Goal: Task Accomplishment & Management: Manage account settings

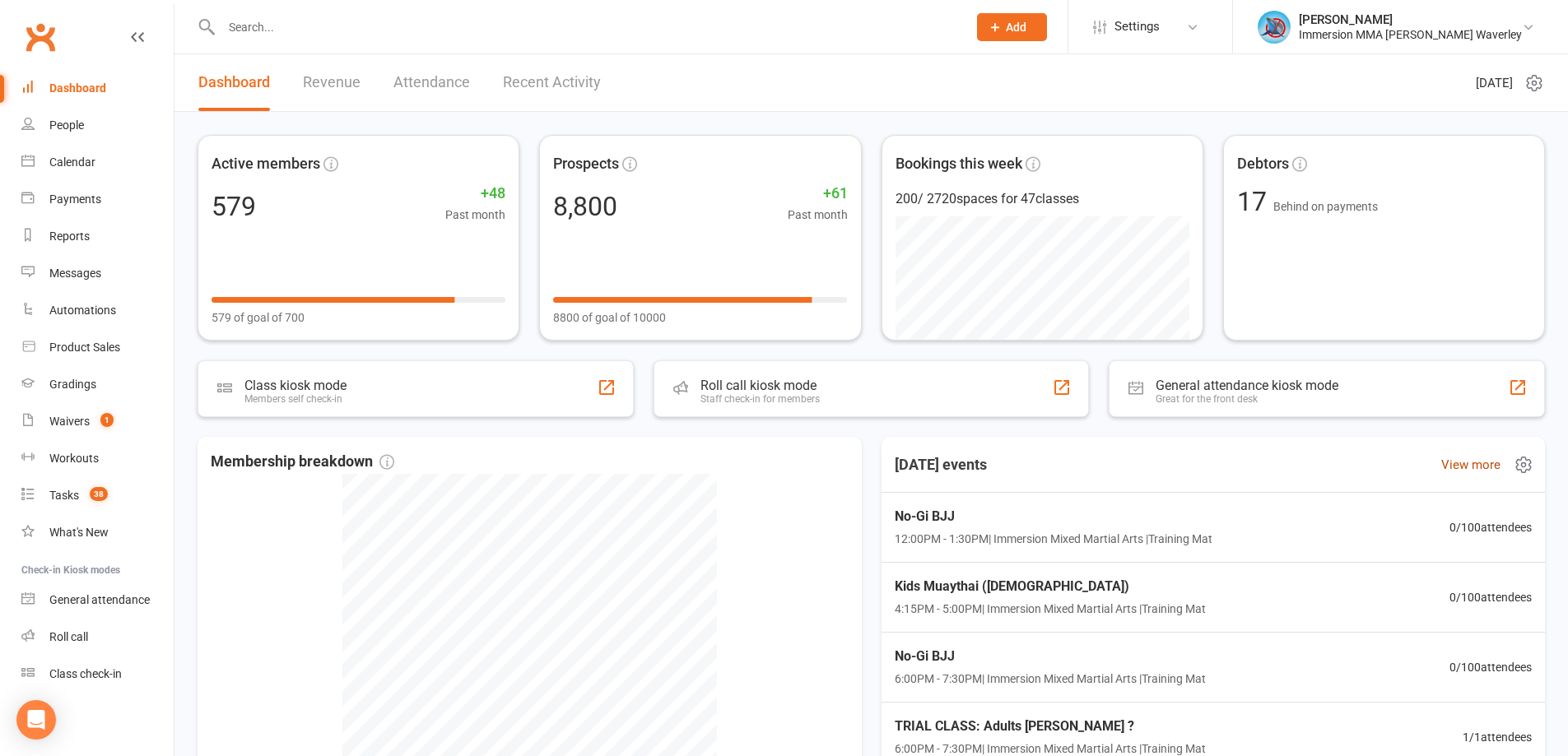
click at [1446, 471] on link "View more" at bounding box center [1471, 465] width 59 height 20
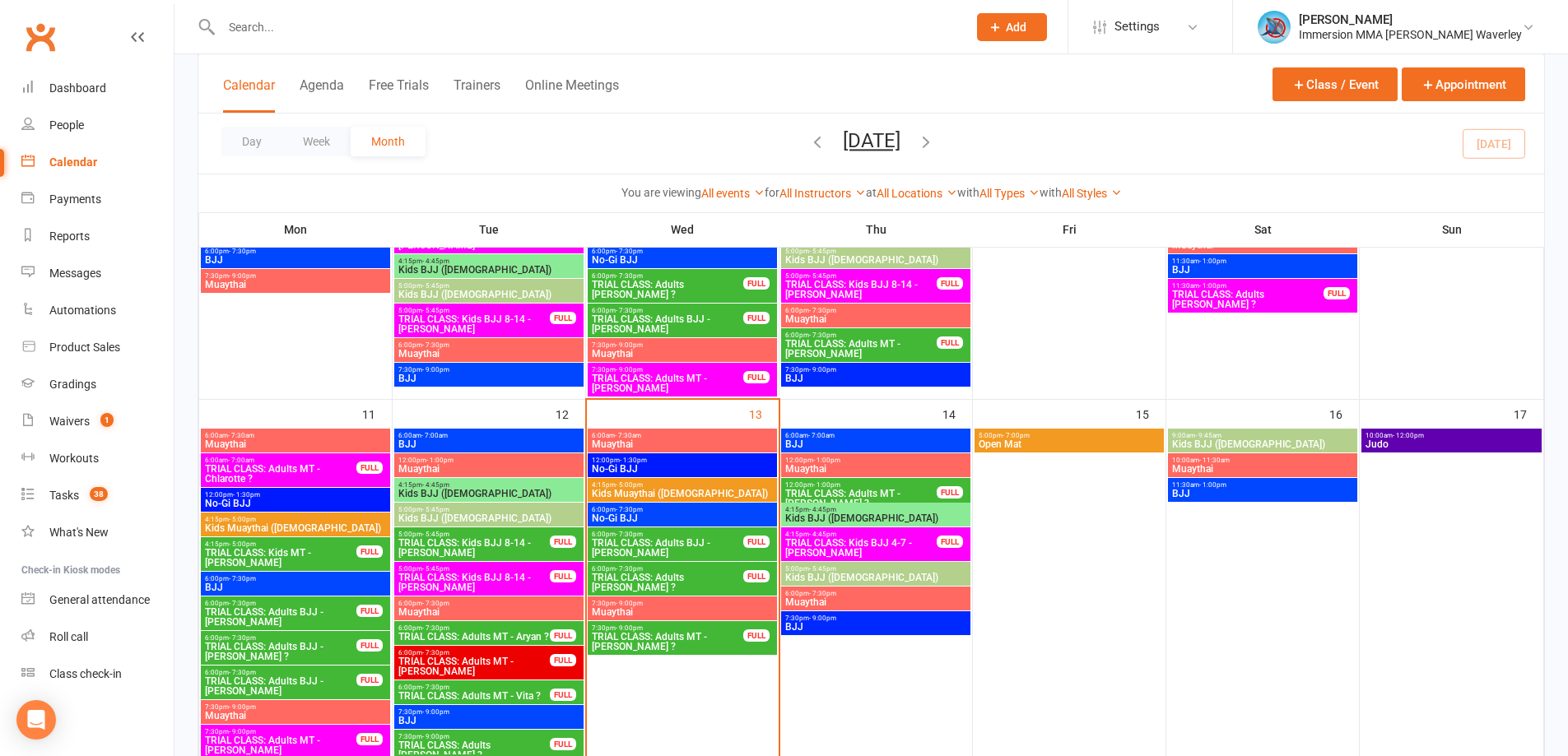
scroll to position [438, 0]
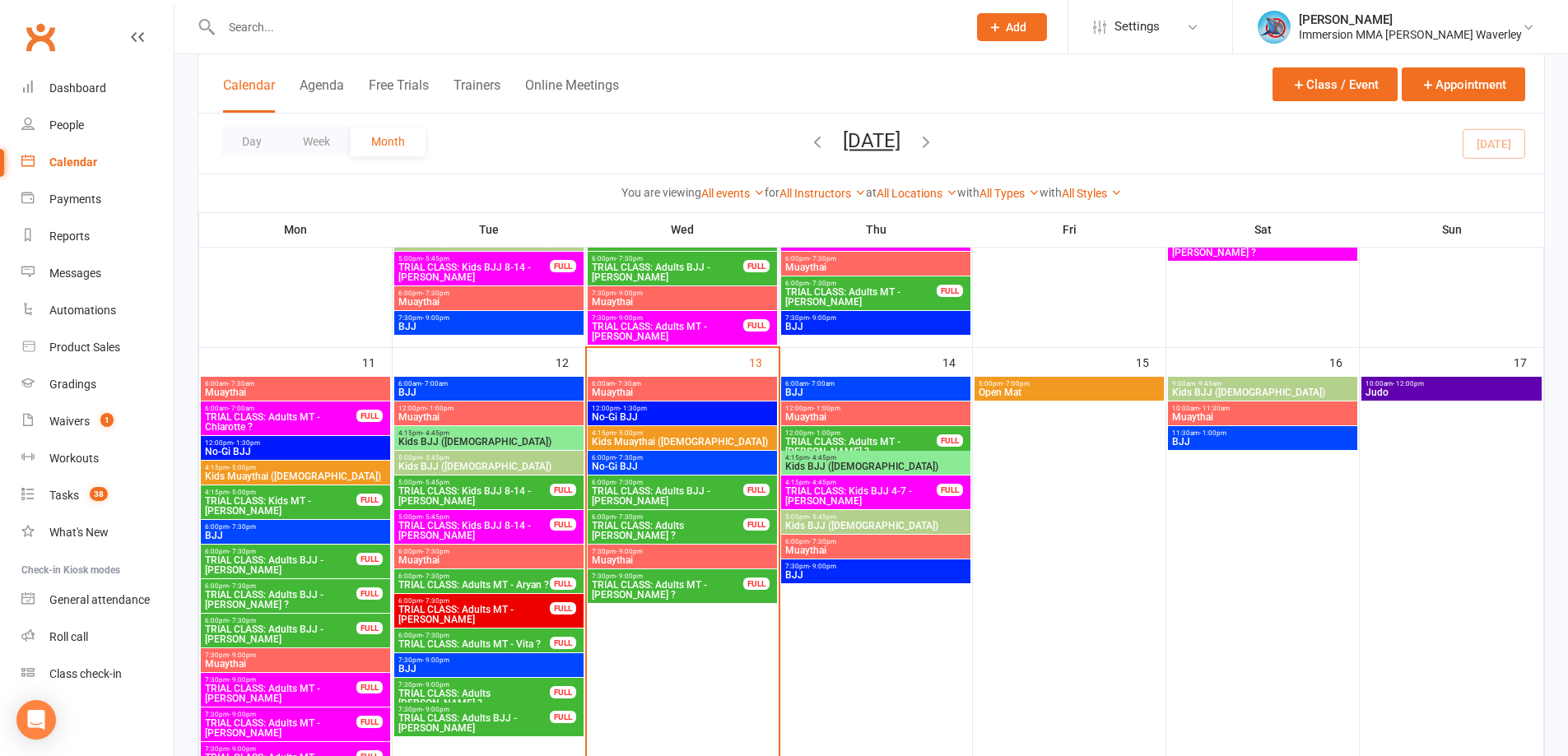
click at [702, 495] on span "TRIAL CLASS: Adults BJJ - Eric Ye" at bounding box center [667, 495] width 153 height 20
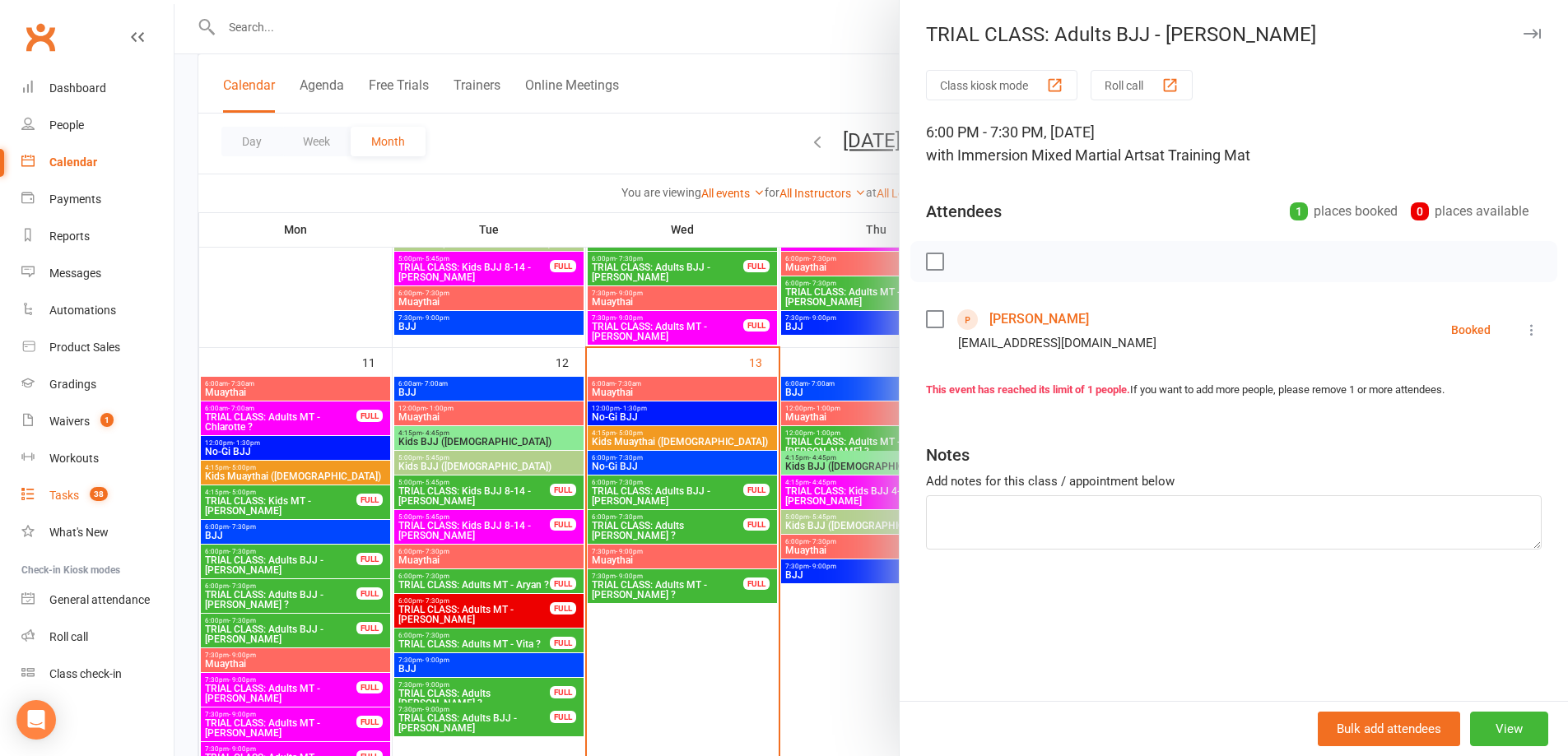
click at [65, 491] on div "Tasks" at bounding box center [64, 495] width 30 height 13
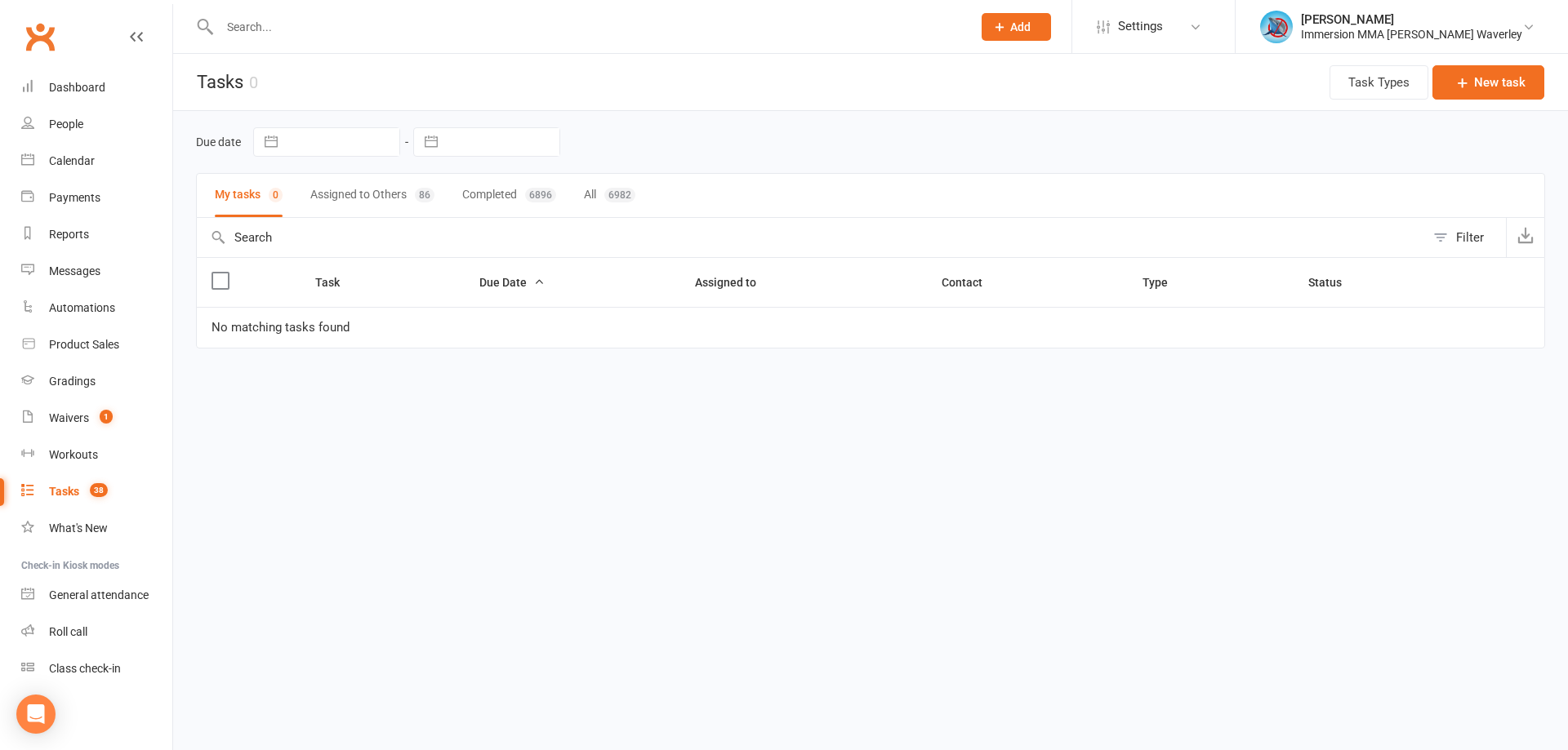
click at [381, 194] on button "Assigned to Others 86" at bounding box center [372, 195] width 124 height 43
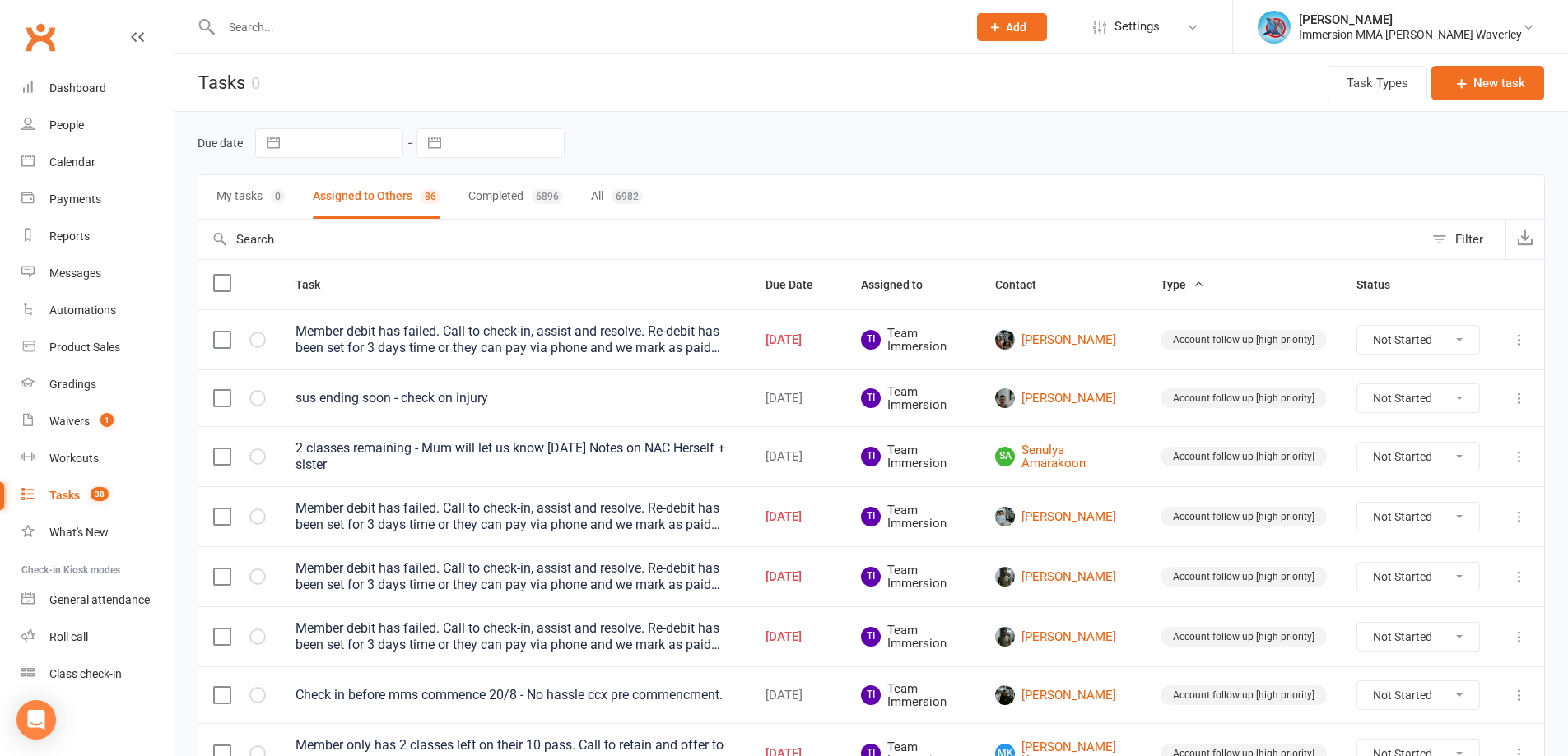
click at [252, 36] on input "text" at bounding box center [585, 26] width 739 height 23
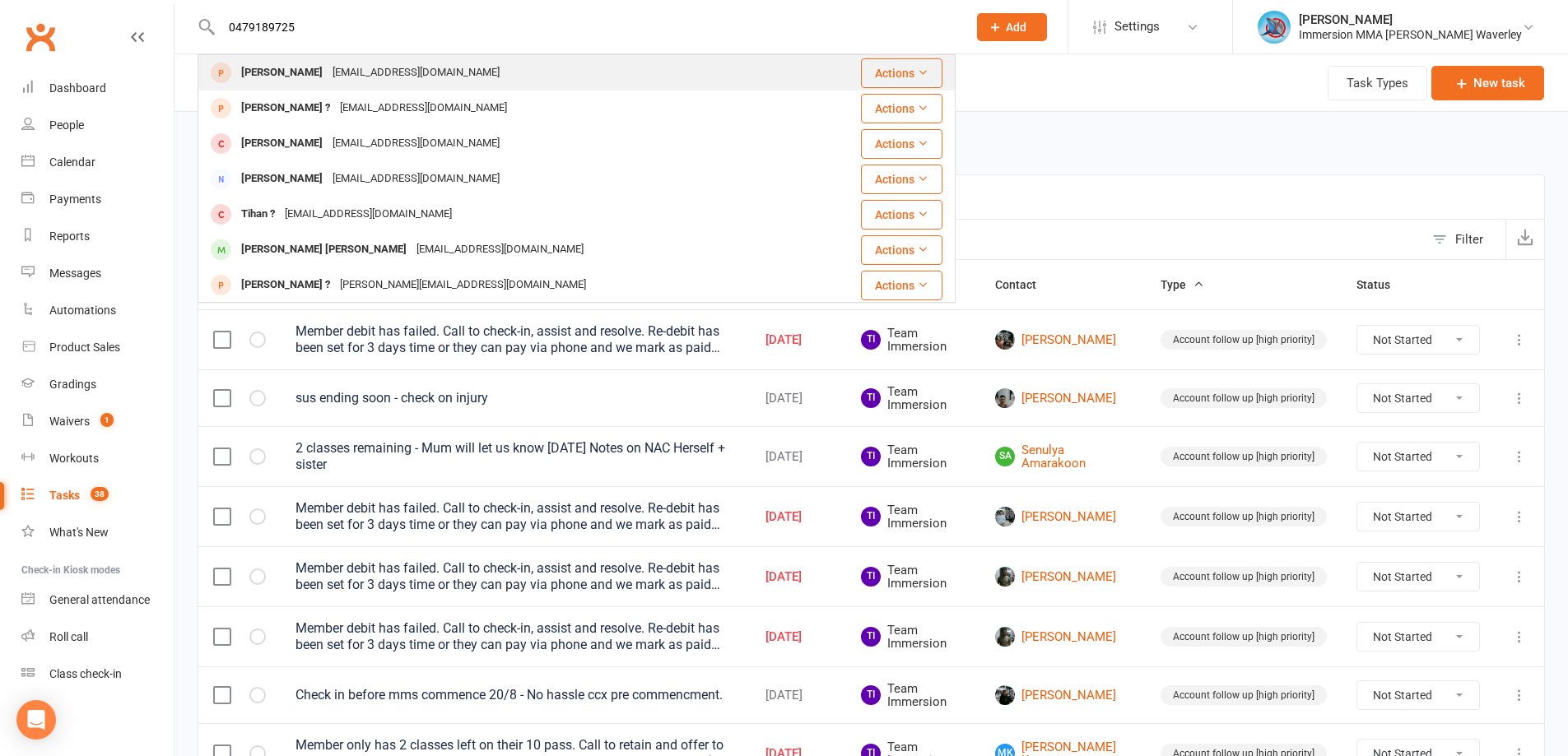
type input "0479189725"
click at [327, 72] on div "ericye801@gmail.com" at bounding box center [415, 73] width 177 height 24
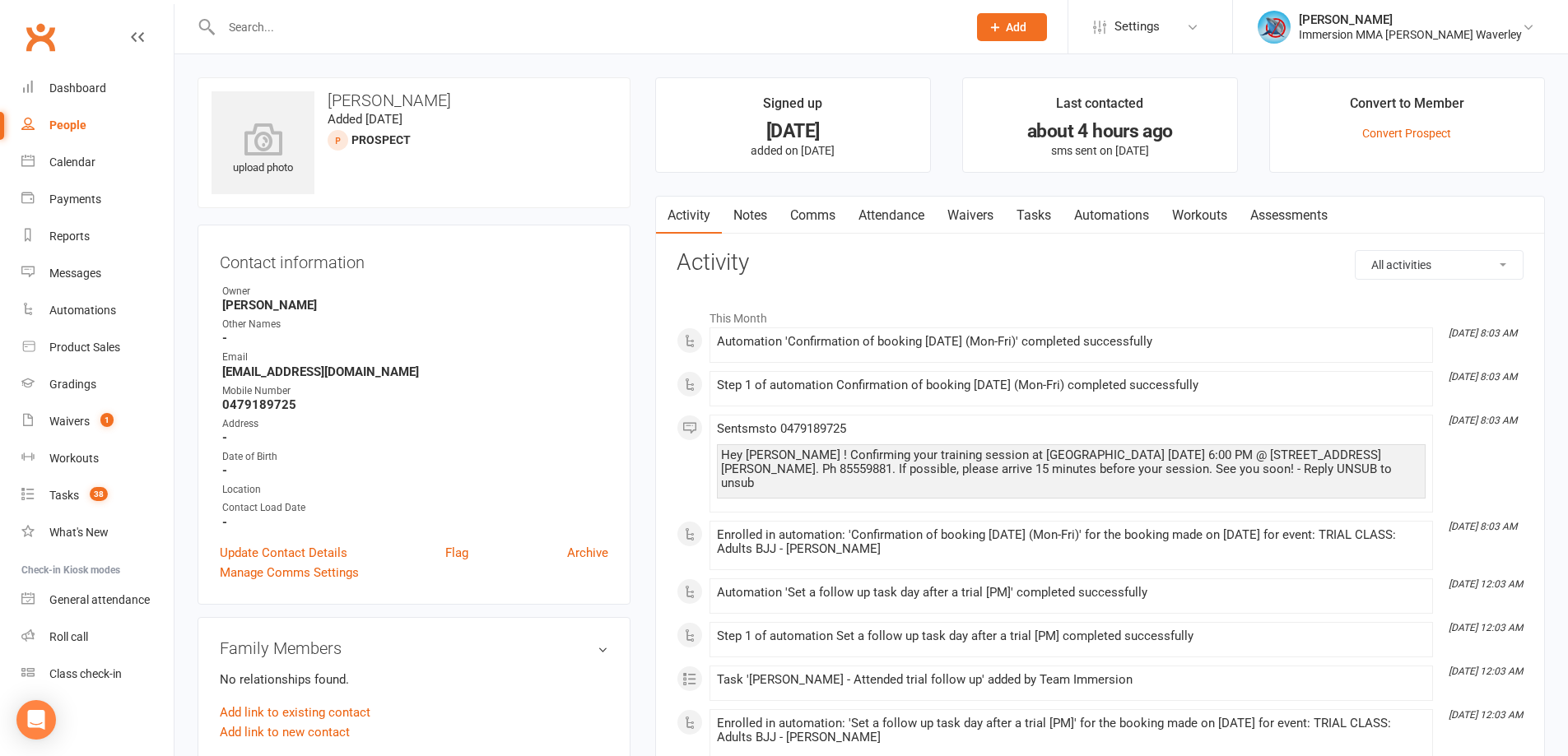
click at [745, 225] on link "Notes" at bounding box center [750, 215] width 56 height 38
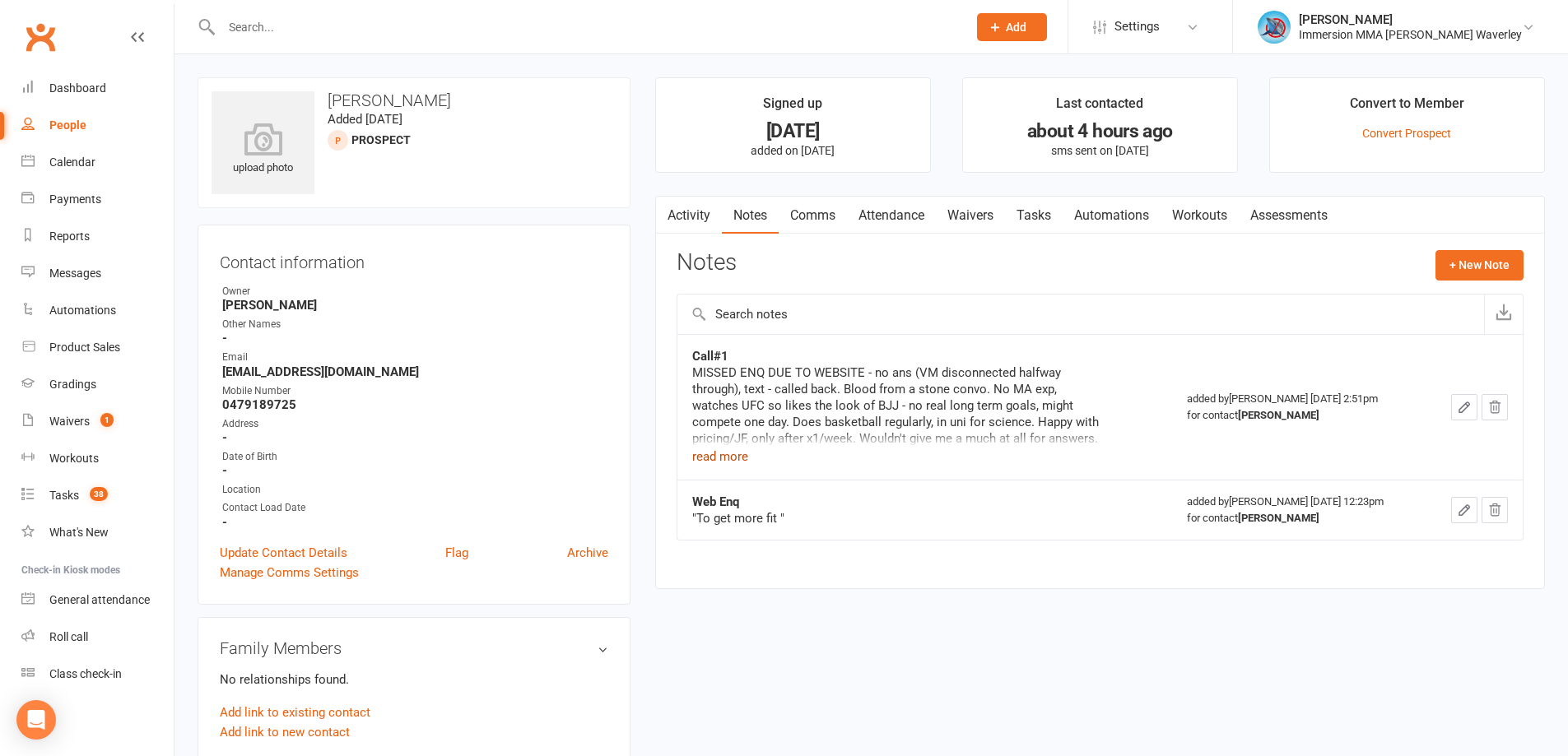
click at [743, 460] on button "read more" at bounding box center [720, 456] width 56 height 20
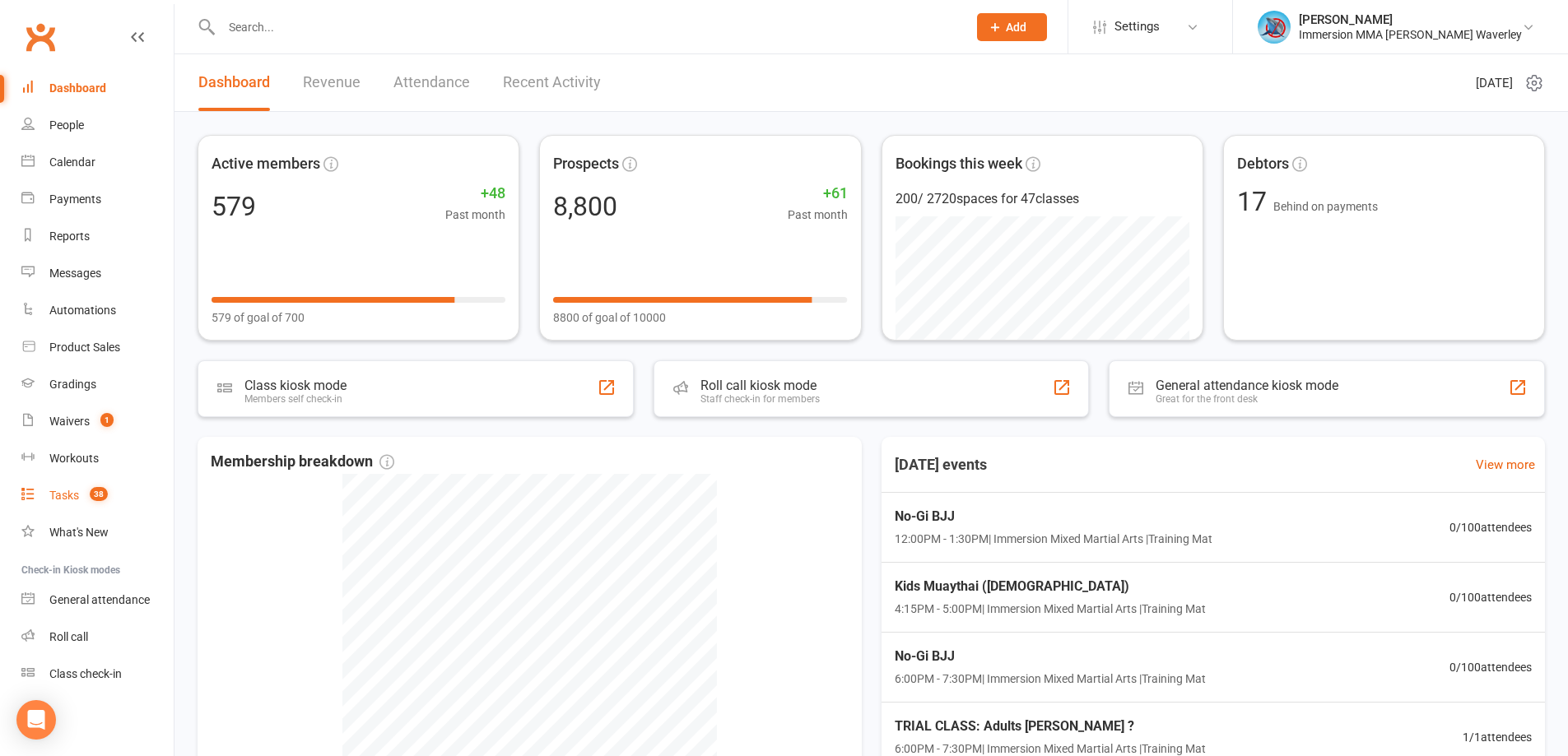
click at [115, 489] on link "Tasks 38" at bounding box center [97, 495] width 152 height 37
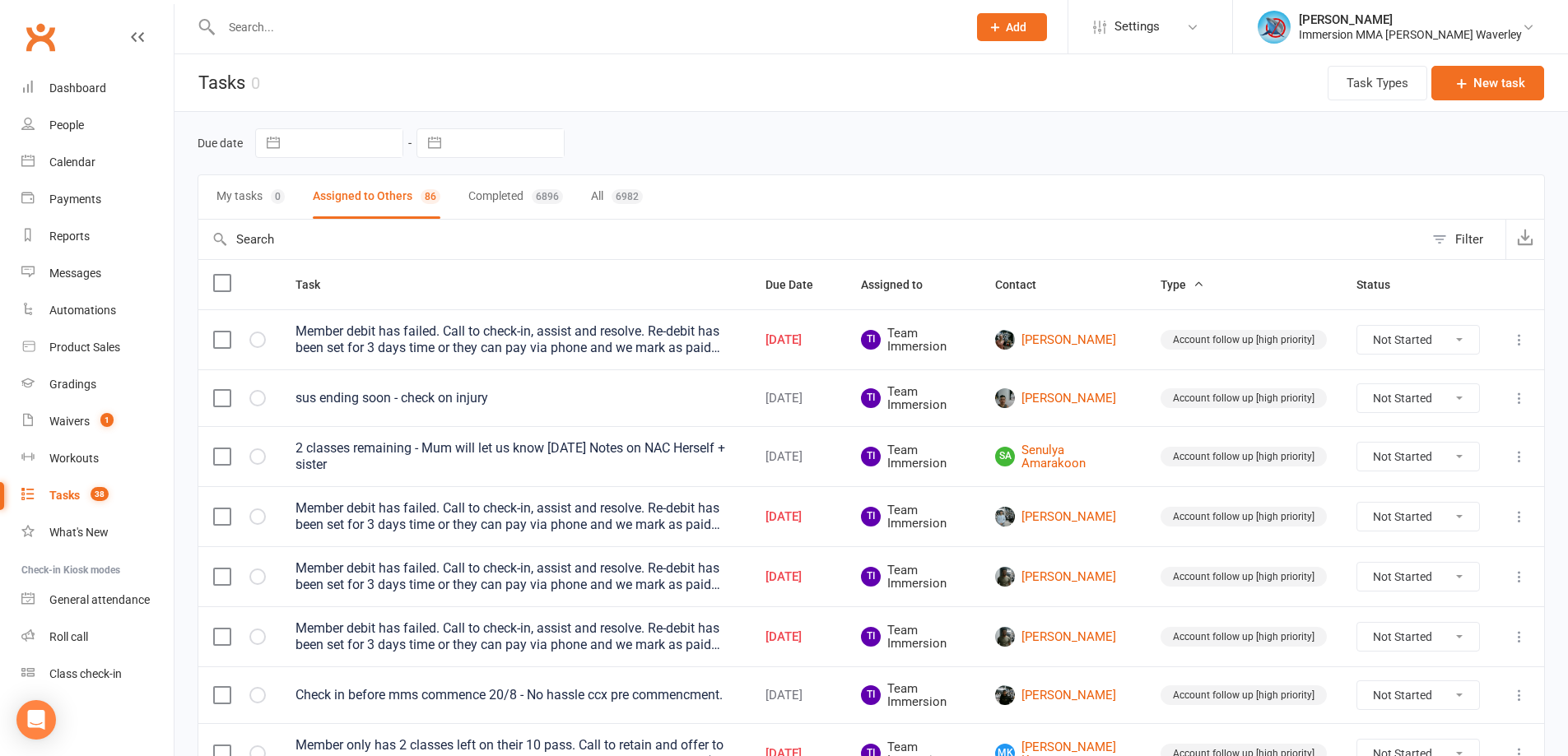
click at [476, 157] on div "Navigate forward to interact with the calendar and select a date. Press the que…" at bounding box center [490, 143] width 148 height 30
click at [479, 145] on input "text" at bounding box center [507, 143] width 115 height 28
select select "6"
select select "2025"
select select "7"
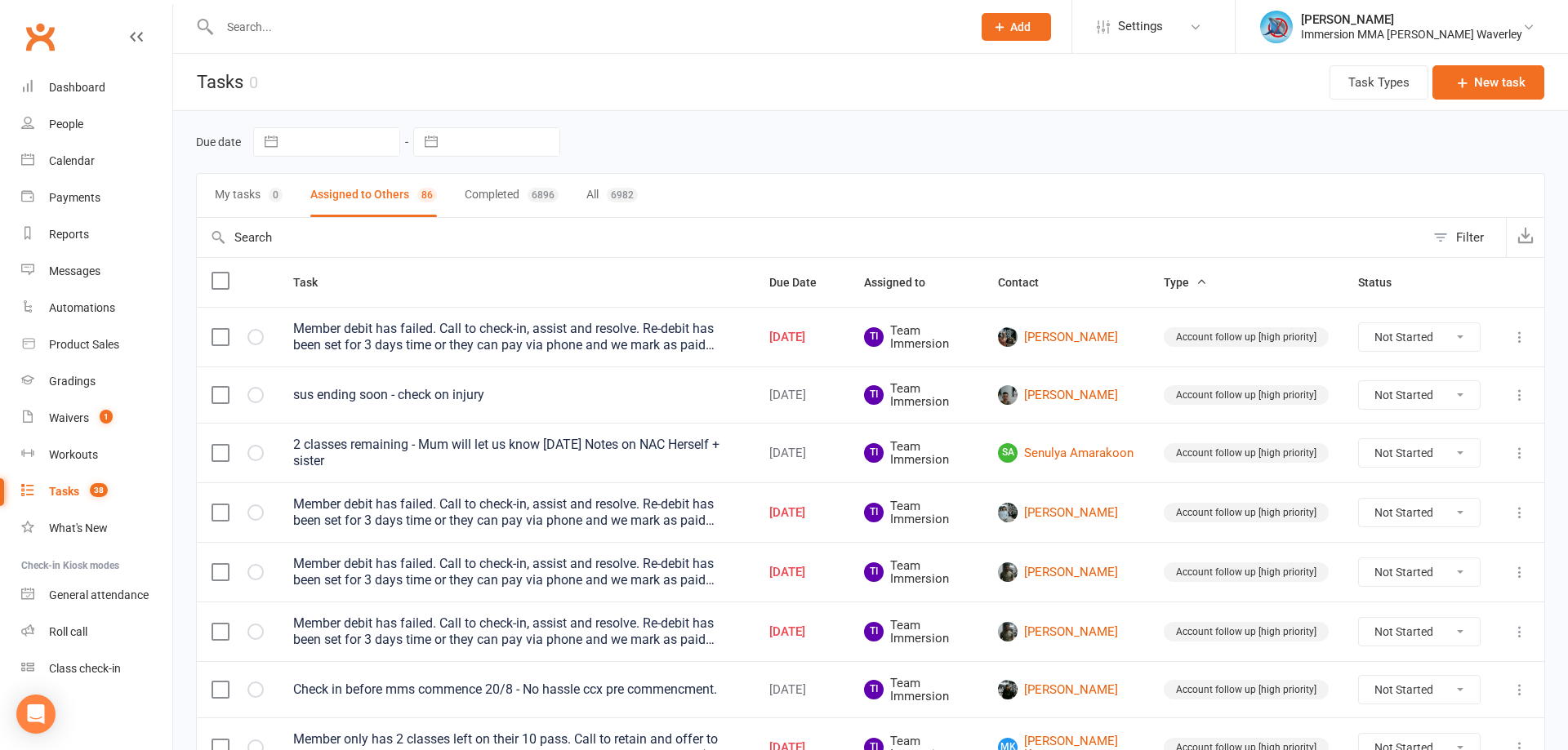
select select "2025"
select select "8"
select select "2025"
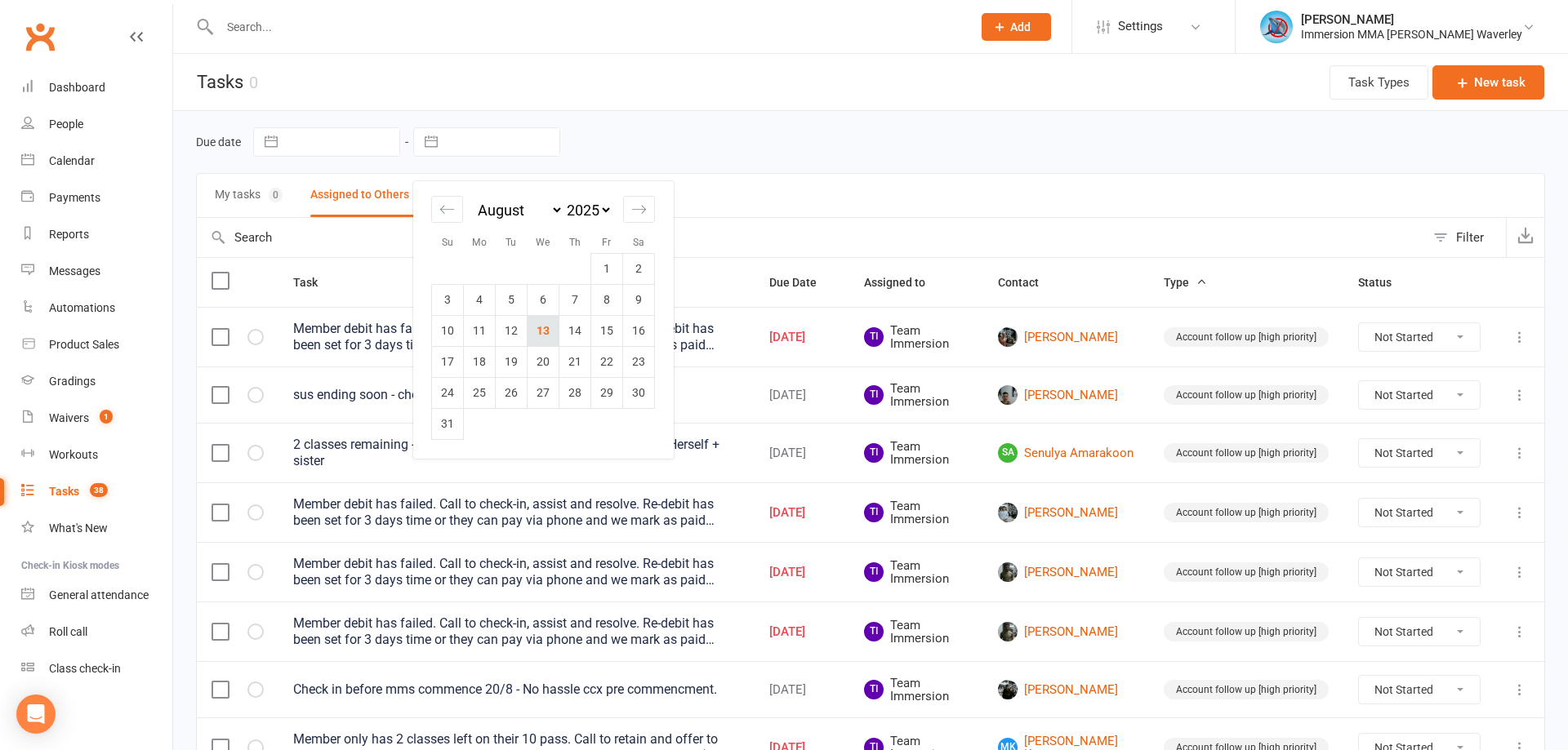
click at [540, 335] on td "13" at bounding box center [543, 331] width 32 height 31
type input "13 Aug 2025"
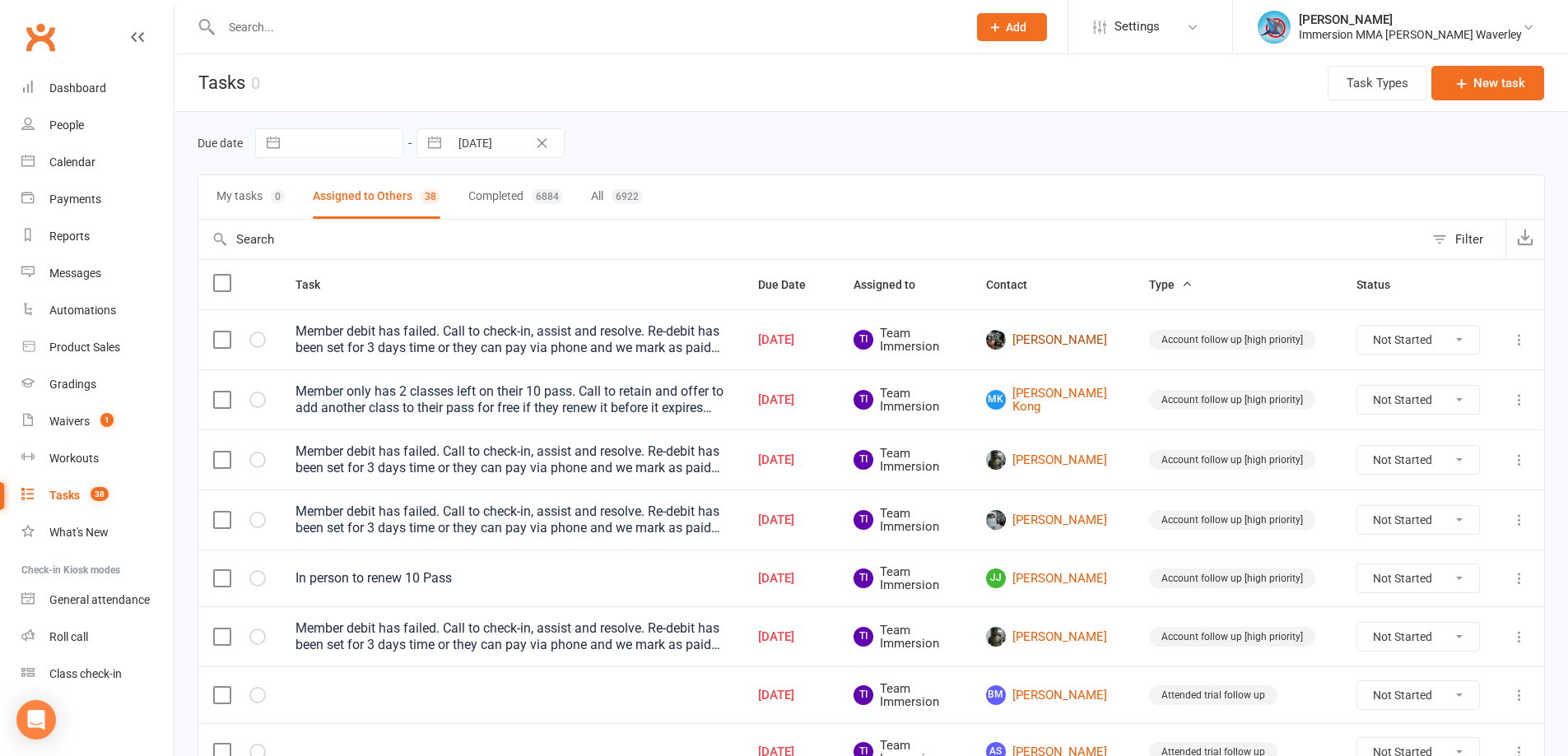
click at [1046, 352] on td "Danielle Campbell" at bounding box center [1053, 339] width 163 height 60
click at [1043, 330] on link "Danielle Campbell" at bounding box center [1053, 339] width 133 height 20
click at [1068, 396] on link "MK Mason Kong" at bounding box center [1053, 401] width 133 height 27
click at [1082, 463] on link "[PERSON_NAME]" at bounding box center [1053, 460] width 133 height 20
click at [1079, 519] on link "Edward Chen" at bounding box center [1053, 519] width 133 height 20
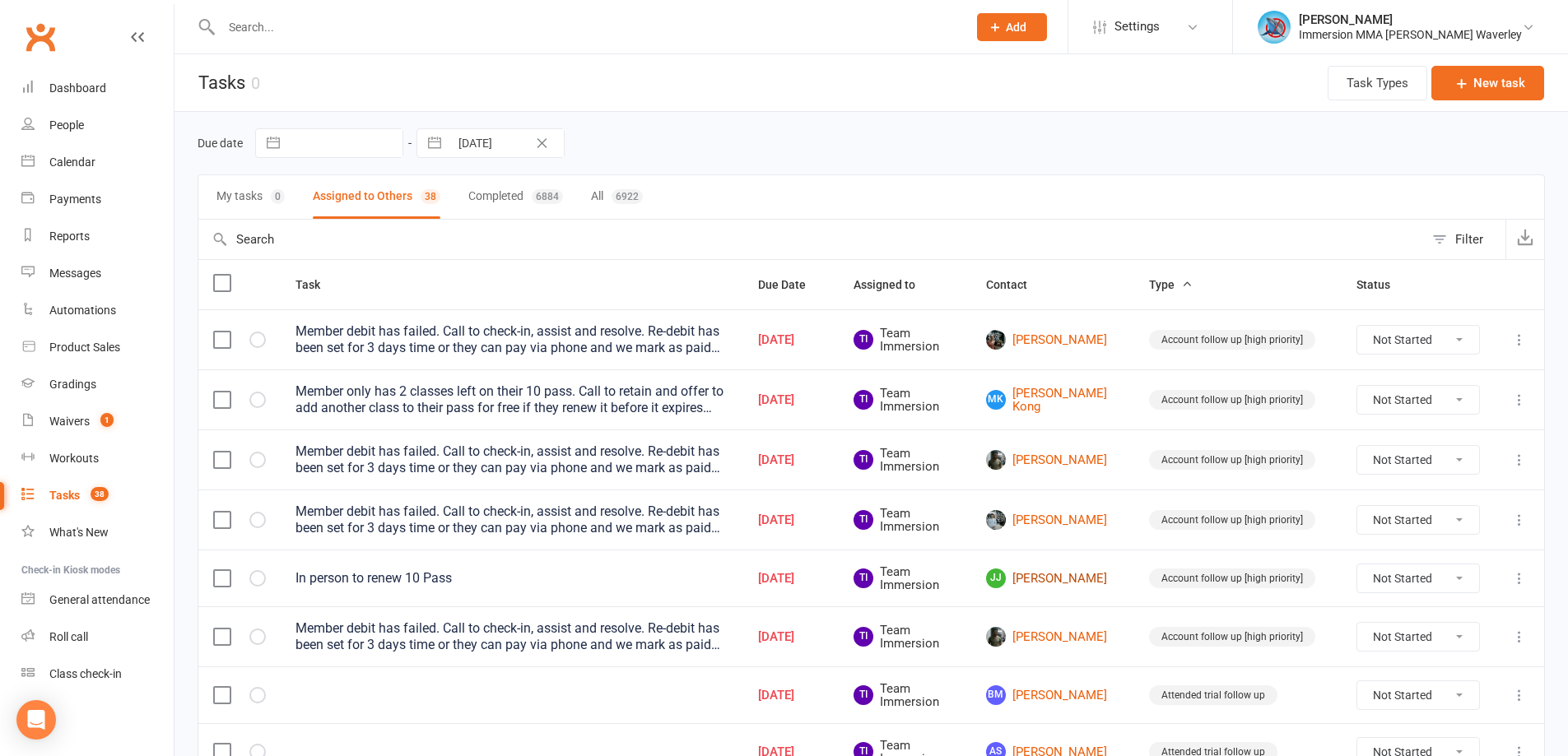
click at [1092, 582] on link "JJ Jordan John" at bounding box center [1053, 578] width 133 height 20
click at [1092, 628] on link "Chance Lewis" at bounding box center [1053, 636] width 133 height 20
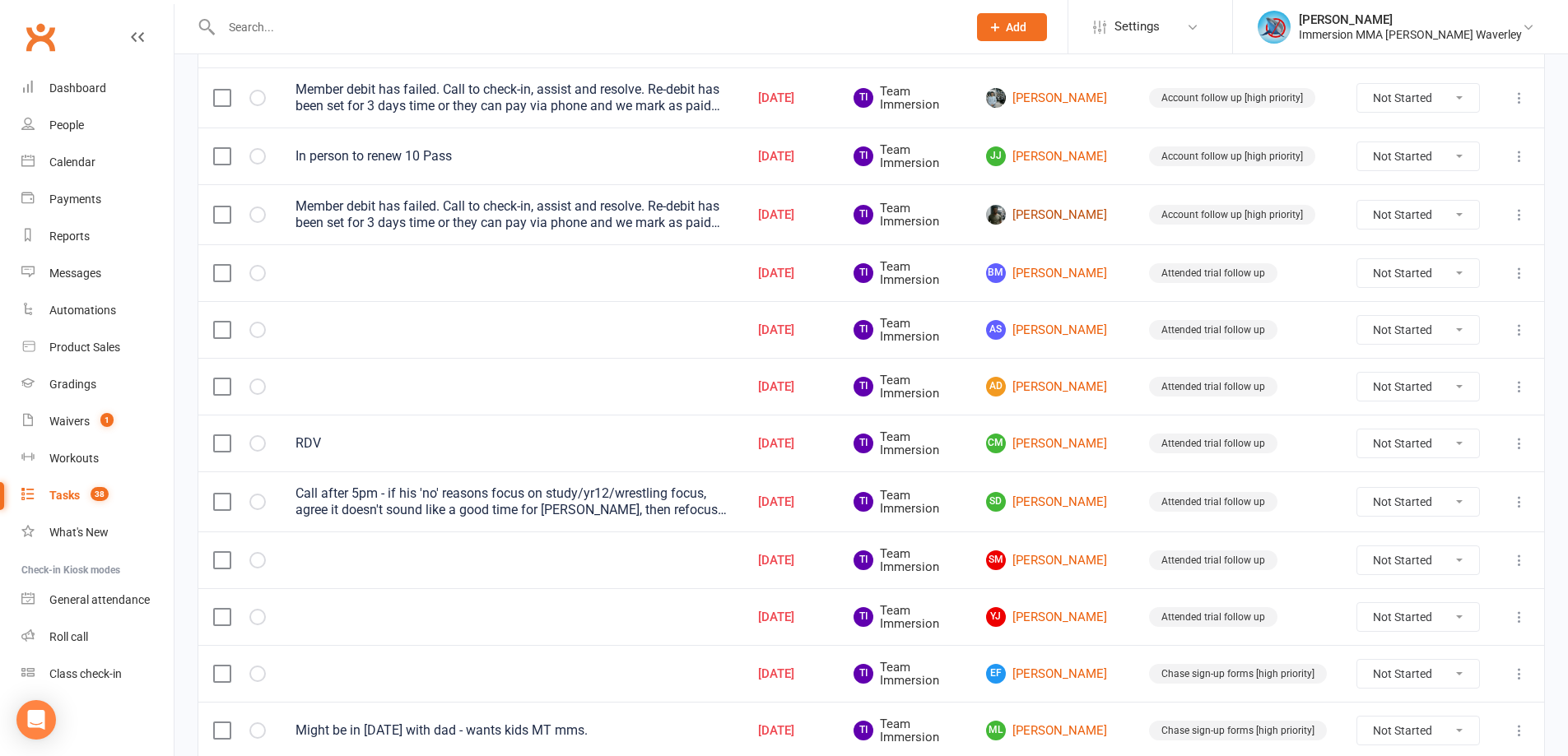
scroll to position [438, 0]
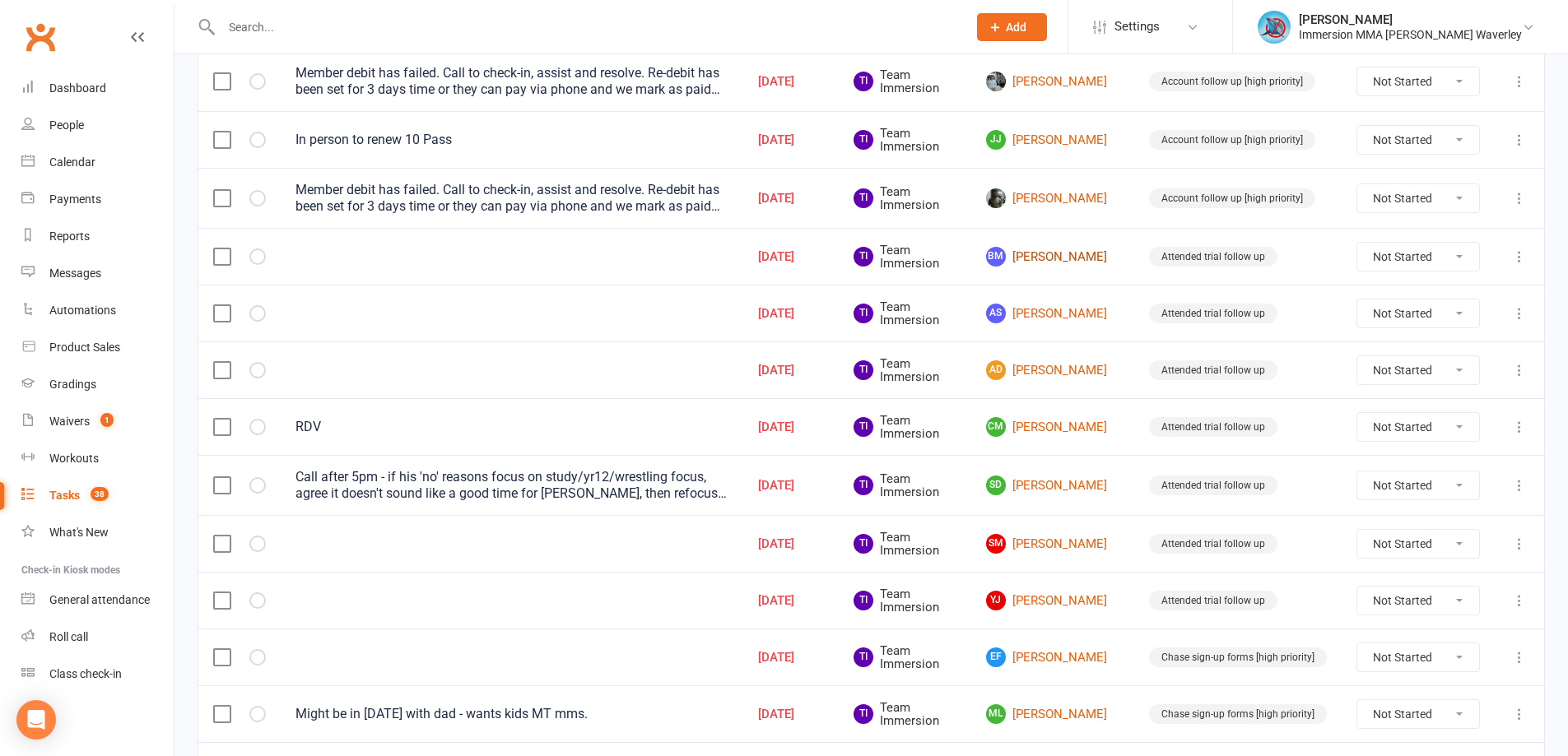
click at [1077, 247] on link "BM Bethany Milford" at bounding box center [1053, 256] width 133 height 20
click at [1077, 303] on link "AS Anna Sobolewski" at bounding box center [1053, 313] width 133 height 20
click at [1048, 372] on link "AD Amir Doulati" at bounding box center [1053, 370] width 133 height 20
click at [1065, 430] on link "CM Chris Mills" at bounding box center [1053, 426] width 133 height 20
click at [1089, 489] on link "SD Sam Doulati" at bounding box center [1053, 485] width 133 height 20
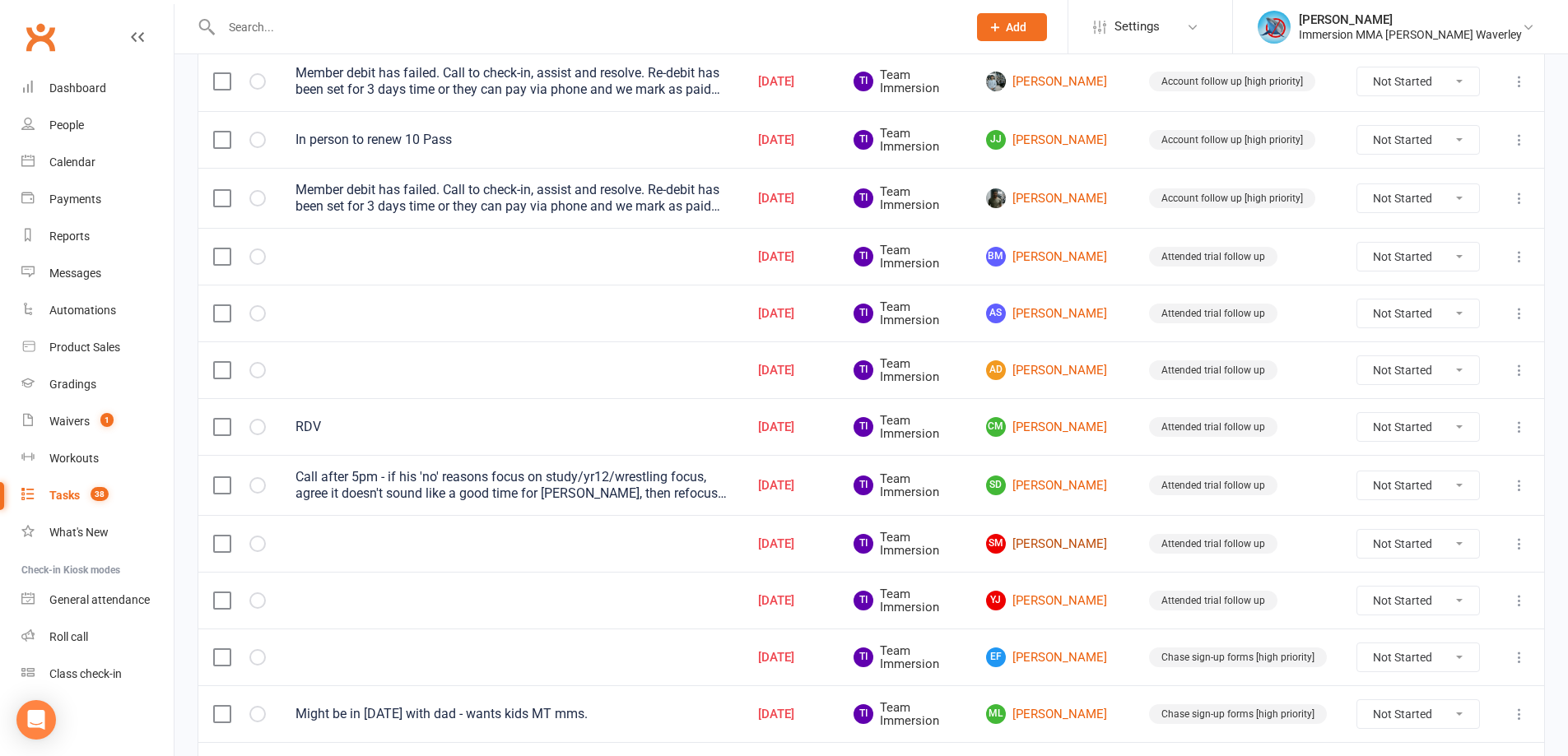
click at [1095, 545] on link "SM Suniska Murty" at bounding box center [1053, 543] width 133 height 20
click at [1060, 606] on link "YJ Yi Jung" at bounding box center [1053, 601] width 133 height 20
click at [1044, 650] on link "EF Ethan Fung" at bounding box center [1053, 657] width 133 height 20
click at [1069, 708] on link "ML Maya Lahiji" at bounding box center [1053, 714] width 133 height 20
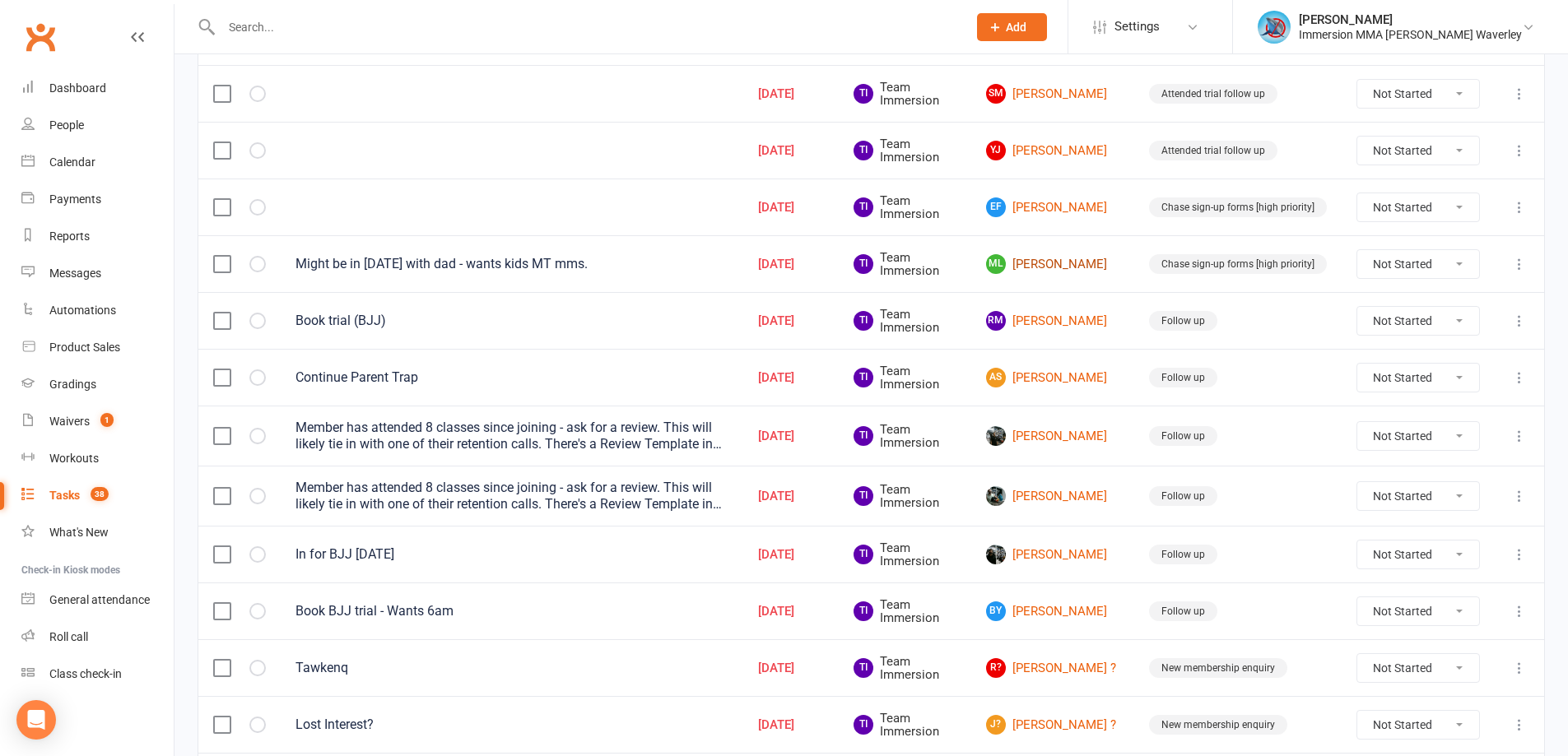
scroll to position [878, 0]
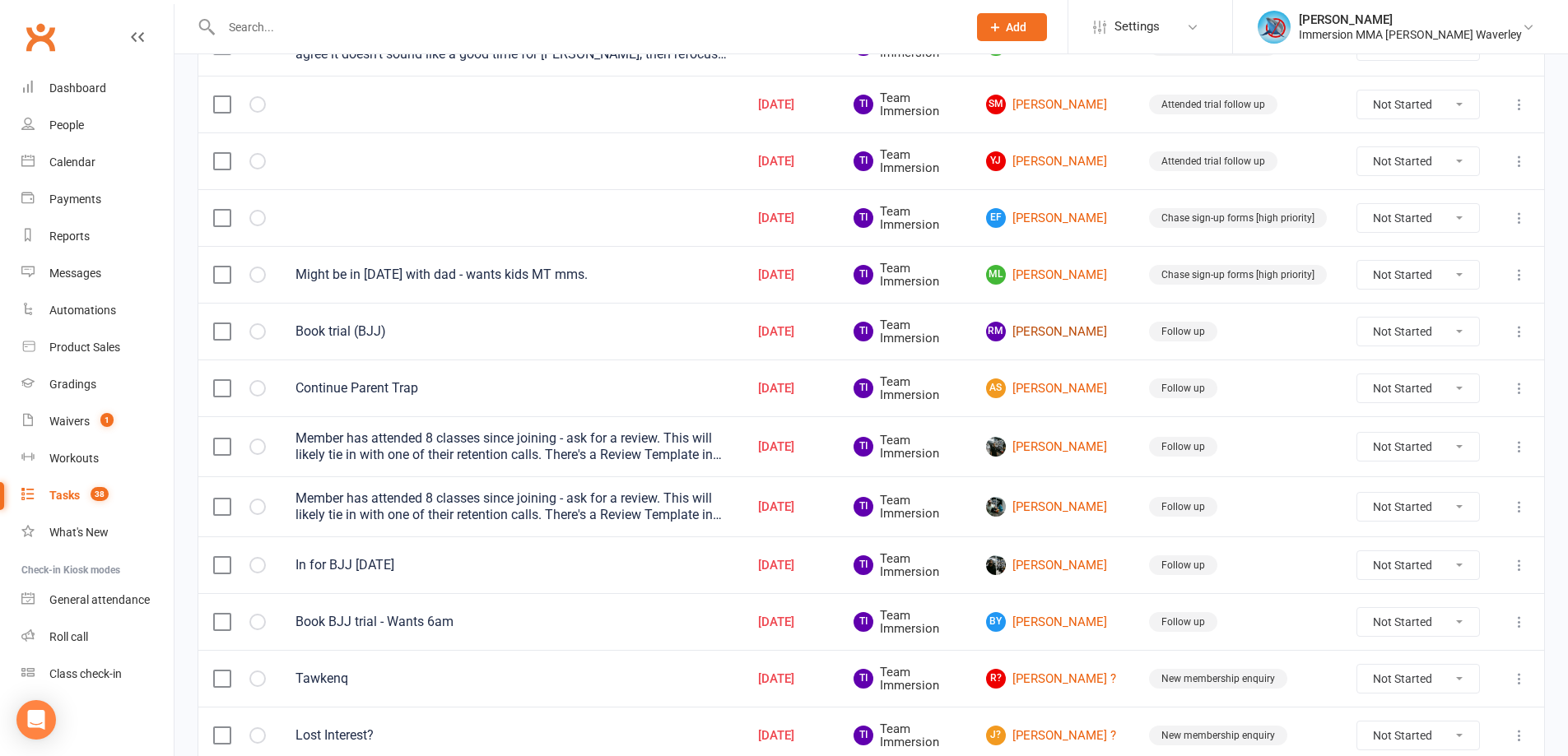
click at [1060, 325] on link "RM Robert Mikhail" at bounding box center [1053, 331] width 133 height 20
click at [1066, 378] on link "AS Aryan Saxena" at bounding box center [1053, 388] width 133 height 20
click at [1069, 449] on link "William Rajkumar" at bounding box center [1053, 447] width 133 height 20
click at [1065, 521] on td "Georgios Goutzos" at bounding box center [1053, 507] width 163 height 60
click at [1060, 507] on link "Georgios Goutzos" at bounding box center [1053, 507] width 133 height 20
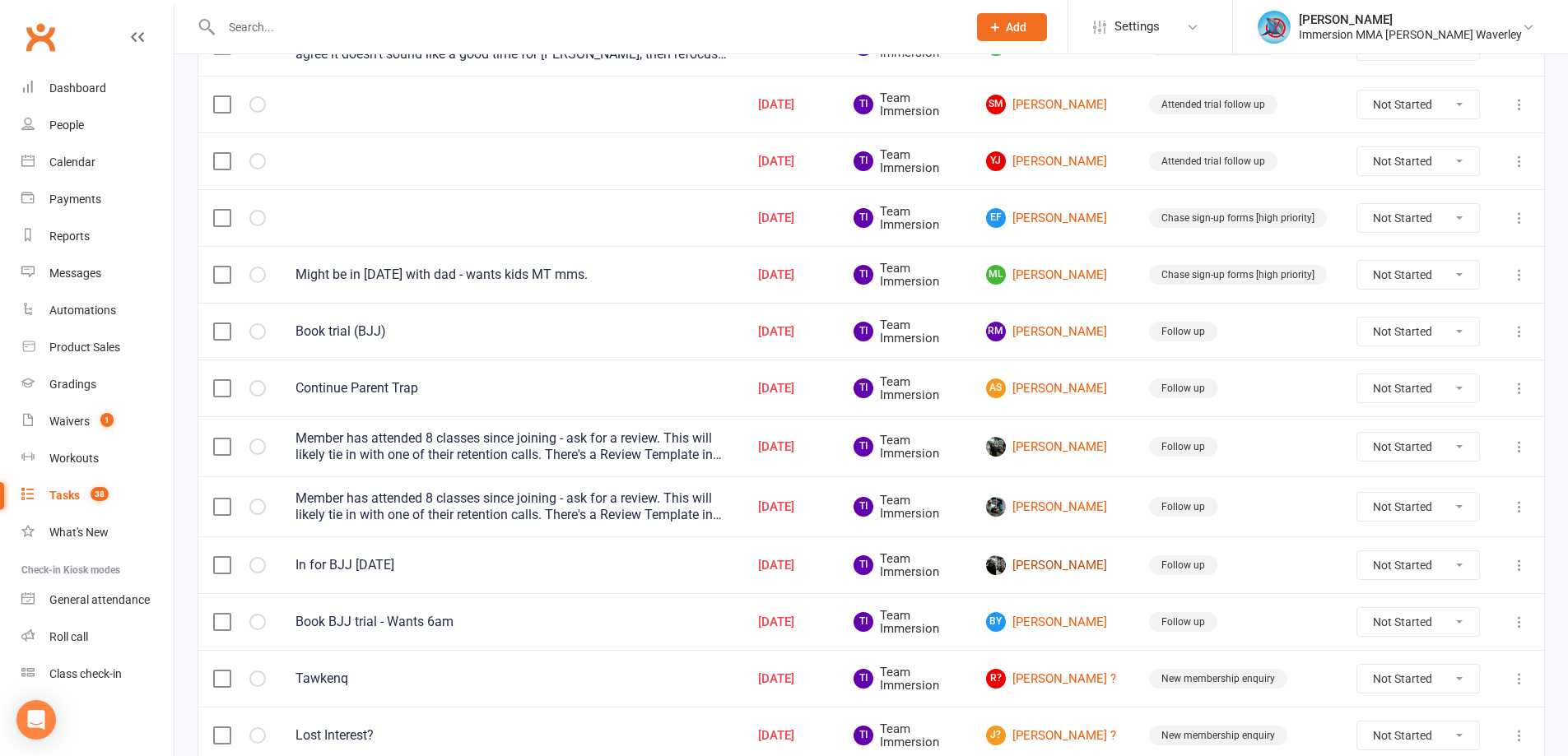
click at [1105, 570] on link "Sameer Manan" at bounding box center [1053, 565] width 133 height 20
click at [1080, 619] on link "BY Briener Yu" at bounding box center [1053, 622] width 133 height 20
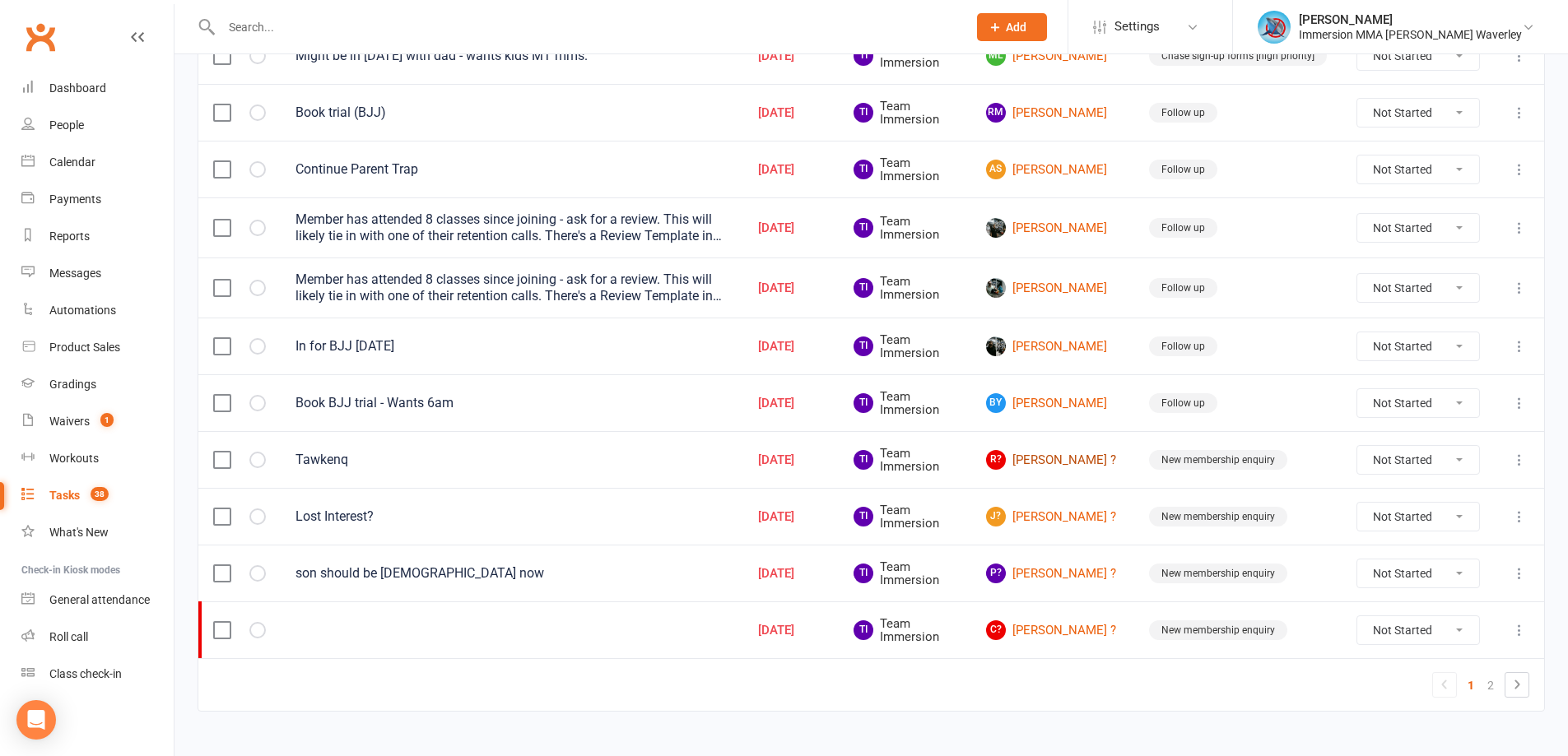
click at [1048, 451] on link "R? Renee ?" at bounding box center [1053, 460] width 133 height 20
click at [1047, 513] on link "J? Jess ?" at bounding box center [1053, 516] width 133 height 20
click at [1061, 567] on link "P? Phoebe ?" at bounding box center [1053, 573] width 133 height 20
click at [1052, 634] on link "C? Chloe ?" at bounding box center [1053, 630] width 133 height 20
click at [1522, 681] on icon at bounding box center [1517, 684] width 20 height 20
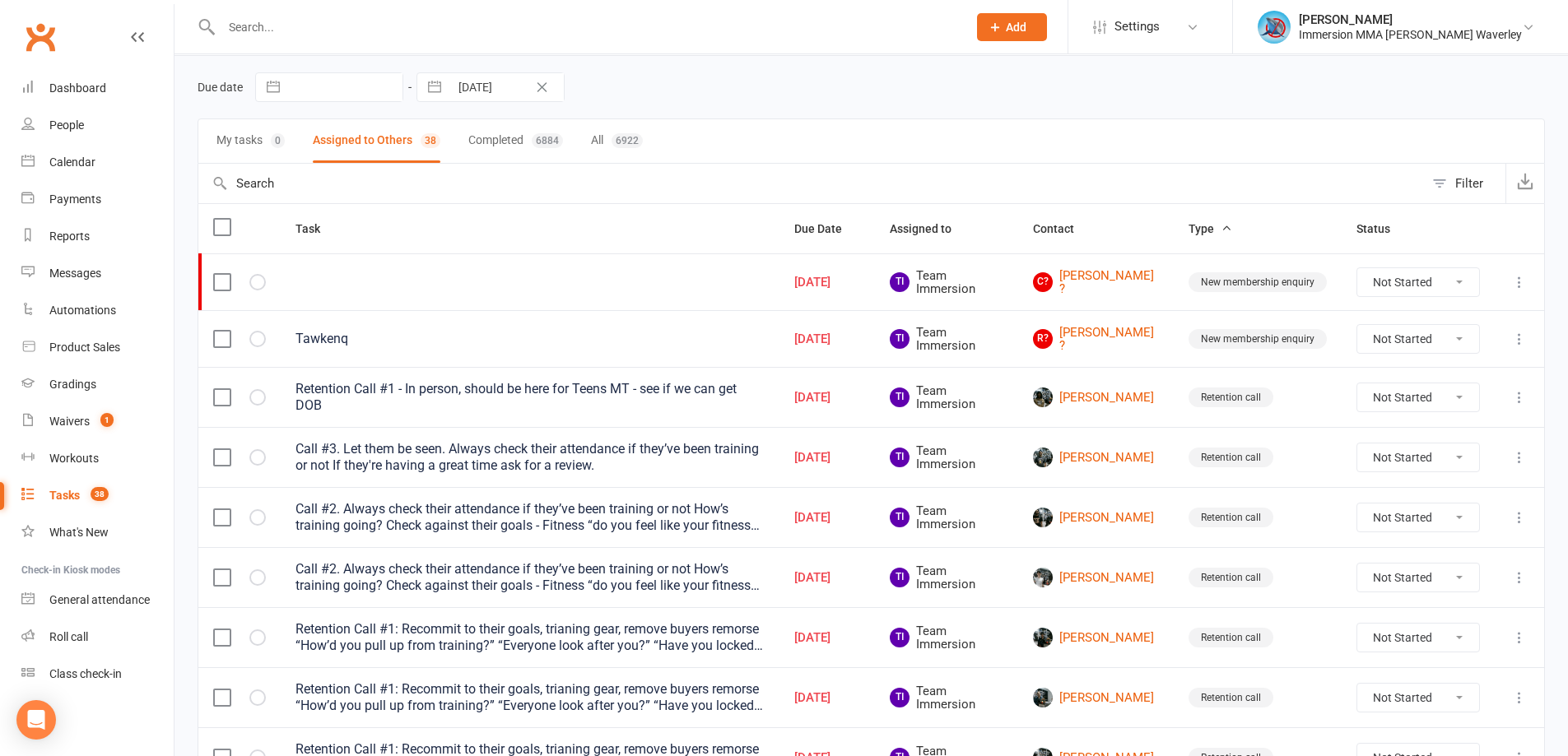
scroll to position [0, 0]
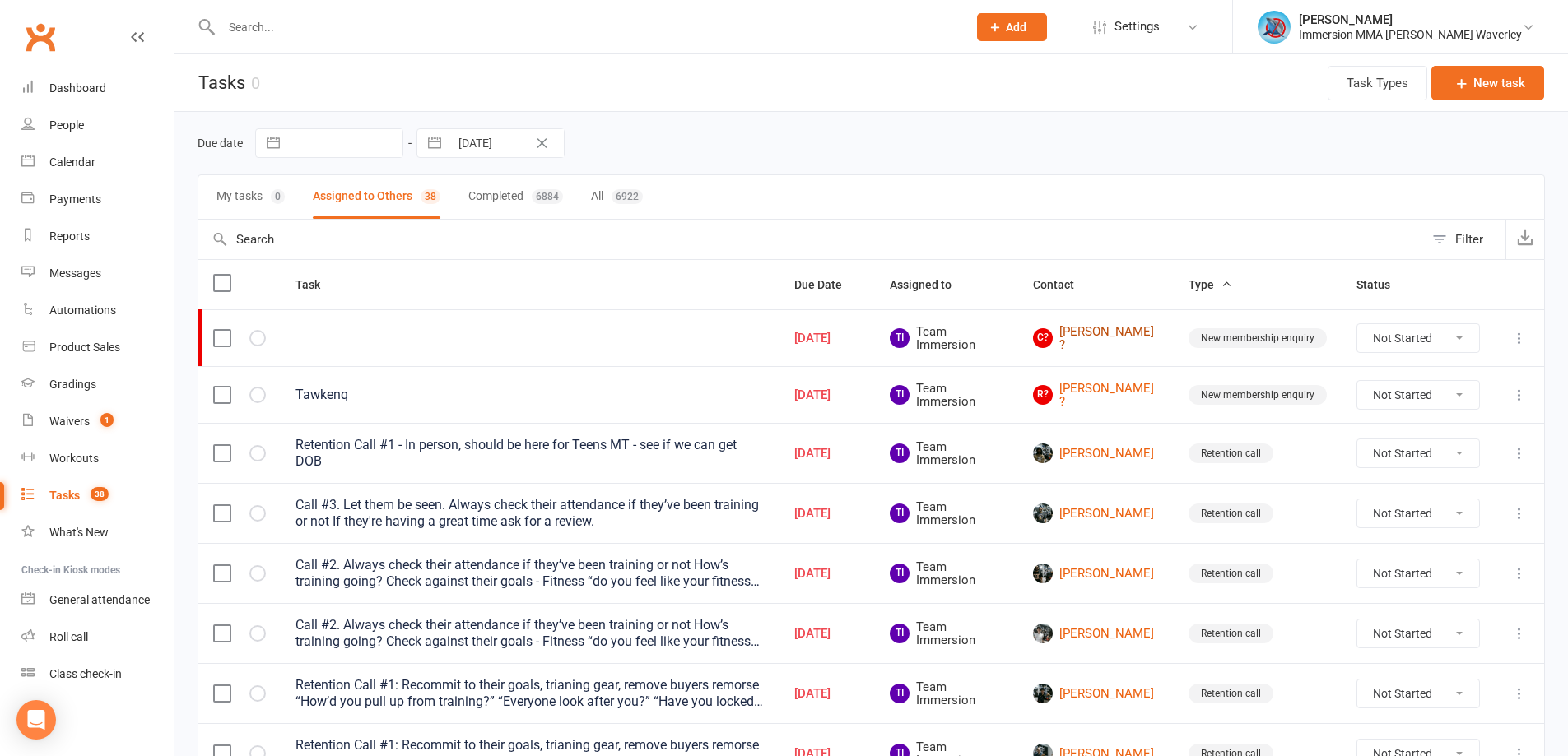
click at [1063, 330] on link "C? Chloe ?" at bounding box center [1095, 339] width 126 height 27
click at [1059, 393] on link "R? Renee ?" at bounding box center [1095, 396] width 126 height 27
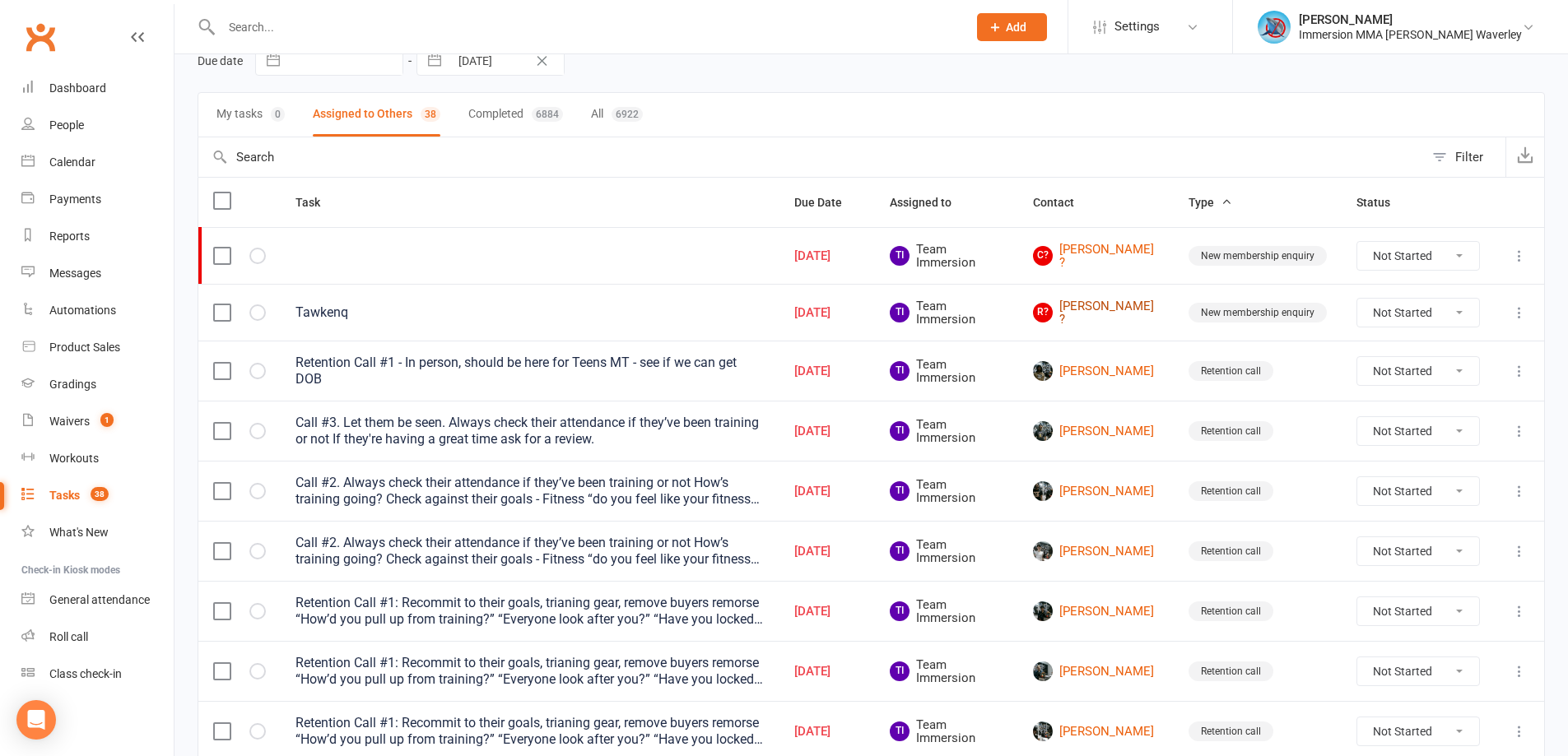
scroll to position [220, 0]
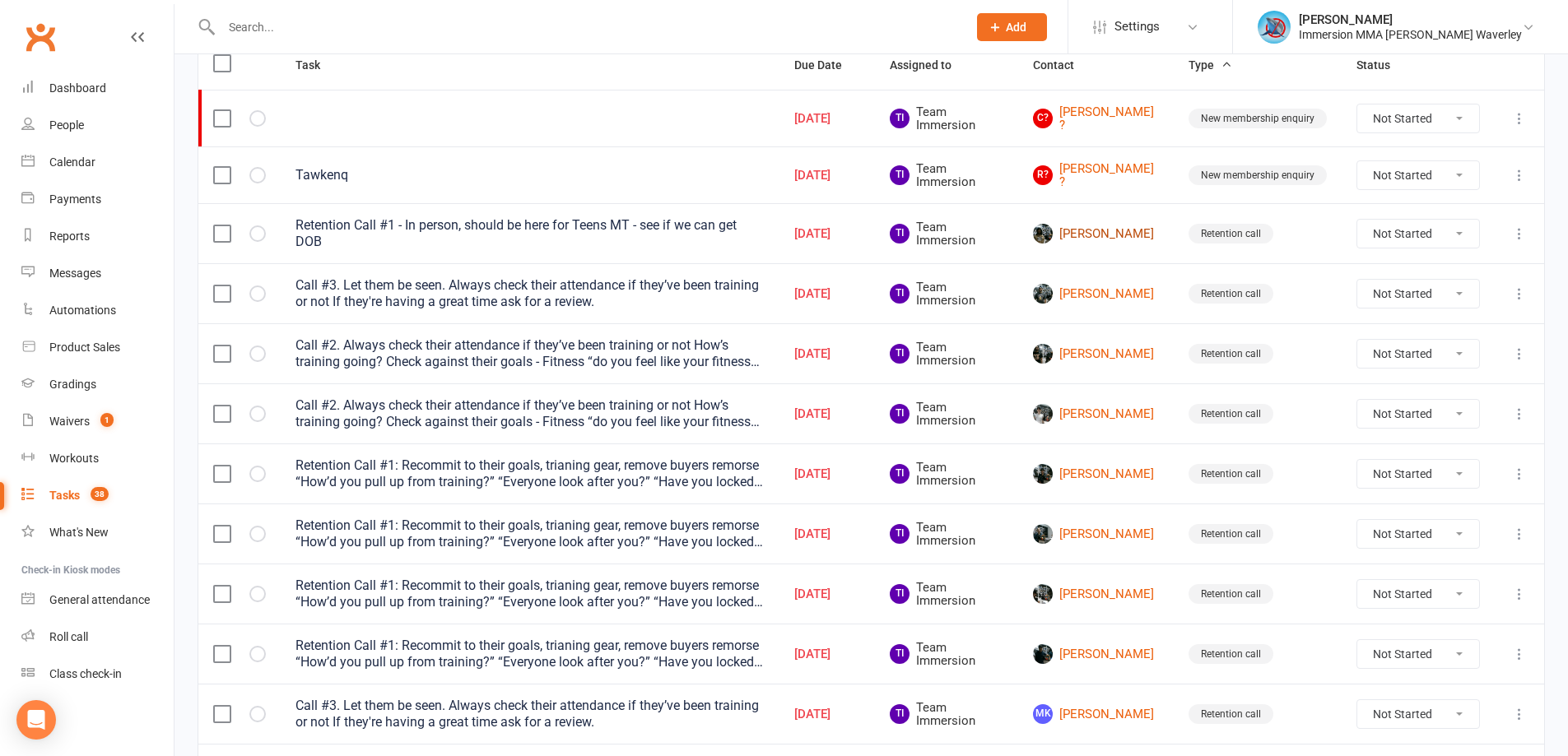
click at [1081, 228] on link "Pranshi Jain" at bounding box center [1095, 233] width 126 height 20
click at [1085, 285] on link "Munjot Singh Bedi" at bounding box center [1095, 293] width 126 height 20
click at [1099, 344] on link "Joel Figredo" at bounding box center [1095, 354] width 126 height 20
click at [1092, 414] on link "Teegan Hendry" at bounding box center [1095, 413] width 126 height 20
click at [1082, 477] on link "Kyle Chen" at bounding box center [1095, 473] width 126 height 20
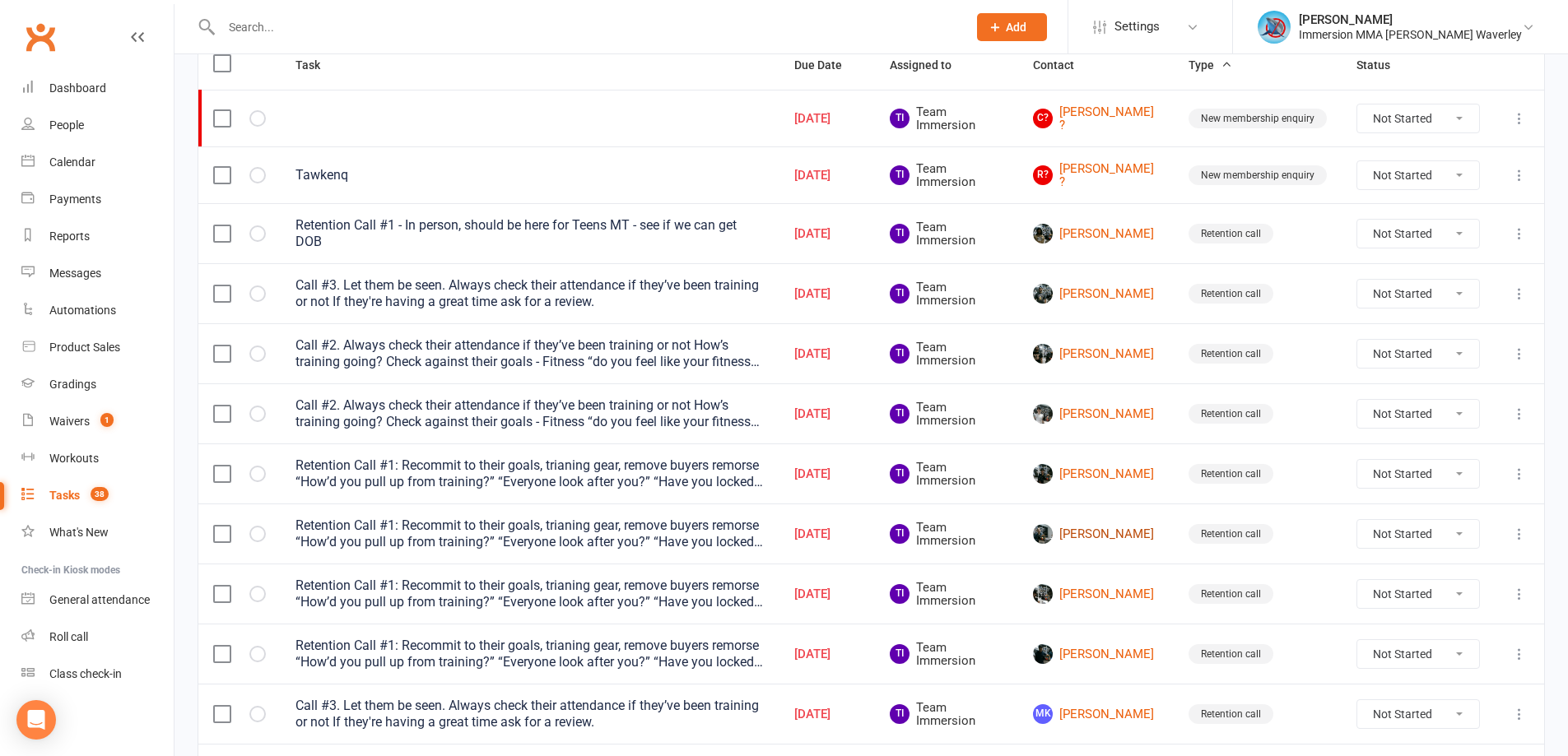
click at [1087, 529] on link "Vita Shuminska" at bounding box center [1095, 534] width 126 height 20
click at [1078, 588] on link "Bhavaneesh Srinivasan" at bounding box center [1095, 594] width 126 height 20
click at [1075, 650] on link "Aryan Karat" at bounding box center [1095, 653] width 126 height 20
click at [1057, 718] on link "MK Mark Kong" at bounding box center [1095, 714] width 126 height 20
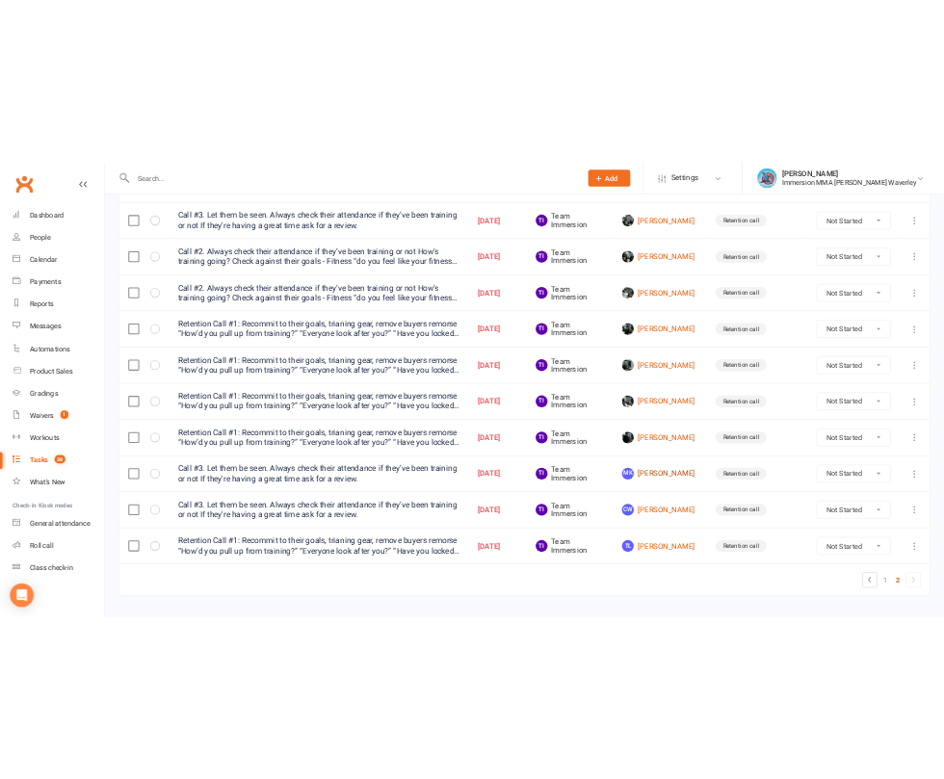
scroll to position [513, 0]
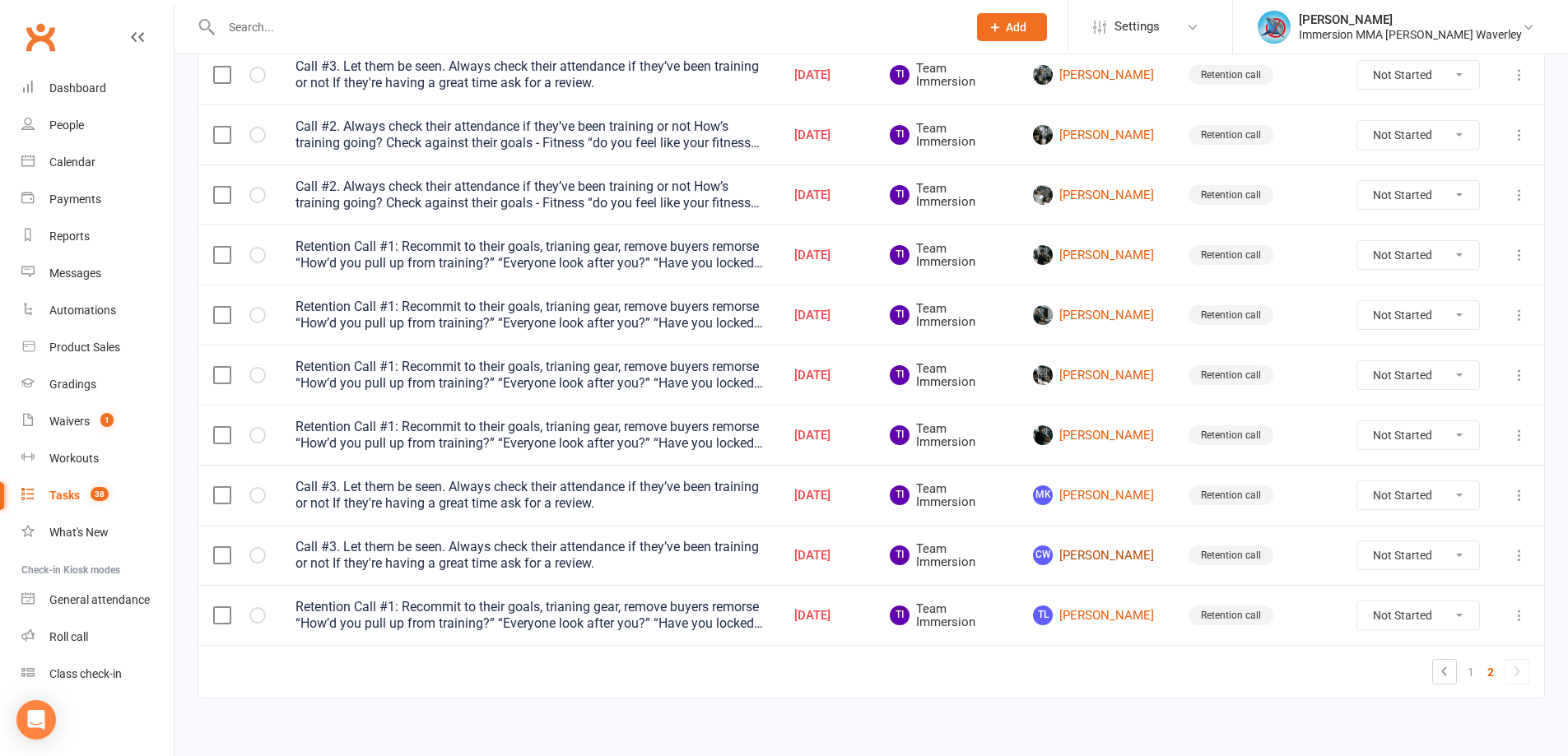
click at [1088, 558] on link "CW Chen Wang" at bounding box center [1095, 555] width 126 height 20
click at [1100, 615] on link "TL Thomas Lakeland" at bounding box center [1095, 615] width 126 height 20
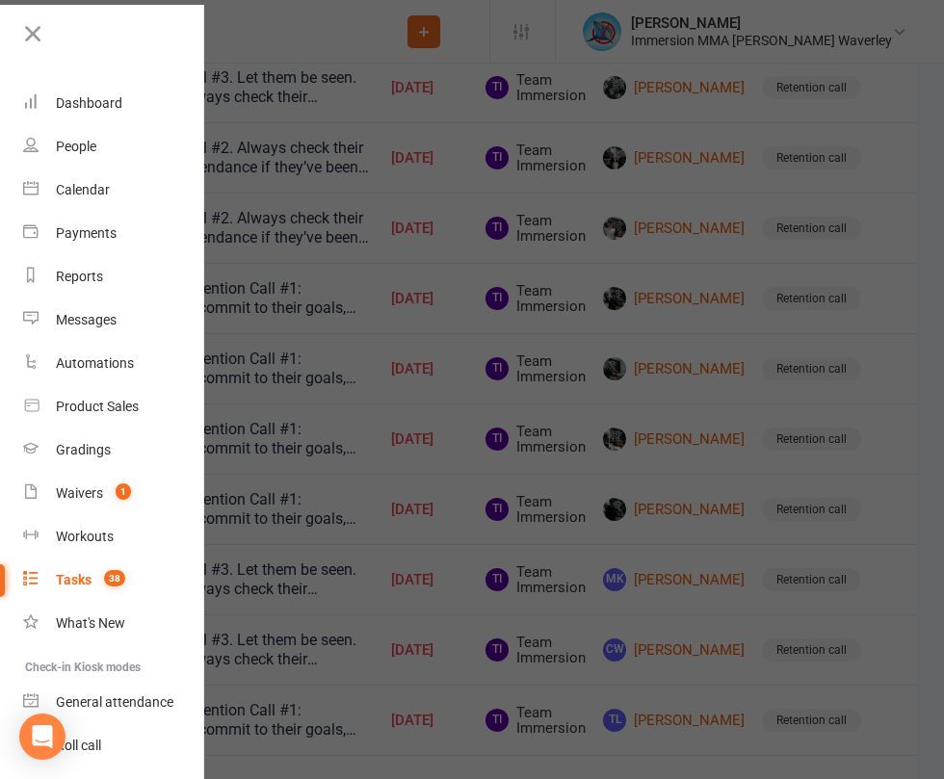
click at [0, 0] on span "Add" at bounding box center [0, 0] width 0 height 0
click at [359, 9] on div "Prospect Member Non-attending contact Class / event Appointment Grading event T…" at bounding box center [423, 31] width 131 height 63
click at [408, 28] on button "Add" at bounding box center [424, 31] width 33 height 33
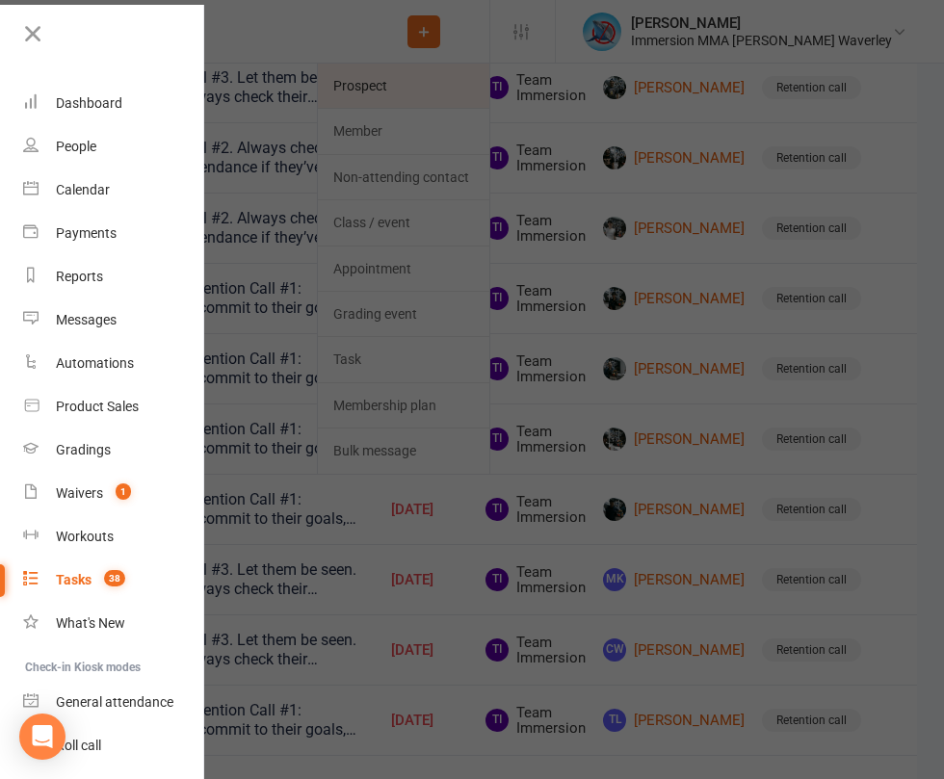
click at [381, 94] on link "Prospect" at bounding box center [403, 86] width 171 height 44
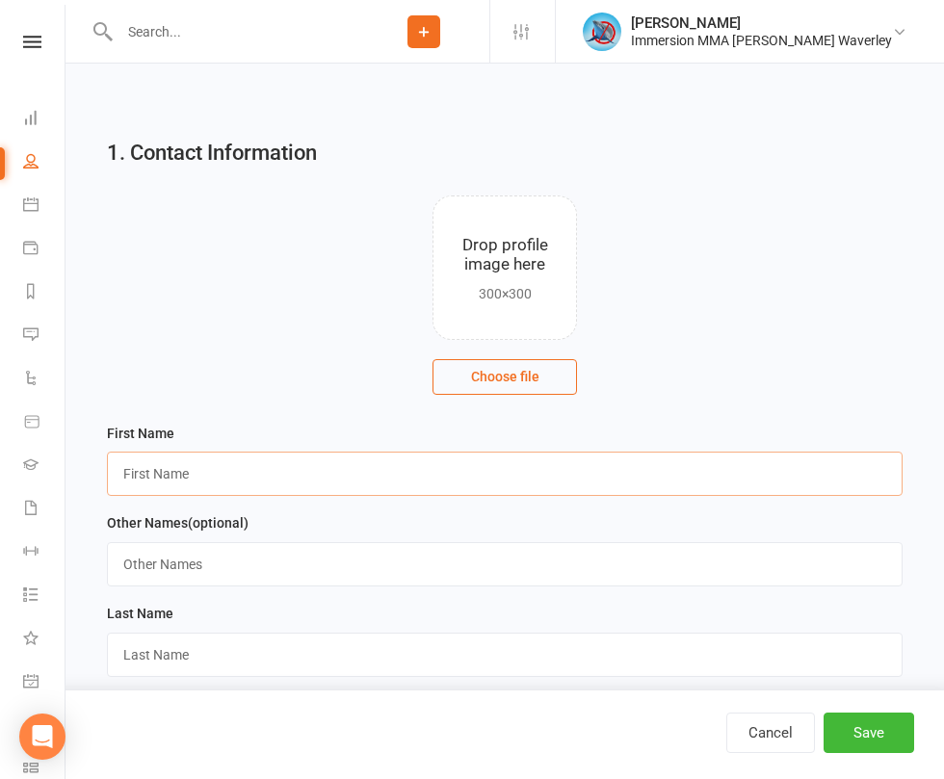
click at [329, 452] on input "text" at bounding box center [505, 474] width 796 height 44
type input "Varun"
drag, startPoint x: 683, startPoint y: 344, endPoint x: 476, endPoint y: 359, distance: 207.7
click at [683, 723] on input "text" at bounding box center [505, 745] width 796 height 44
paste input "varunk7290@outlook.com"
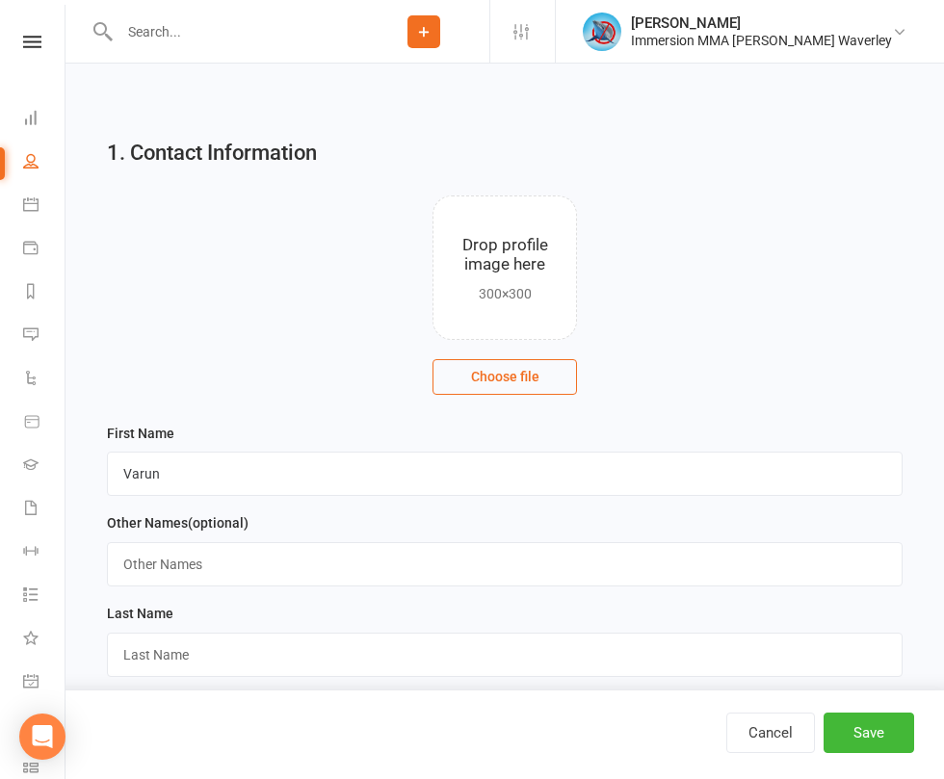
type input "varunk7290@outlook.com"
click at [341, 602] on div "Last Name" at bounding box center [504, 647] width 815 height 91
click at [354, 633] on input "text" at bounding box center [505, 655] width 796 height 44
type input "?"
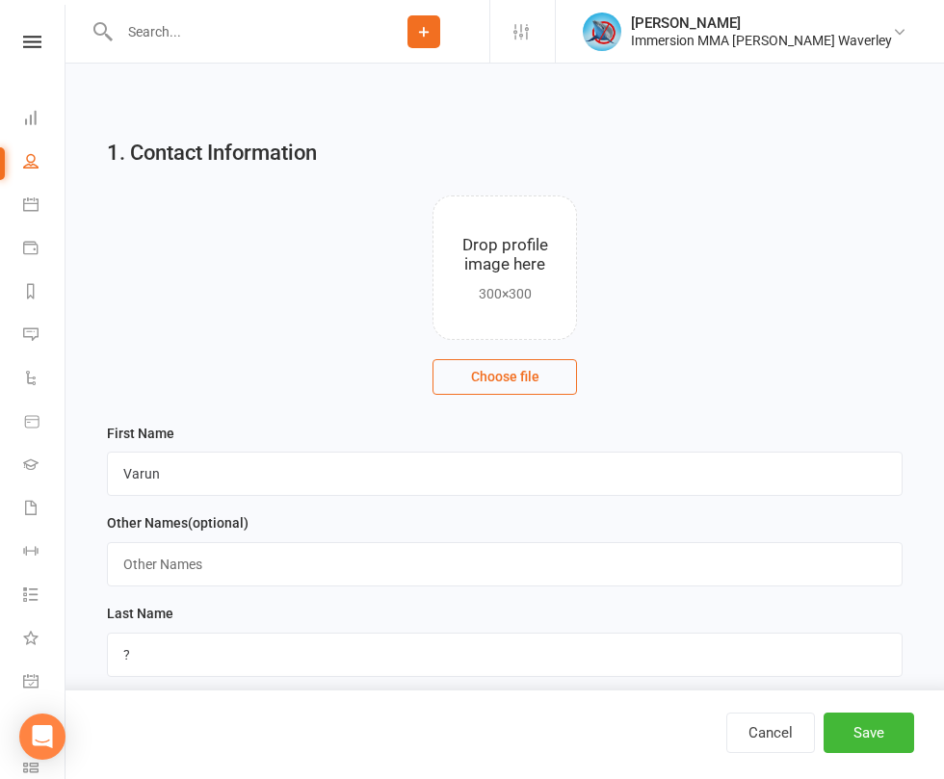
paste input "0409455684"
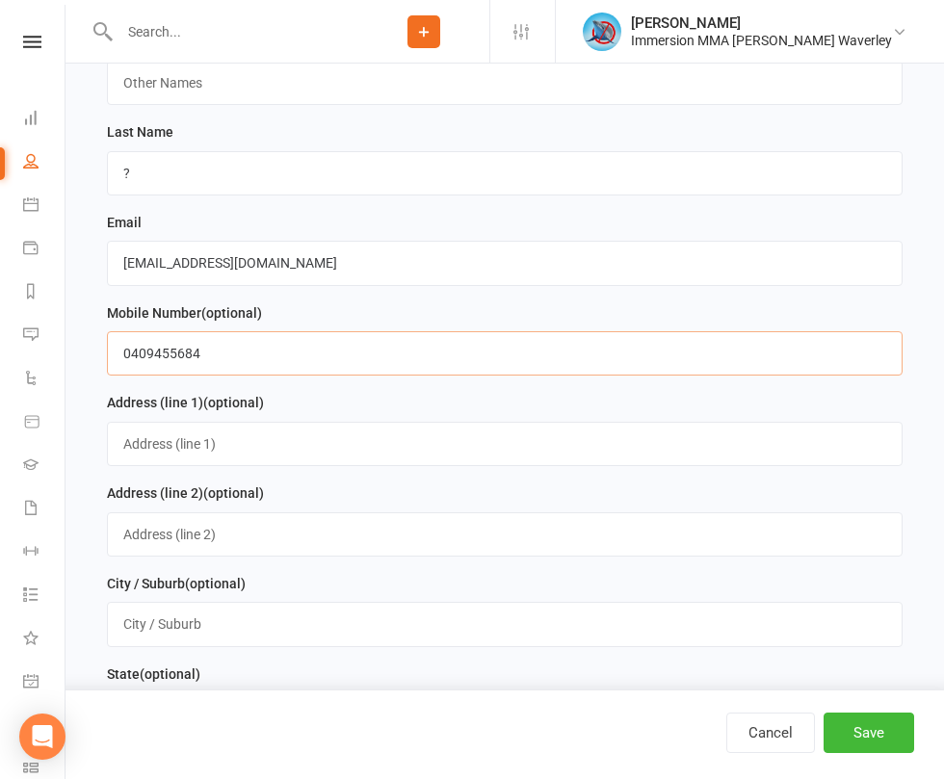
scroll to position [514, 0]
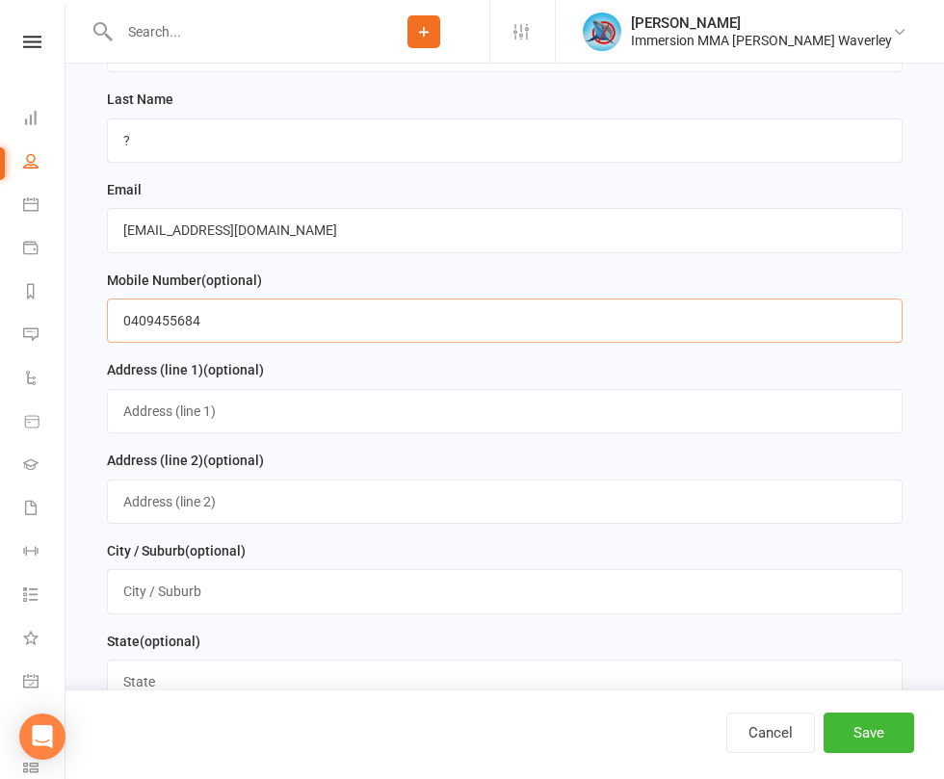
type input "0409455684"
select select "Unknown"
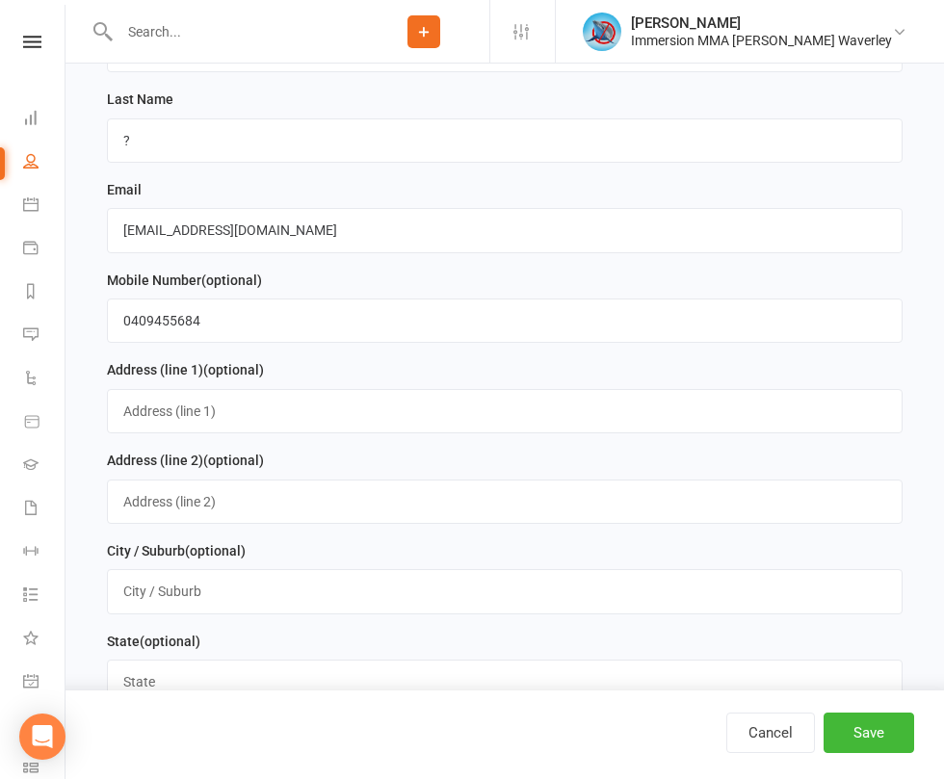
select select "Website Enquiry"
select select "Muay Thai"
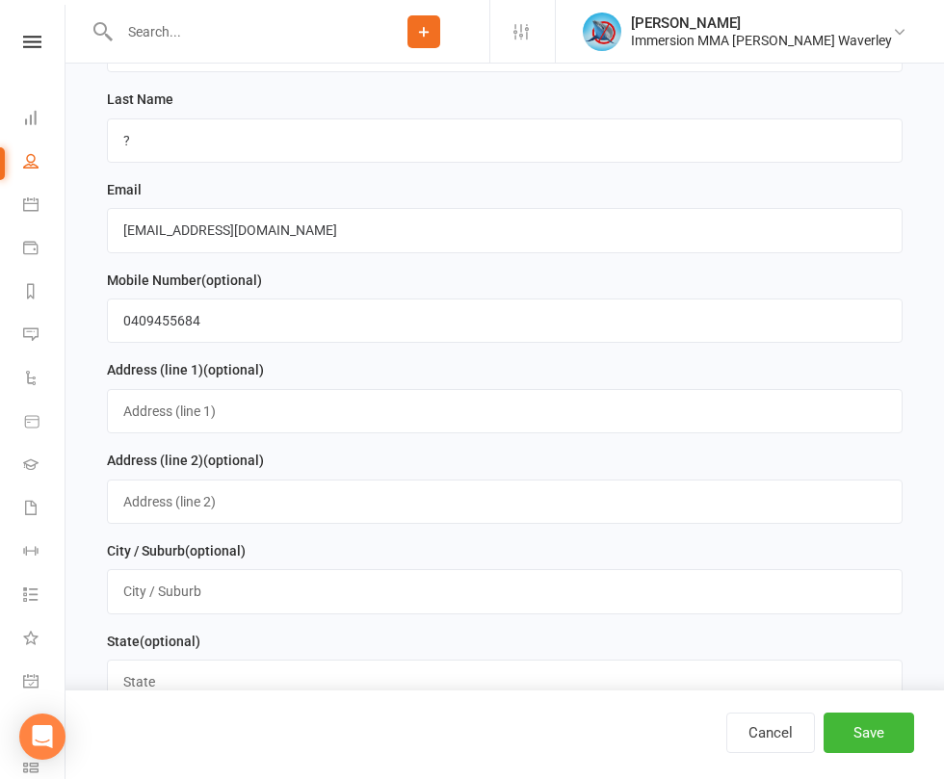
click at [824, 728] on button "Save" at bounding box center [869, 733] width 91 height 40
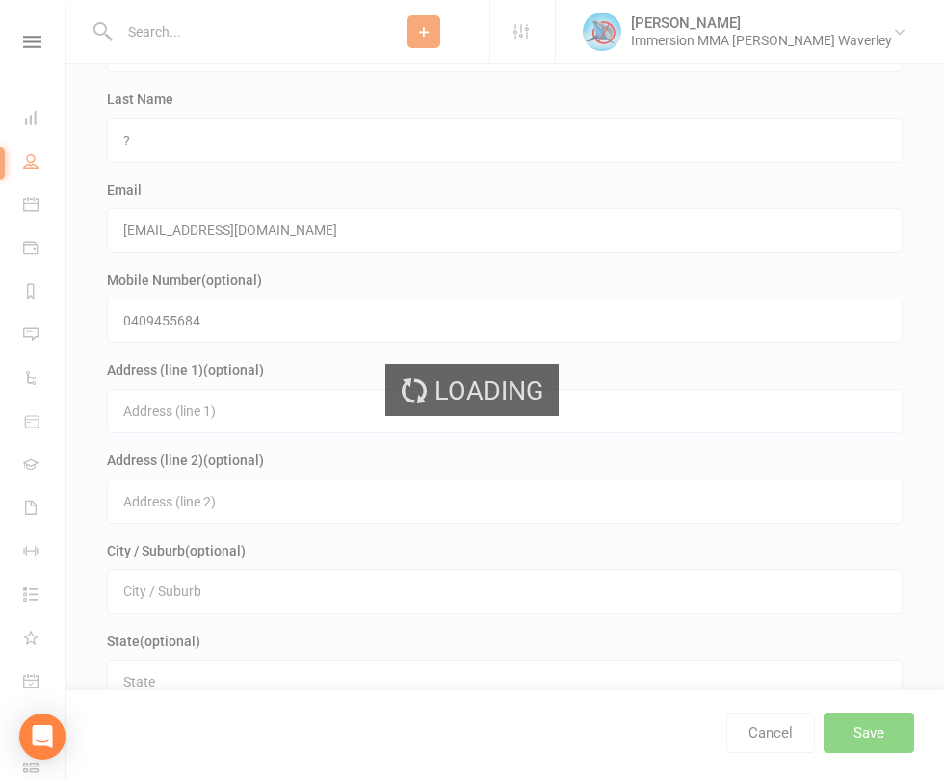
scroll to position [0, 0]
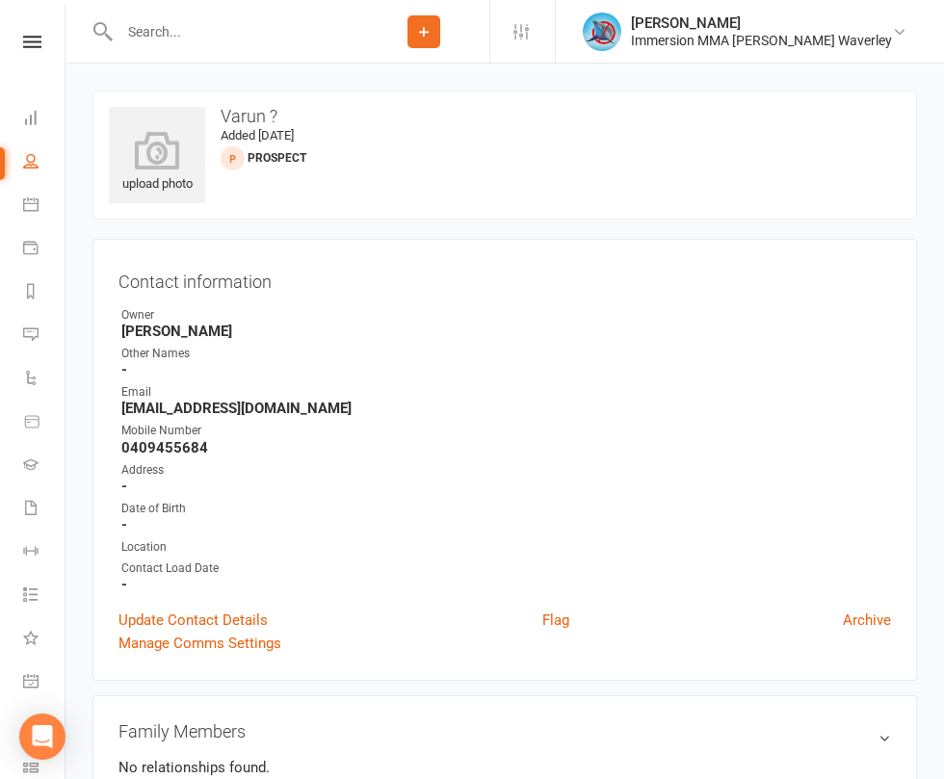
type input "Web Enq"
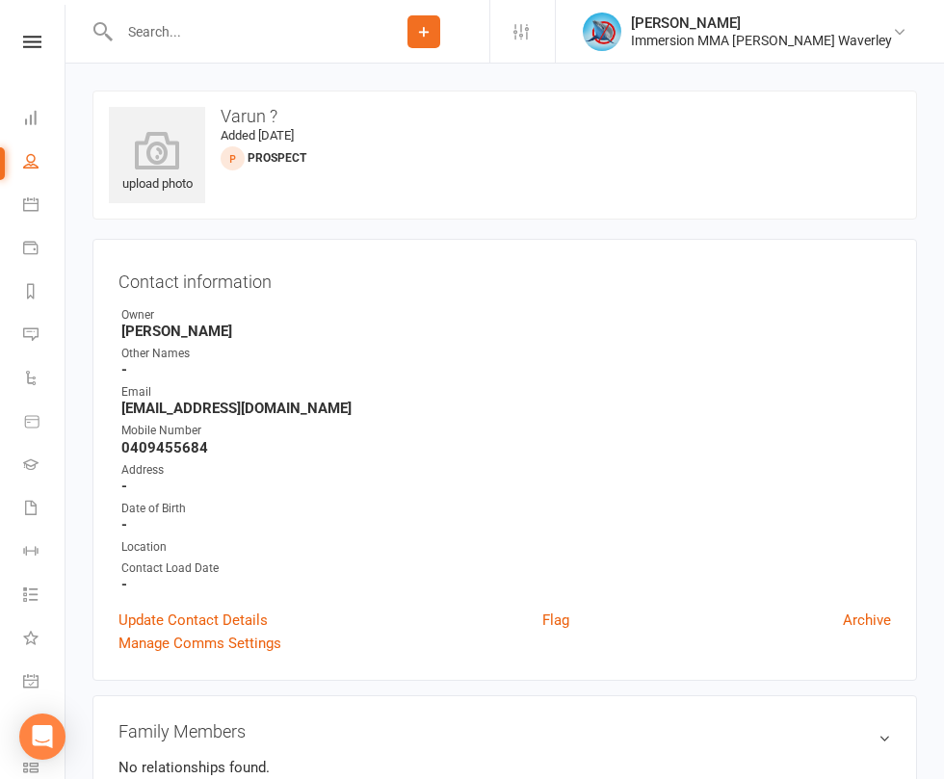
paste textarea "I’d like to be able to become proficient in martial arts and defend myself if n…"
type textarea ""I’d like to be able to become proficient in martial arts and defend myself if …"
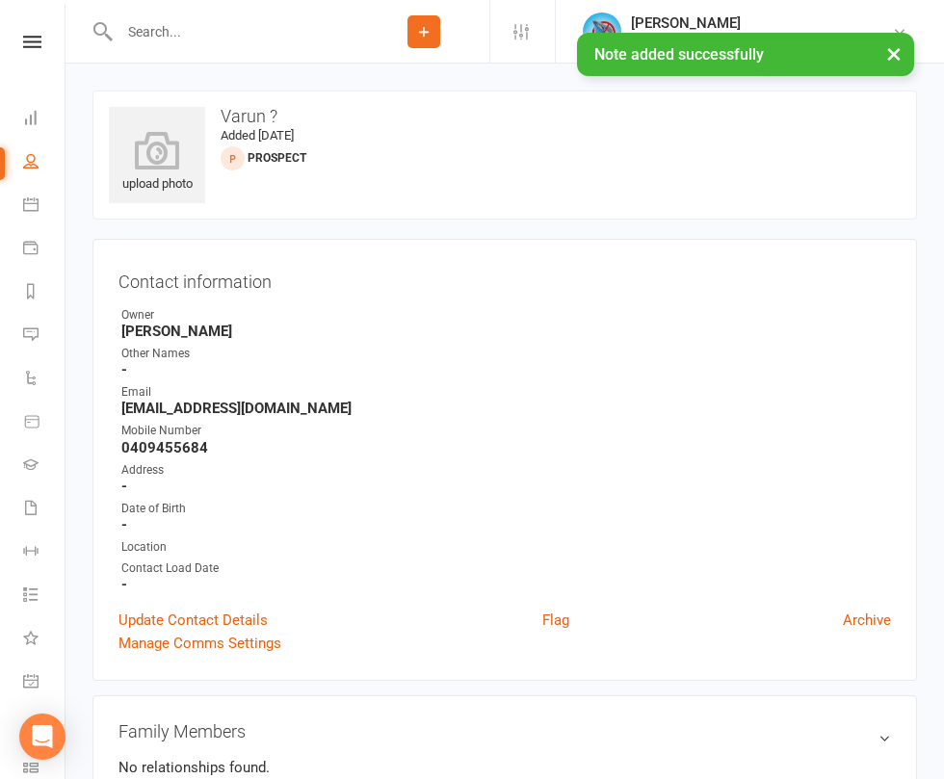
select select "48839"
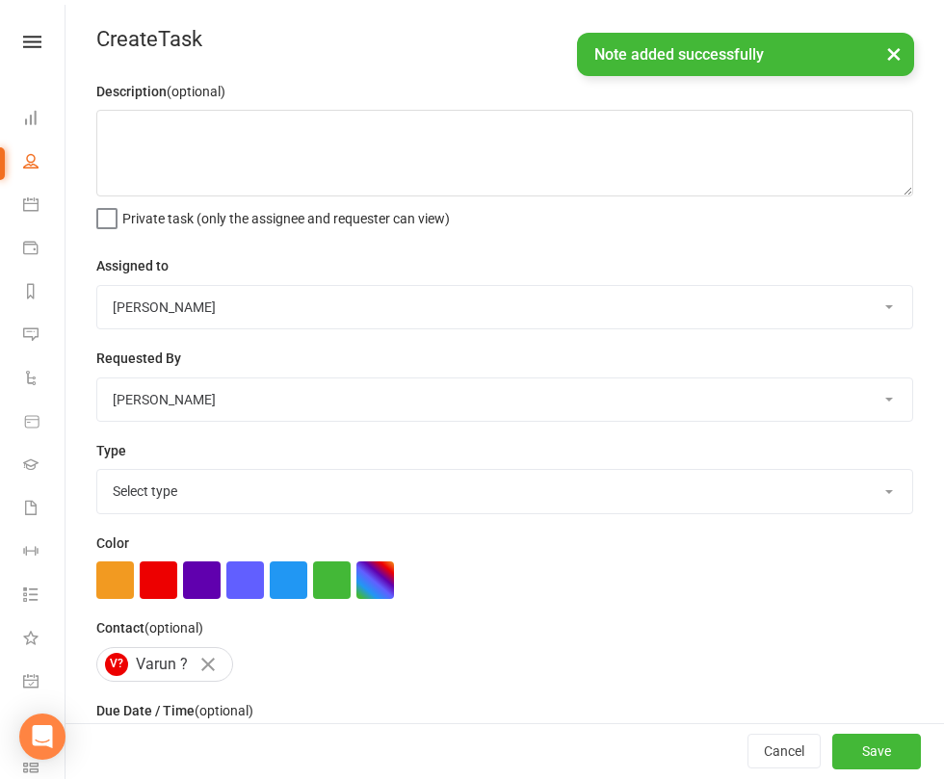
drag, startPoint x: 423, startPoint y: 298, endPoint x: 428, endPoint y: 330, distance: 33.1
click at [423, 298] on select "David Marinakis Team Immersion Ben Street Immersion Tablet James Fitzgerald Ben…" at bounding box center [504, 307] width 815 height 42
select select "48837"
click at [342, 289] on select "David Marinakis Team Immersion Ben Street Immersion Tablet James Fitzgerald Ben…" at bounding box center [504, 307] width 815 height 42
click at [455, 506] on select "Select type Account follow up [high priority] Attended trial follow up Chase si…" at bounding box center [504, 491] width 815 height 42
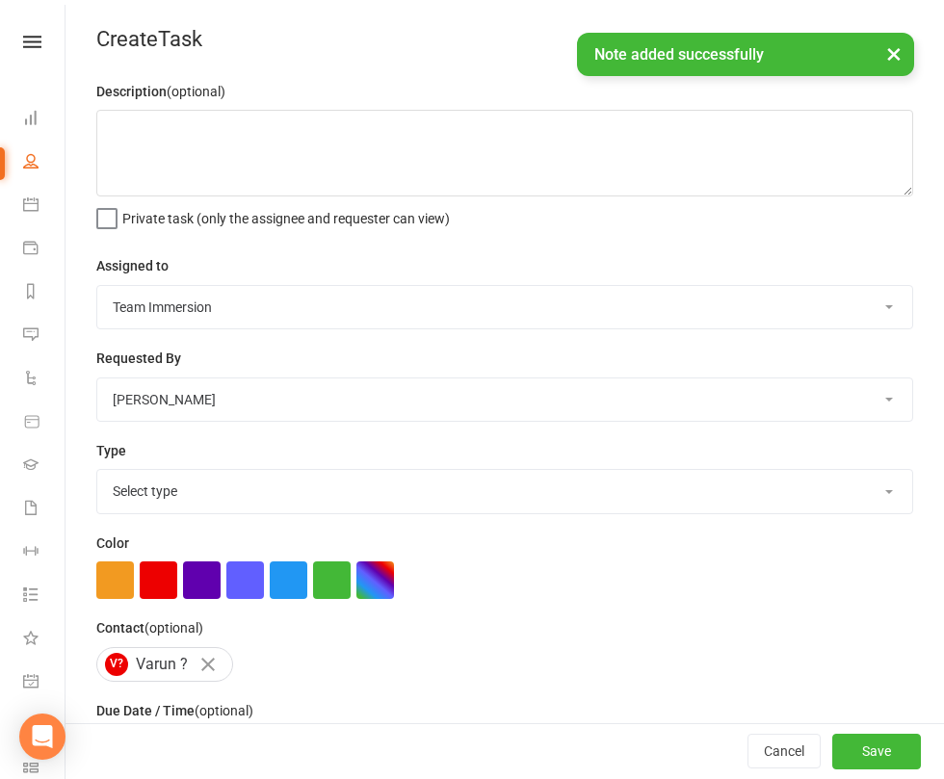
select select "27312"
click at [342, 476] on select "Select type Account follow up [high priority] Attended trial follow up Chase si…" at bounding box center [504, 491] width 815 height 42
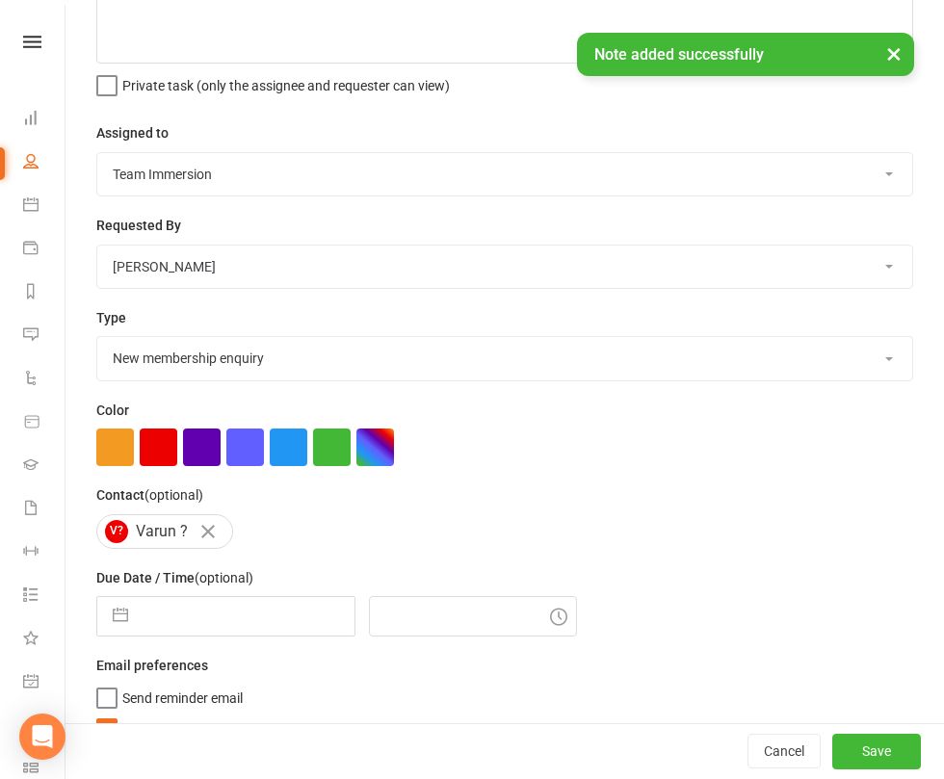
scroll to position [174, 0]
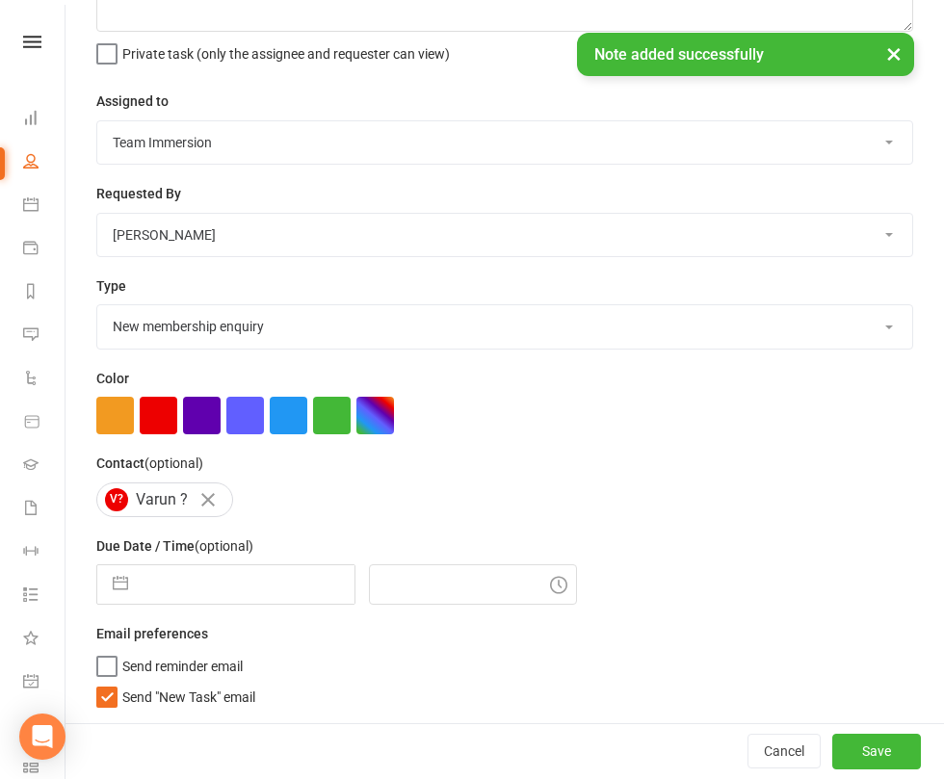
click at [255, 699] on span "Send "New Task" email" at bounding box center [188, 694] width 133 height 22
click at [255, 683] on input "Send "New Task" email" at bounding box center [175, 683] width 159 height 0
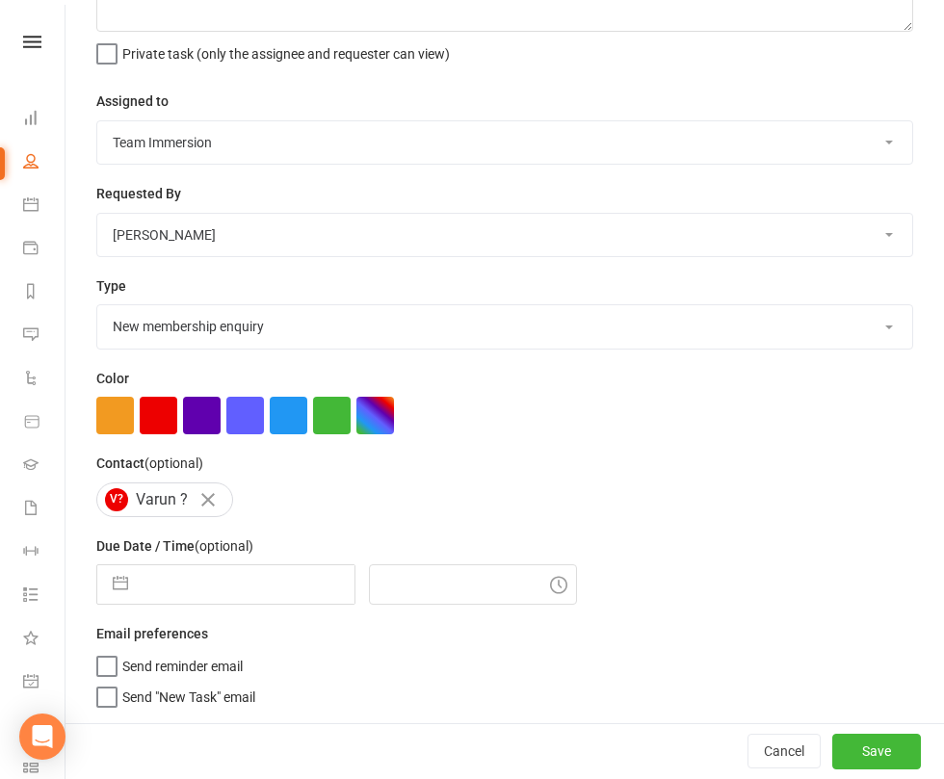
select select "6"
select select "2025"
select select "7"
select select "2025"
select select "8"
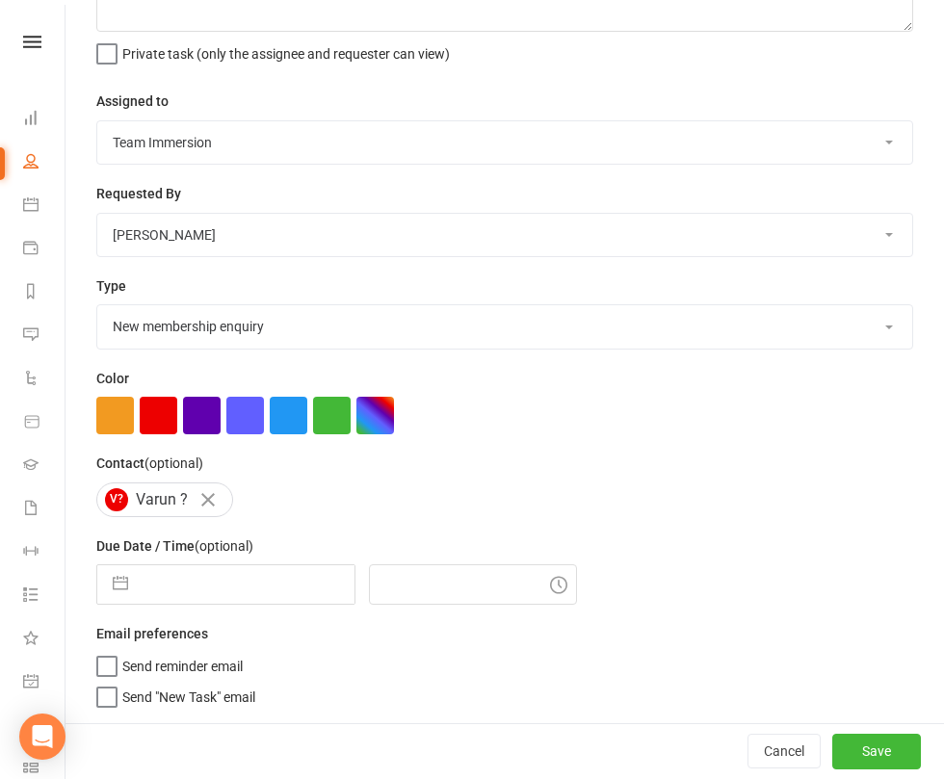
select select "2025"
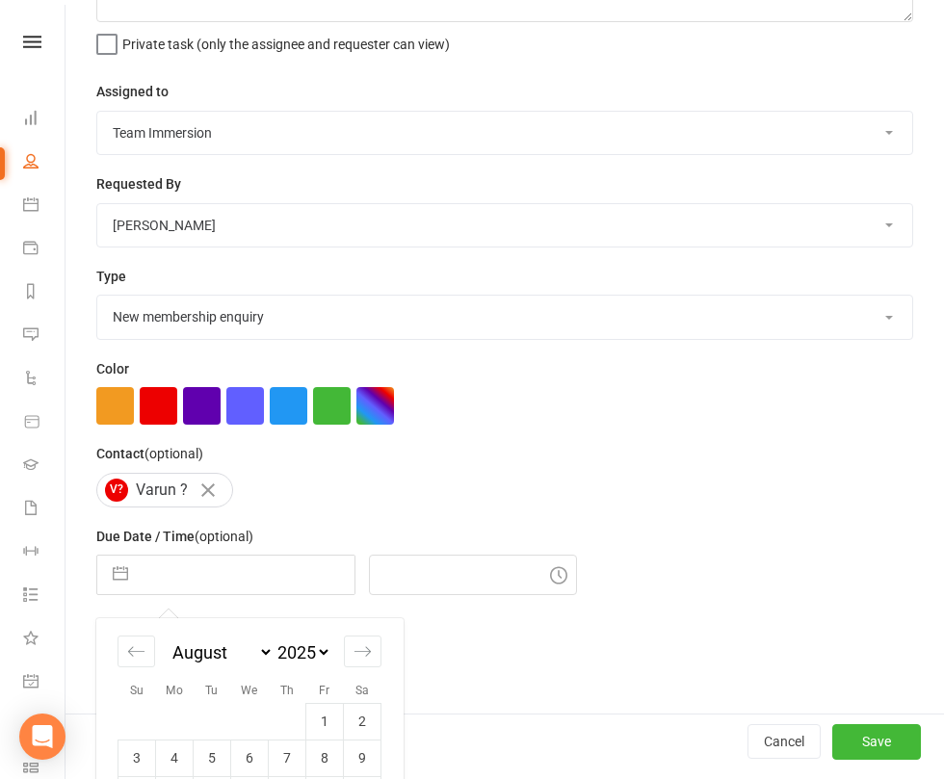
click at [355, 594] on input "text" at bounding box center [246, 575] width 217 height 39
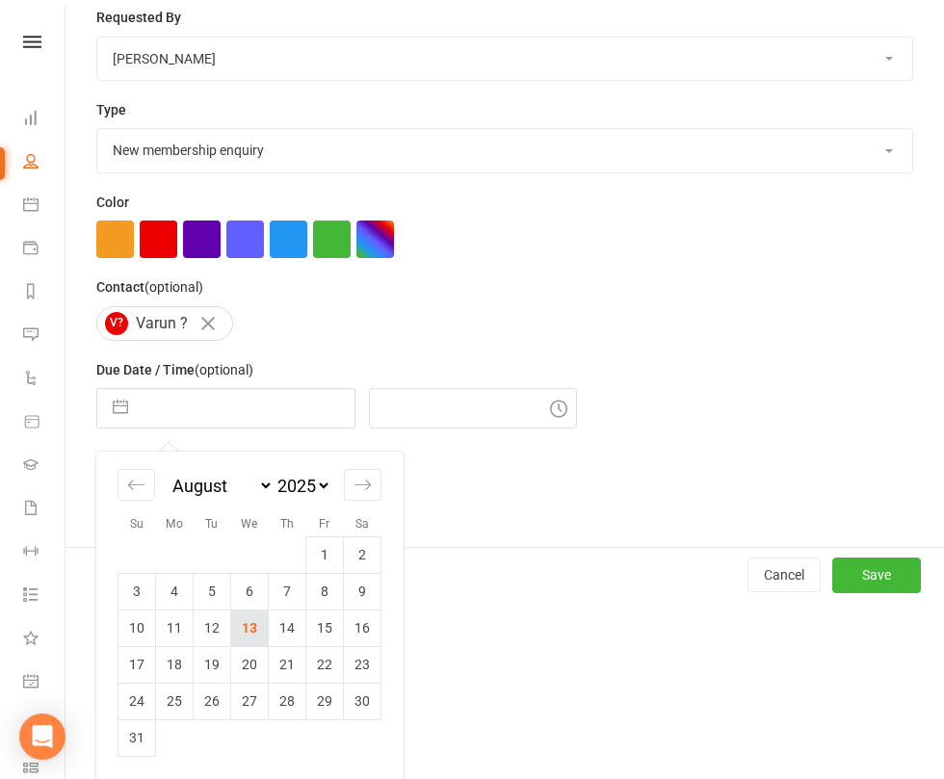
click at [269, 621] on td "13" at bounding box center [250, 628] width 38 height 37
type input "13 Aug 2025"
type input "11:45am"
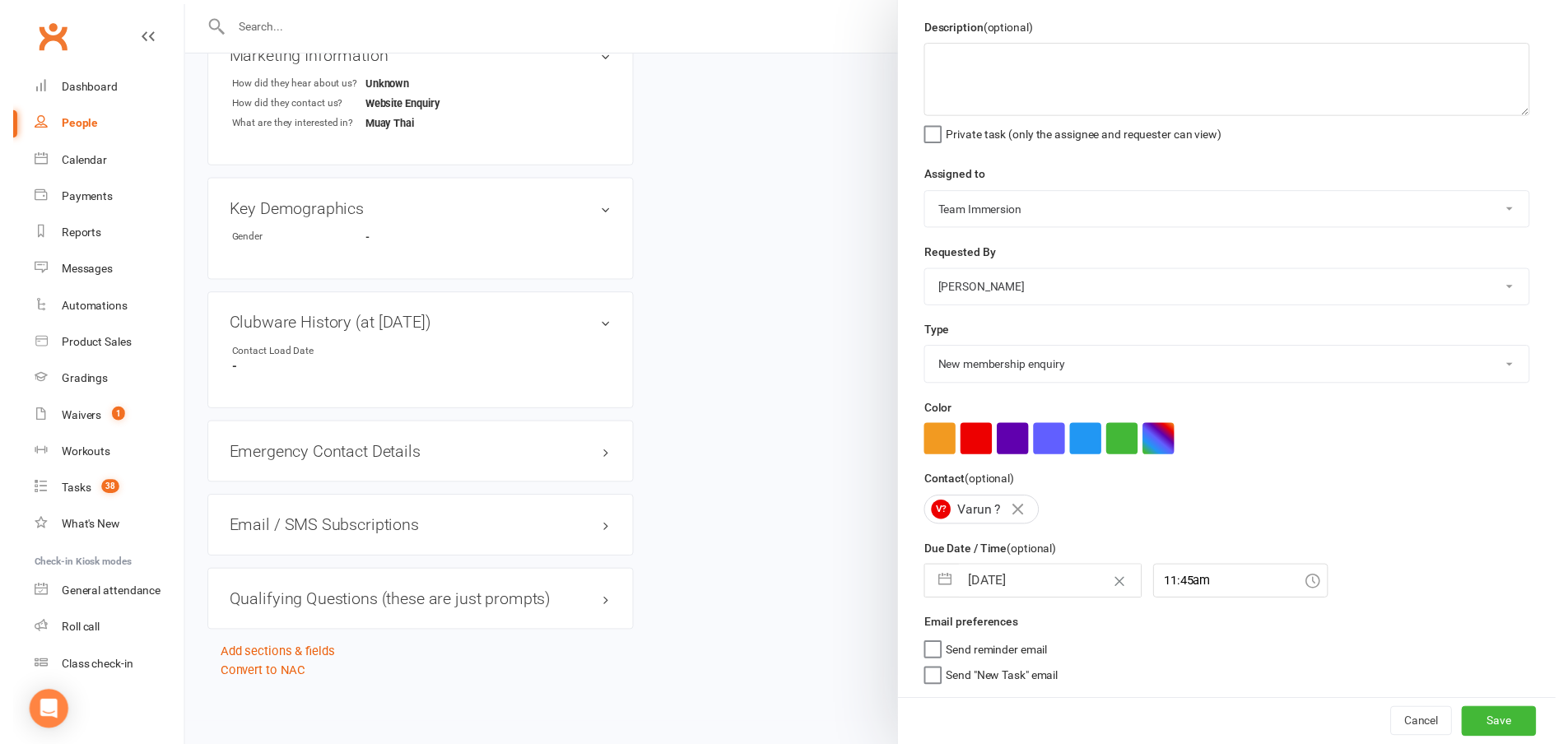
scroll to position [0, 0]
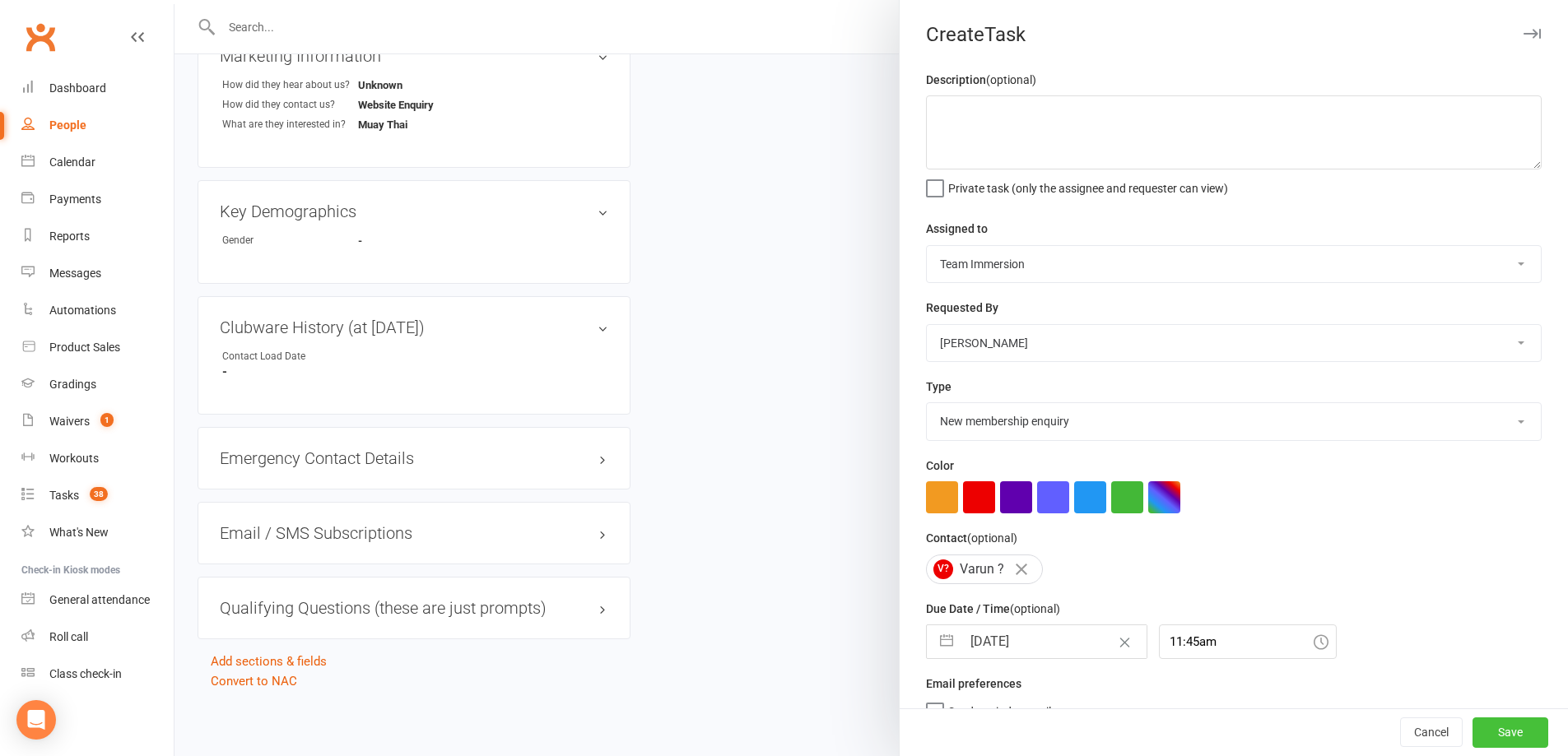
click at [1484, 735] on button "Save" at bounding box center [1510, 733] width 76 height 30
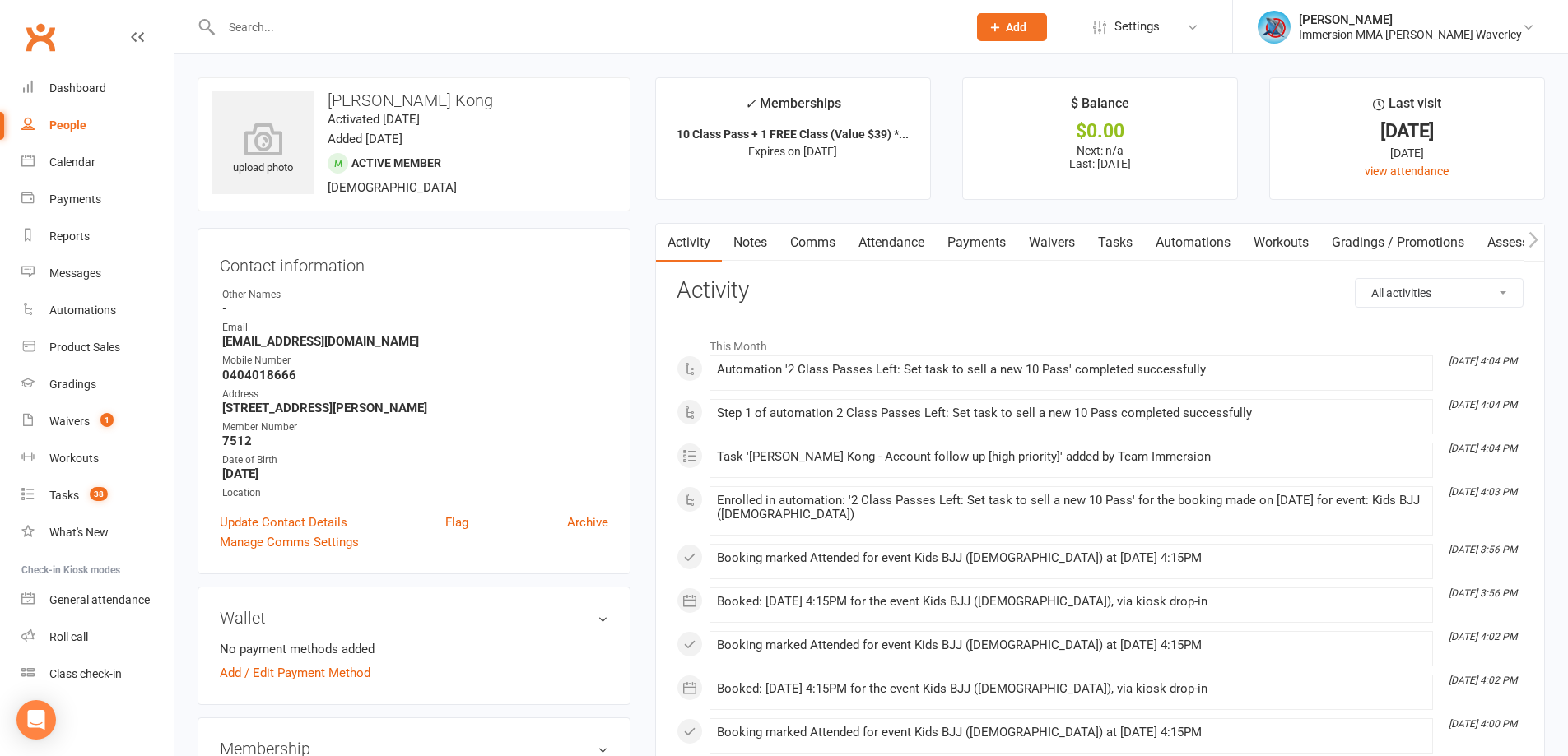
click at [768, 244] on link "Notes" at bounding box center [750, 243] width 56 height 38
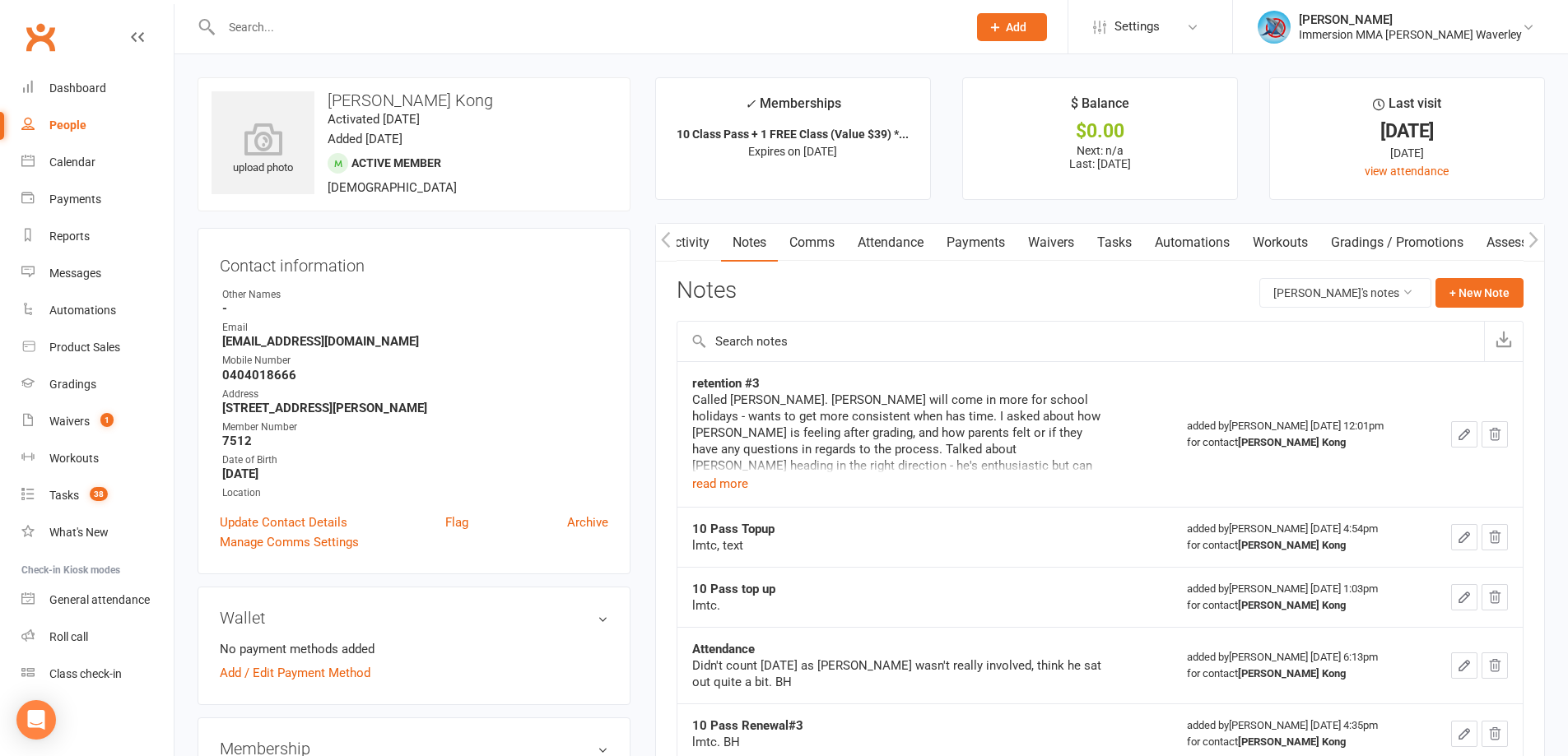
click at [697, 474] on div "Called Mark. Said Mason will come in more for school holidays - wants to get mo…" at bounding box center [898, 433] width 412 height 82
click at [703, 483] on button "read more" at bounding box center [720, 483] width 56 height 20
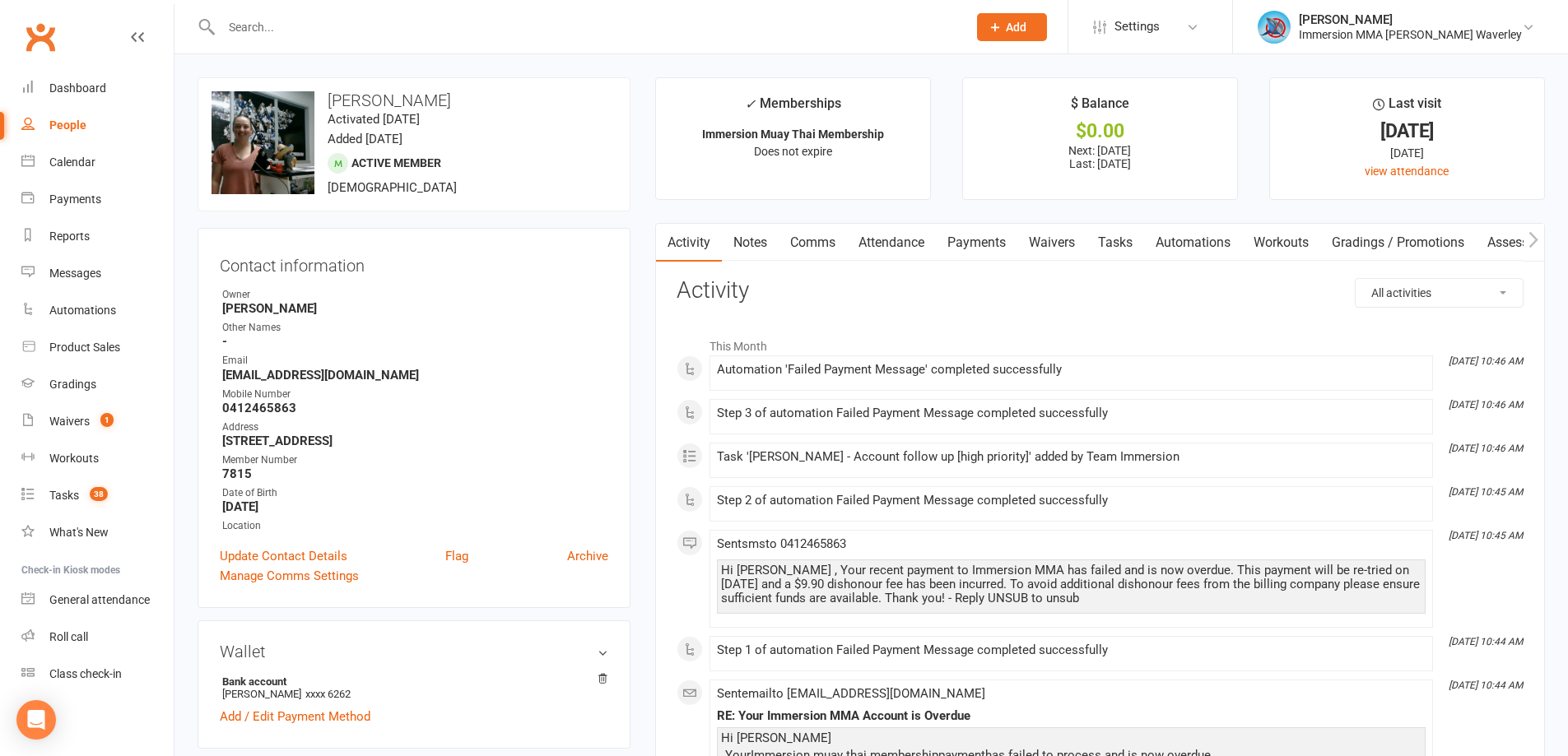
click at [755, 237] on link "Notes" at bounding box center [750, 243] width 56 height 38
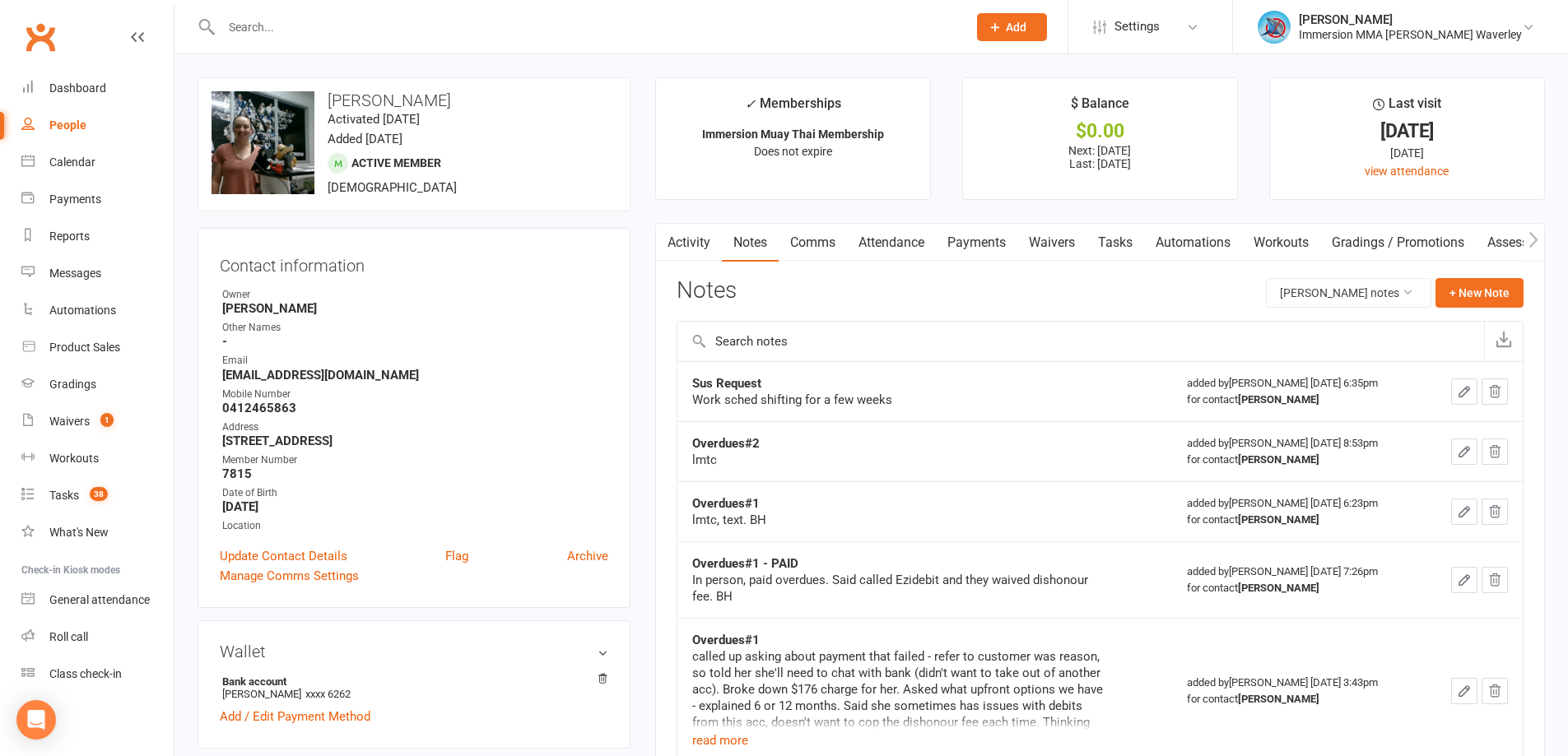
click at [661, 240] on icon "button" at bounding box center [667, 240] width 10 height 17
click at [675, 237] on button "button" at bounding box center [667, 242] width 21 height 37
click at [702, 248] on link "Activity" at bounding box center [689, 243] width 66 height 38
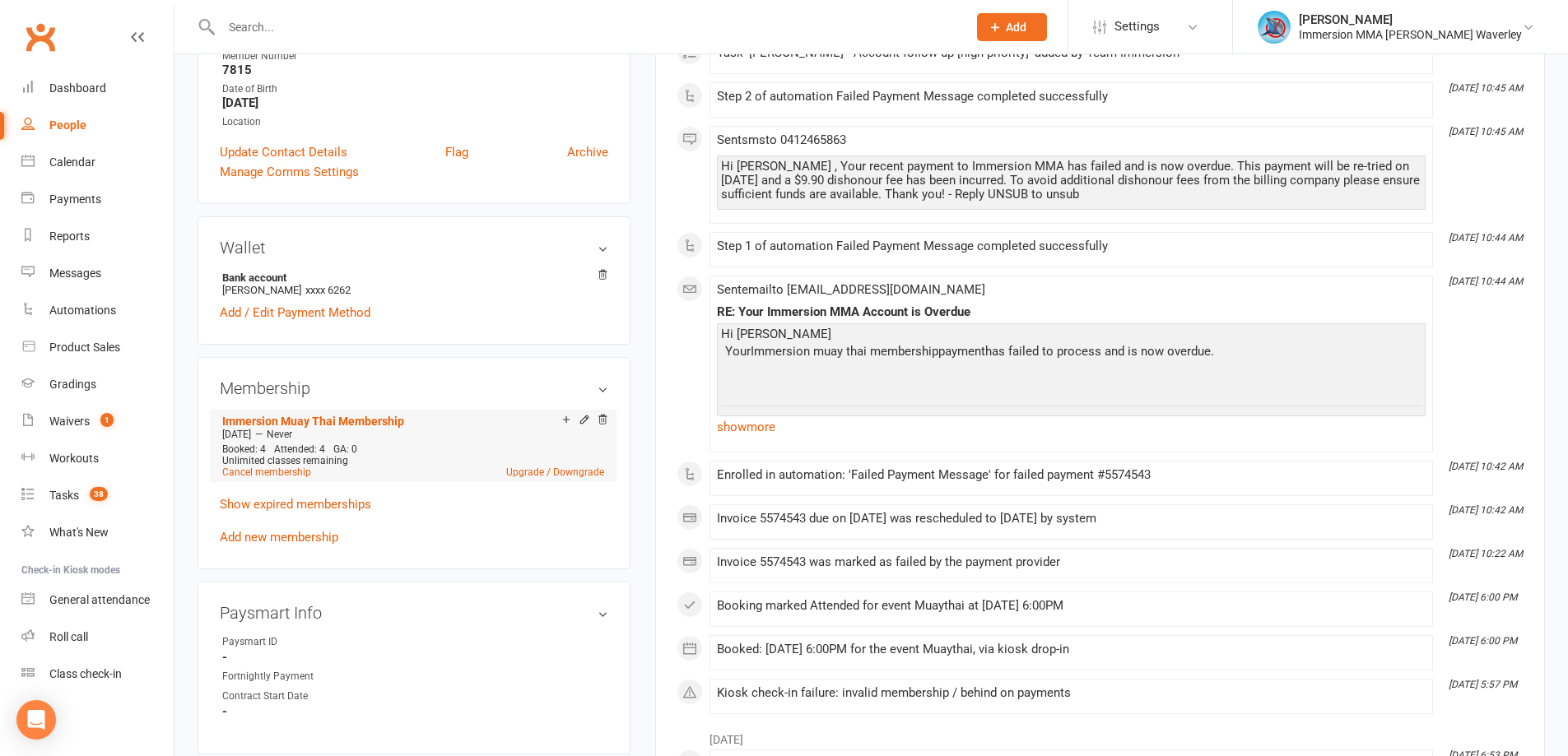
scroll to position [659, 0]
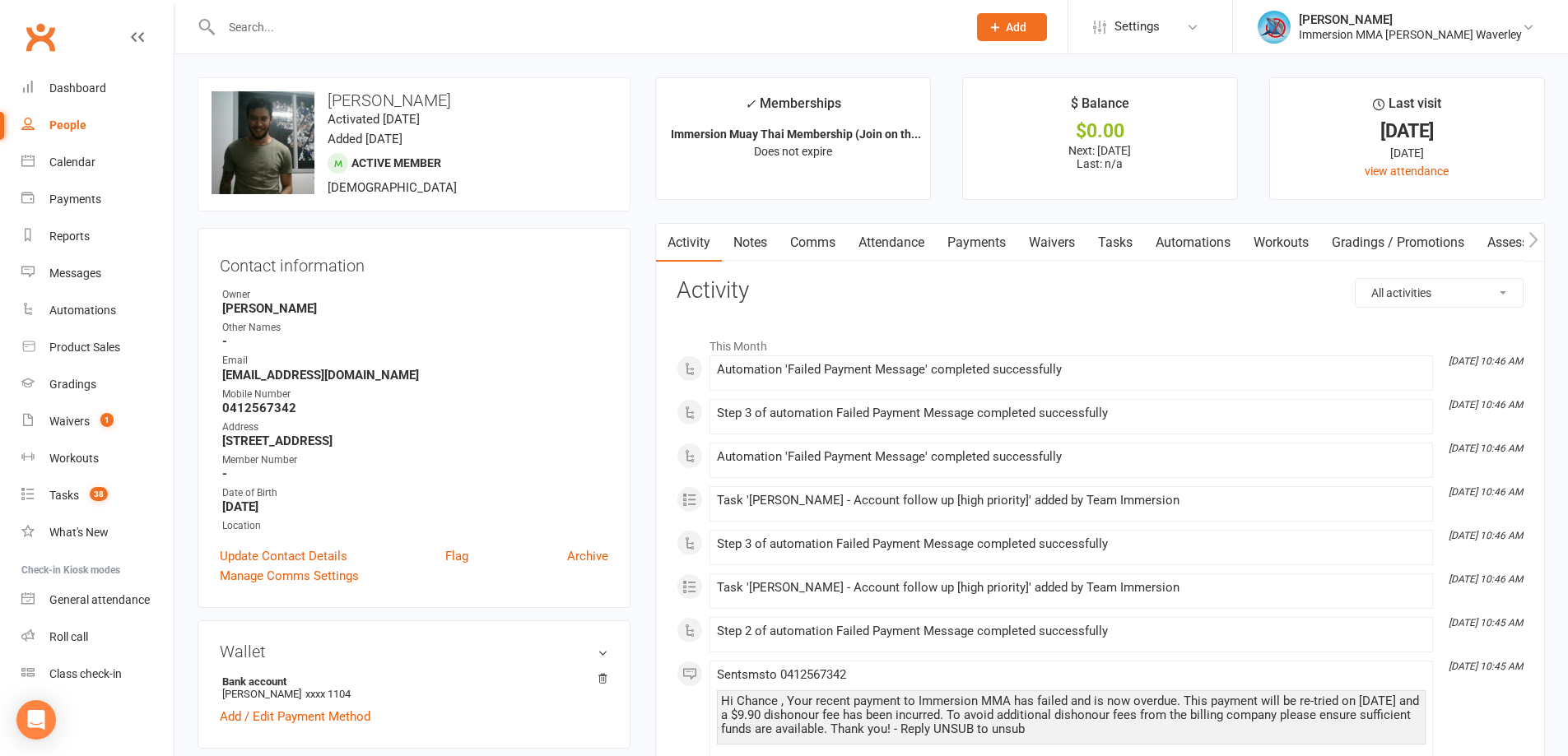
drag, startPoint x: 1092, startPoint y: 236, endPoint x: 1113, endPoint y: 233, distance: 21.2
click at [1092, 236] on link "Tasks" at bounding box center [1115, 243] width 57 height 38
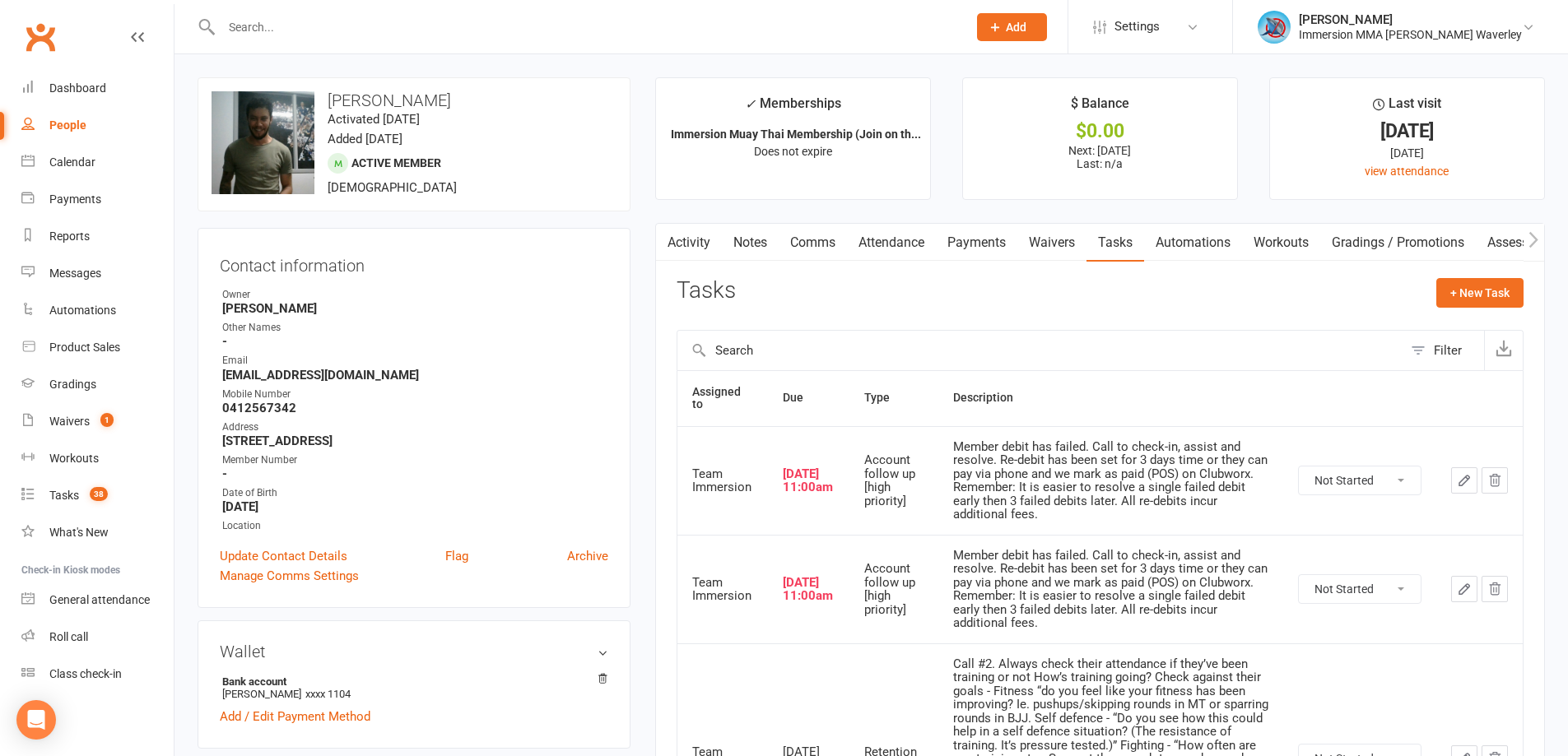
scroll to position [220, 0]
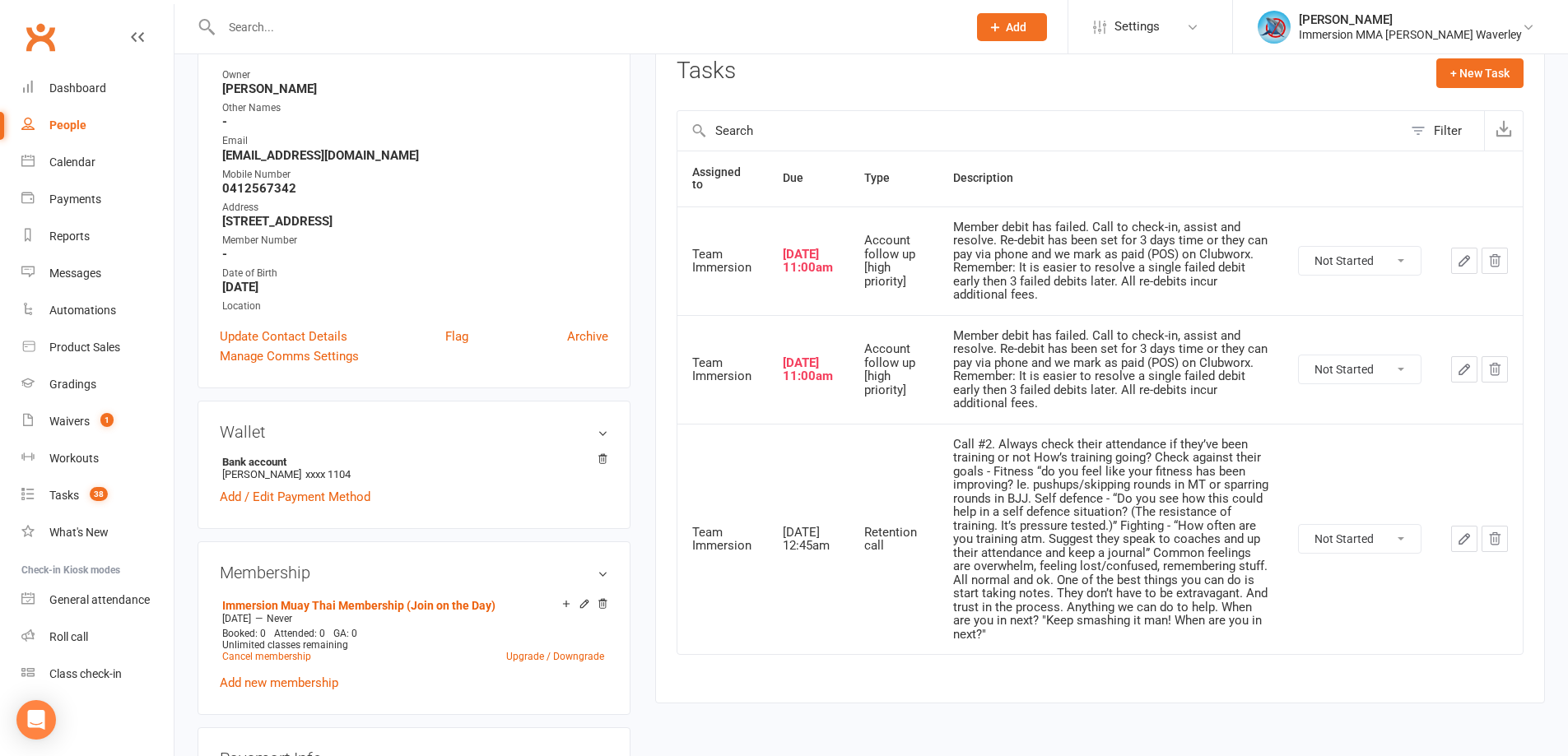
click at [1505, 263] on button "button" at bounding box center [1495, 261] width 26 height 26
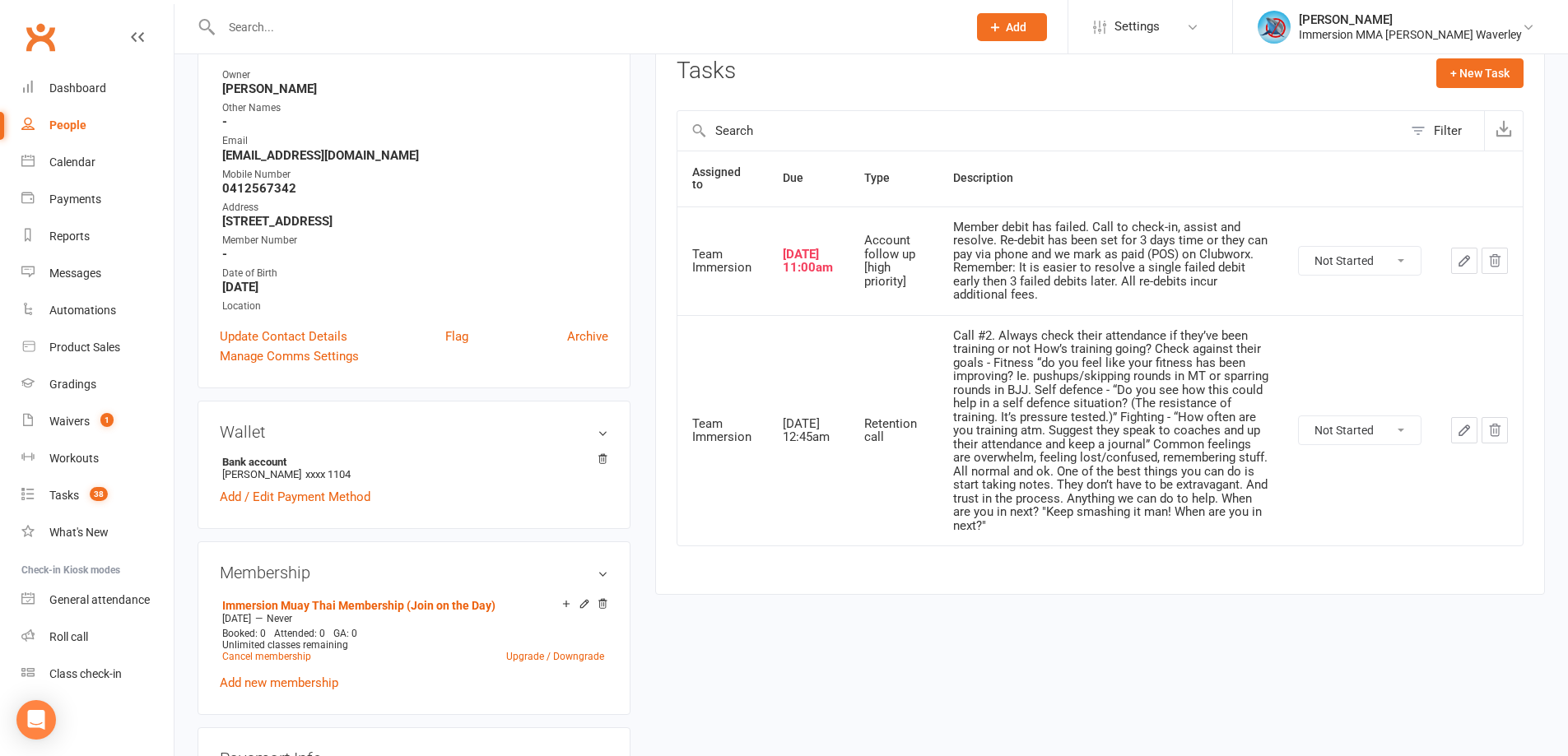
scroll to position [0, 0]
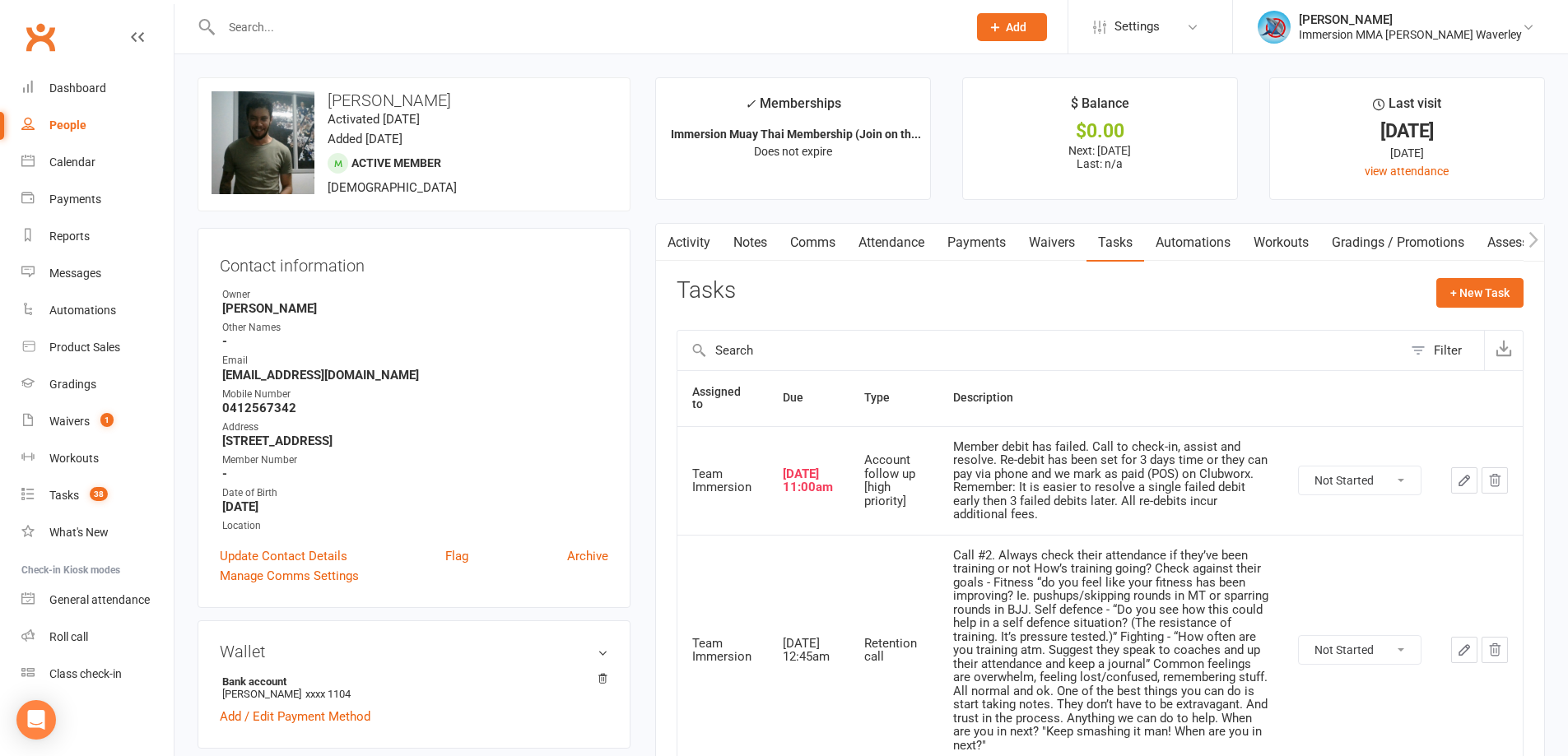
click at [753, 236] on link "Notes" at bounding box center [750, 243] width 56 height 38
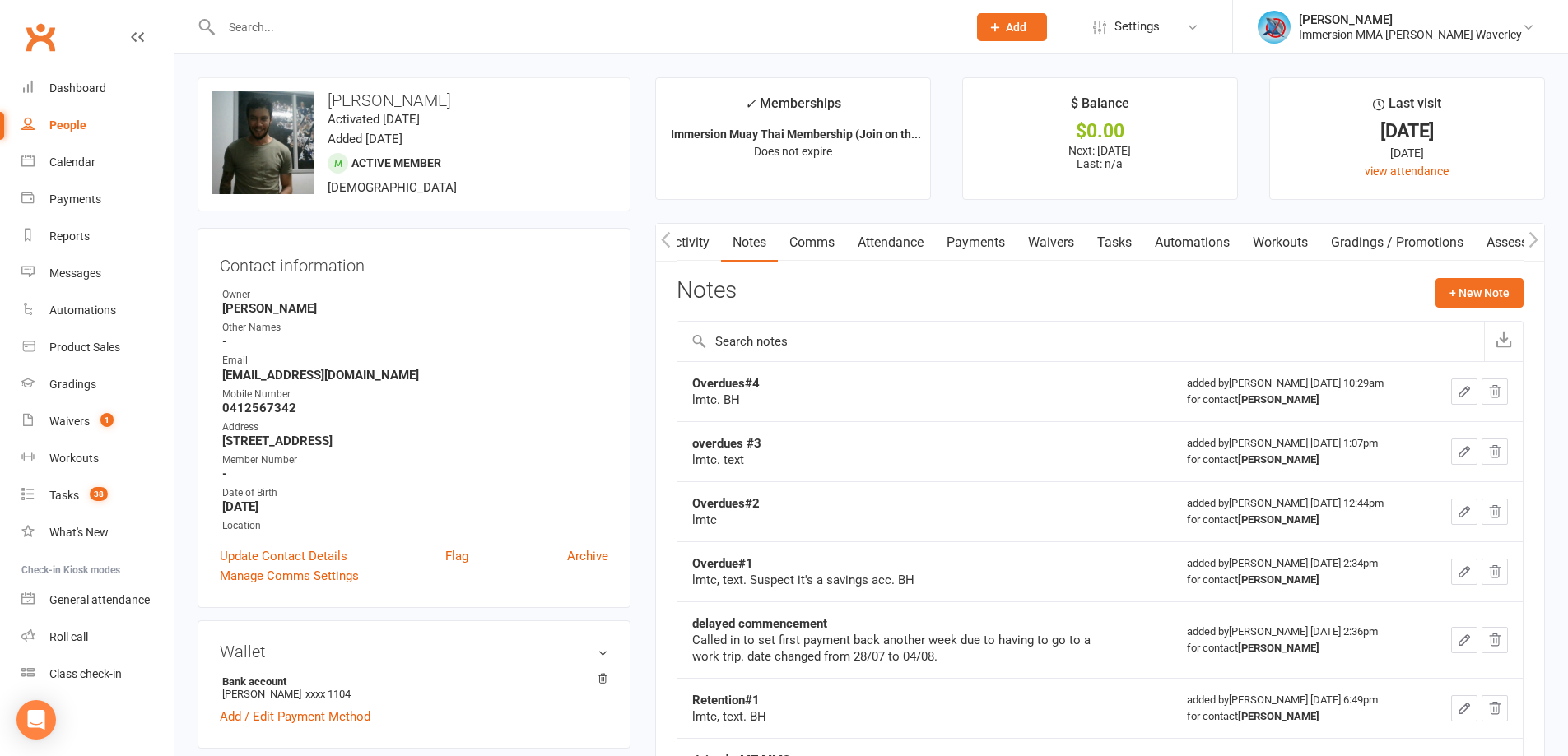
click at [968, 229] on link "Payments" at bounding box center [975, 243] width 81 height 38
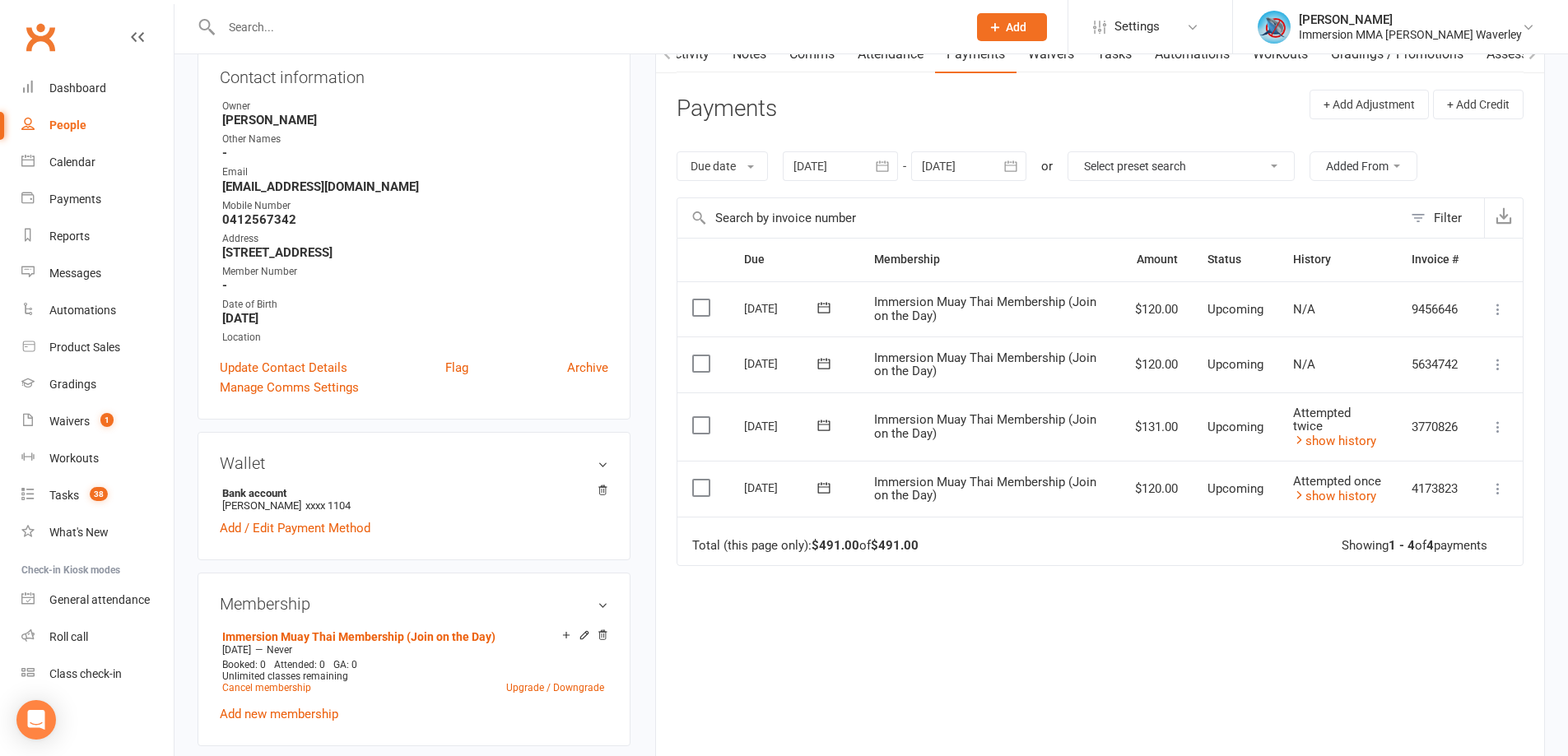
scroll to position [220, 0]
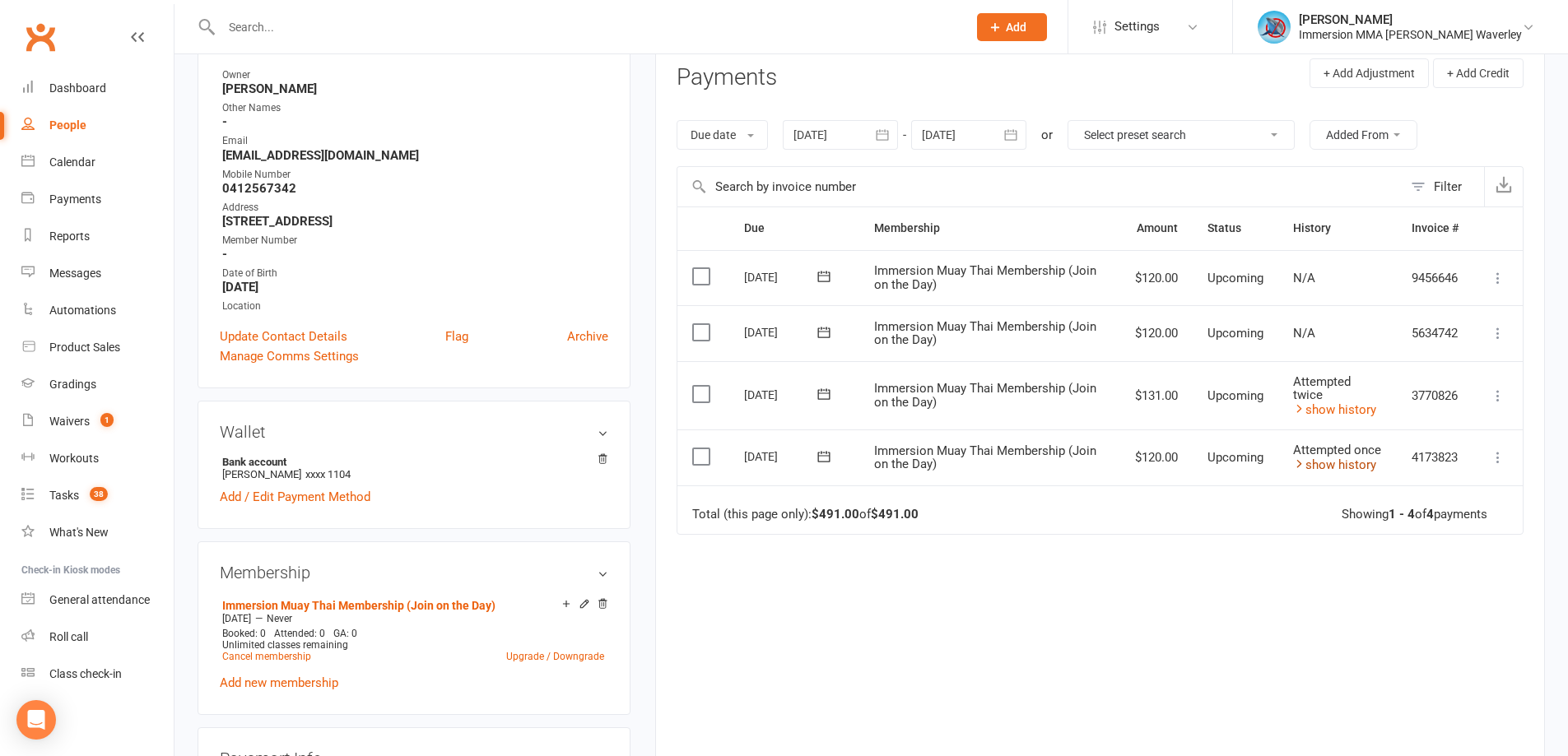
click at [1327, 466] on link "show history" at bounding box center [1334, 465] width 83 height 15
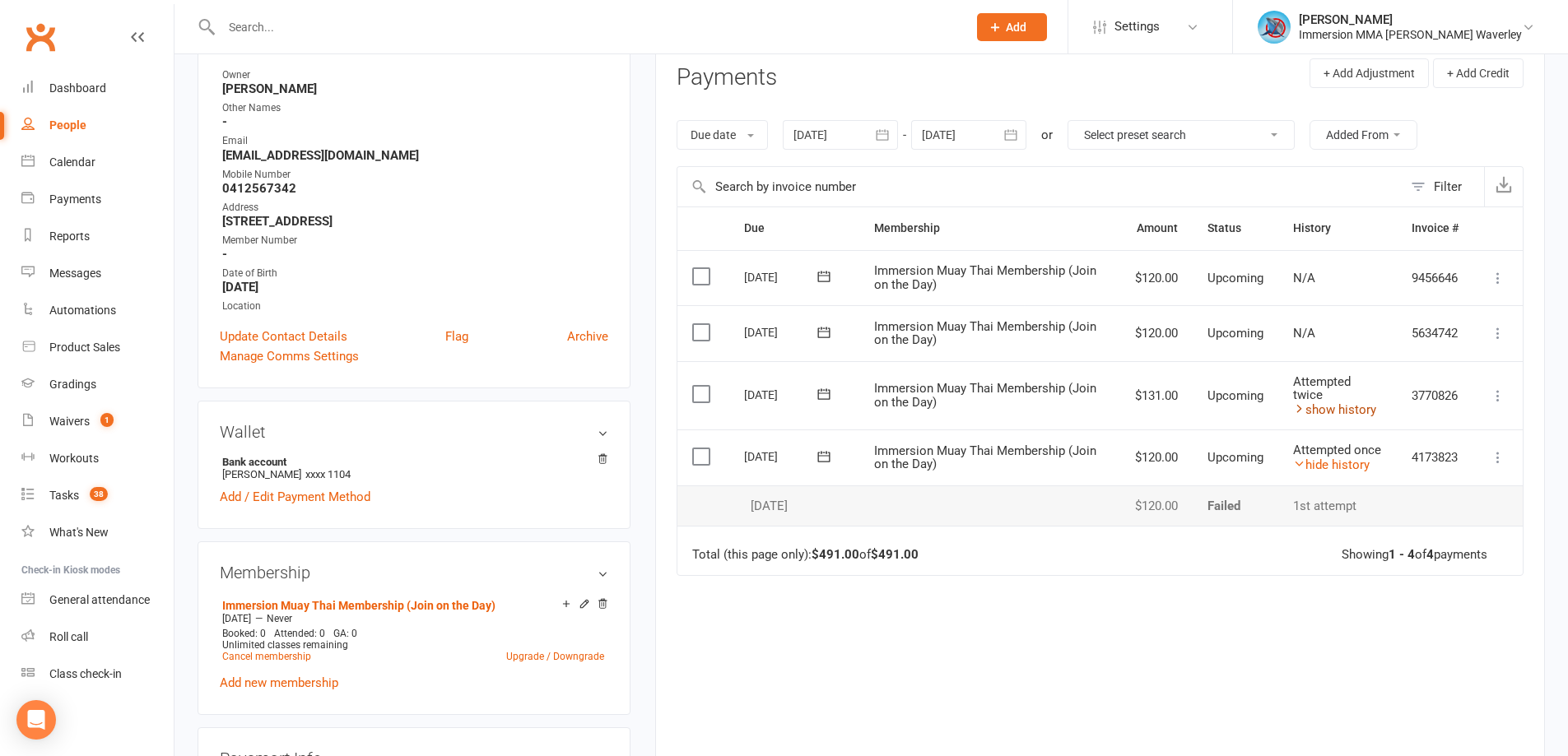
click at [1323, 411] on link "show history" at bounding box center [1334, 409] width 83 height 15
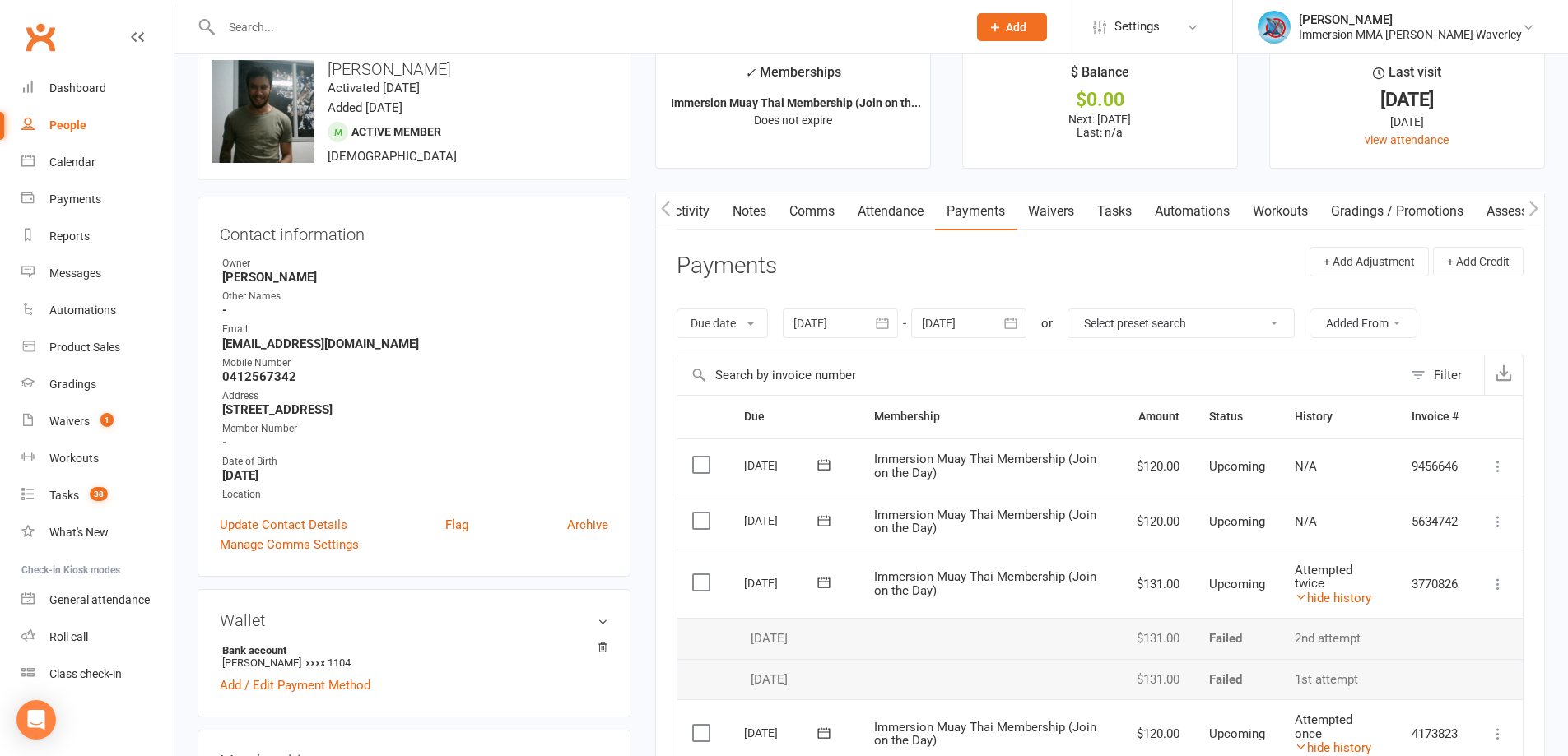
scroll to position [0, 0]
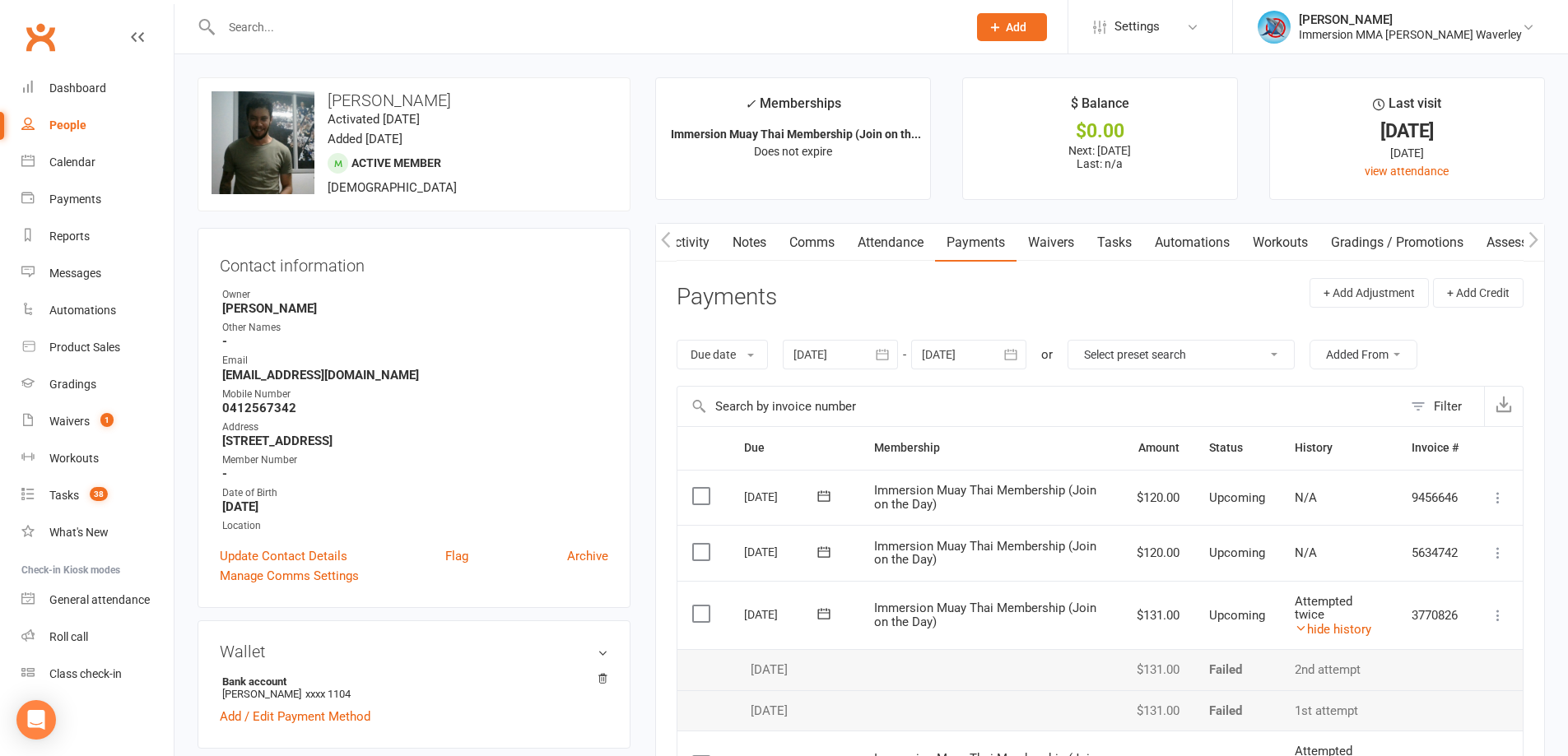
click at [702, 238] on link "Activity" at bounding box center [688, 243] width 66 height 38
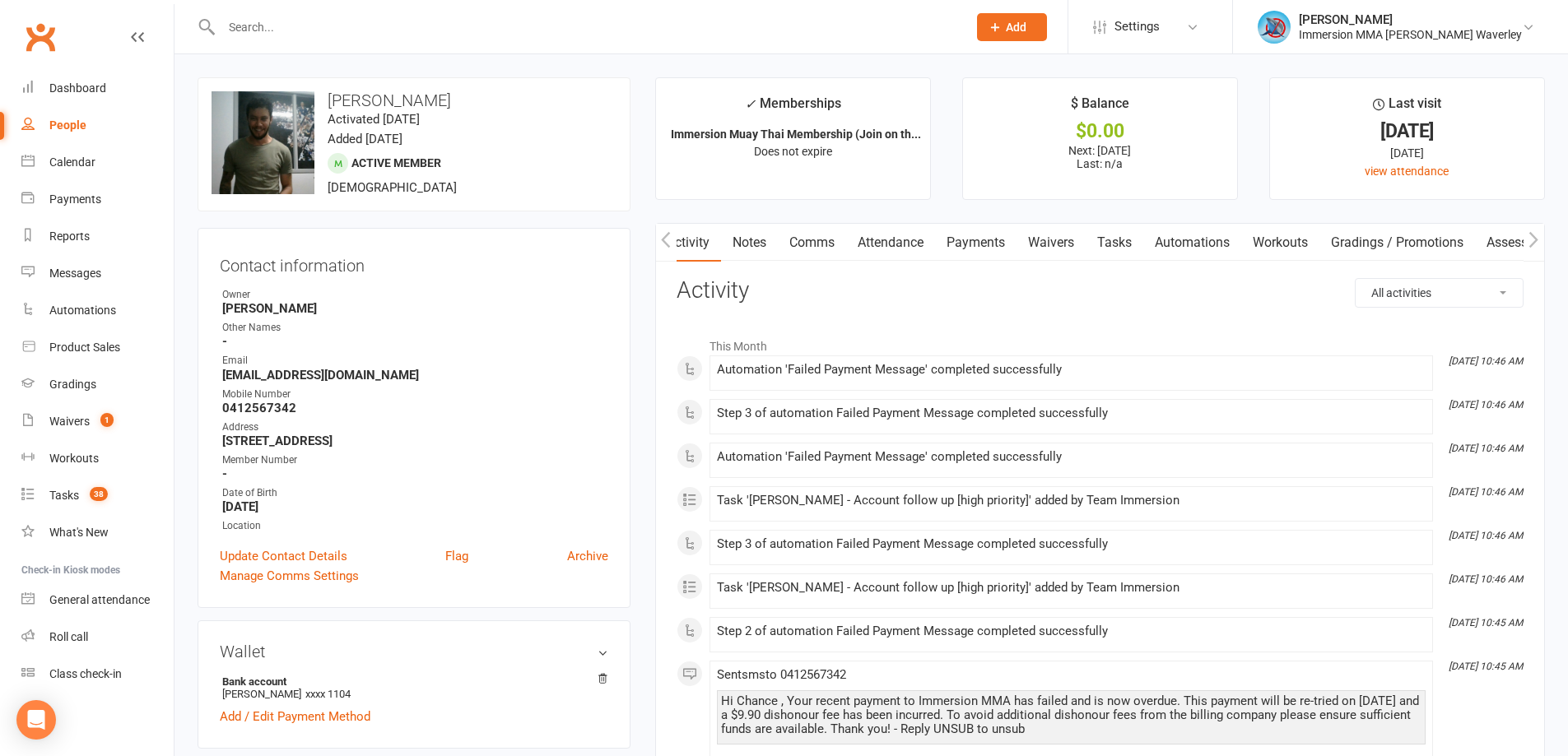
click at [745, 244] on link "Notes" at bounding box center [749, 243] width 56 height 38
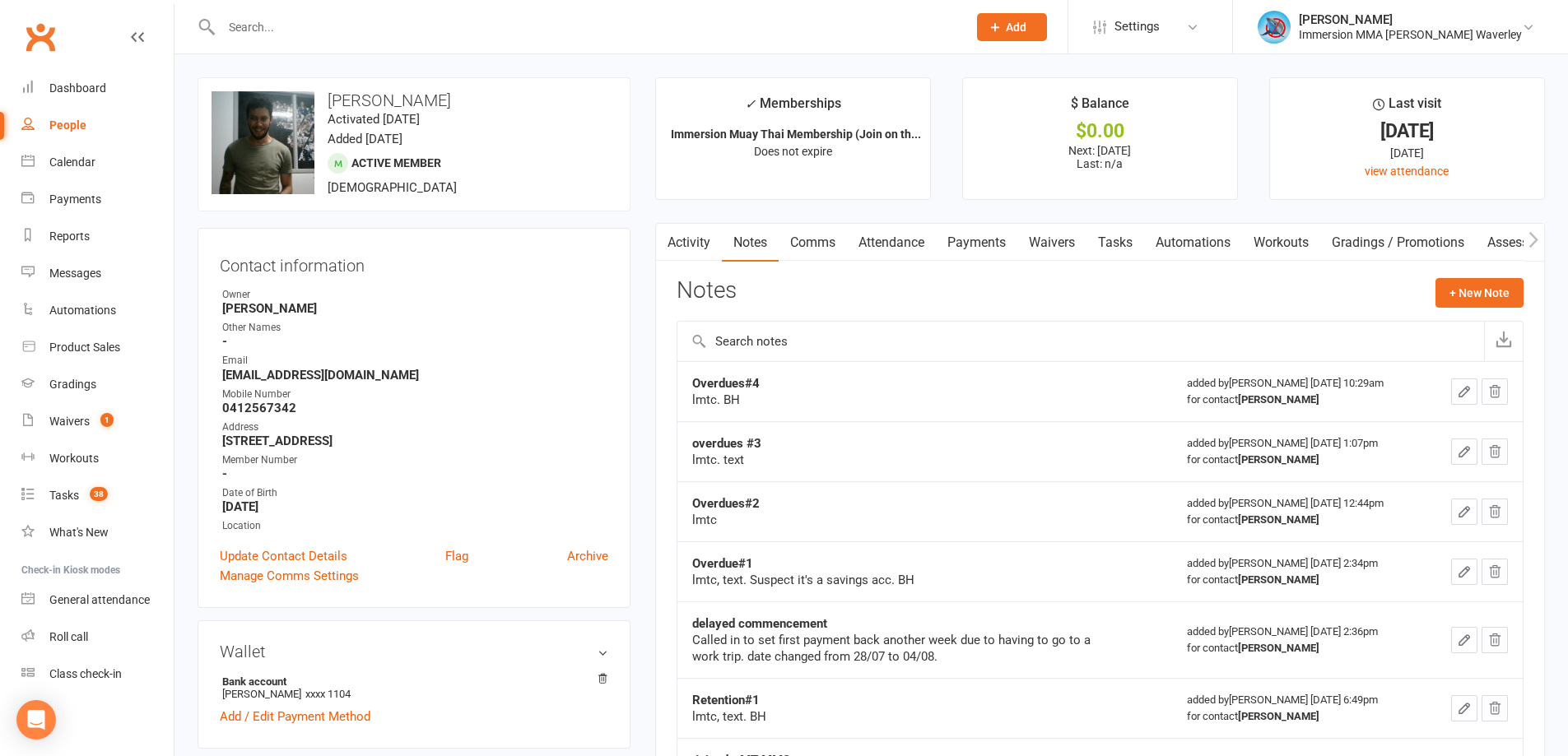
click at [965, 238] on link "Payments" at bounding box center [976, 243] width 81 height 38
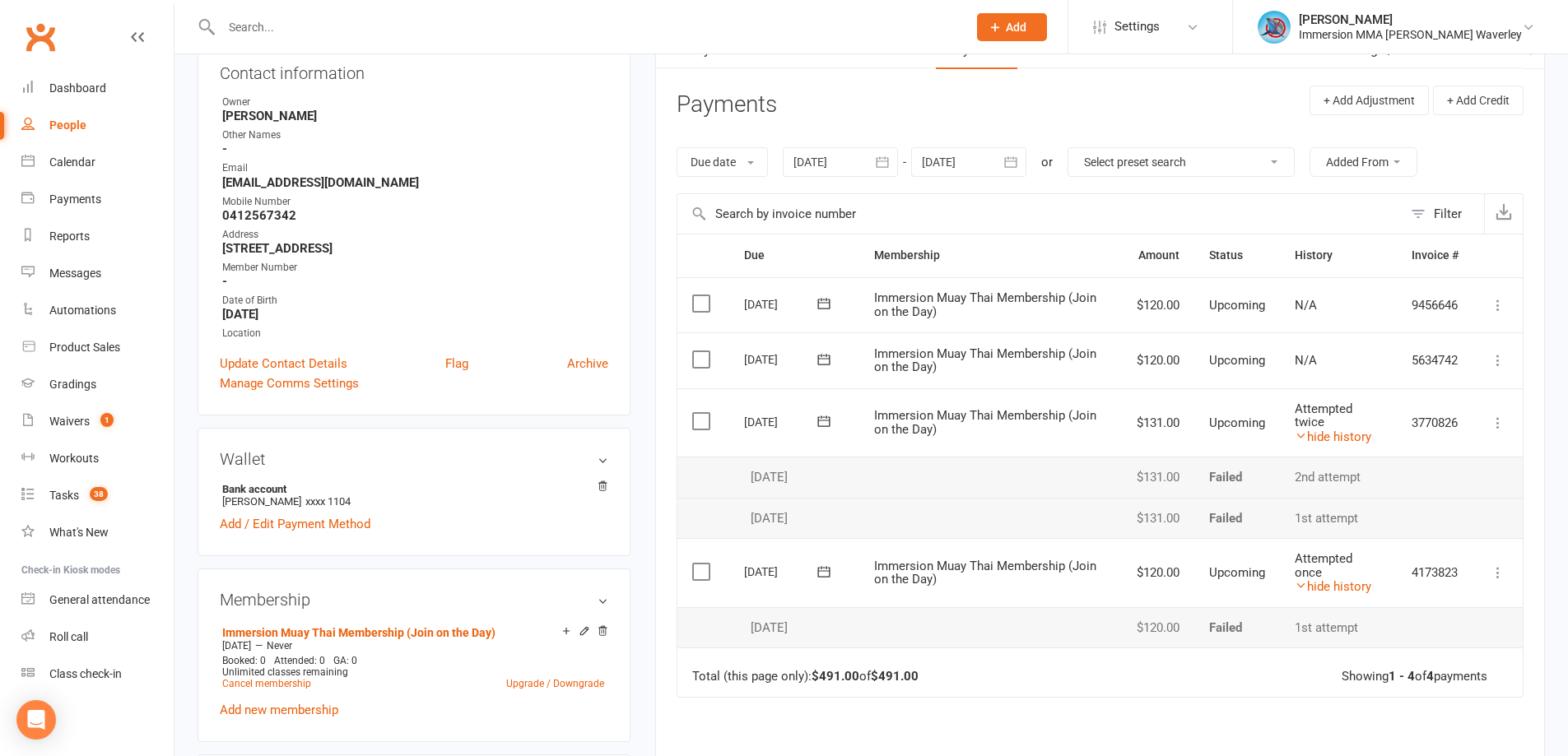
scroll to position [220, 0]
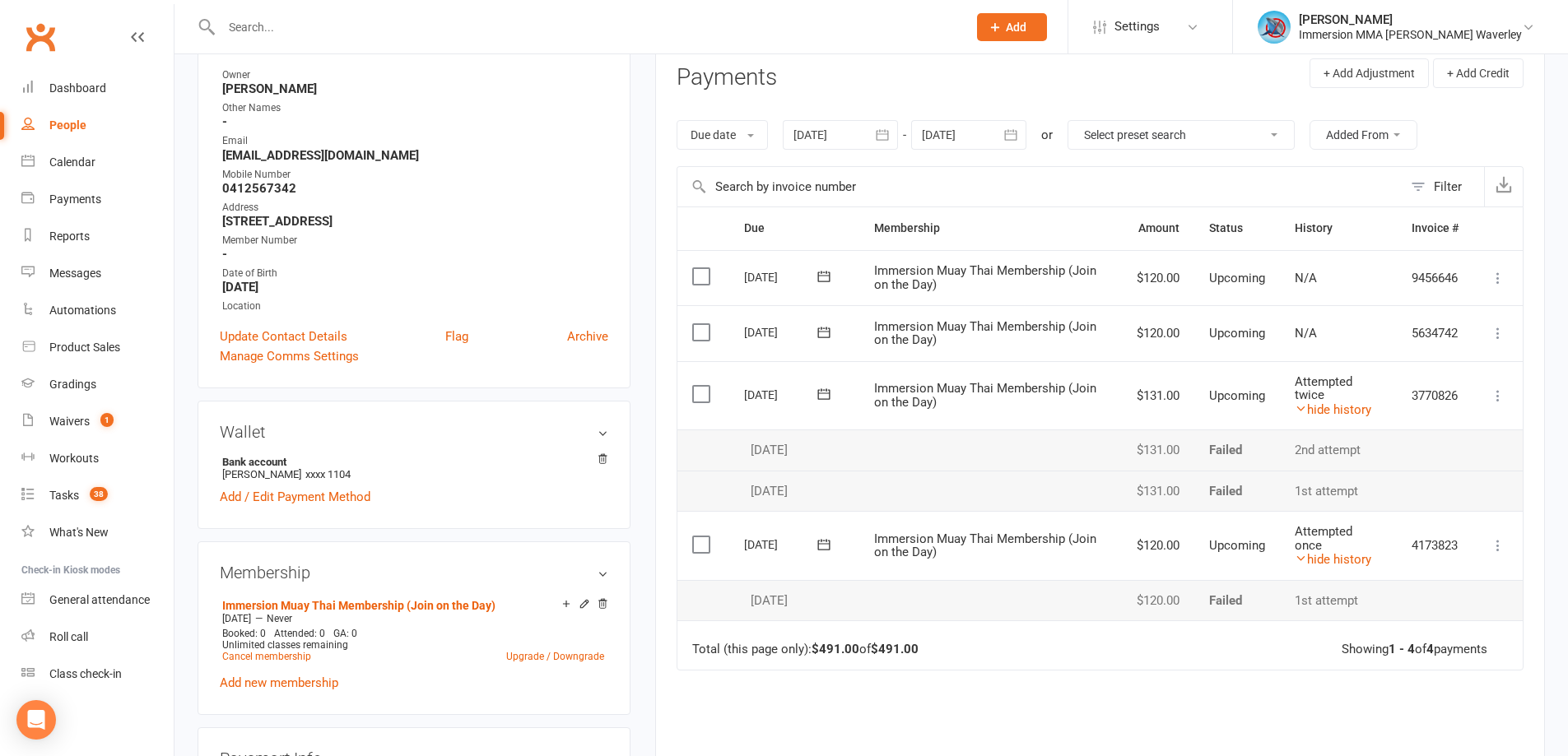
click at [970, 691] on div "Due Contact Membership Amount Status History Invoice # Select this 08 Sep 2025 …" at bounding box center [1100, 544] width 847 height 676
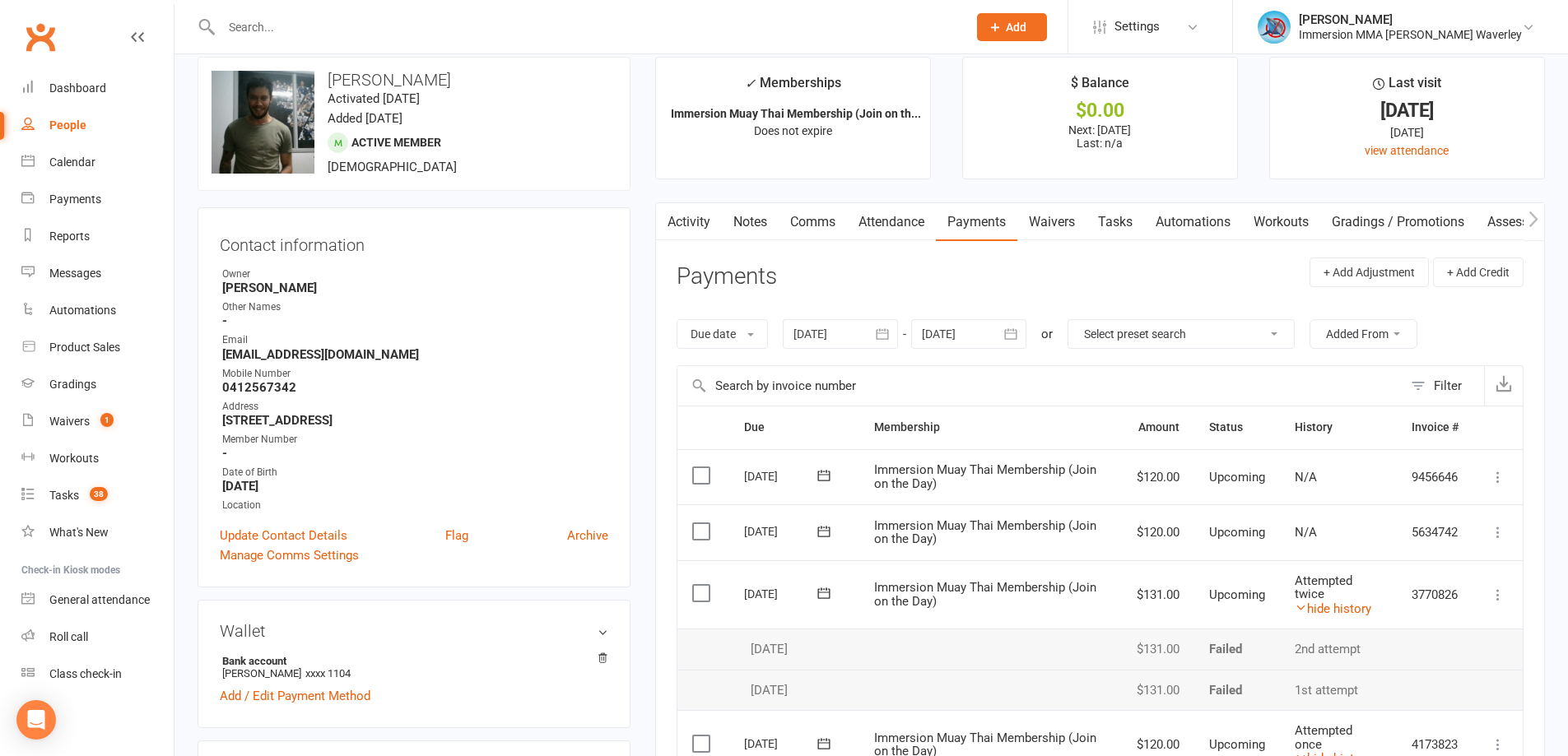
scroll to position [0, 0]
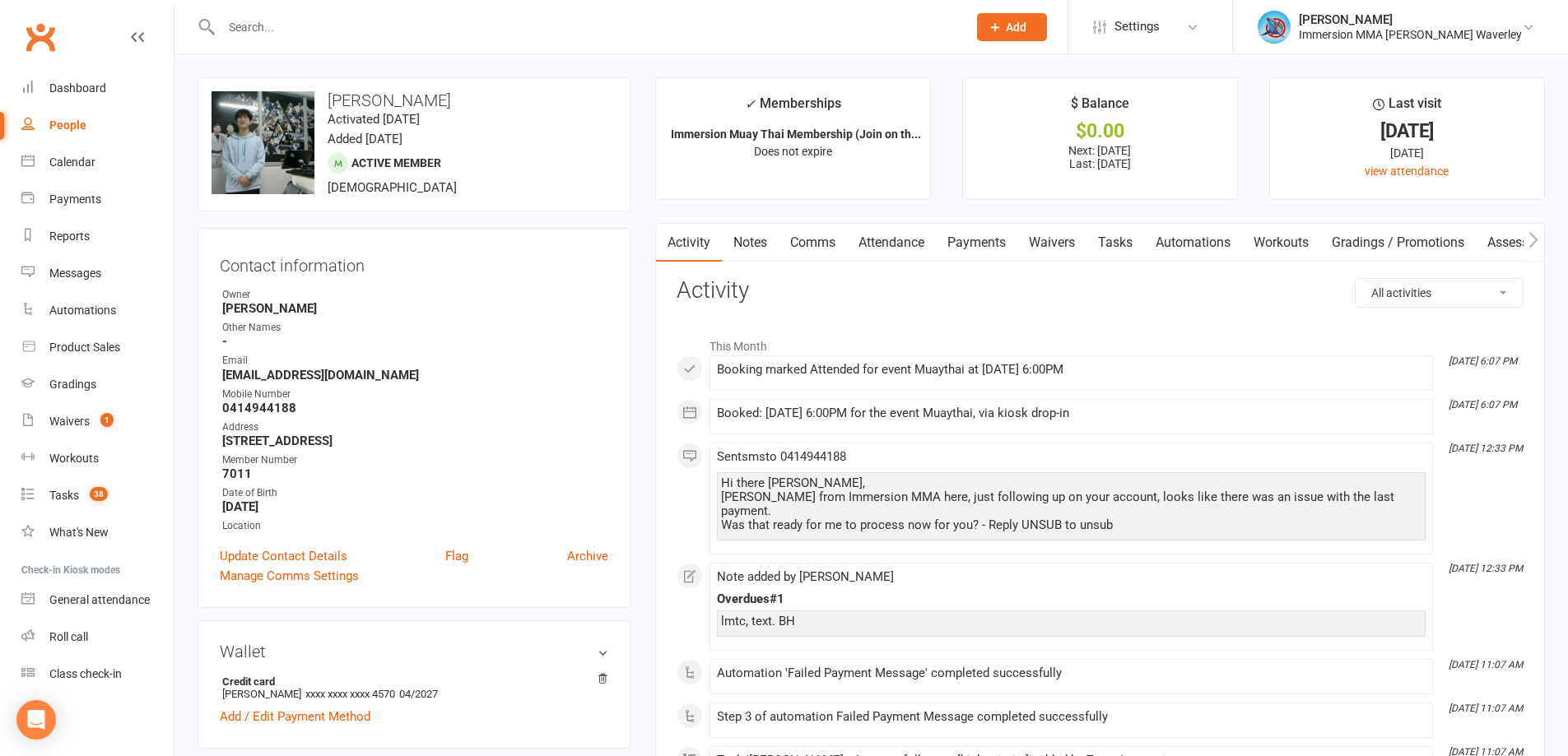
click at [752, 239] on link "Notes" at bounding box center [750, 243] width 56 height 38
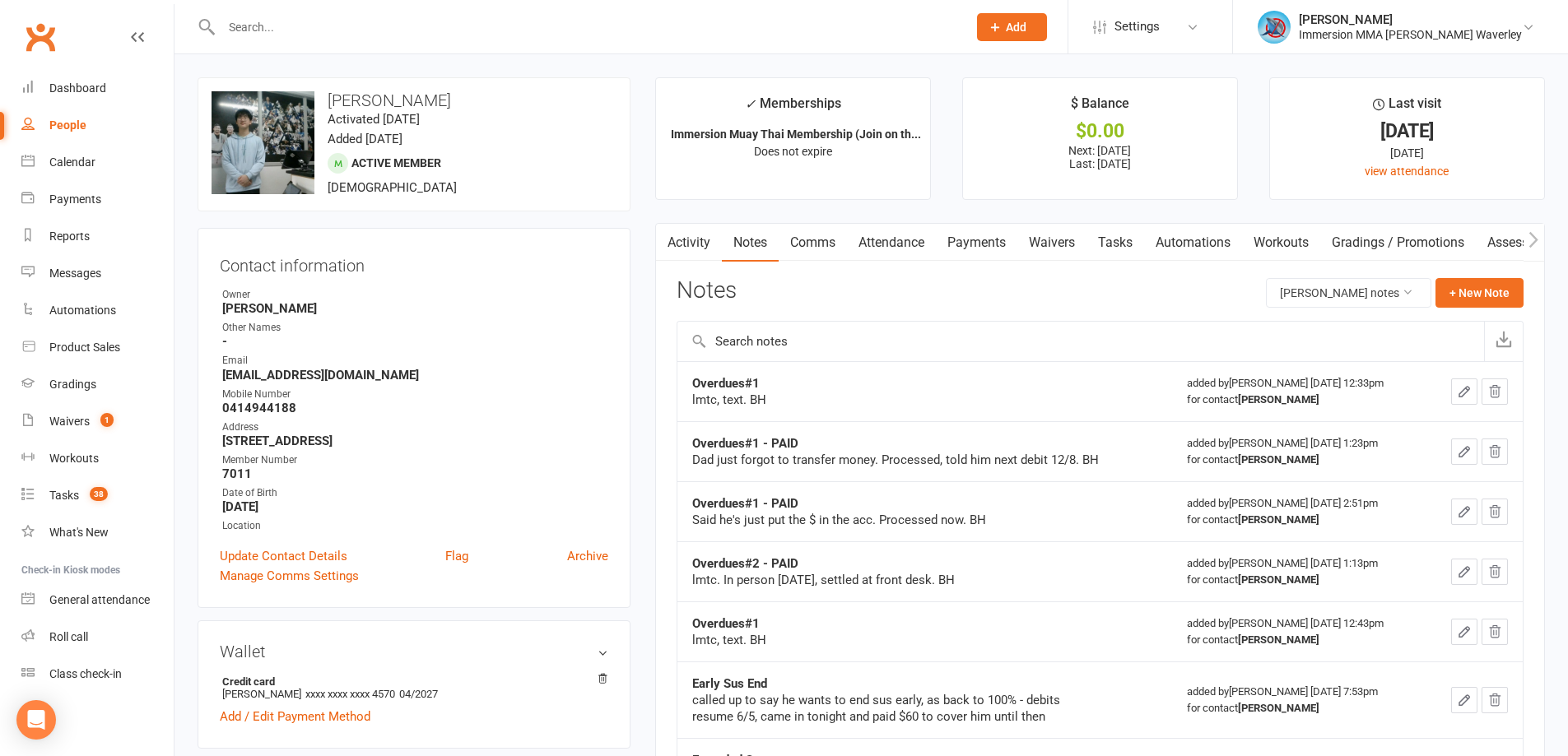
click at [1003, 243] on link "Payments" at bounding box center [976, 243] width 81 height 38
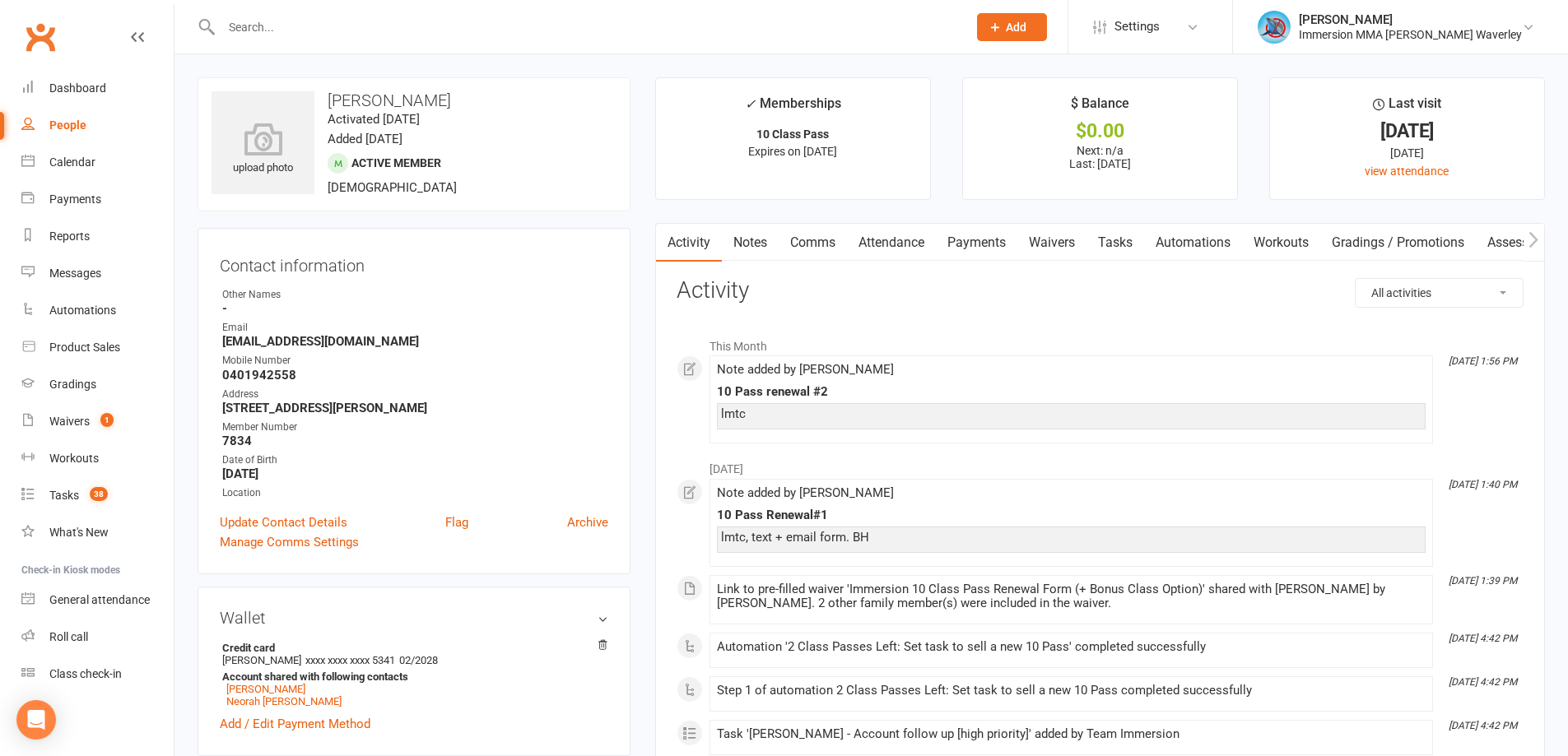
click at [751, 246] on link "Notes" at bounding box center [750, 243] width 56 height 38
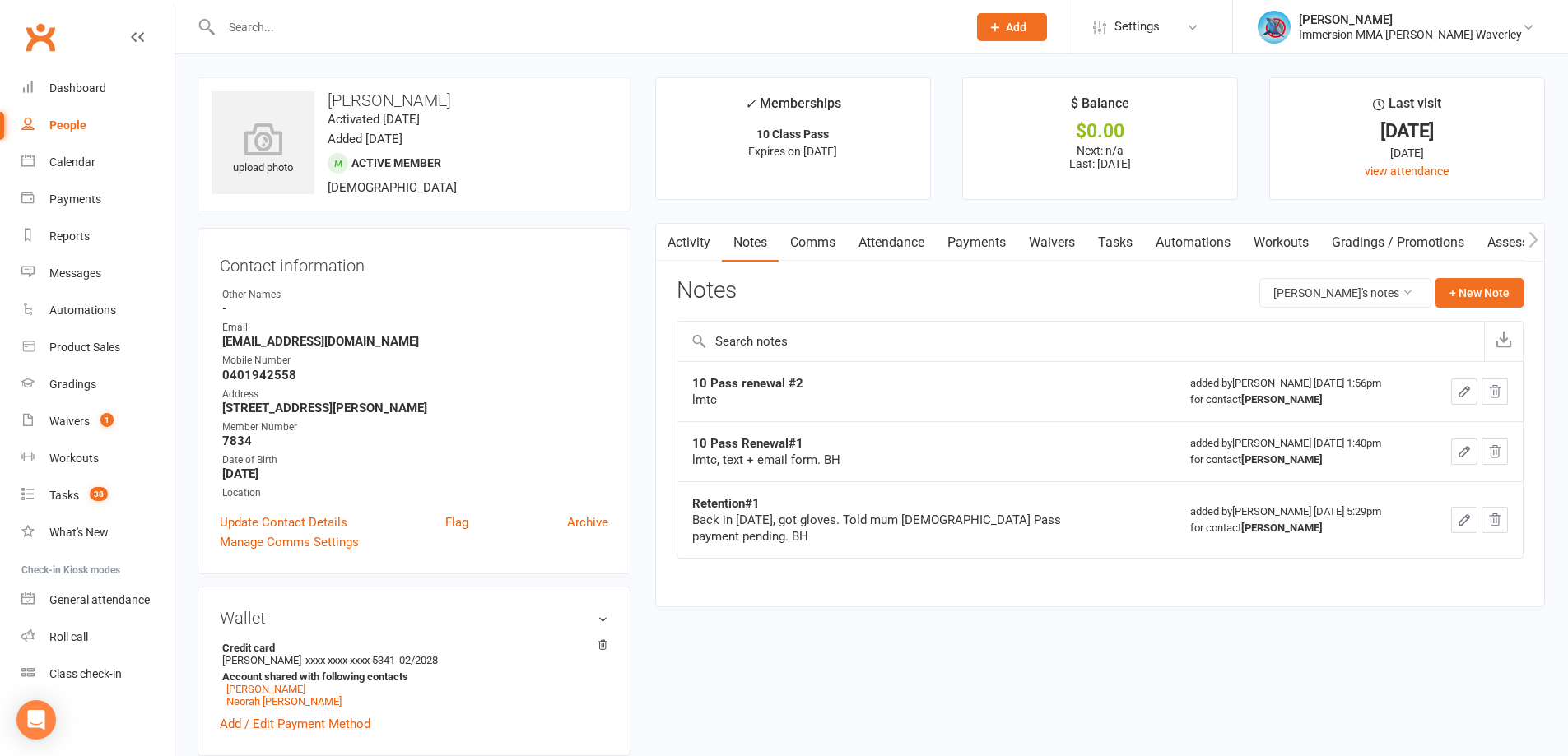
click at [1112, 239] on link "Tasks" at bounding box center [1115, 243] width 57 height 38
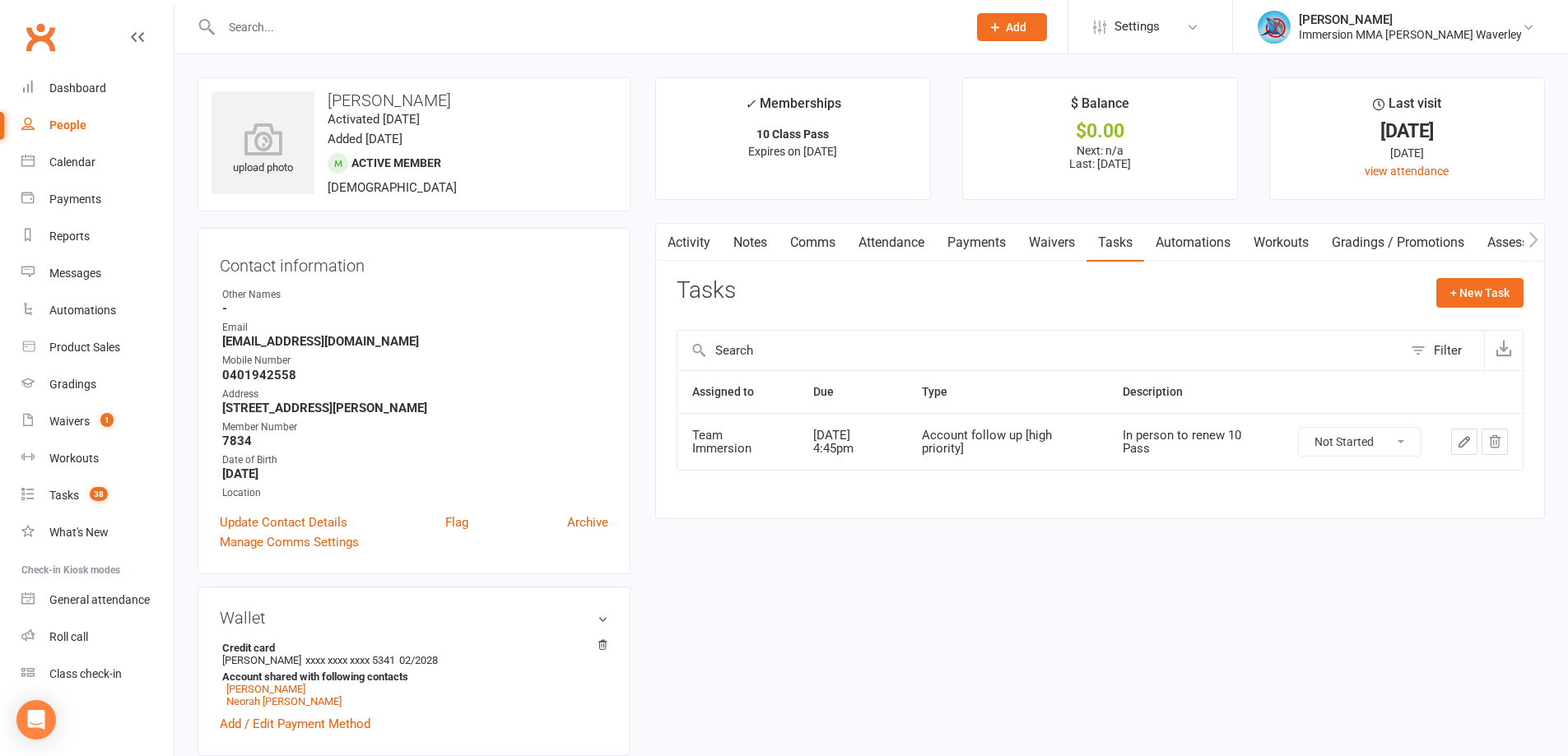
click at [754, 226] on link "Notes" at bounding box center [750, 243] width 56 height 38
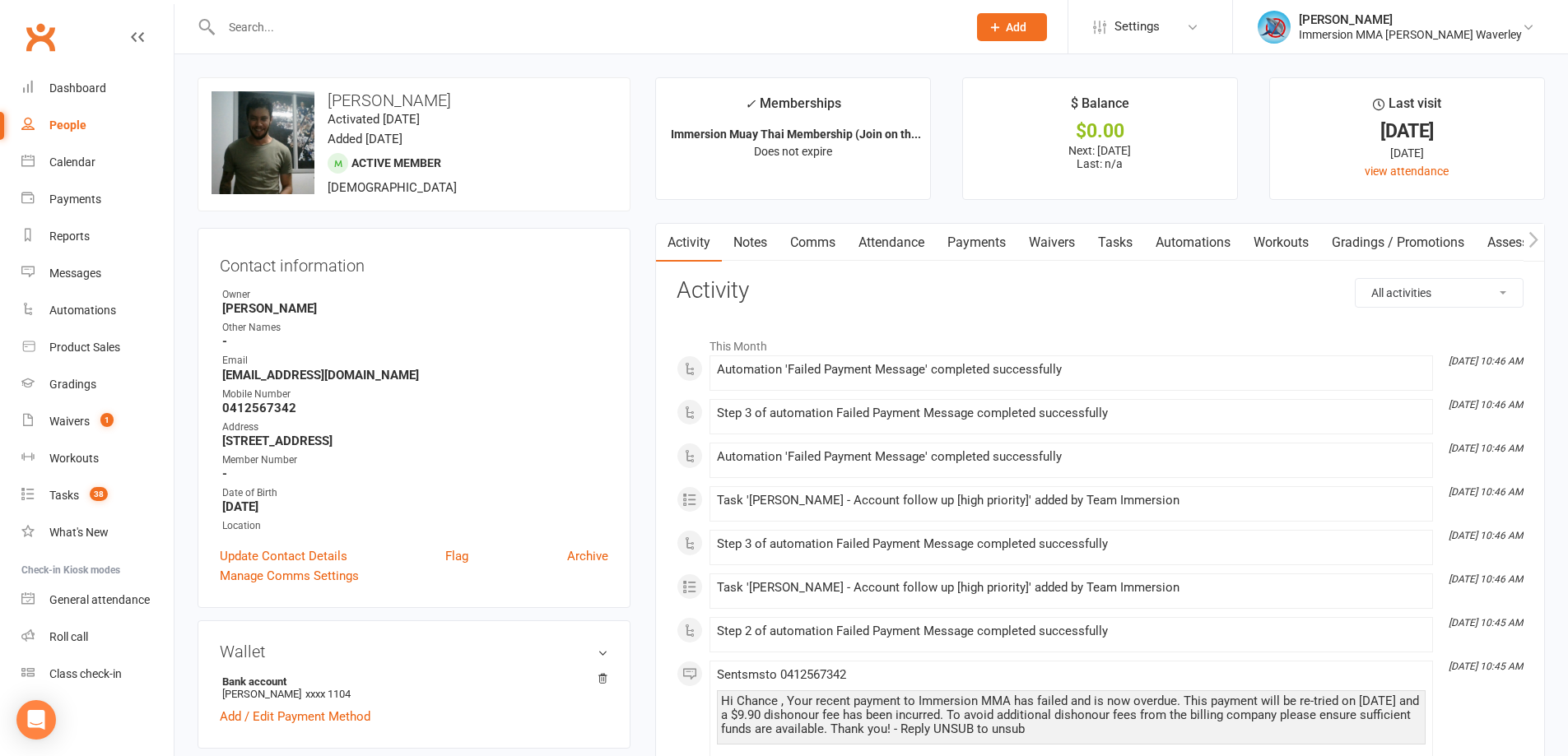
click at [754, 243] on link "Notes" at bounding box center [750, 243] width 56 height 38
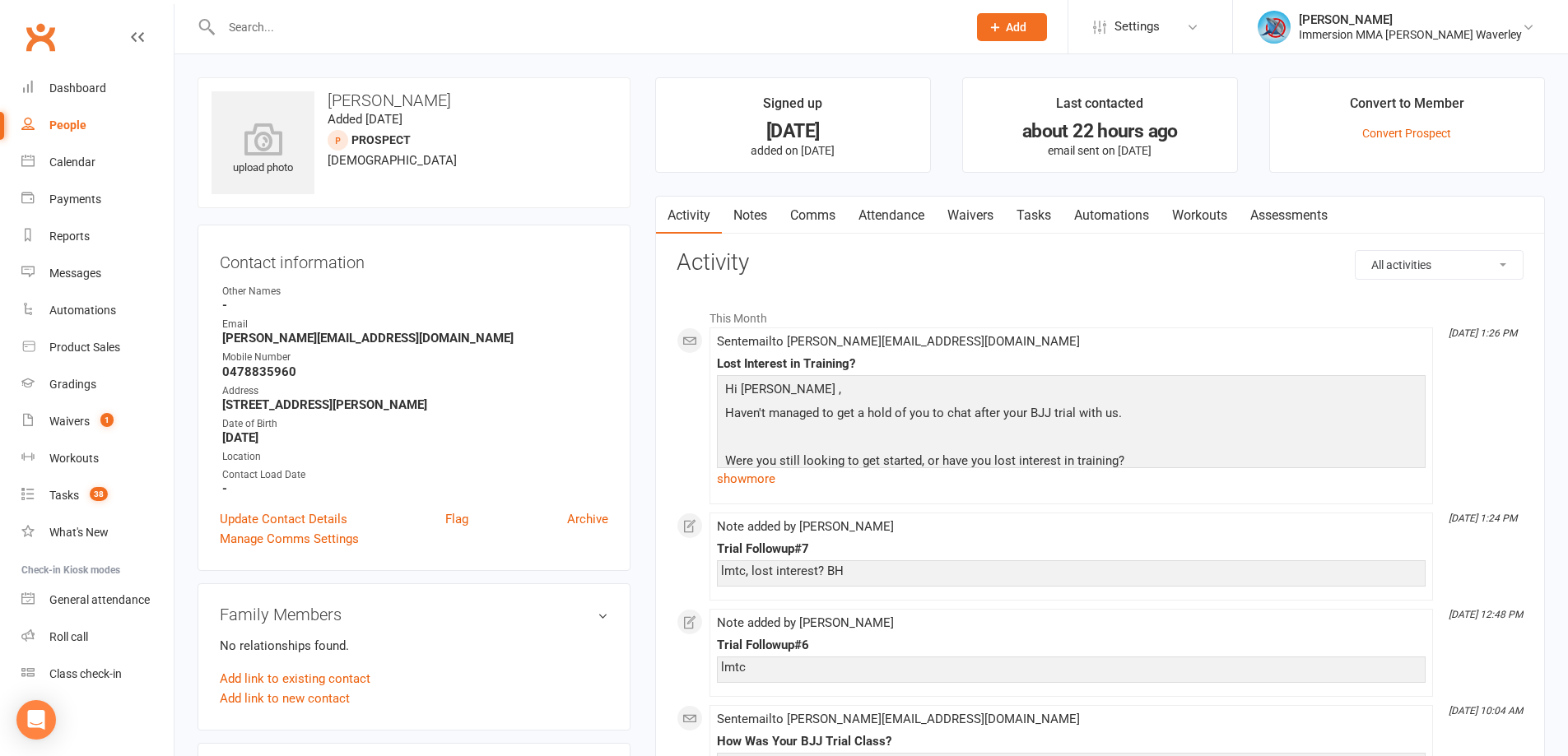
click at [752, 481] on link "show more" at bounding box center [1071, 478] width 708 height 23
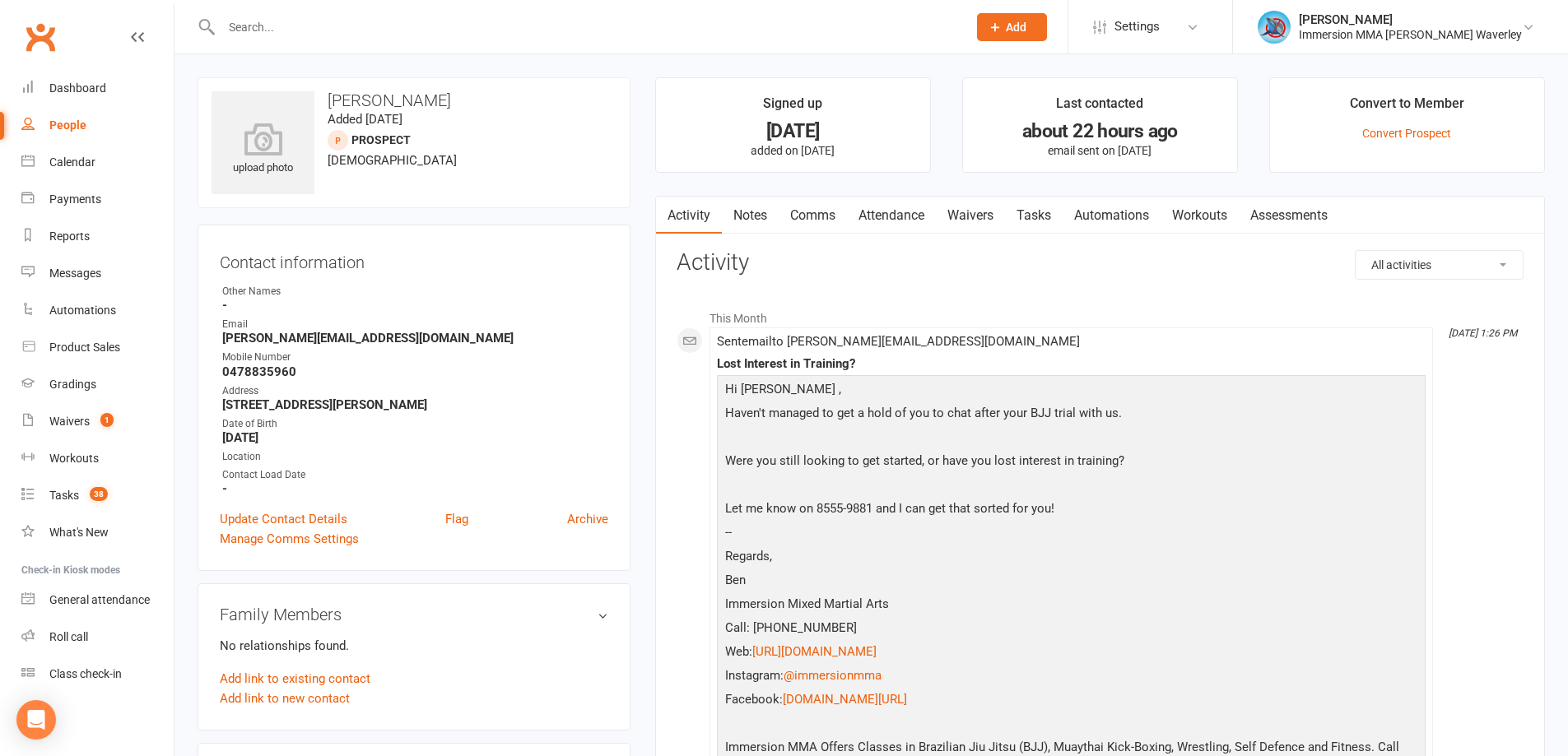
click at [1060, 221] on link "Tasks" at bounding box center [1033, 215] width 57 height 38
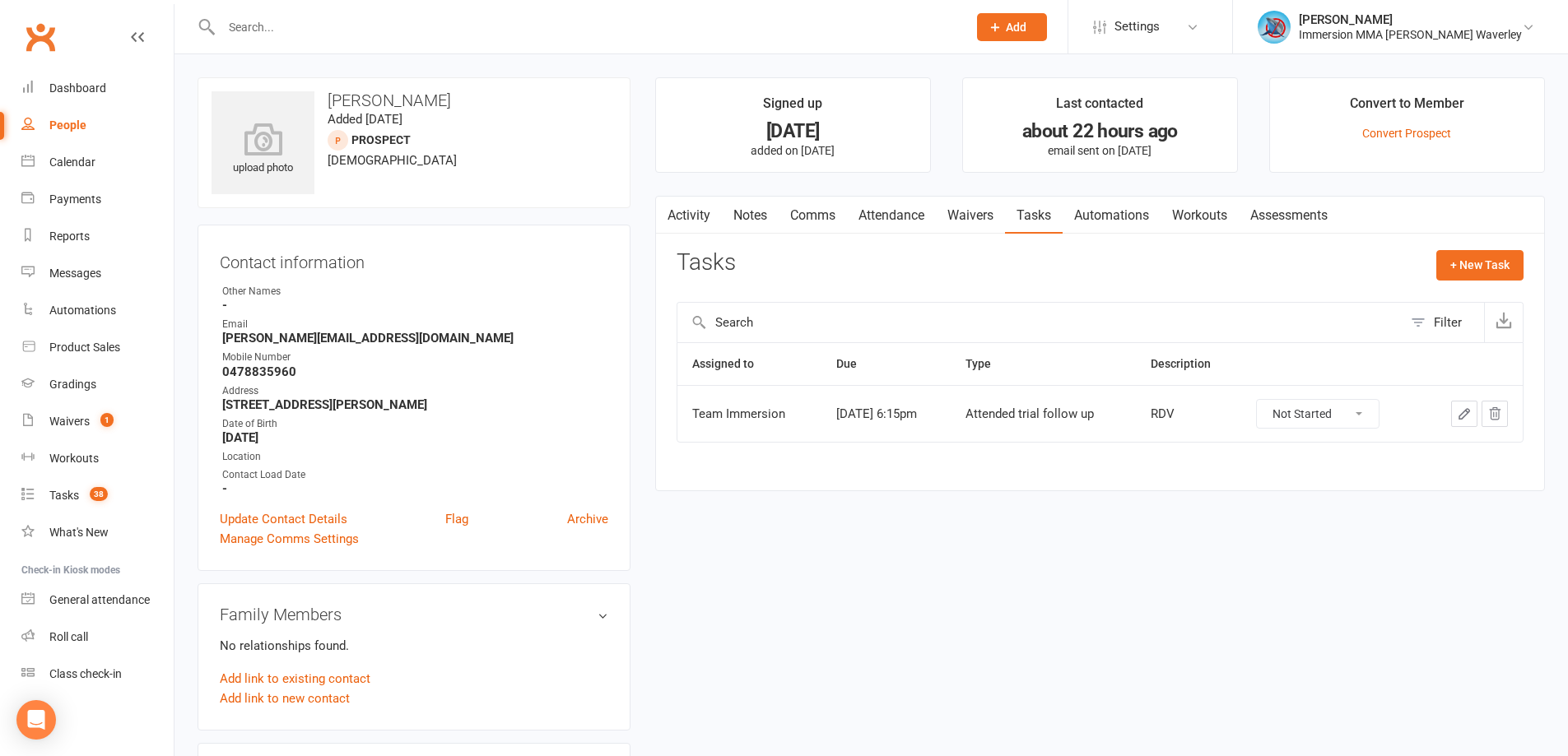
click at [772, 212] on link "Notes" at bounding box center [750, 215] width 56 height 38
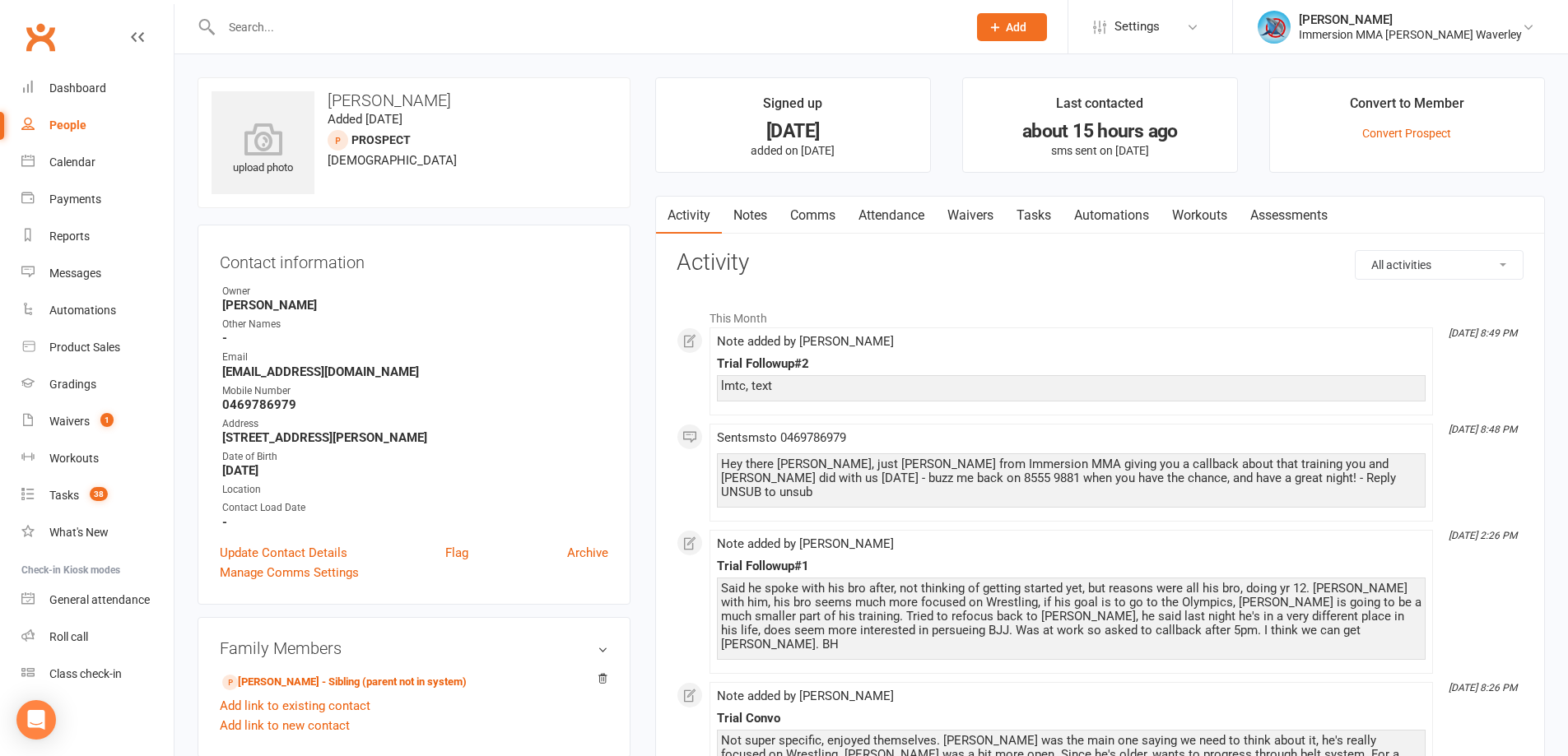
click at [734, 213] on link "Notes" at bounding box center [750, 215] width 56 height 38
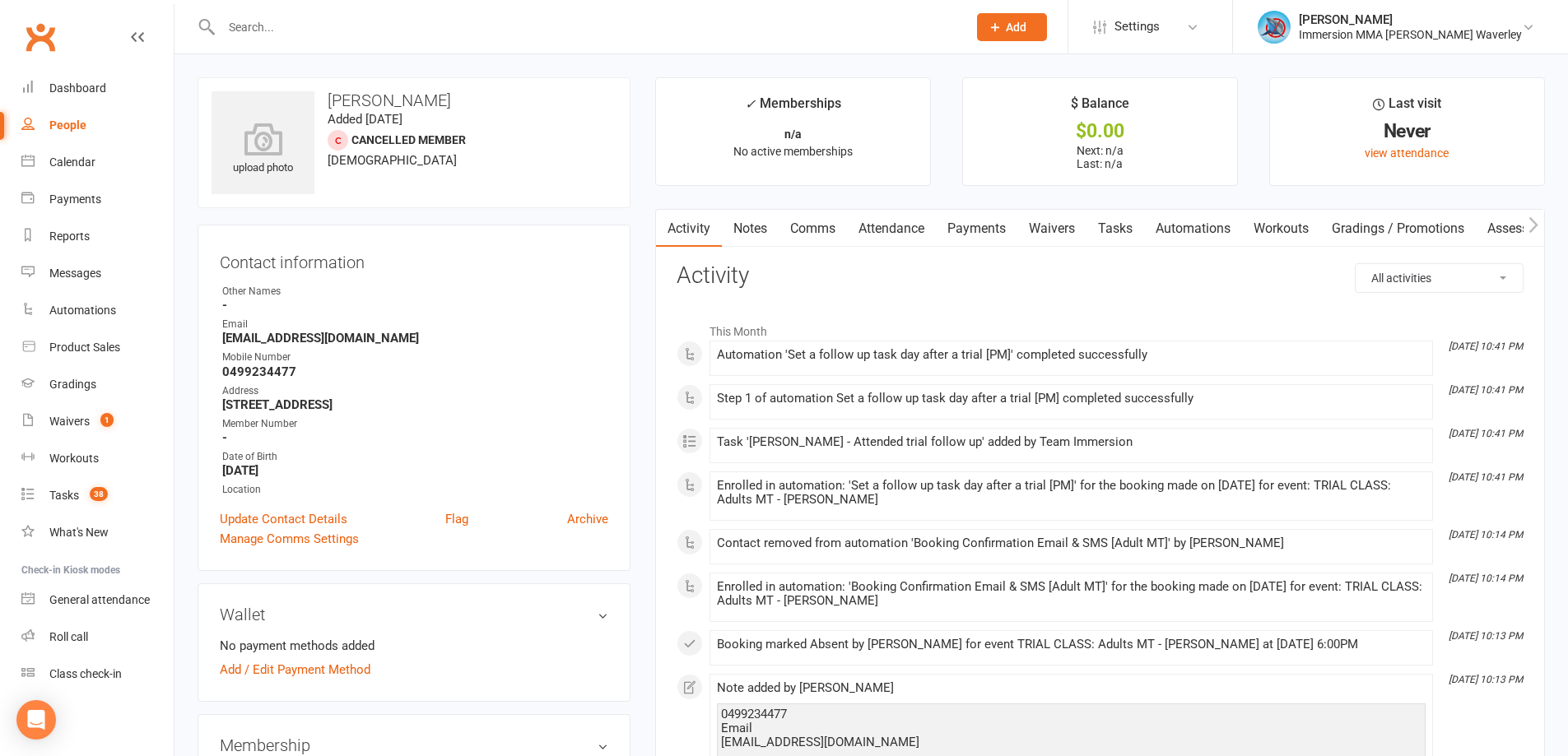
click at [749, 224] on link "Notes" at bounding box center [750, 229] width 56 height 38
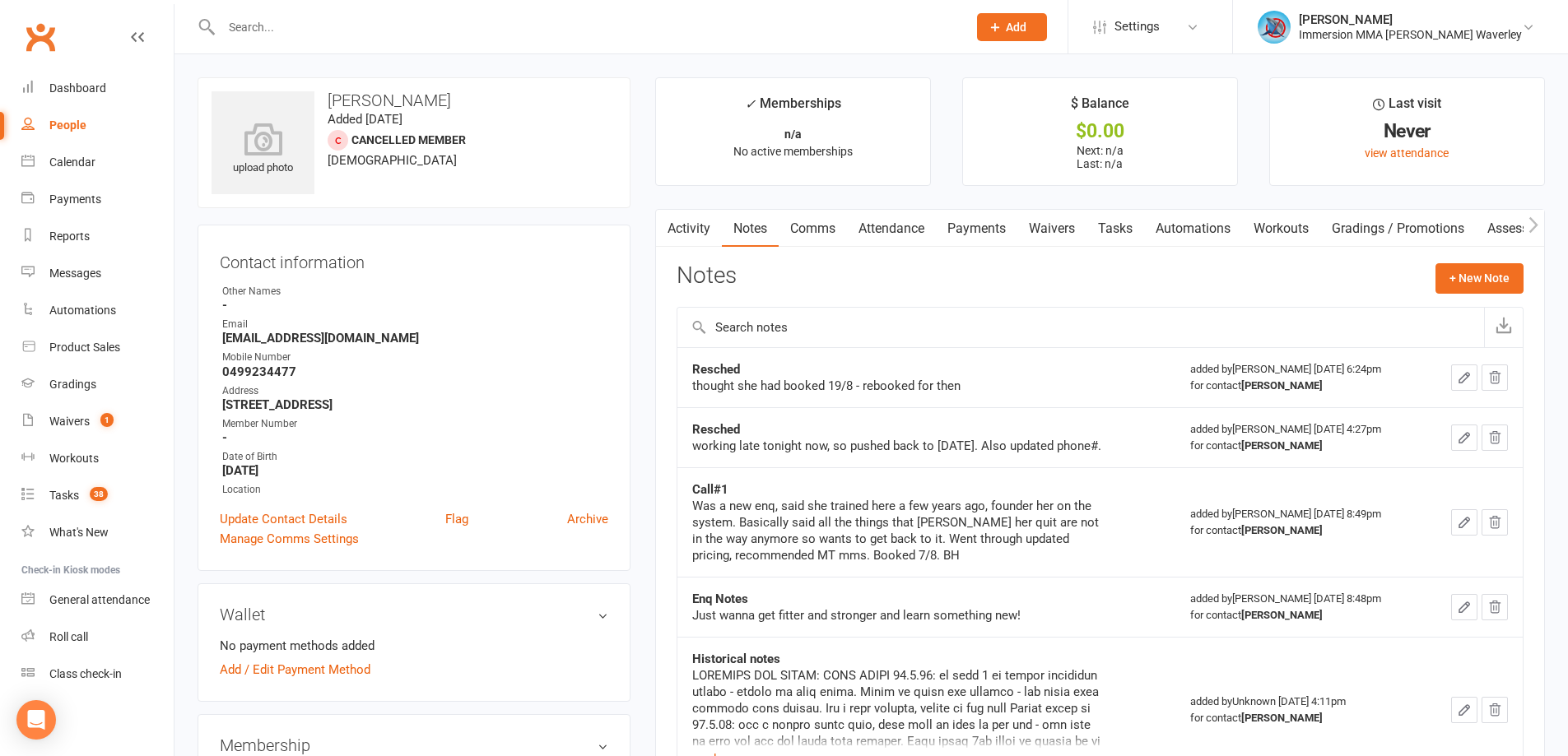
click at [1135, 214] on link "Tasks" at bounding box center [1115, 229] width 57 height 38
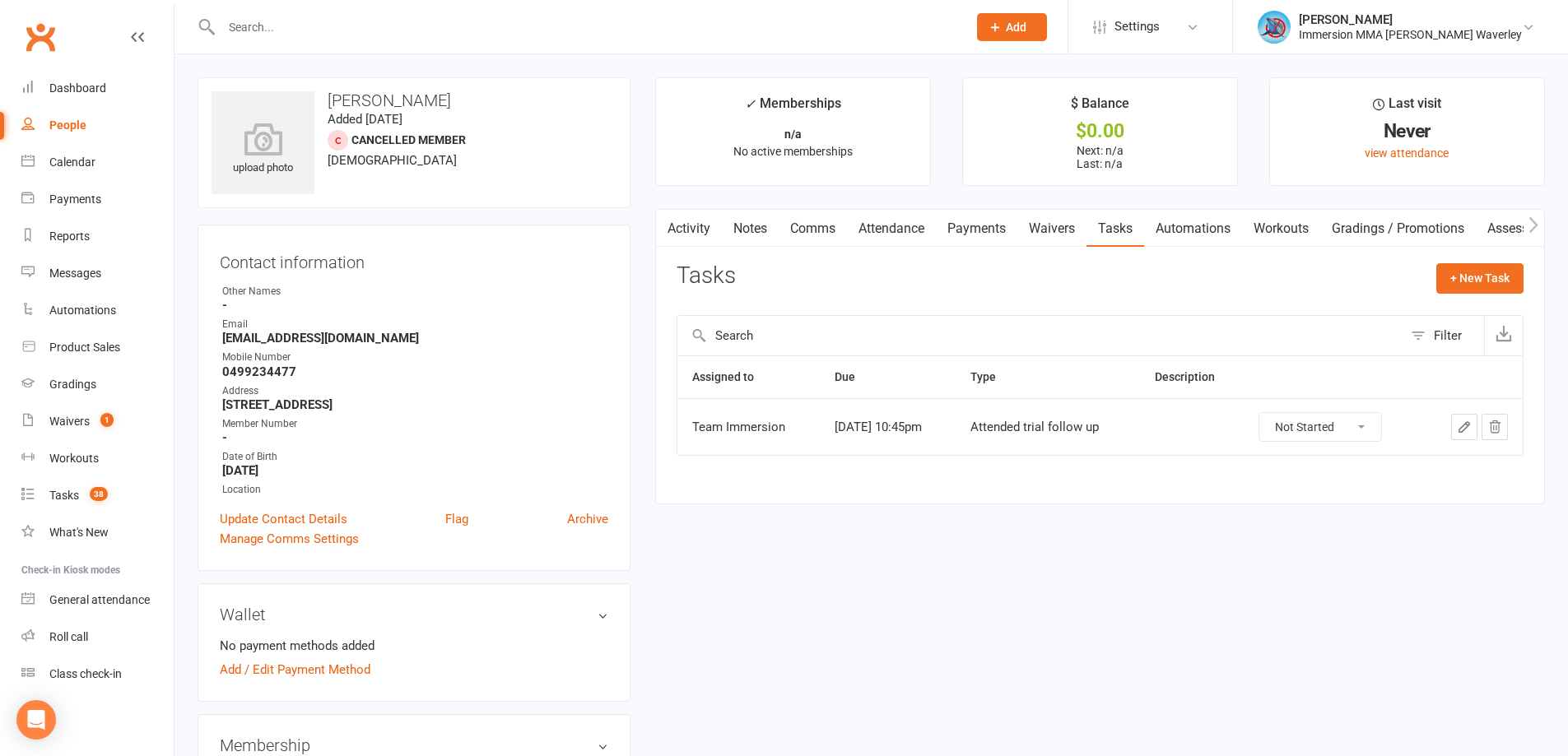
click at [1498, 418] on button "button" at bounding box center [1495, 427] width 26 height 26
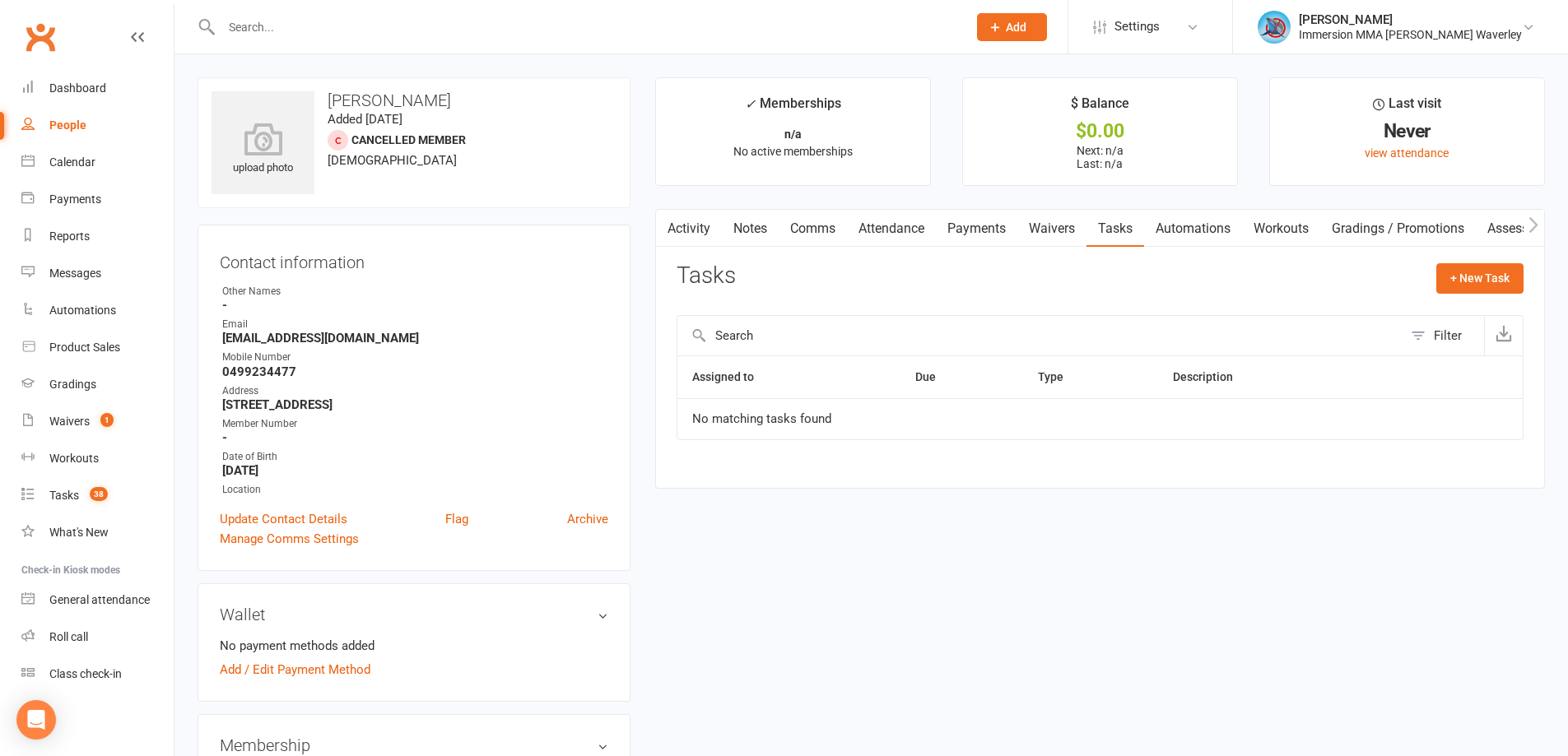
click at [744, 218] on link "Notes" at bounding box center [750, 229] width 56 height 38
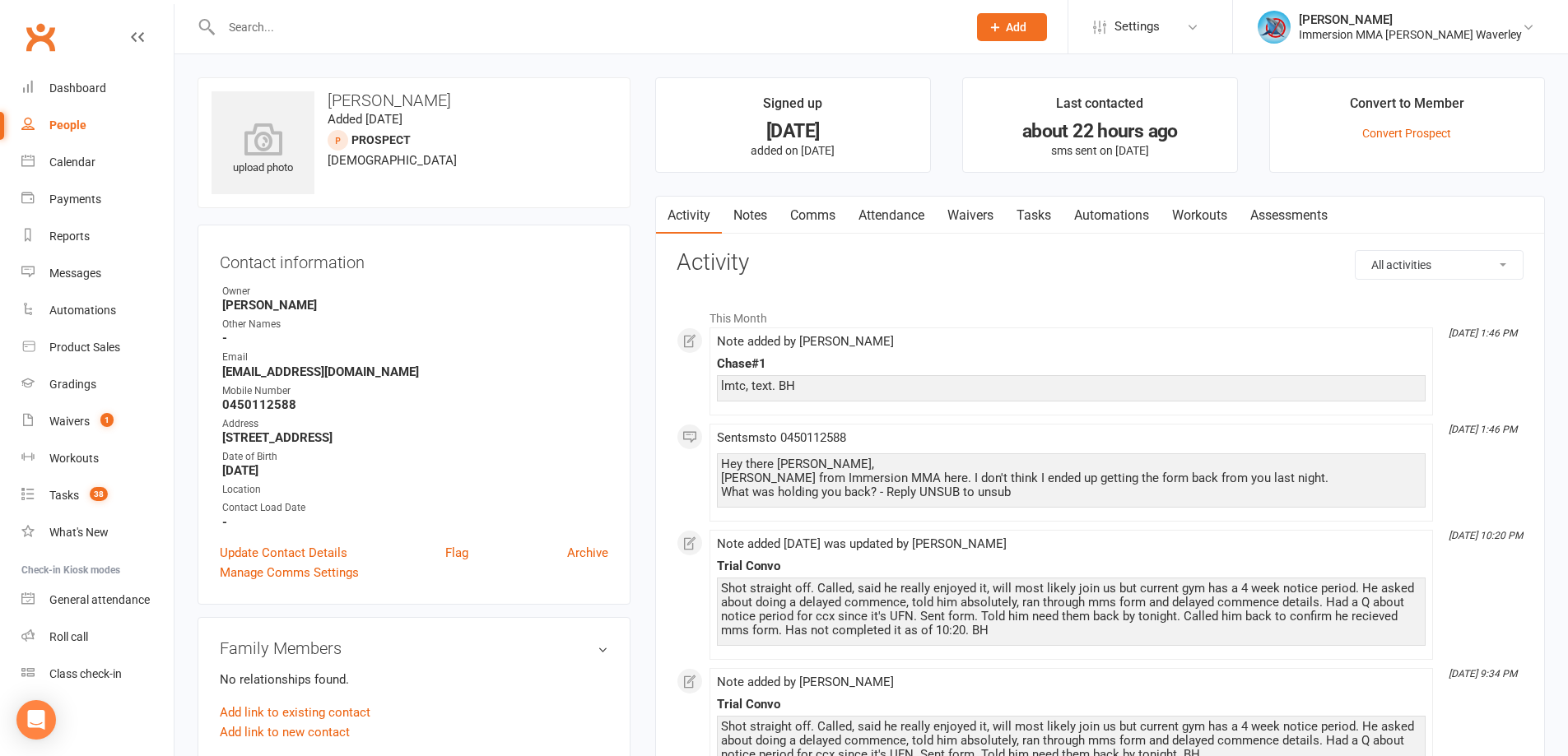
click at [744, 207] on link "Notes" at bounding box center [750, 215] width 56 height 38
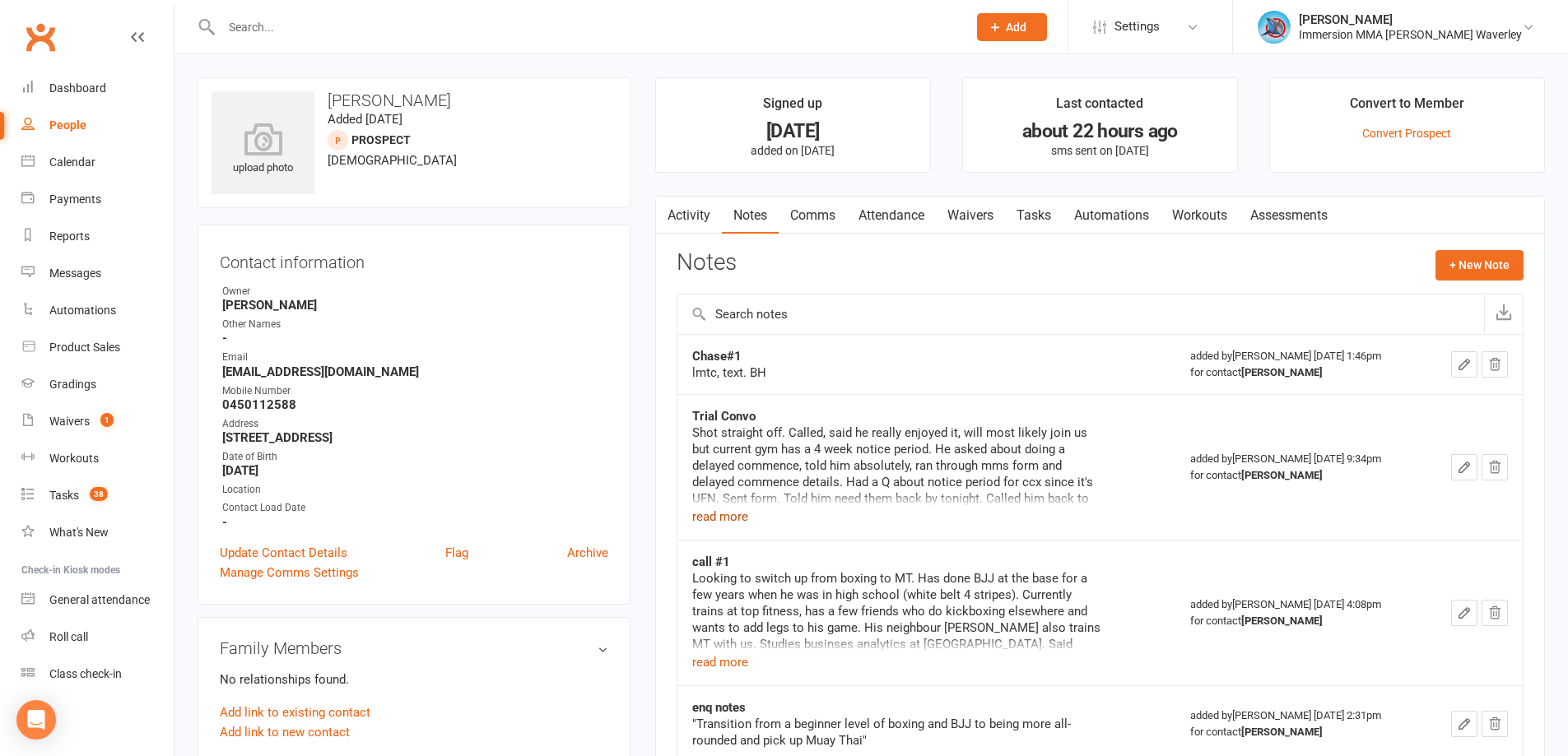
click at [734, 517] on button "read more" at bounding box center [720, 516] width 56 height 20
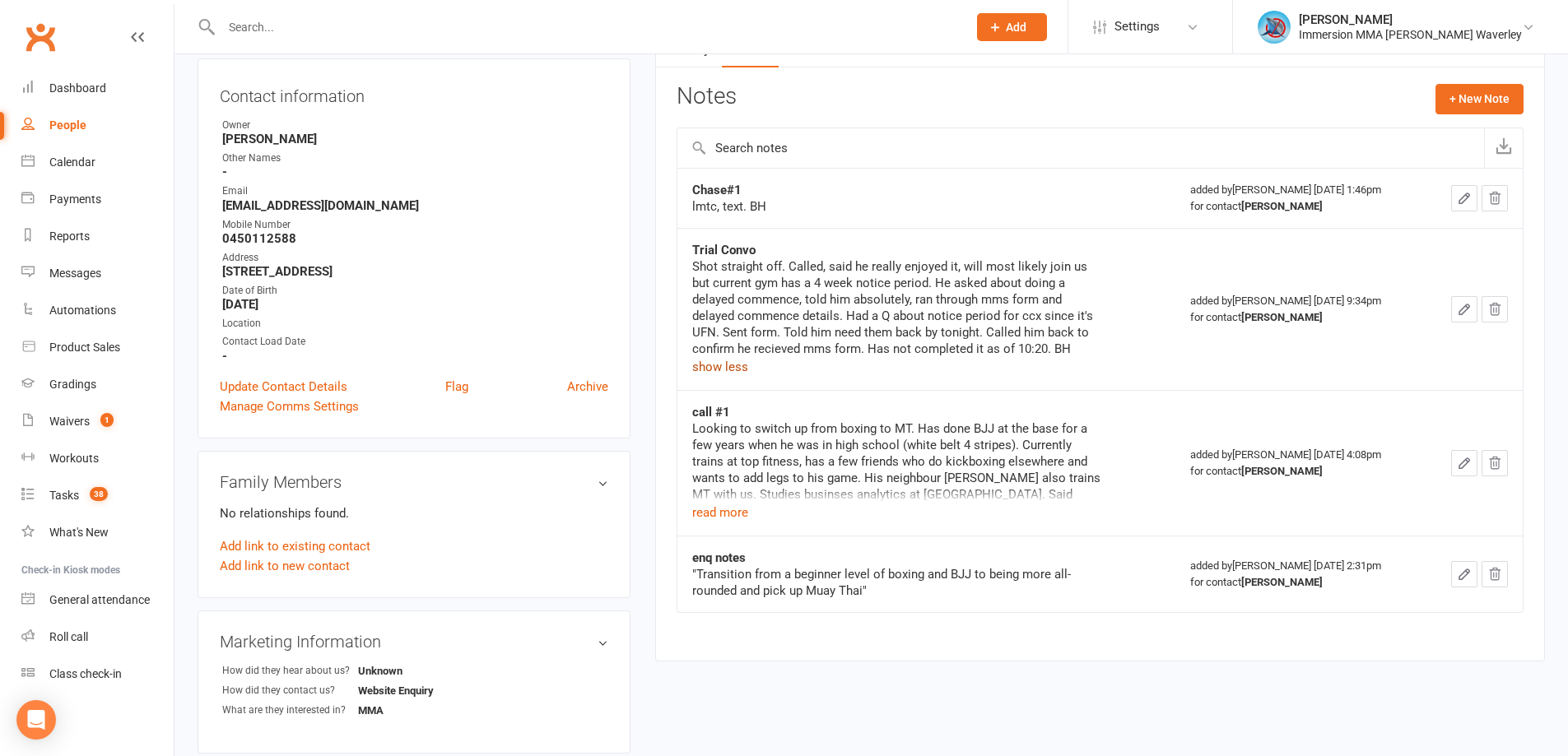
scroll to position [220, 0]
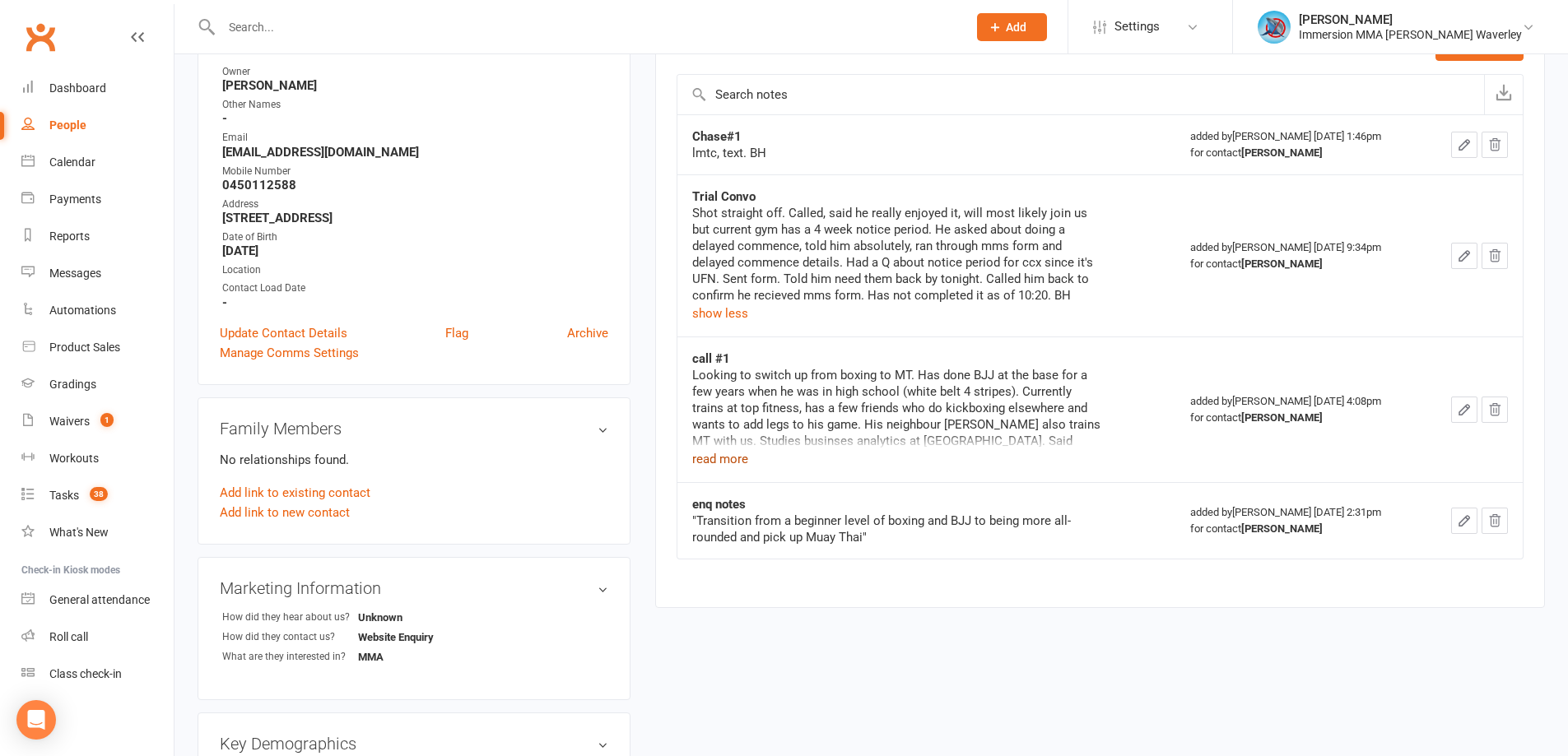
click at [731, 459] on button "read more" at bounding box center [720, 459] width 56 height 20
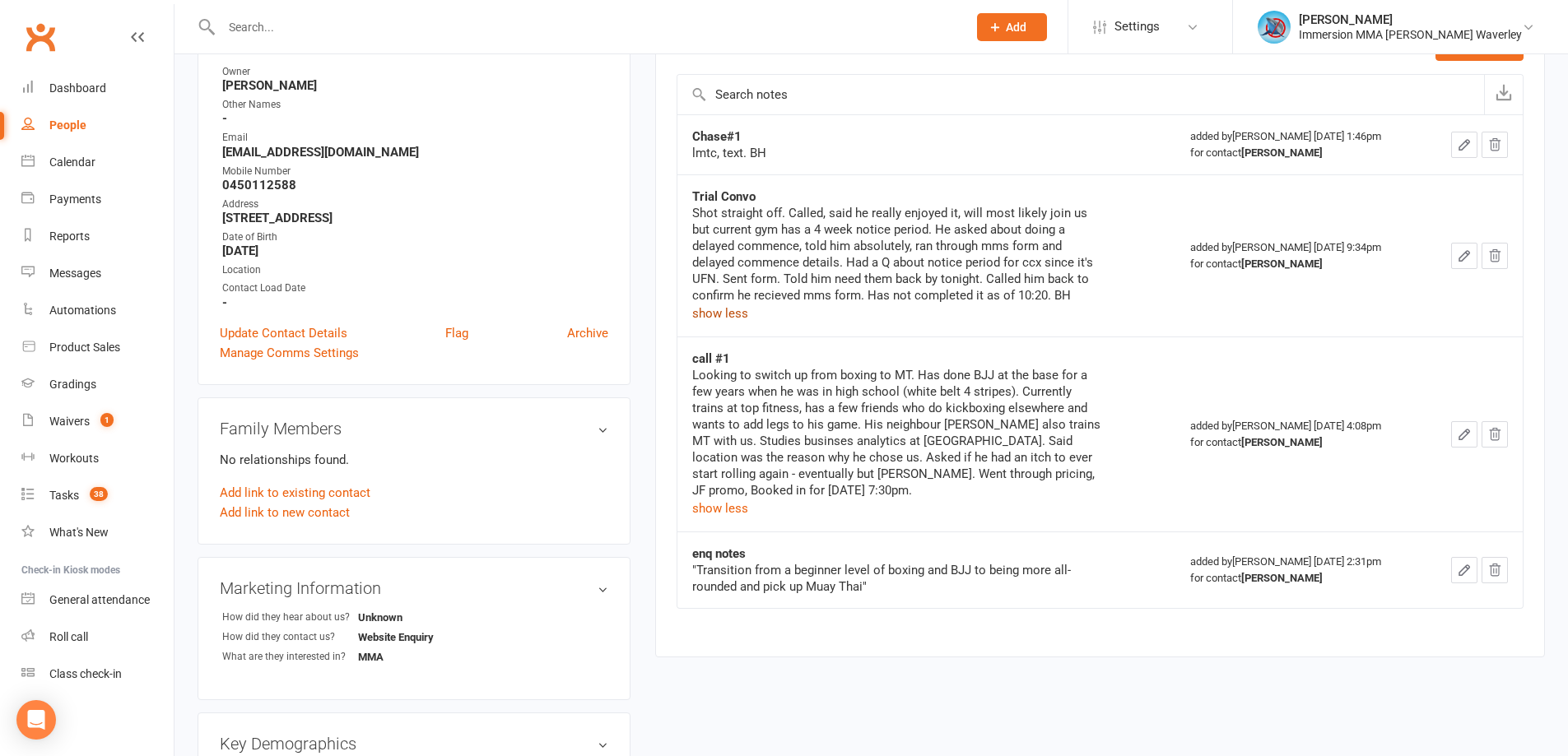
click at [725, 304] on button "show less" at bounding box center [720, 313] width 56 height 20
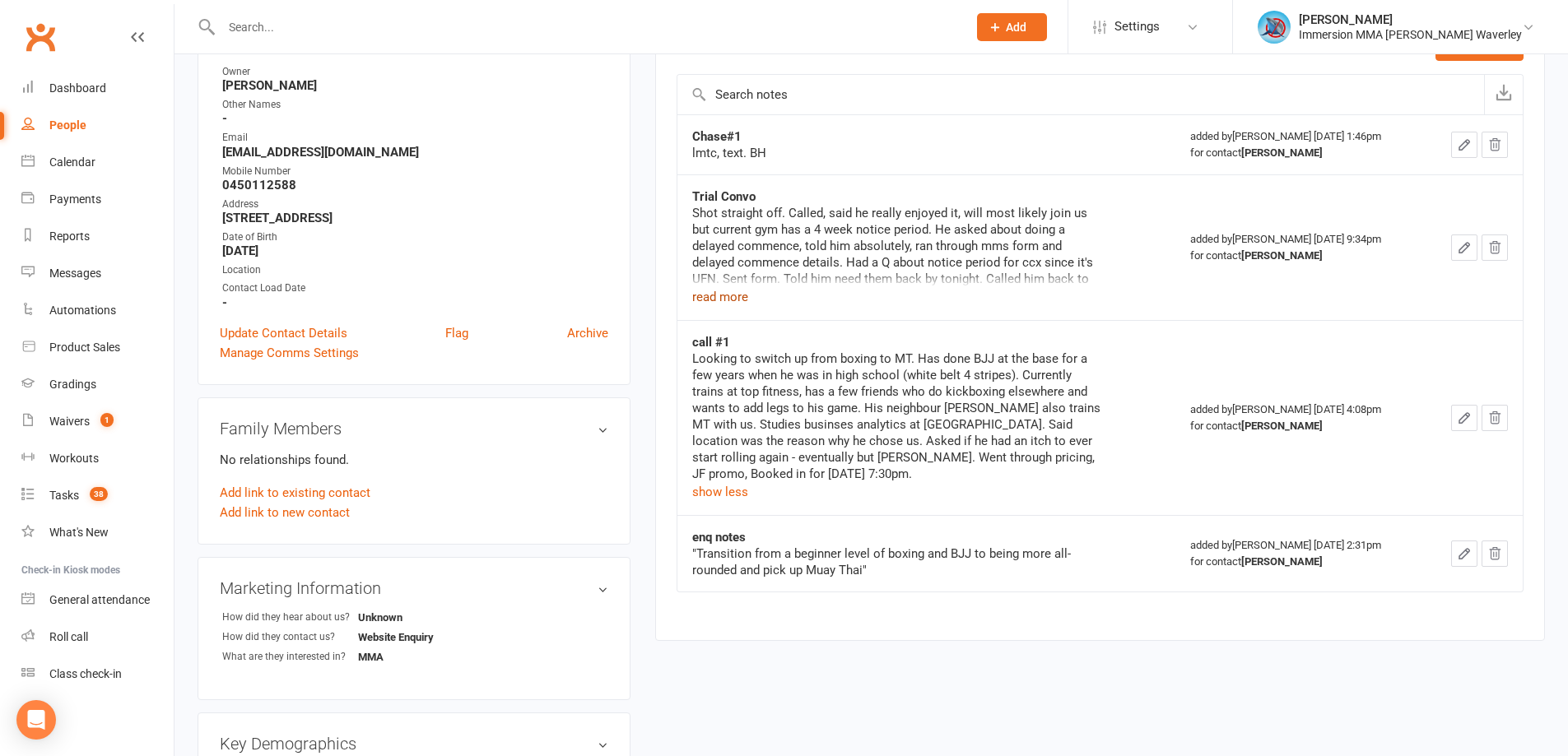
click at [725, 305] on button "read more" at bounding box center [720, 296] width 56 height 20
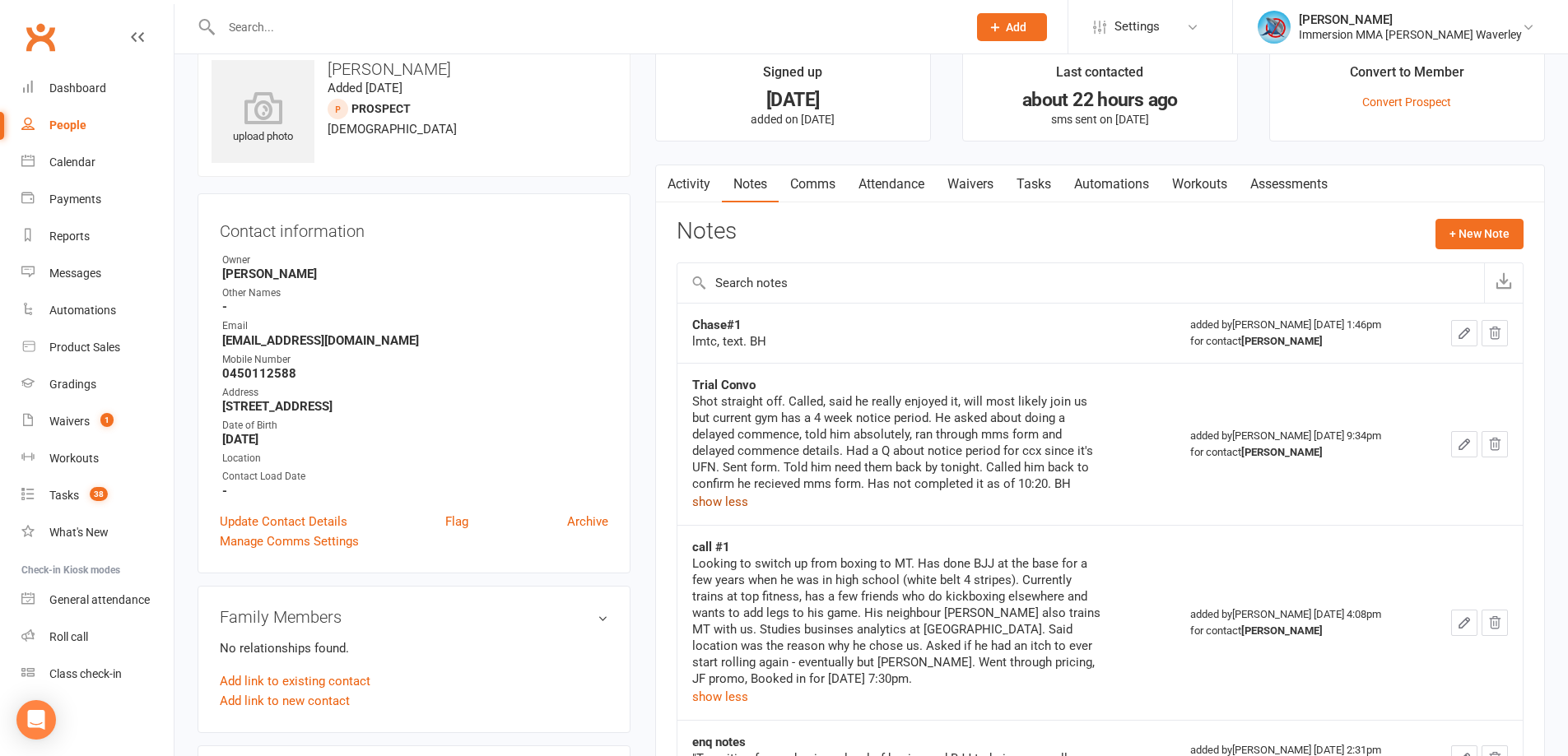
scroll to position [0, 0]
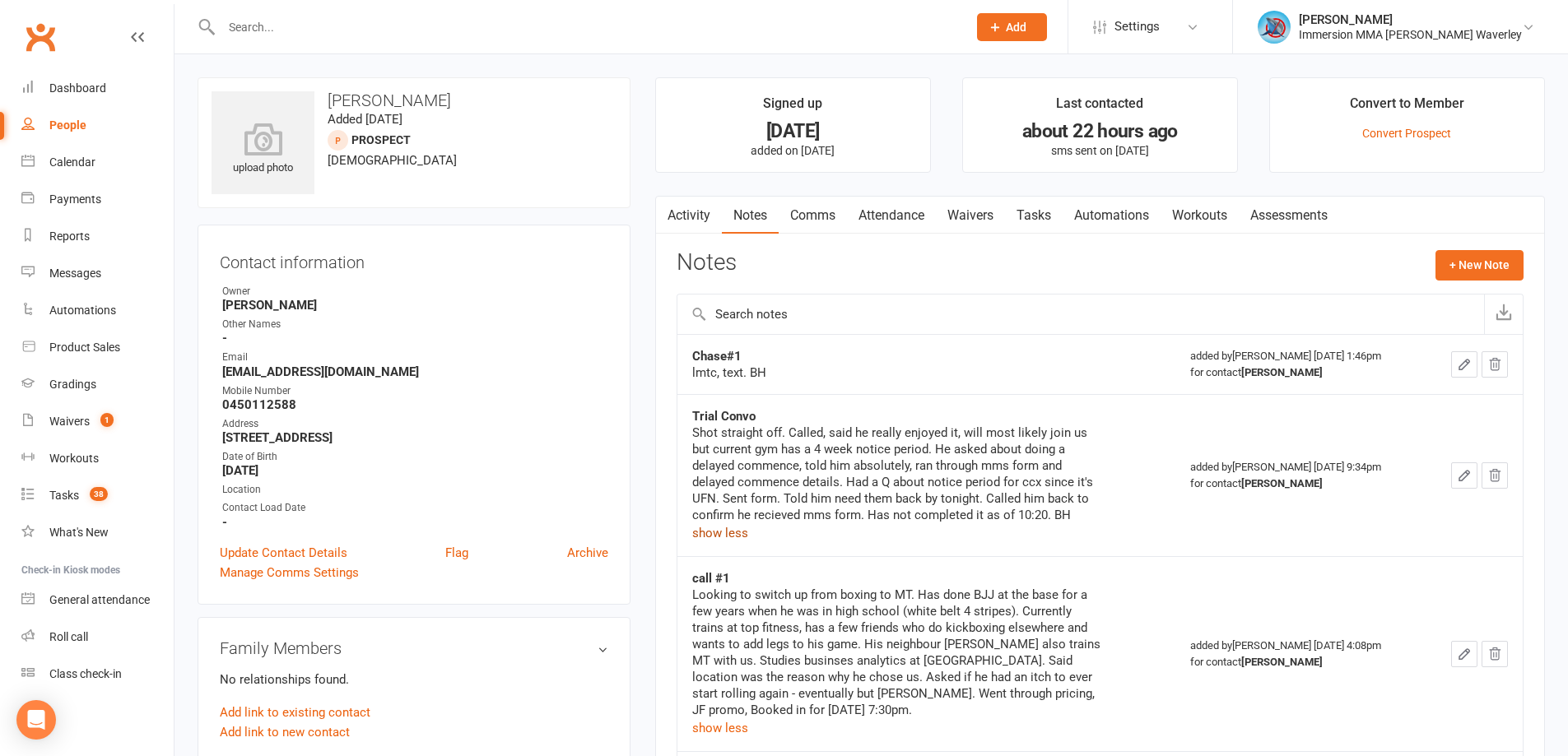
click at [1031, 219] on link "Tasks" at bounding box center [1033, 215] width 57 height 38
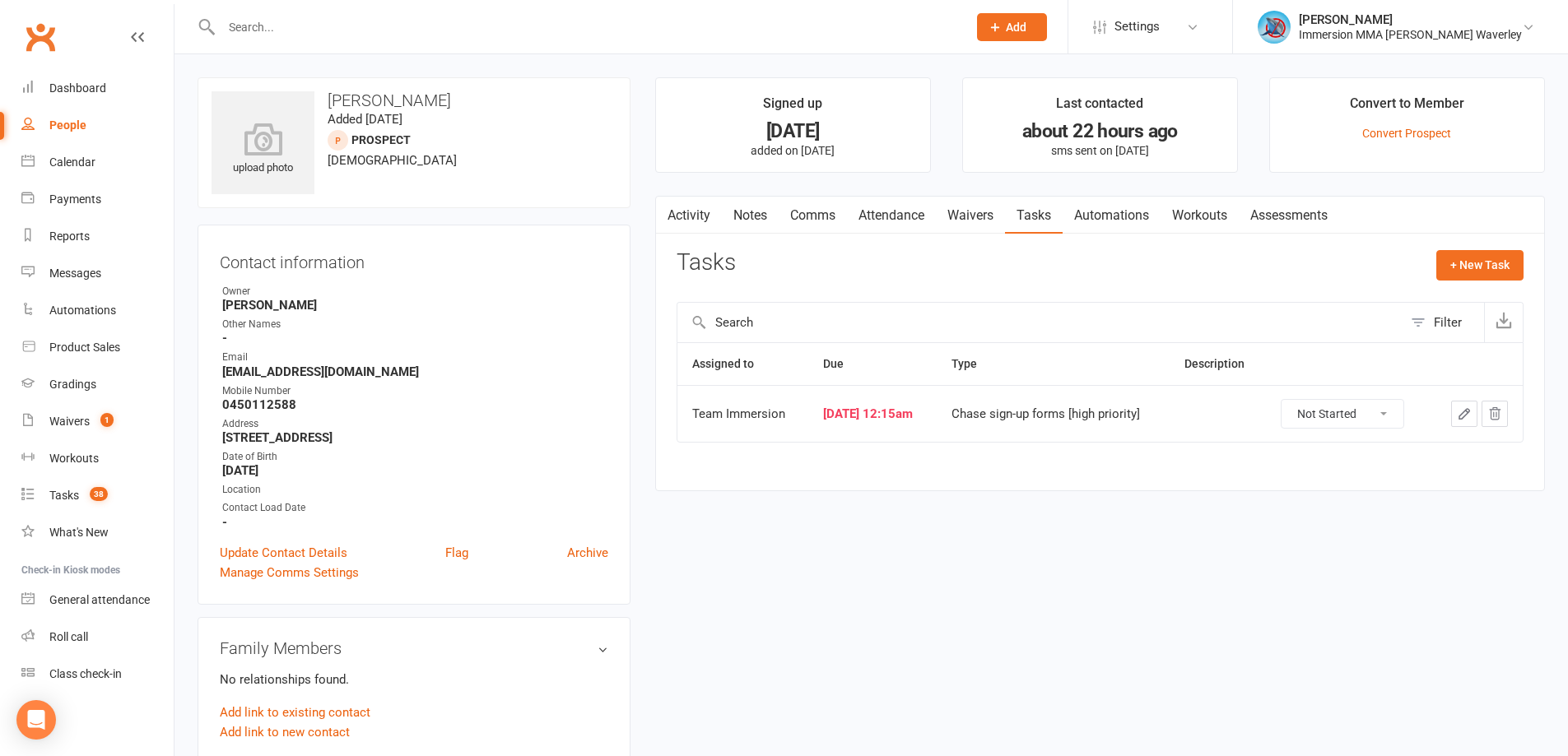
click at [761, 226] on link "Notes" at bounding box center [750, 215] width 56 height 38
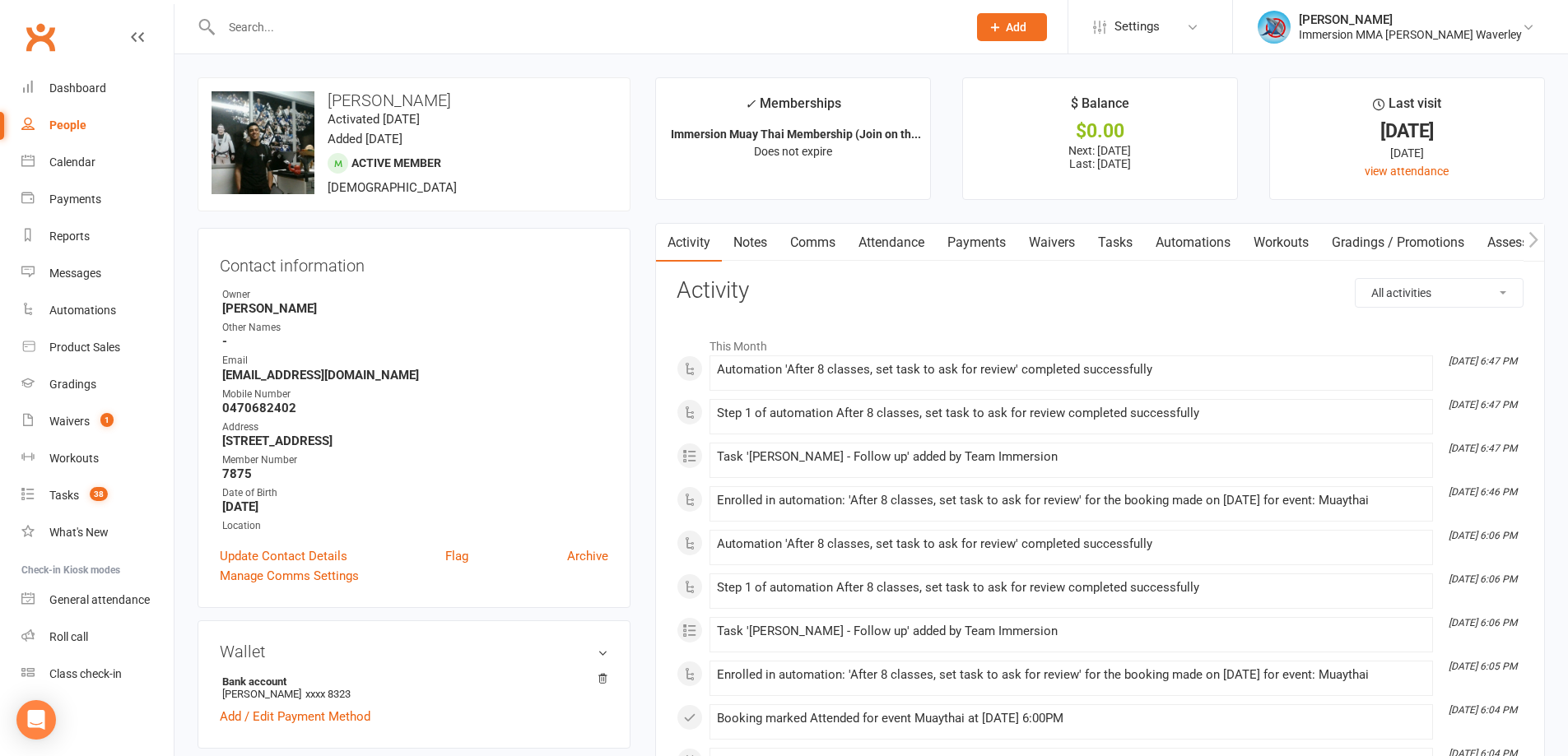
click at [766, 234] on link "Notes" at bounding box center [750, 243] width 56 height 38
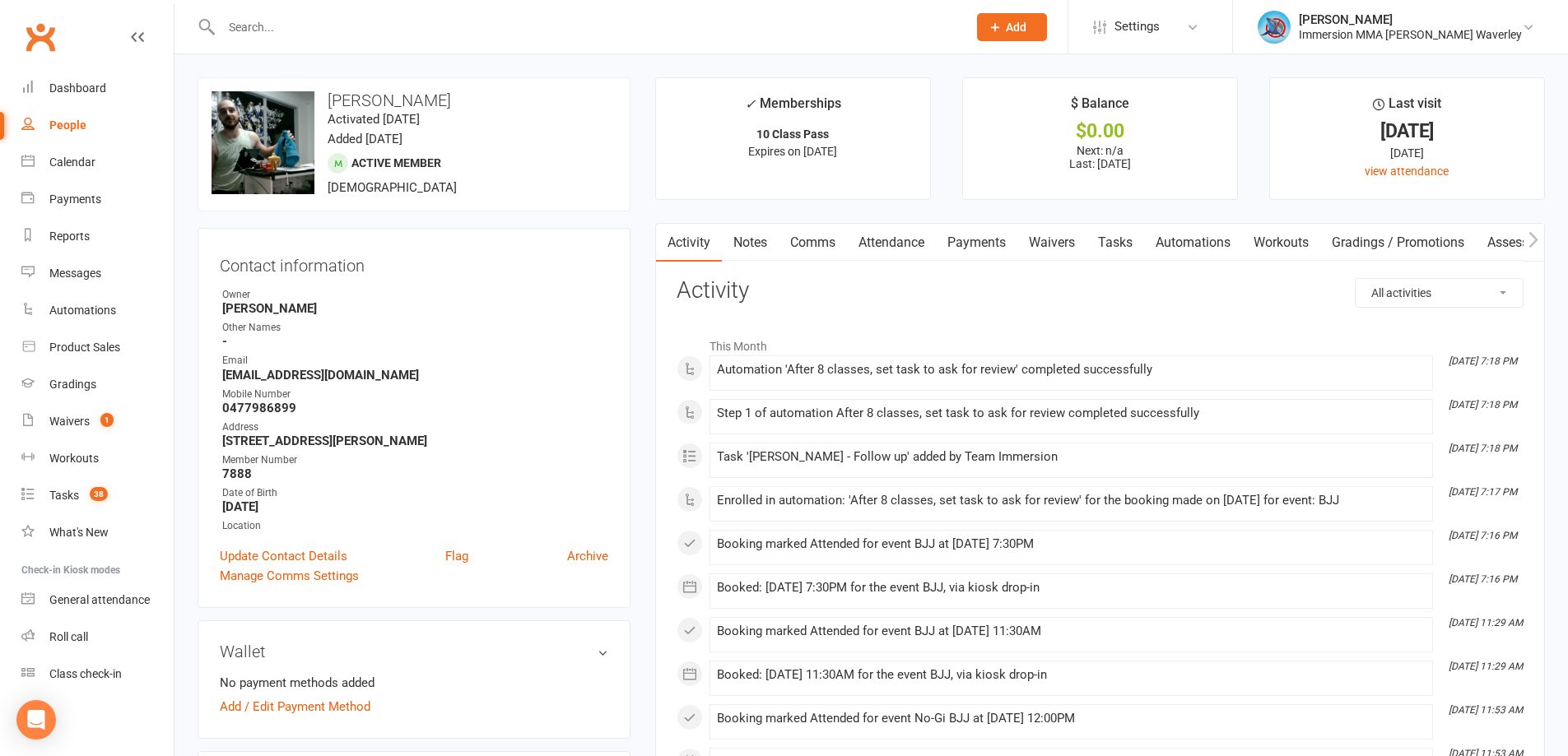
click at [747, 240] on link "Notes" at bounding box center [750, 243] width 56 height 38
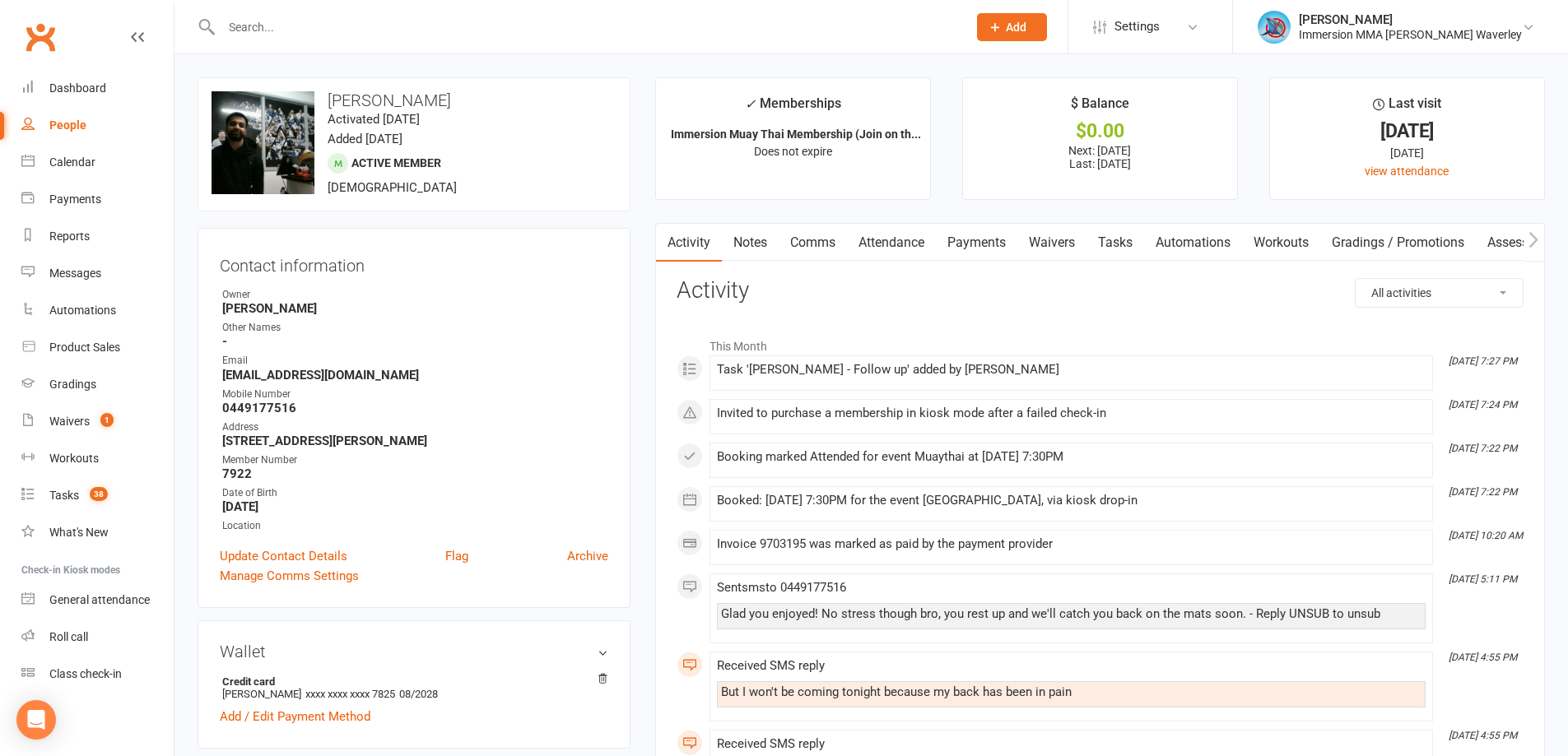
click at [761, 247] on link "Notes" at bounding box center [750, 243] width 56 height 38
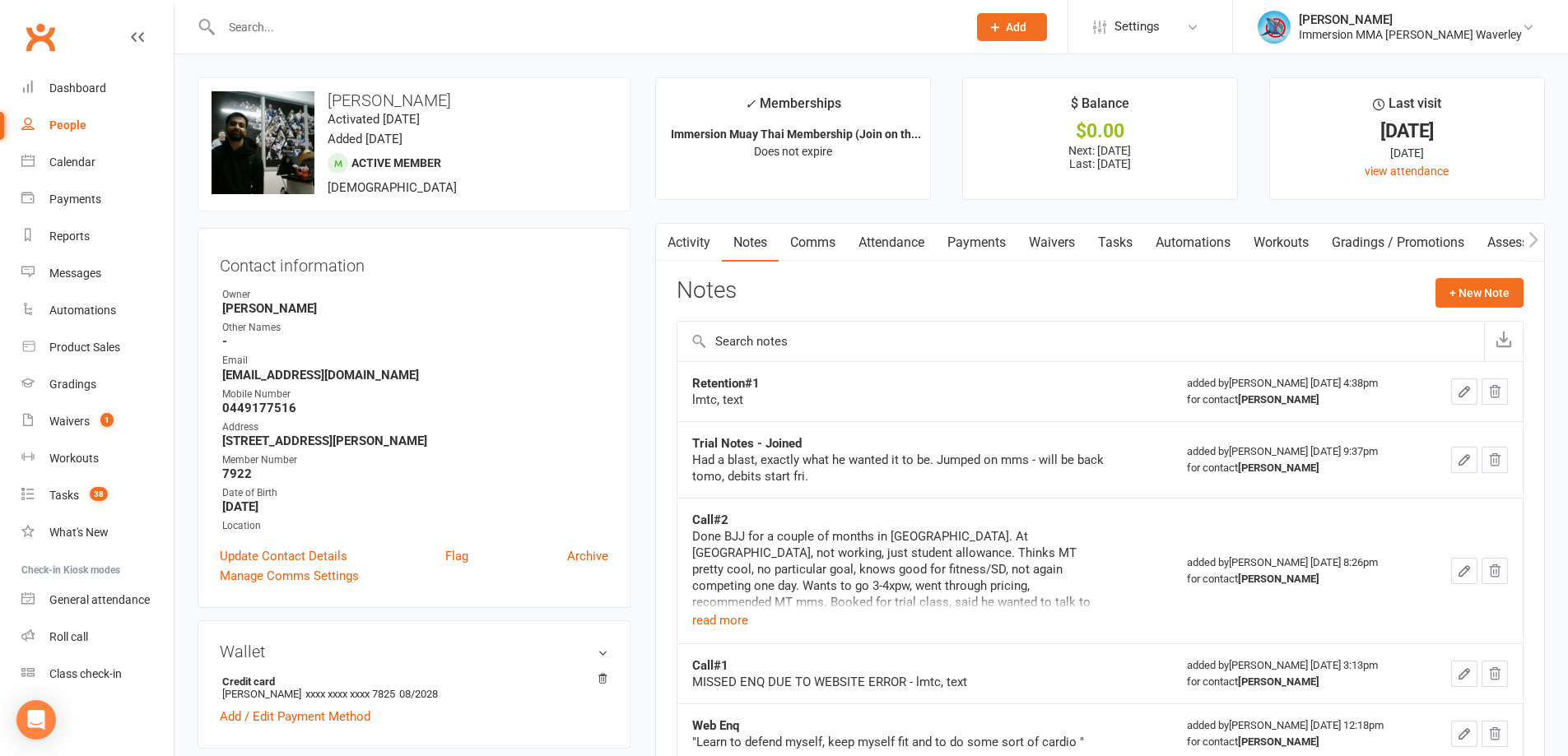
click at [1109, 231] on link "Tasks" at bounding box center [1115, 243] width 57 height 38
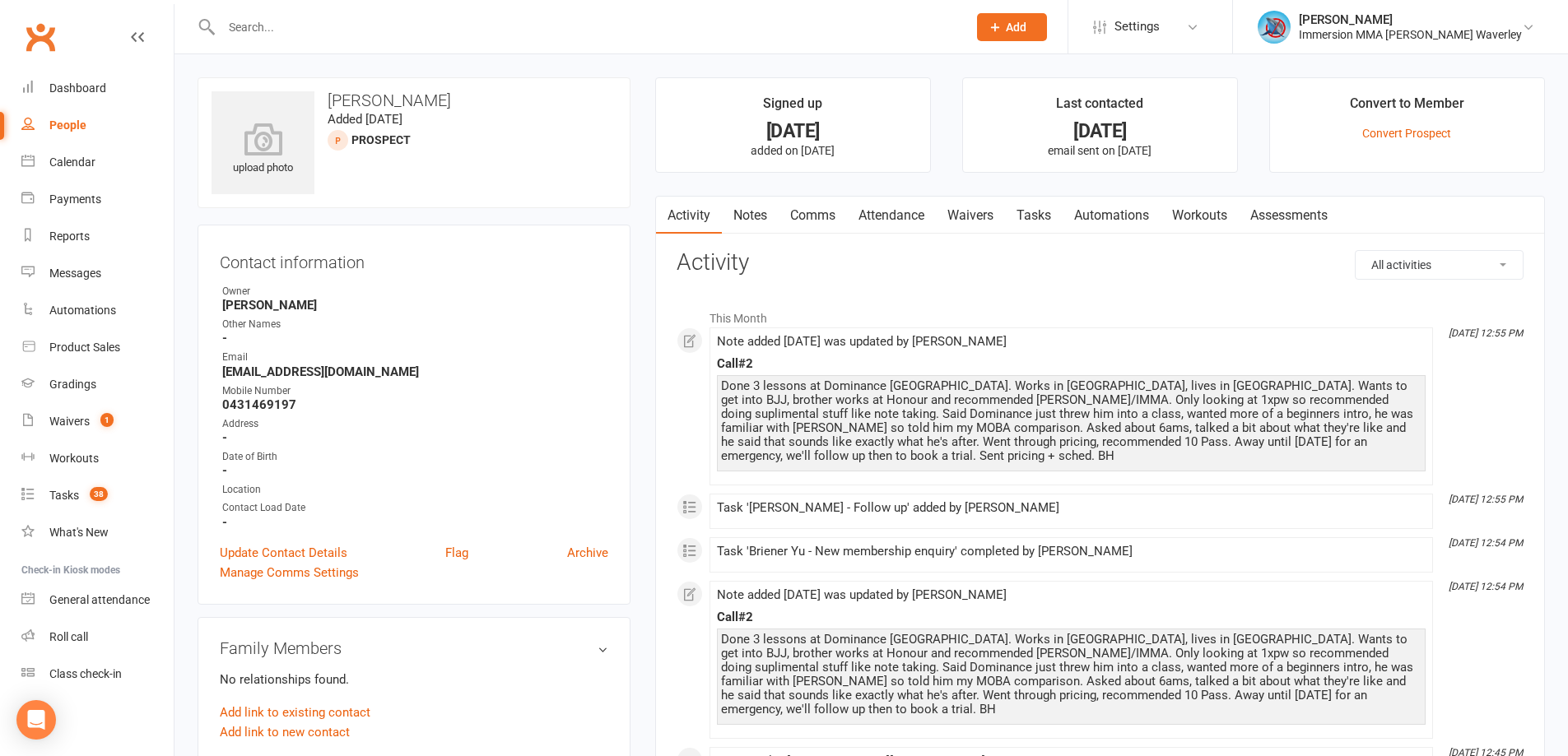
click at [1193, 359] on div "Call#2" at bounding box center [1071, 364] width 708 height 14
click at [1058, 210] on link "Tasks" at bounding box center [1033, 215] width 57 height 38
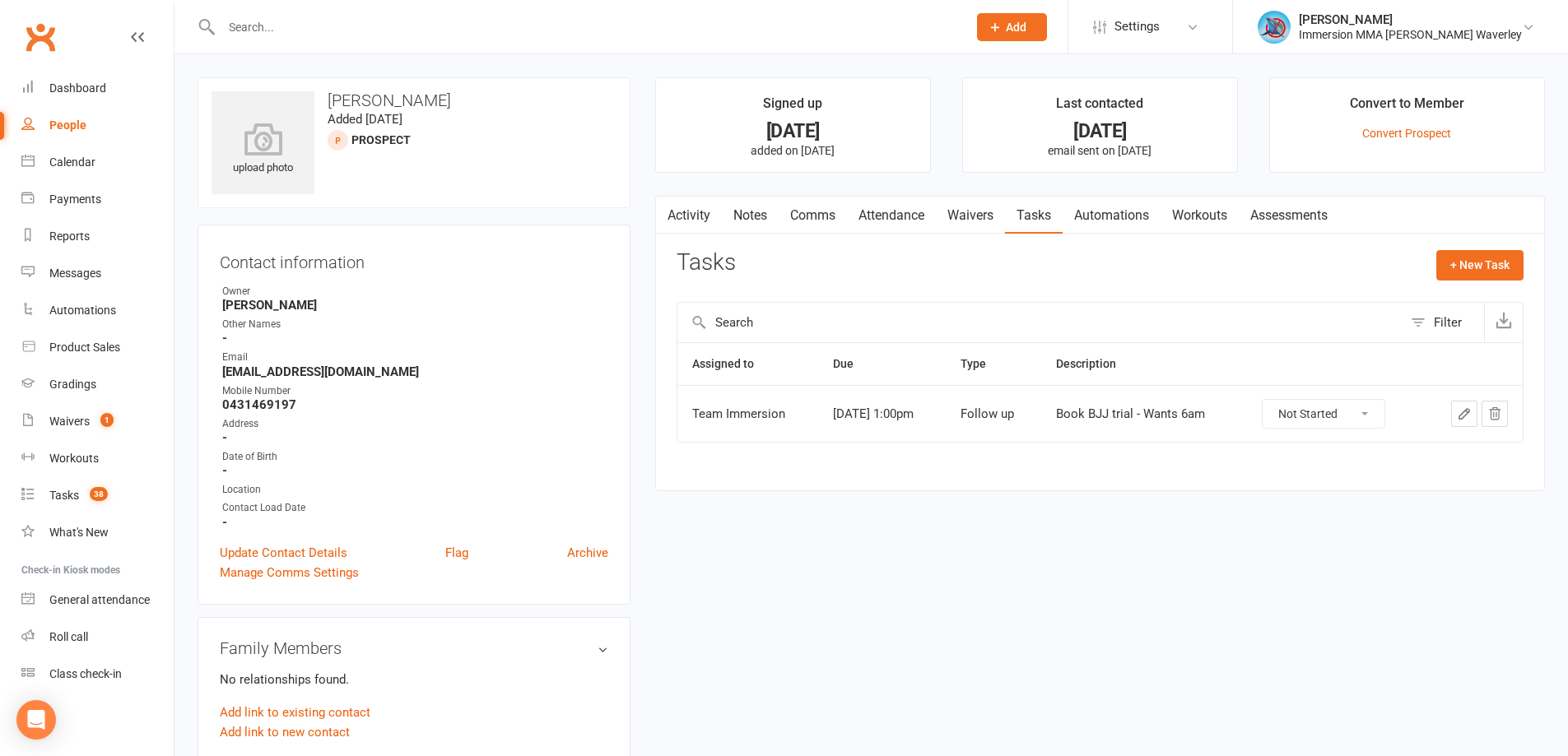
click at [768, 216] on link "Notes" at bounding box center [750, 215] width 56 height 38
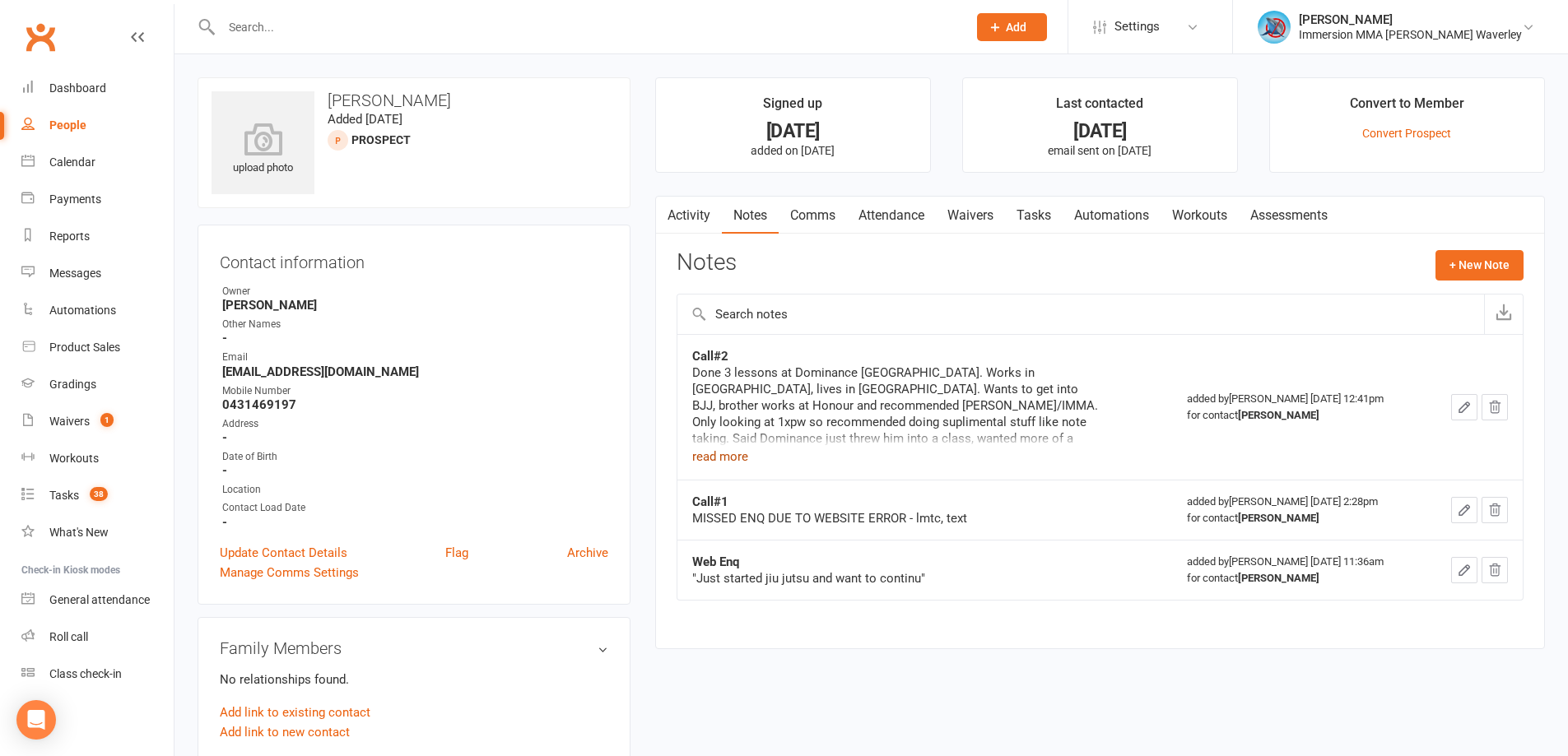
click at [731, 448] on button "read more" at bounding box center [720, 456] width 56 height 20
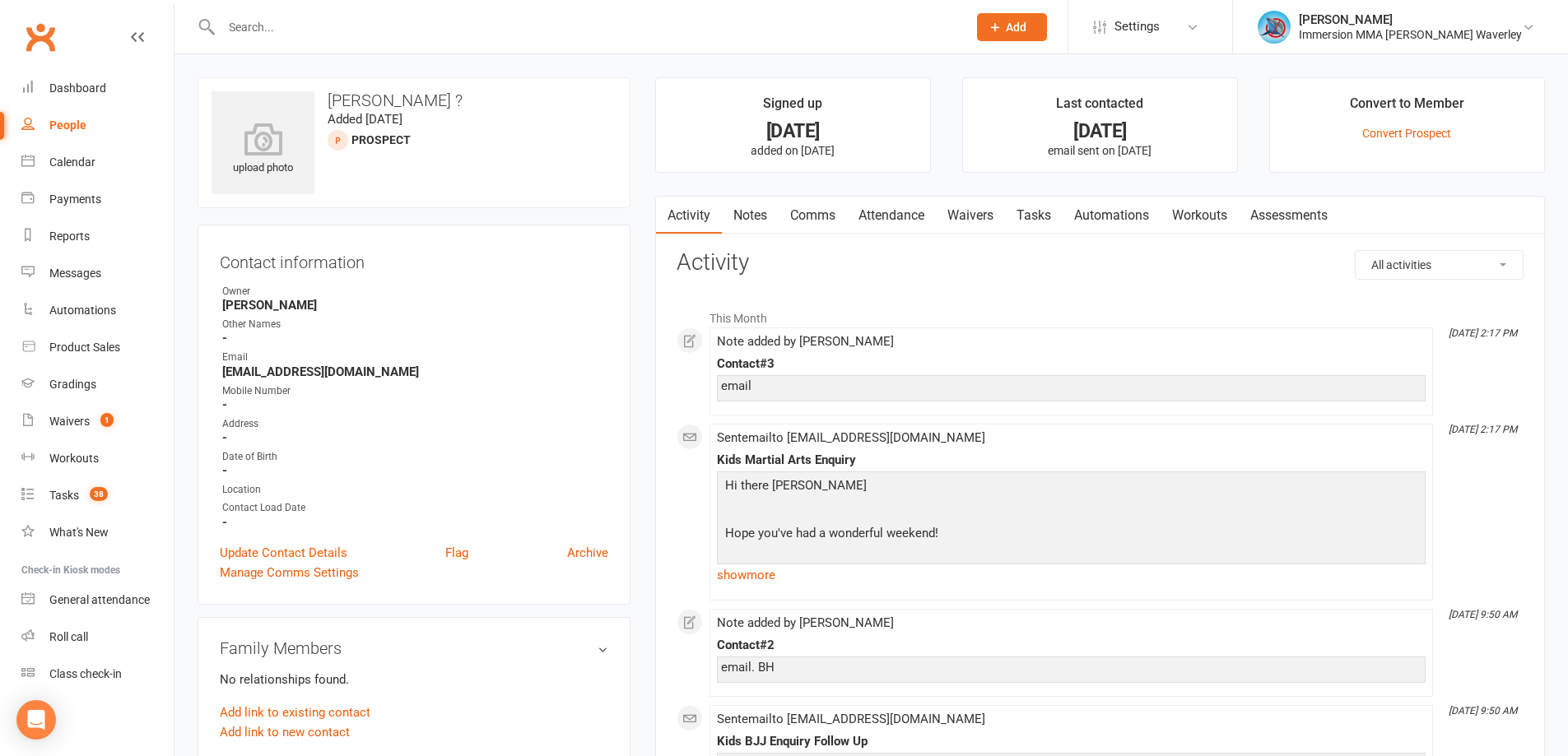
click at [761, 204] on link "Notes" at bounding box center [750, 215] width 56 height 38
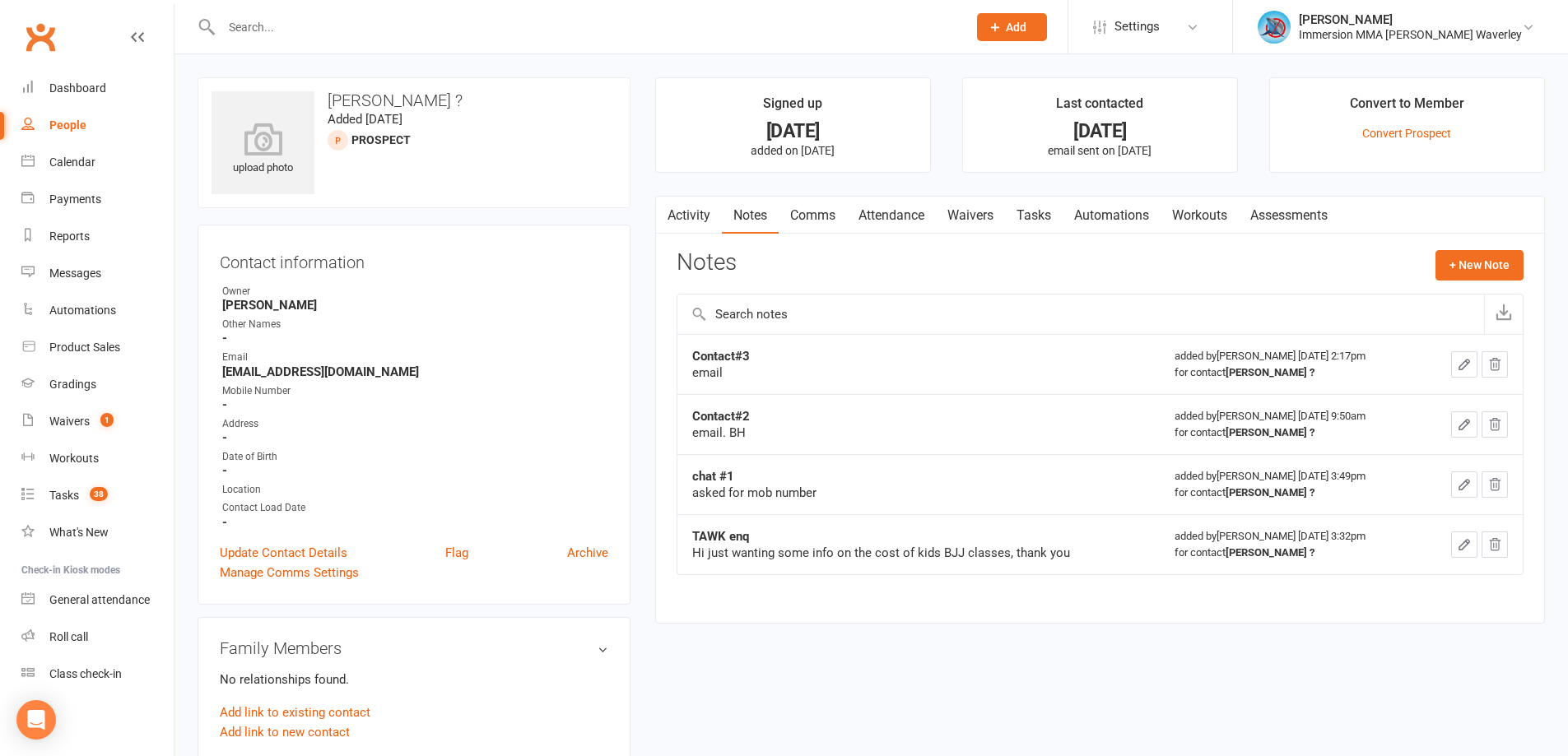
click at [814, 208] on link "Comms" at bounding box center [813, 215] width 68 height 38
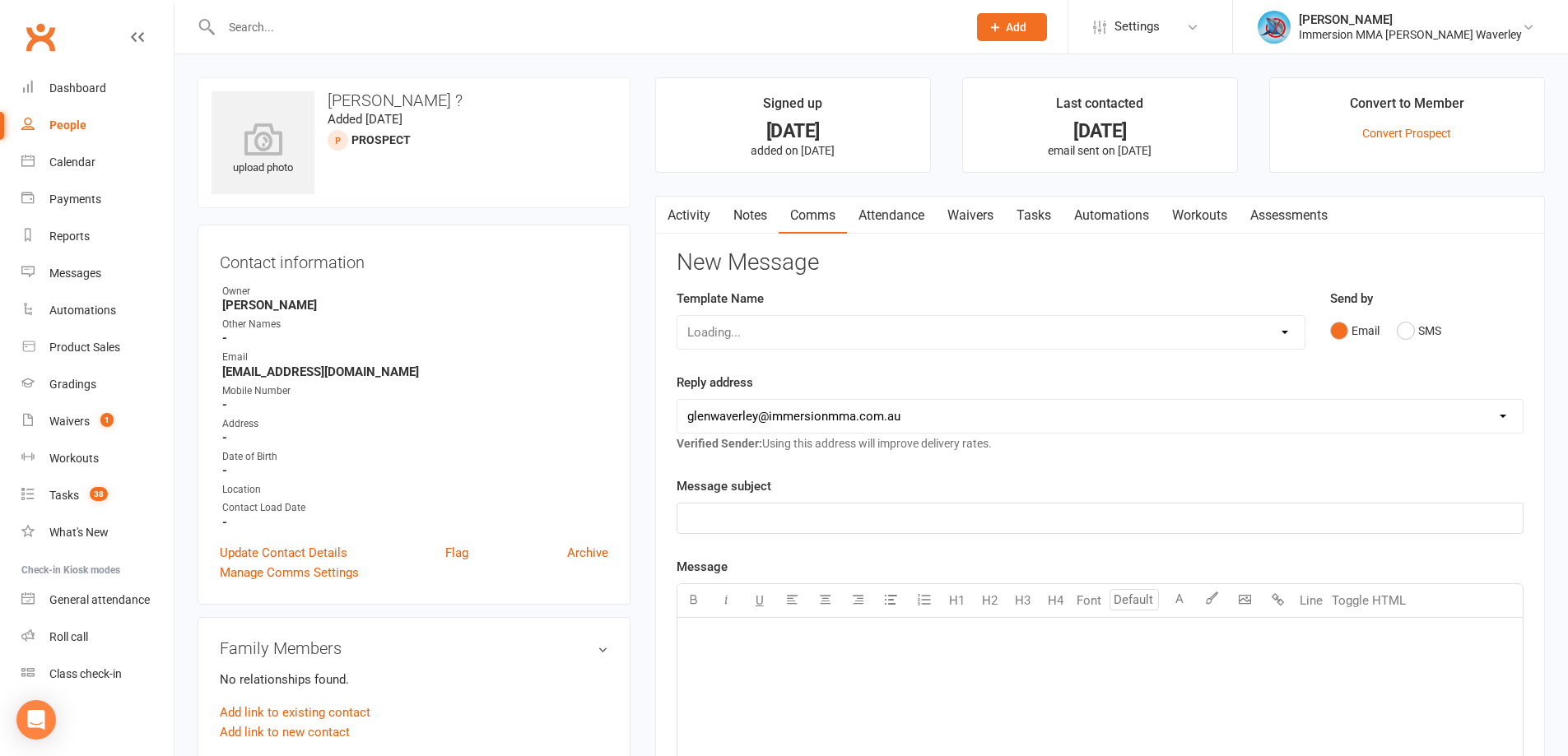
click at [751, 339] on div "Loading..." at bounding box center [991, 332] width 629 height 34
click at [751, 339] on select "Select Template [Email] Adult Appt Confirmation Email [SMS] Booking Confirmatio…" at bounding box center [991, 332] width 627 height 33
select select "16"
click at [678, 316] on select "Select Template [Email] Adult Appt Confirmation Email [SMS] Booking Confirmatio…" at bounding box center [991, 332] width 627 height 33
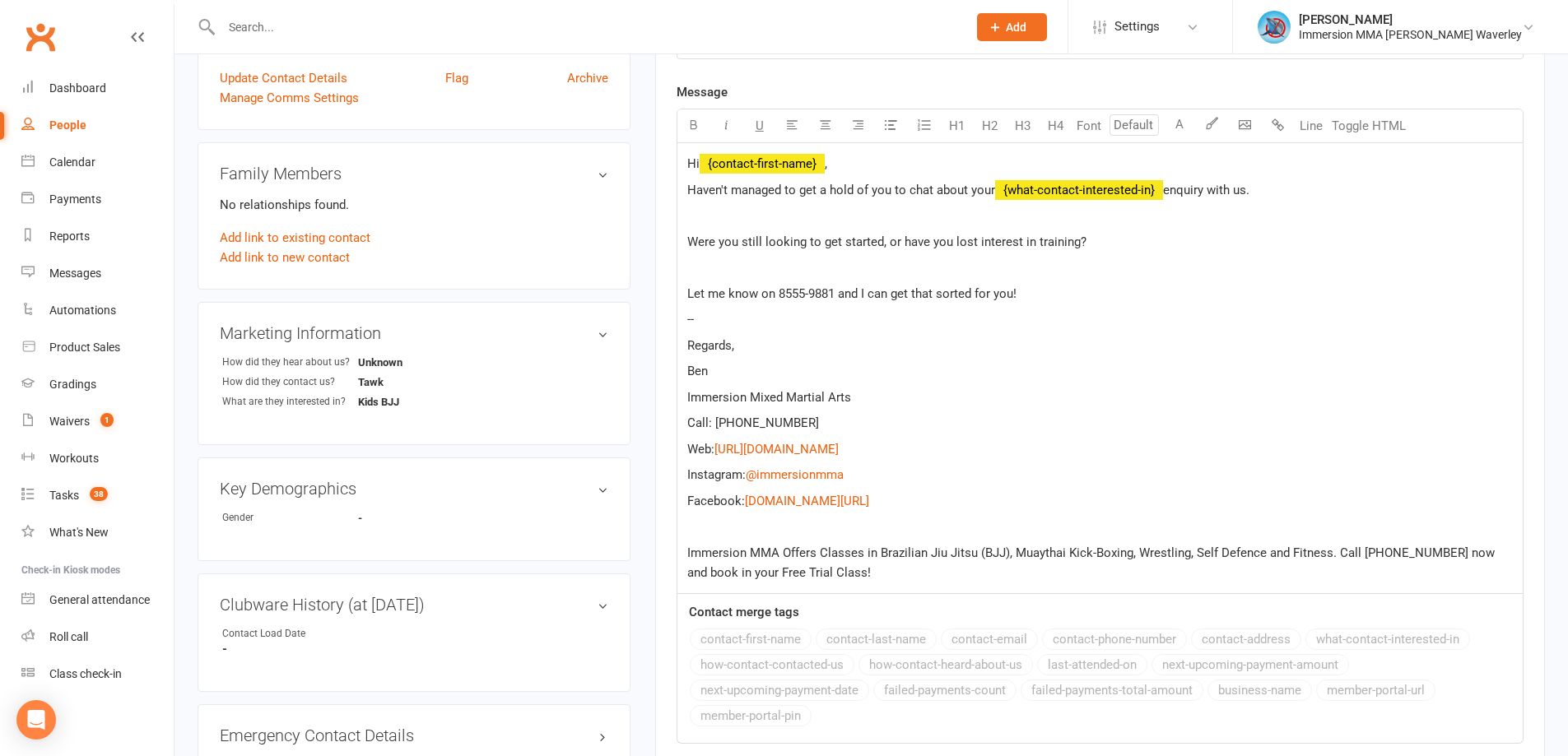
scroll to position [314, 0]
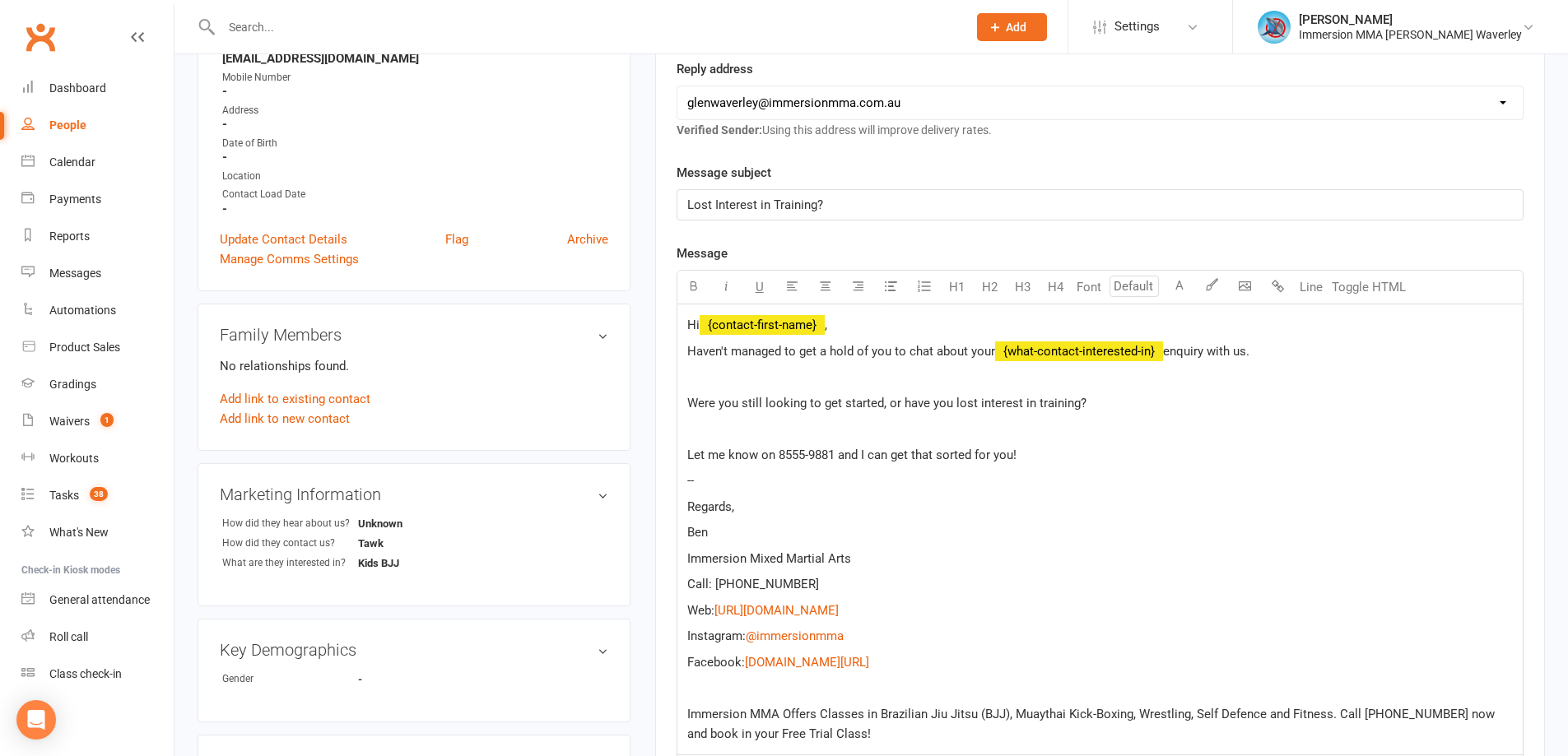
click at [843, 401] on span "Were you still looking to get started, or have you lost interest in training?" at bounding box center [886, 402] width 399 height 15
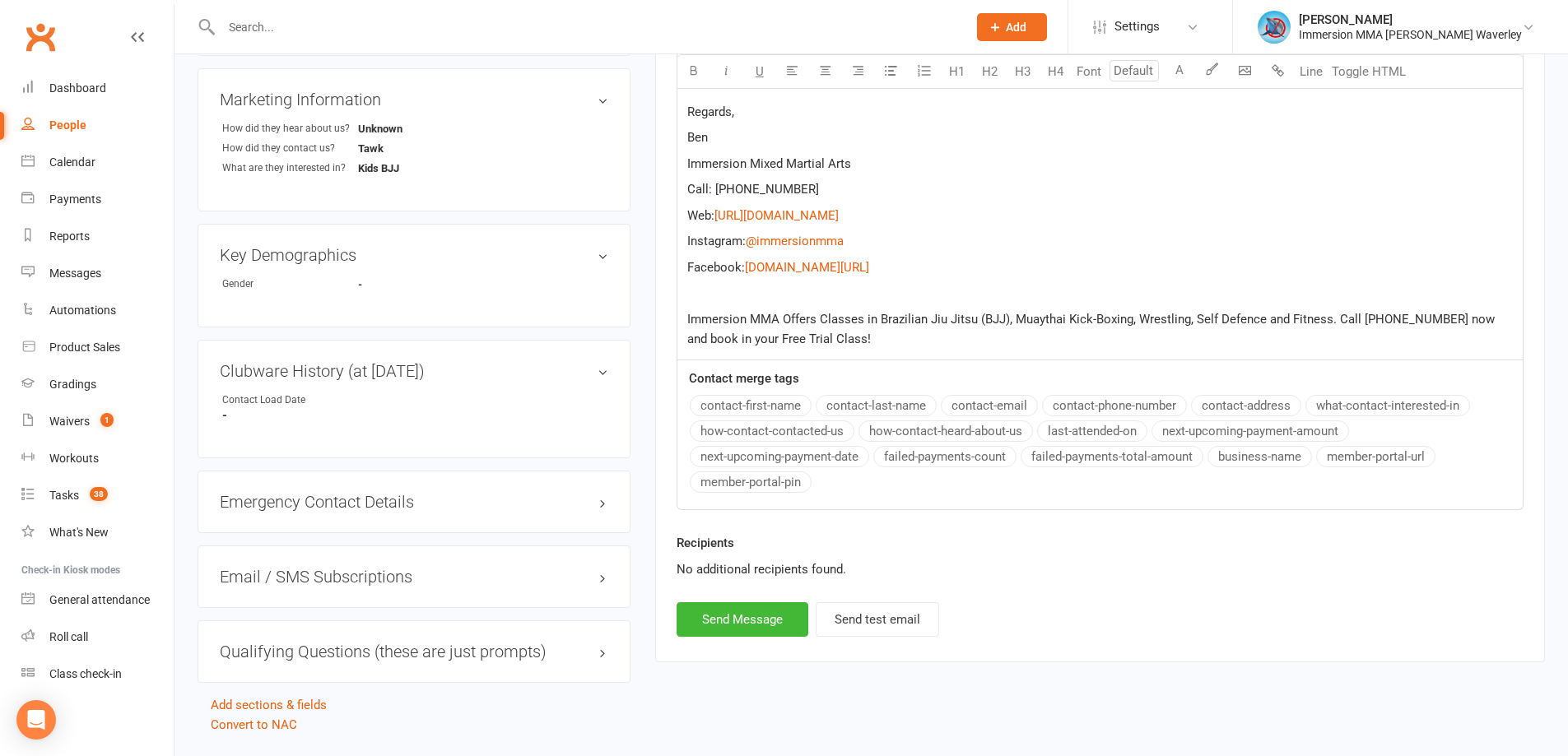
scroll to position [753, 0]
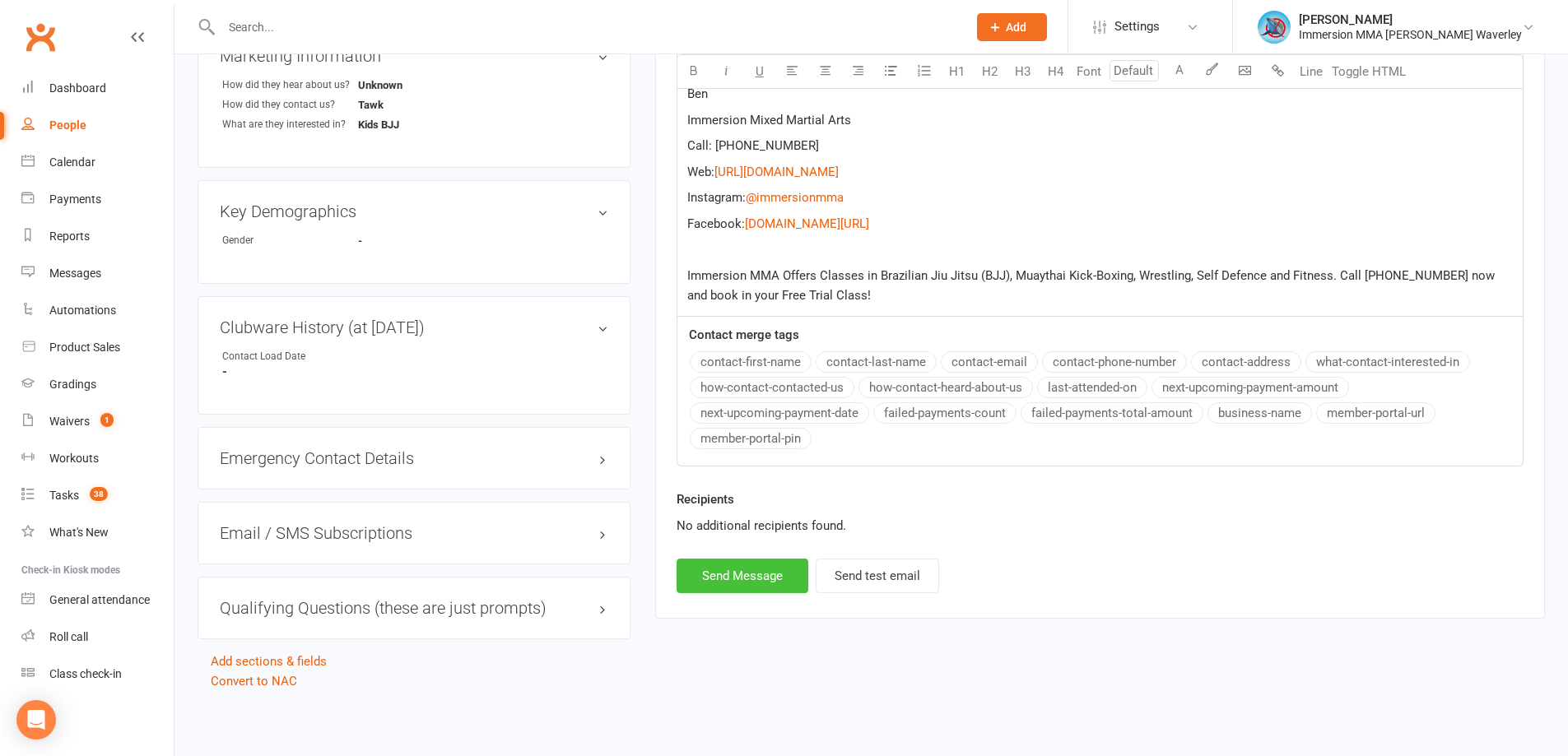
click at [759, 577] on button "Send Message" at bounding box center [743, 576] width 132 height 34
select select
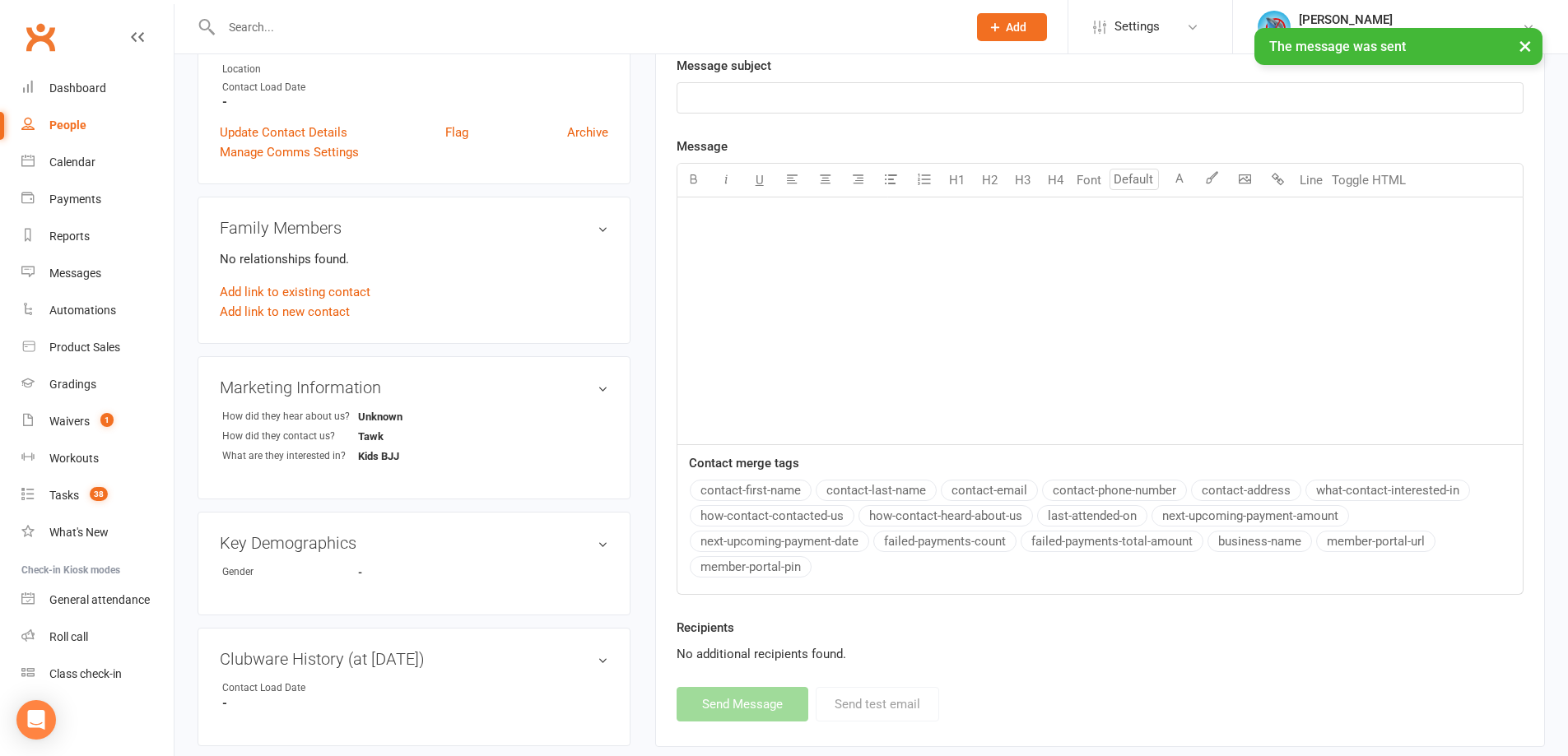
scroll to position [0, 0]
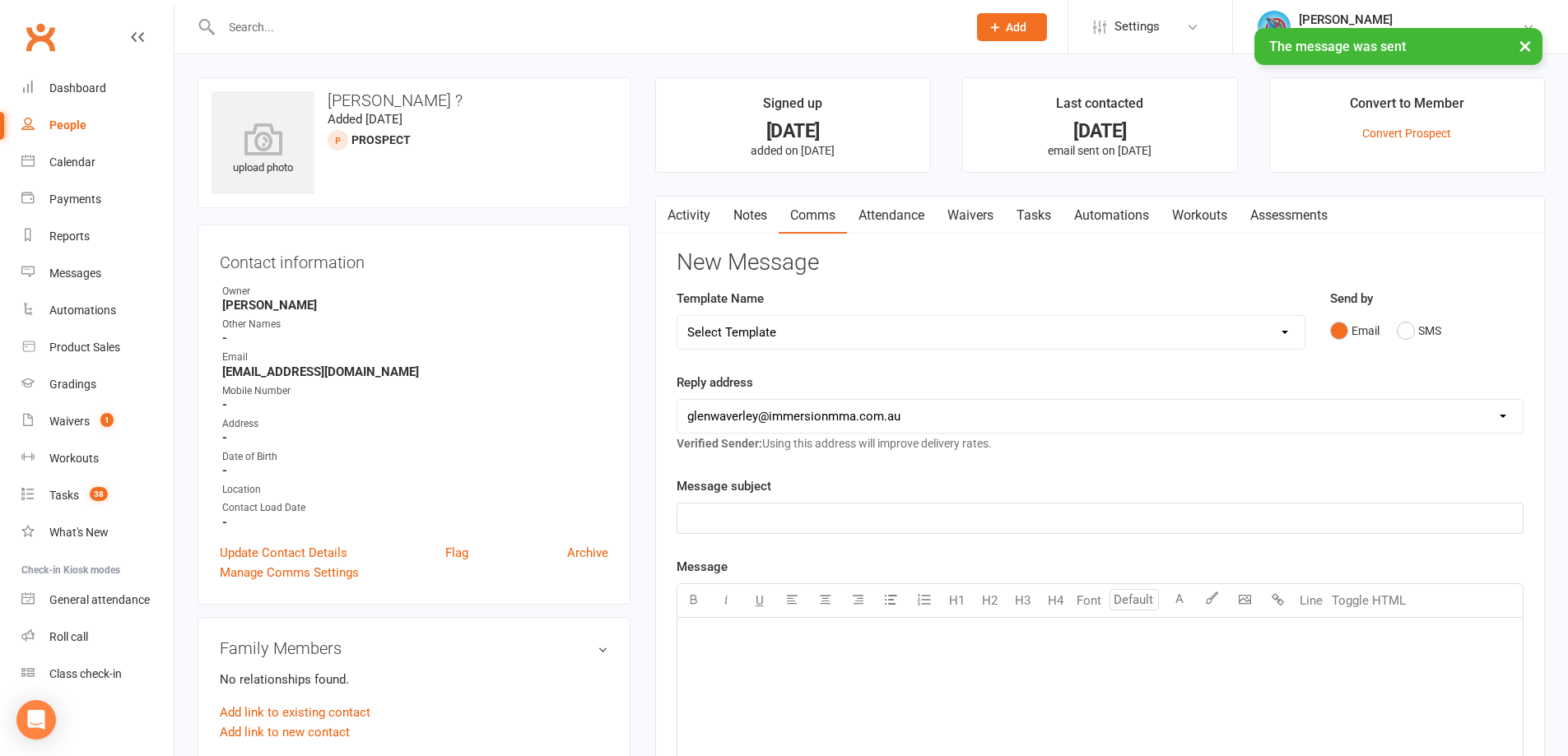
click at [761, 226] on link "Notes" at bounding box center [750, 215] width 56 height 38
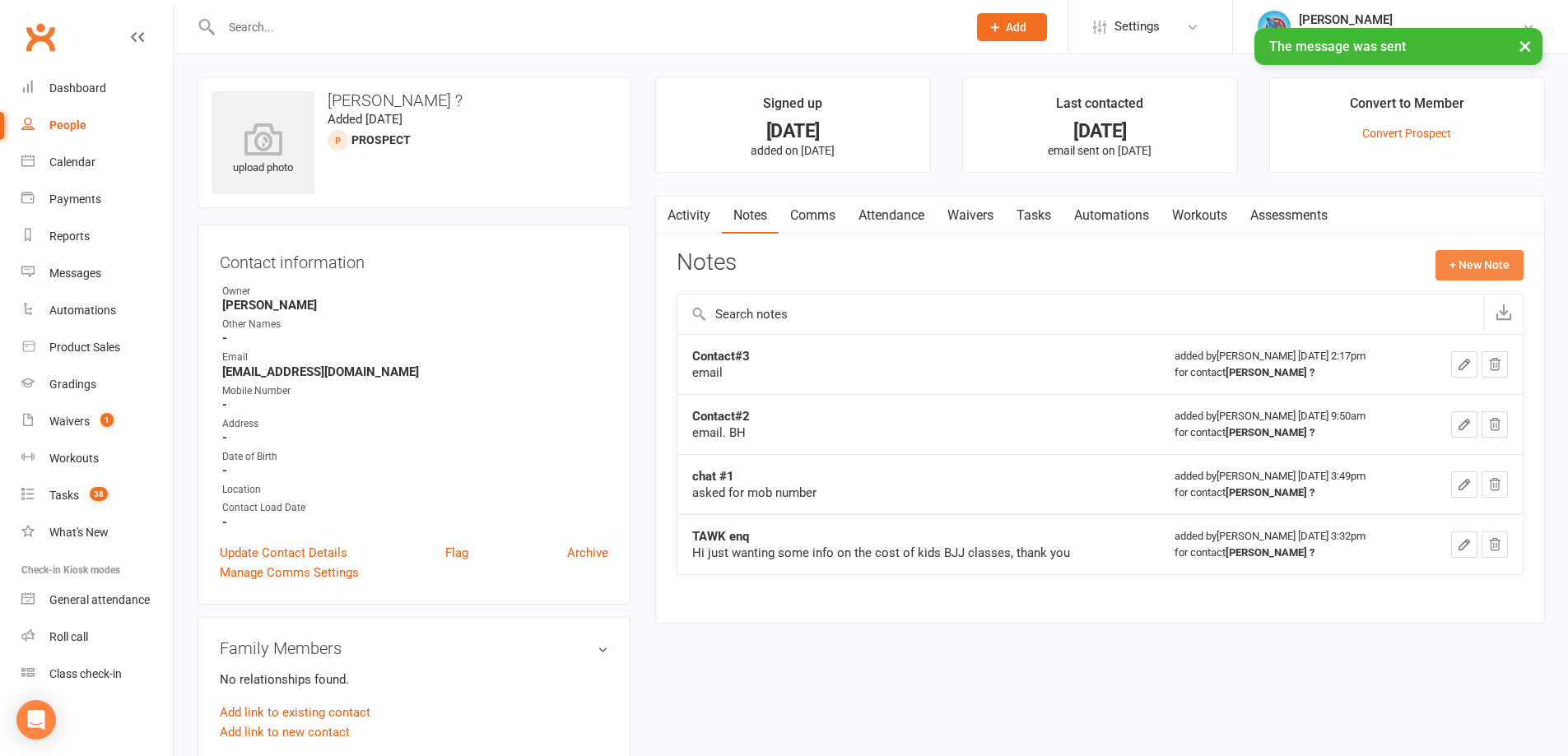
click at [1480, 268] on button "+ New Note" at bounding box center [1479, 265] width 88 height 30
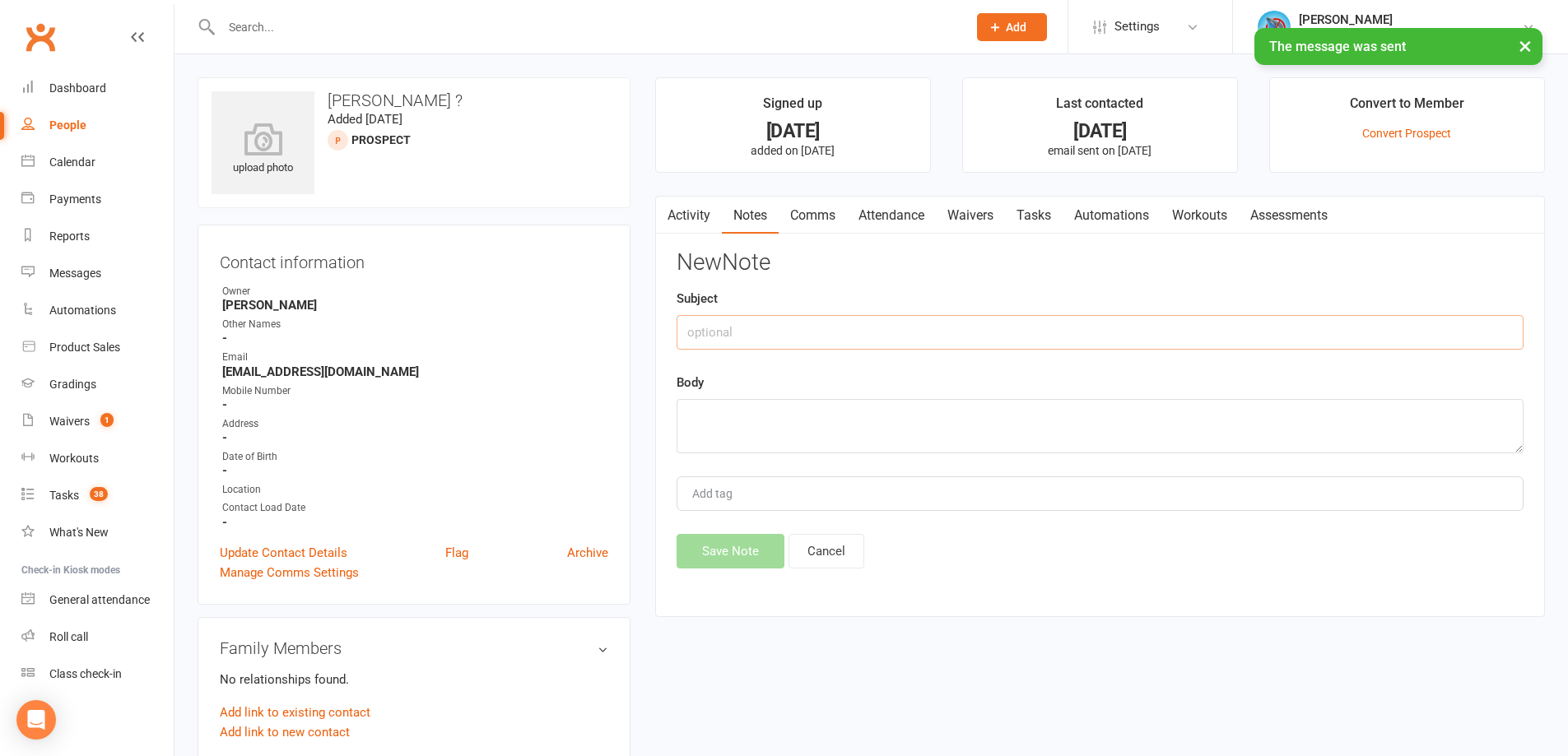
click at [790, 330] on input "text" at bounding box center [1100, 332] width 847 height 34
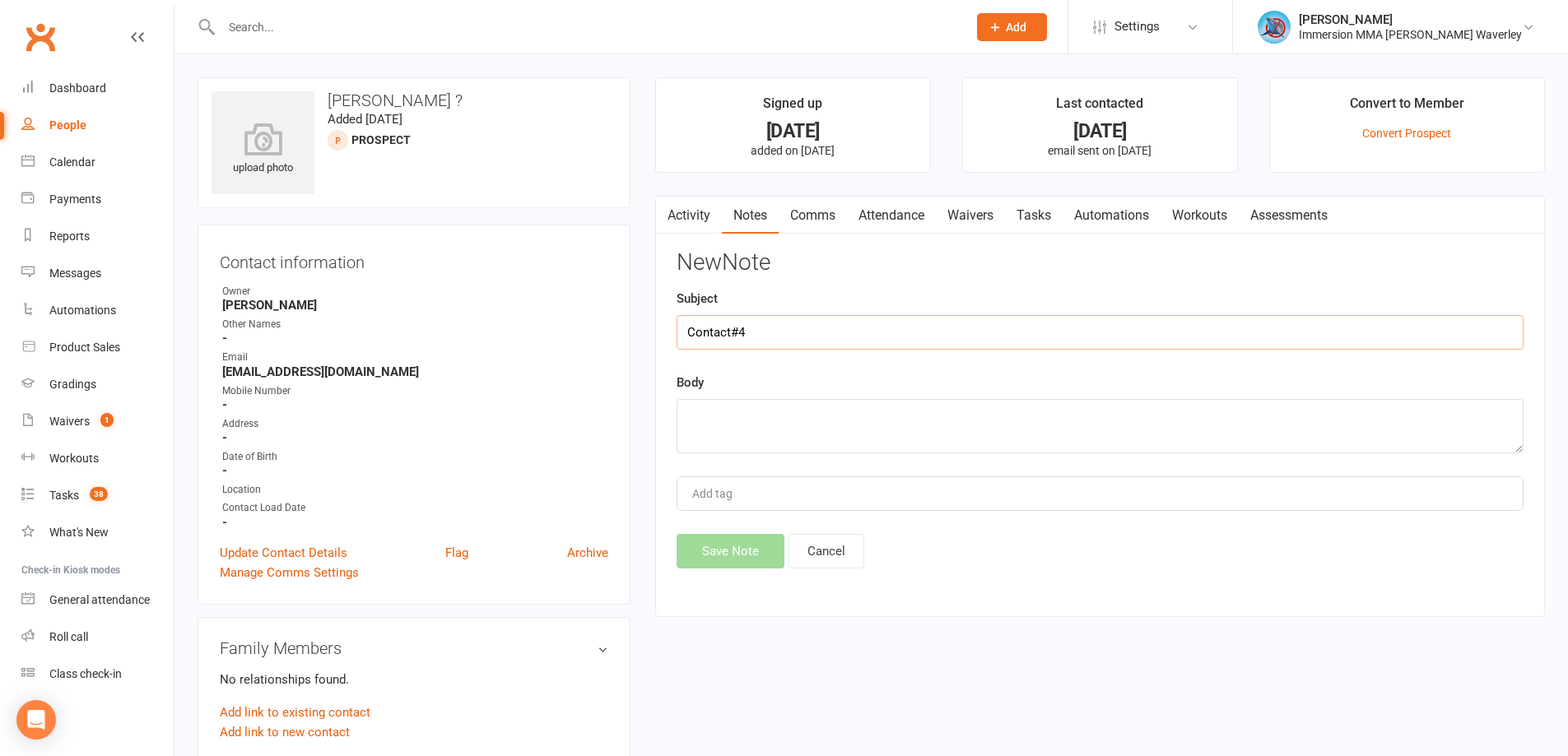
type input "Contact#4"
type textarea "lost interest"
click at [722, 553] on button "Save Note" at bounding box center [731, 551] width 108 height 34
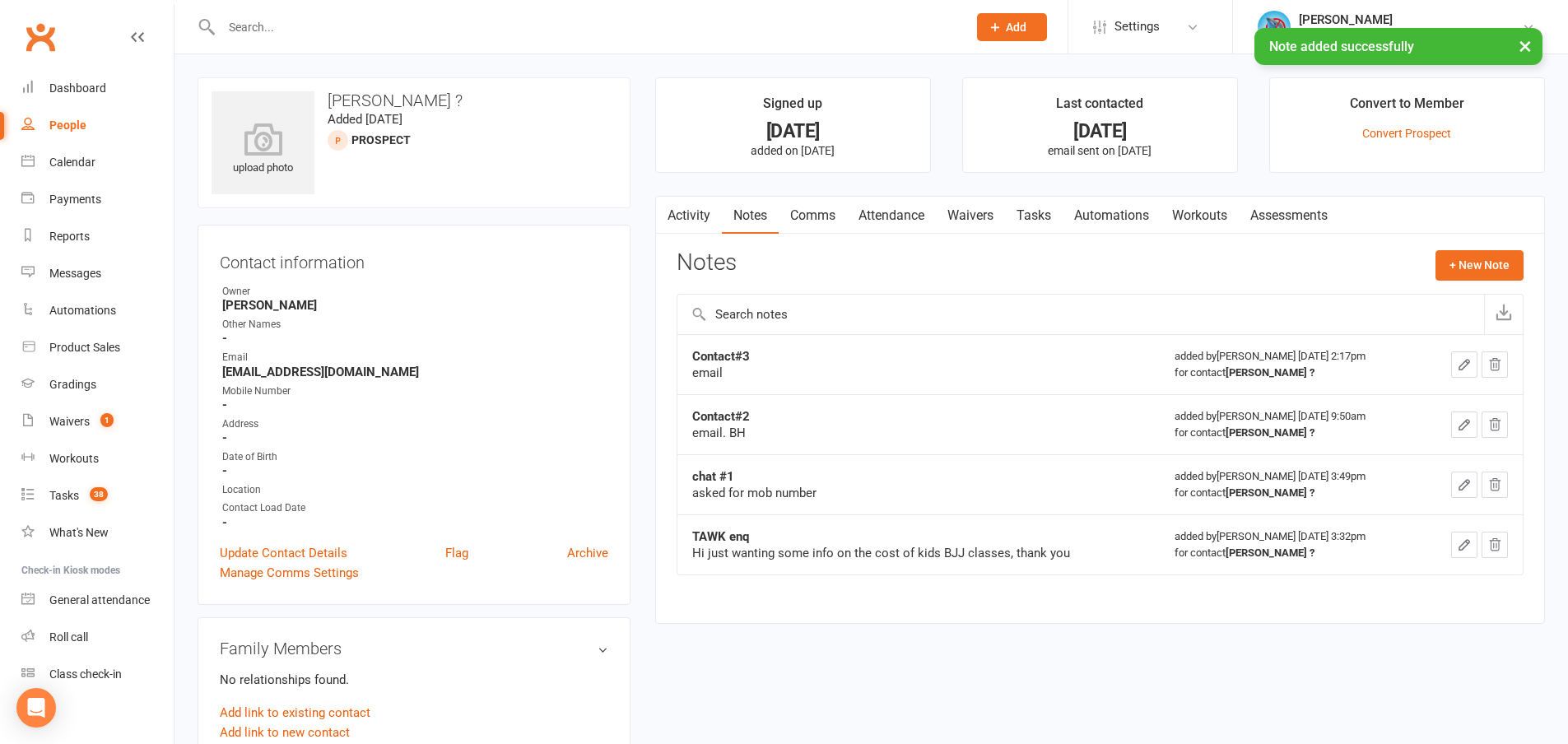
click at [1055, 202] on link "Tasks" at bounding box center [1033, 215] width 57 height 38
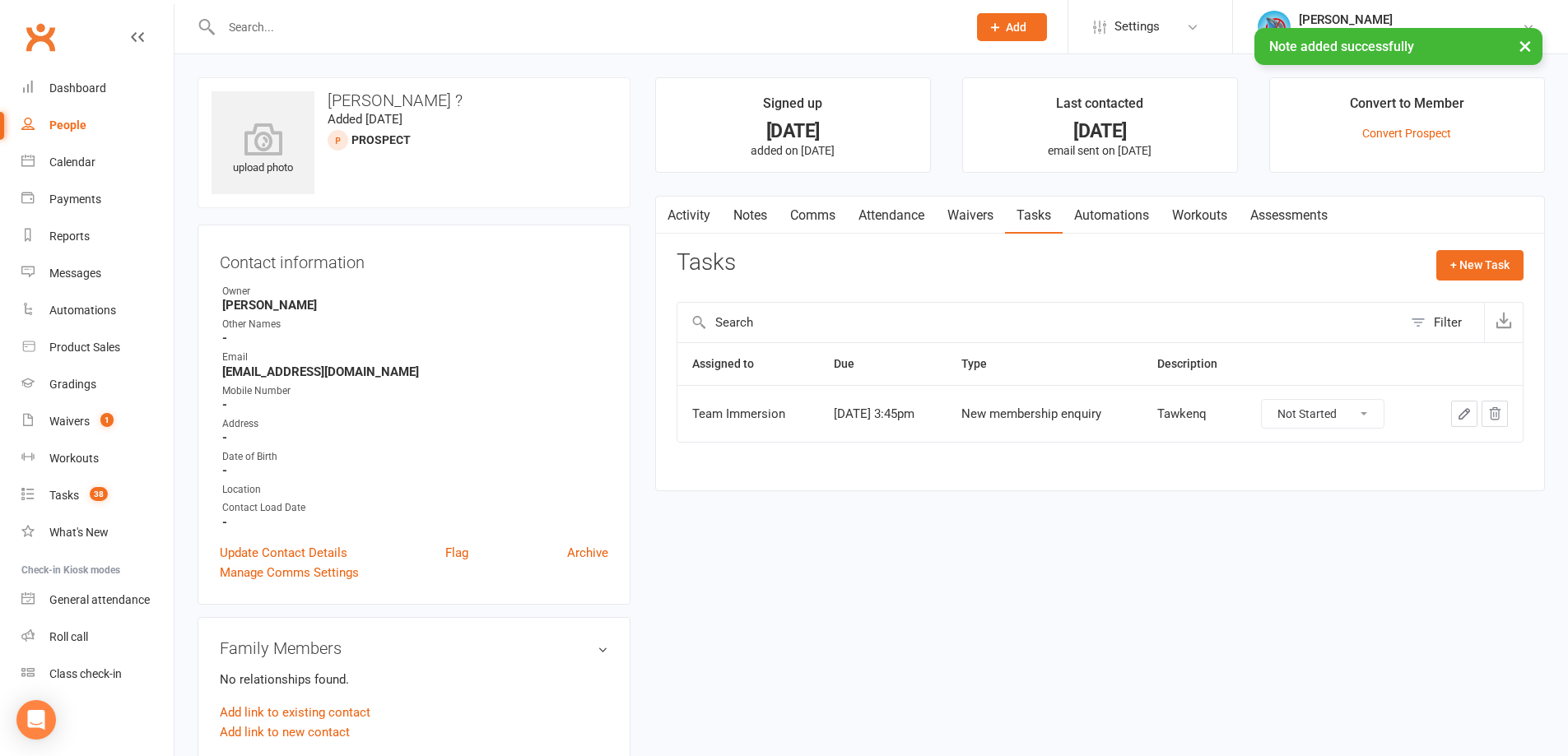
click at [1464, 415] on icon "button" at bounding box center [1464, 413] width 15 height 15
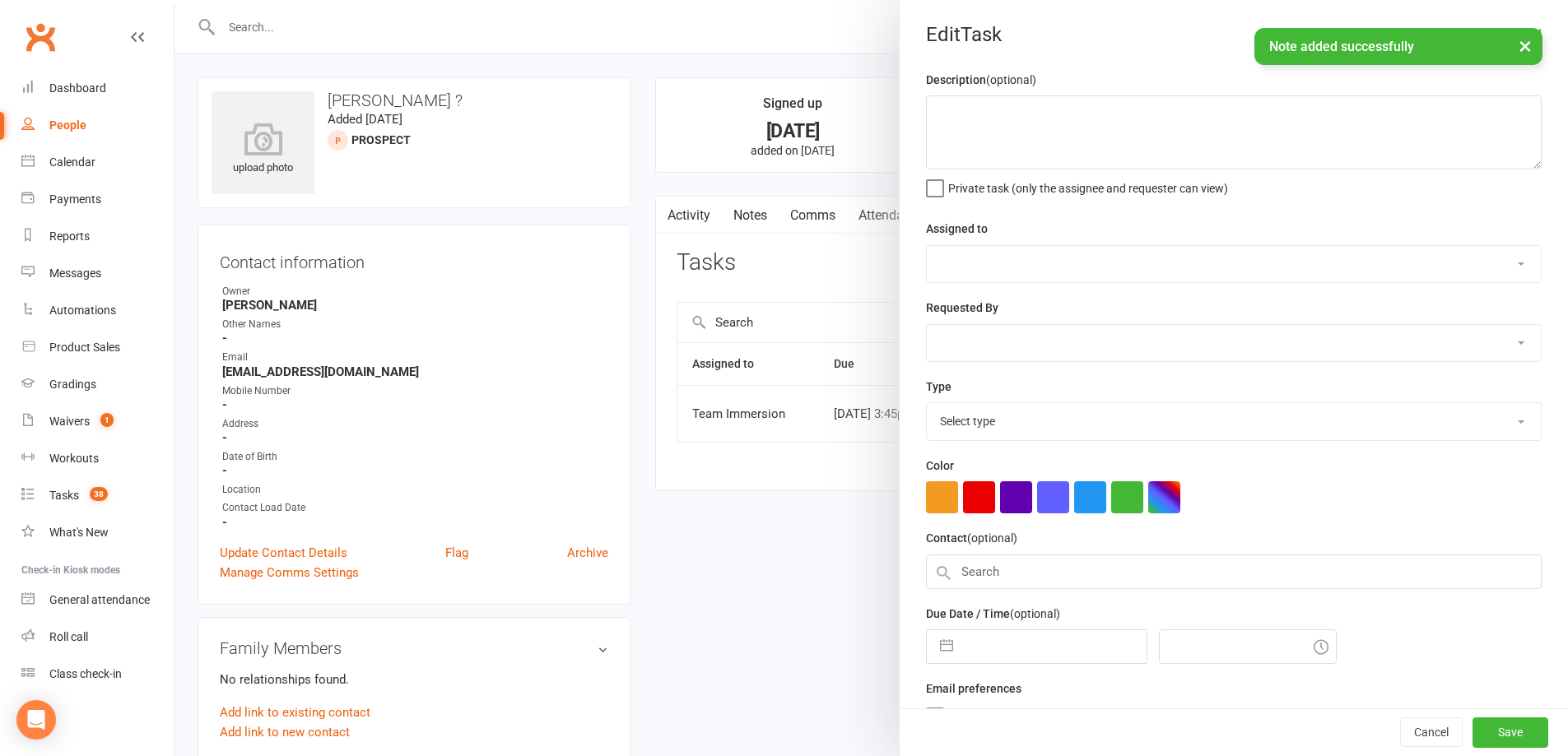
type textarea "Tawkenq"
select select "48837"
select select "51741"
type input "13 Aug 2025"
type input "3:45pm"
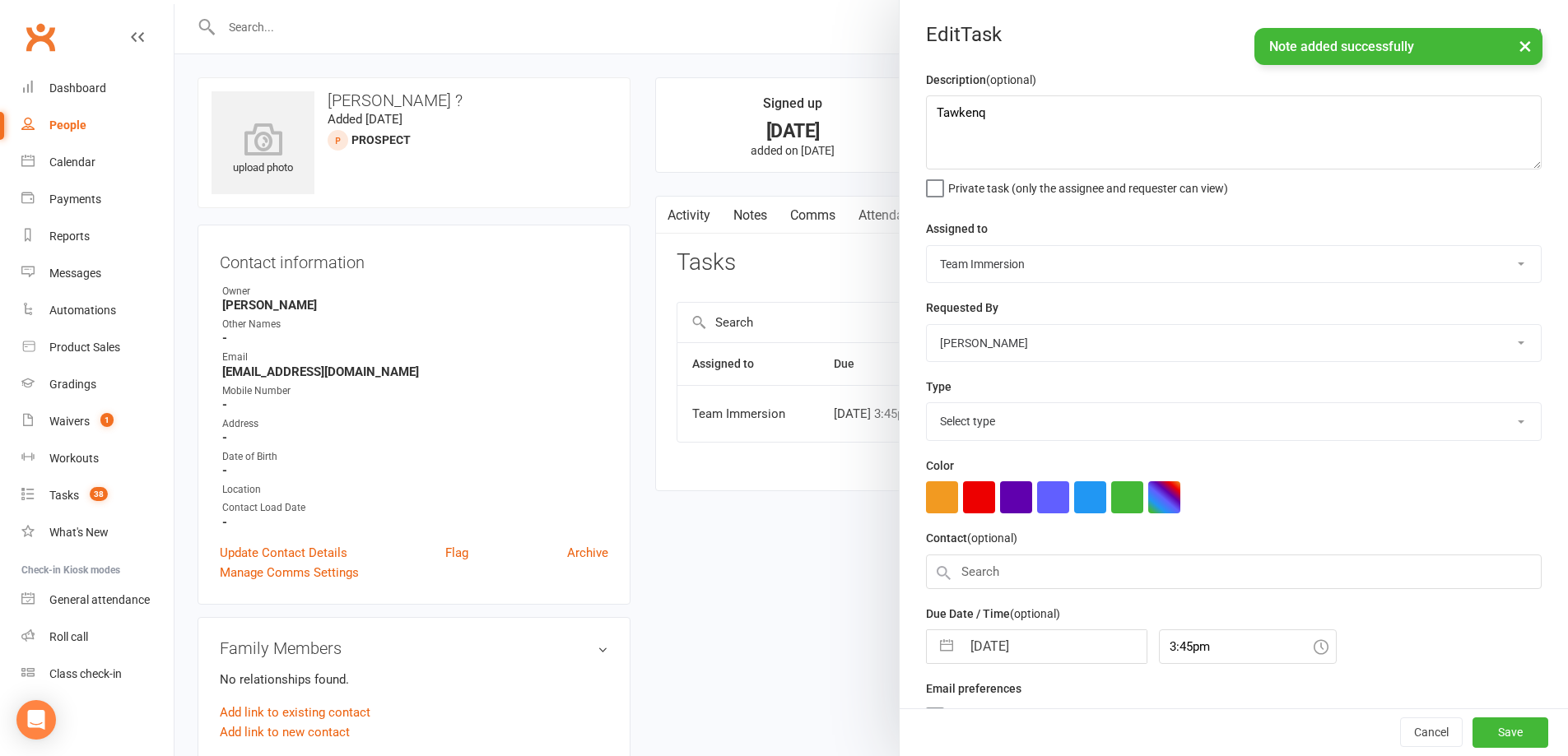
select select "27312"
select select "6"
select select "2025"
select select "7"
select select "2025"
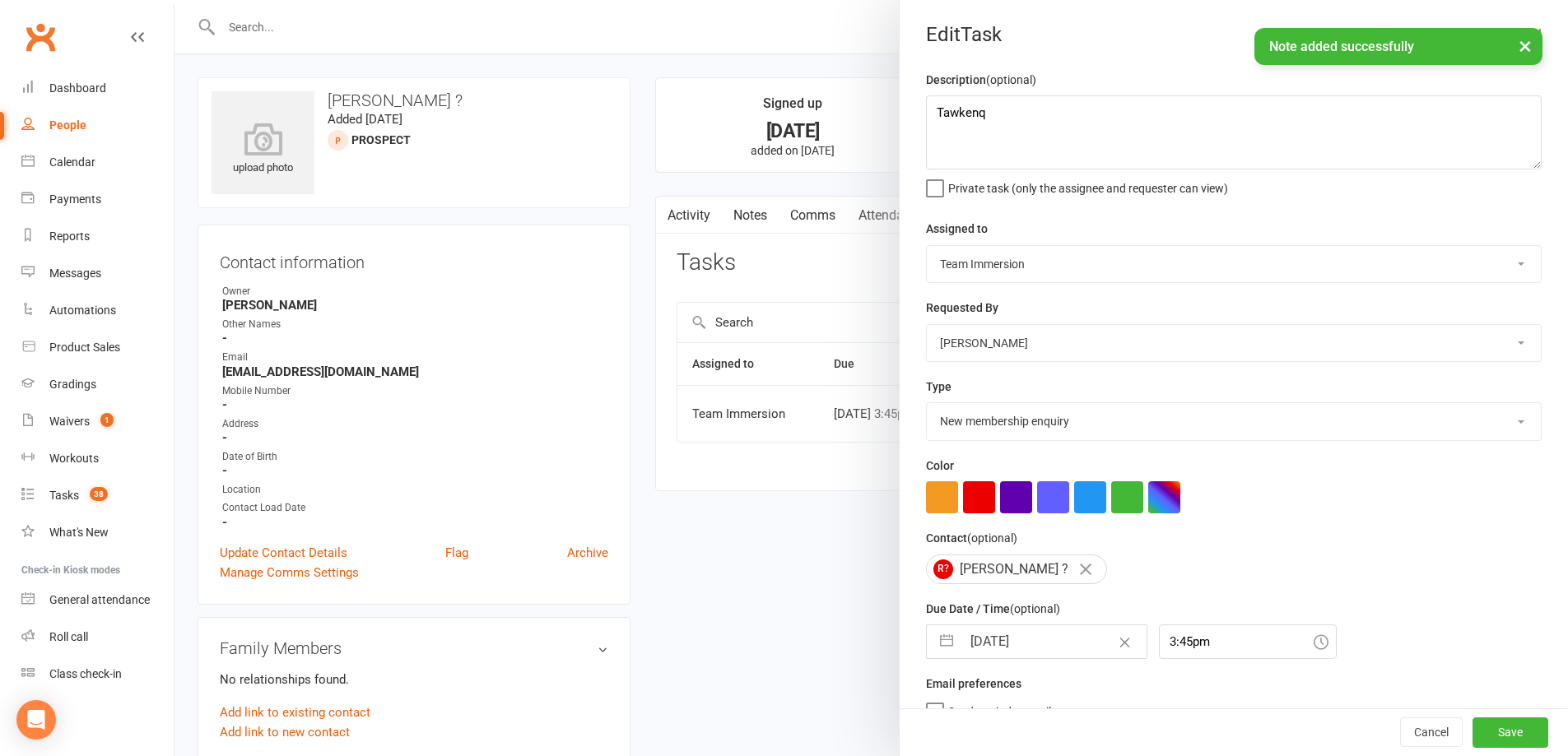
select select "8"
select select "2025"
click at [1015, 642] on input "13 Aug 2025" at bounding box center [1054, 642] width 185 height 33
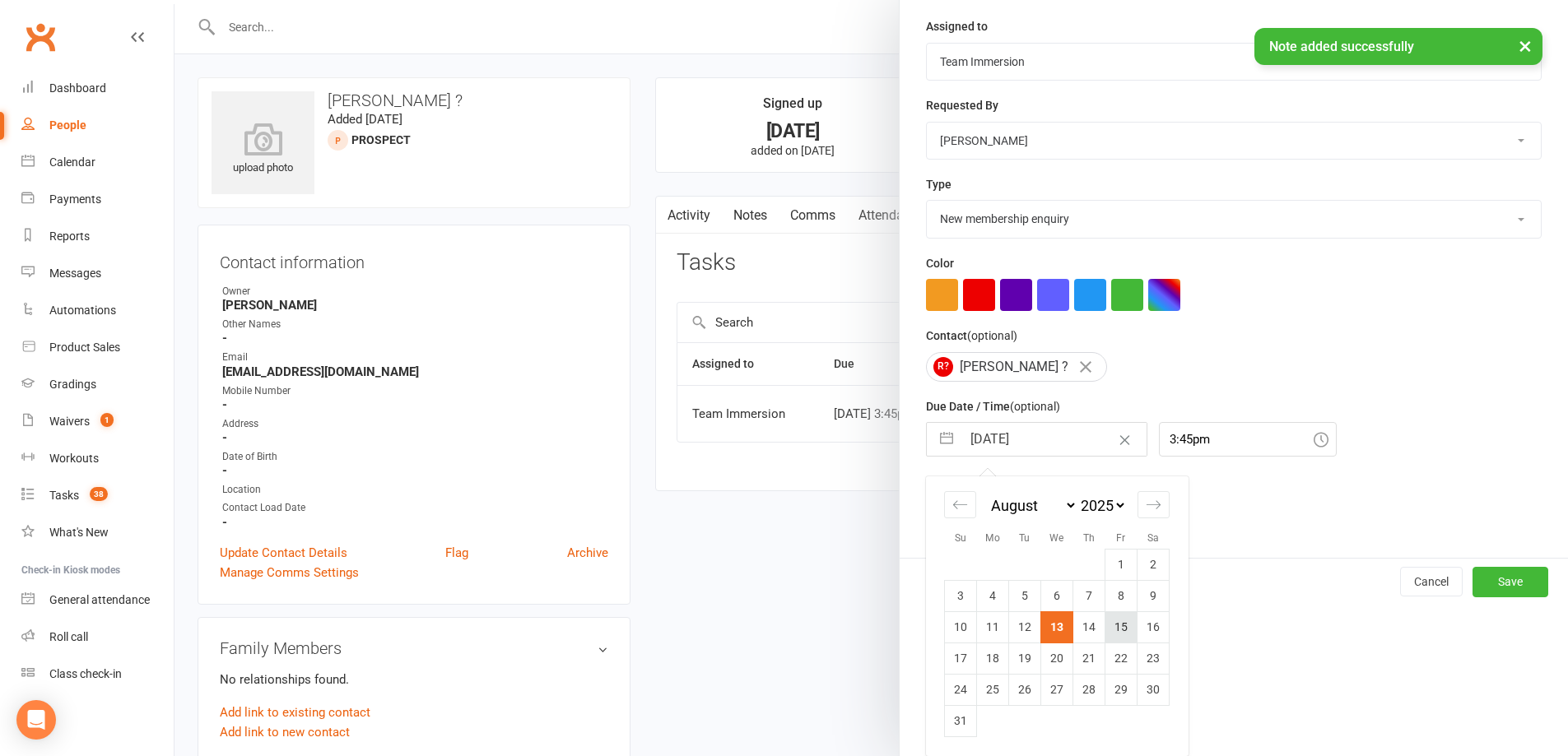
click at [1111, 627] on td "15" at bounding box center [1122, 627] width 32 height 32
type input "15 Aug 2025"
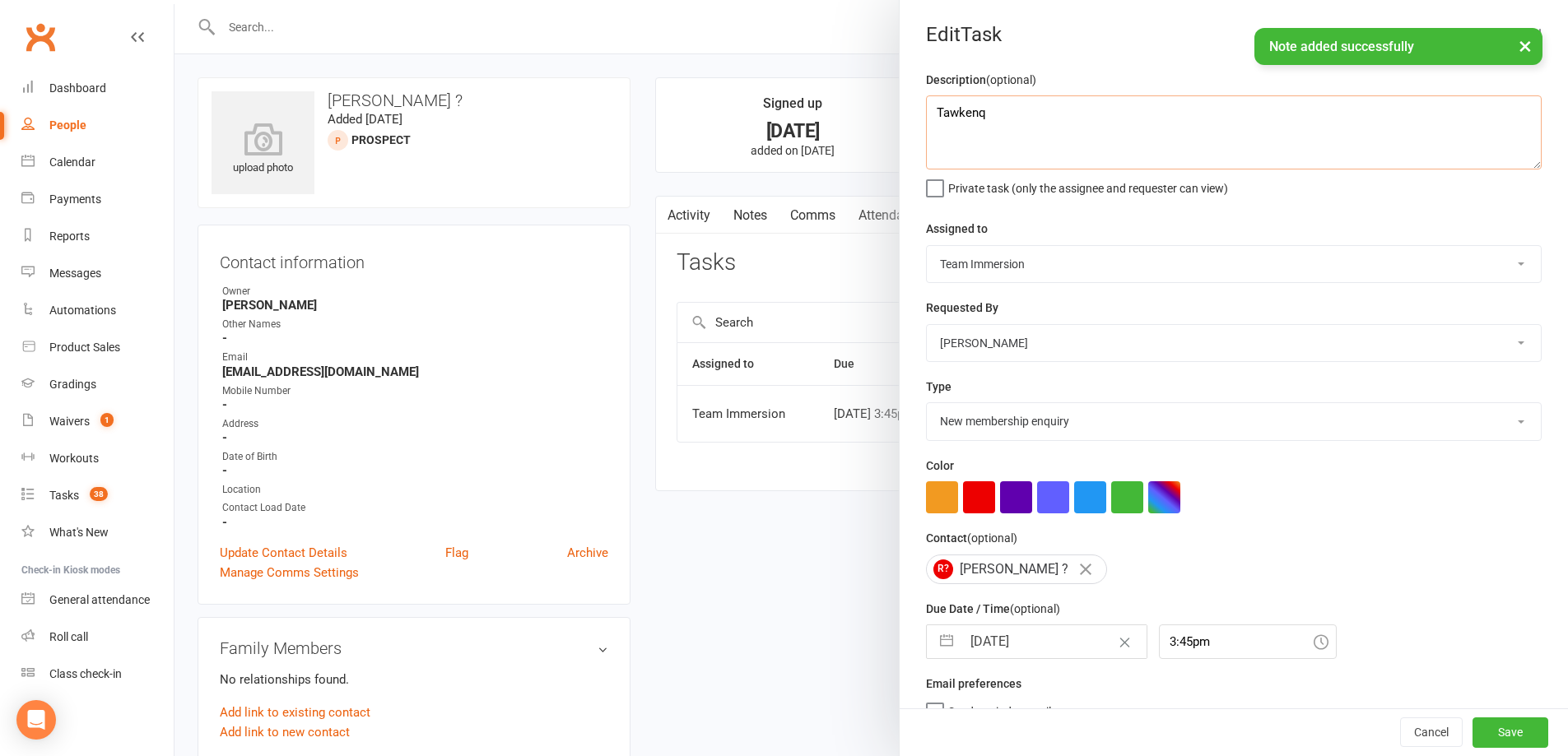
click at [1059, 164] on textarea "Tawkenq" at bounding box center [1234, 132] width 616 height 74
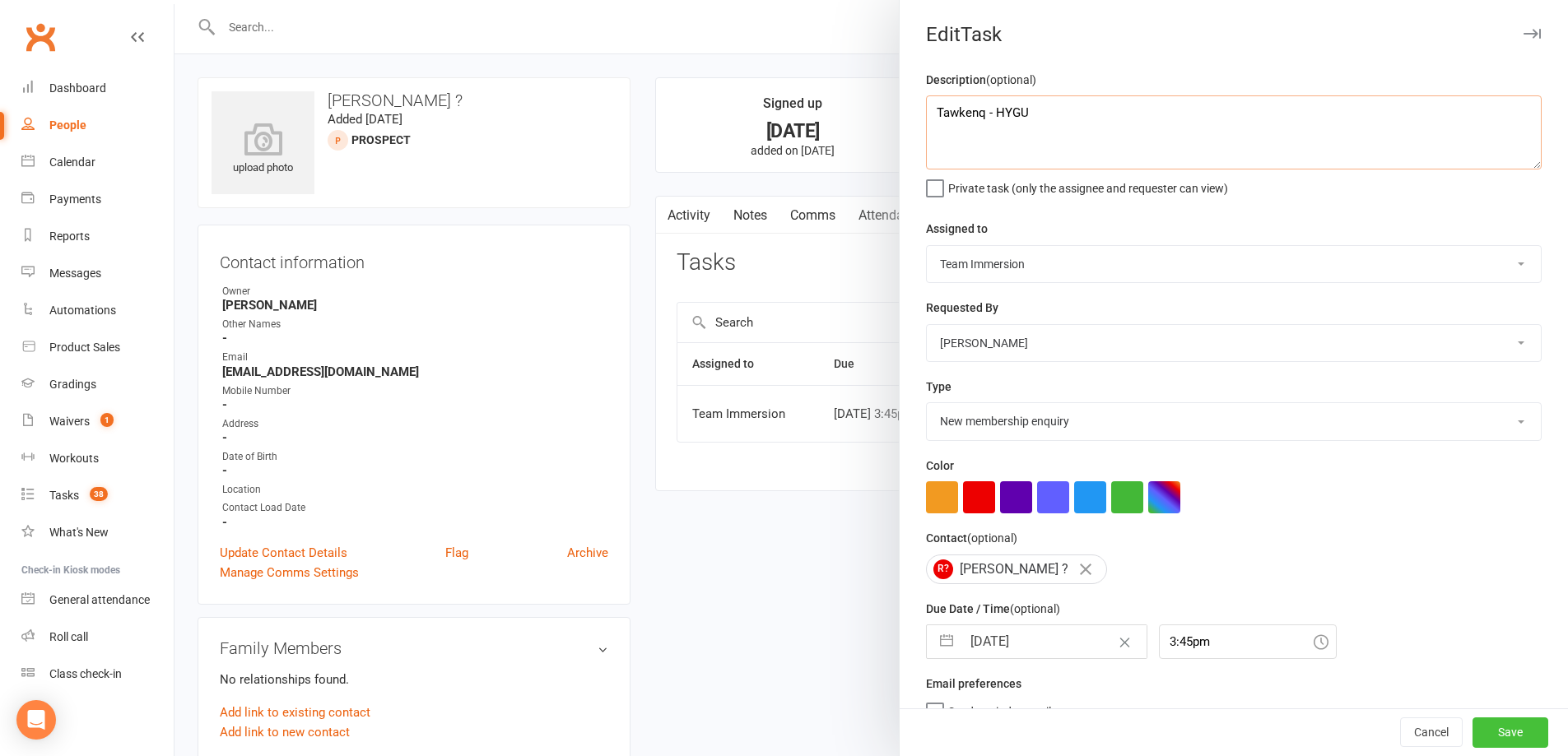
type textarea "Tawkenq - HYGU"
click at [1494, 734] on button "Save" at bounding box center [1510, 733] width 76 height 30
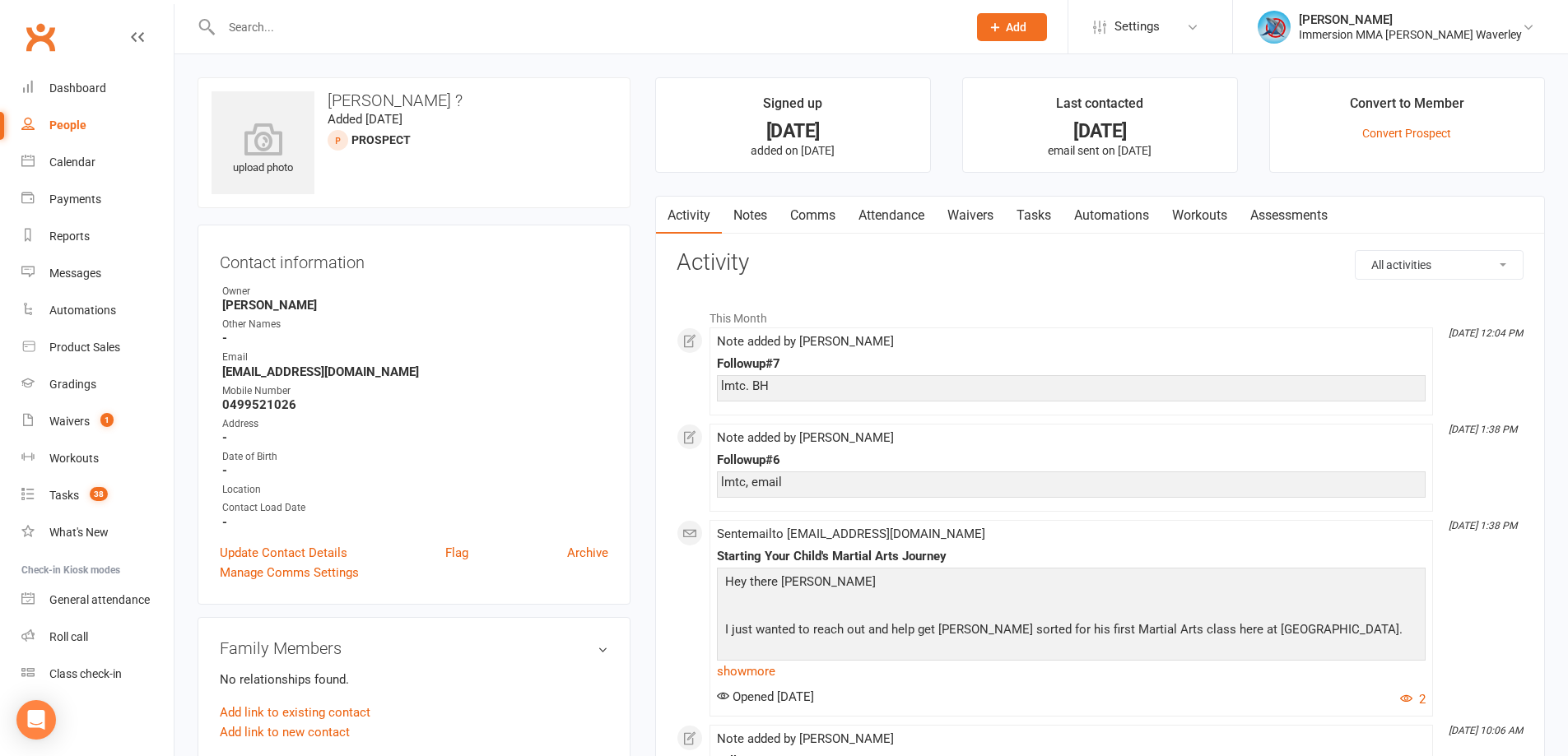
click at [762, 227] on link "Notes" at bounding box center [750, 215] width 56 height 38
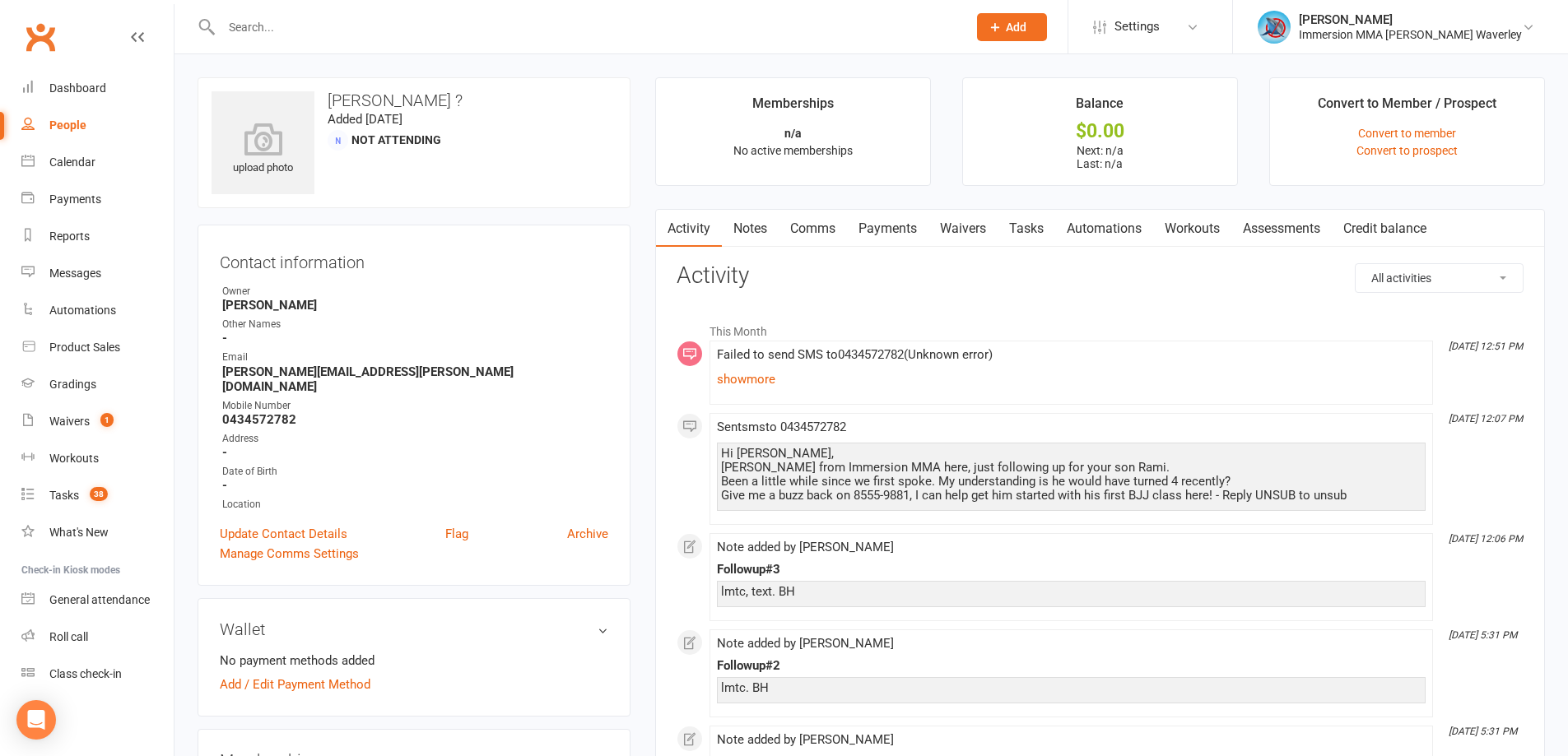
click at [766, 214] on link "Notes" at bounding box center [750, 229] width 56 height 38
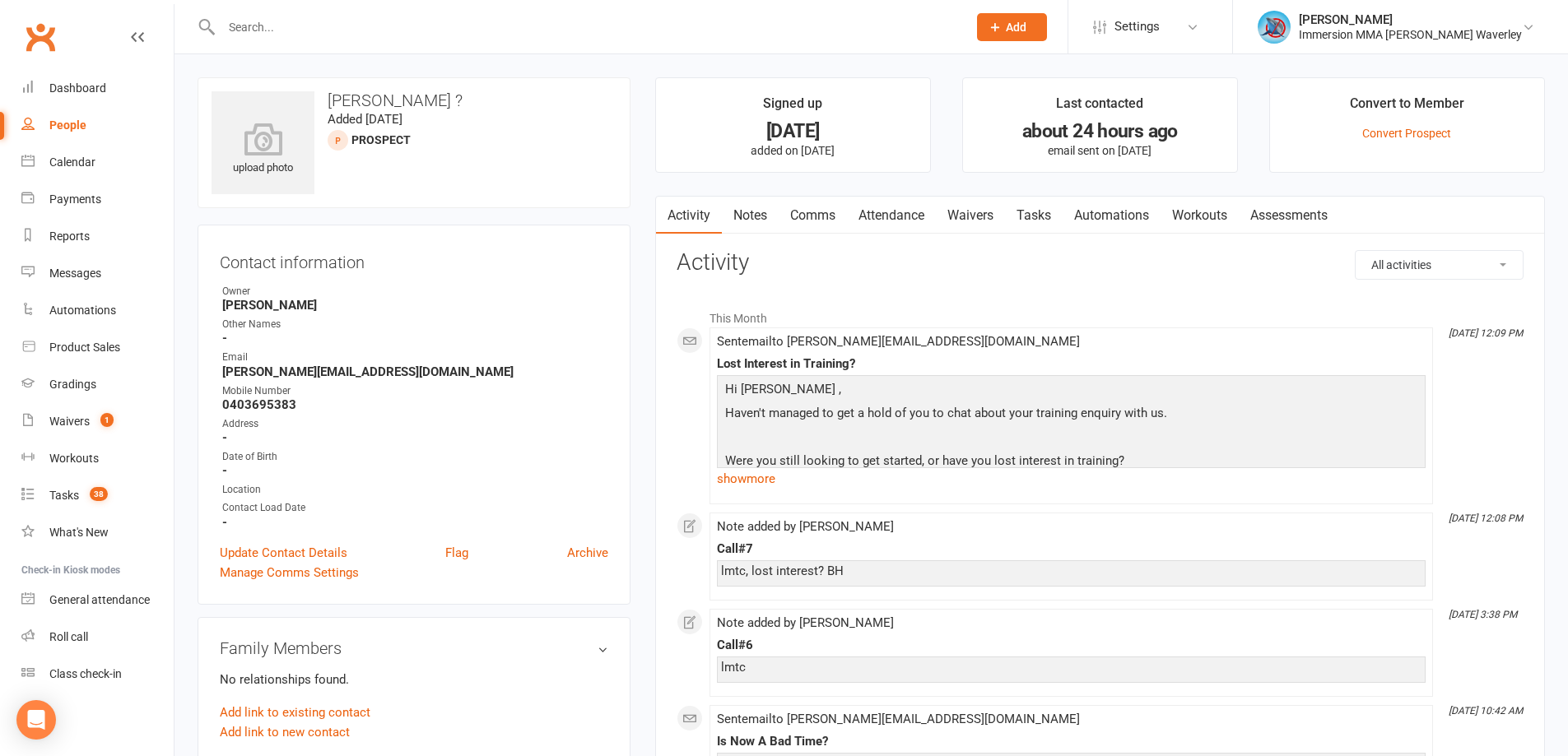
click at [1041, 229] on link "Tasks" at bounding box center [1033, 215] width 57 height 38
click at [757, 231] on link "Notes" at bounding box center [750, 215] width 56 height 38
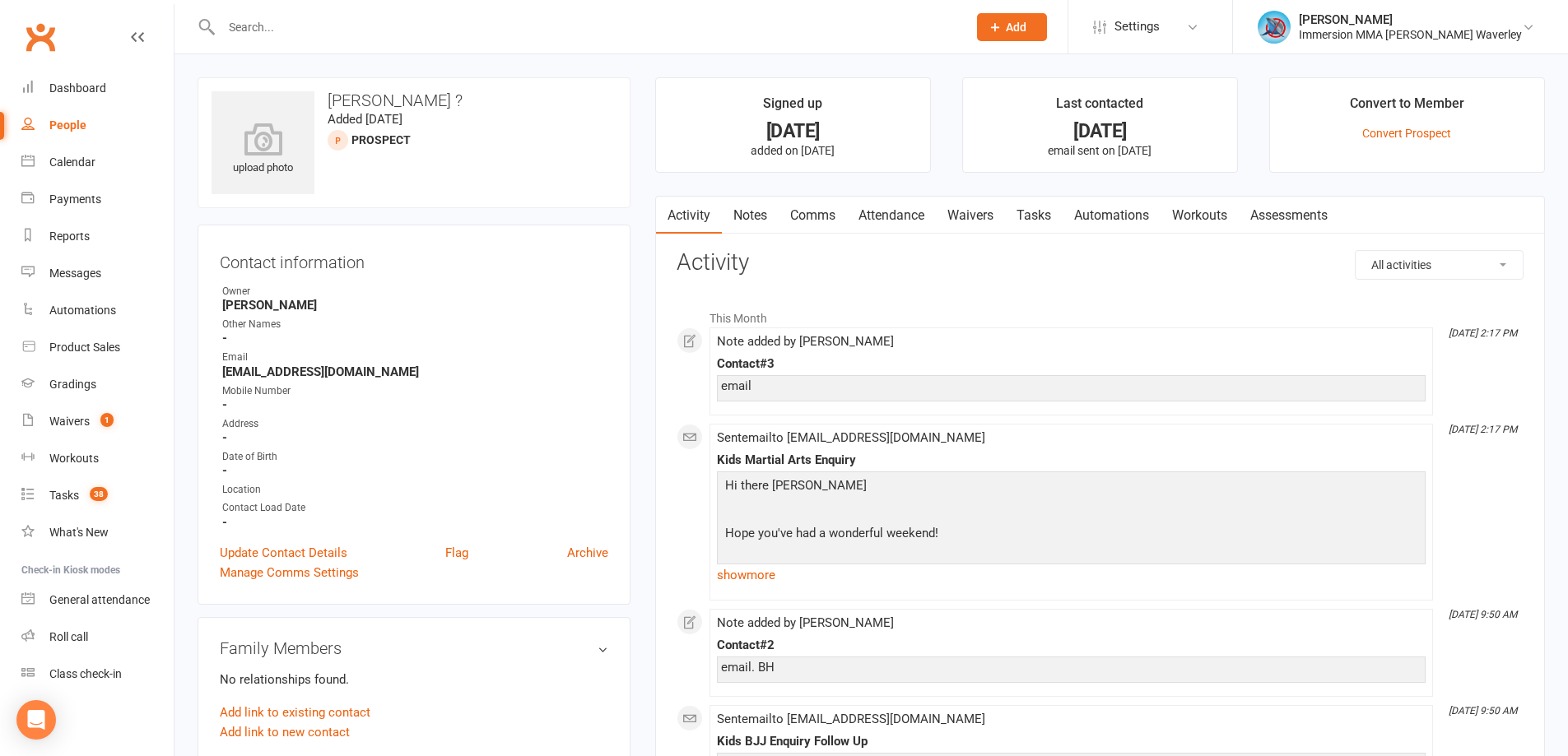
click at [1037, 231] on link "Tasks" at bounding box center [1033, 215] width 57 height 38
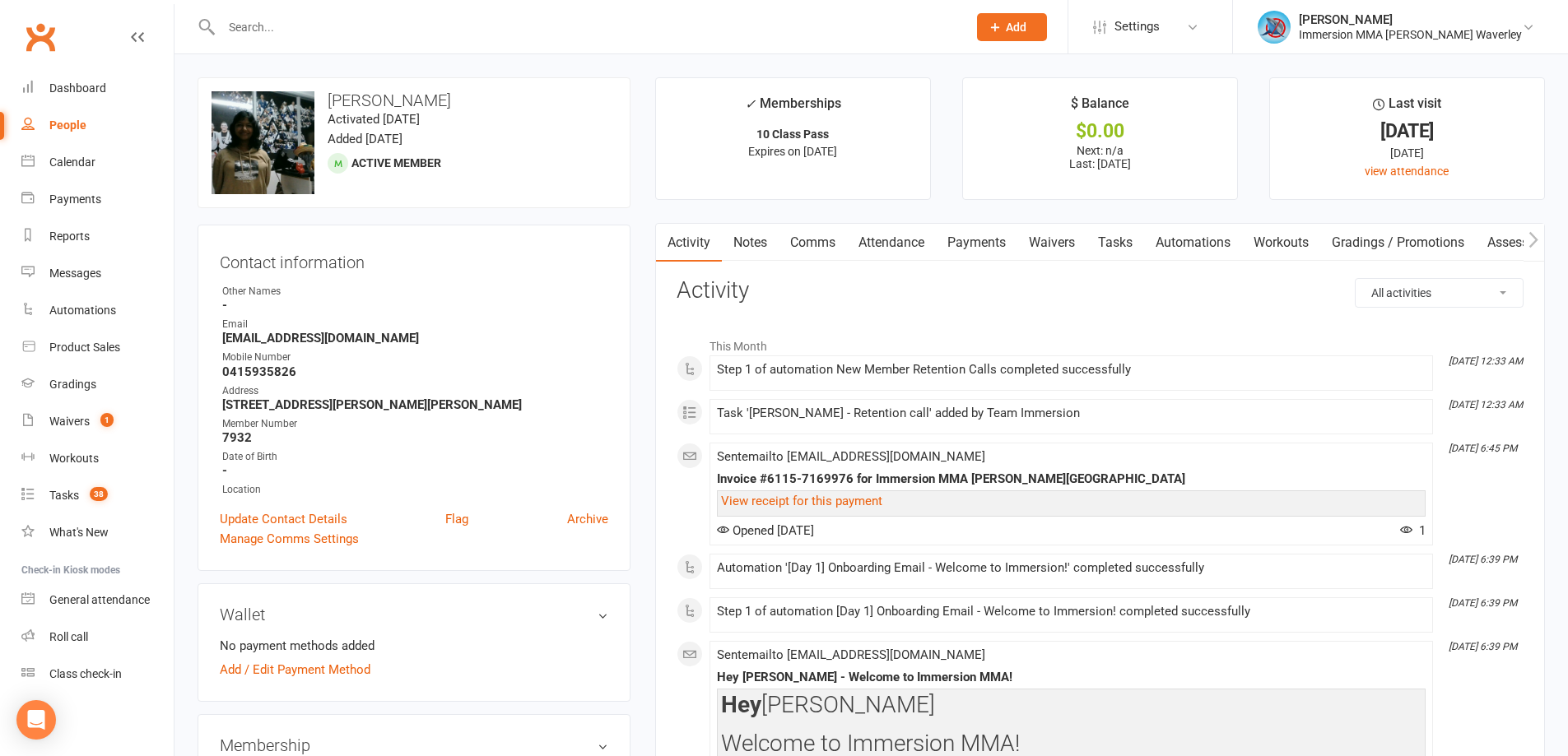
click at [1128, 243] on link "Tasks" at bounding box center [1115, 243] width 57 height 38
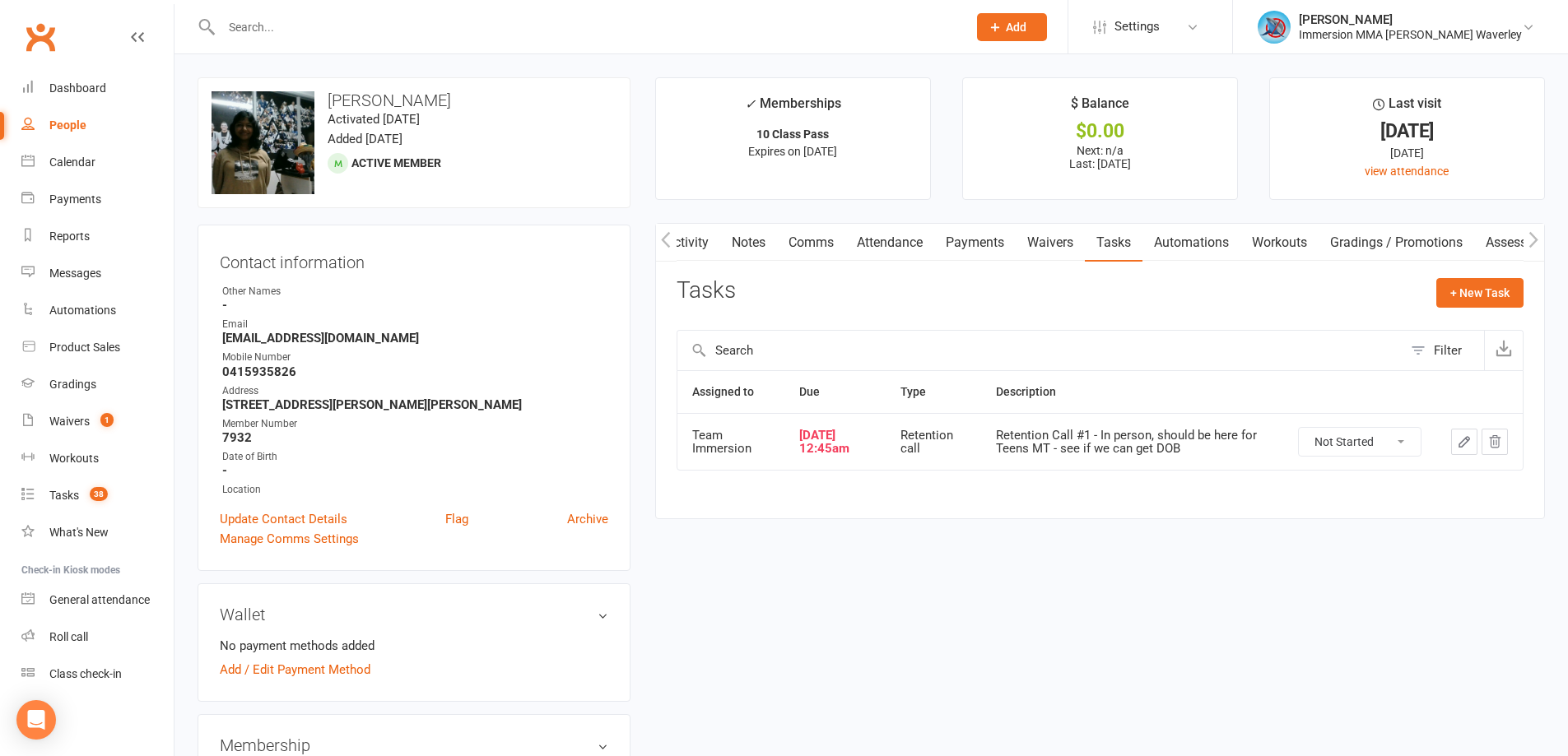
click at [760, 237] on link "Notes" at bounding box center [749, 243] width 56 height 38
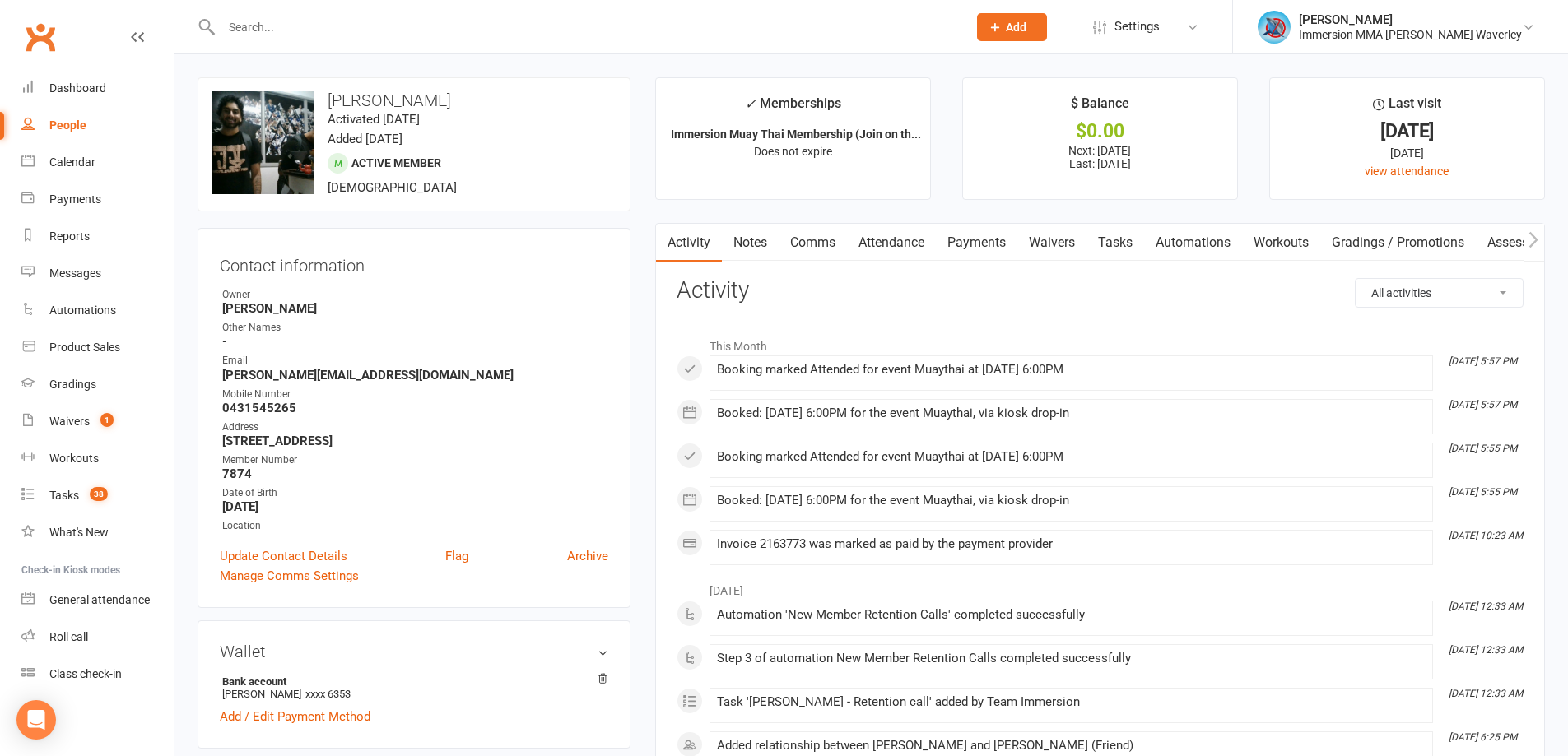
click at [754, 226] on link "Notes" at bounding box center [750, 243] width 56 height 38
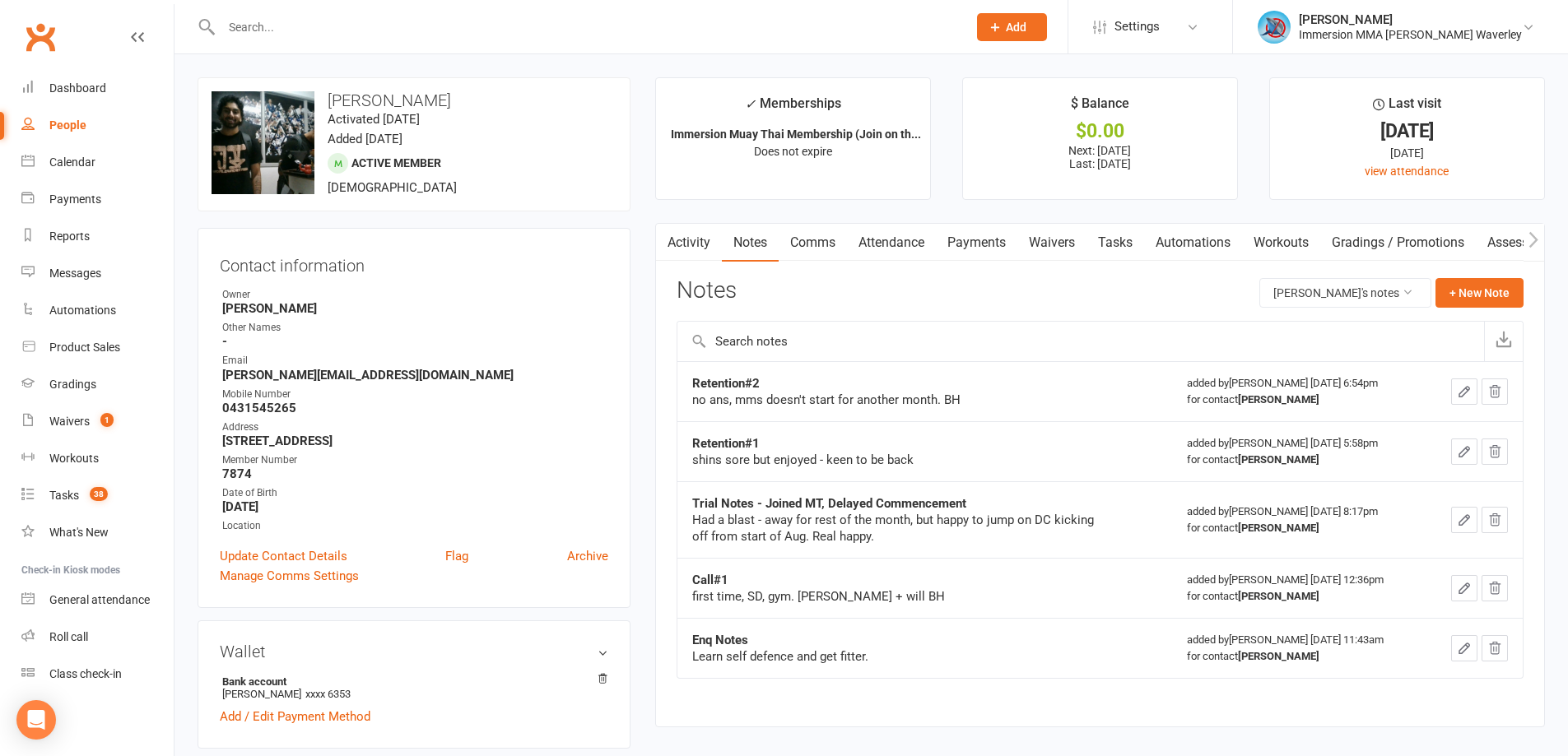
click at [718, 240] on link "Activity" at bounding box center [689, 243] width 66 height 38
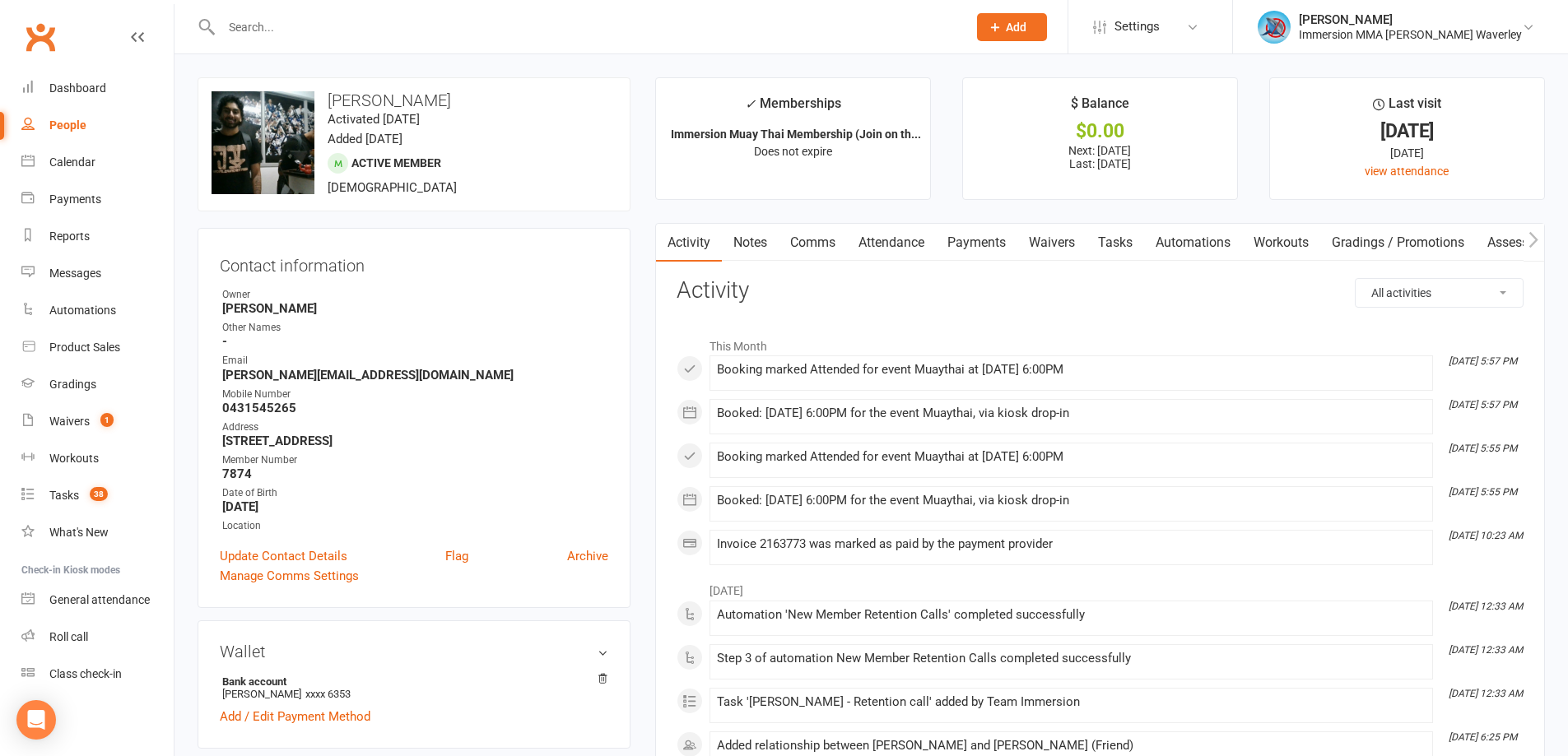
click at [762, 247] on link "Notes" at bounding box center [750, 243] width 56 height 38
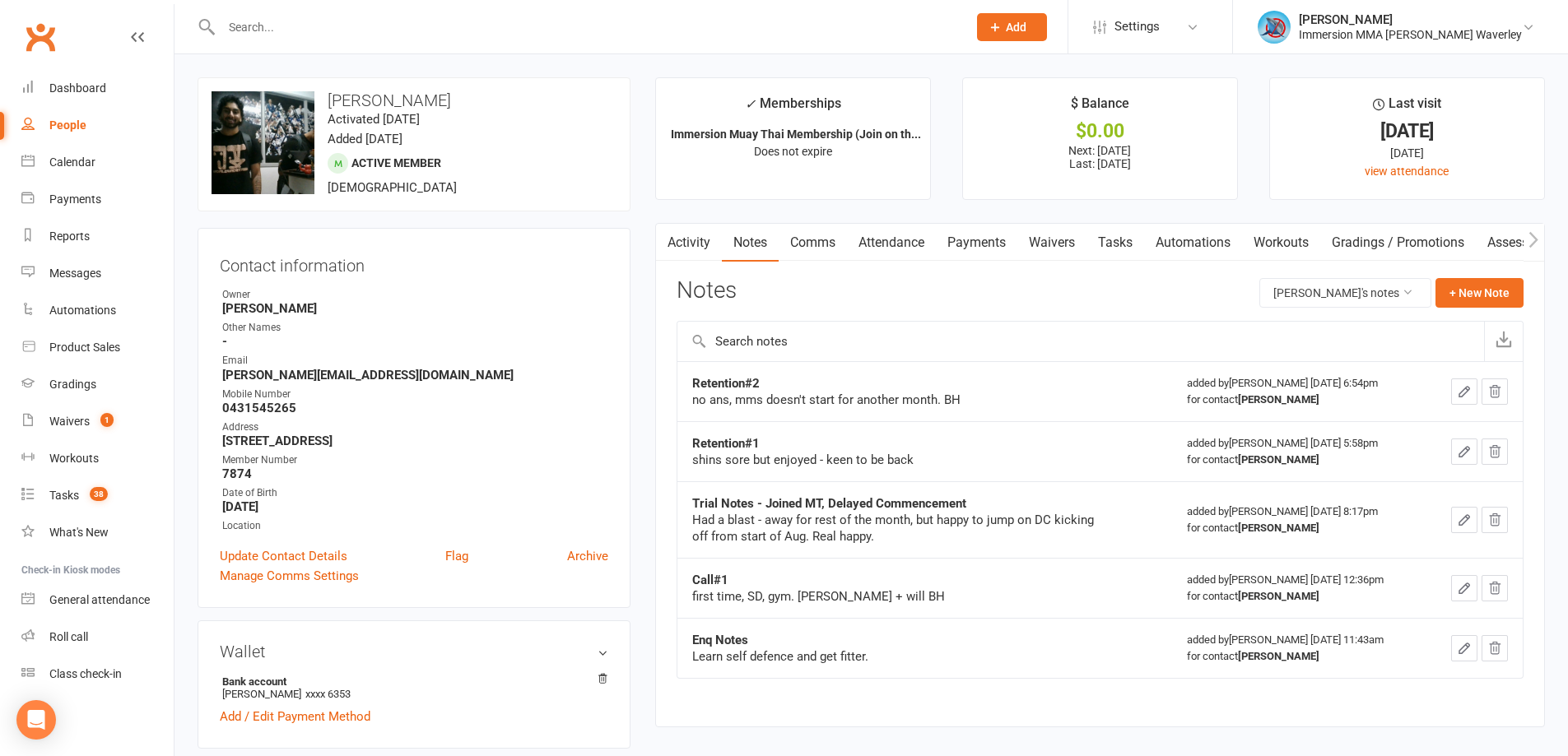
click at [681, 237] on link "Activity" at bounding box center [689, 243] width 66 height 38
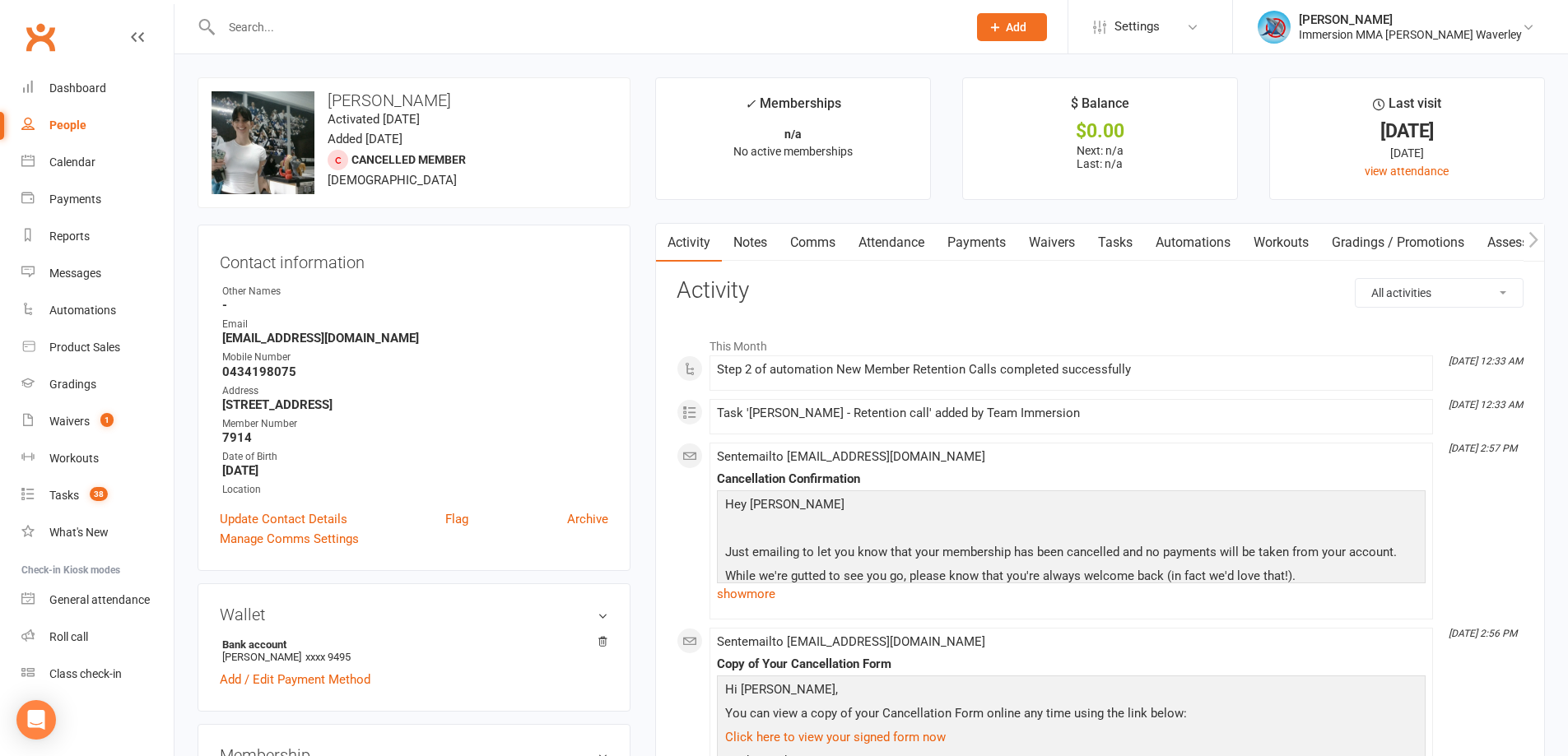
click at [1127, 258] on link "Tasks" at bounding box center [1115, 243] width 57 height 38
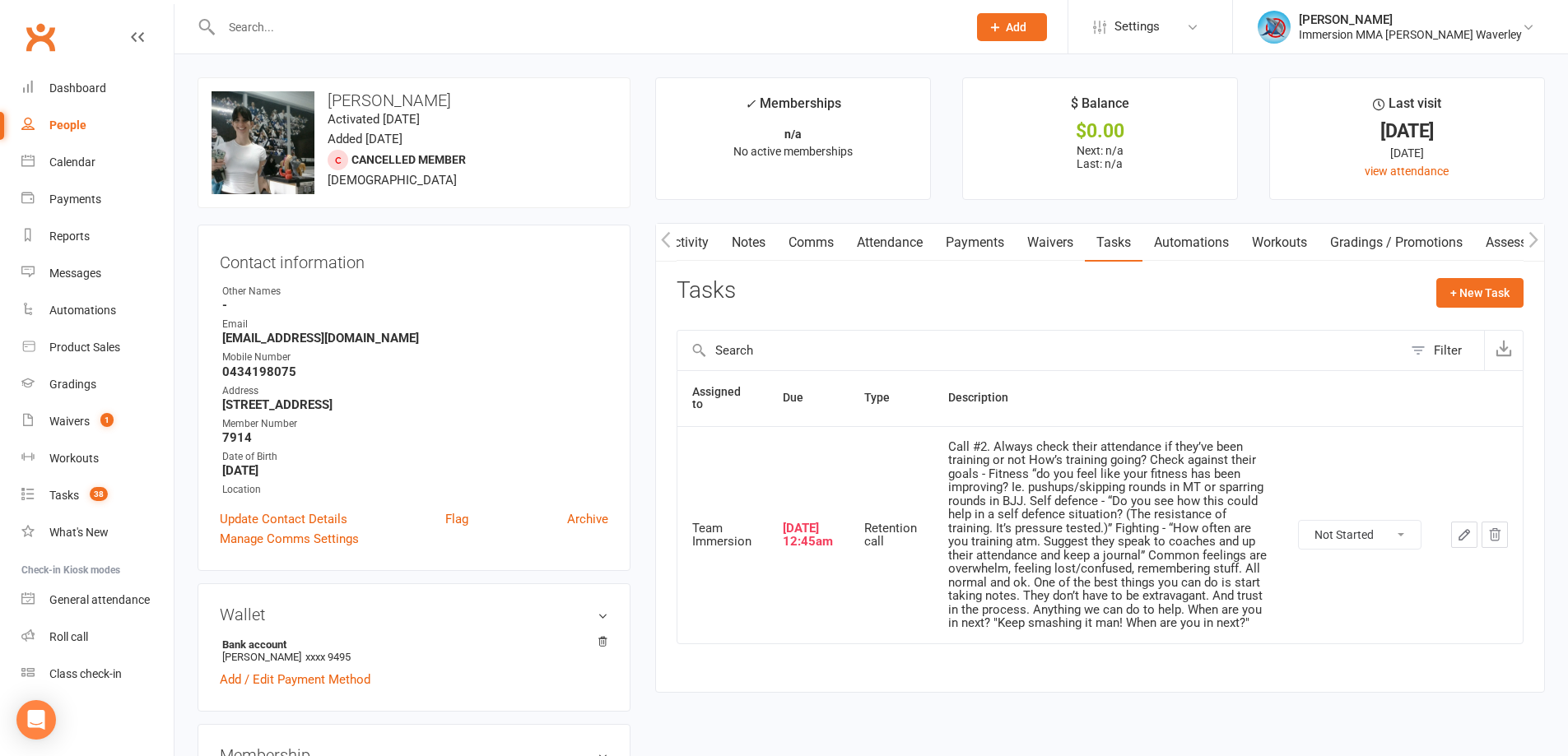
click at [1500, 541] on icon "button" at bounding box center [1495, 535] width 15 height 15
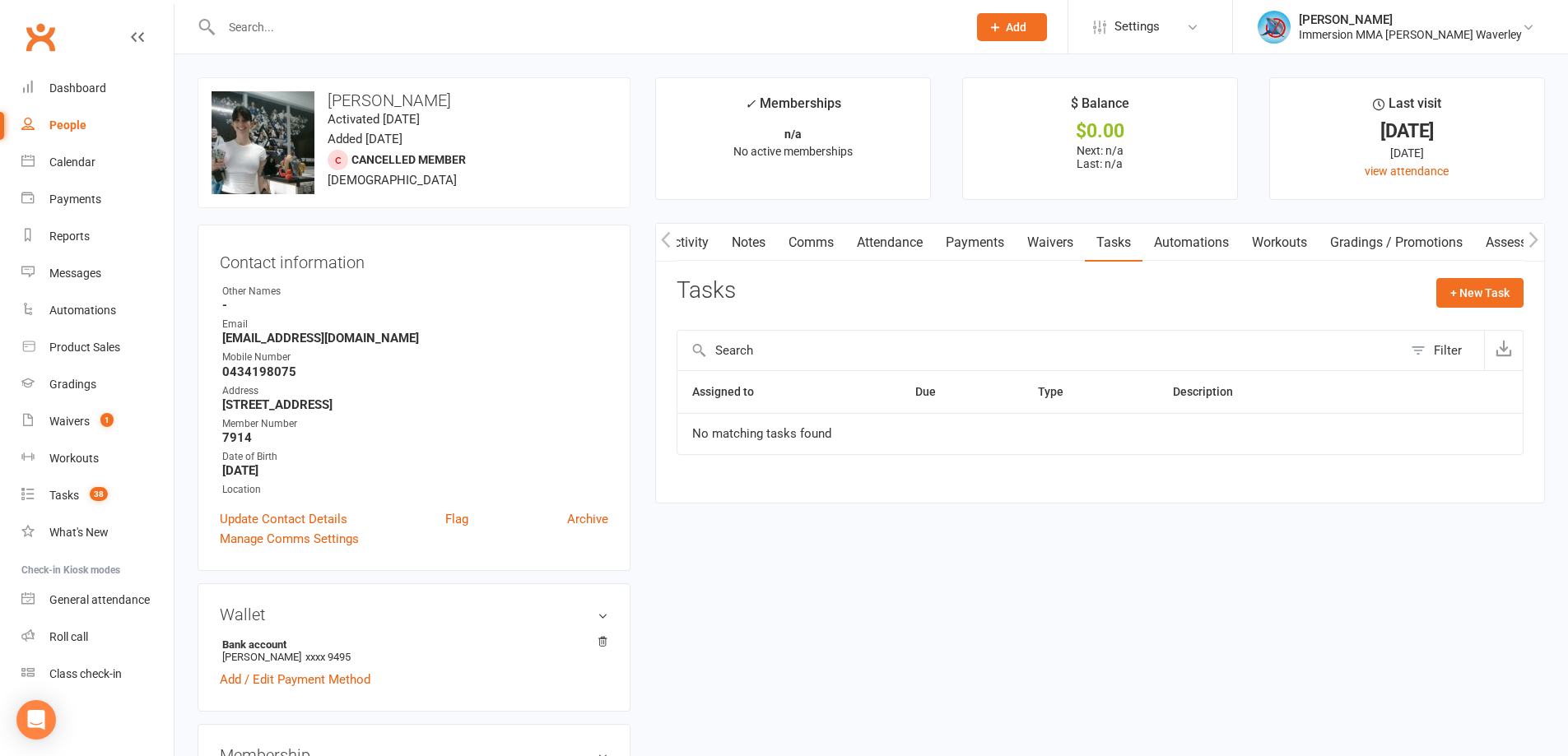
click at [1220, 245] on link "Automations" at bounding box center [1191, 243] width 98 height 38
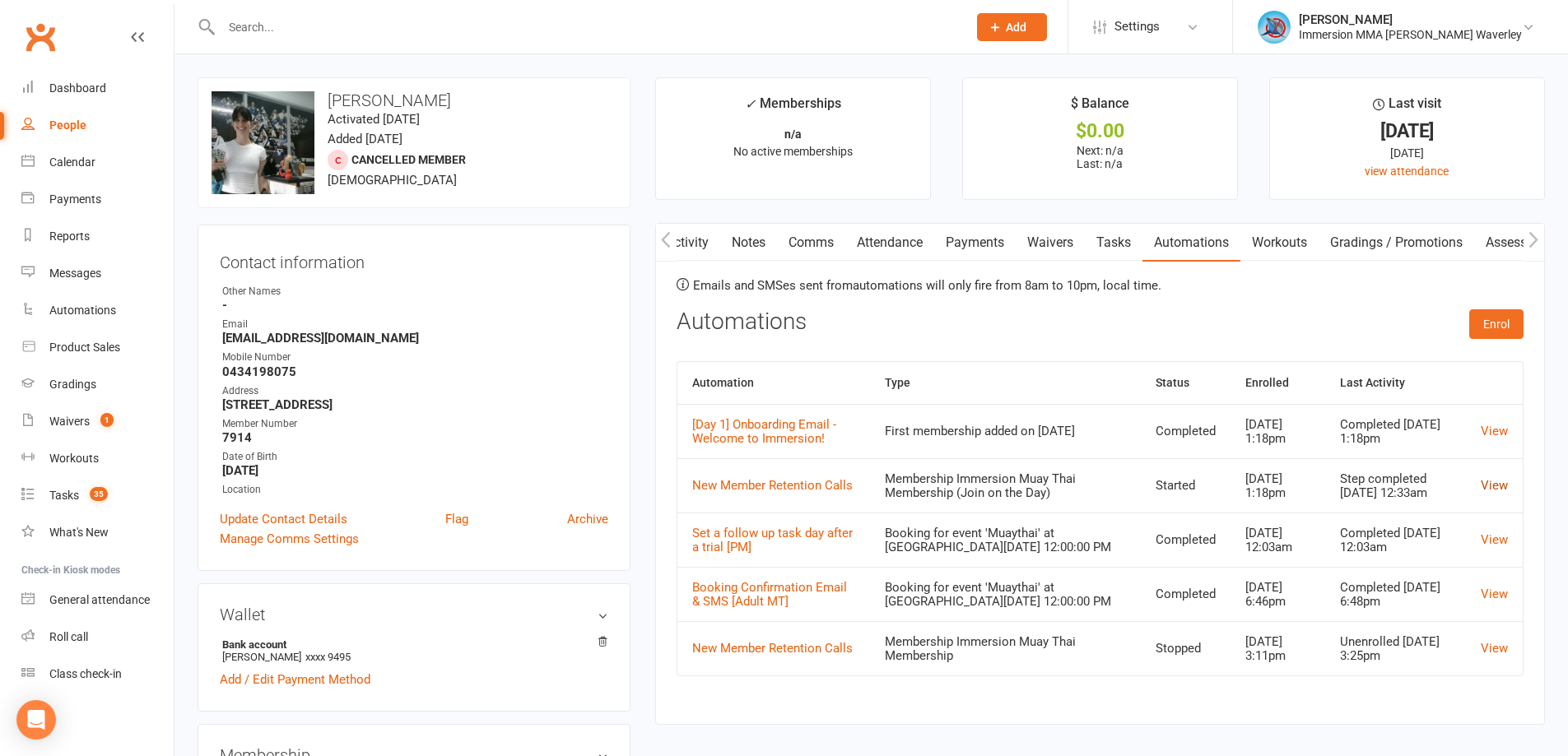
click at [1500, 483] on link "View" at bounding box center [1495, 485] width 27 height 15
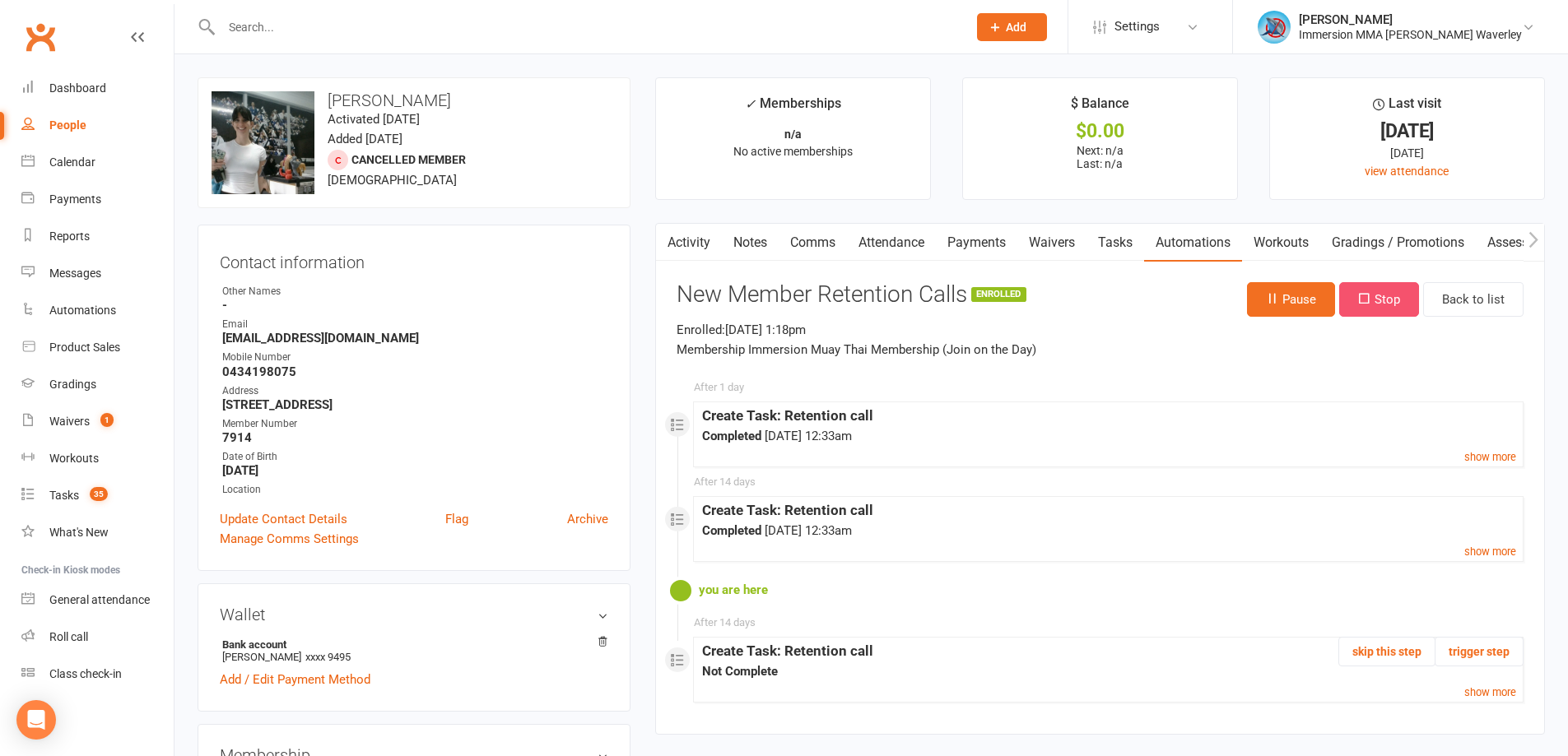
click at [1369, 289] on button "Stop" at bounding box center [1378, 299] width 79 height 34
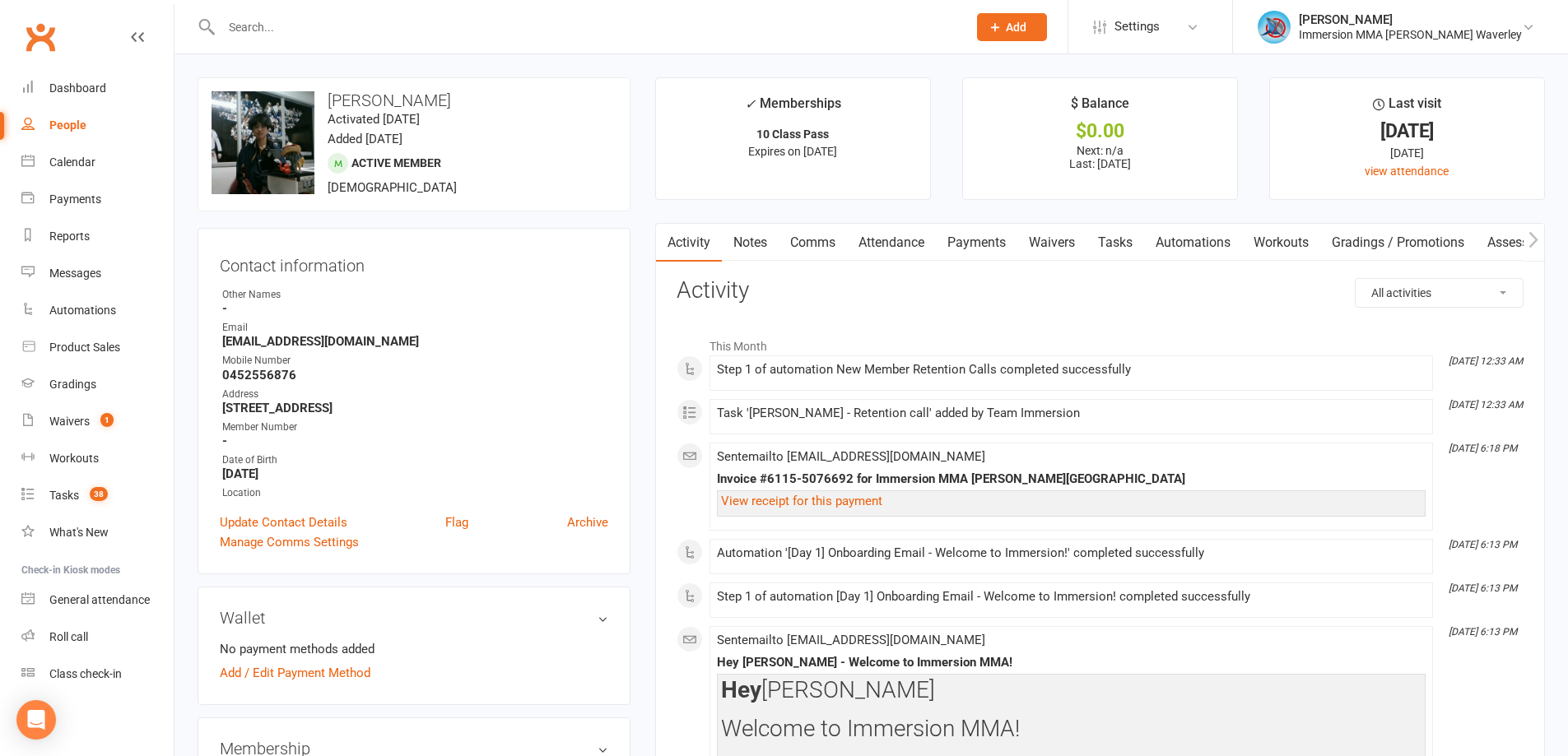
click at [753, 248] on link "Notes" at bounding box center [750, 243] width 56 height 38
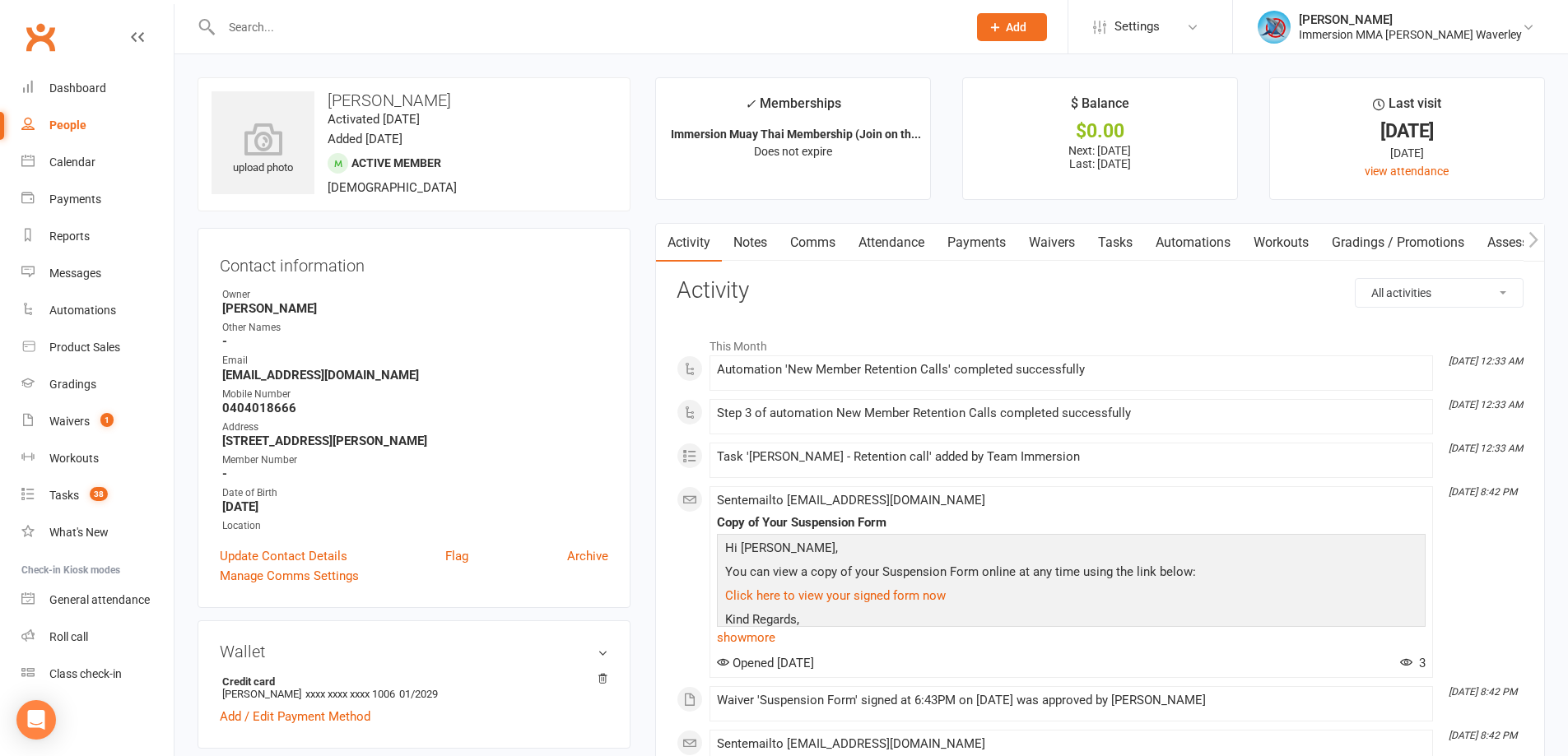
click at [1112, 233] on link "Tasks" at bounding box center [1115, 243] width 57 height 38
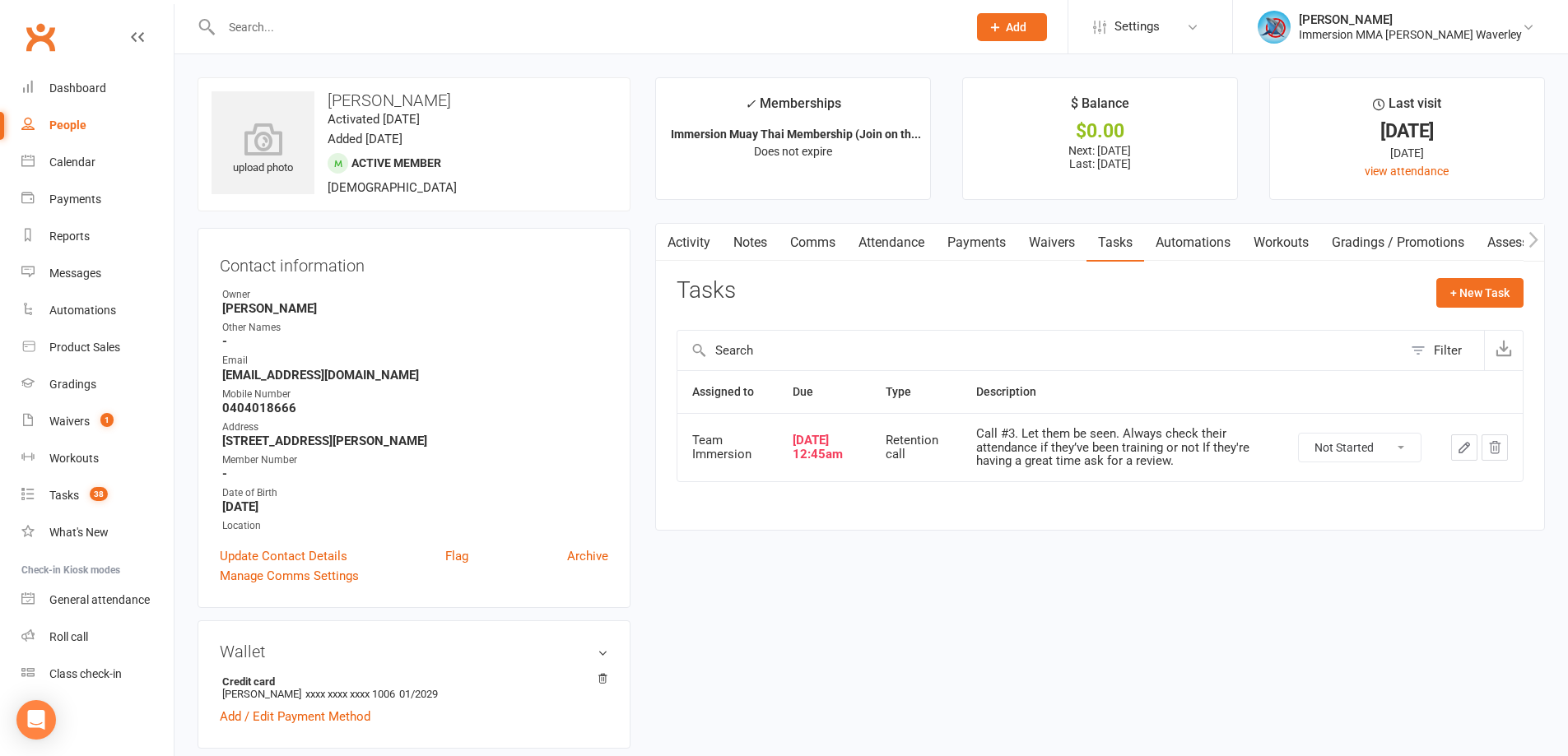
click at [738, 256] on link "Notes" at bounding box center [750, 243] width 56 height 38
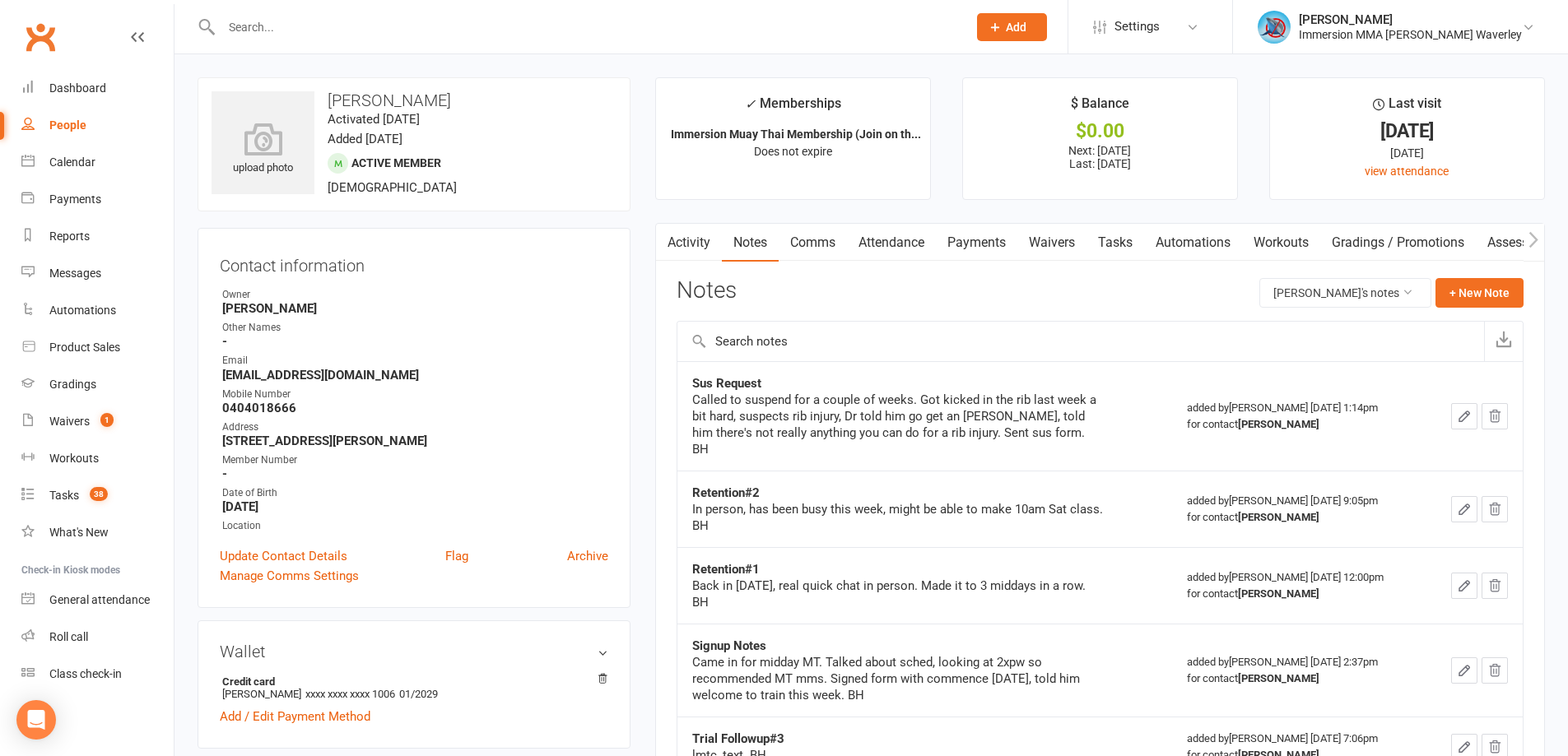
click at [1102, 246] on link "Tasks" at bounding box center [1115, 243] width 57 height 38
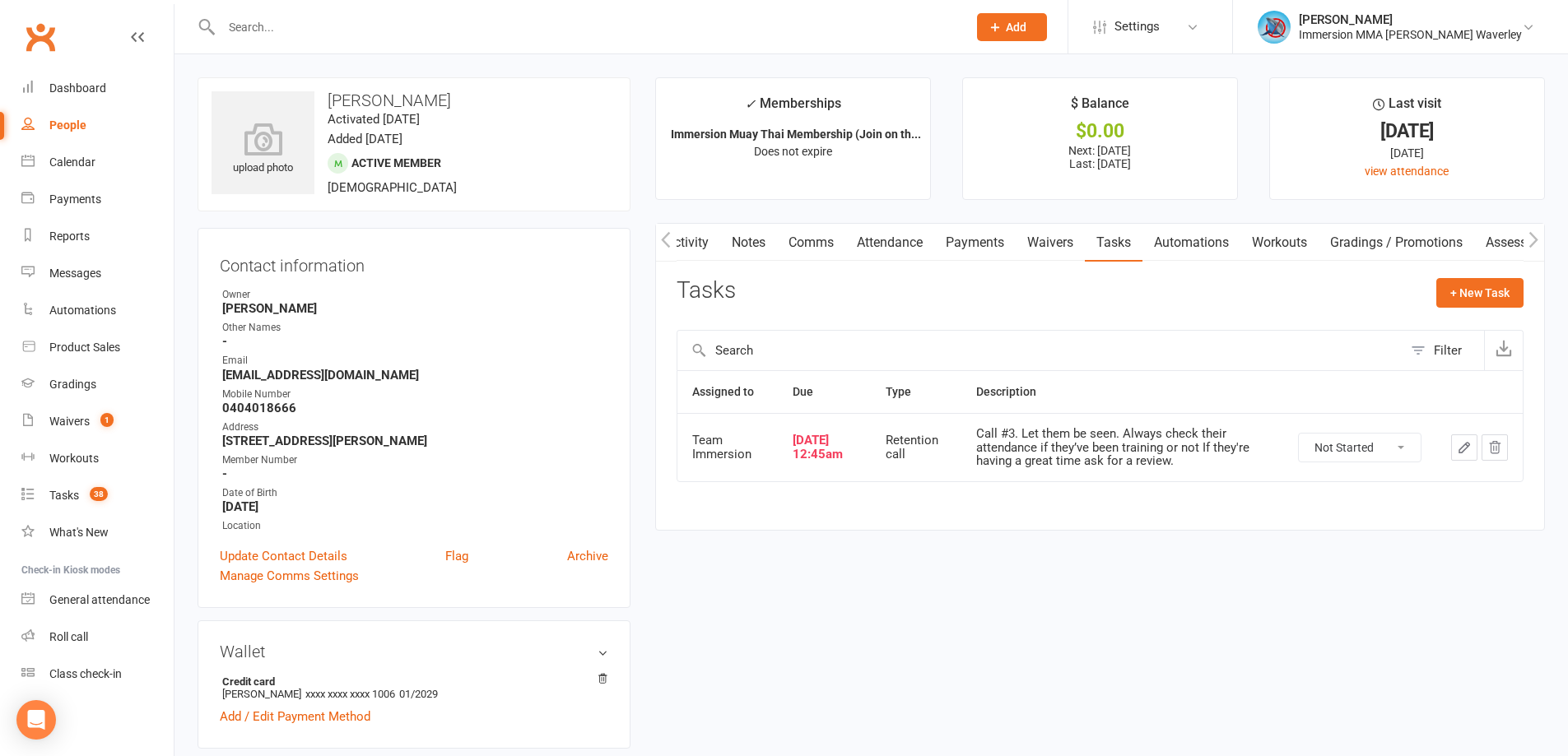
click at [1456, 459] on button "button" at bounding box center [1464, 448] width 26 height 26
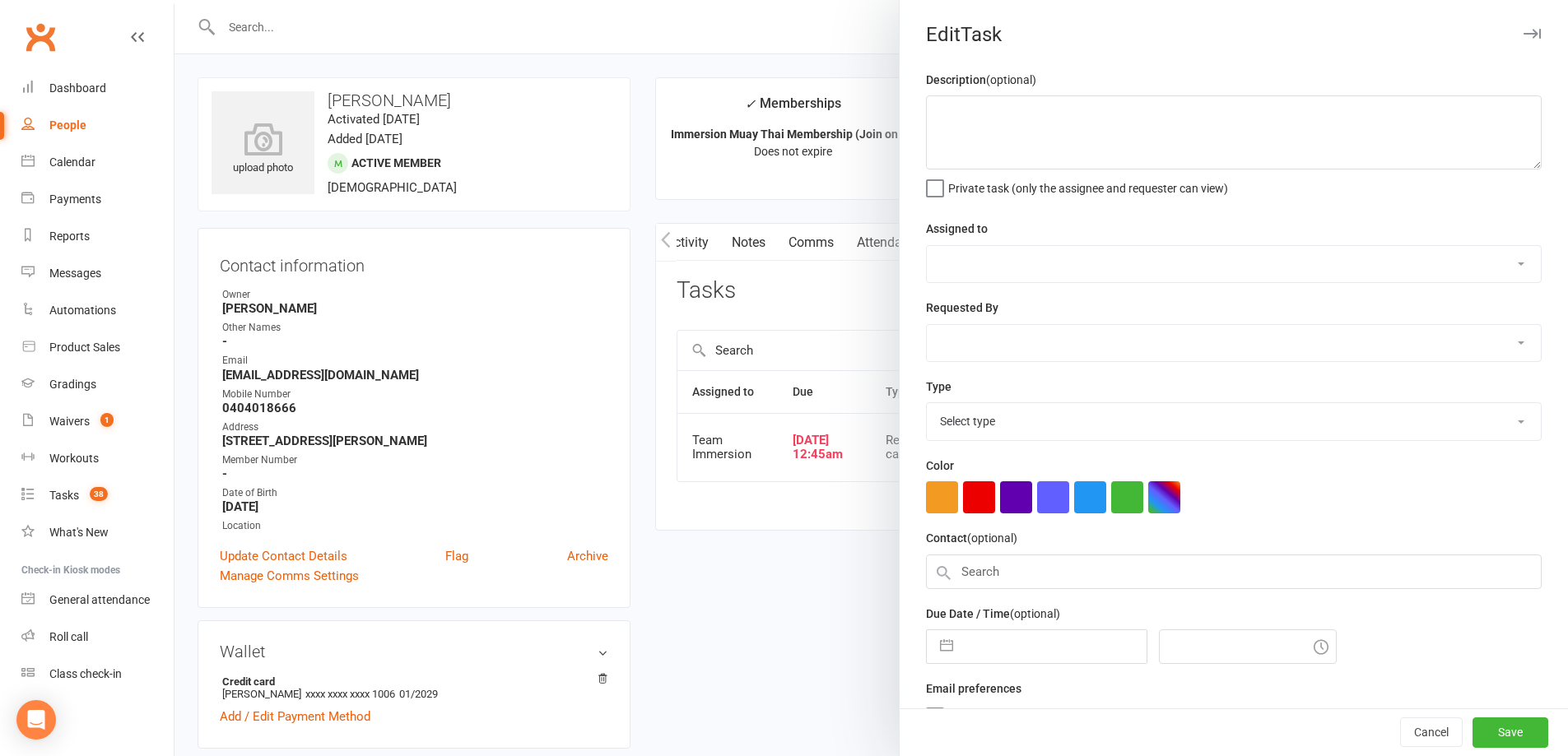
type textarea "Call #3. Let them be seen. Always check their attendance if they’ve been traini…"
select select "48837"
type input "13 Aug 2025"
type input "12:45am"
select select "27302"
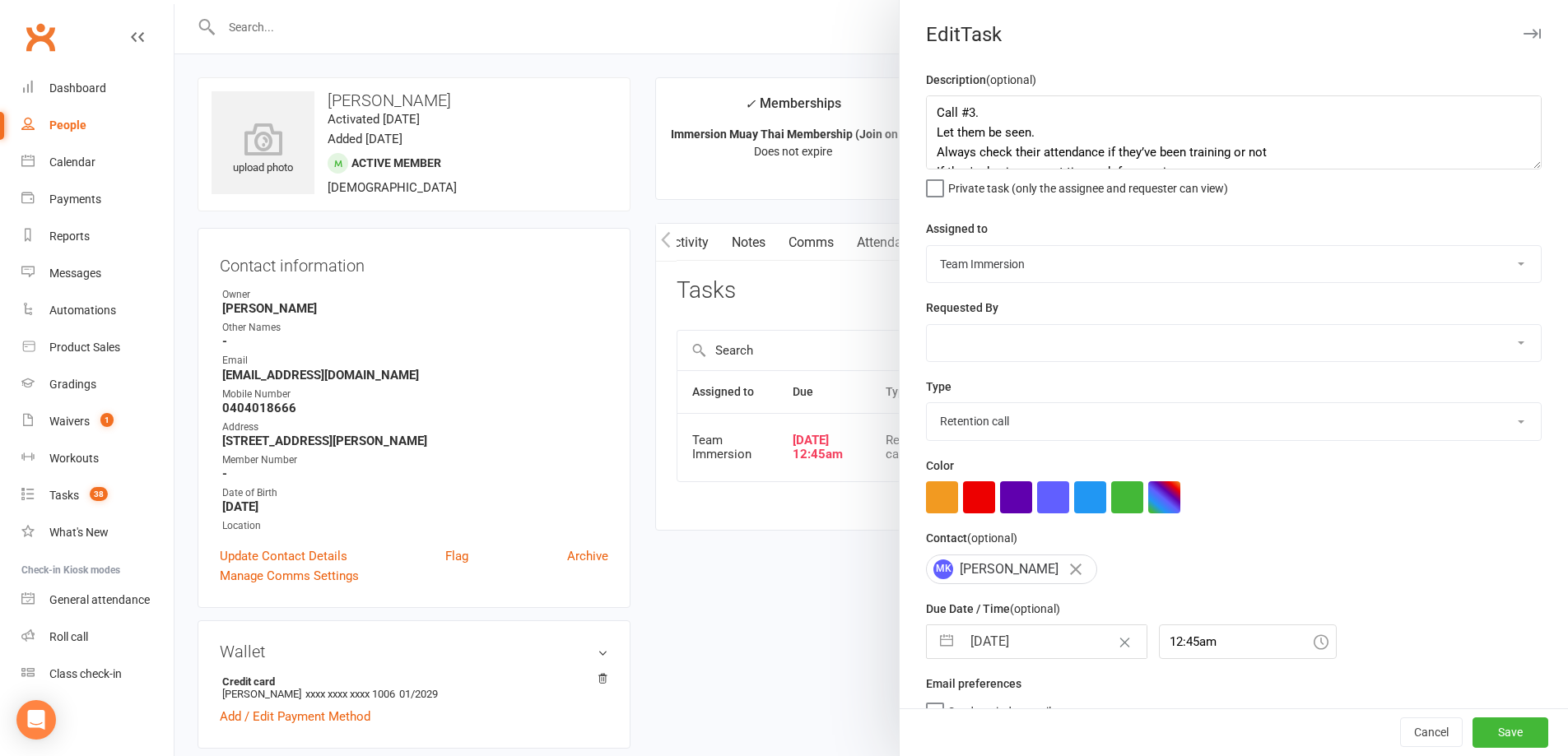
select select "6"
select select "2025"
select select "7"
select select "2025"
select select "8"
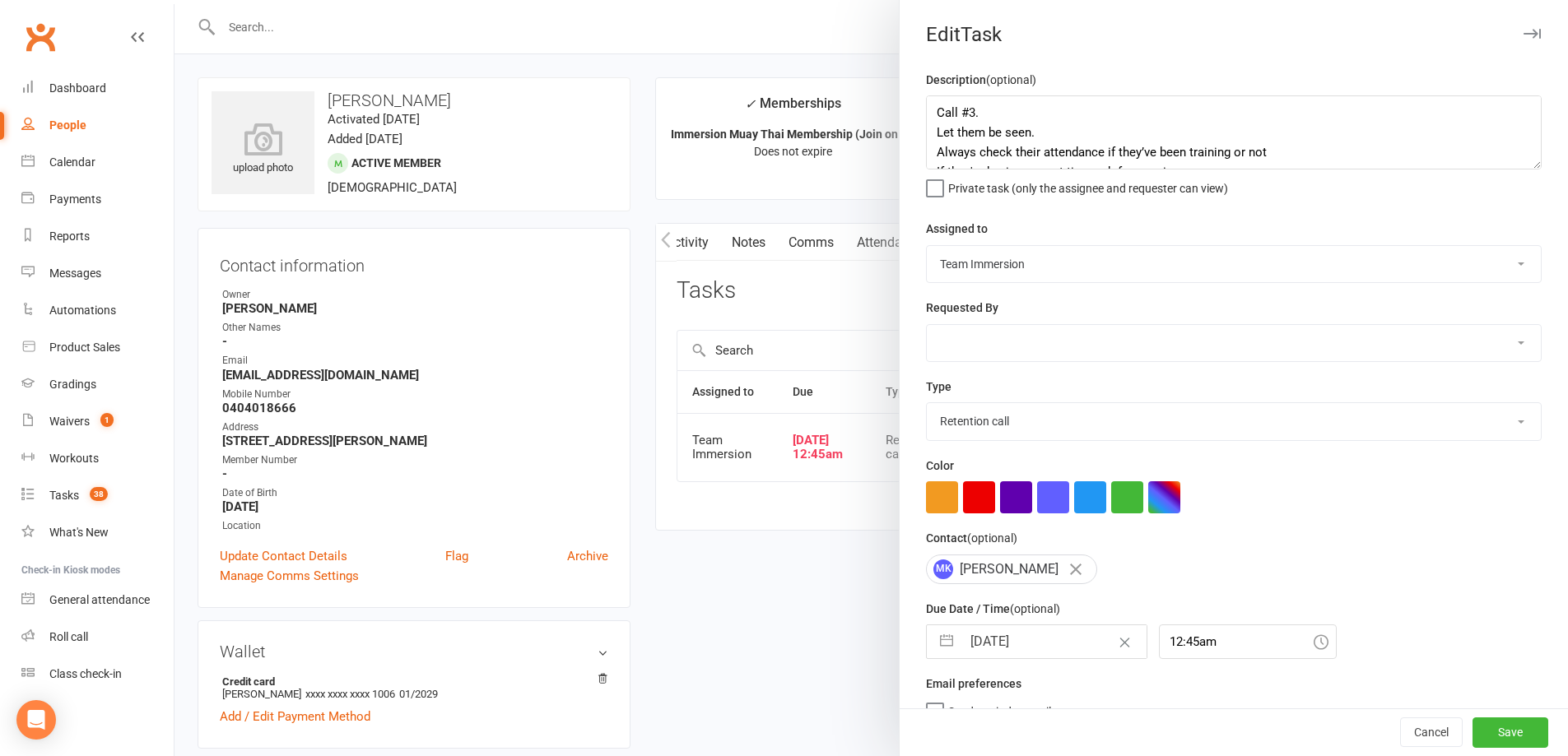
select select "2025"
click at [1012, 642] on input "13 Aug 2025" at bounding box center [1054, 642] width 185 height 33
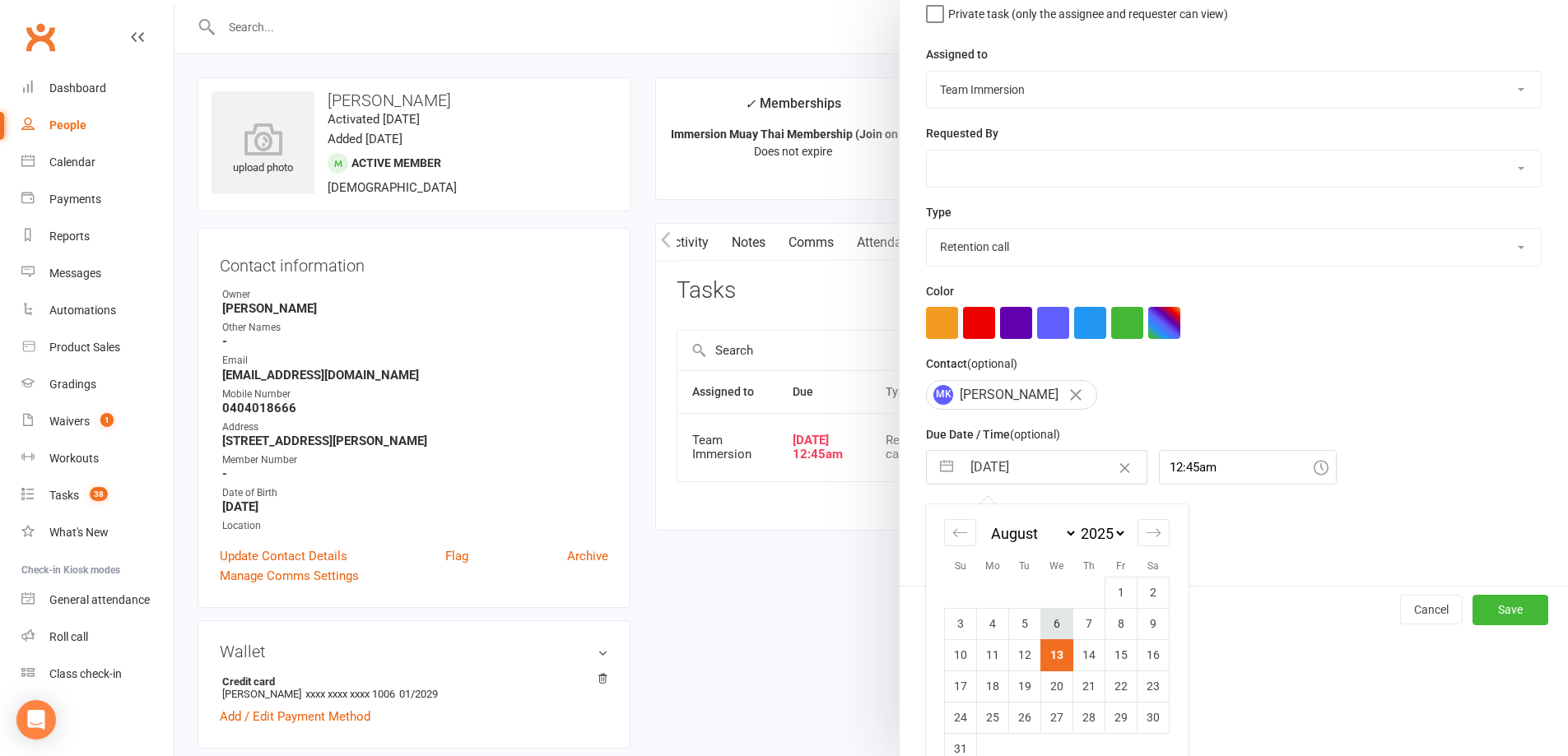
scroll to position [208, 0]
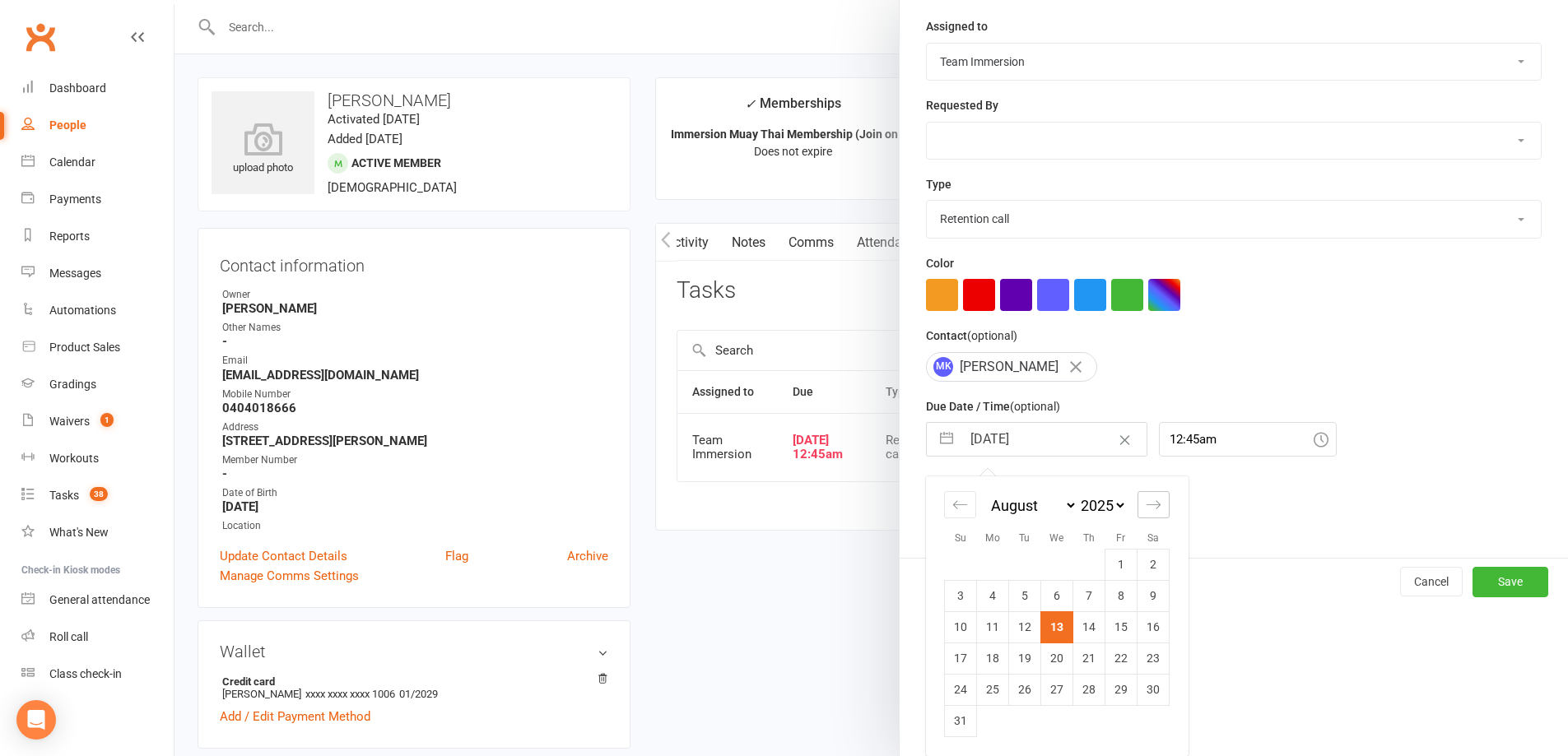
click at [1159, 500] on div "Move forward to switch to the next month." at bounding box center [1154, 505] width 32 height 27
select select "9"
select select "2025"
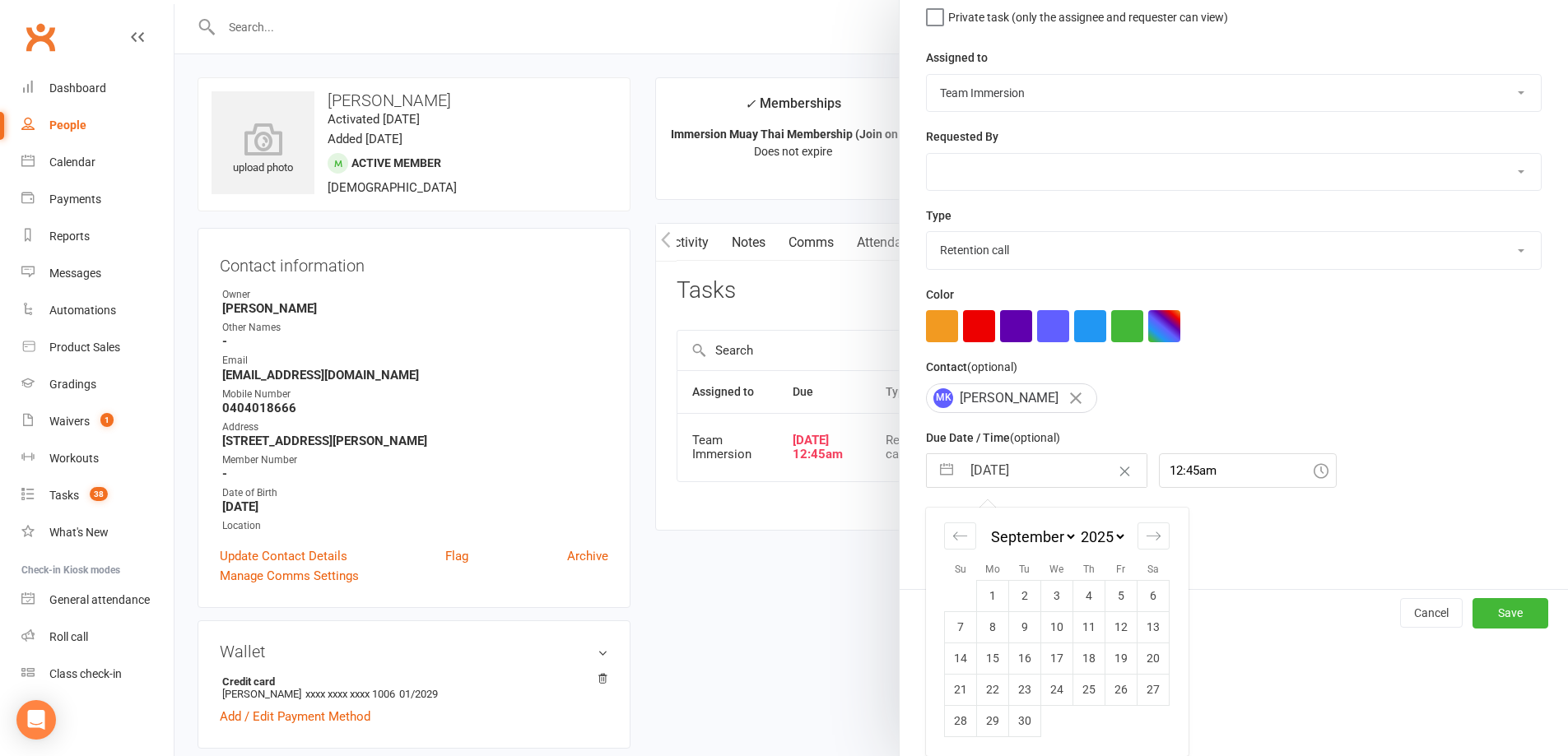
scroll to position [177, 0]
click at [990, 661] on td "15" at bounding box center [994, 658] width 32 height 32
type input "15 Sep 2025"
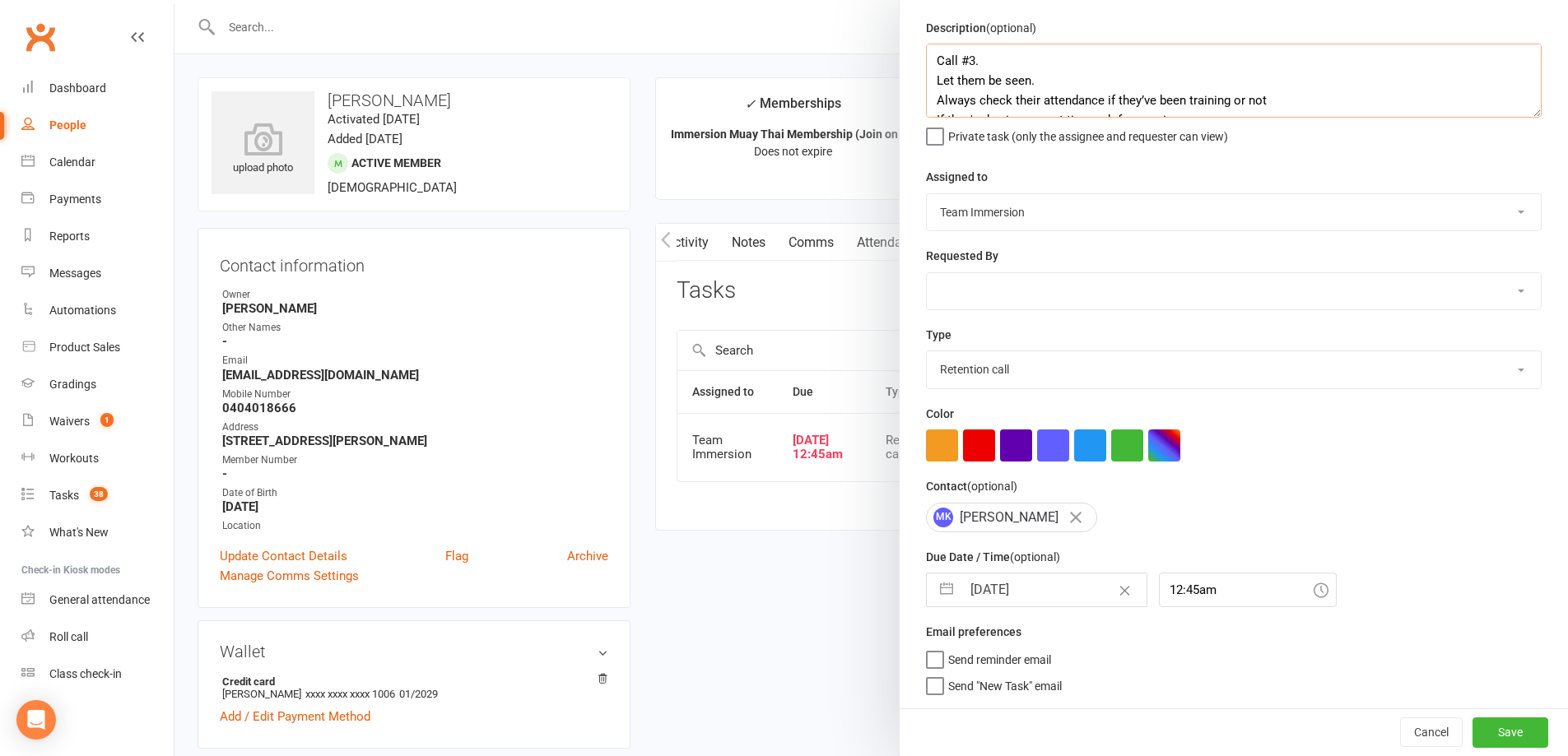
click at [928, 57] on textarea "Call #3. Let them be seen. Always check their attendance if they’ve been traini…" at bounding box center [1234, 80] width 616 height 74
type textarea "BEEN ON SUS - check in on rib Call #3. Let them be seen. Always check their att…"
click at [1502, 726] on button "Save" at bounding box center [1510, 732] width 76 height 30
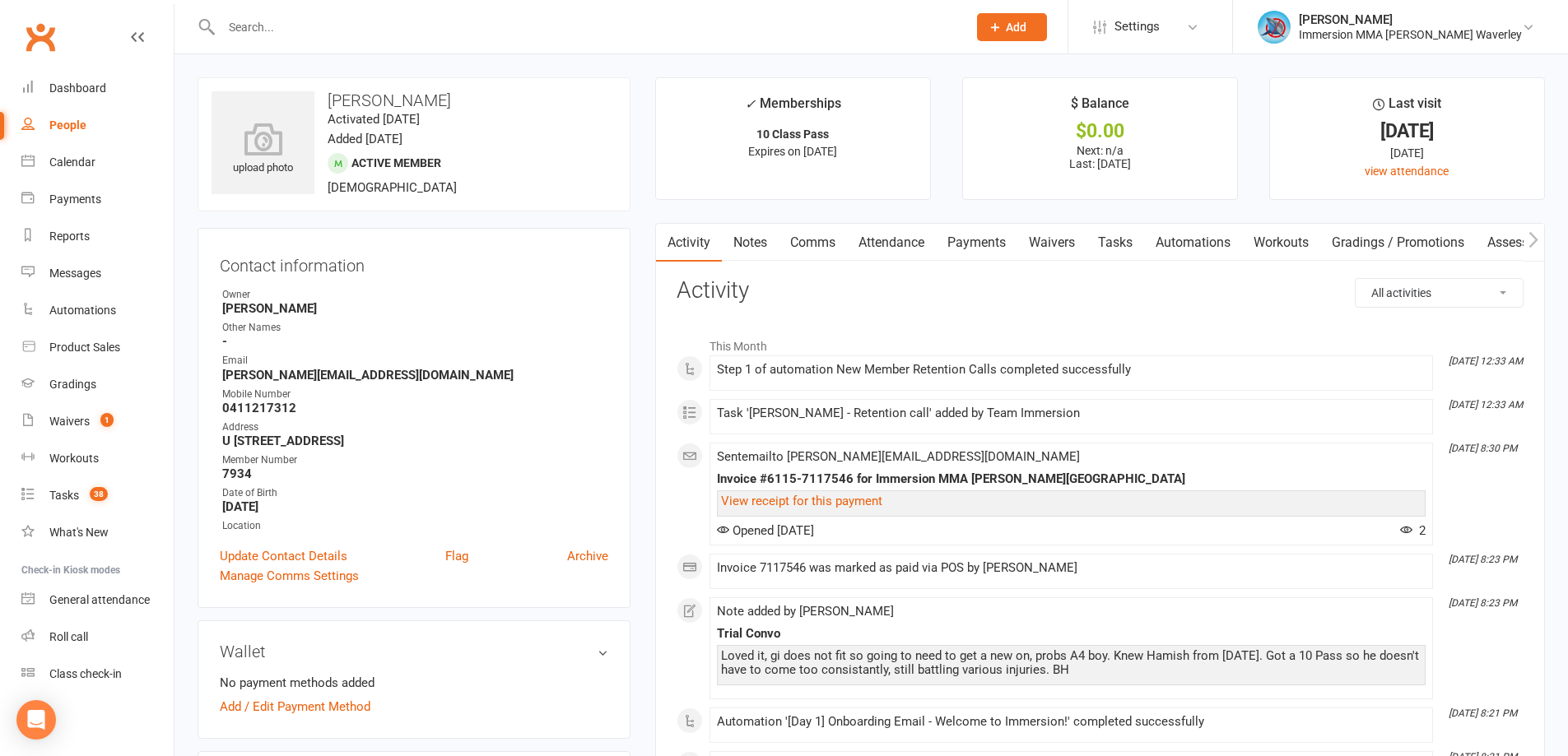
click at [750, 245] on link "Notes" at bounding box center [750, 243] width 56 height 38
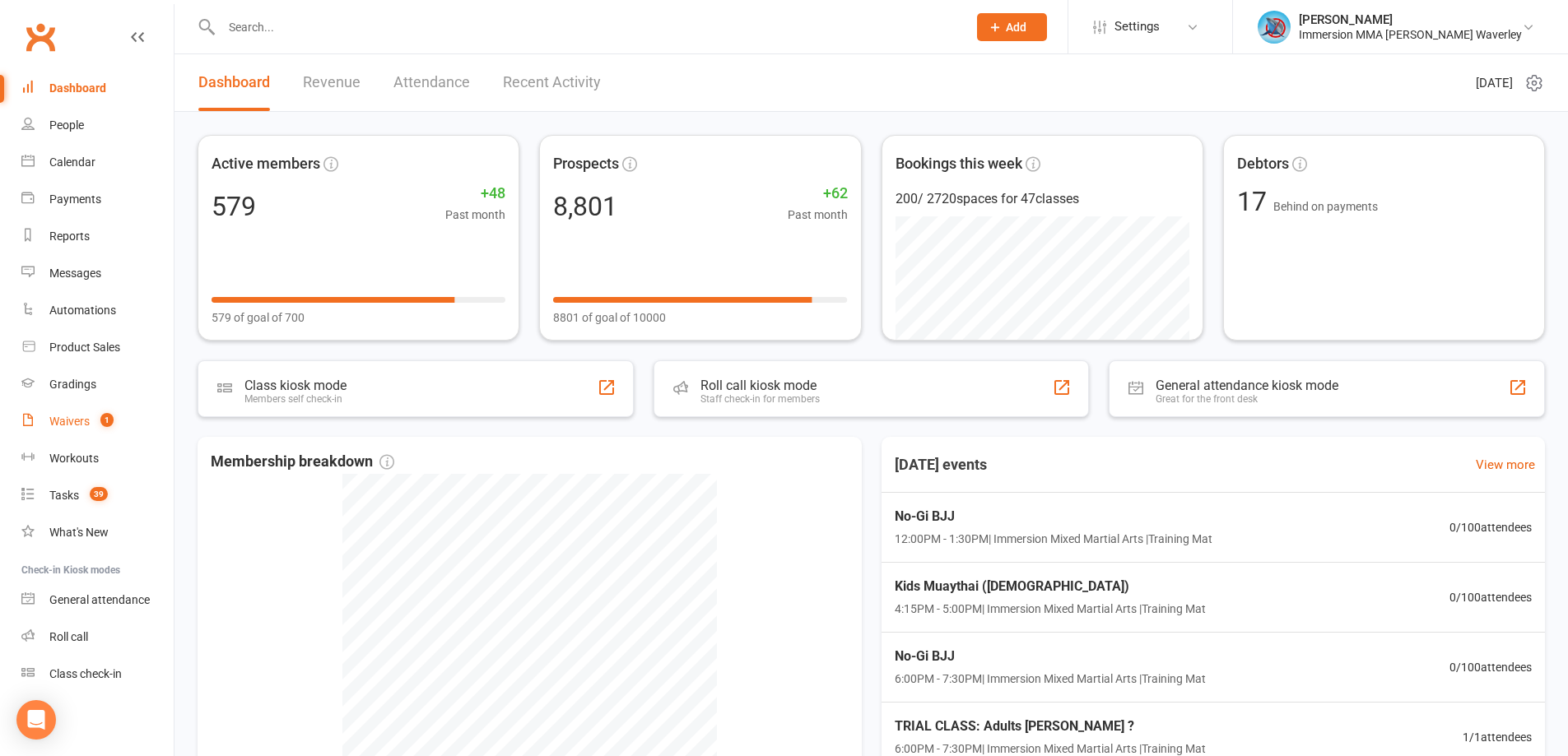
click at [73, 431] on link "Waivers 1" at bounding box center [97, 421] width 152 height 37
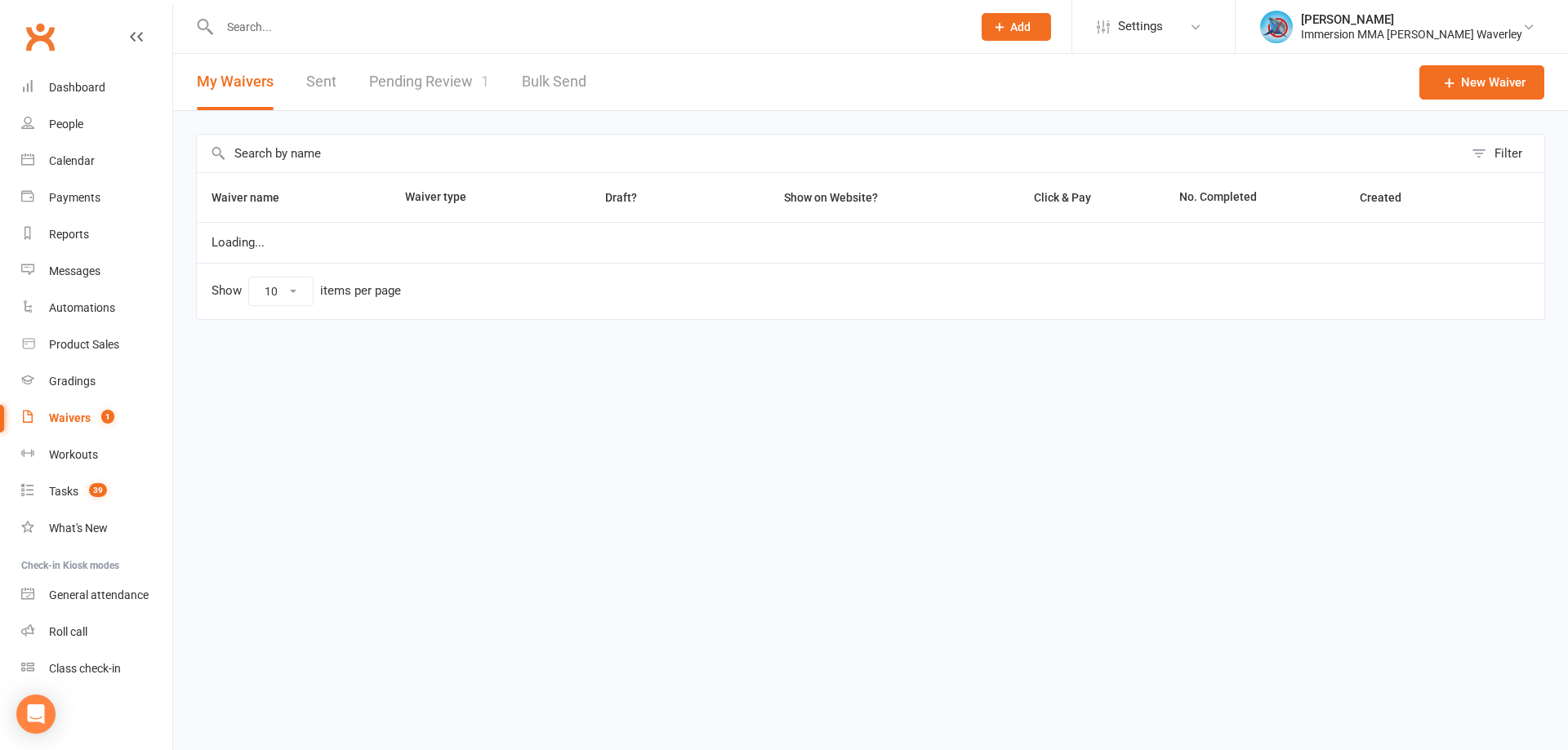
click at [452, 65] on link "Pending Review 1" at bounding box center [429, 82] width 120 height 56
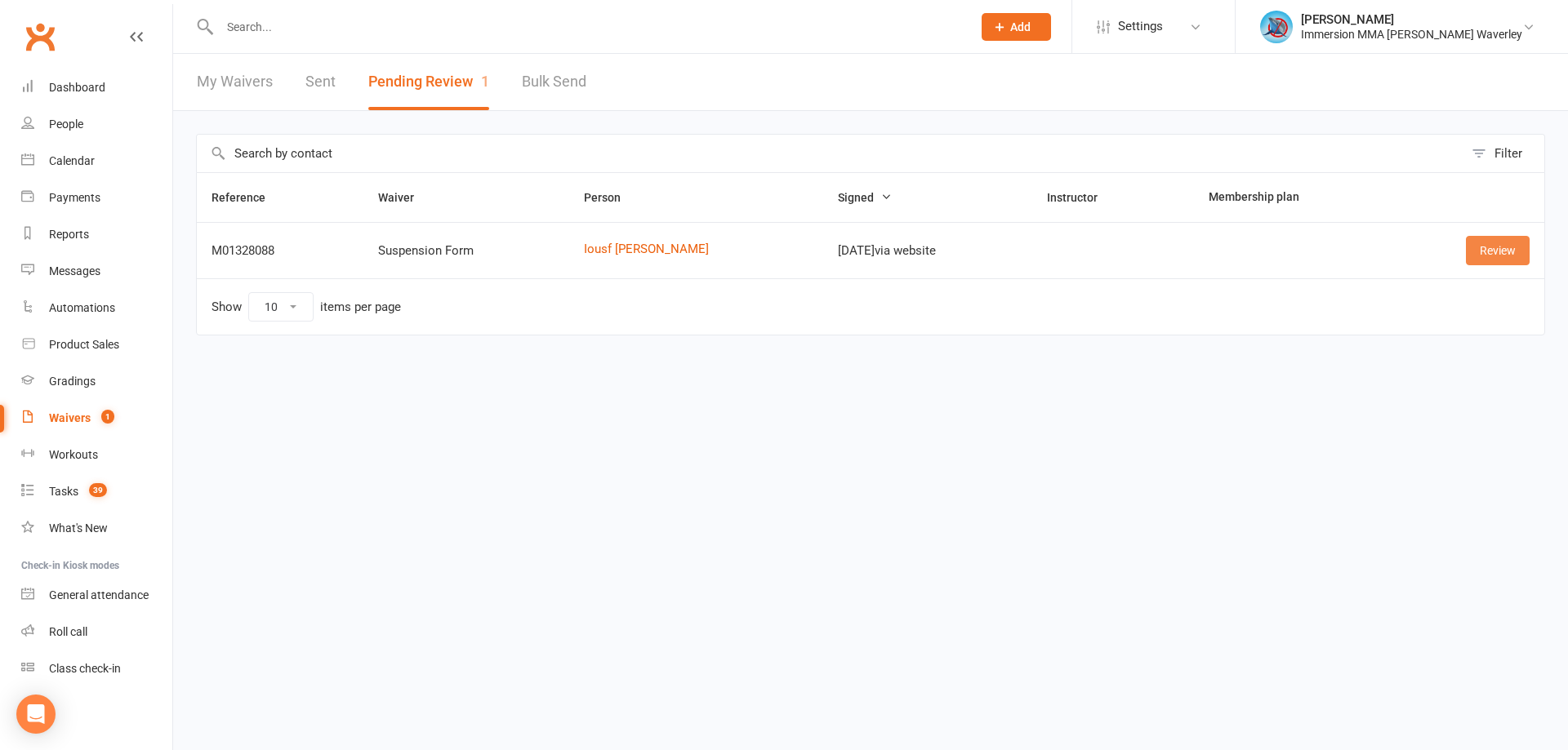
click at [1517, 258] on link "Review" at bounding box center [1497, 250] width 64 height 30
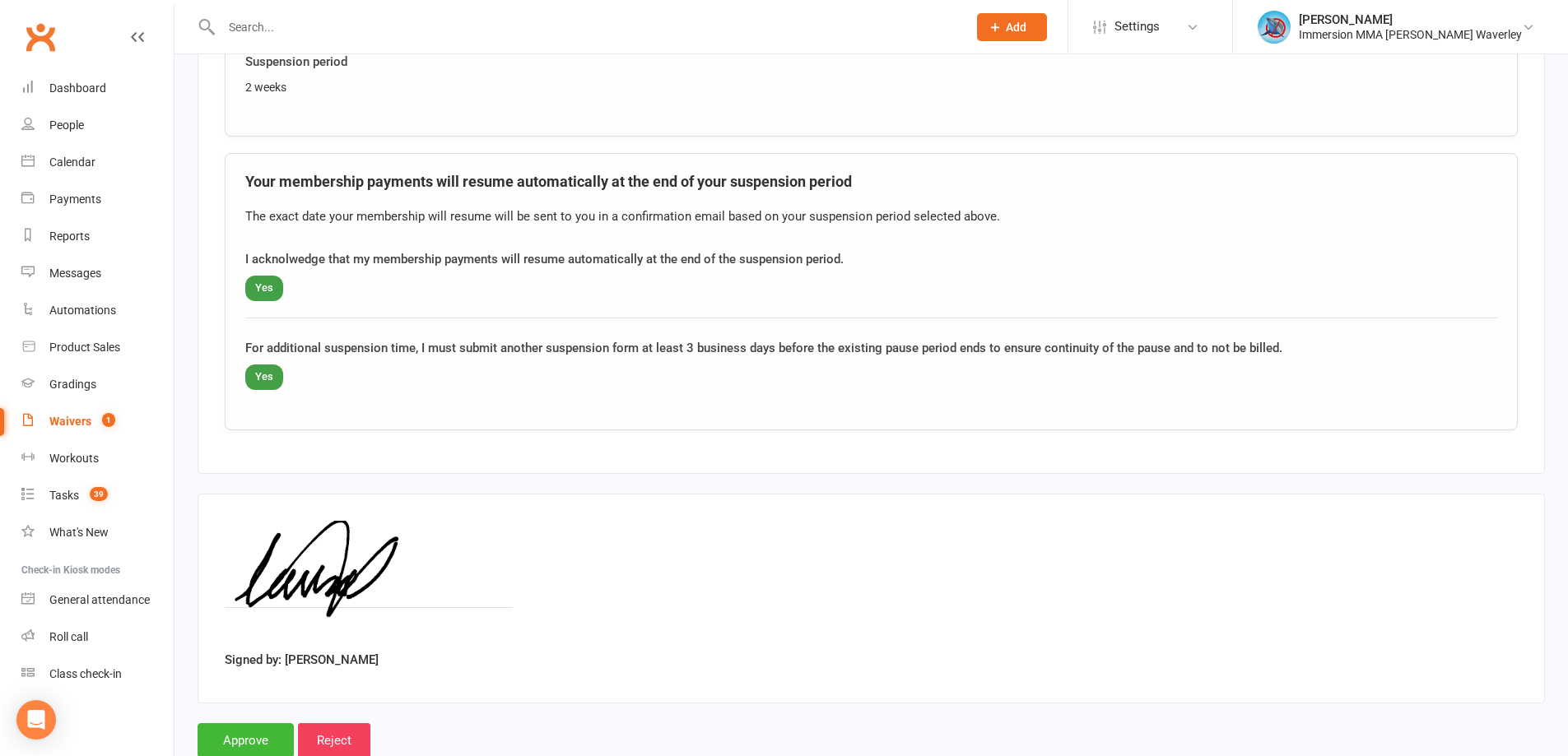
scroll to position [1127, 0]
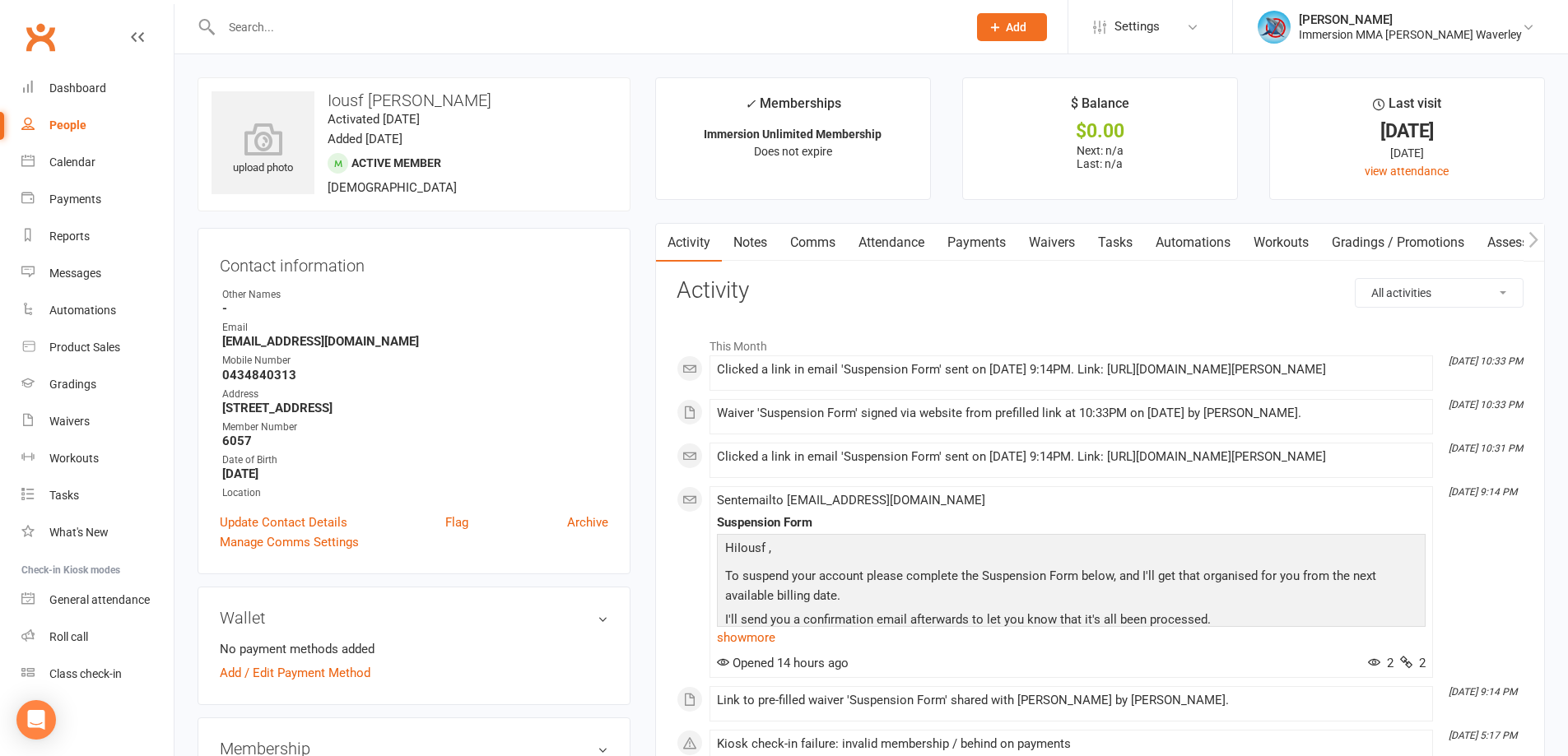
click at [991, 246] on link "Payments" at bounding box center [976, 243] width 81 height 38
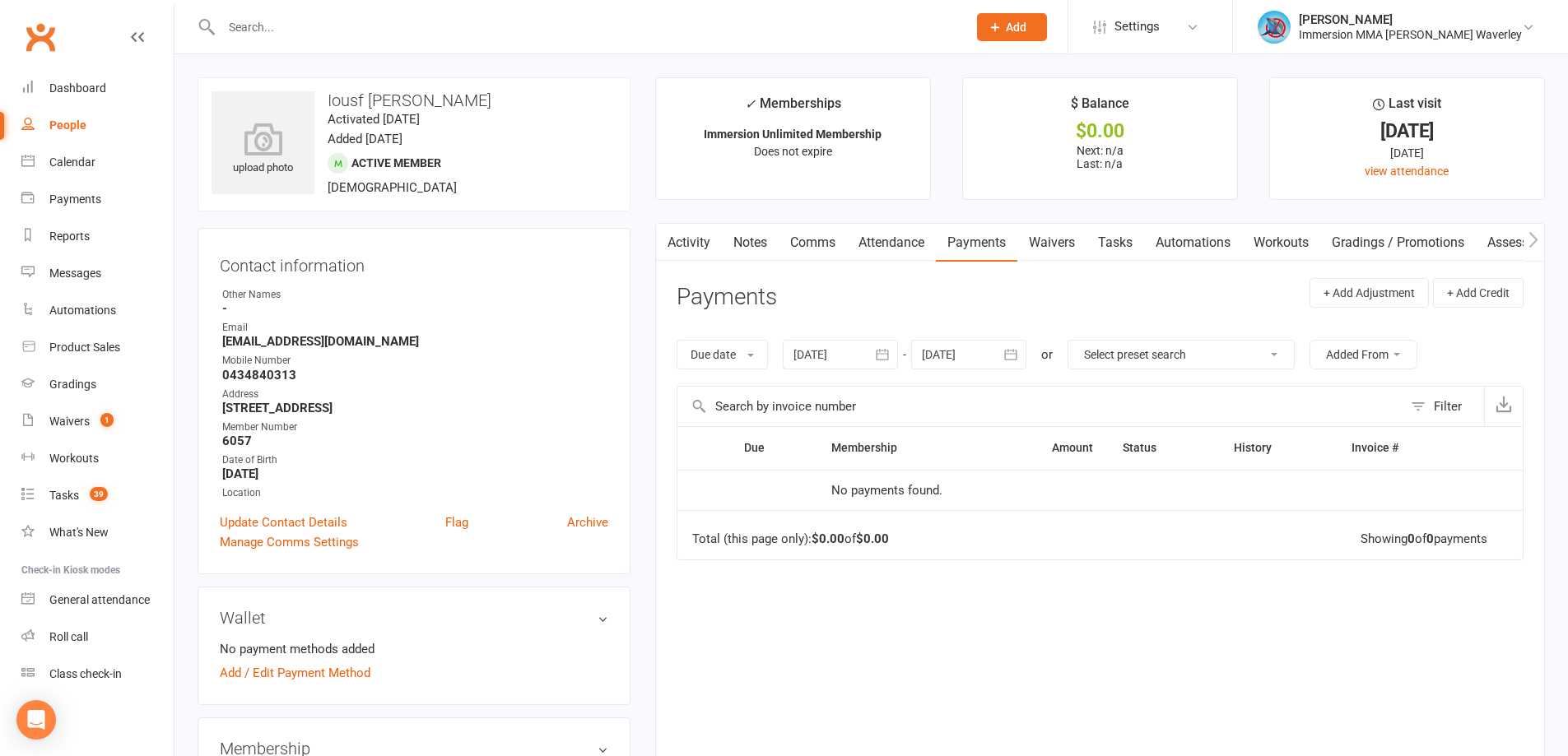
click at [688, 229] on link "Activity" at bounding box center [689, 243] width 66 height 38
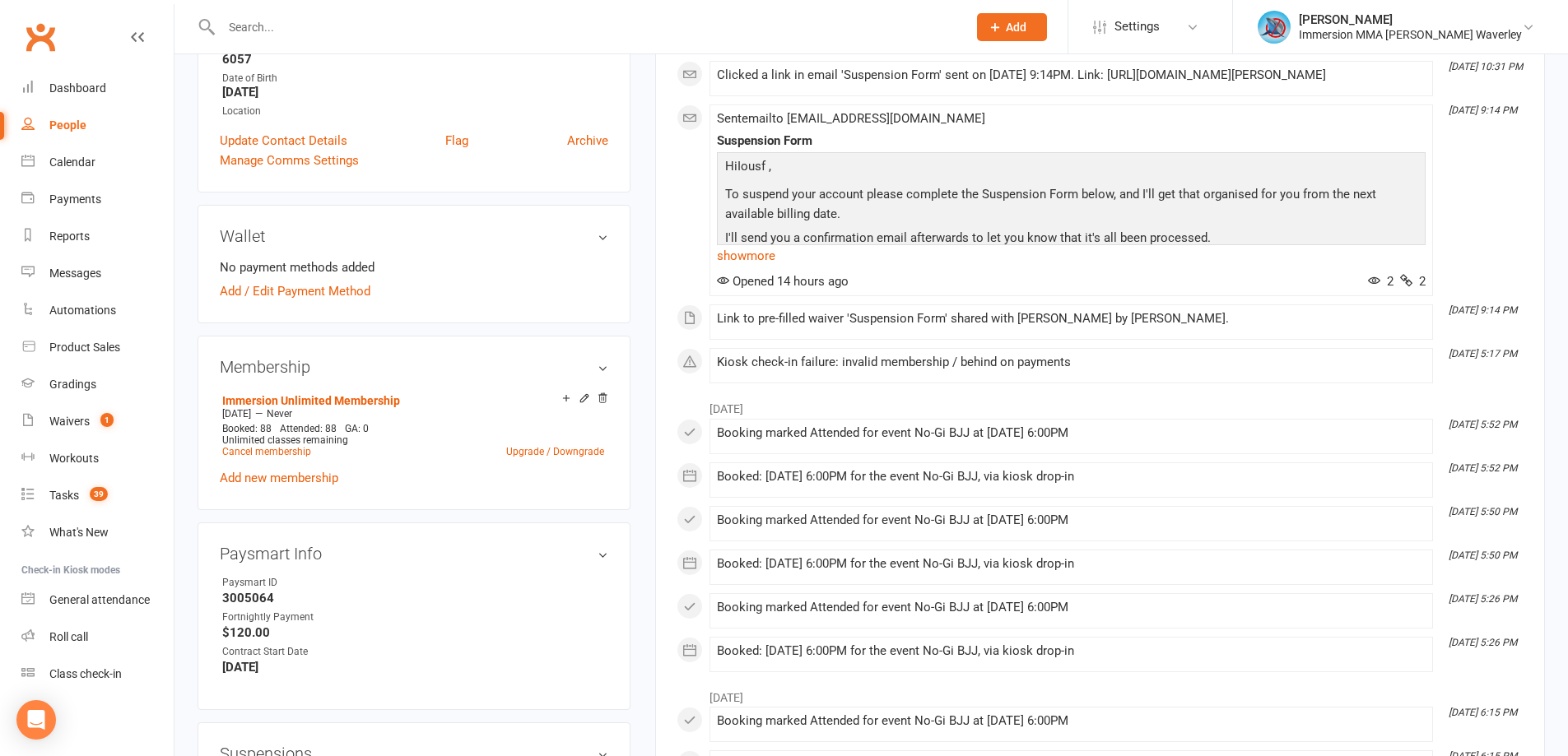
scroll to position [659, 0]
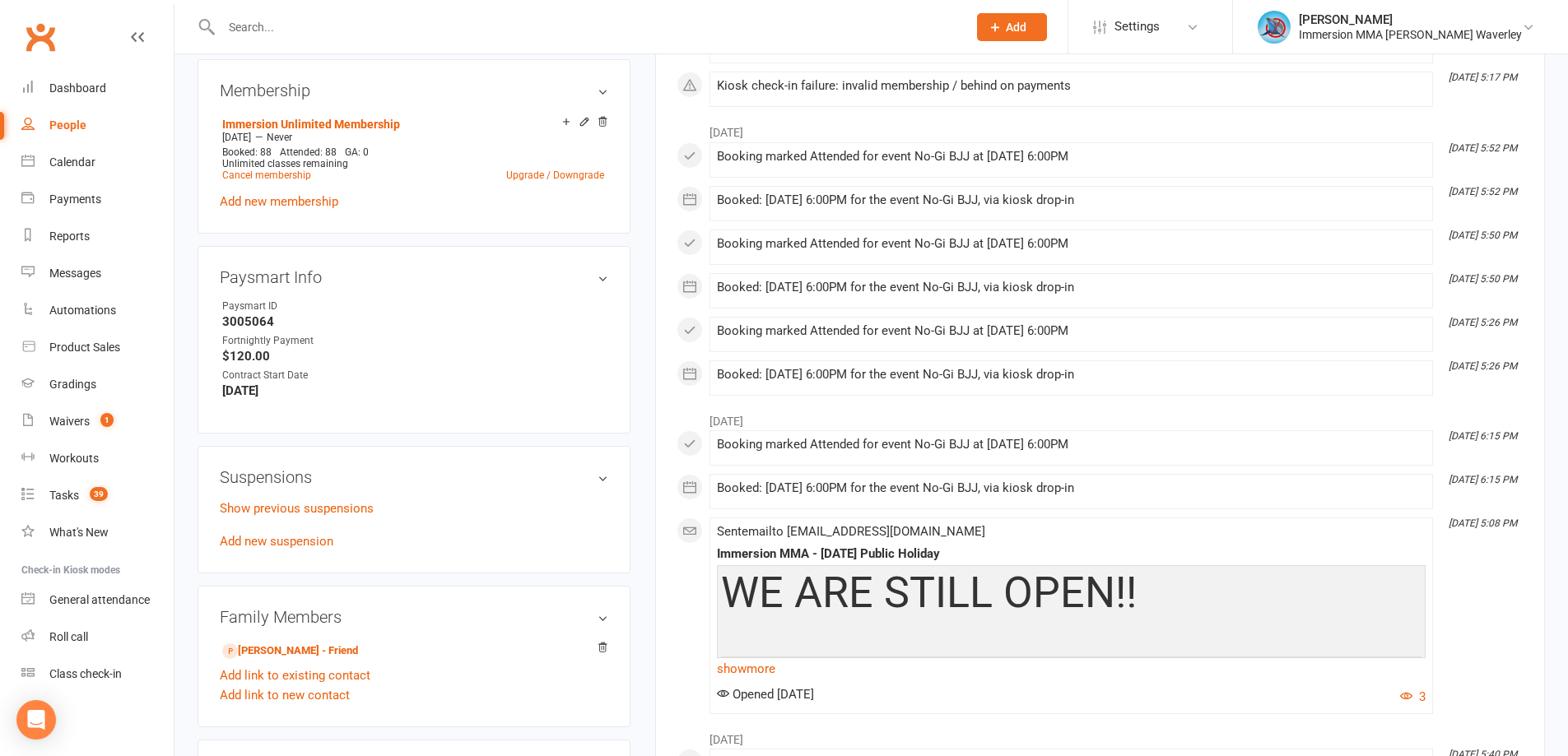
click at [255, 316] on strong "3005064" at bounding box center [415, 321] width 386 height 15
copy strong "3005064"
click at [289, 540] on link "Add new suspension" at bounding box center [276, 541] width 114 height 15
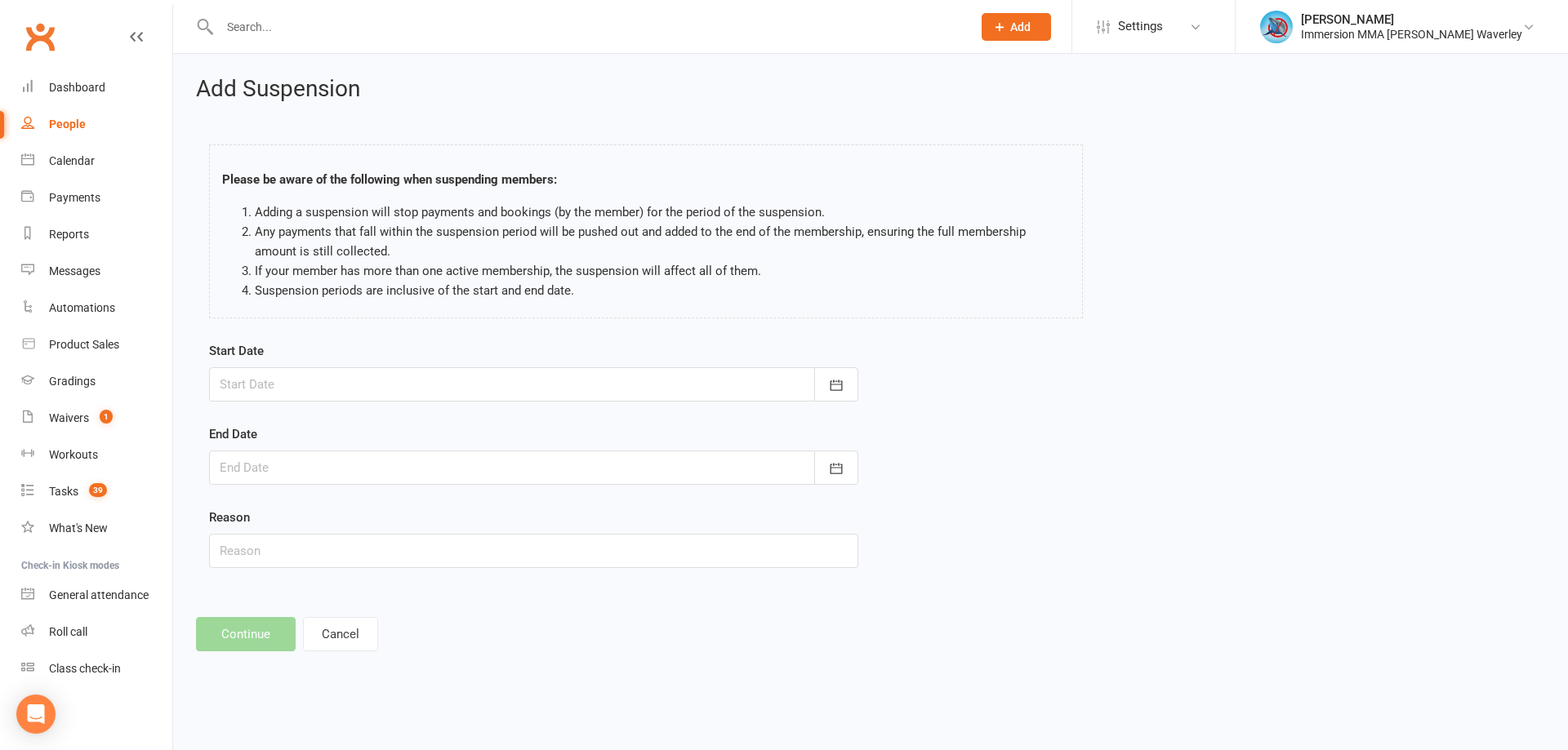
click at [258, 395] on div at bounding box center [534, 385] width 649 height 34
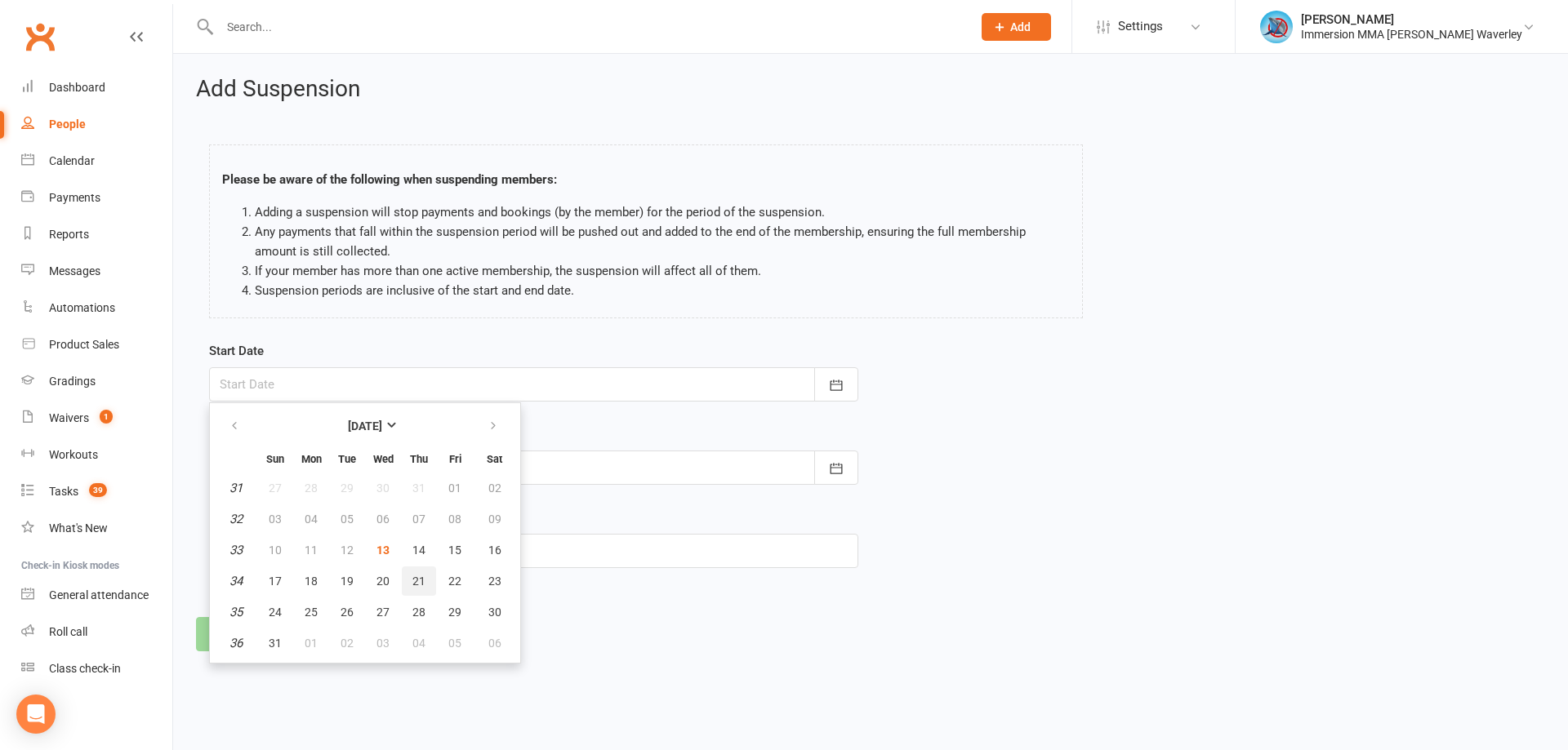
click at [435, 585] on button "21" at bounding box center [419, 581] width 34 height 30
type input "21 Aug 2025"
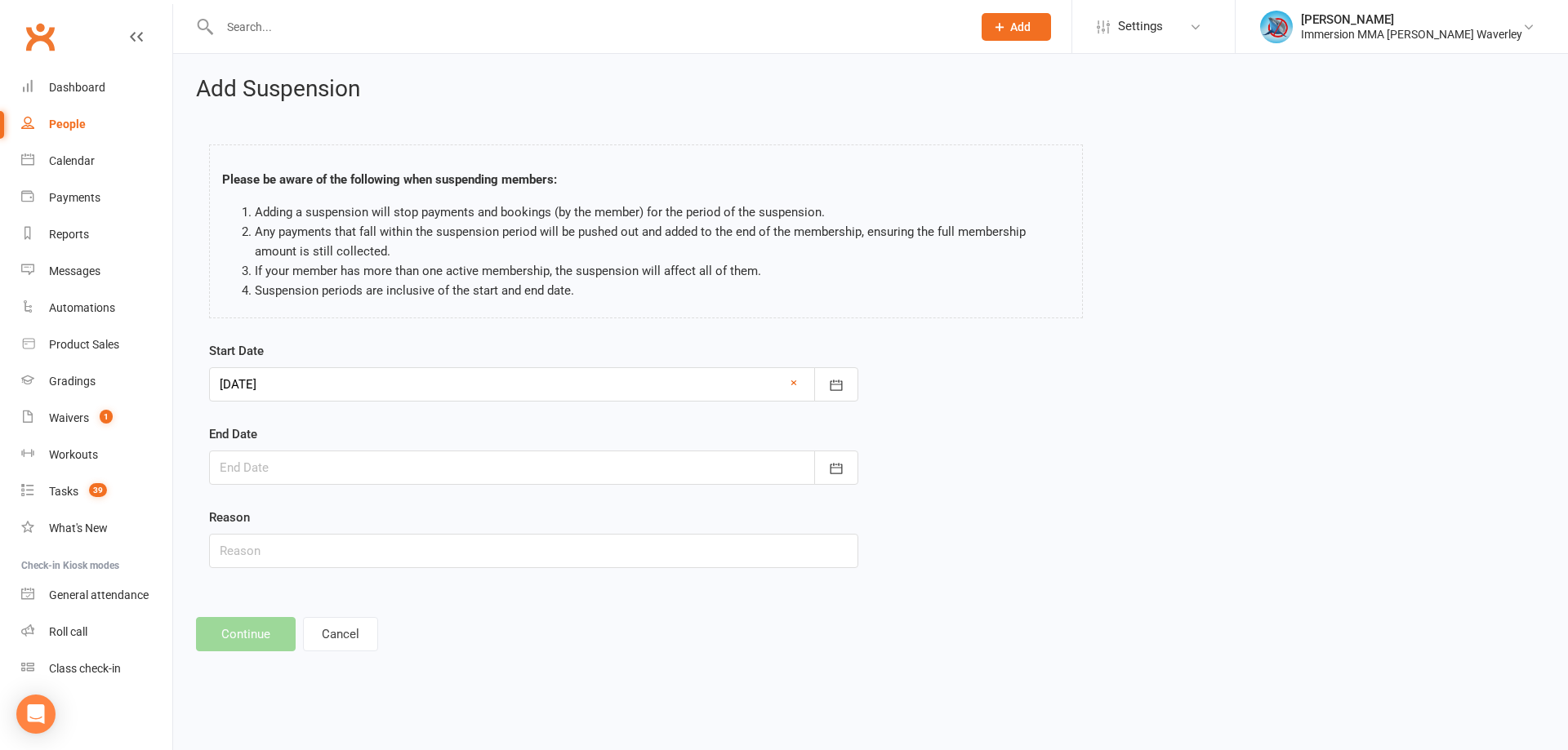
click at [403, 464] on div at bounding box center [534, 468] width 649 height 34
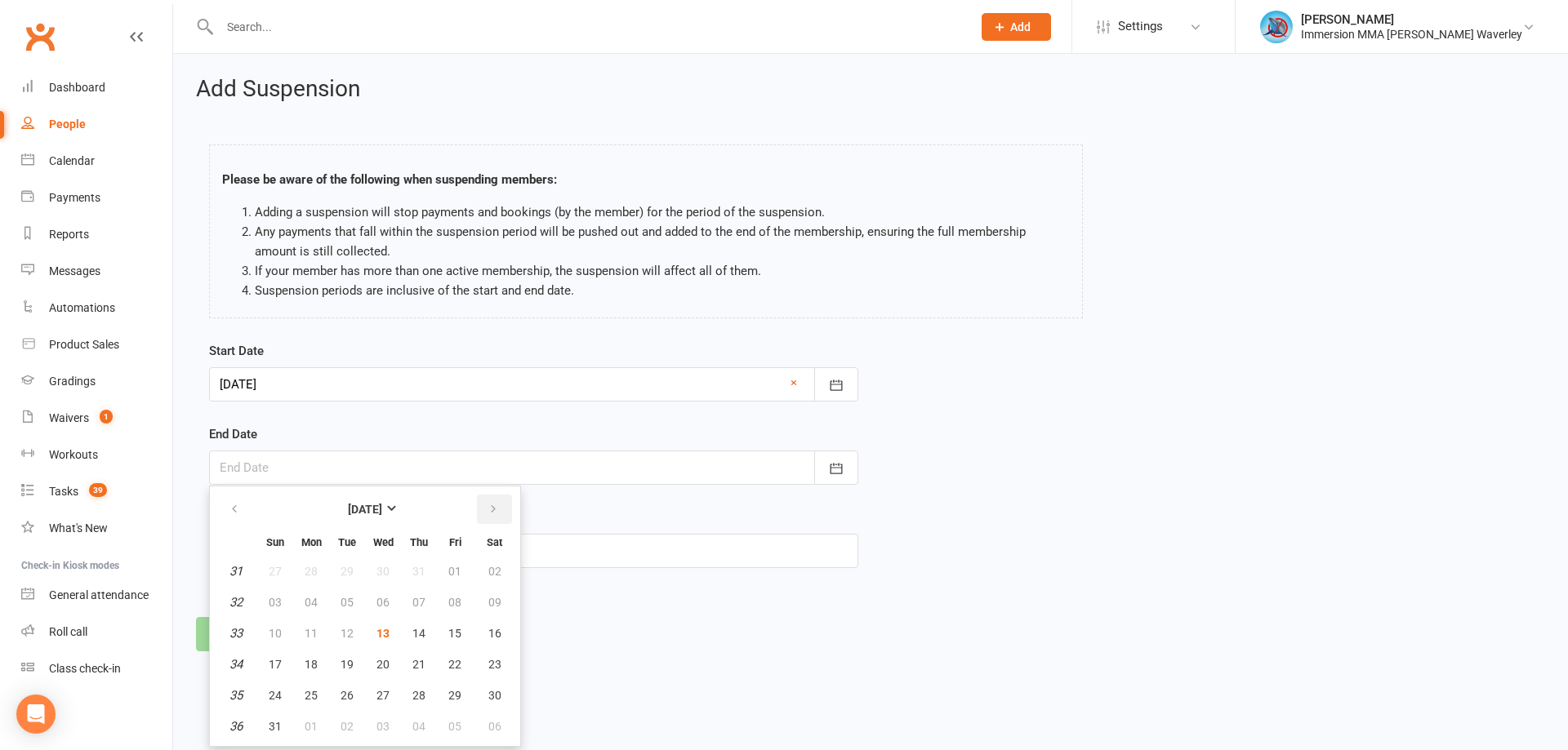
click at [499, 508] on button "button" at bounding box center [494, 509] width 35 height 30
click at [375, 568] on button "03" at bounding box center [383, 571] width 34 height 30
type input "03 Sep 2025"
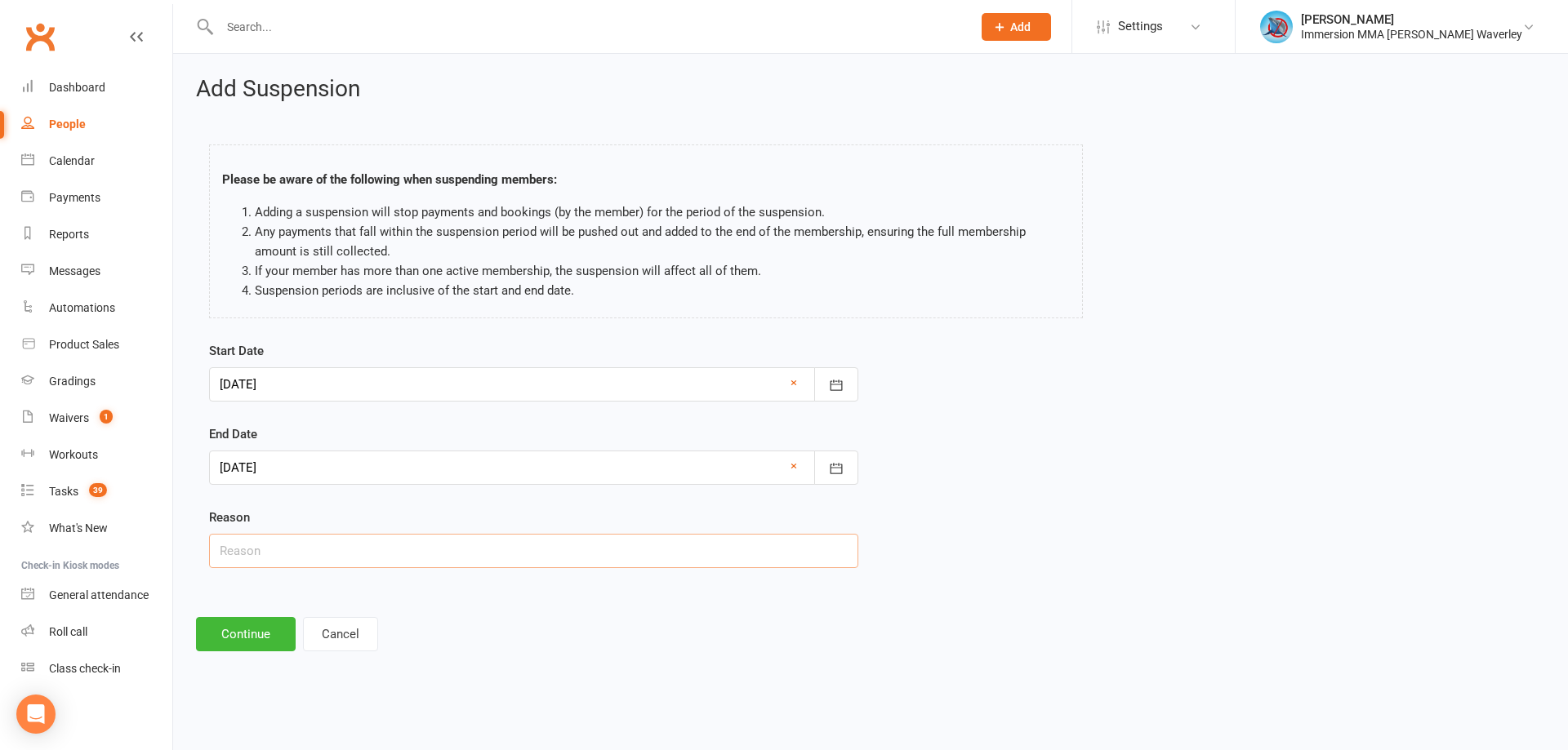
click at [300, 553] on input "text" at bounding box center [534, 551] width 649 height 34
type input "injury"
click at [238, 648] on button "Continue" at bounding box center [246, 634] width 100 height 34
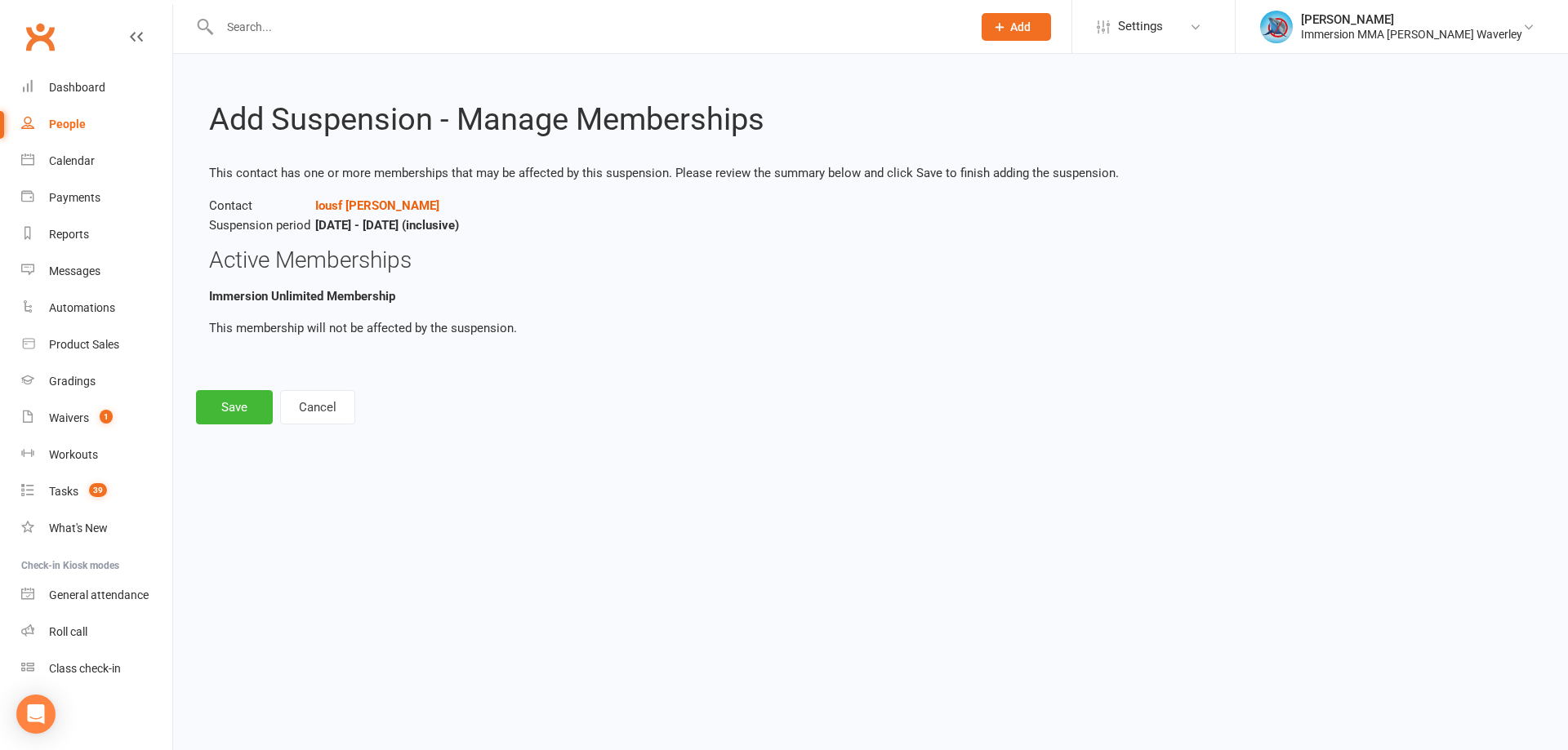
click at [256, 388] on div "Add Suspension - Manage Memberships This contact has one or more memberships th…" at bounding box center [870, 251] width 1394 height 393
click at [230, 379] on div "Add Suspension - Manage Memberships This contact has one or more memberships th…" at bounding box center [870, 251] width 1394 height 393
click at [232, 419] on button "Save" at bounding box center [234, 407] width 77 height 34
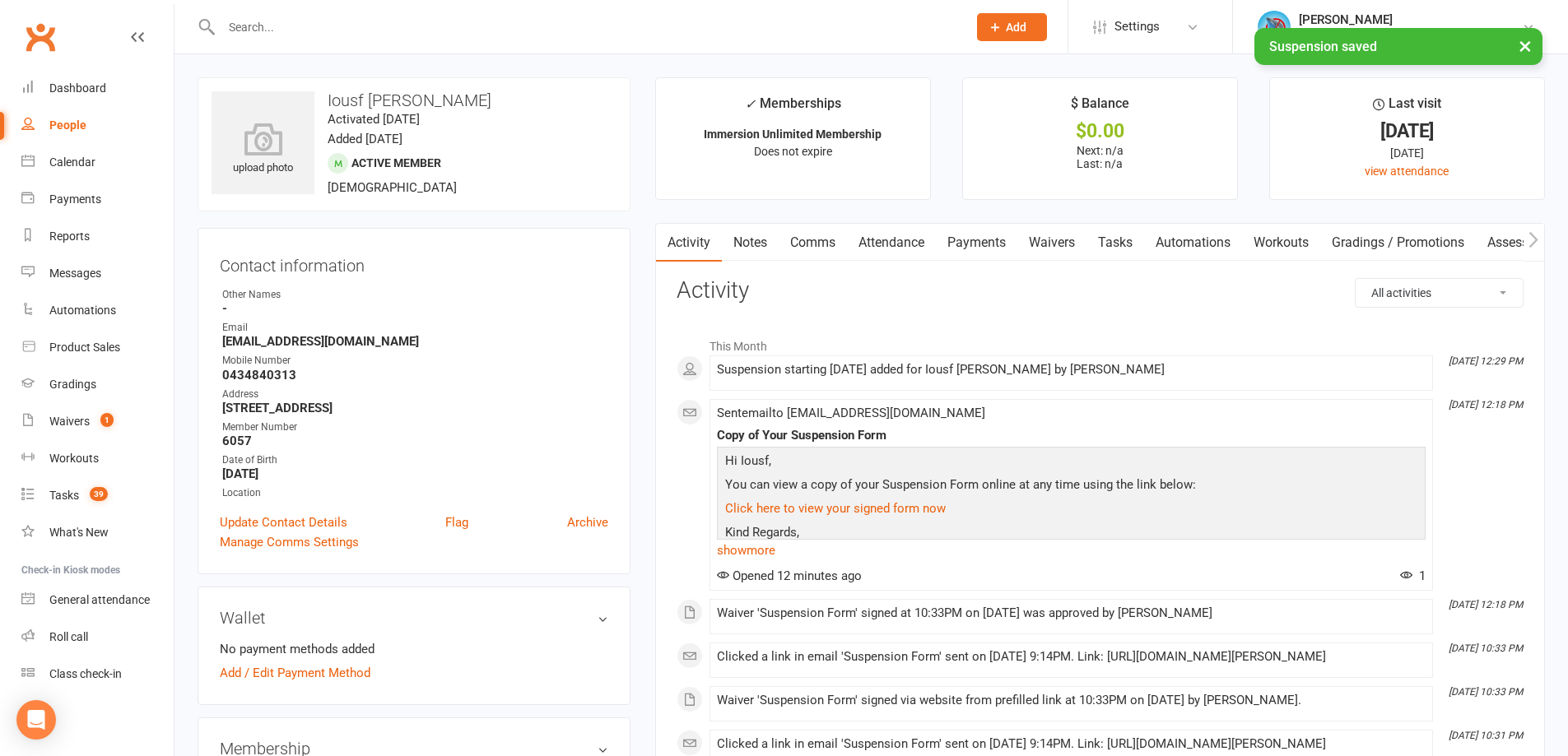
click at [824, 235] on link "Comms" at bounding box center [813, 243] width 68 height 38
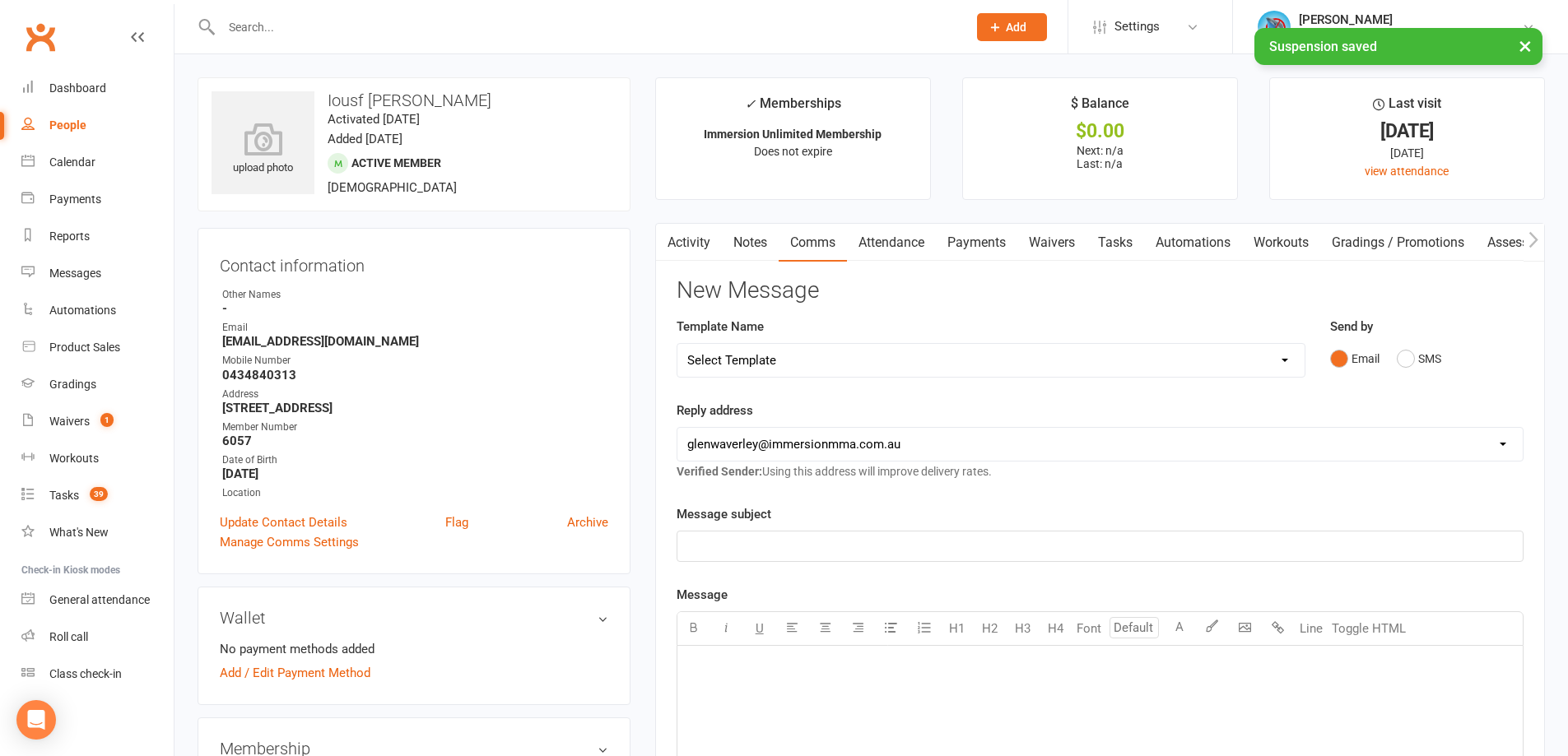
drag, startPoint x: 775, startPoint y: 361, endPoint x: 777, endPoint y: 348, distance: 13.2
click at [775, 361] on select "Select Template [Email] Adult Appt Confirmation Email [SMS] Booking Confirmatio…" at bounding box center [991, 360] width 627 height 33
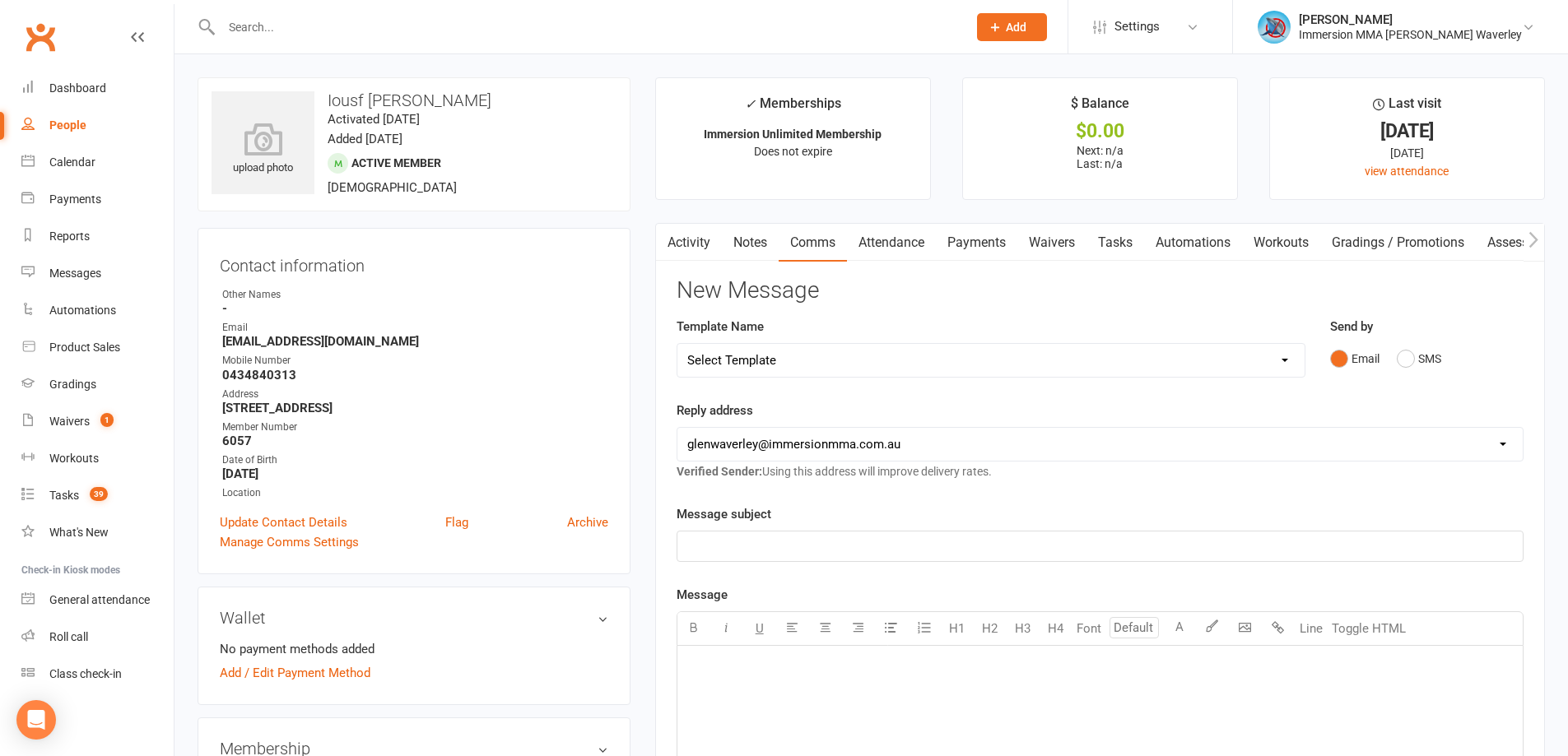
select select "13"
click at [678, 344] on select "Select Template [Email] Adult Appt Confirmation Email [SMS] Booking Confirmatio…" at bounding box center [991, 360] width 627 height 33
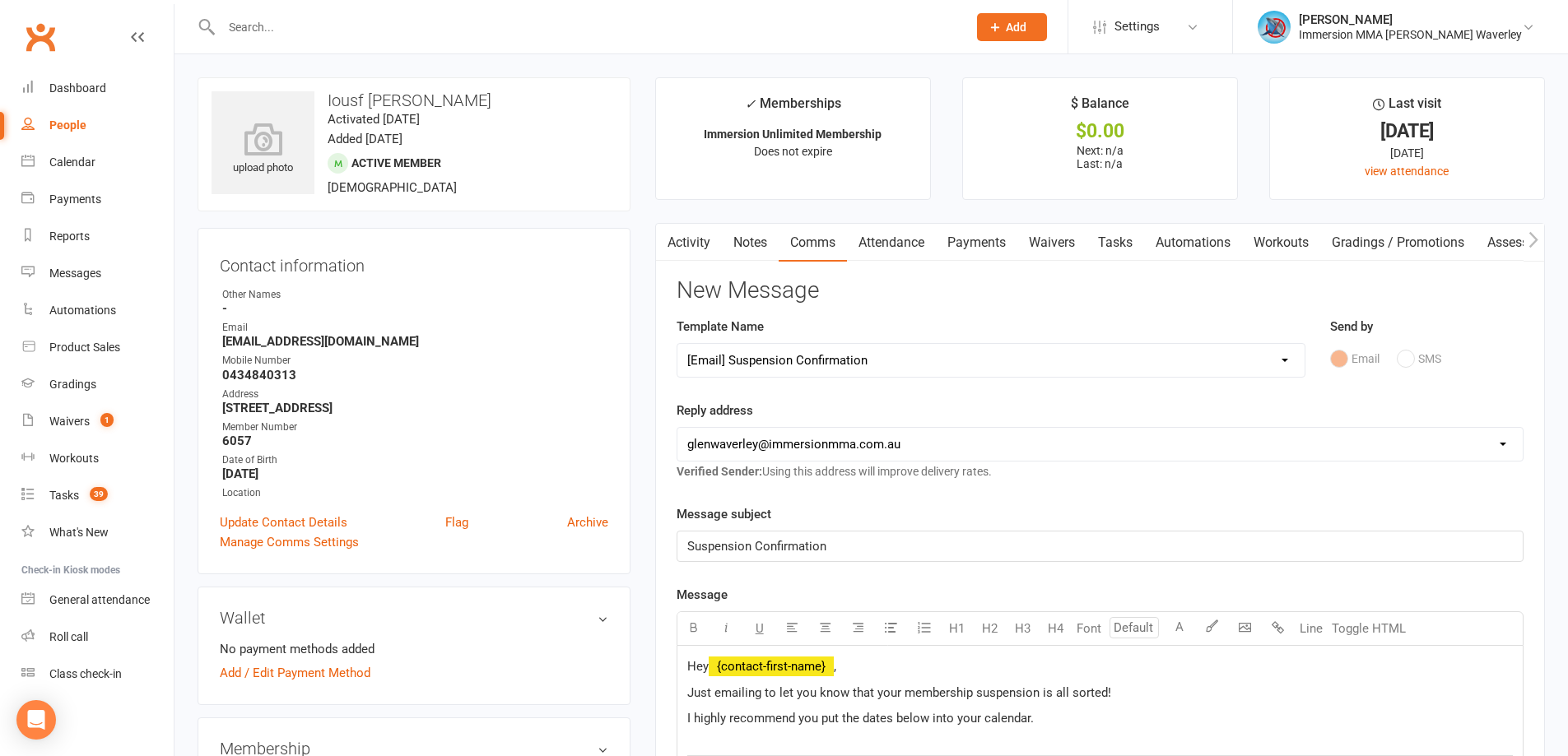
drag, startPoint x: 878, startPoint y: 596, endPoint x: 888, endPoint y: 595, distance: 10.0
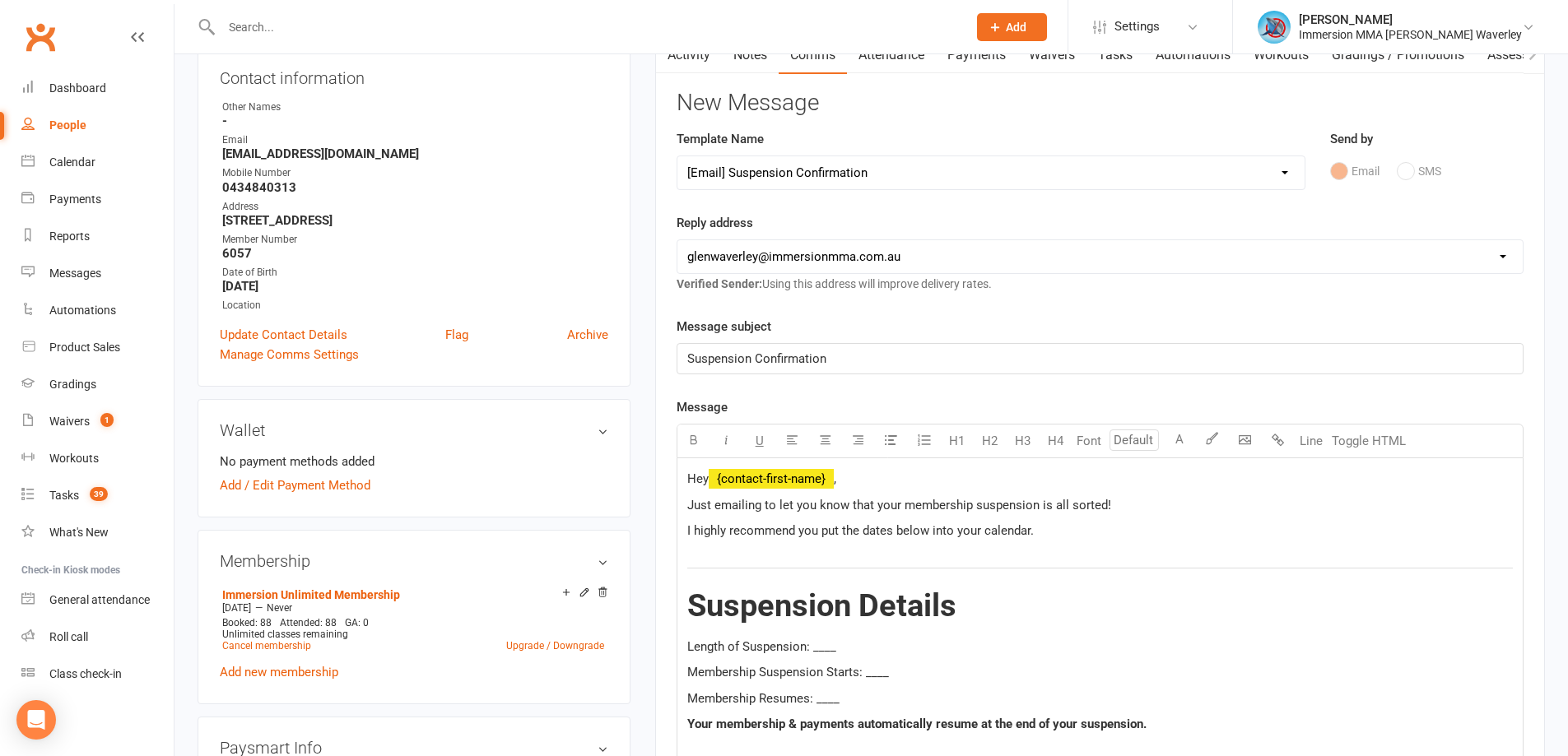
scroll to position [220, 0]
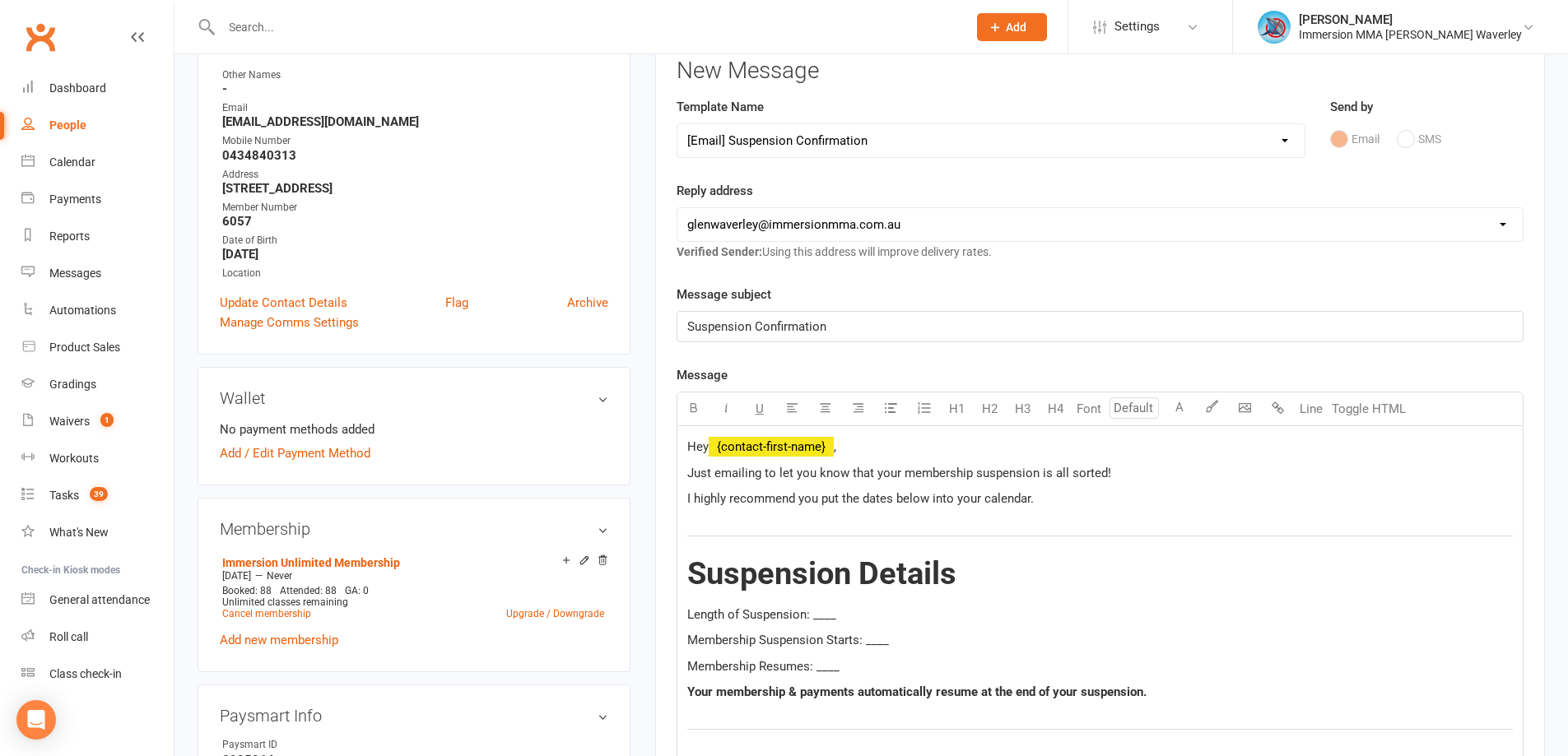
click at [818, 618] on span "Length of Suspension: ____" at bounding box center [761, 614] width 149 height 15
click at [871, 633] on span "Membership Suspension Starts: ____" at bounding box center [788, 640] width 202 height 15
drag, startPoint x: 805, startPoint y: 680, endPoint x: 823, endPoint y: 669, distance: 21.1
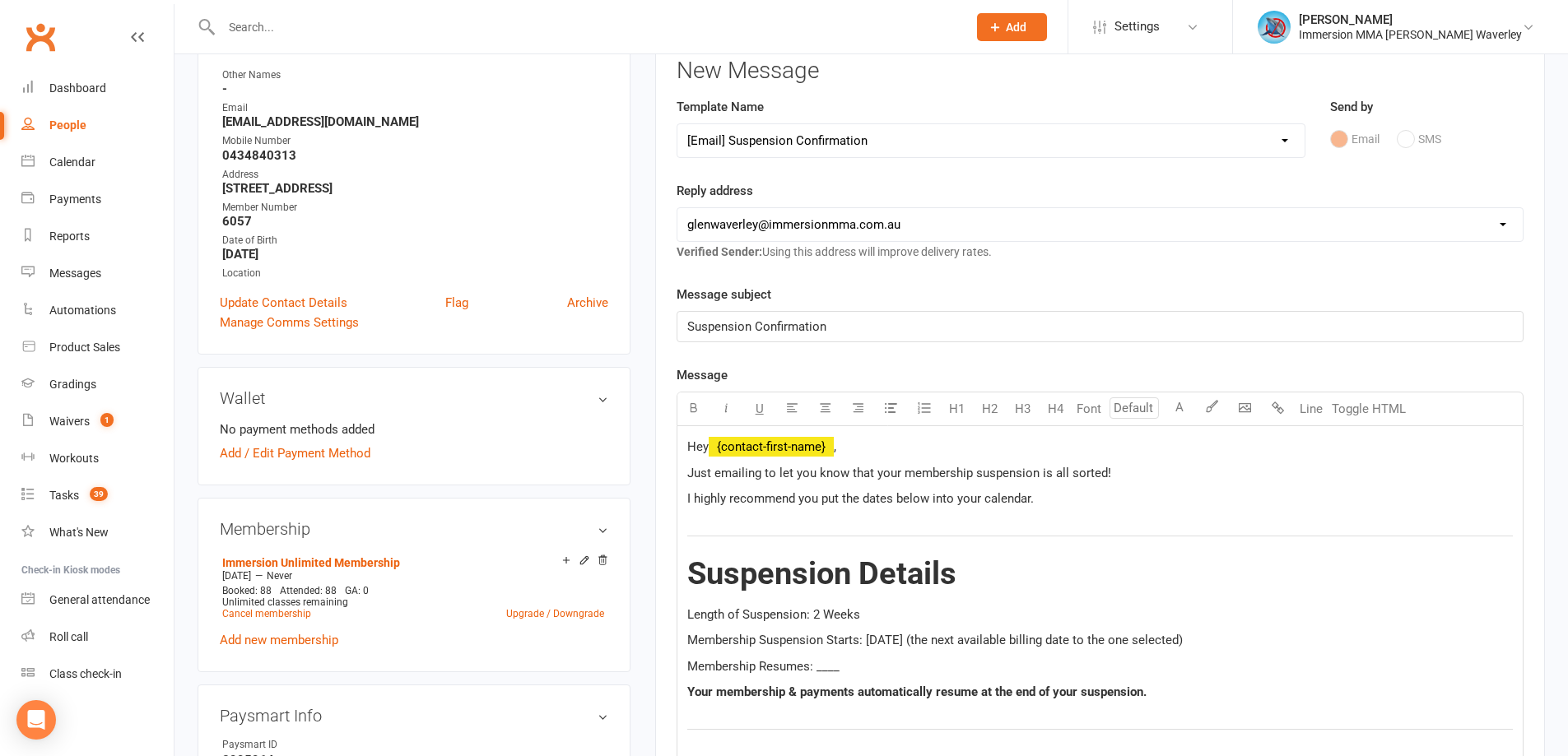
click at [807, 680] on div "Hey ﻿ {contact-first-name} , Just emailing to let you know that your membership…" at bounding box center [1100, 678] width 845 height 505
click at [823, 667] on span "Membership Resumes: ____" at bounding box center [763, 666] width 152 height 15
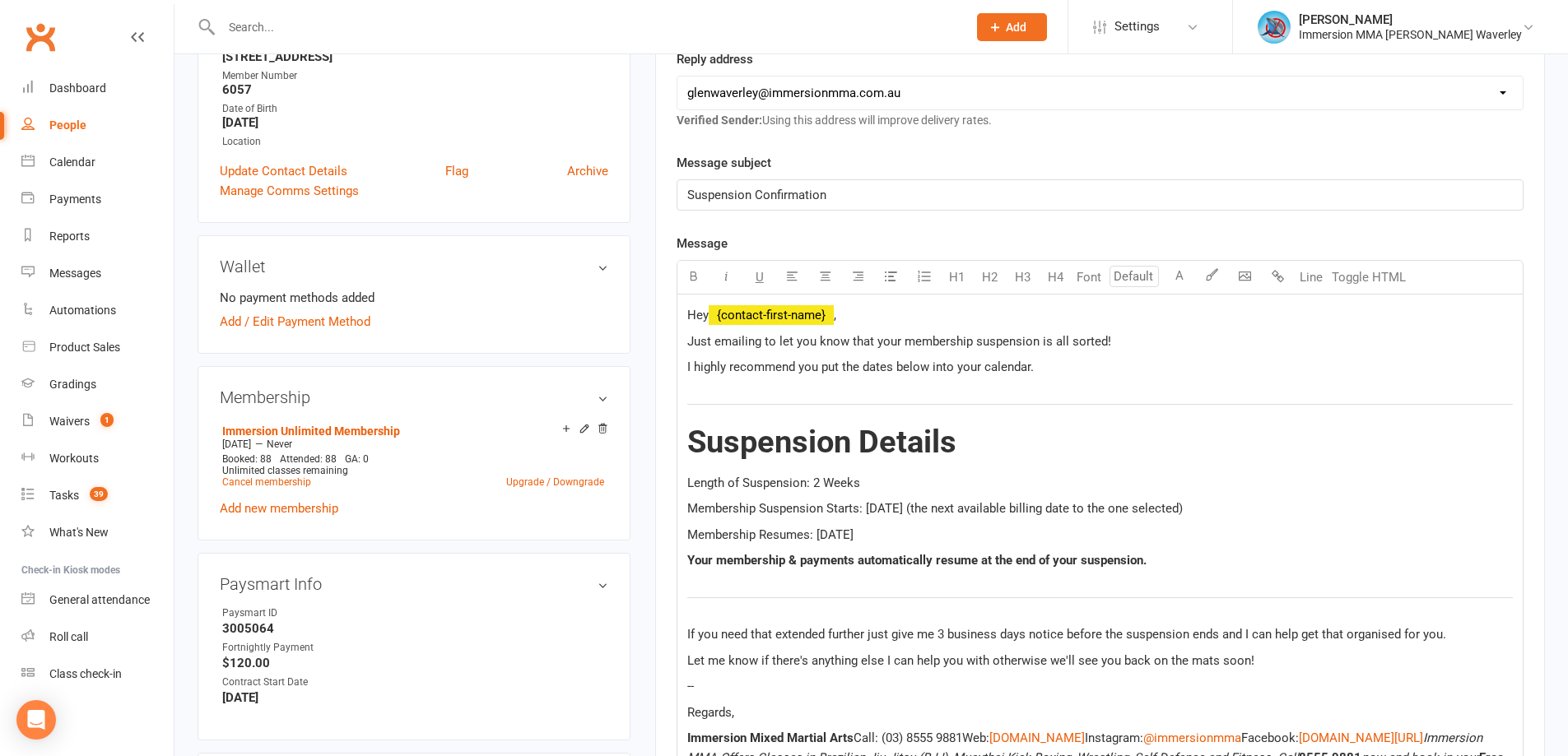
scroll to position [438, 0]
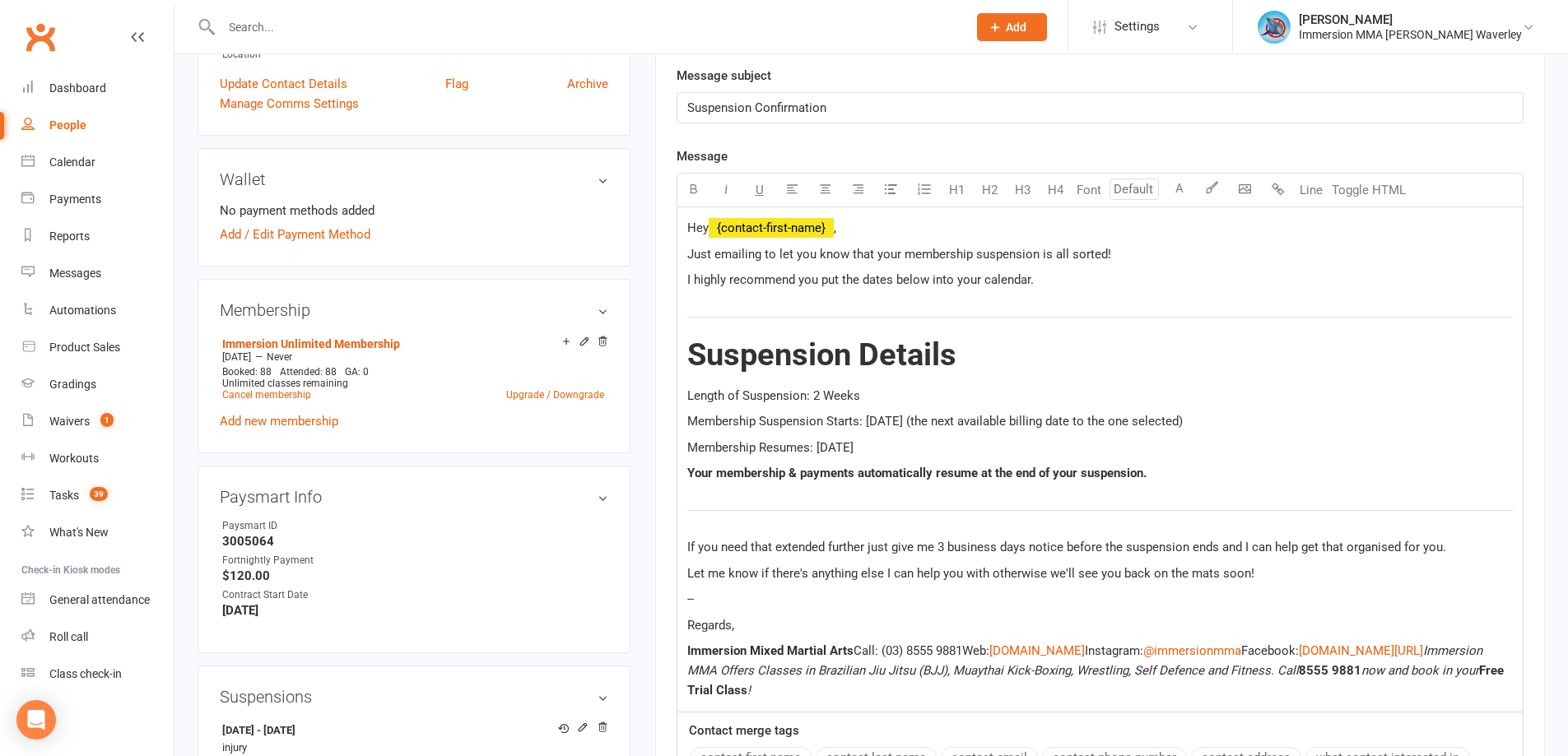
click at [811, 633] on p "Regards," at bounding box center [1100, 625] width 825 height 20
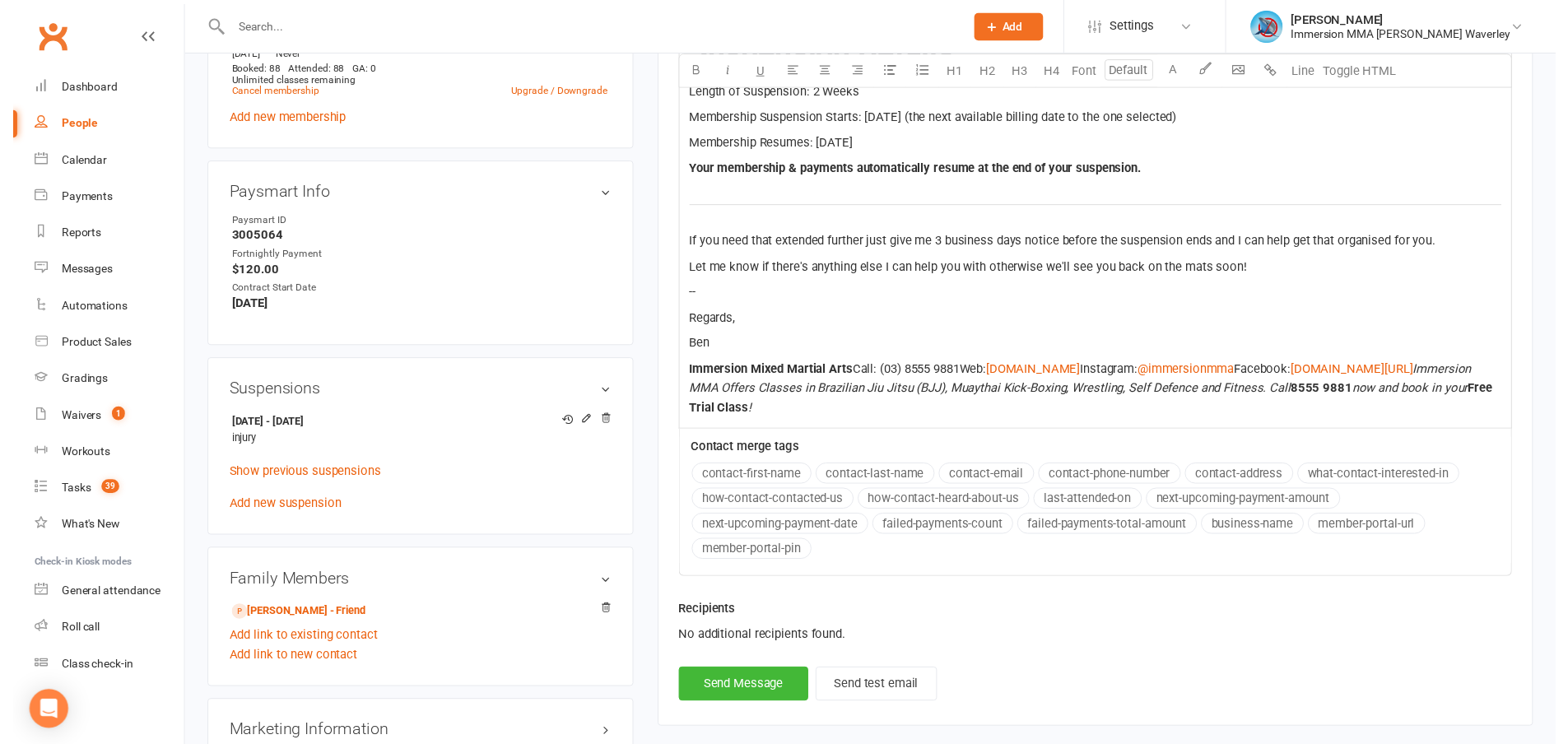
scroll to position [1097, 0]
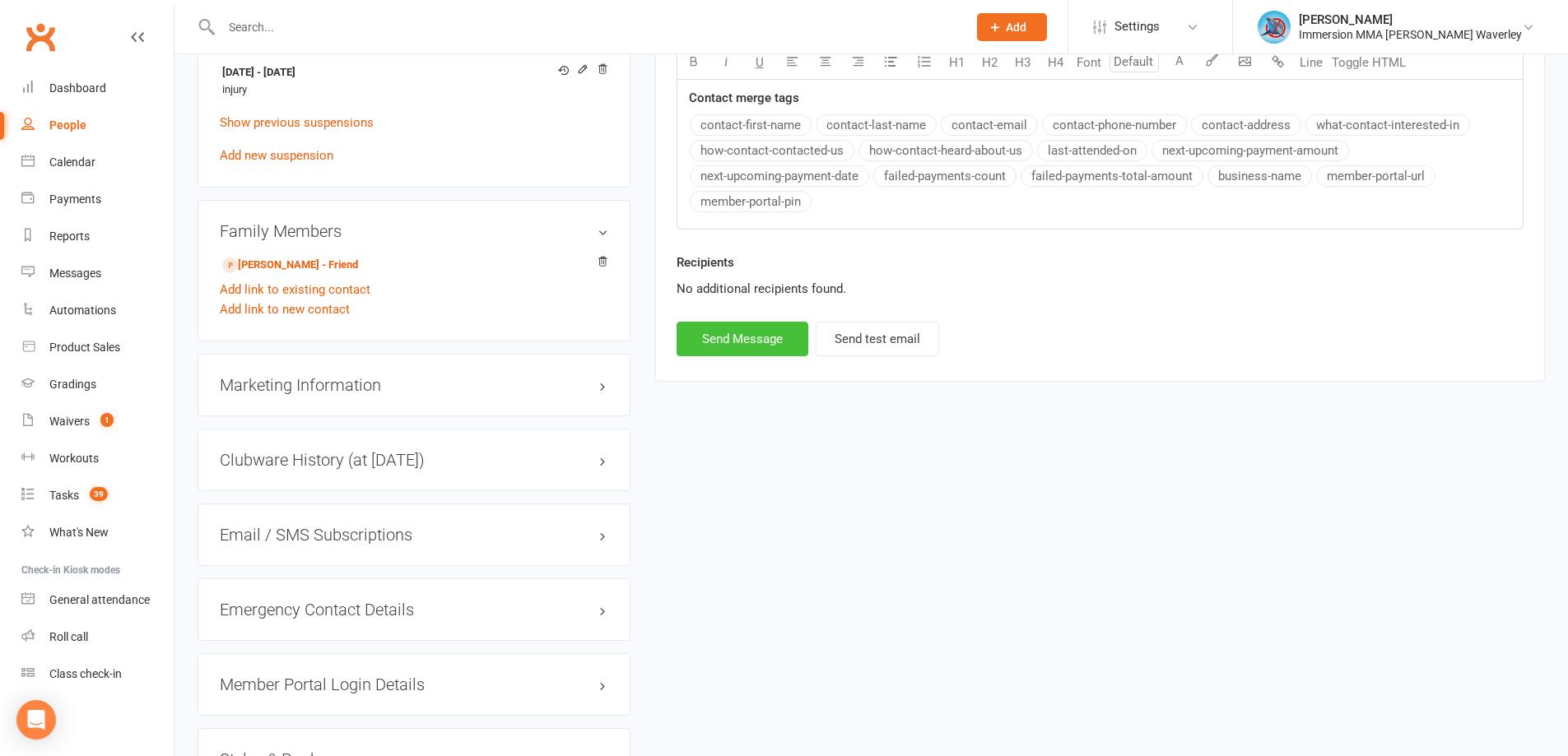
click at [731, 330] on button "Send Message" at bounding box center [743, 339] width 132 height 34
select select
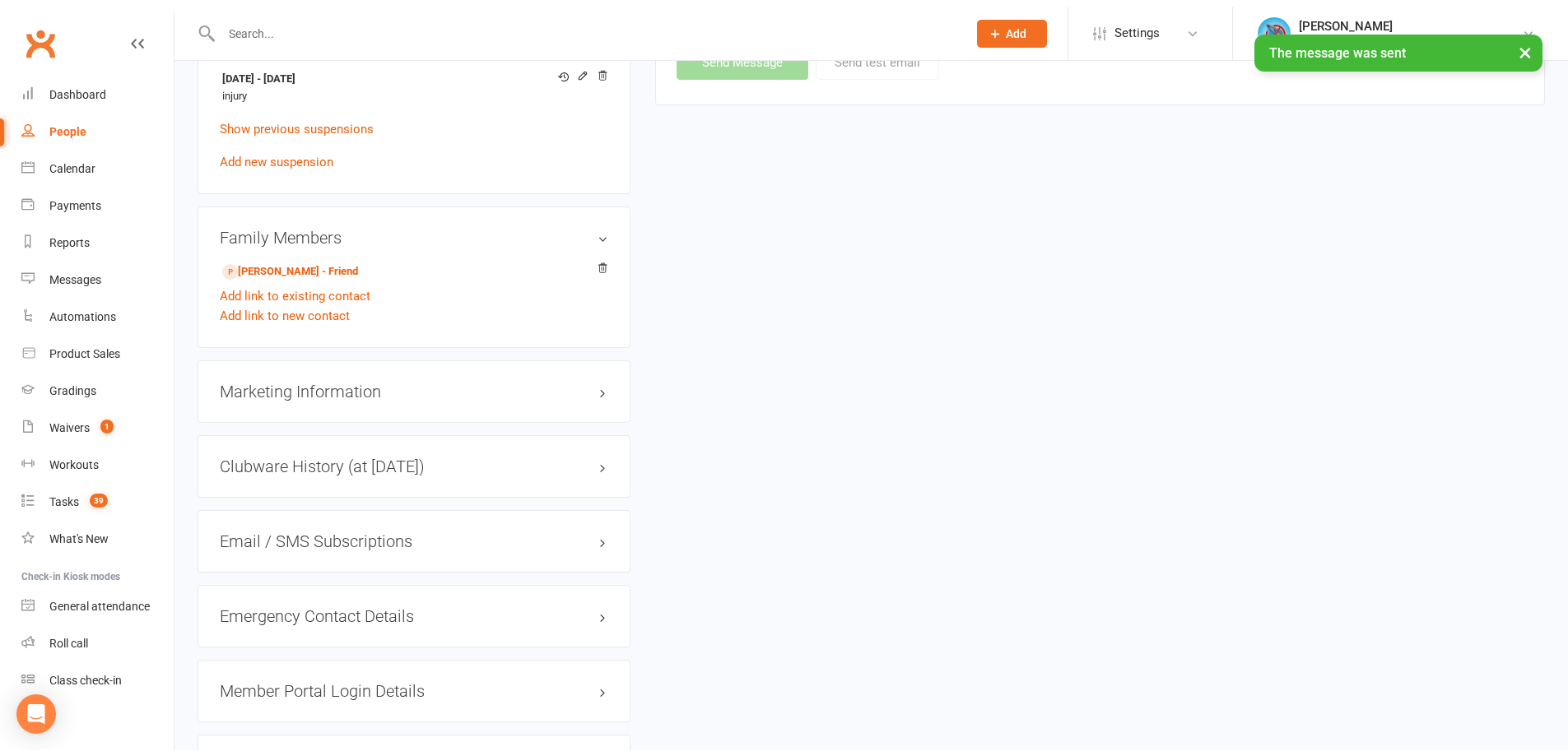
scroll to position [0, 0]
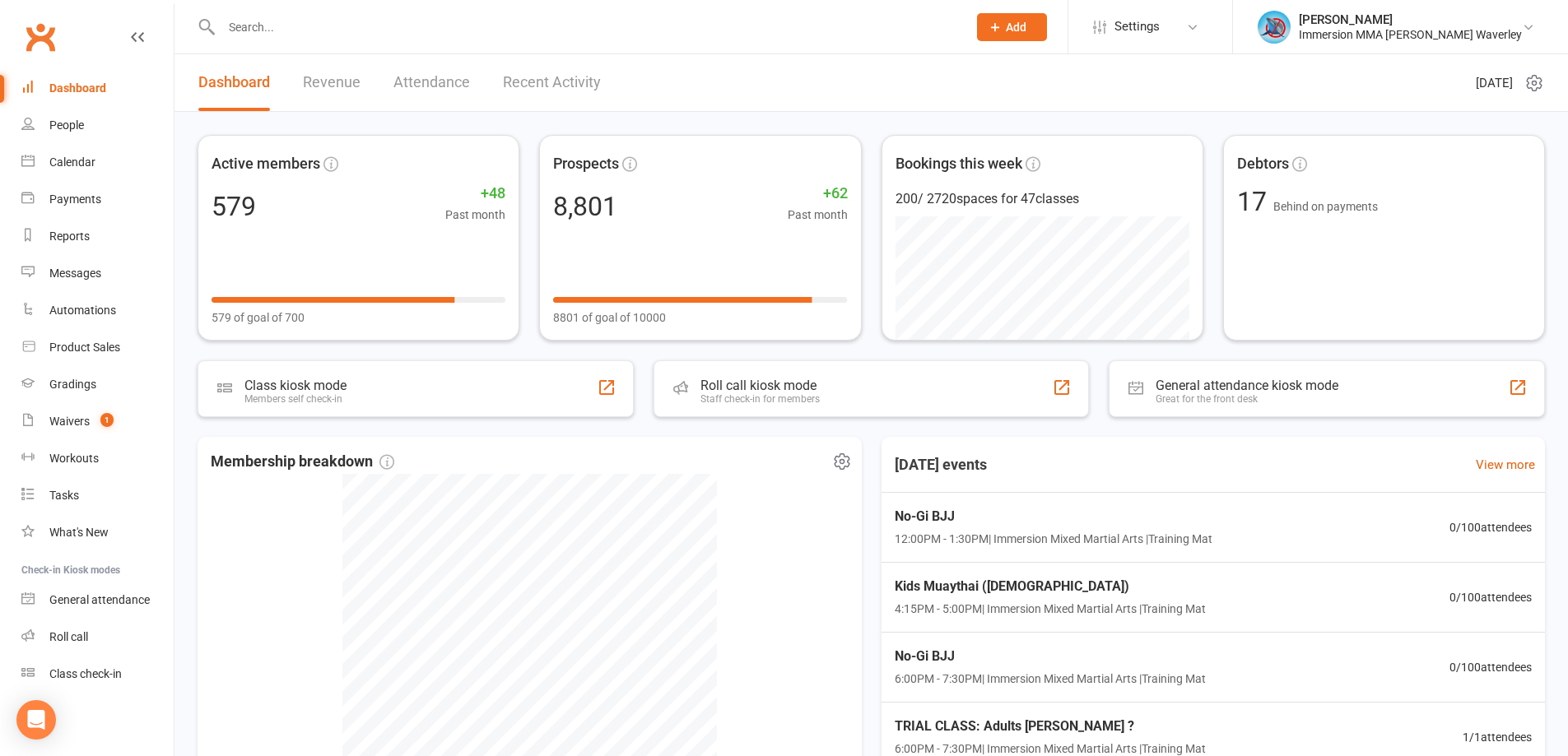
click at [268, 498] on div "Membership breakdown 54 Suspended 3 Active cancelling 2 Active on trial 26 Tria…" at bounding box center [529, 674] width 664 height 473
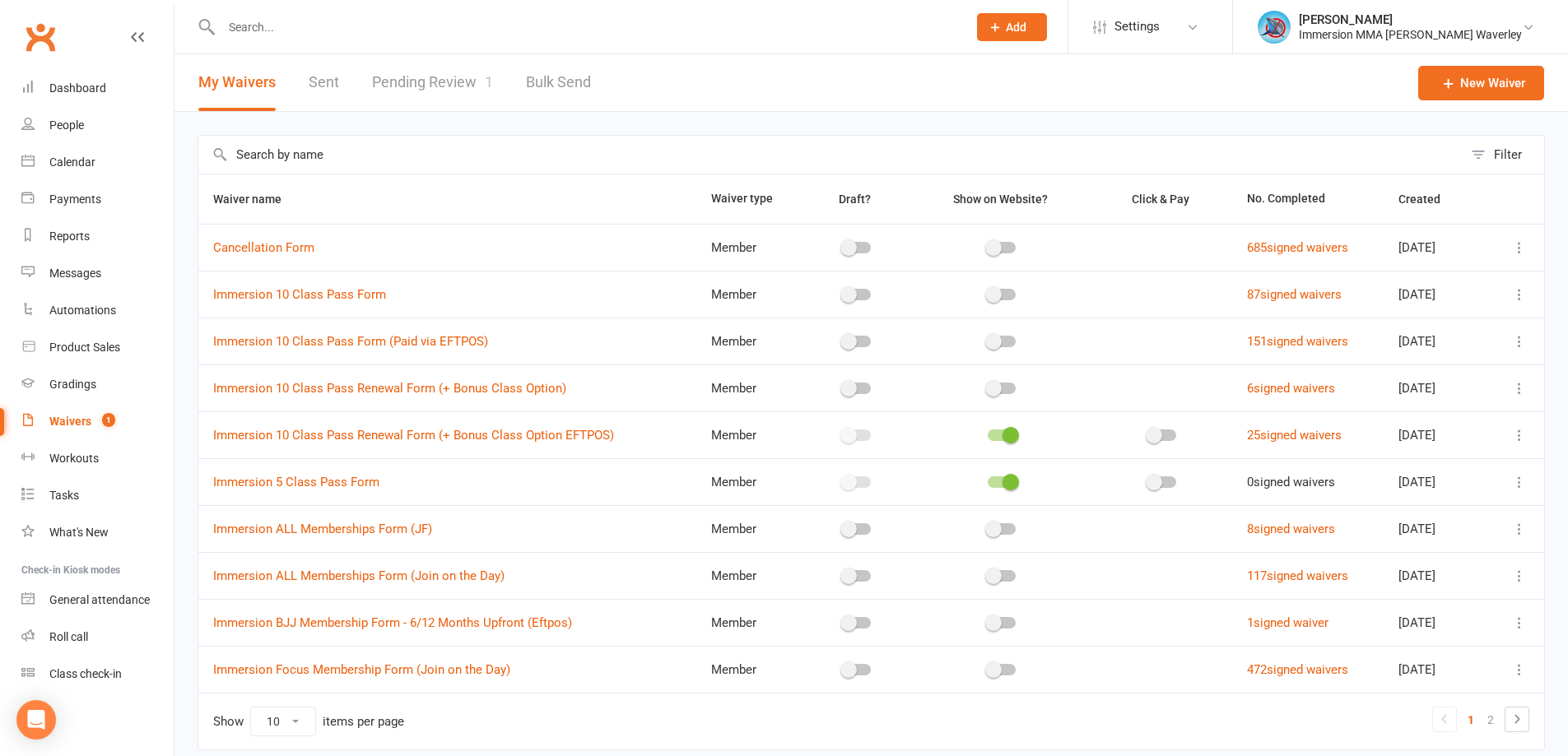
click at [453, 59] on link "Pending Review 1" at bounding box center [432, 83] width 121 height 56
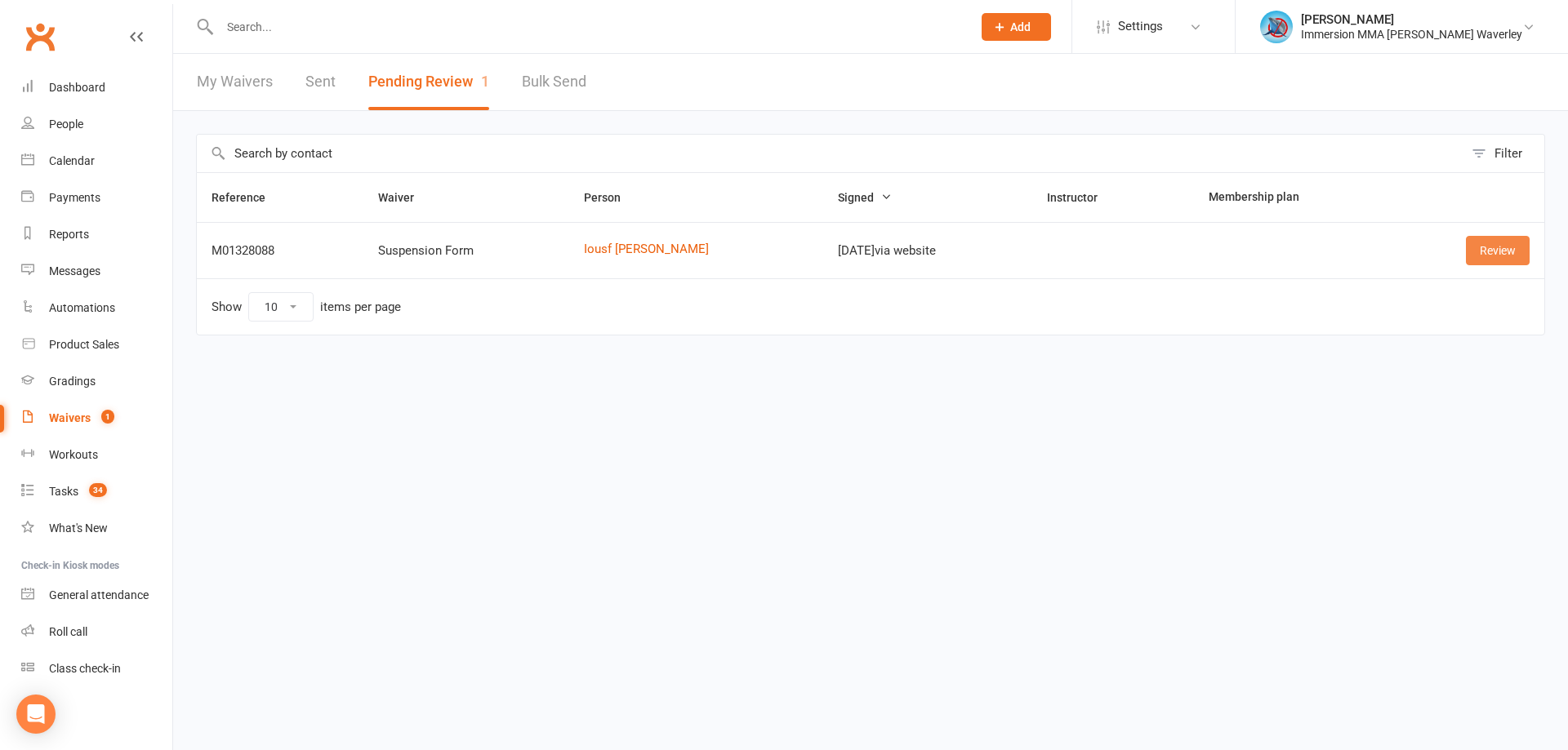
click at [1479, 242] on link "Review" at bounding box center [1497, 250] width 64 height 30
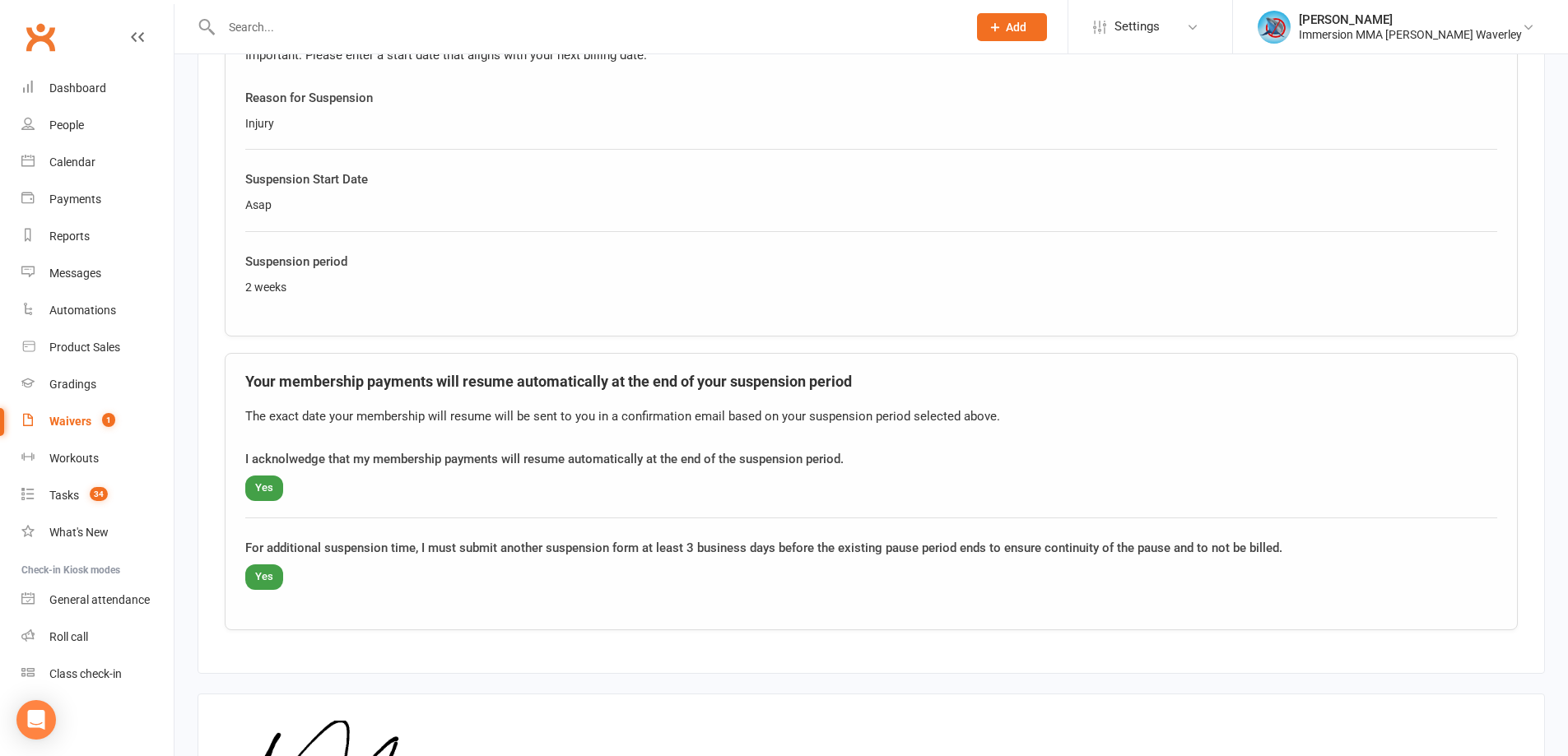
scroll to position [1127, 0]
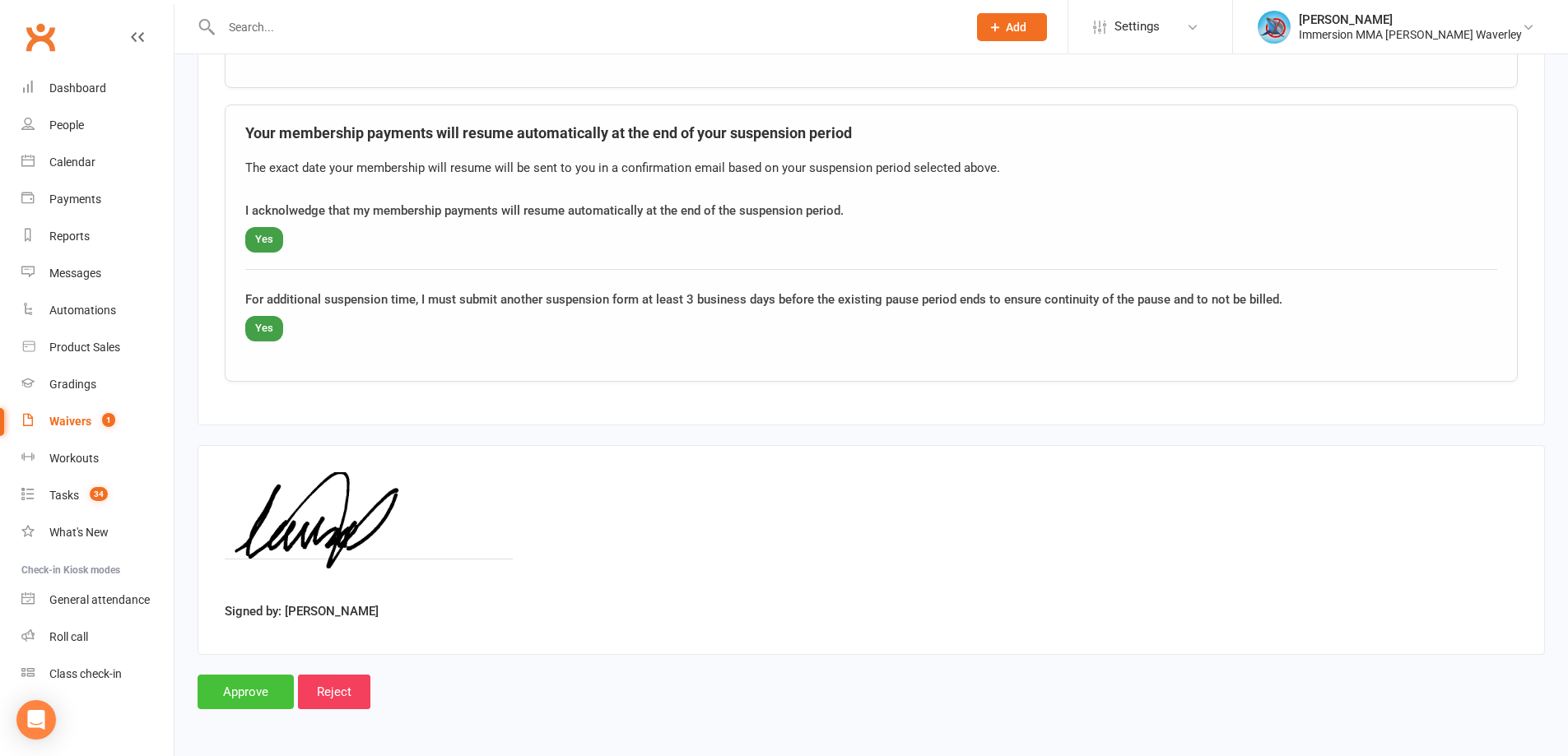
click at [261, 682] on input "Approve" at bounding box center [245, 692] width 97 height 34
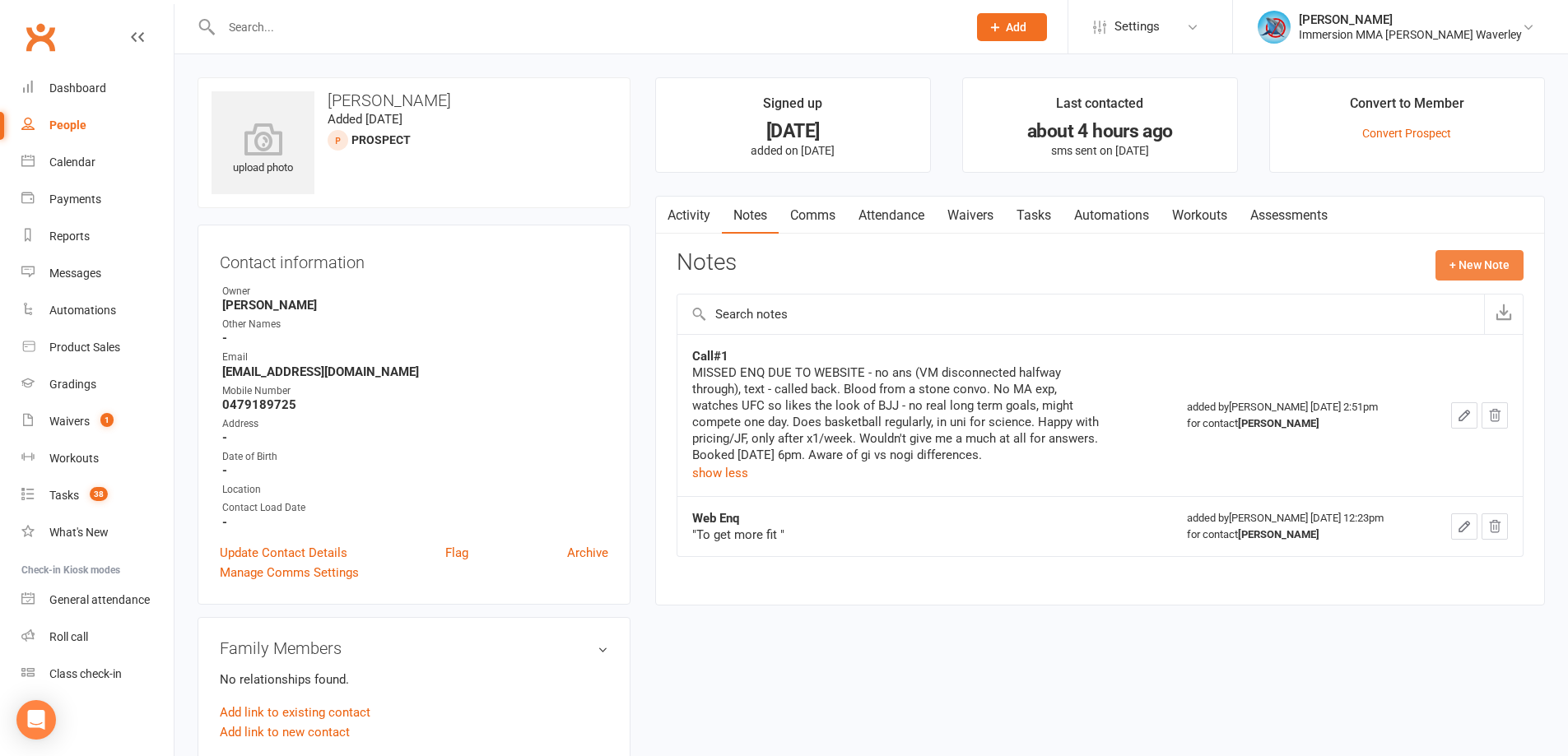
click at [1463, 262] on button "+ New Note" at bounding box center [1479, 265] width 88 height 30
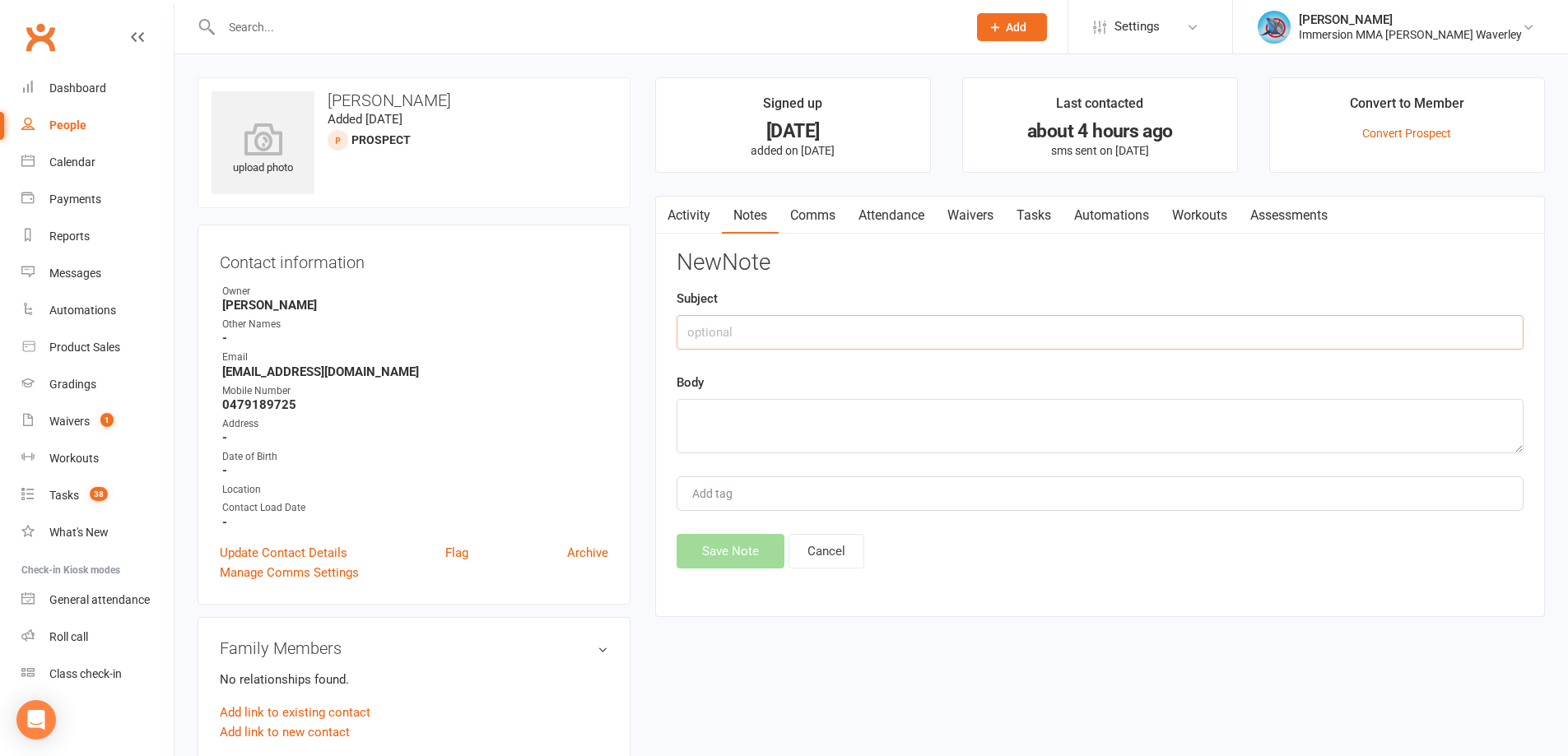
click at [772, 331] on input "text" at bounding box center [1100, 332] width 847 height 34
type input "Resched"
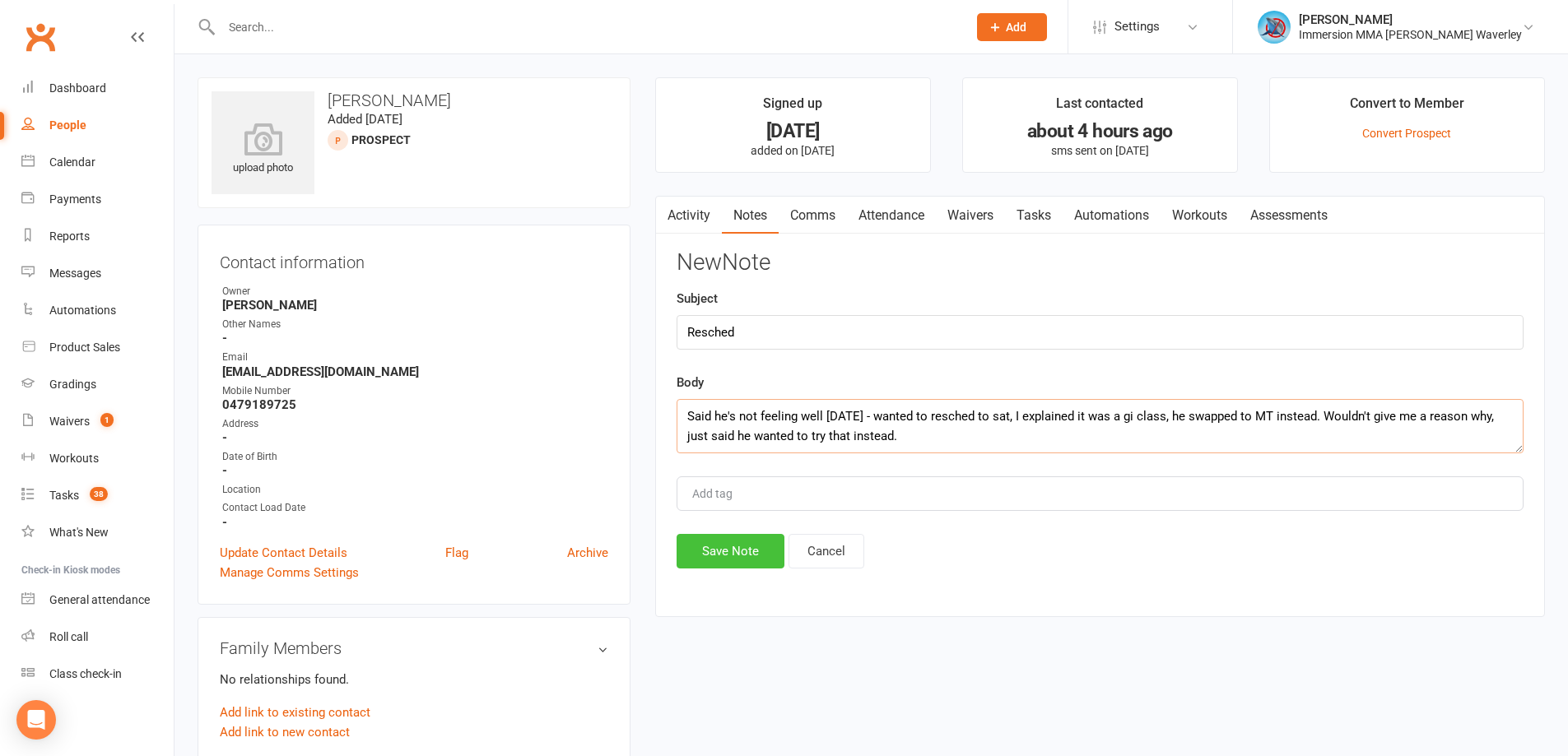
type textarea "Said he's not feeling well today - wanted to resched to sat, I explained it was…"
click at [737, 559] on button "Save Note" at bounding box center [731, 551] width 108 height 34
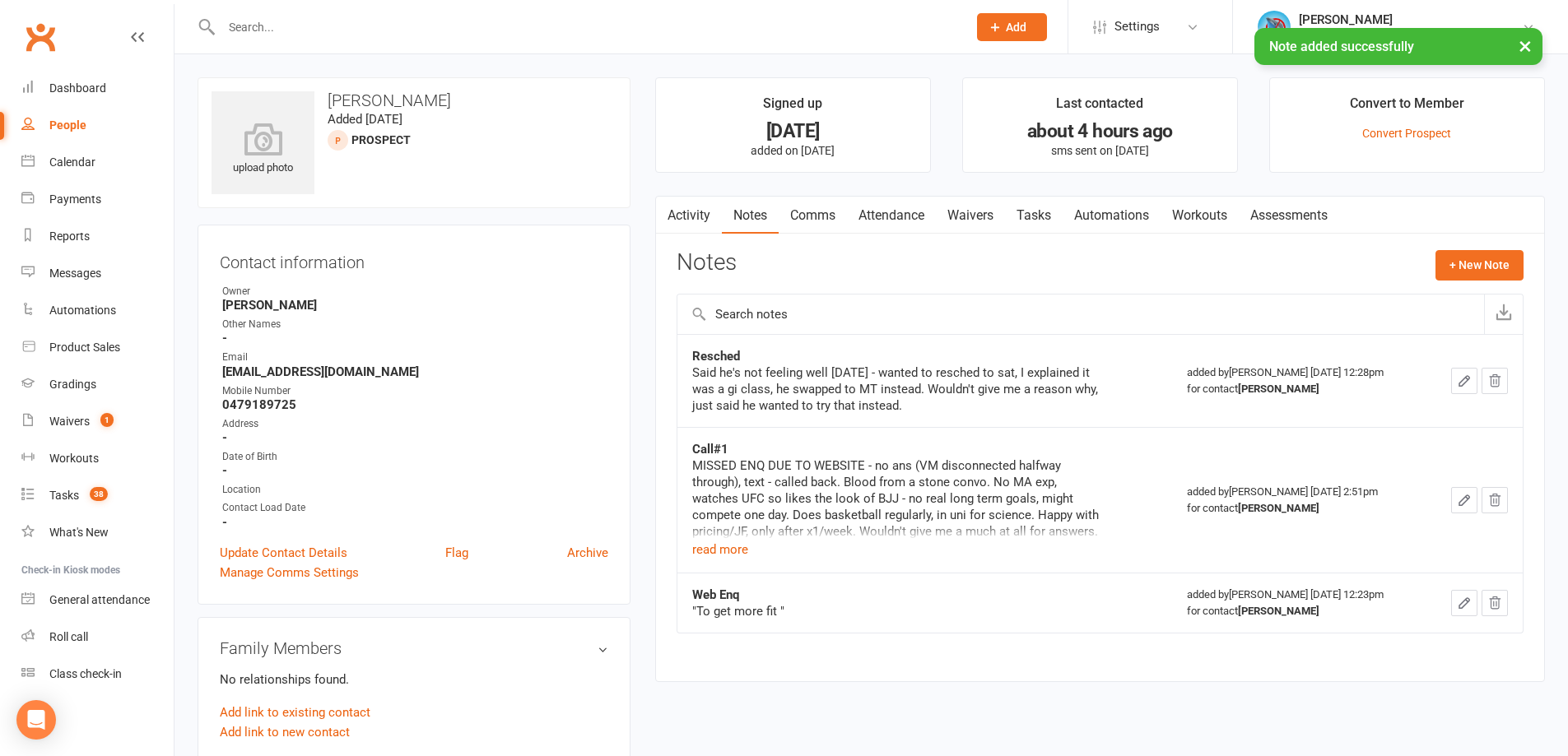
click at [1049, 217] on link "Tasks" at bounding box center [1033, 215] width 57 height 38
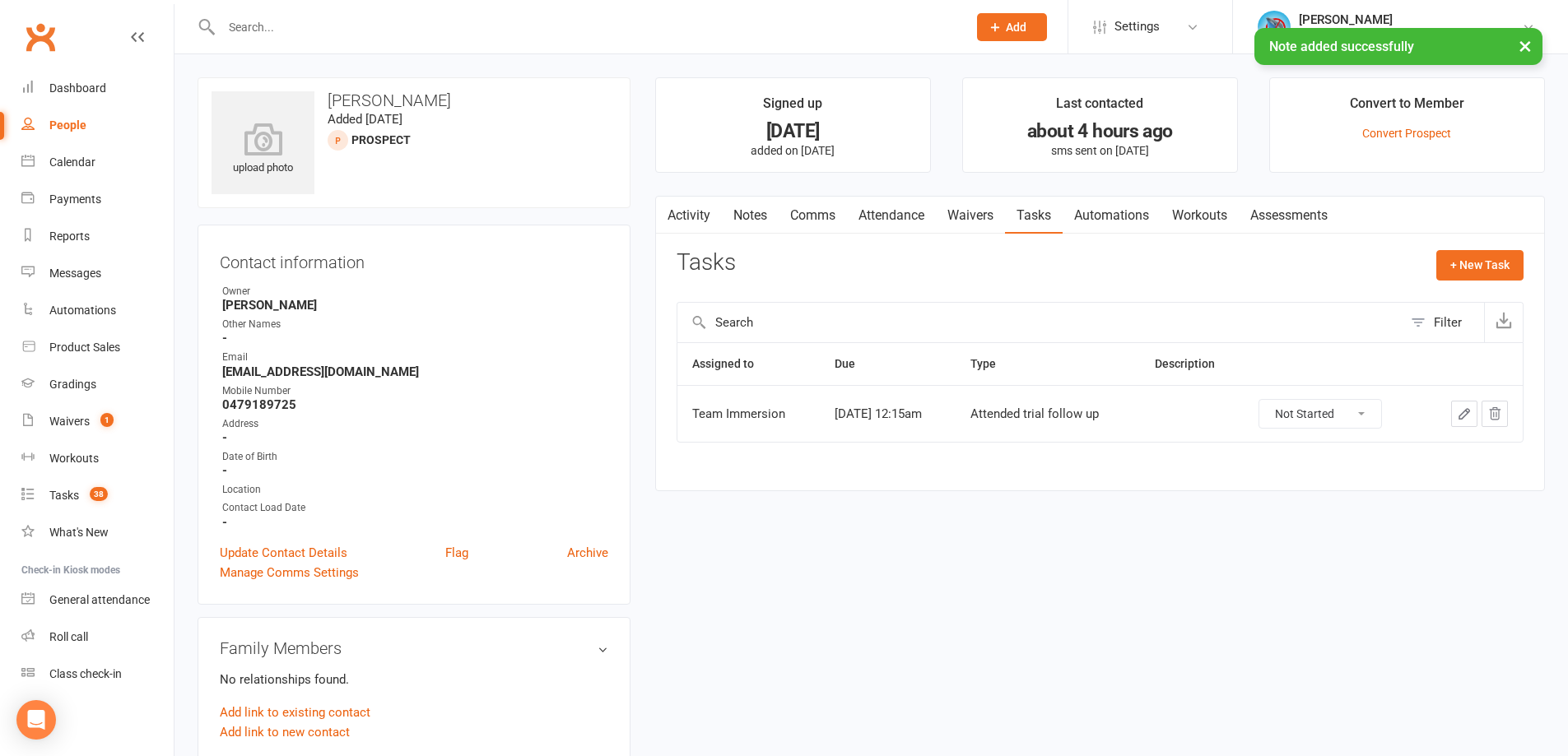
click at [1323, 410] on select "Not Started In Progress Waiting Complete" at bounding box center [1320, 413] width 122 height 28
click at [1271, 400] on select "Not Started In Progress Waiting Complete" at bounding box center [1320, 413] width 122 height 28
select select "unstarted"
click at [883, 216] on link "Attendance" at bounding box center [891, 215] width 89 height 38
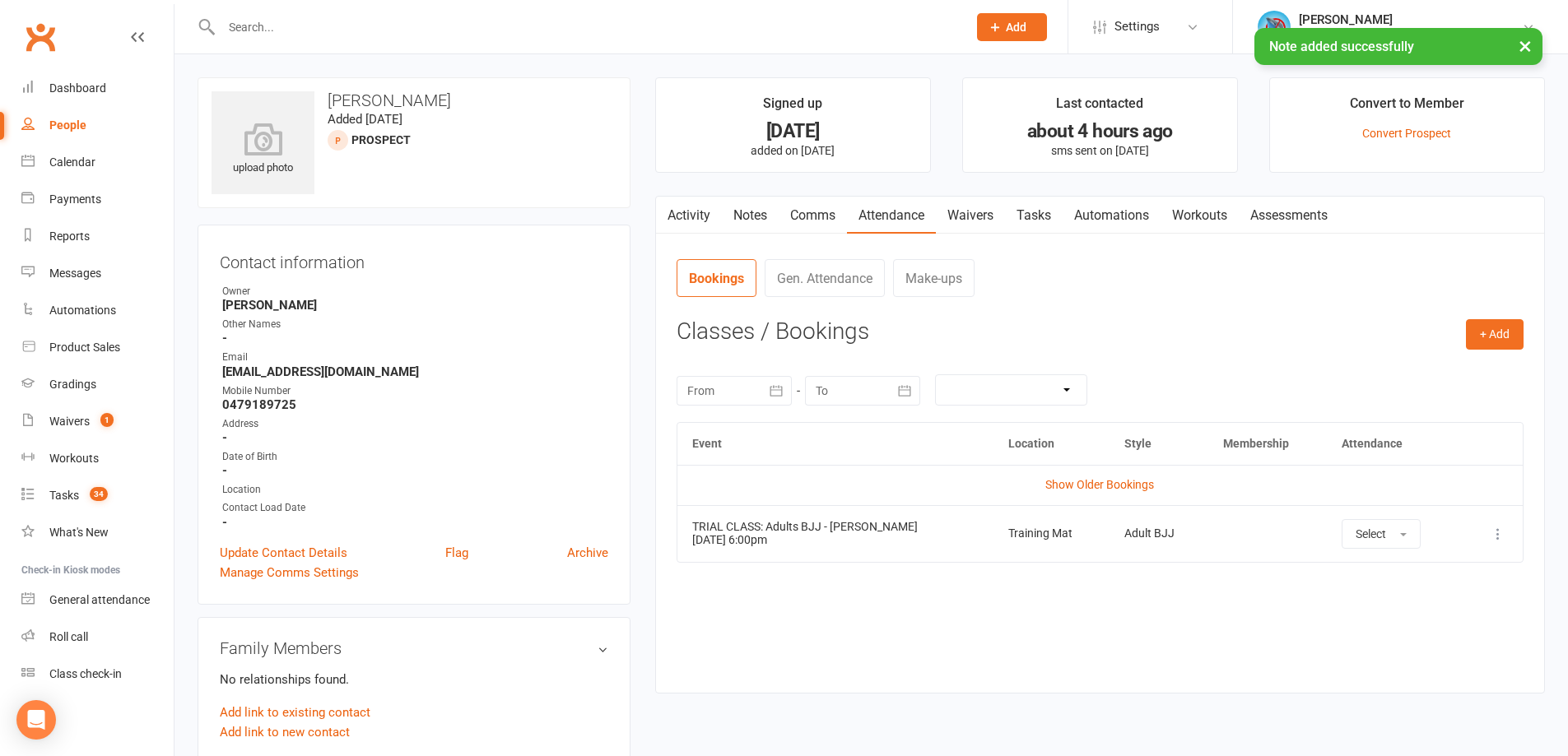
click at [1490, 540] on icon at bounding box center [1498, 534] width 16 height 16
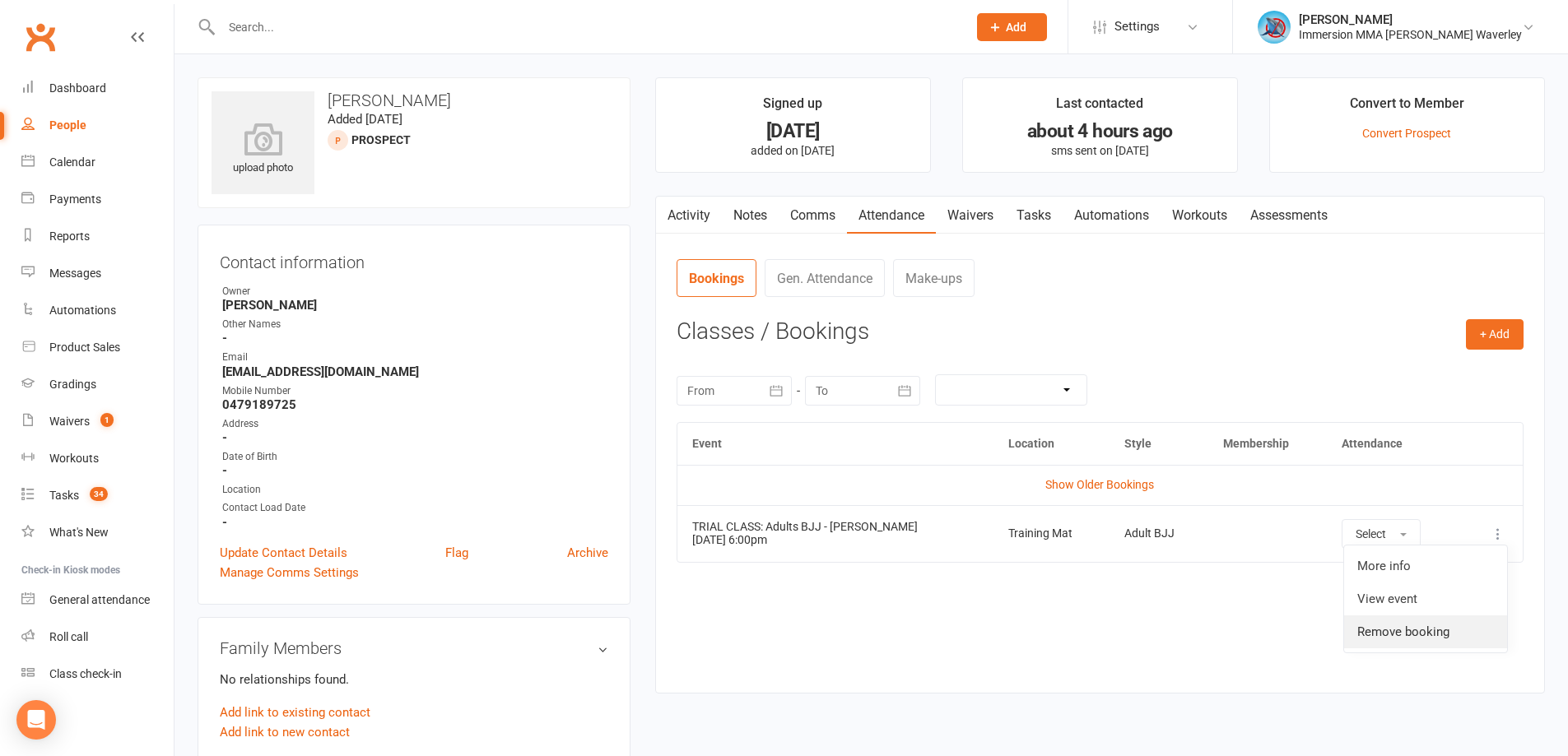
click at [1418, 619] on link "Remove booking" at bounding box center [1425, 632] width 163 height 33
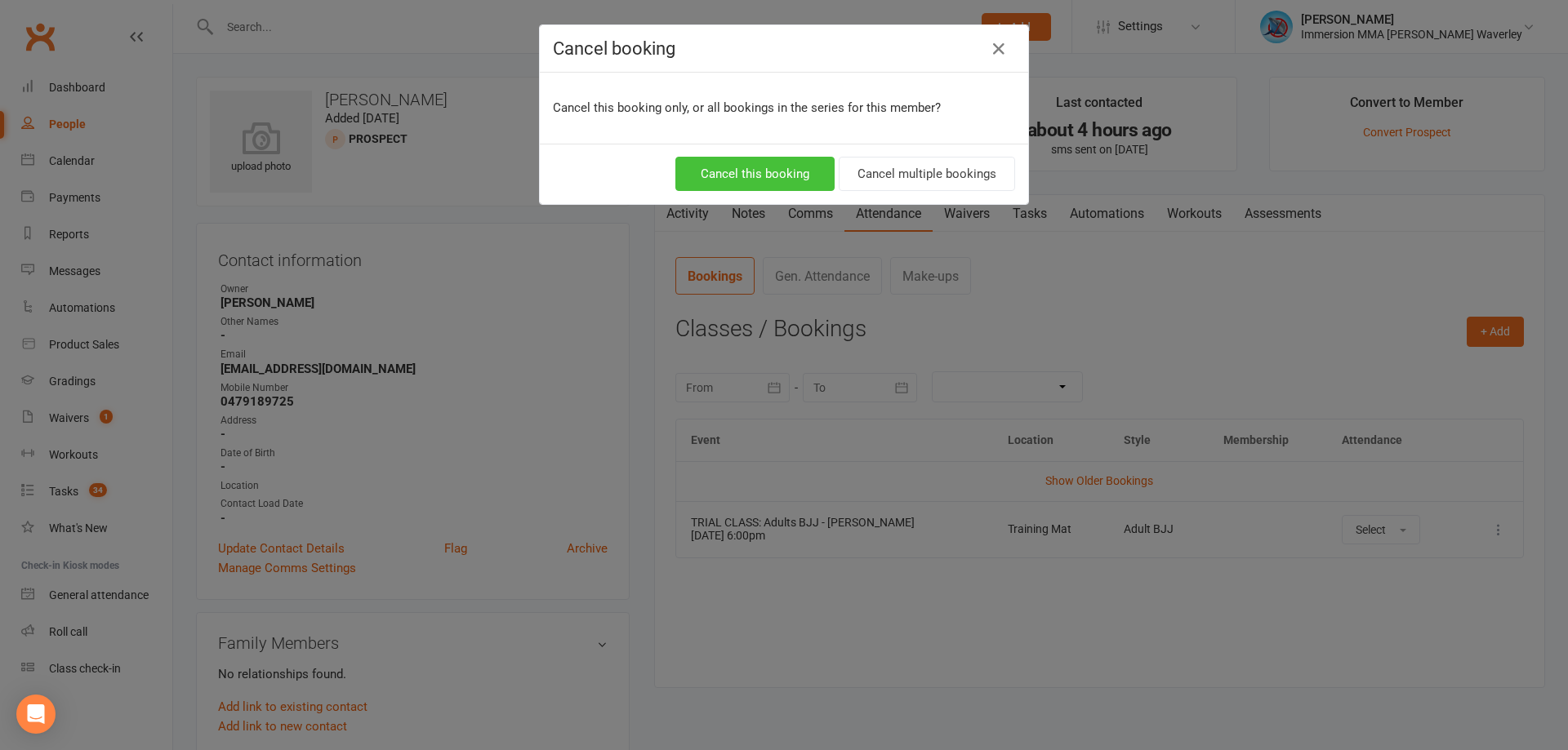
click at [747, 181] on button "Cancel this booking" at bounding box center [755, 174] width 159 height 34
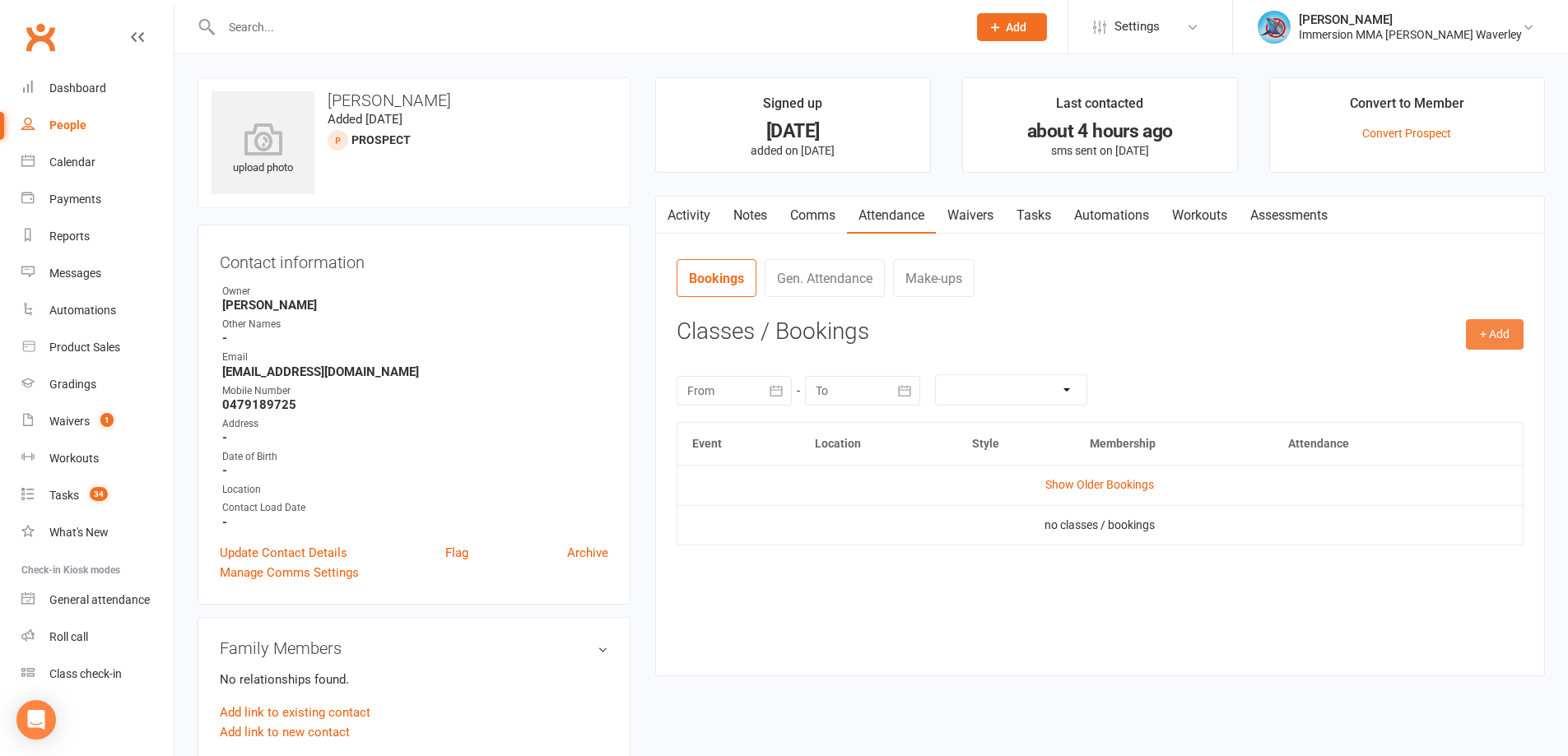
click at [1507, 331] on button "+ Add" at bounding box center [1495, 334] width 57 height 30
click at [1411, 409] on link "Add Appointment" at bounding box center [1441, 405] width 163 height 33
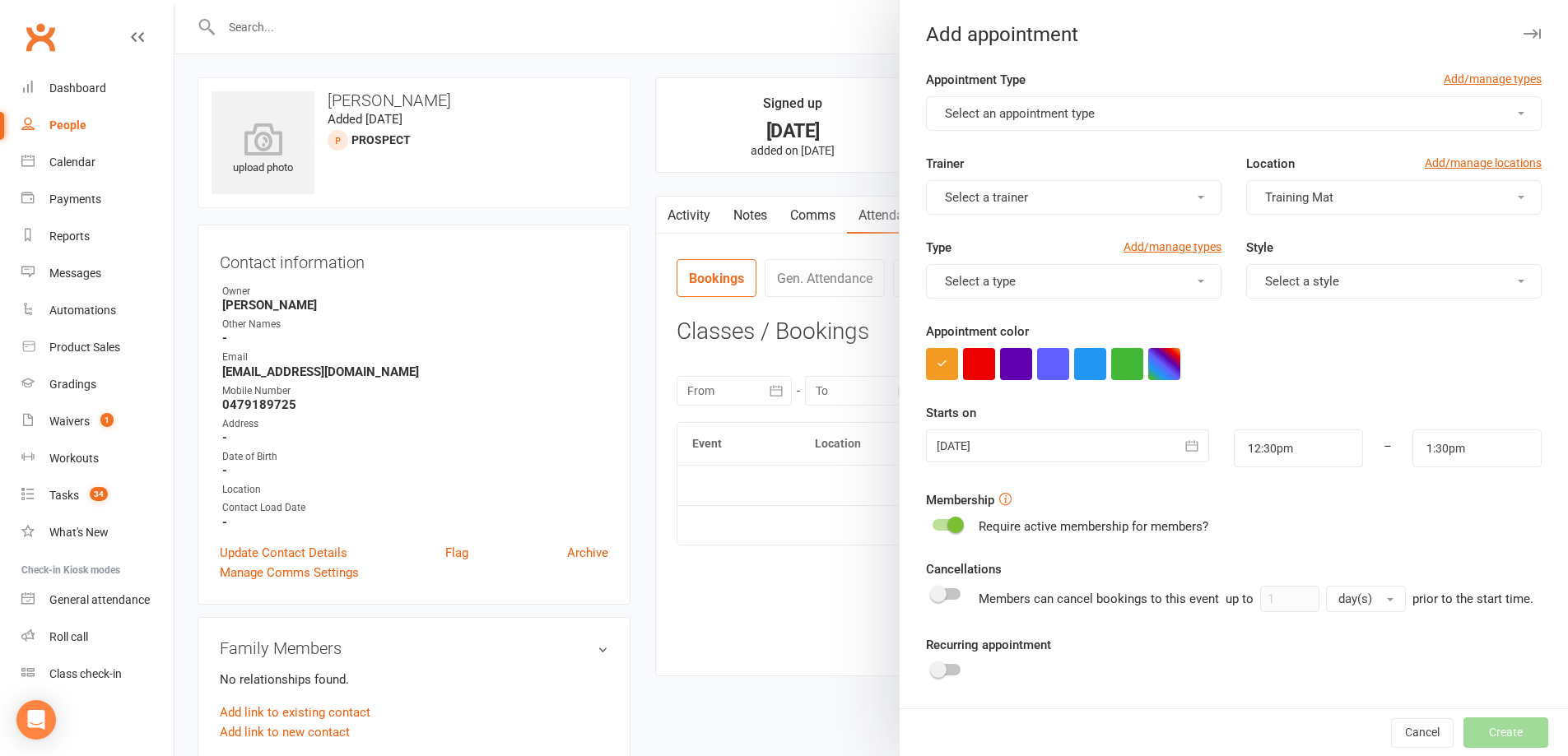
click at [999, 278] on span "Select a type" at bounding box center [980, 281] width 71 height 15
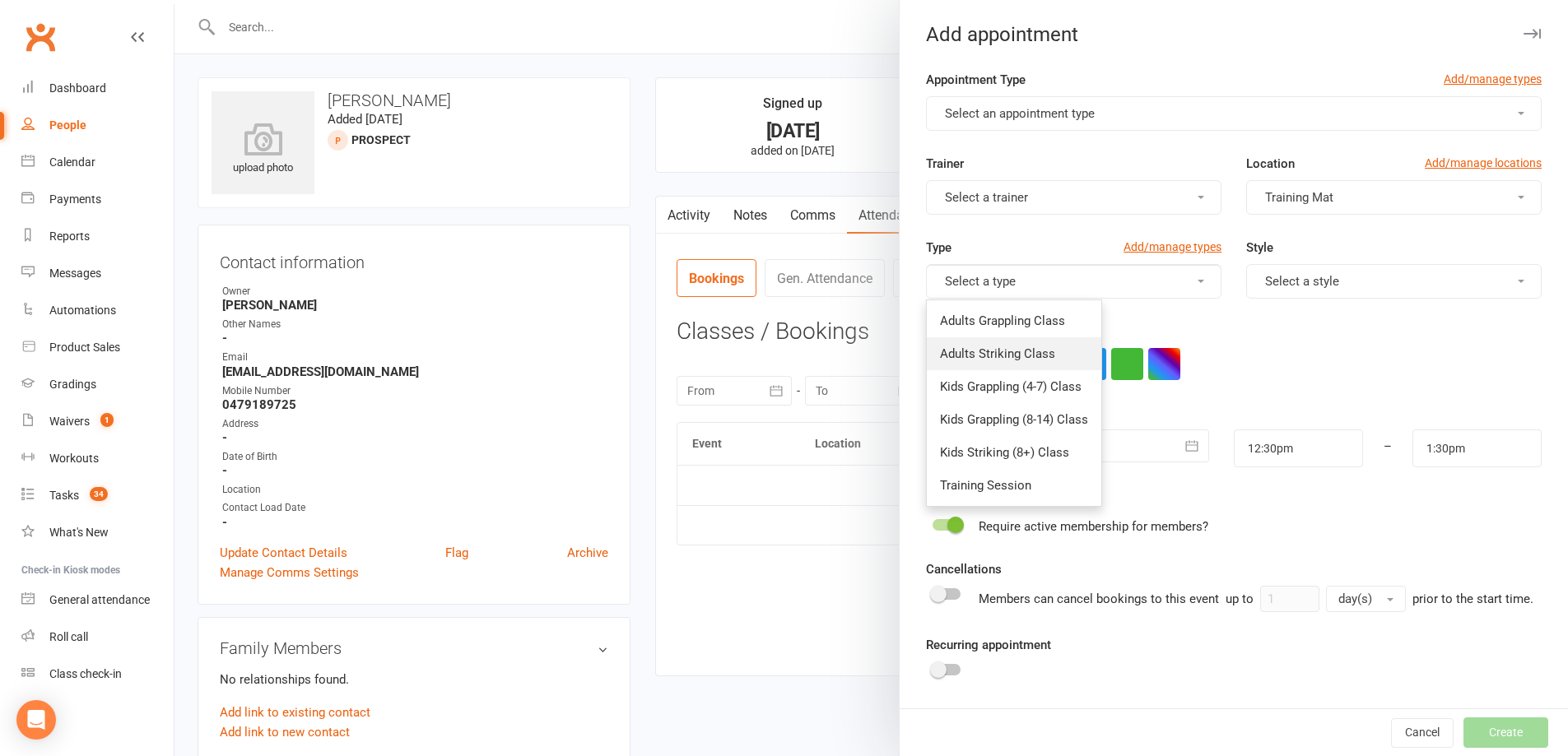
click at [1026, 343] on link "Adults Striking Class" at bounding box center [1014, 354] width 174 height 33
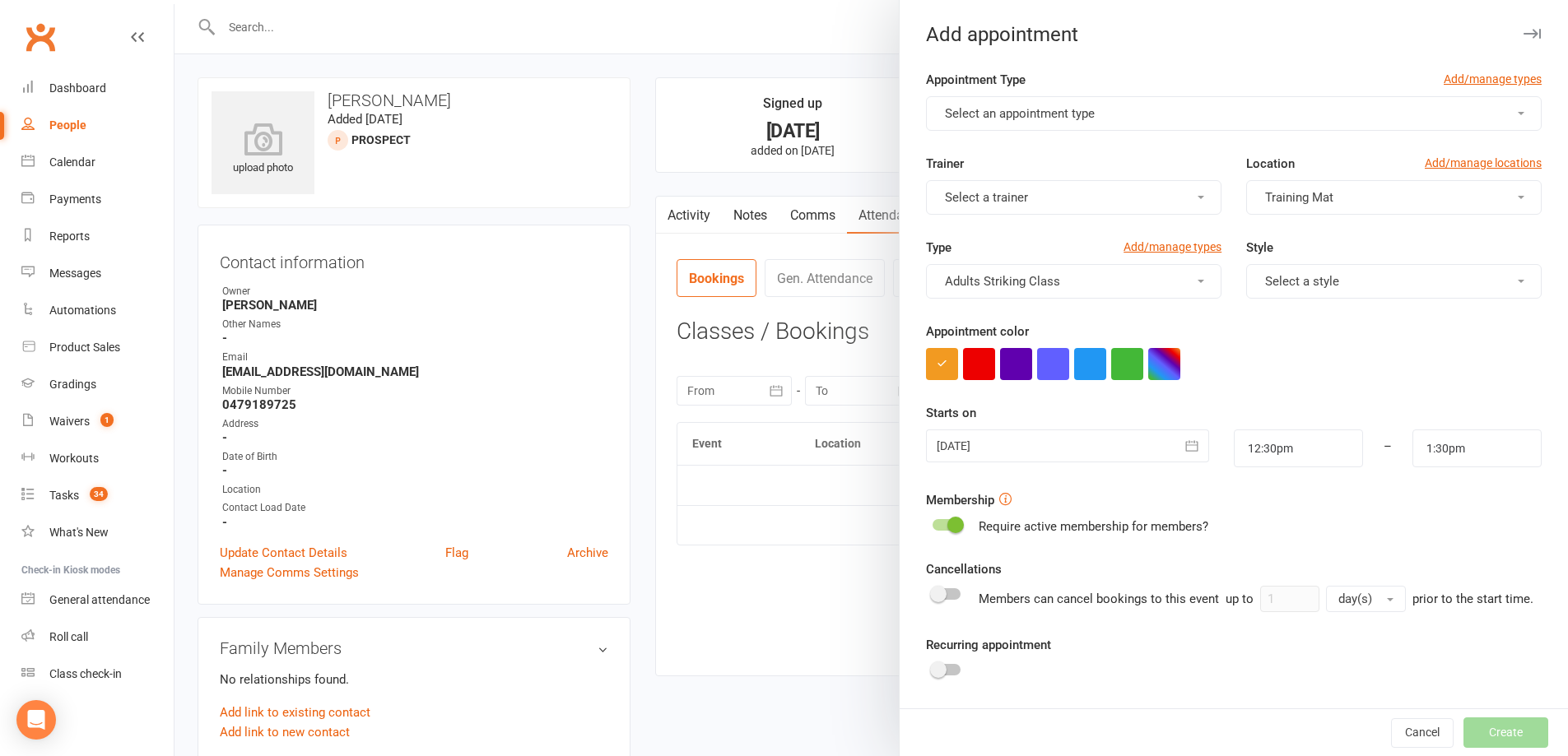
click at [1041, 441] on div at bounding box center [1067, 446] width 282 height 33
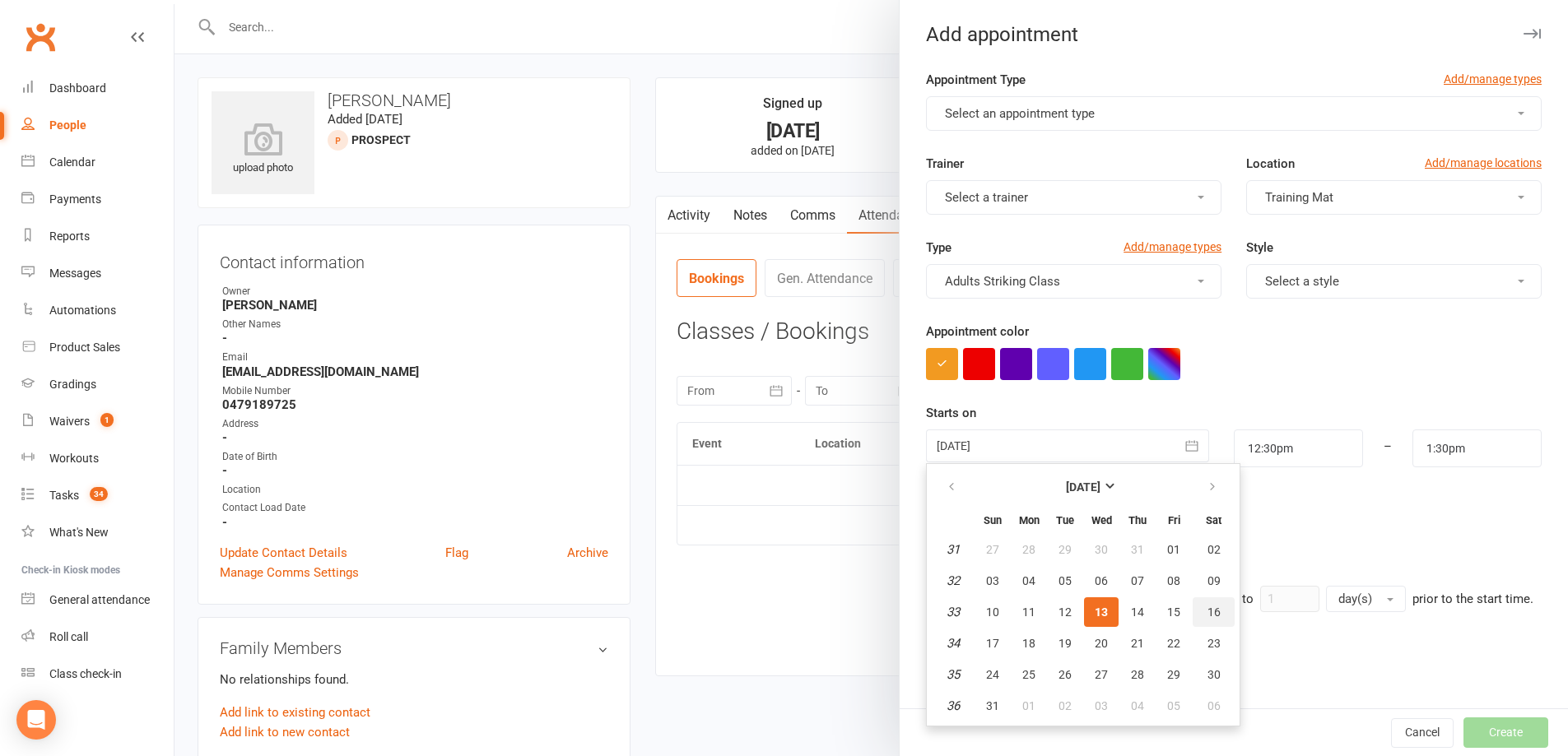
click at [1207, 608] on span "16" at bounding box center [1213, 612] width 13 height 13
type input "16 Aug 2025"
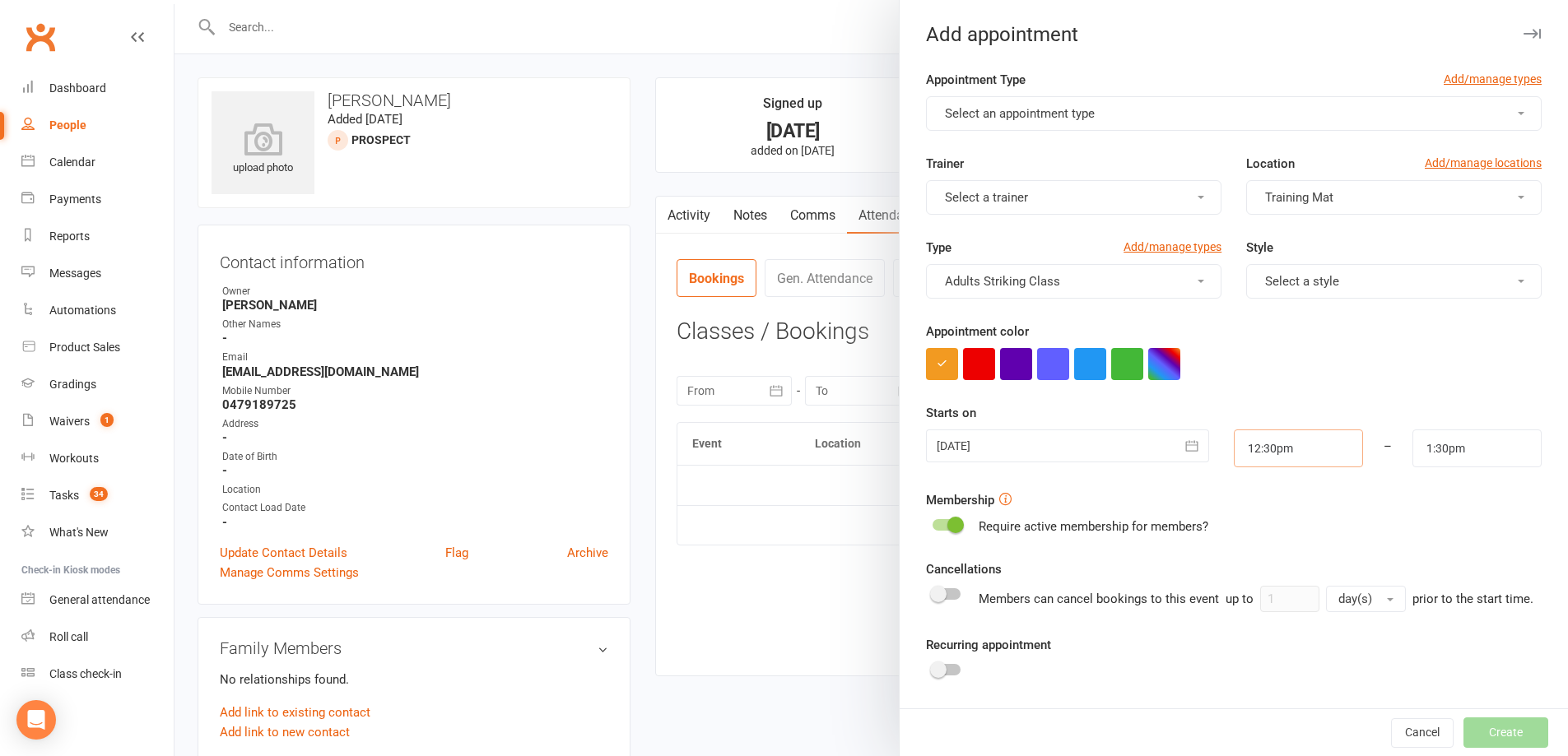
click at [1304, 459] on input "12:30pm" at bounding box center [1298, 448] width 129 height 38
type input "10:00am"
click at [1259, 483] on li "10:00am" at bounding box center [1274, 478] width 79 height 25
click at [1439, 456] on input "11:00am" at bounding box center [1477, 448] width 129 height 38
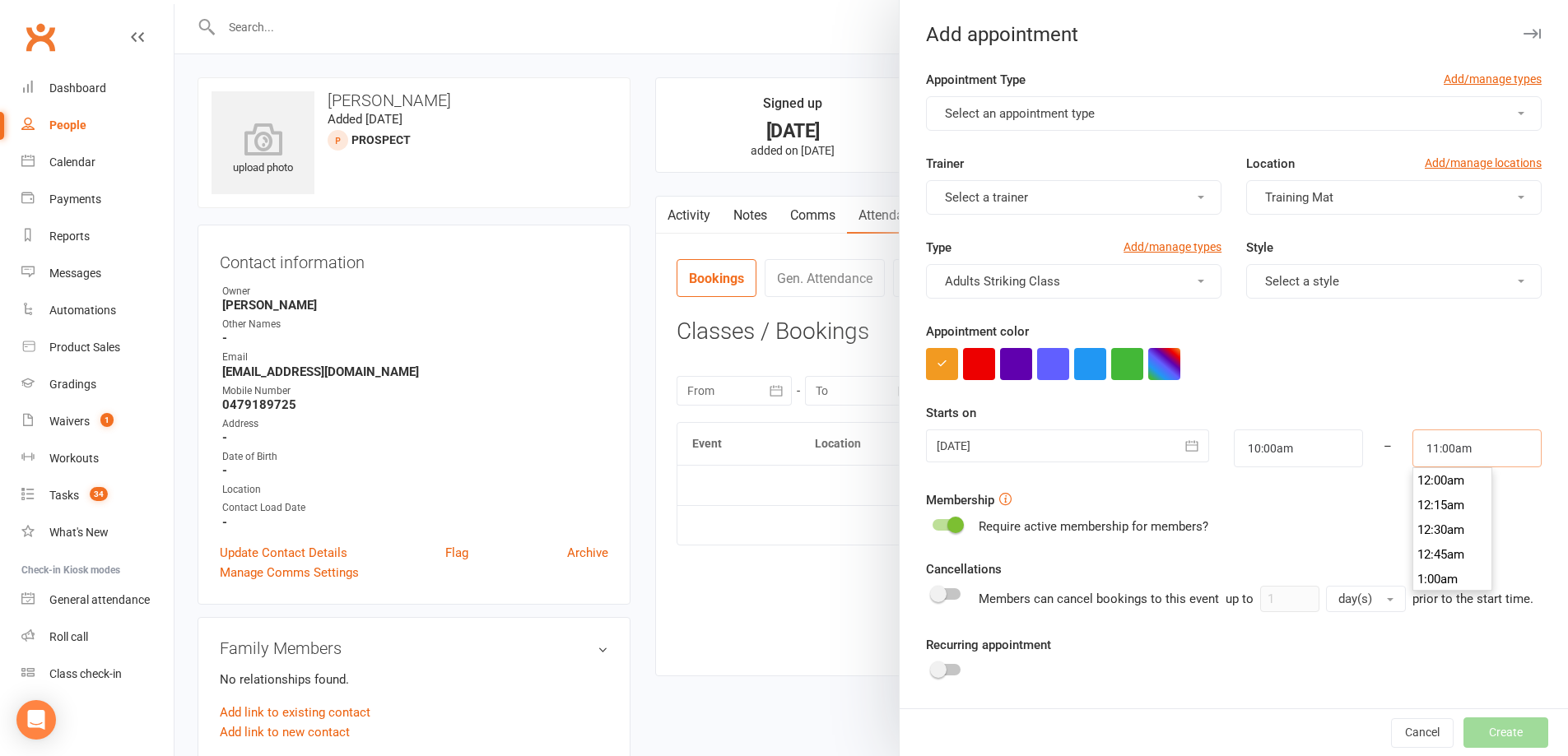
scroll to position [1062, 0]
type input "11:30am"
click at [1426, 560] on li "11:30am" at bounding box center [1453, 554] width 79 height 25
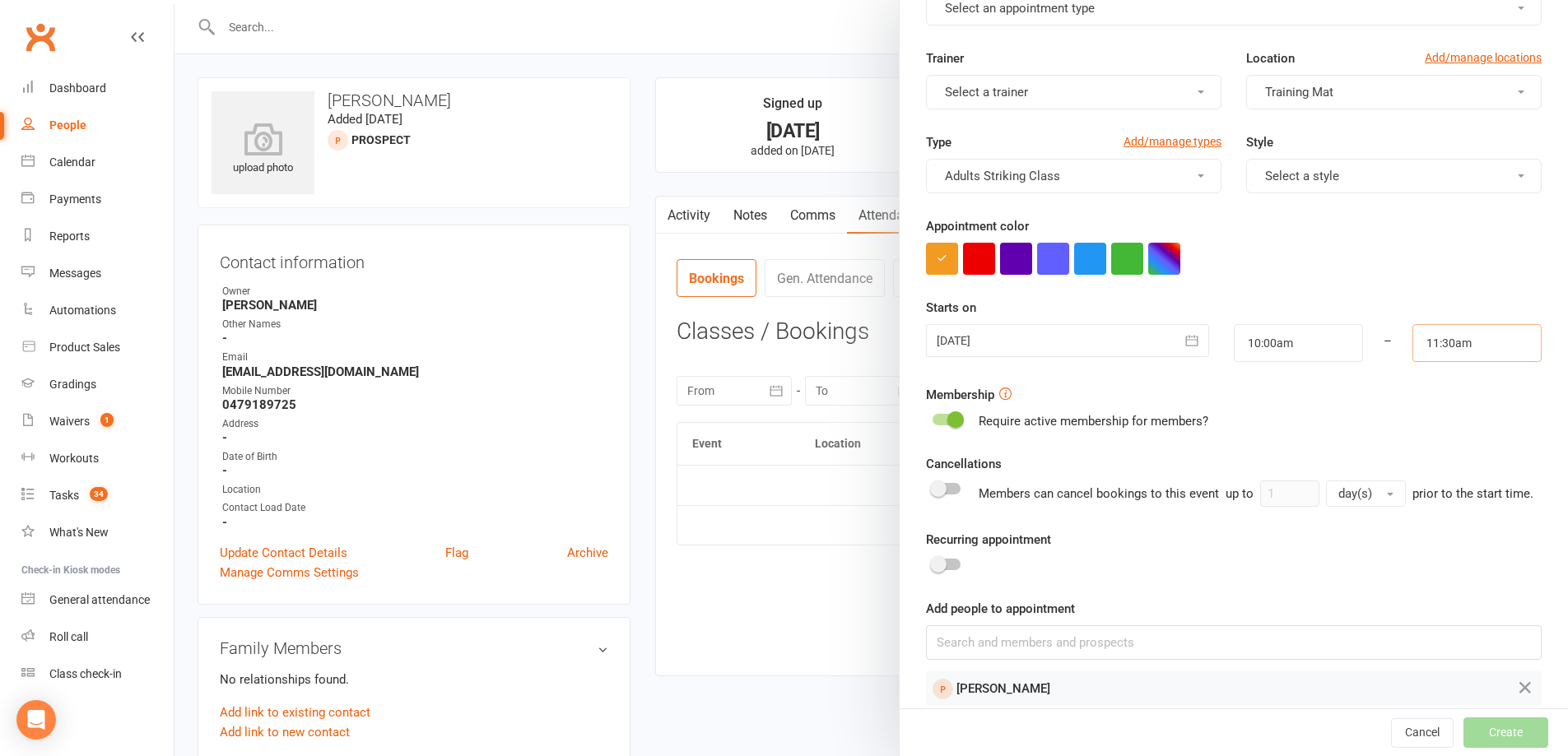
scroll to position [146, 0]
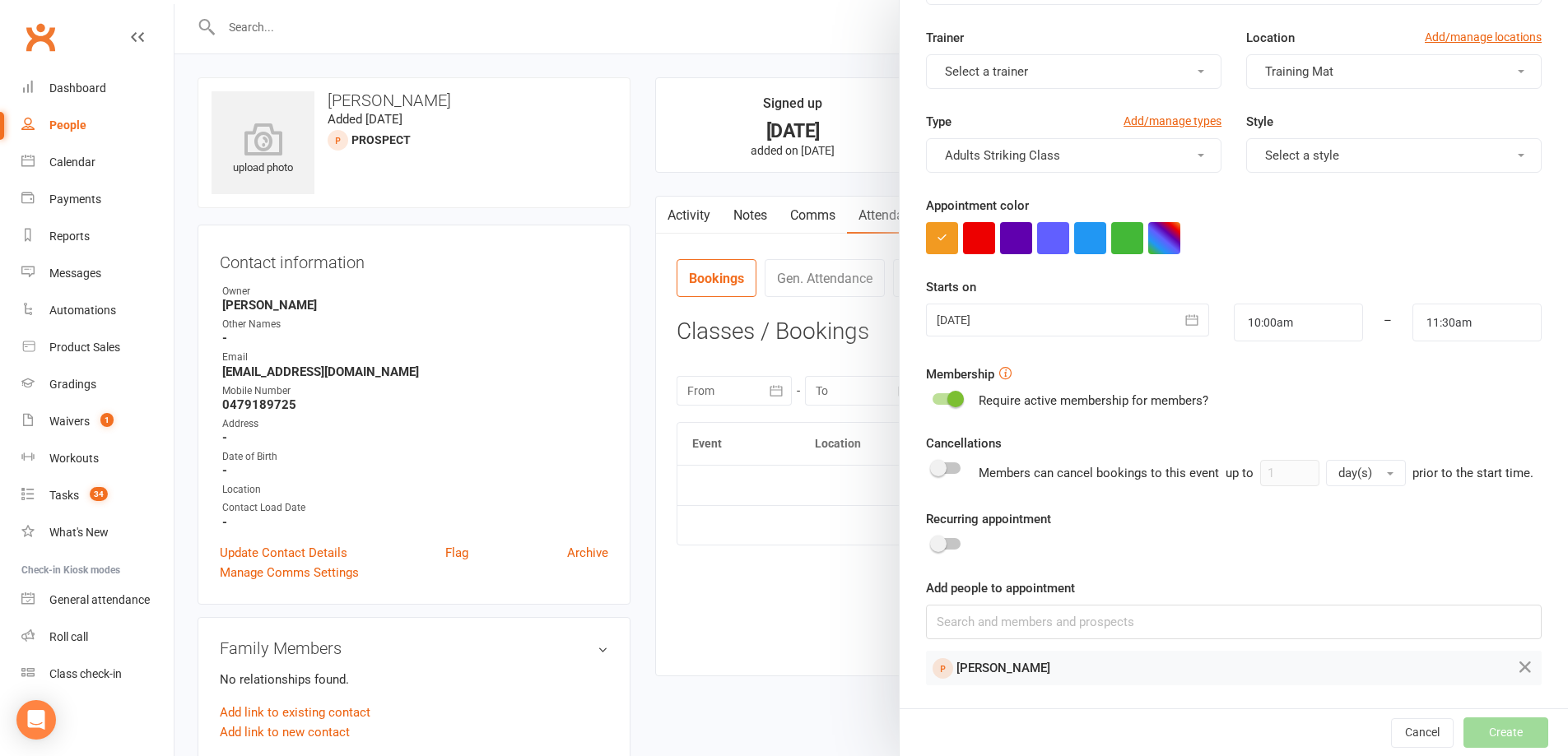
click at [932, 393] on div at bounding box center [946, 398] width 28 height 11
click at [932, 396] on input "checkbox" at bounding box center [932, 396] width 0 height 0
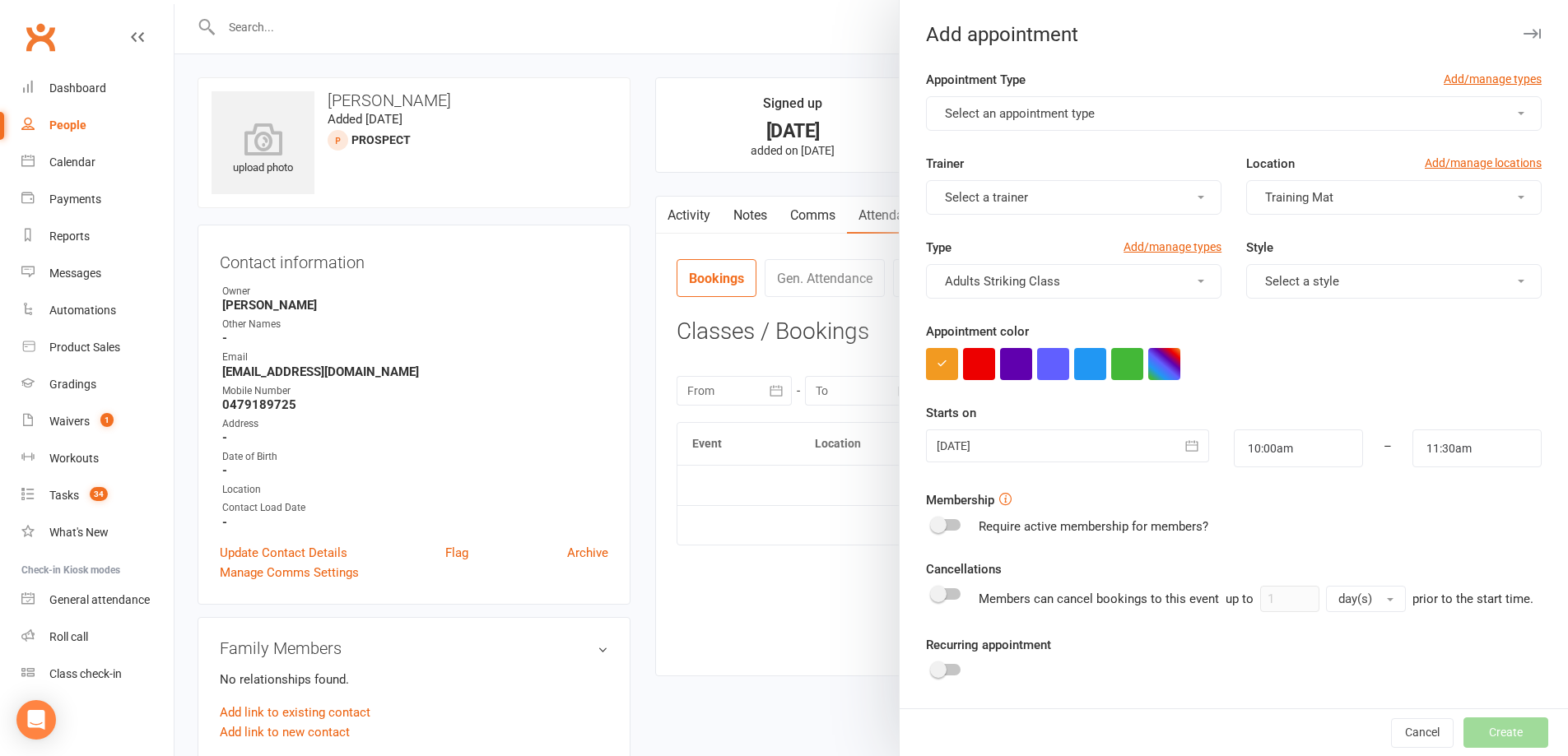
click at [1029, 73] on div "Appointment Type Add/manage types" at bounding box center [1234, 83] width 616 height 26
click at [1006, 107] on span "Select an appointment type" at bounding box center [1019, 113] width 150 height 15
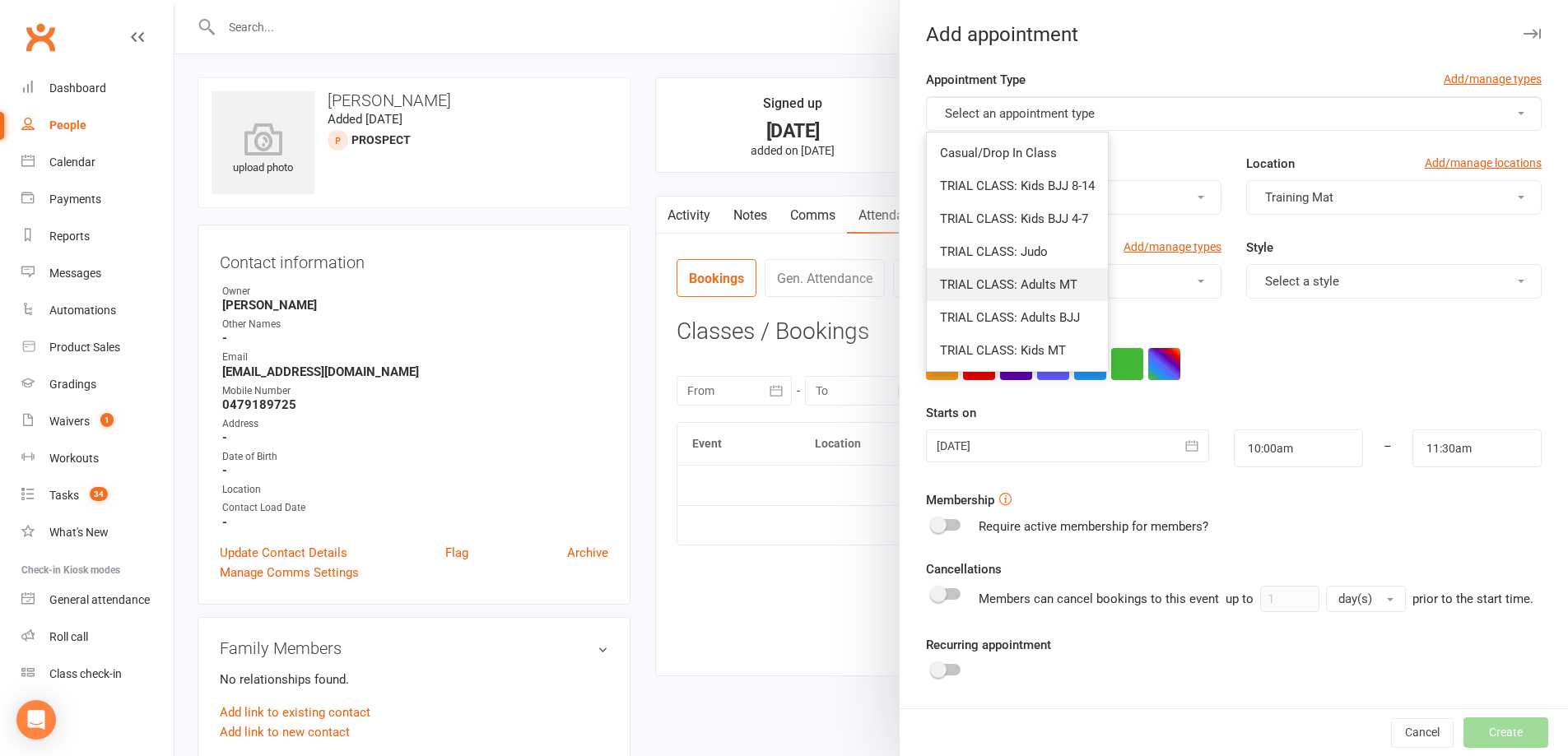
click at [1060, 292] on link "TRIAL CLASS: Adults MT" at bounding box center [1018, 284] width 181 height 33
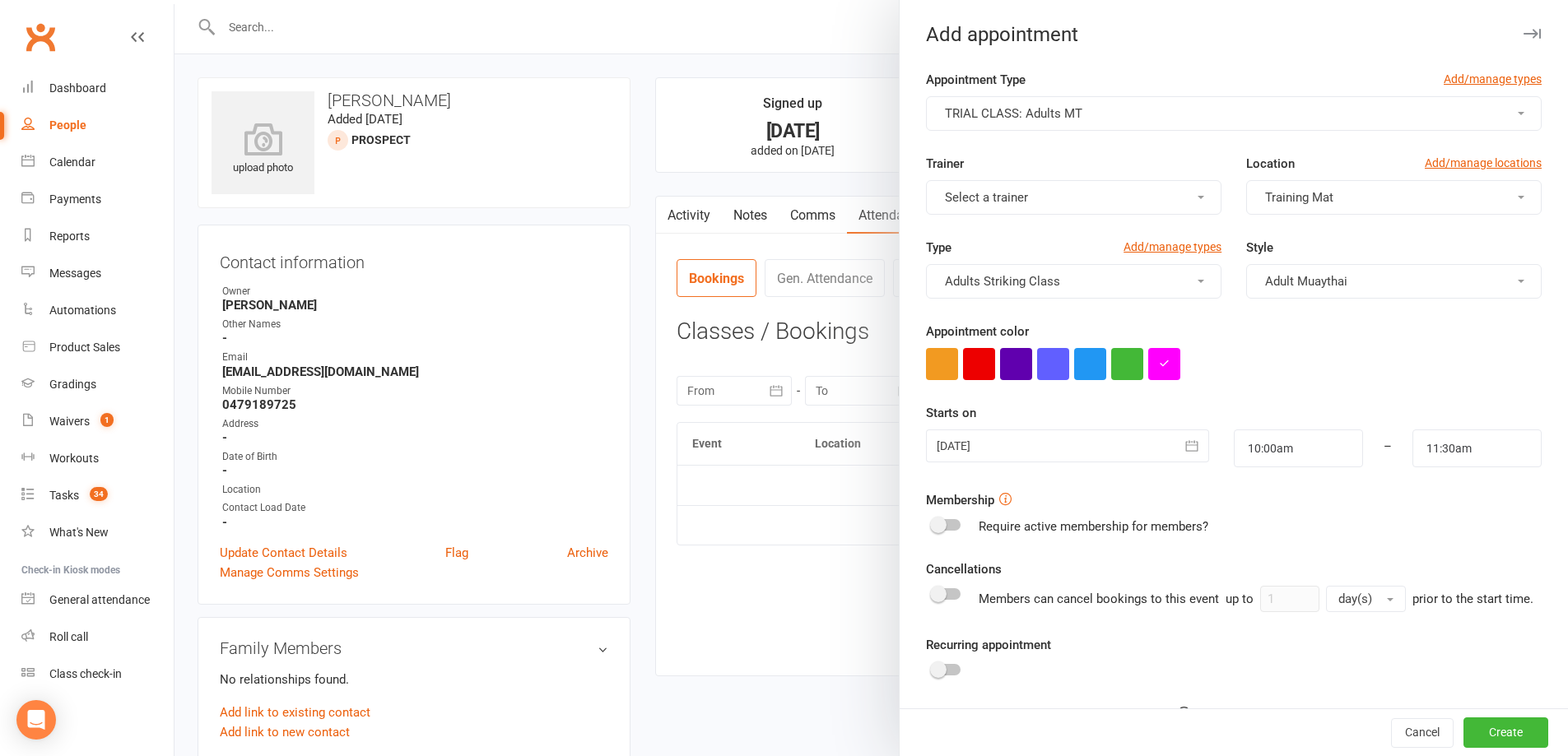
click at [1084, 270] on button "Adults Striking Class" at bounding box center [1074, 281] width 296 height 34
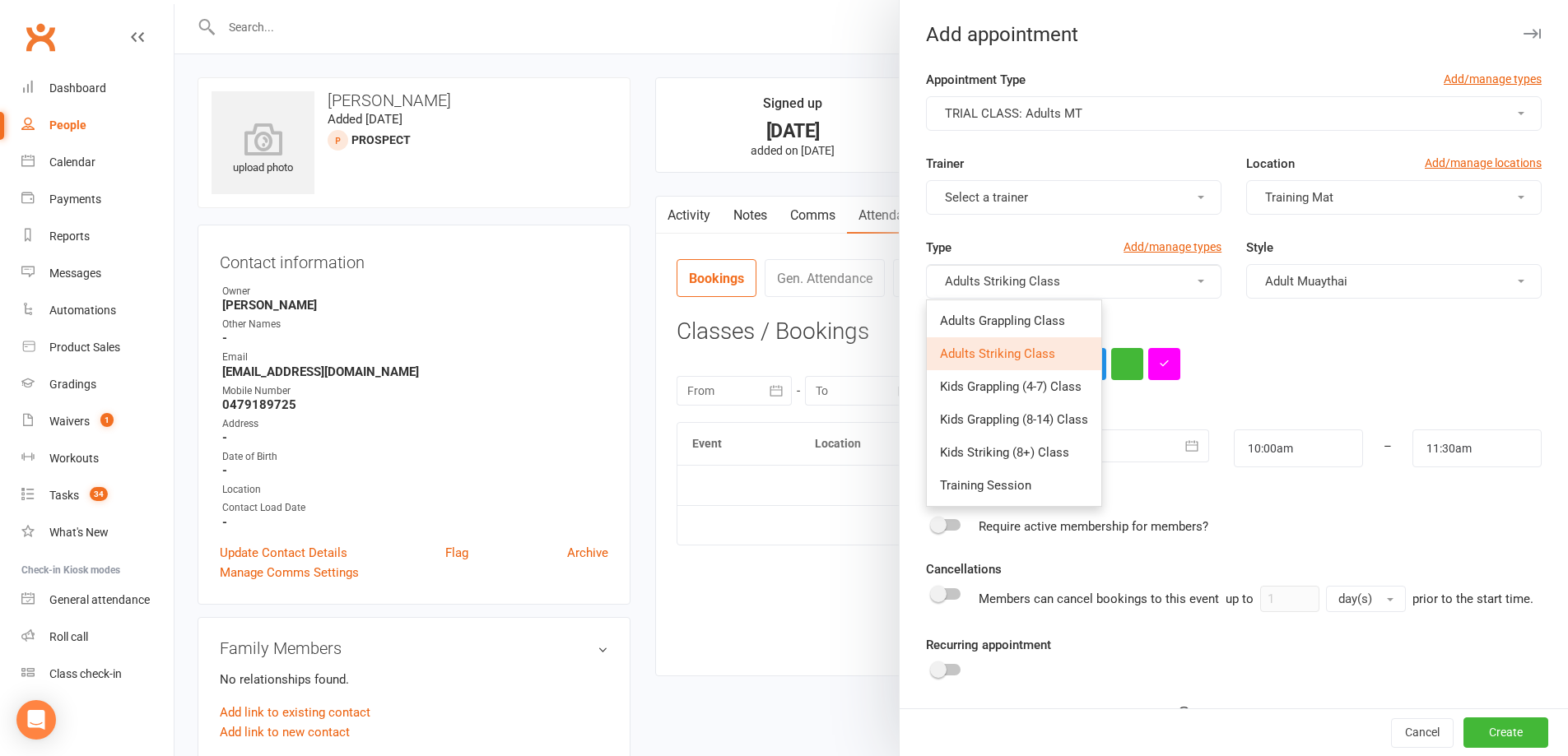
click at [1262, 334] on div "Appointment color" at bounding box center [1234, 351] width 616 height 58
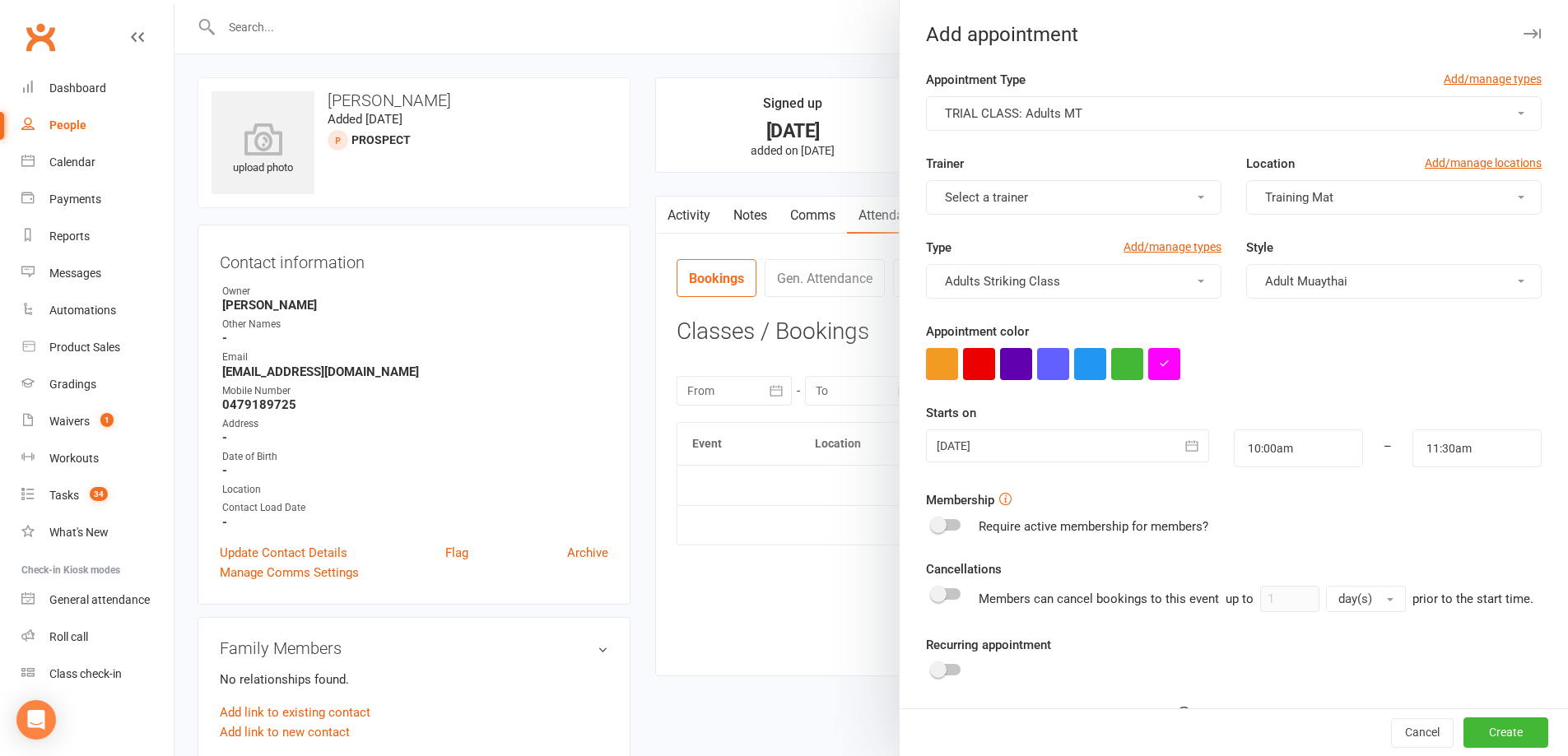
click at [1477, 751] on div "Cancel Create" at bounding box center [1234, 732] width 668 height 47
click at [1477, 734] on button "Create" at bounding box center [1506, 733] width 85 height 30
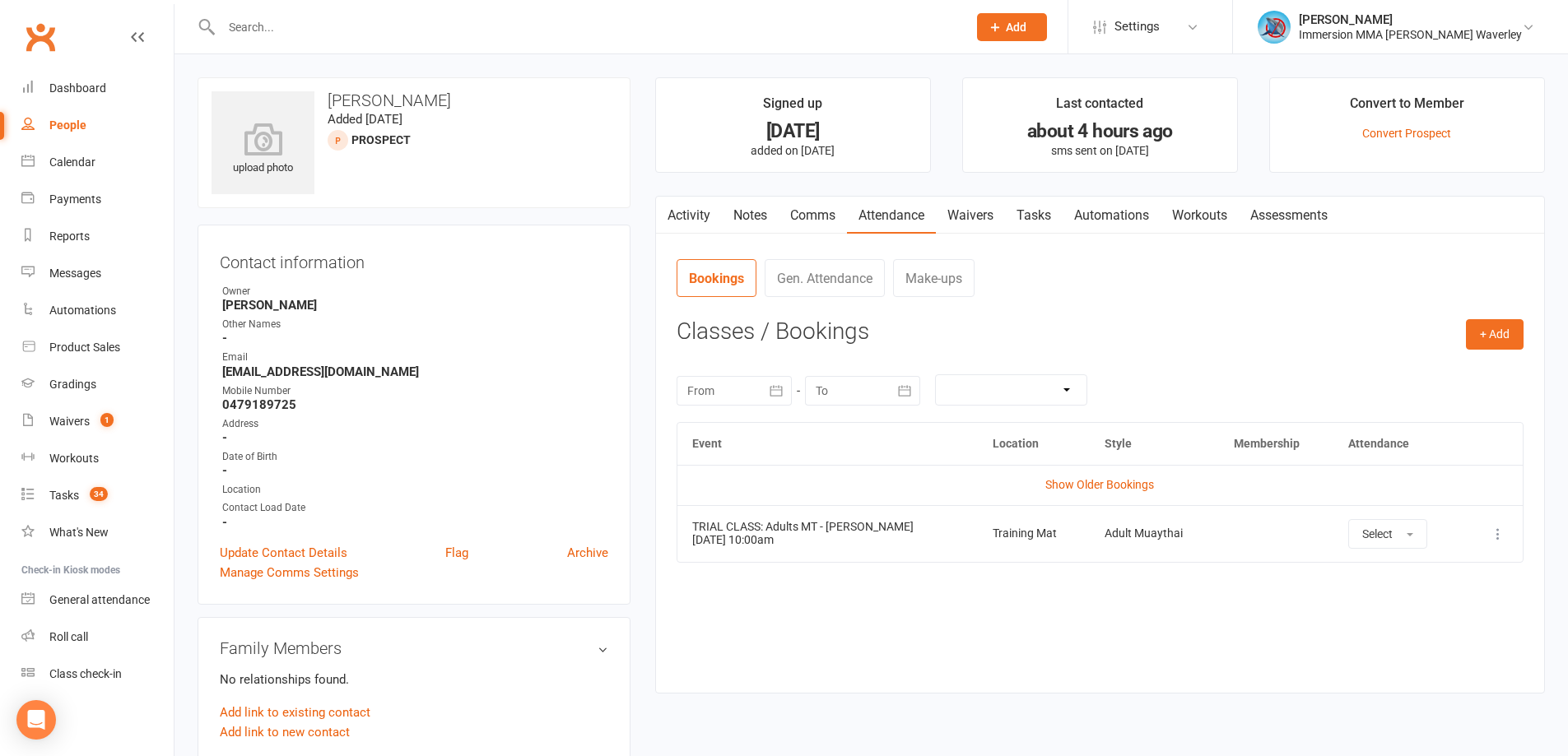
click at [692, 226] on link "Activity" at bounding box center [689, 215] width 66 height 38
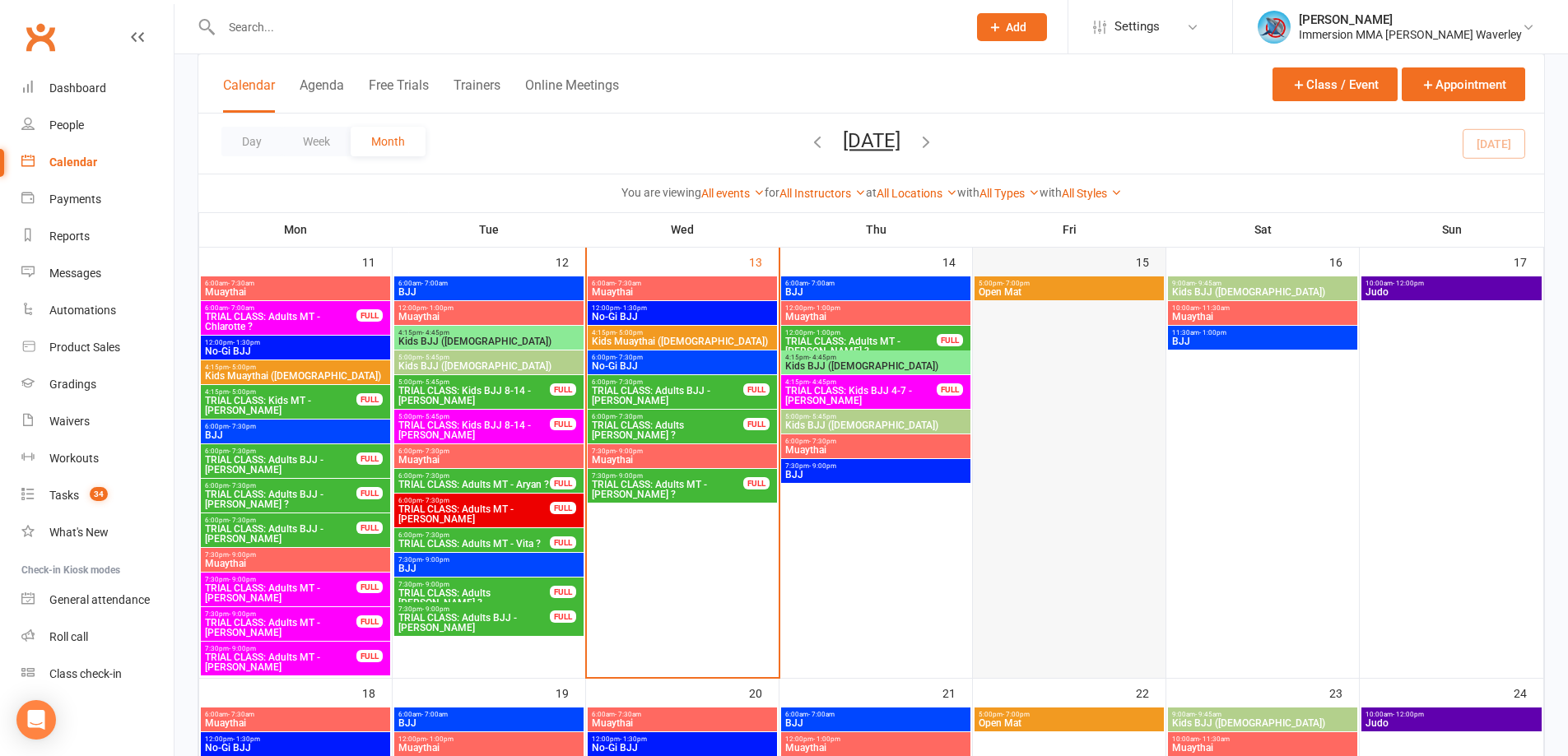
scroll to position [438, 0]
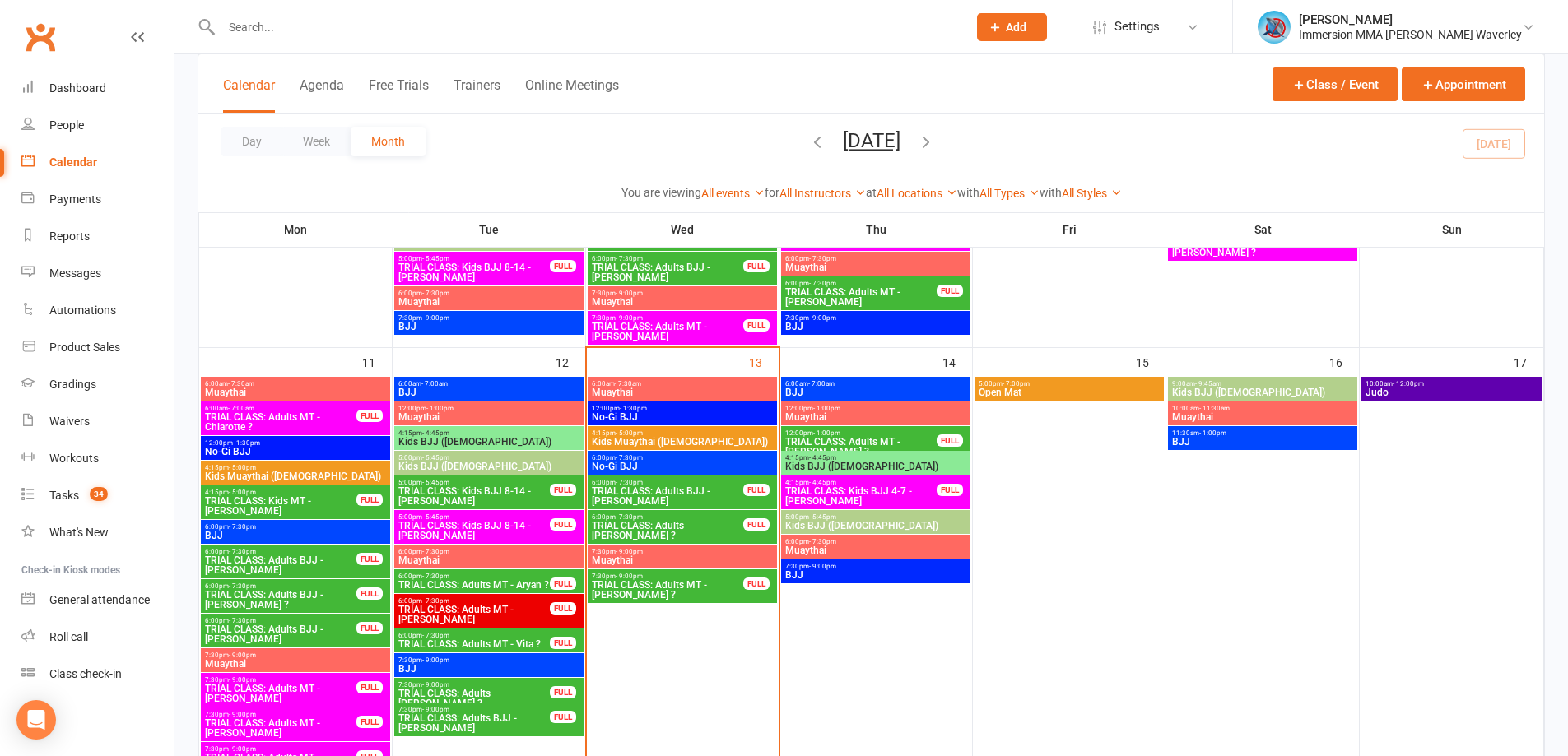
click at [1195, 410] on span "10:00am - 11:30am" at bounding box center [1263, 408] width 183 height 8
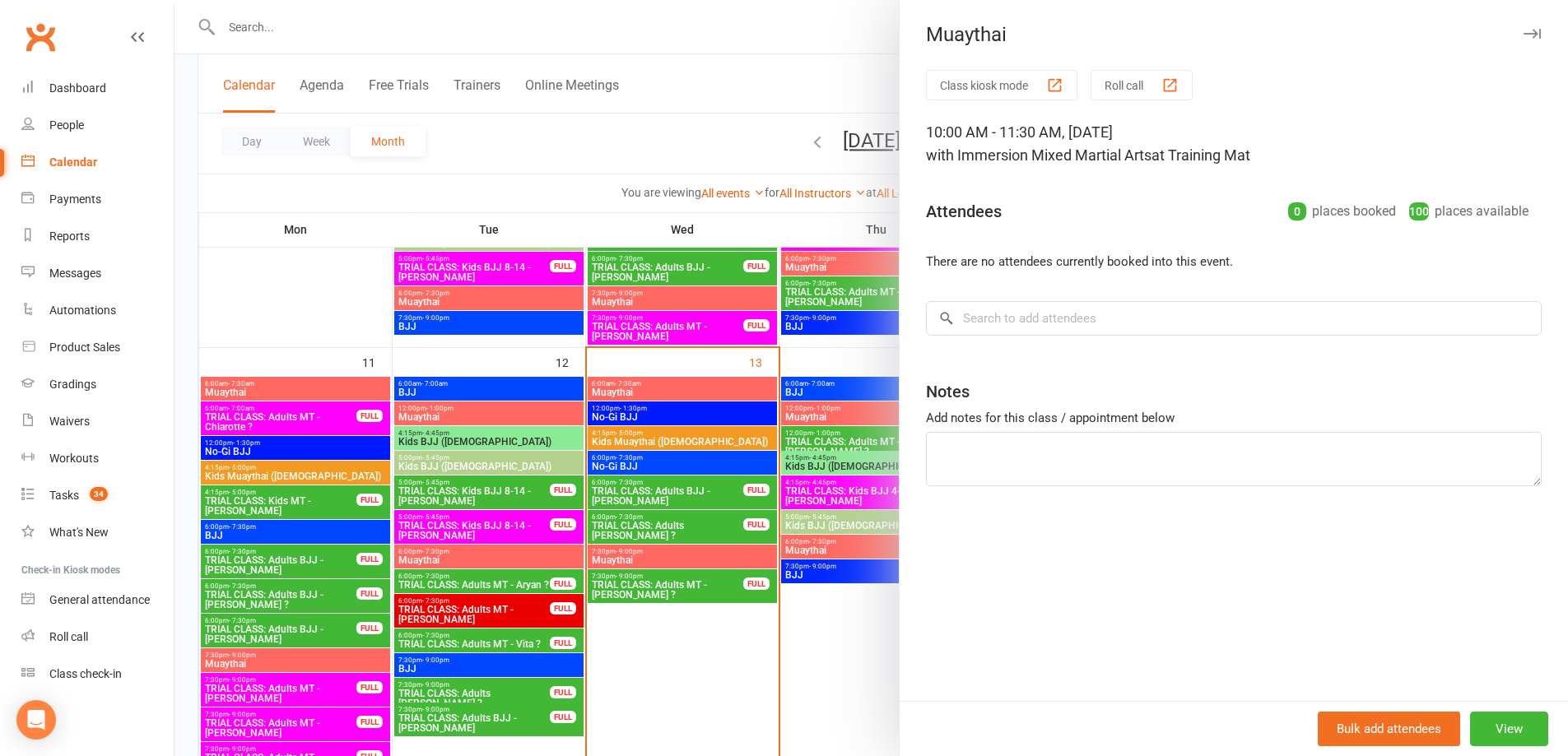
click at [297, 308] on div at bounding box center [871, 378] width 1394 height 756
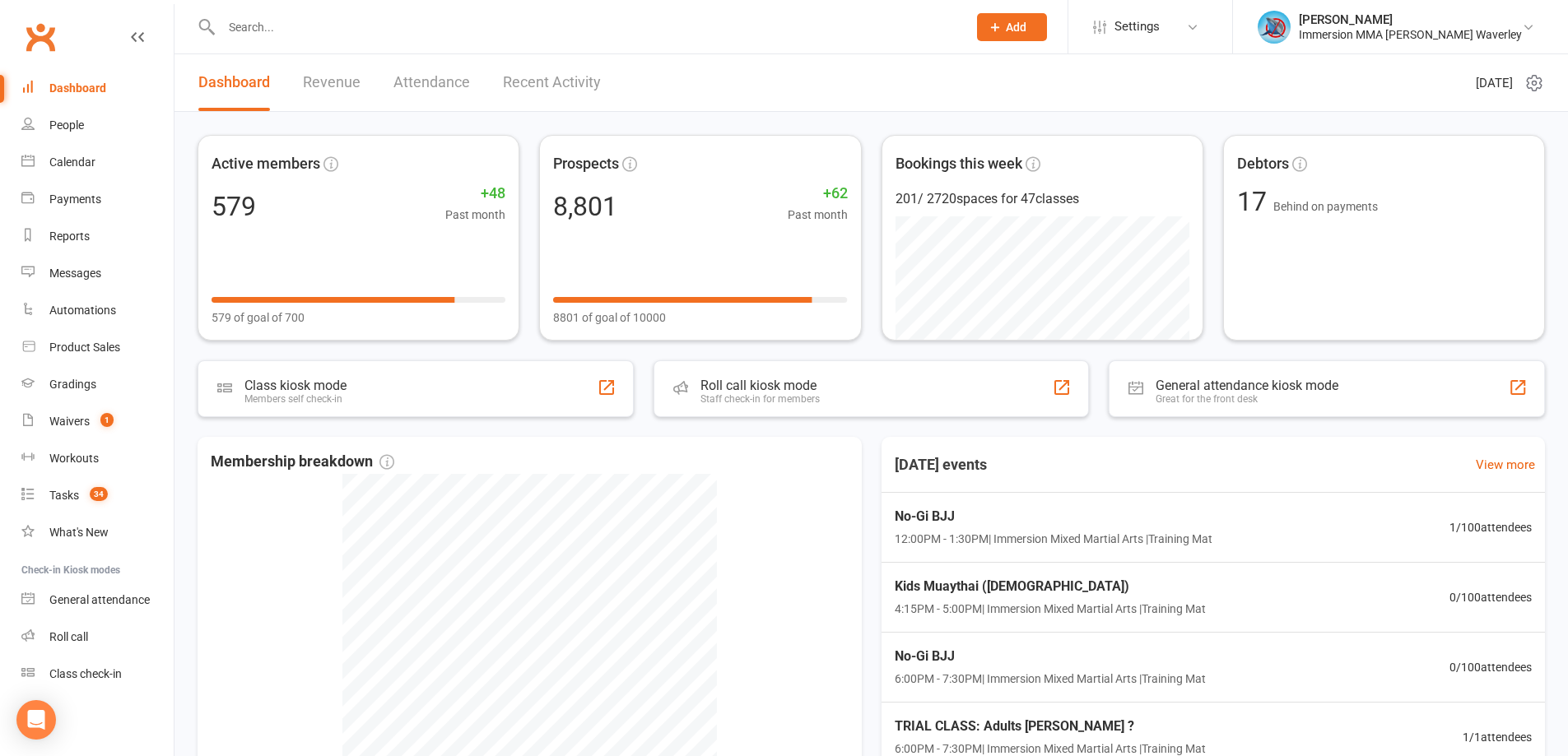
click at [1087, 426] on div "Active members 579 +48 Past month 579 of goal of 700 Prospects 8,801 +62 Past m…" at bounding box center [871, 530] width 1394 height 838
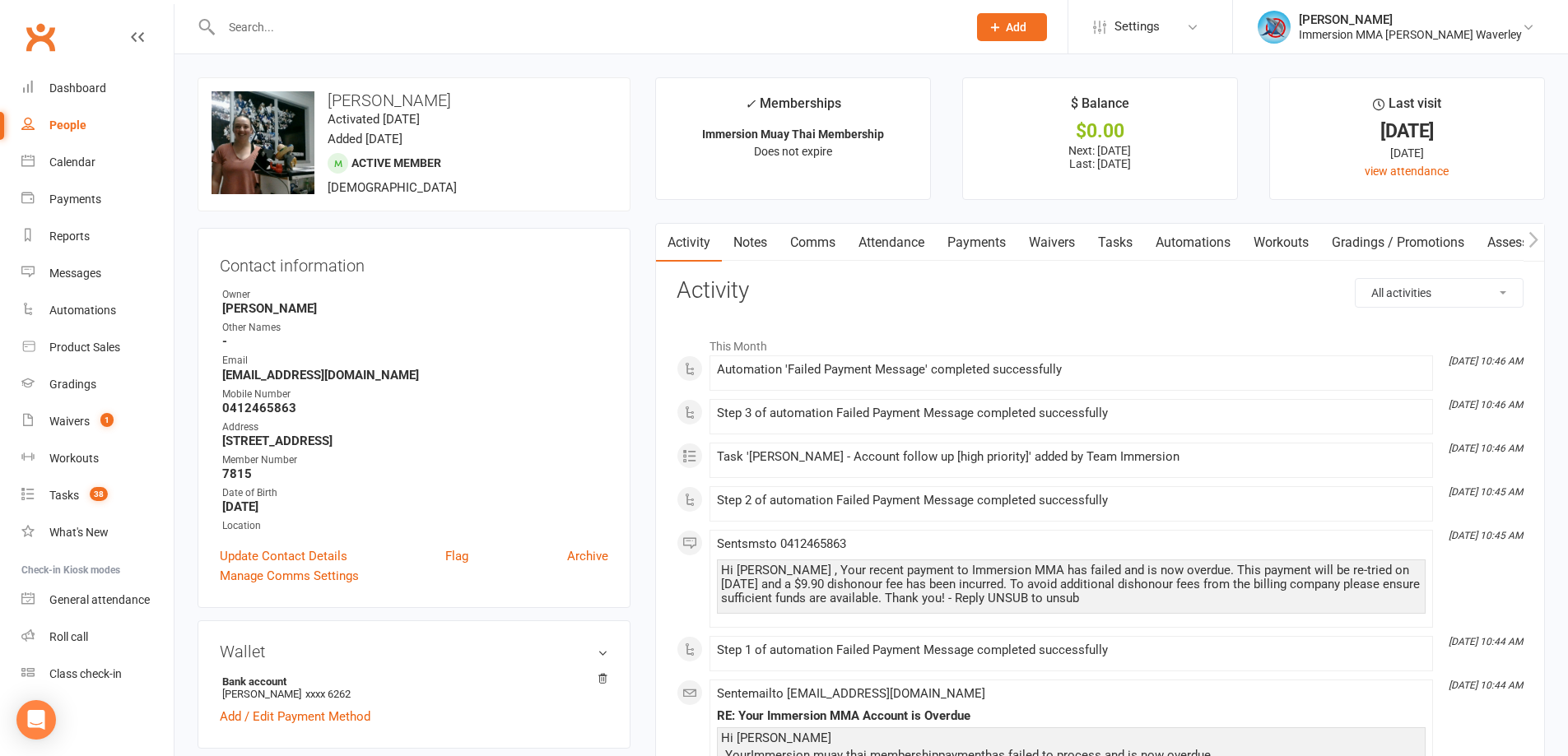
click at [748, 230] on link "Notes" at bounding box center [750, 243] width 56 height 38
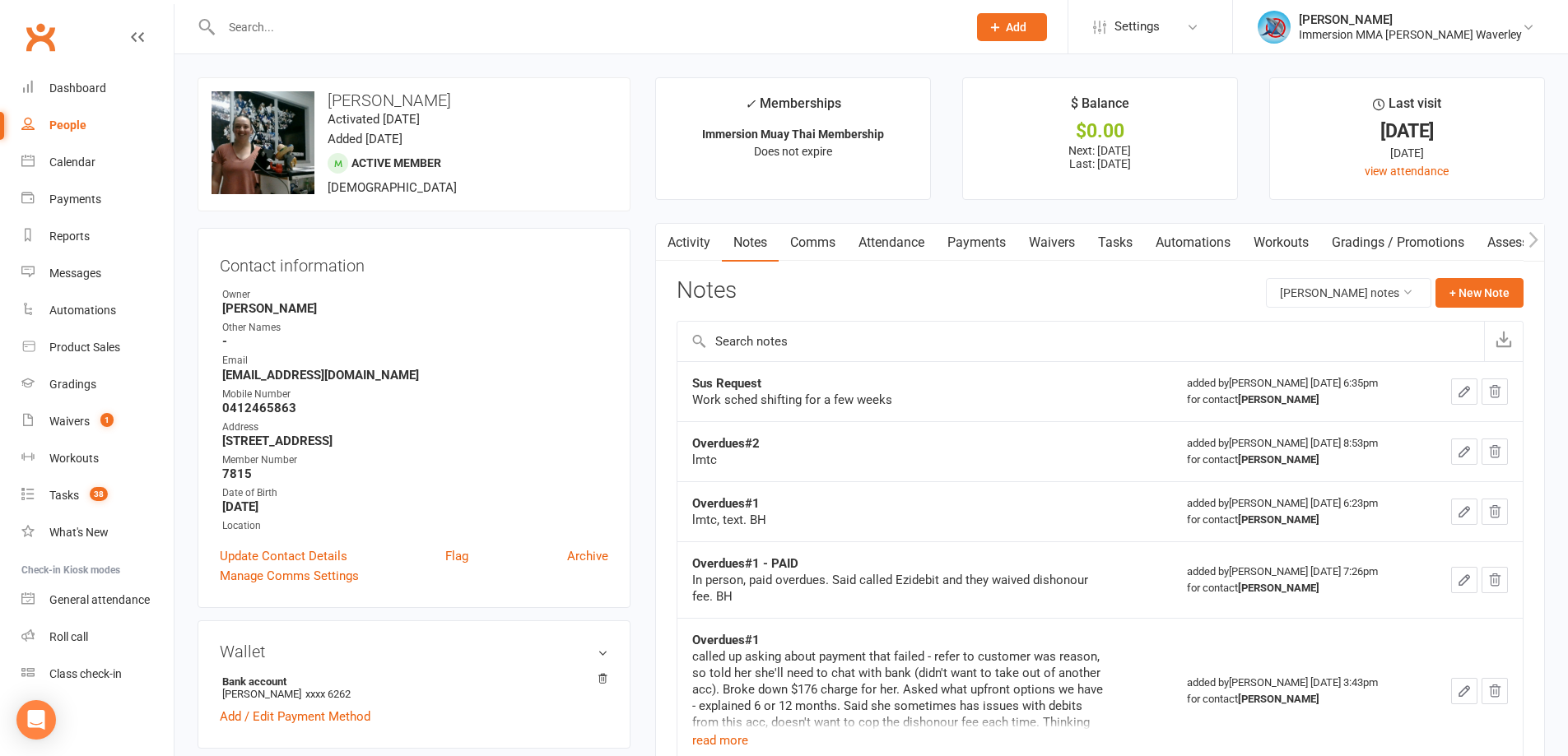
click at [700, 261] on link "Activity" at bounding box center [689, 243] width 66 height 38
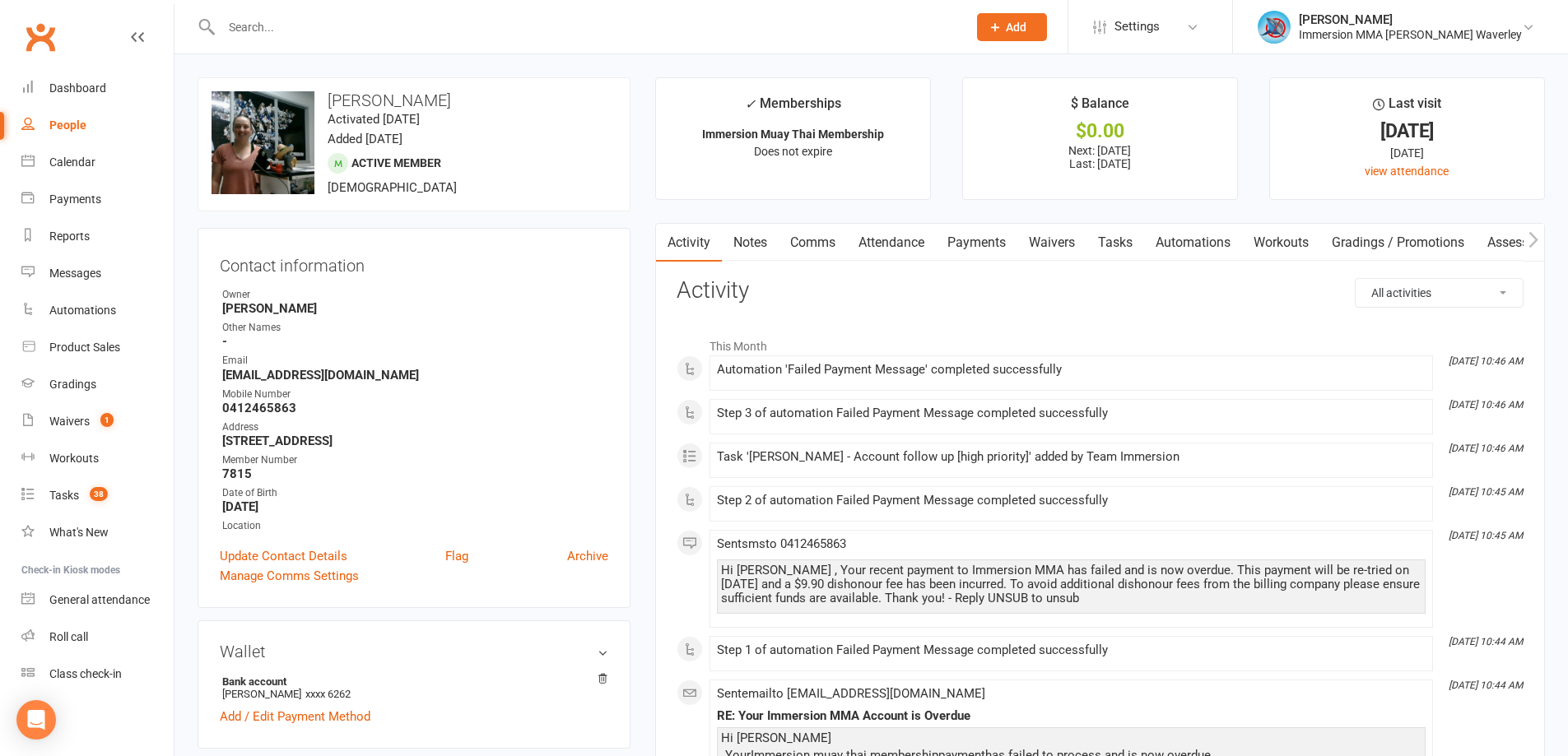
click at [701, 241] on link "Activity" at bounding box center [689, 243] width 66 height 38
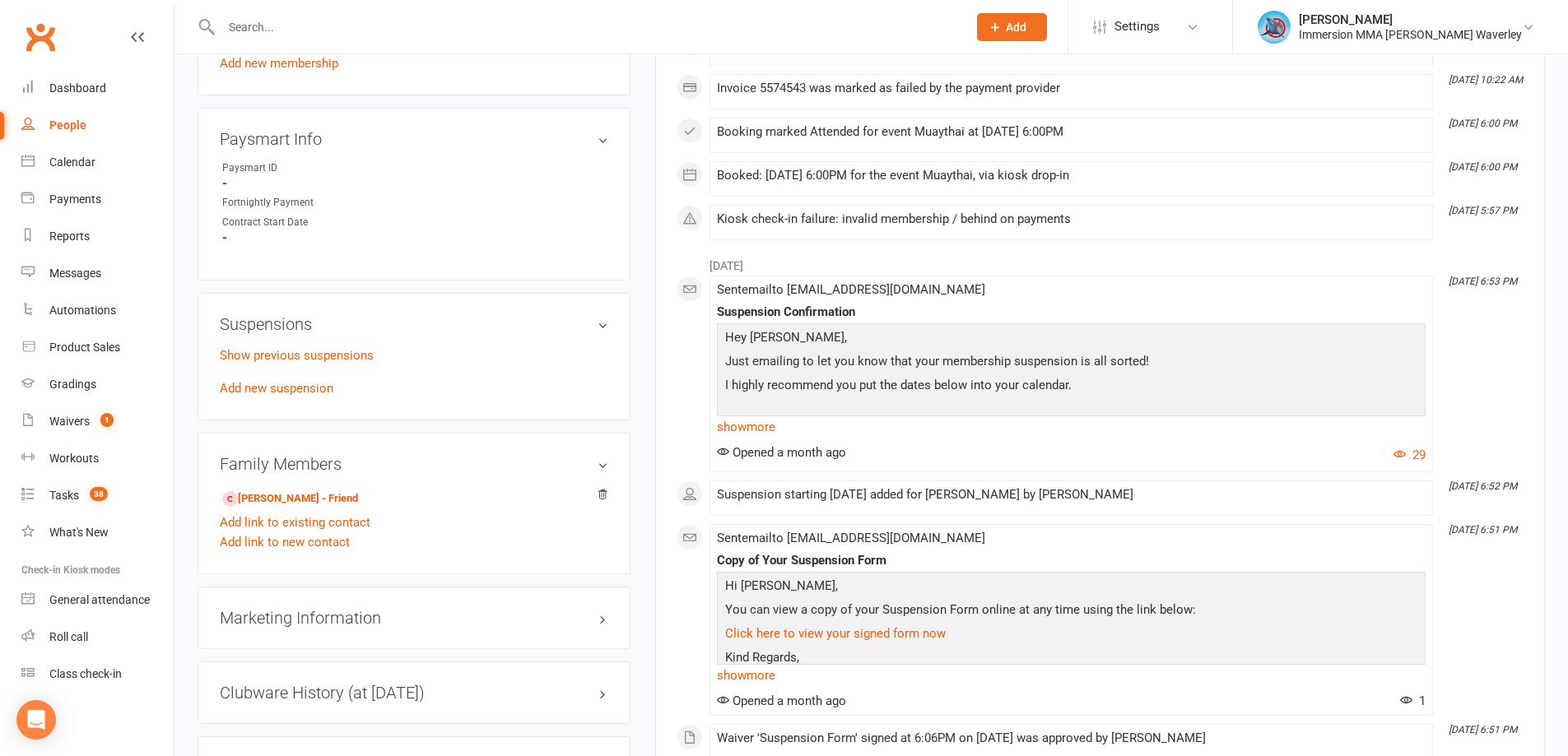
scroll to position [220, 0]
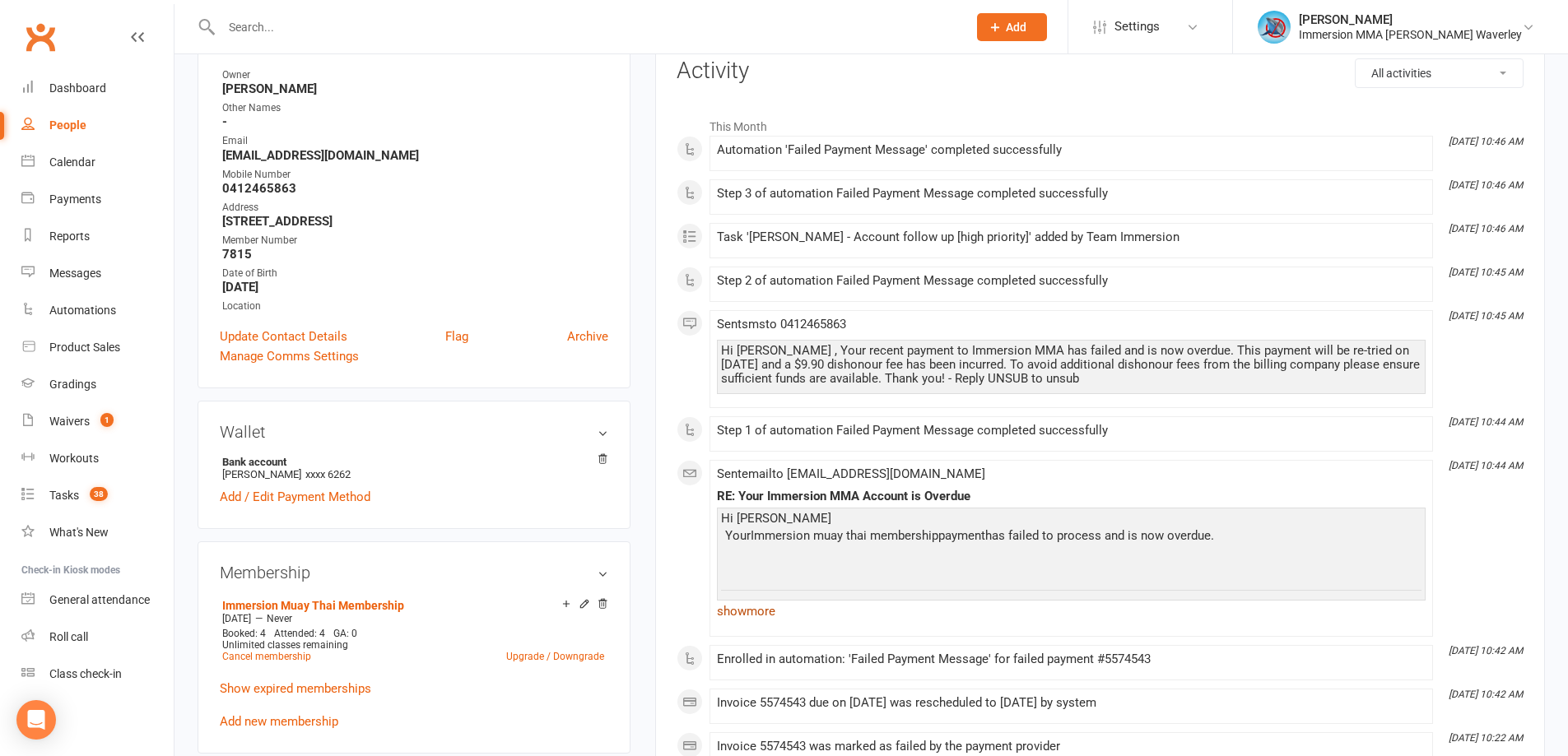
click at [752, 610] on link "show more" at bounding box center [1071, 611] width 708 height 23
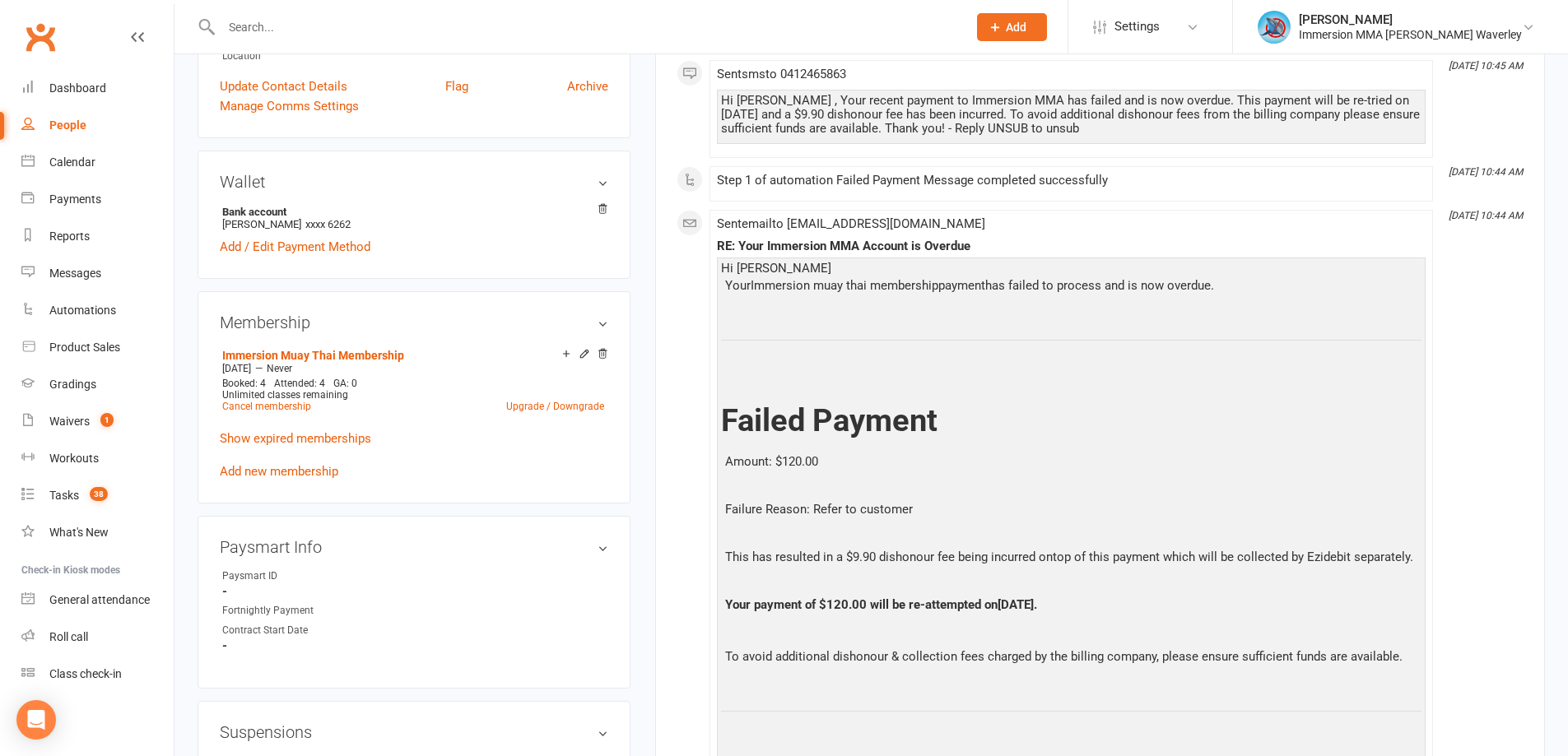
scroll to position [0, 0]
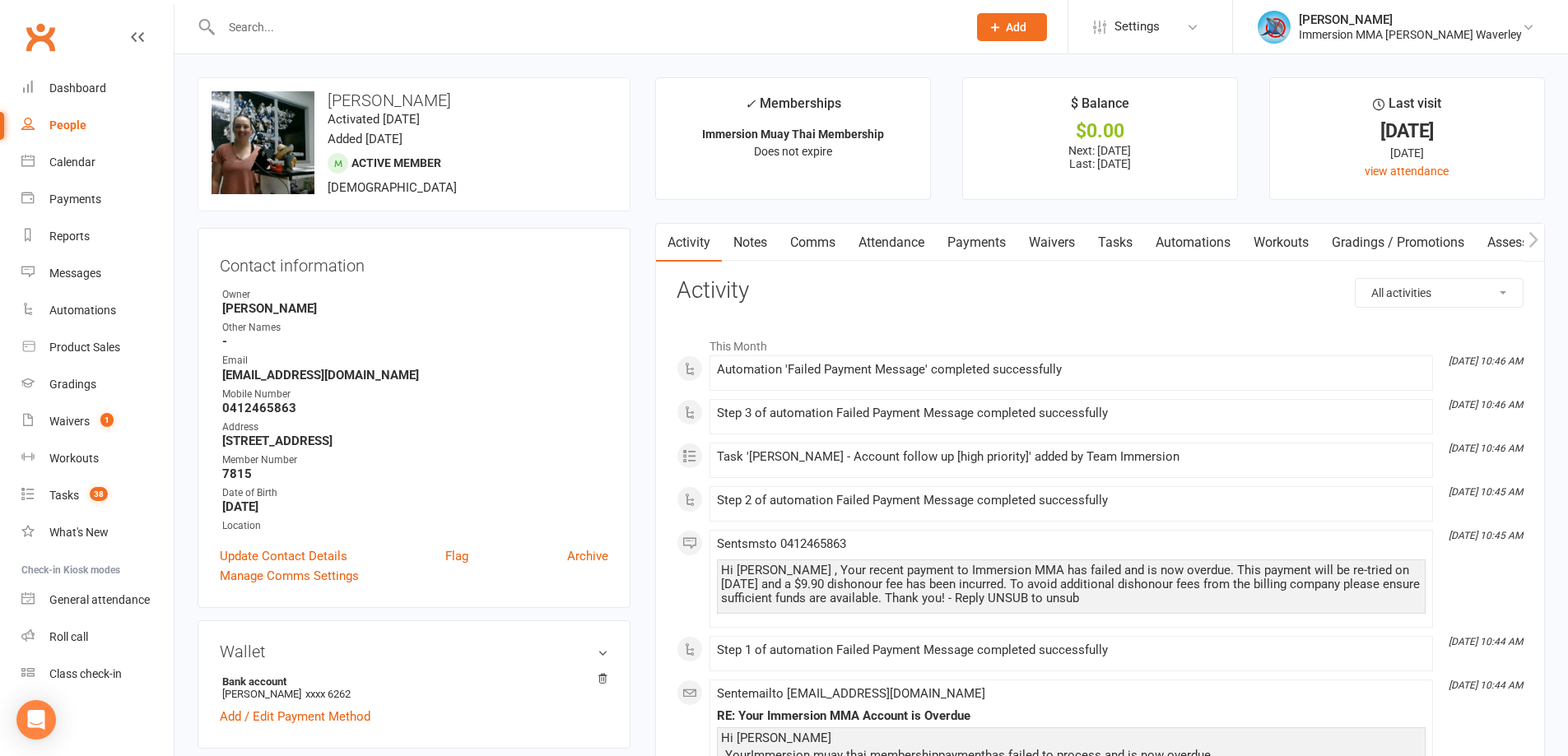
click at [970, 227] on link "Payments" at bounding box center [976, 243] width 81 height 38
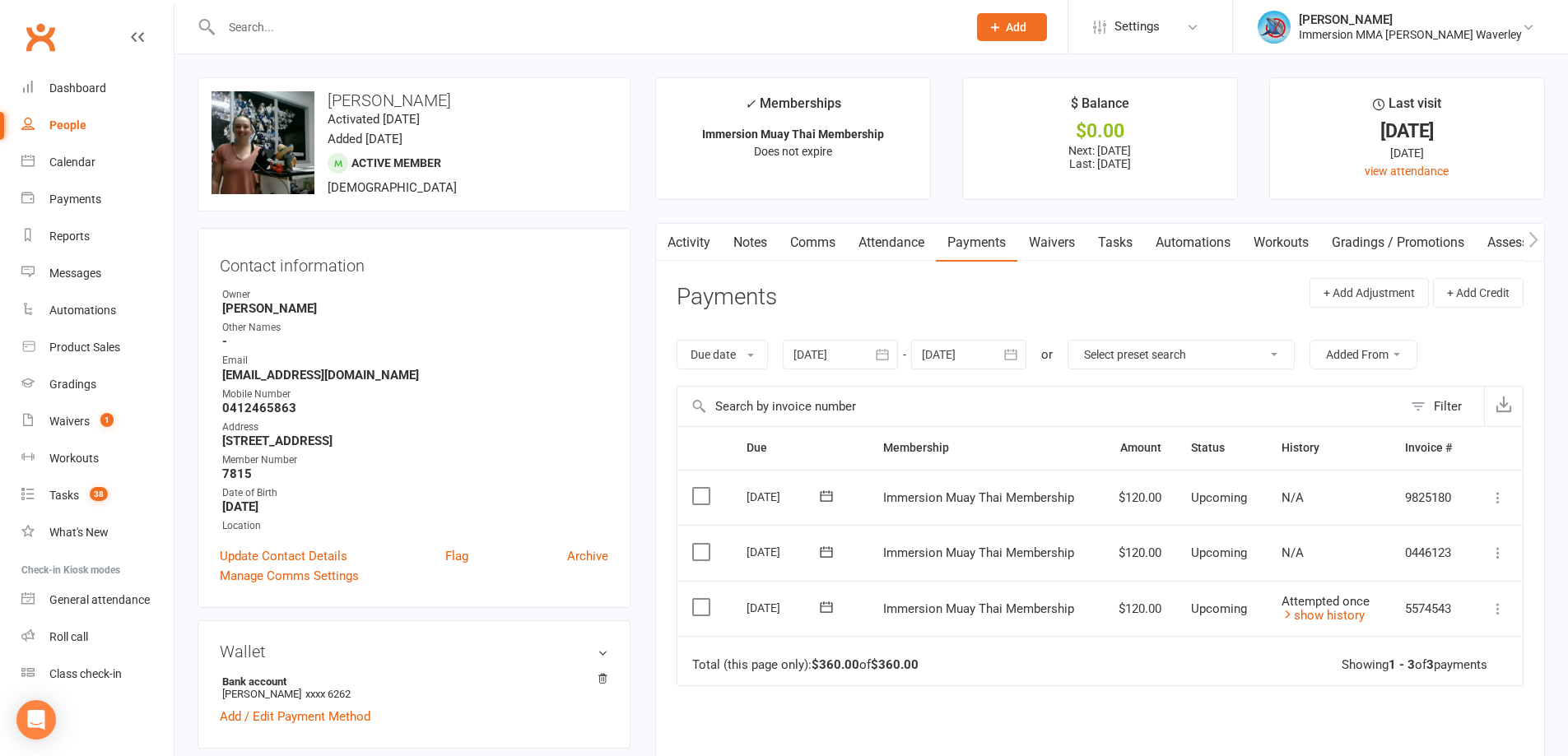
click at [850, 360] on div at bounding box center [840, 355] width 115 height 30
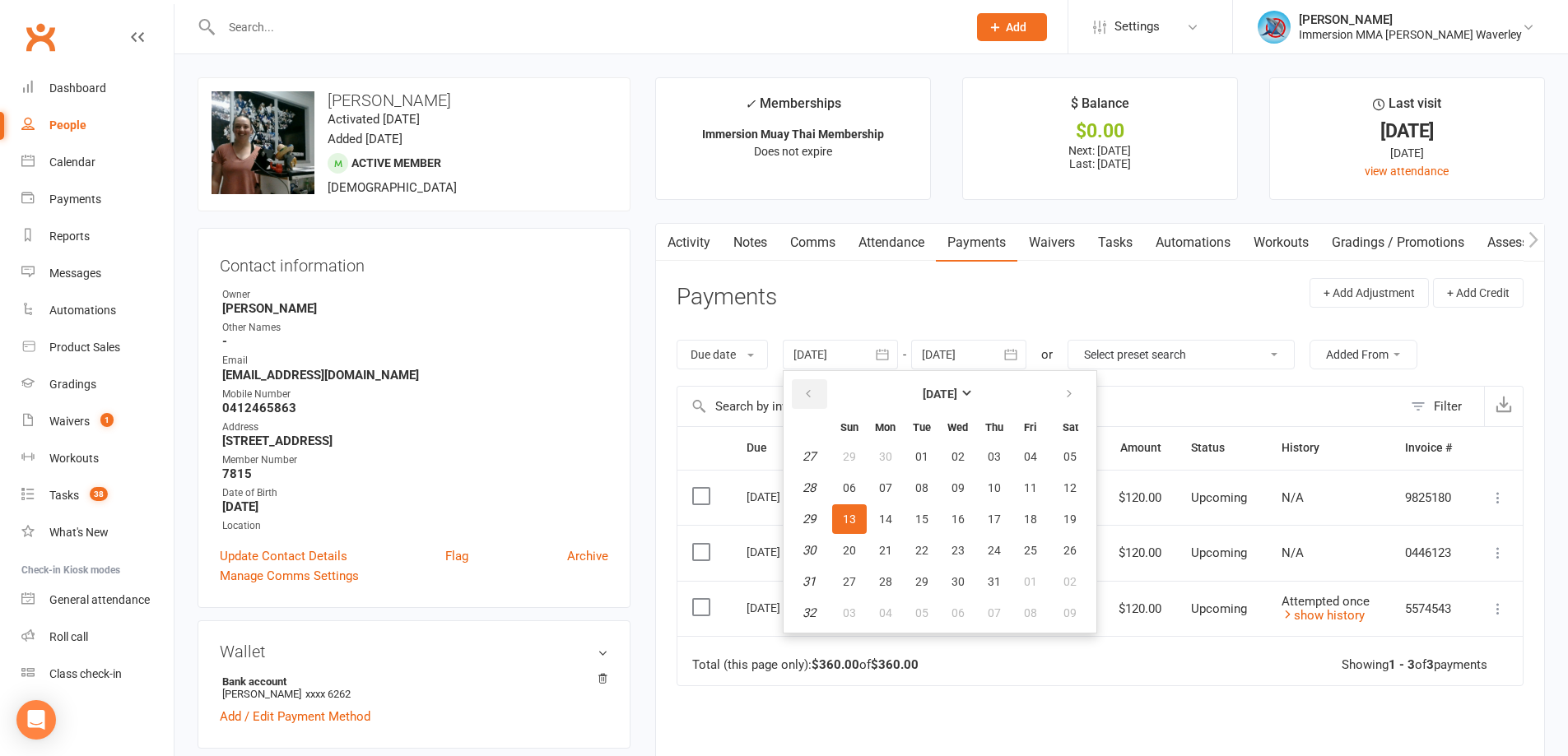
click at [819, 390] on button "button" at bounding box center [809, 394] width 35 height 30
click at [881, 489] on button "05" at bounding box center [885, 488] width 34 height 30
type input "05 May 2025"
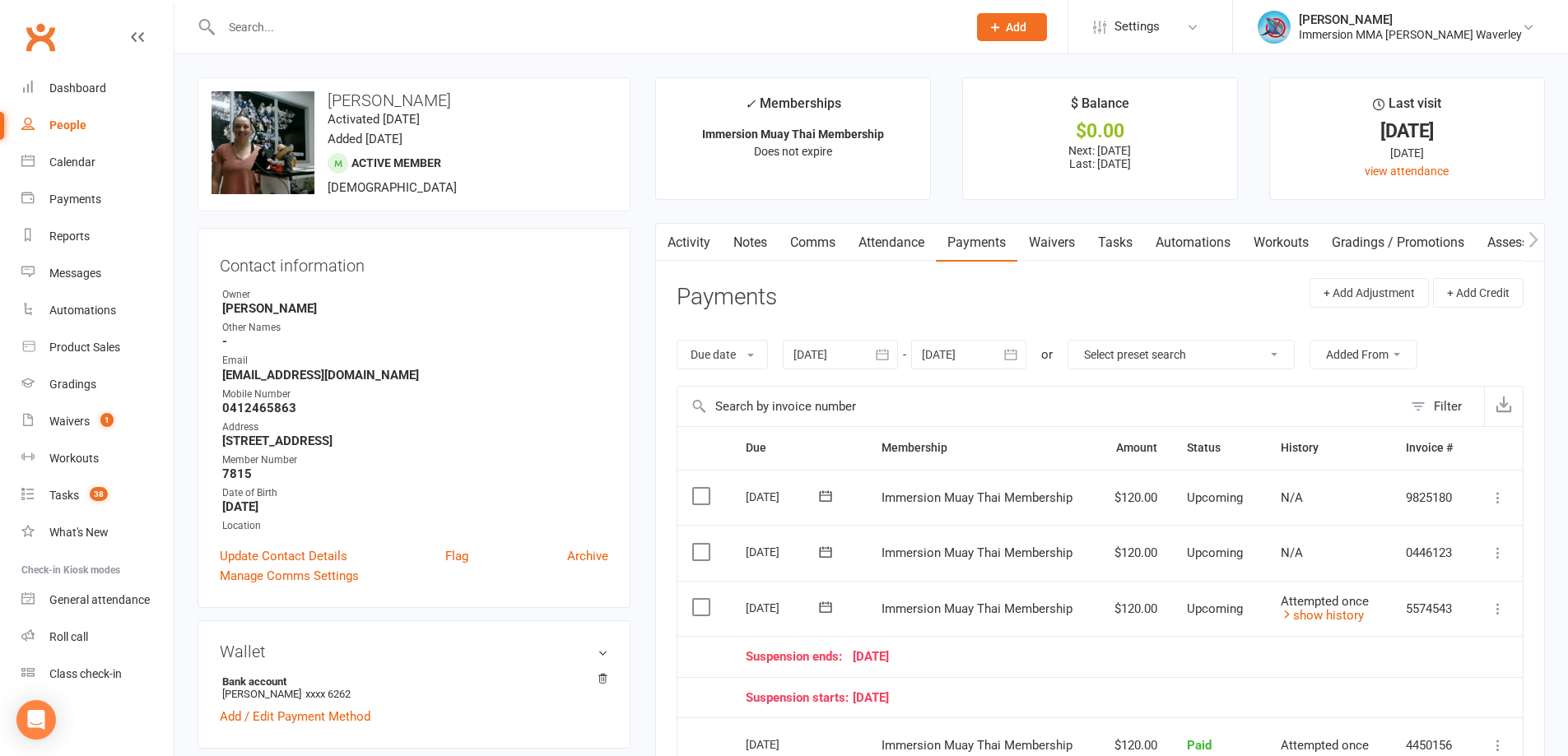
click at [753, 242] on link "Notes" at bounding box center [750, 243] width 56 height 38
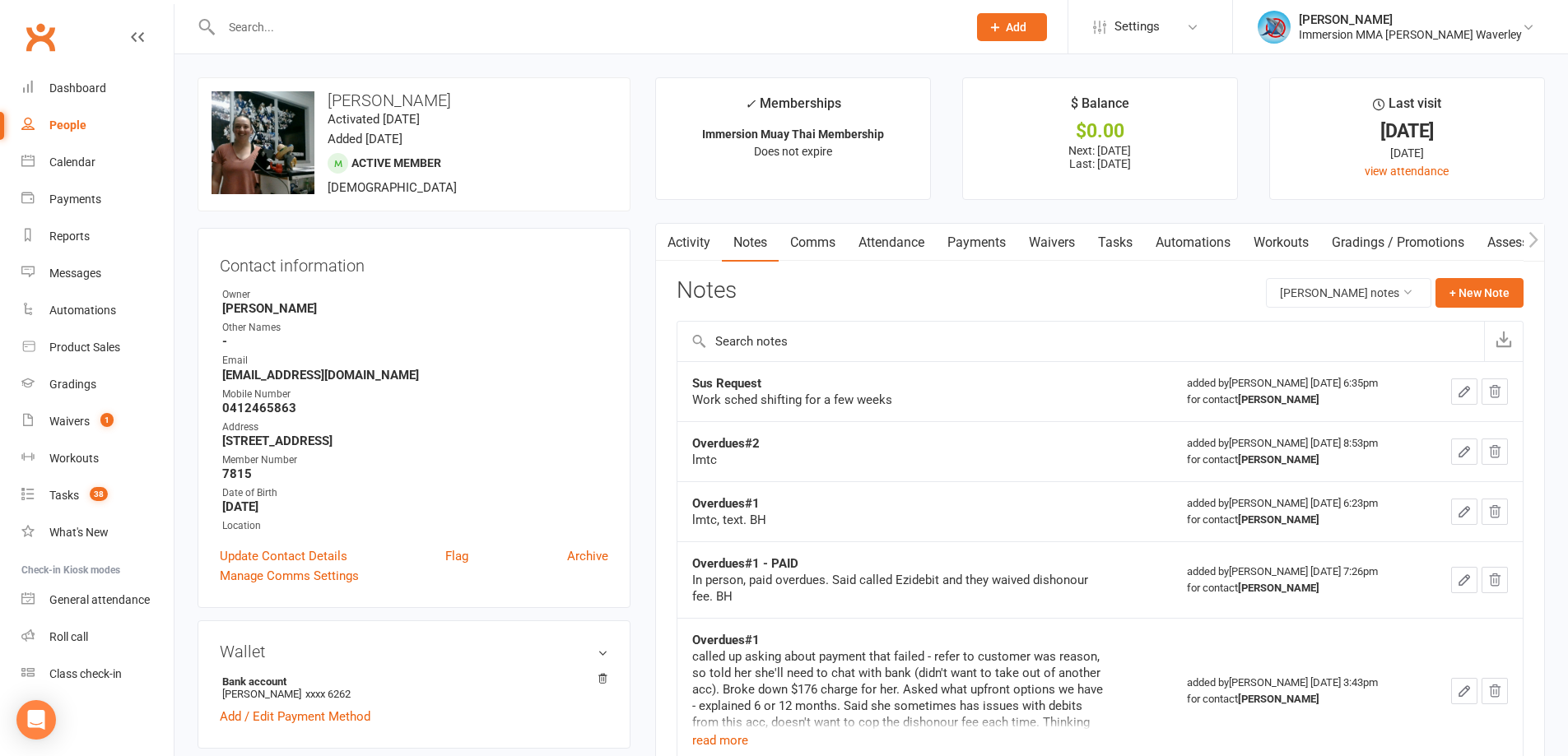
click at [704, 239] on link "Activity" at bounding box center [689, 243] width 66 height 38
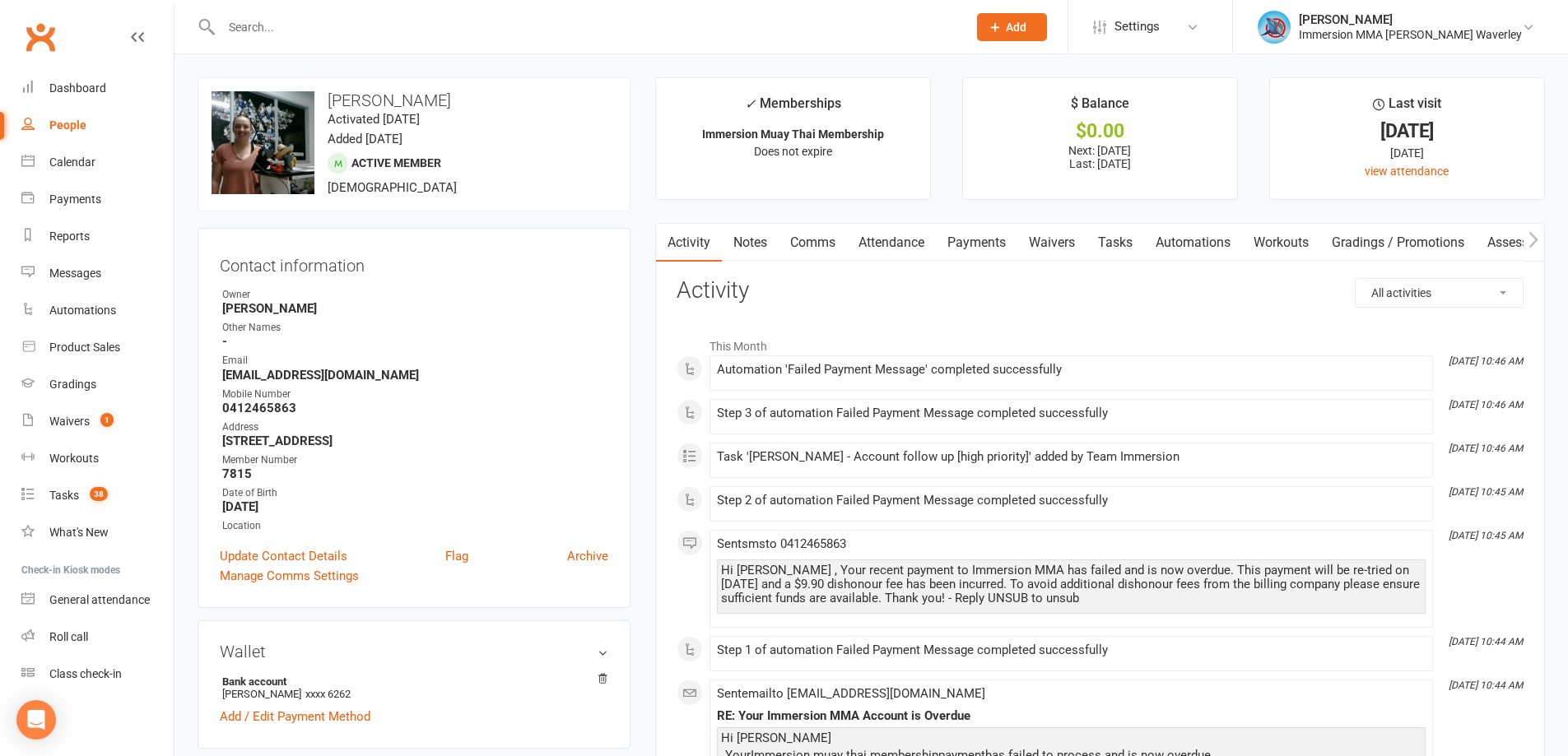
click at [819, 244] on link "Comms" at bounding box center [813, 243] width 68 height 38
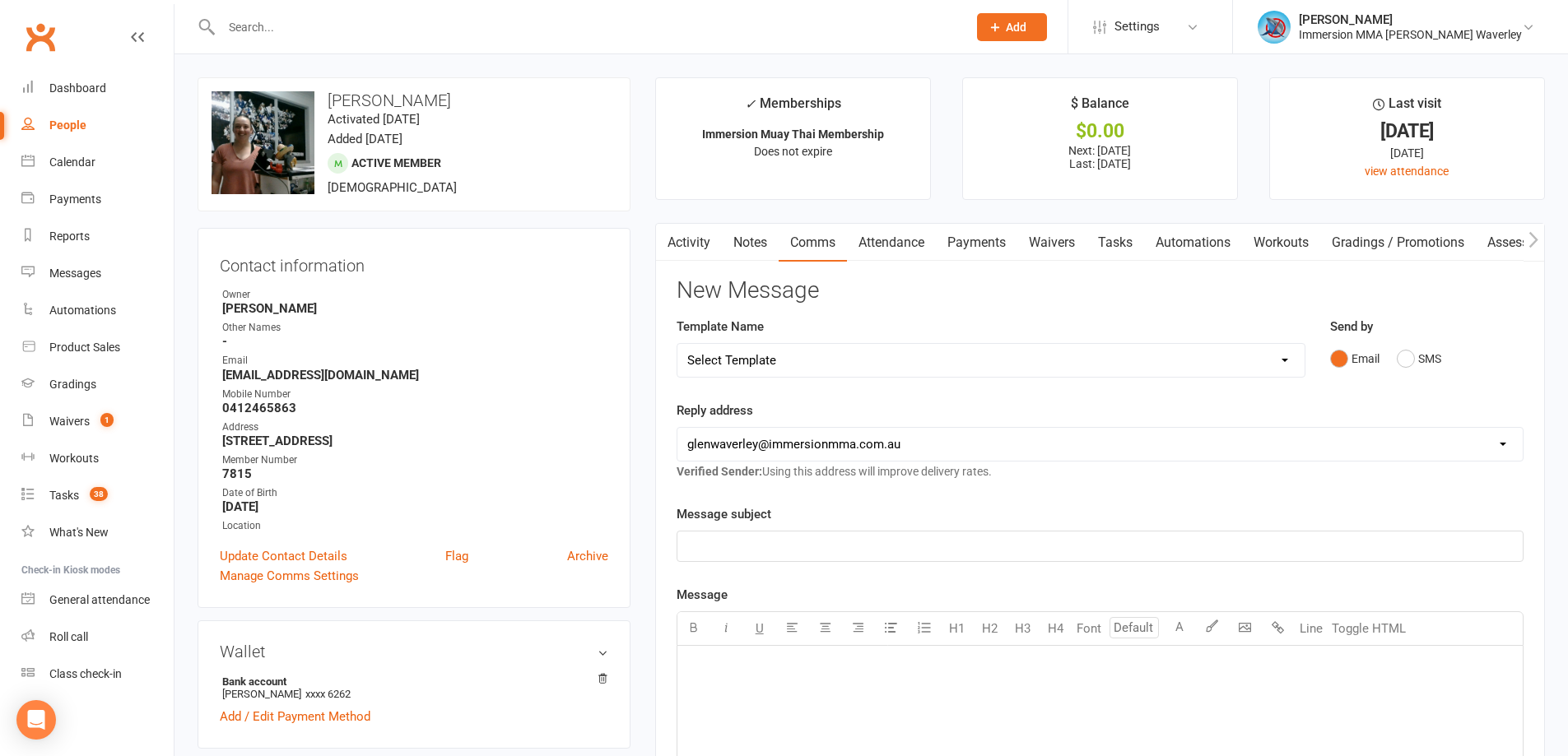
click at [784, 371] on select "Select Template [Email] Adult Appt Confirmation Email [SMS] Booking Confirmatio…" at bounding box center [991, 360] width 627 height 33
select select "12"
click at [678, 344] on select "Select Template [Email] Adult Appt Confirmation Email [SMS] Booking Confirmatio…" at bounding box center [991, 360] width 627 height 33
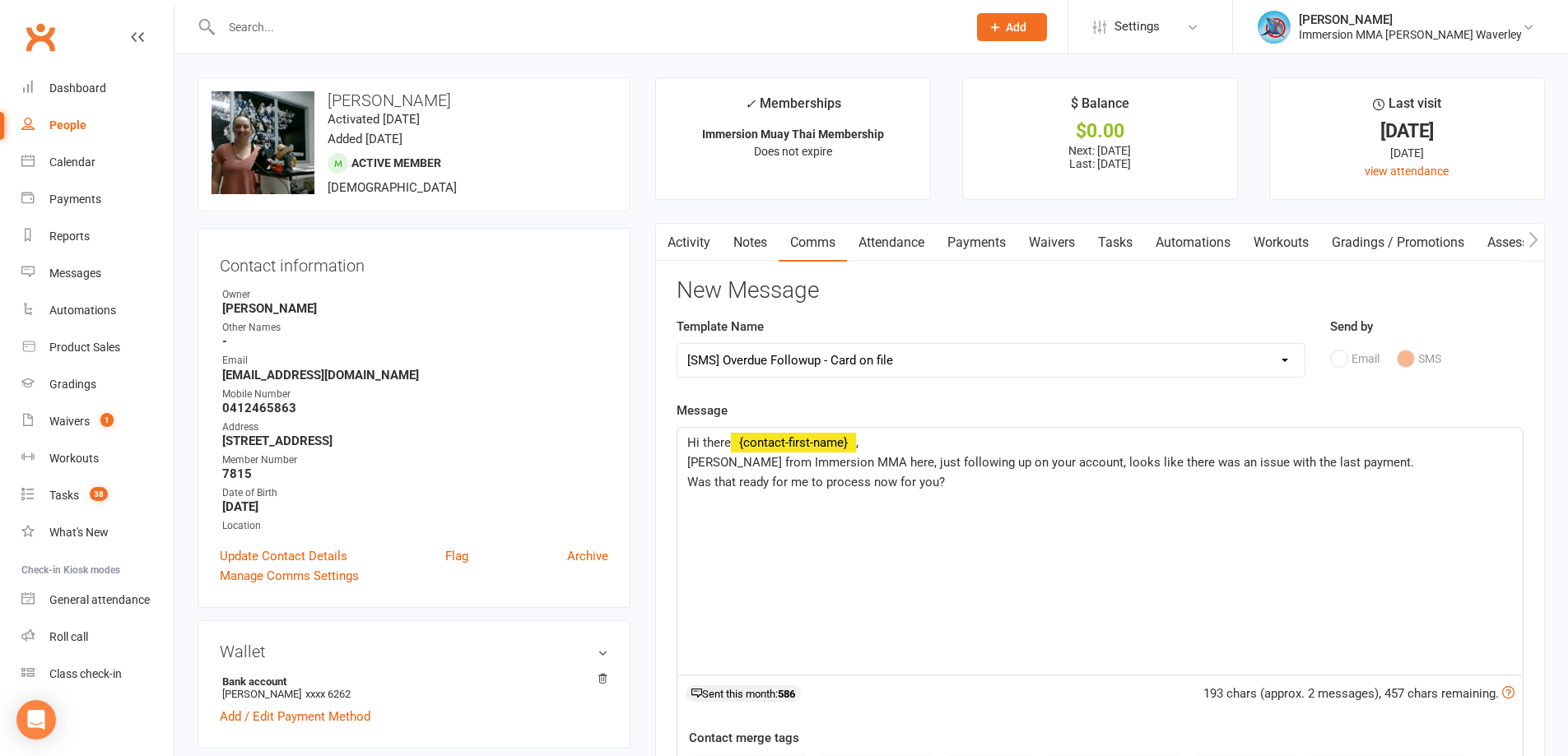
scroll to position [220, 0]
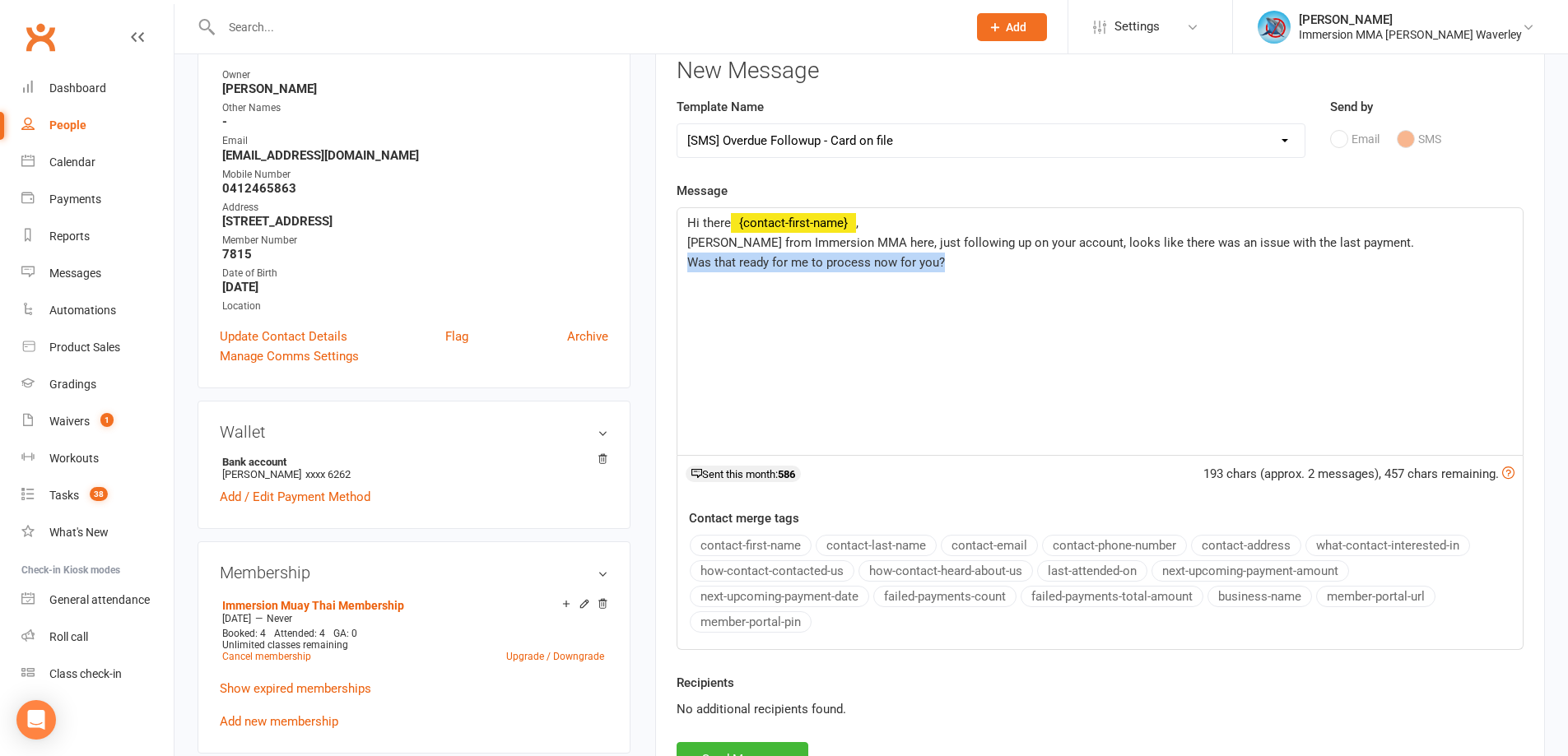
drag, startPoint x: 972, startPoint y: 261, endPoint x: 647, endPoint y: 256, distance: 325.0
click at [647, 256] on main "✓ Memberships Immersion Muay Thai Membership Does not expire $ Balance $0.00 Ne…" at bounding box center [1100, 337] width 914 height 961
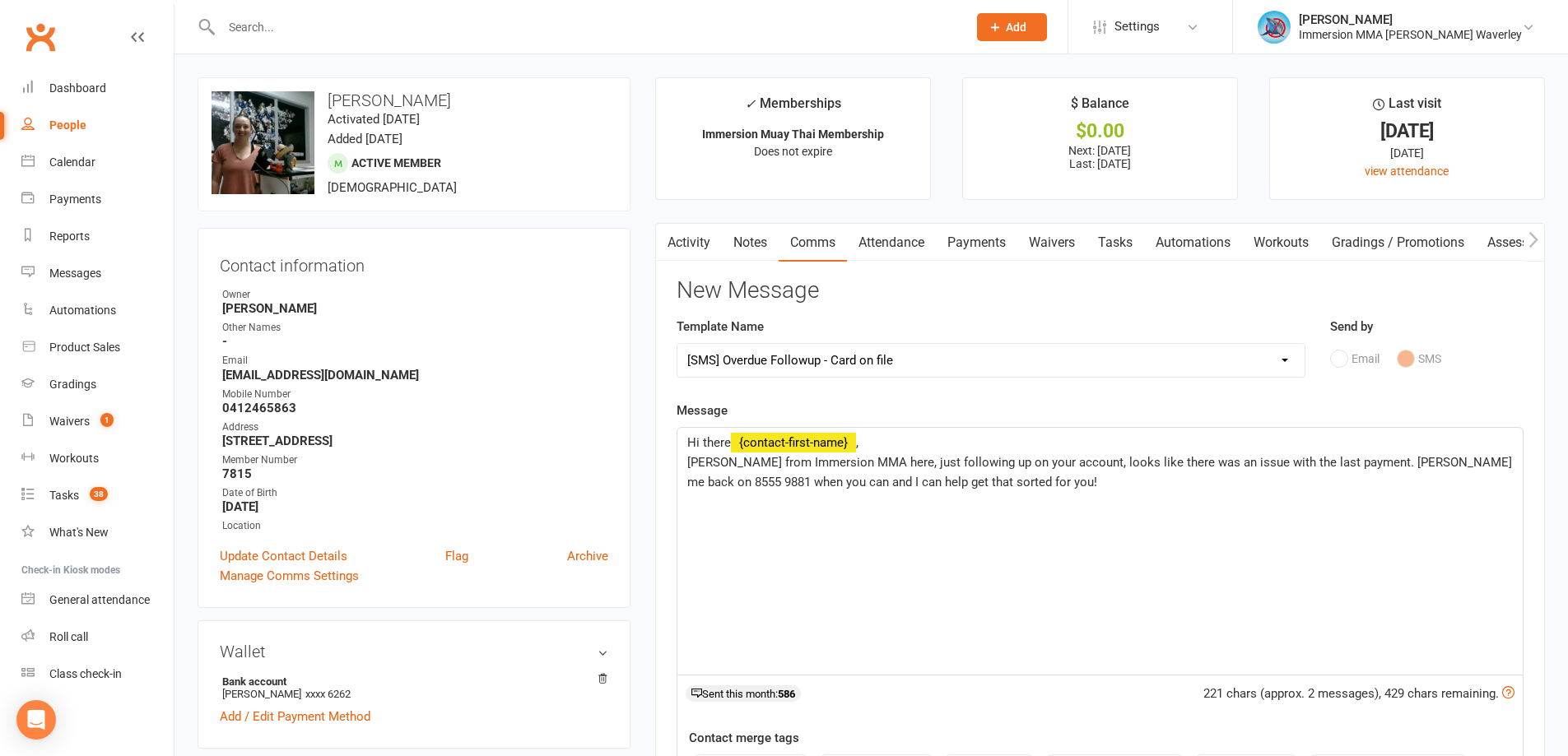
scroll to position [659, 0]
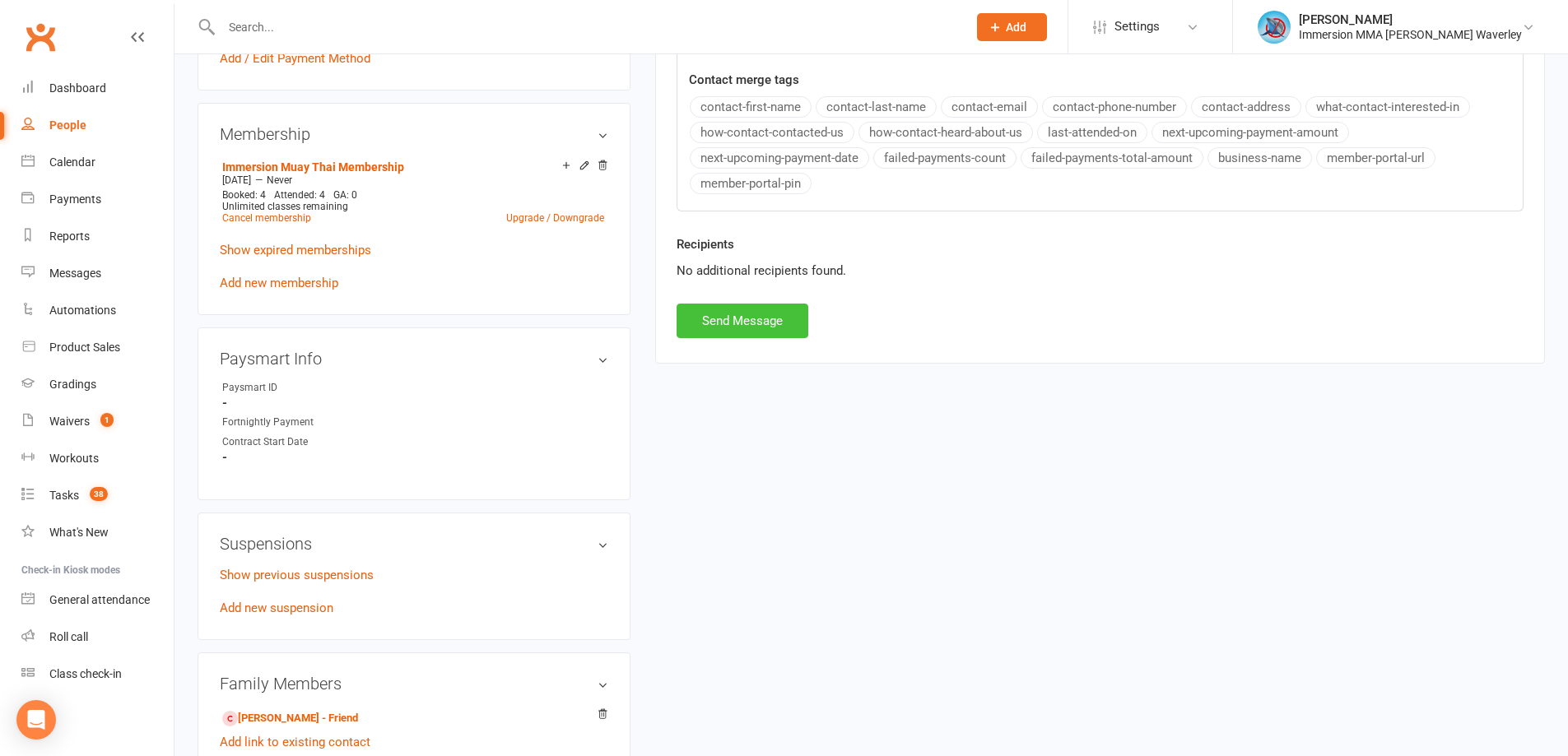
click at [787, 321] on button "Send Message" at bounding box center [743, 320] width 132 height 34
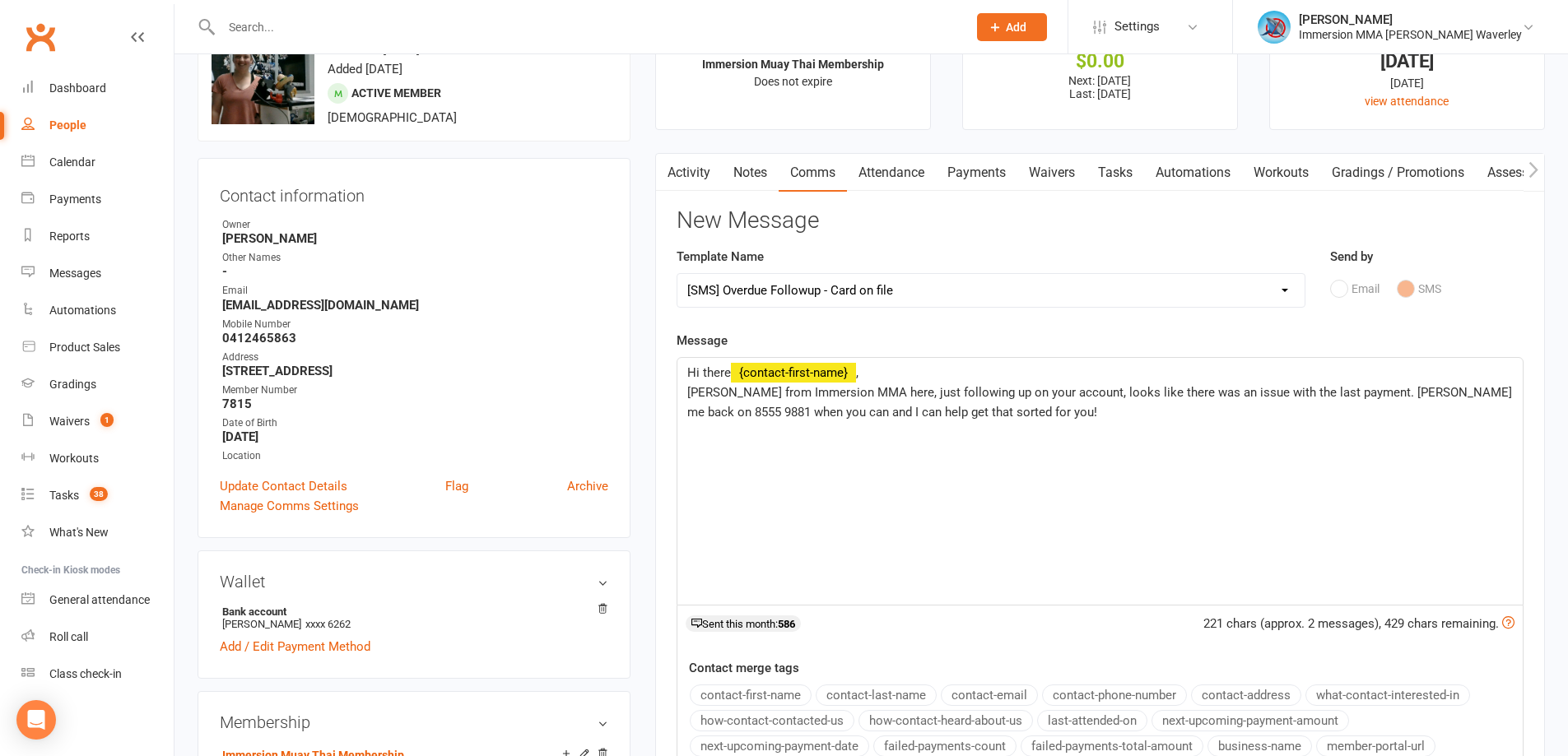
scroll to position [0, 0]
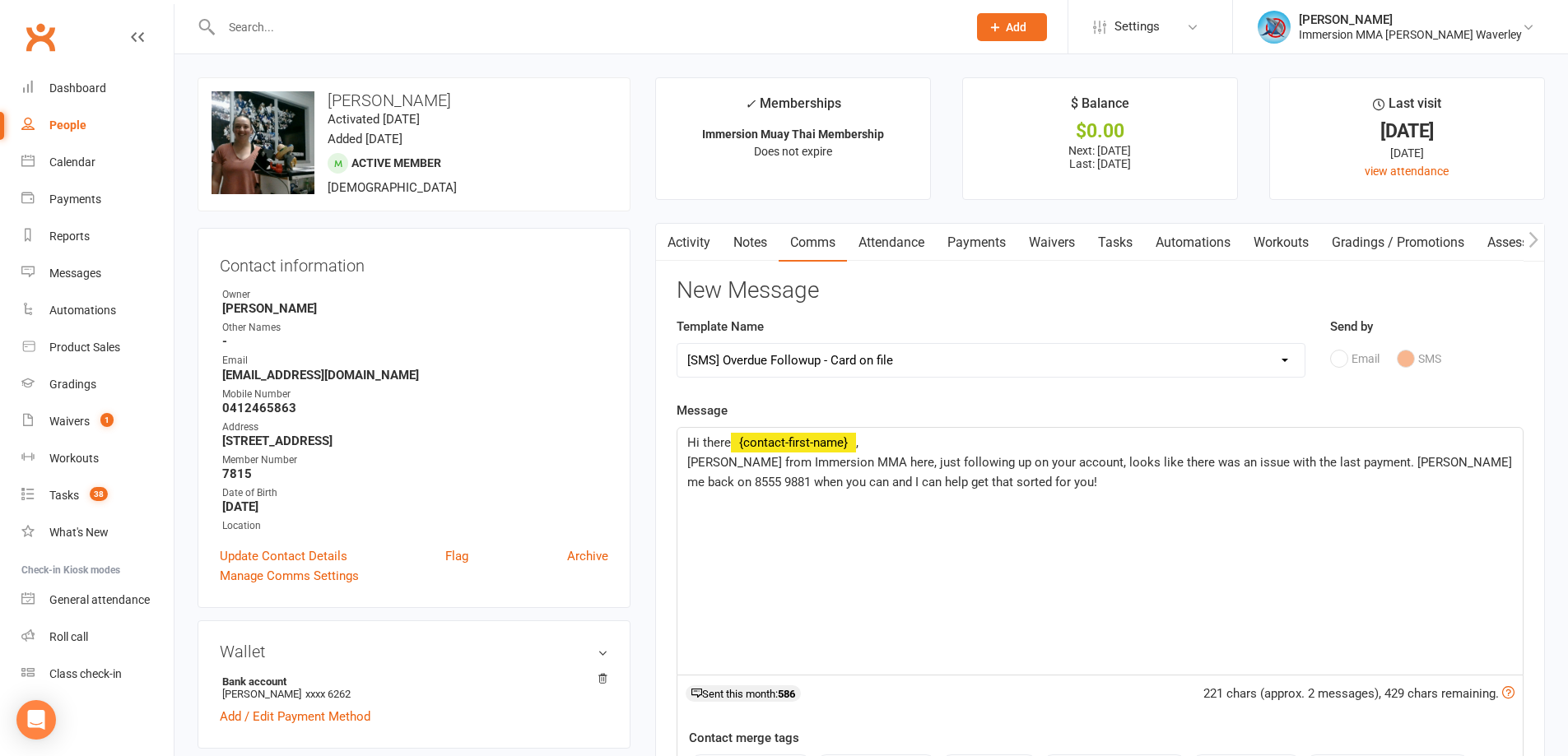
select select
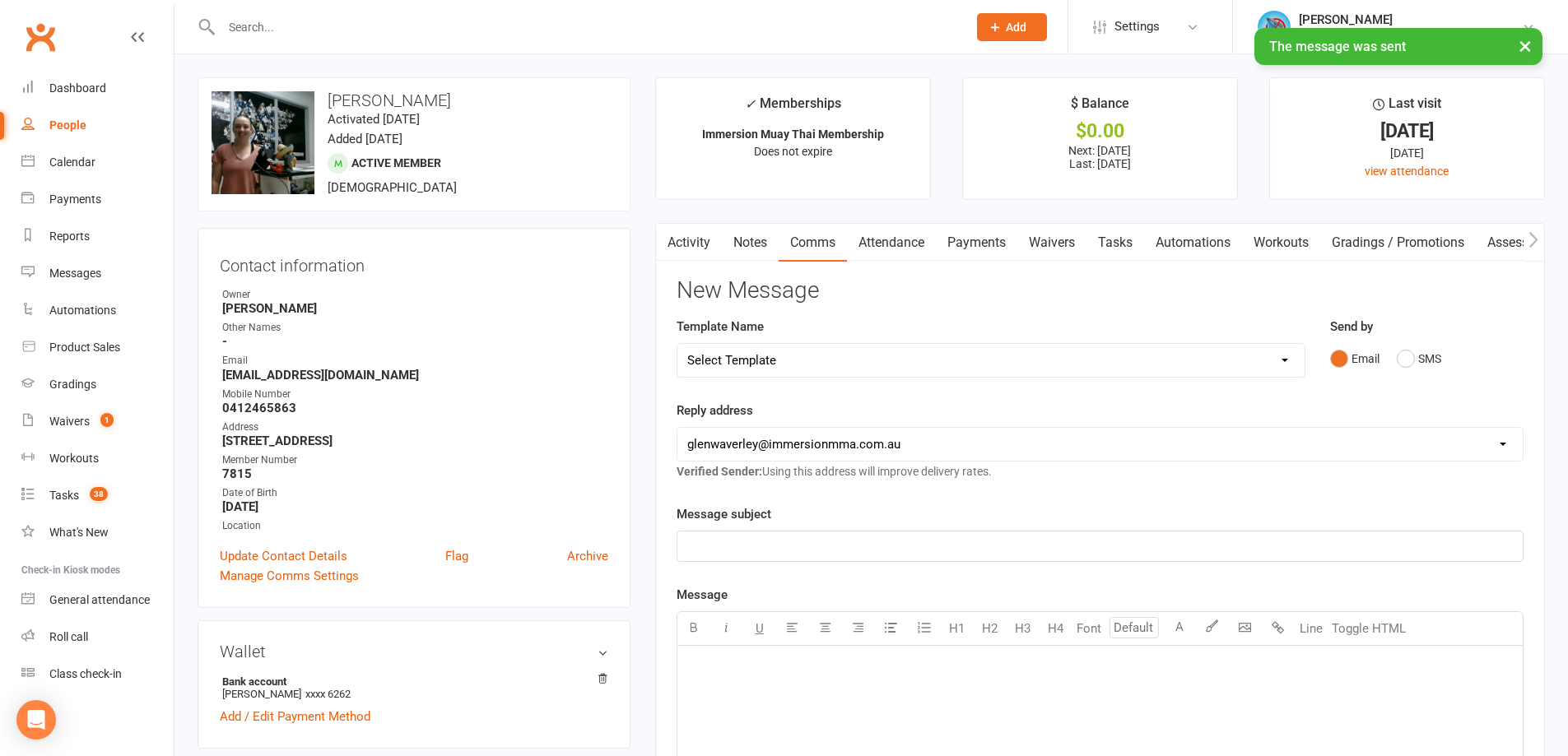
click at [731, 242] on link "Notes" at bounding box center [750, 243] width 56 height 38
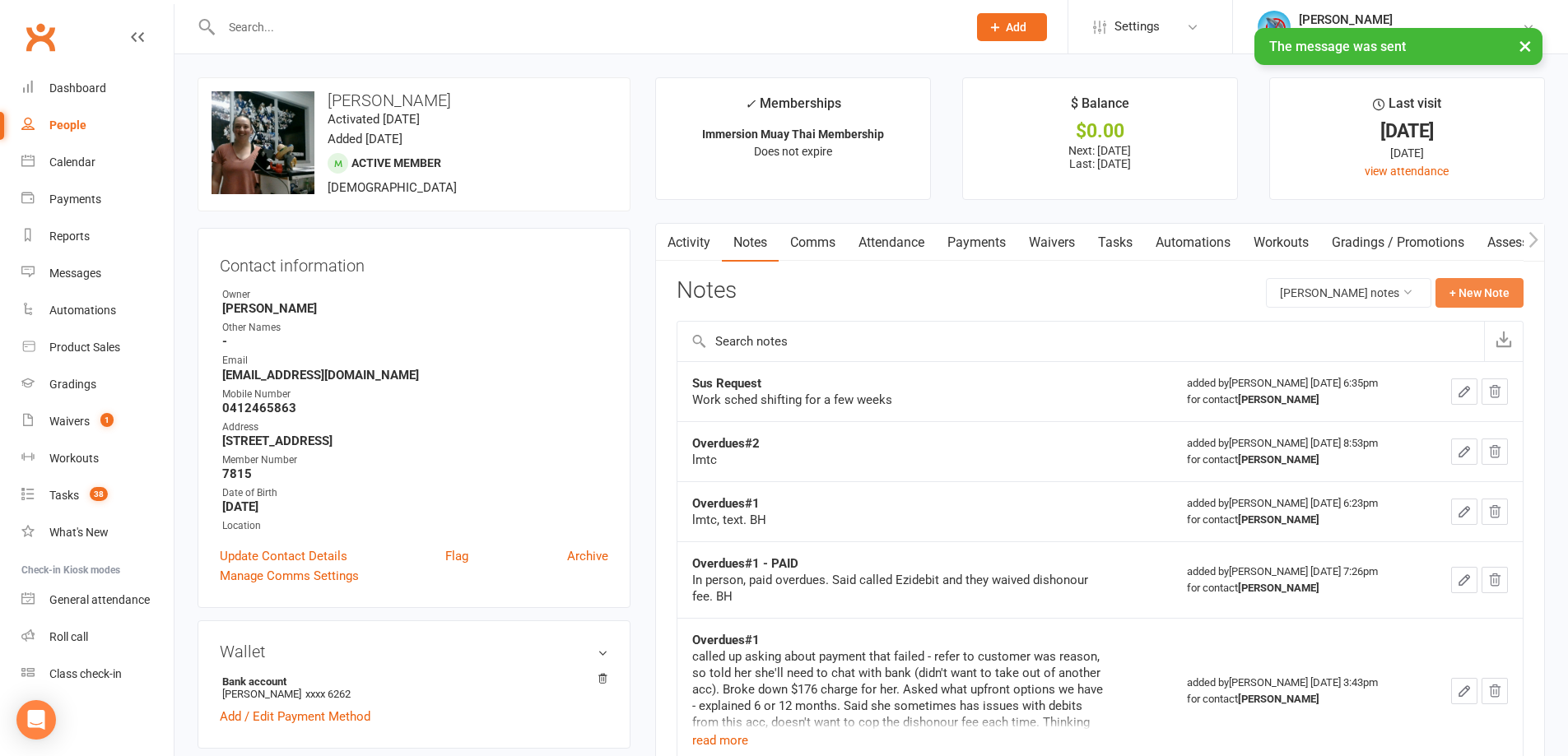
click at [1468, 284] on button "+ New Note" at bounding box center [1479, 293] width 88 height 30
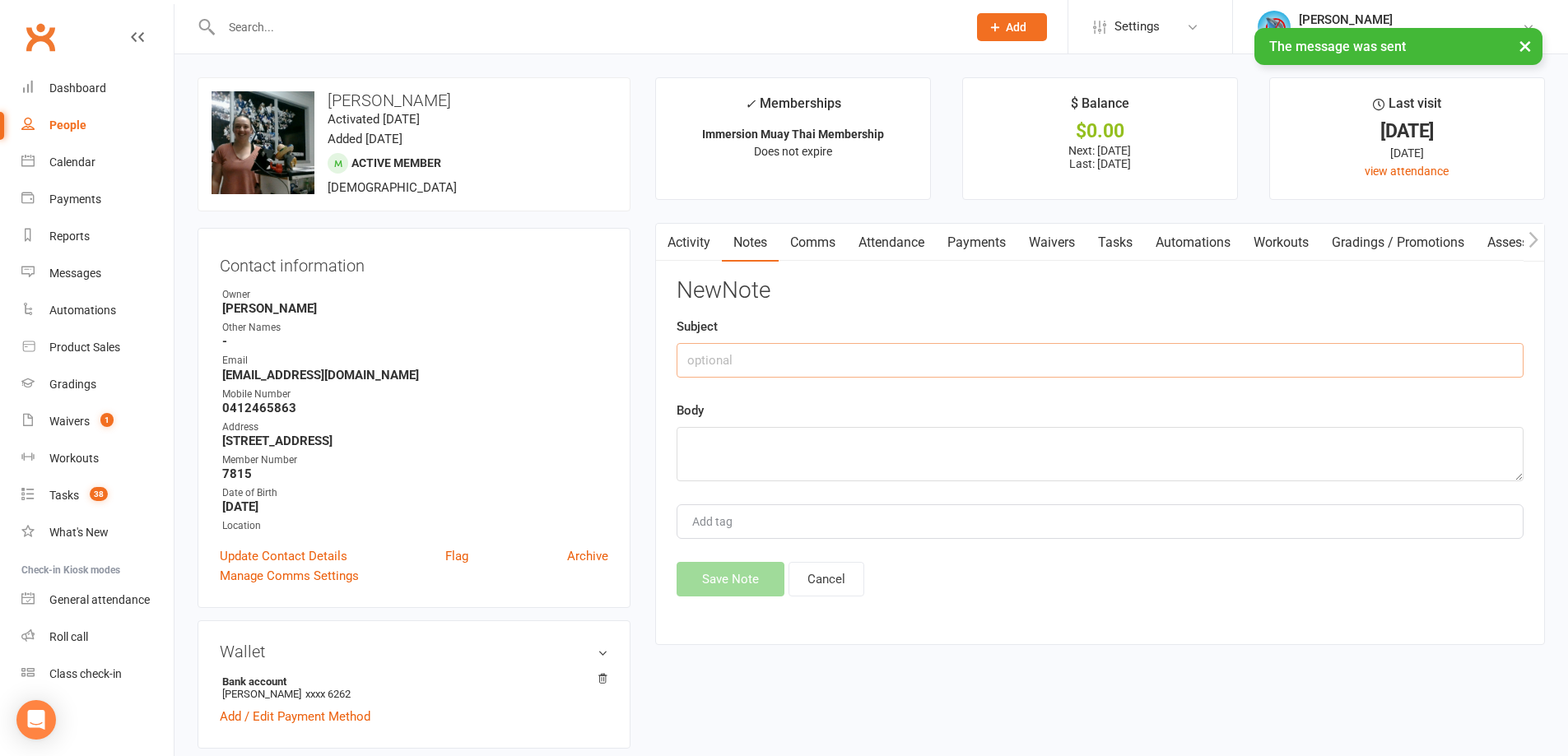
click at [802, 368] on input "text" at bounding box center [1100, 360] width 847 height 34
type input "Overdues#1"
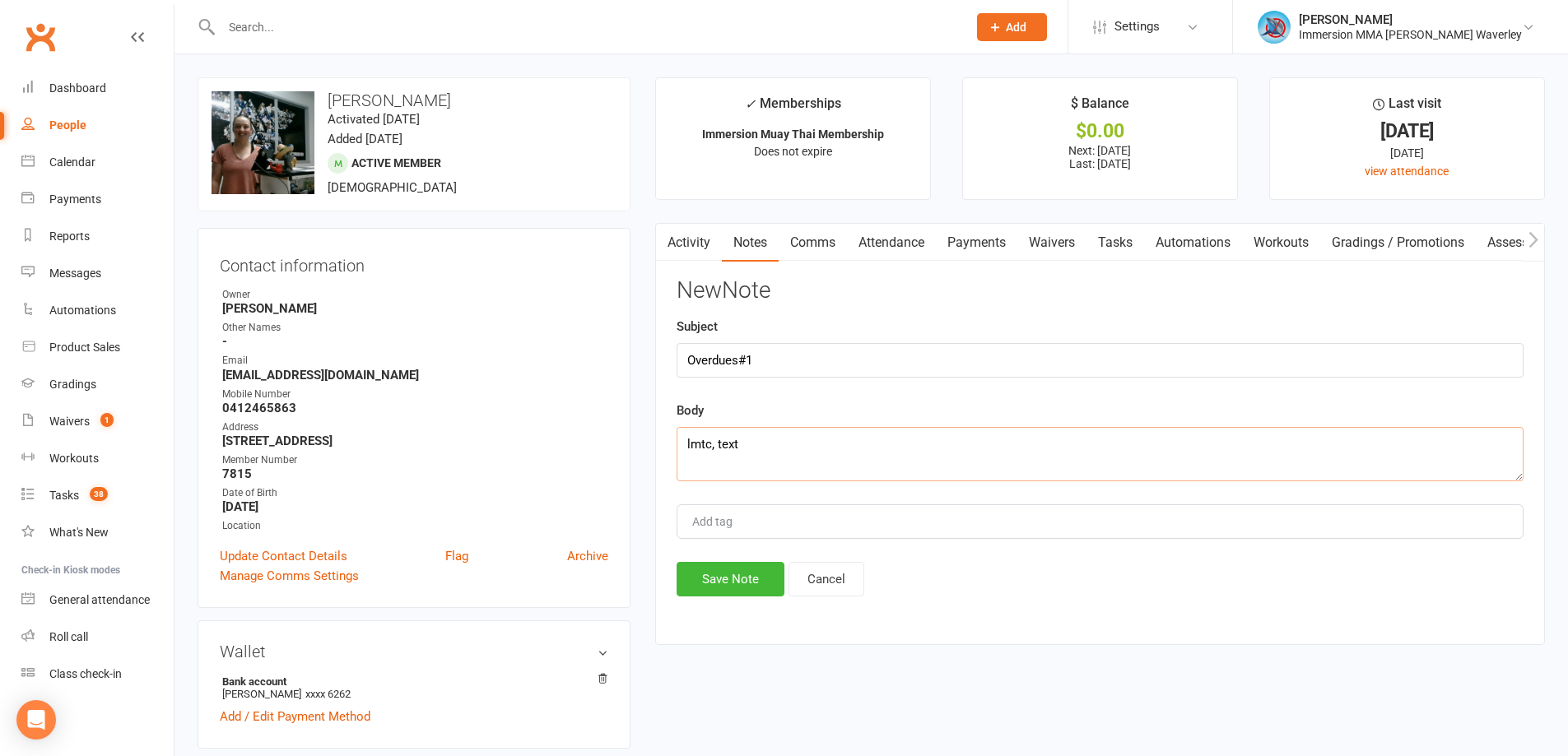
type textarea "lmtc, text"
click at [671, 567] on div "Activity Notes Comms Attendance Payments Waivers Tasks Automations Workouts Gra…" at bounding box center [1100, 434] width 890 height 422
click at [708, 585] on button "Save Note" at bounding box center [731, 579] width 108 height 34
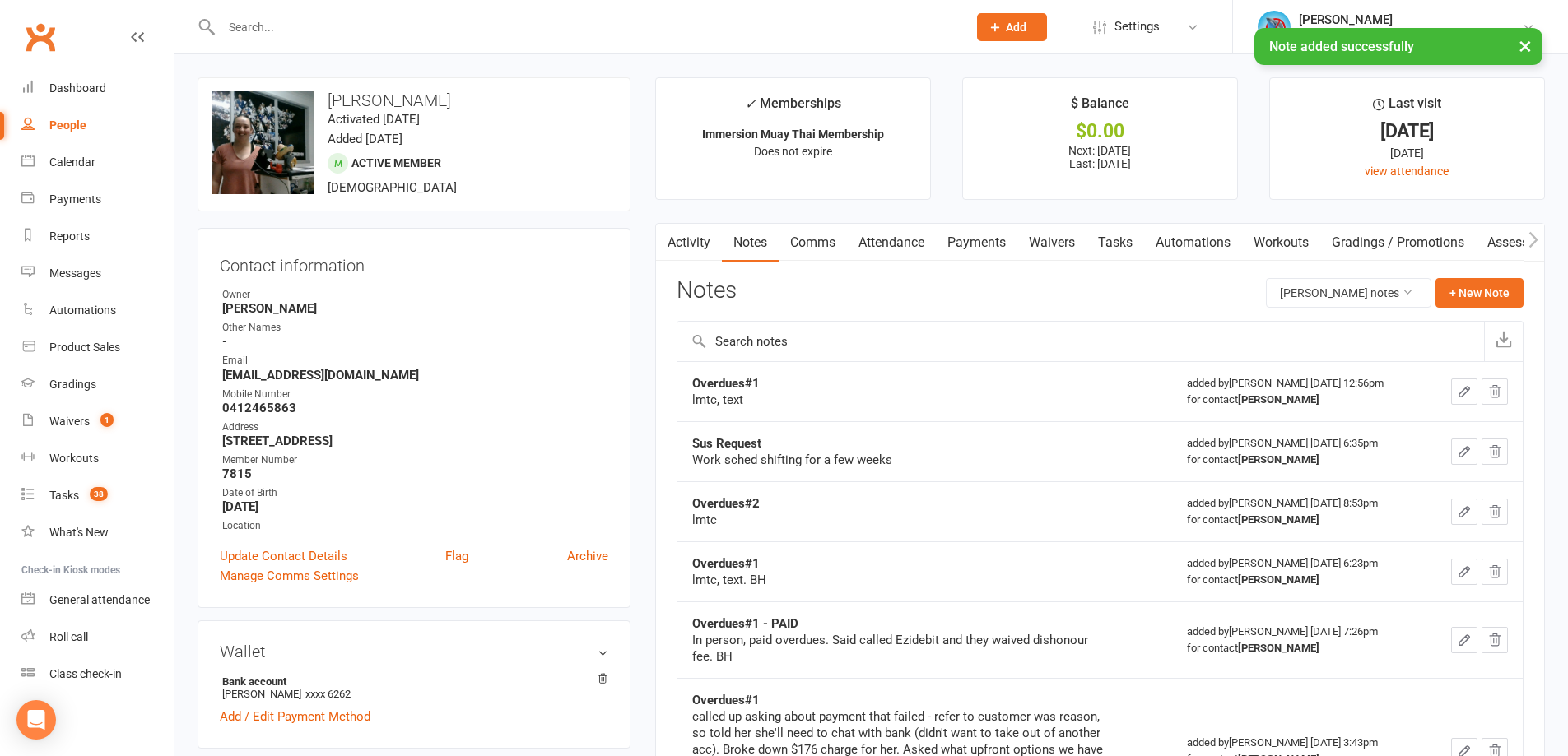
click at [1108, 249] on link "Tasks" at bounding box center [1115, 243] width 57 height 38
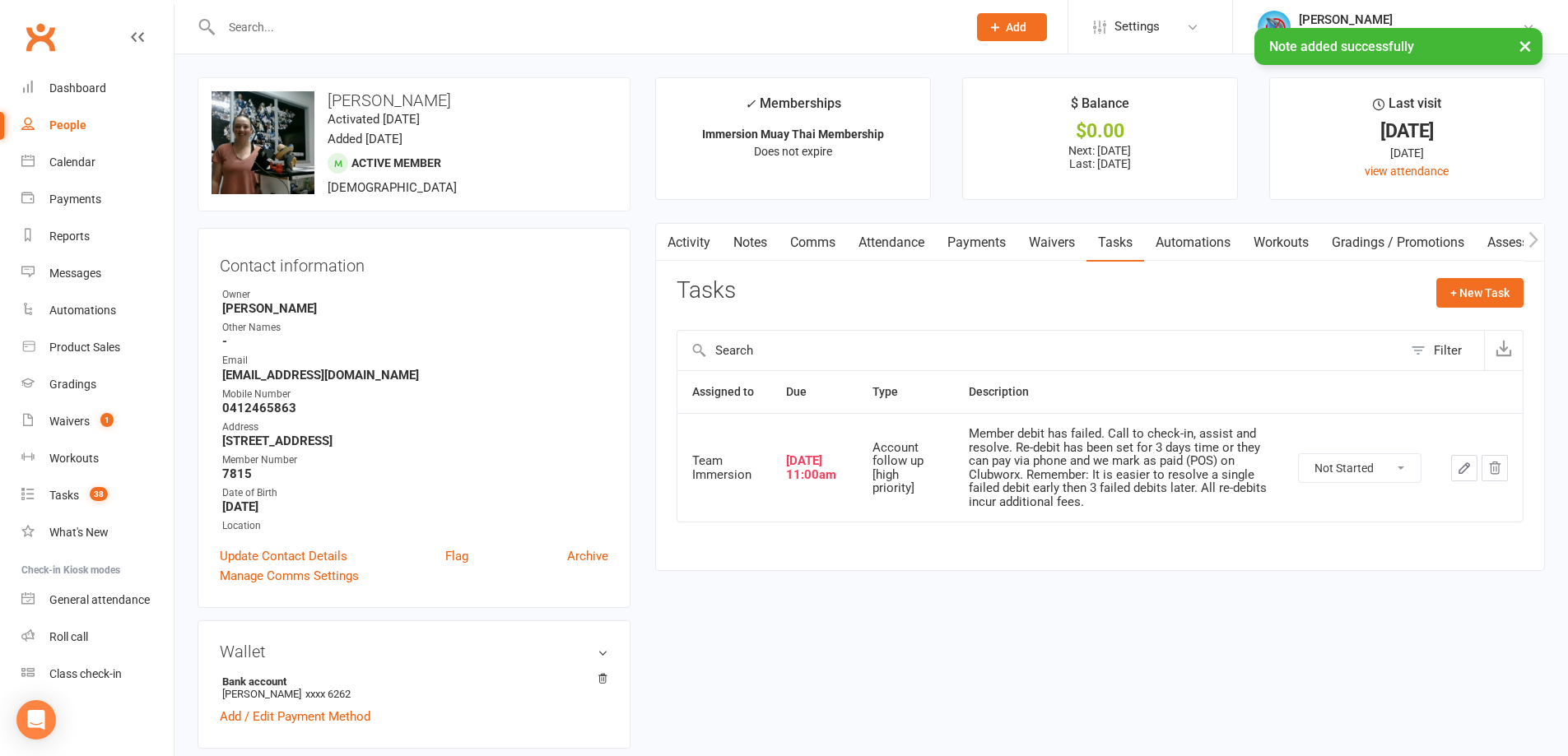
click at [1464, 459] on button "button" at bounding box center [1464, 468] width 26 height 26
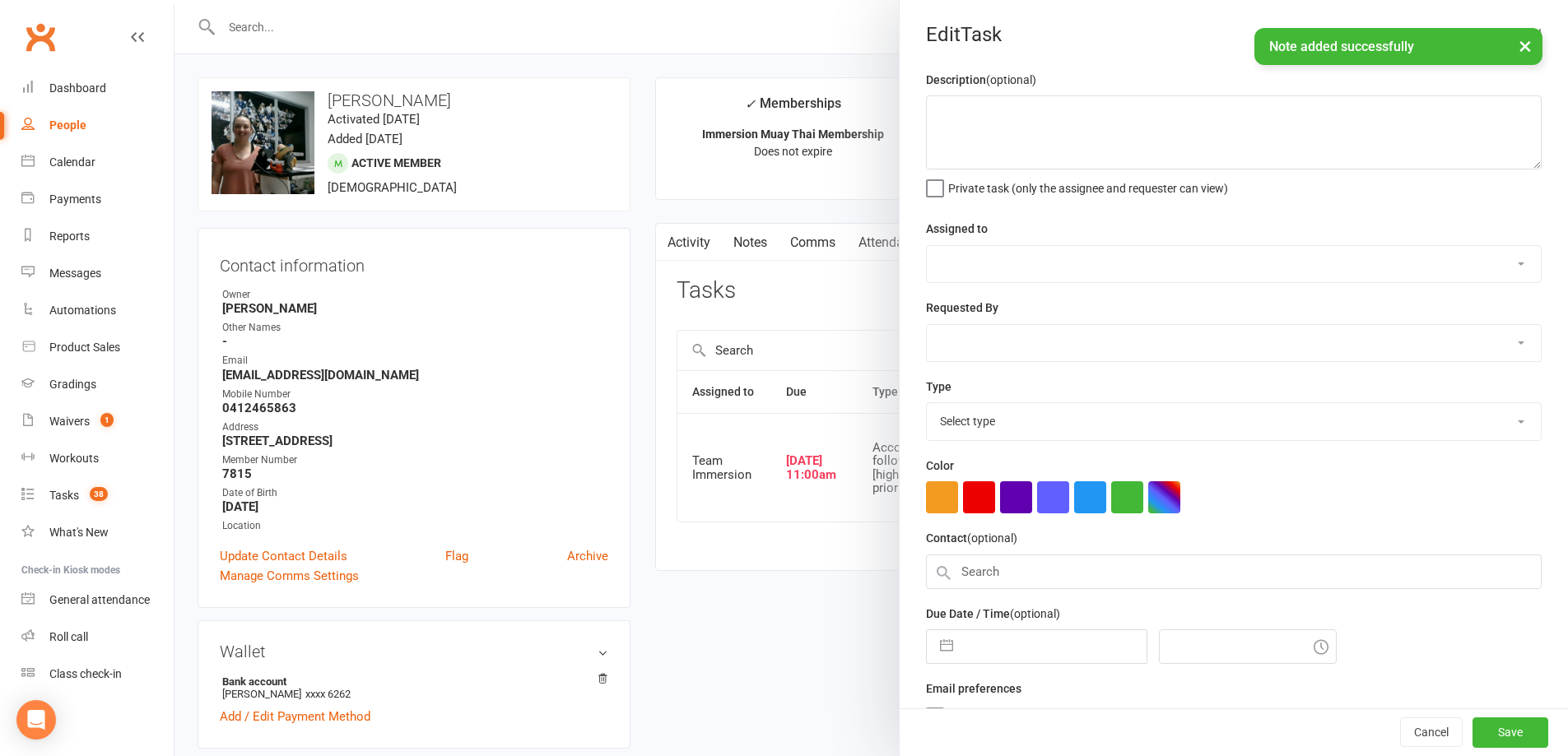
type textarea "Member debit has failed. Call to check-in, assist and resolve. Re-debit has bee…"
select select "48837"
type input "[DATE]"
type input "11:00am"
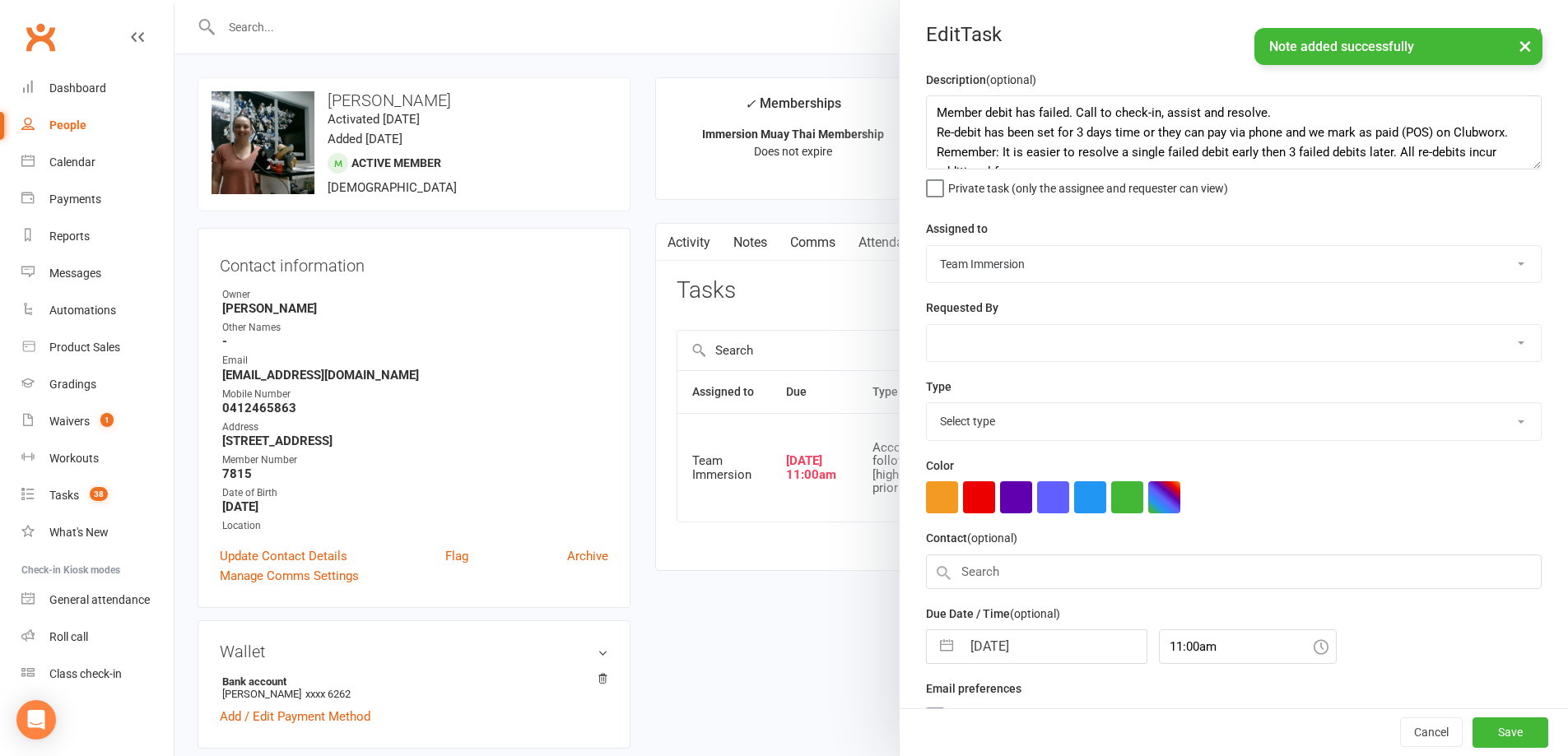
select select "27317"
click at [1045, 659] on input "[DATE]" at bounding box center [1054, 642] width 185 height 33
select select "6"
select select "2025"
select select "7"
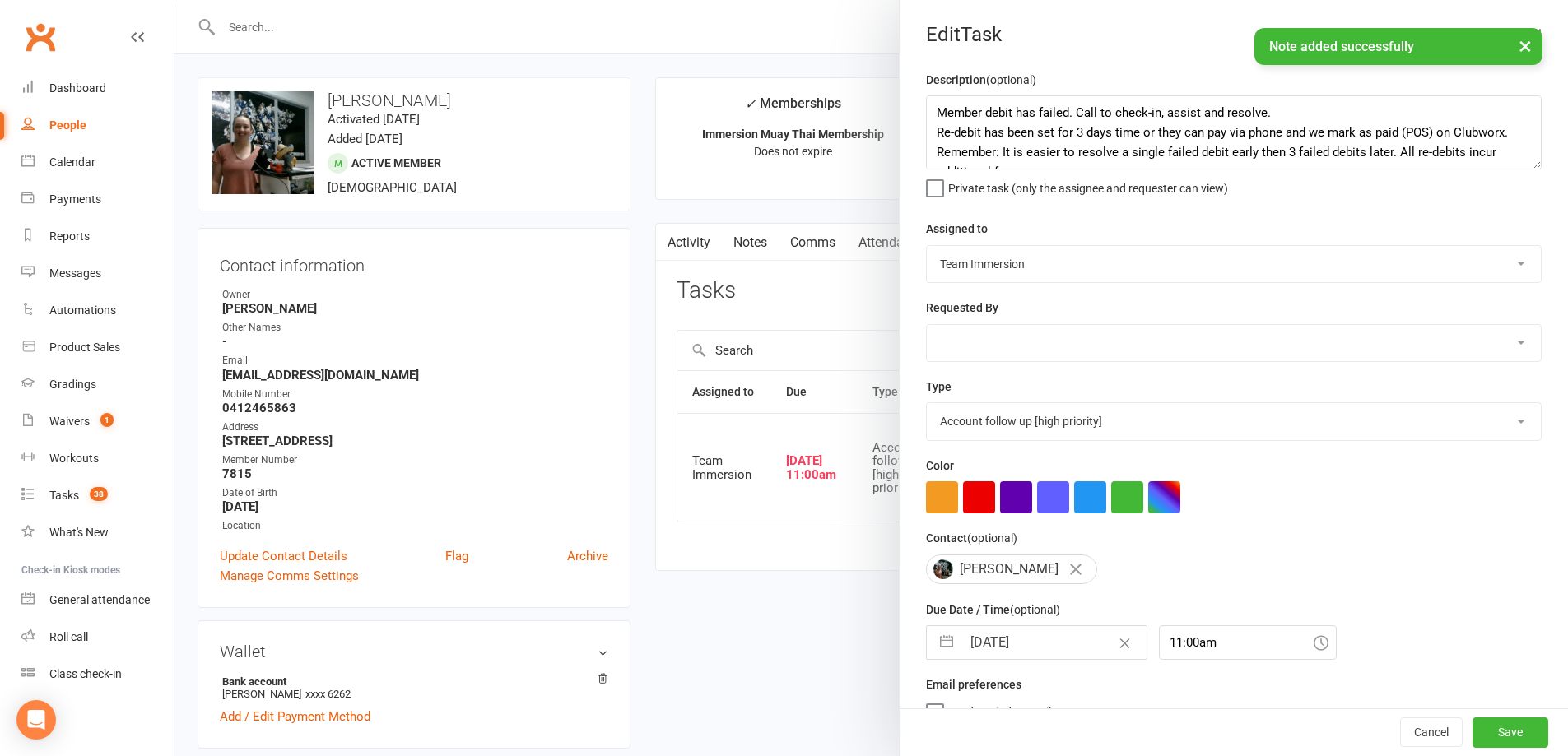
select select "2025"
select select "8"
select select "2025"
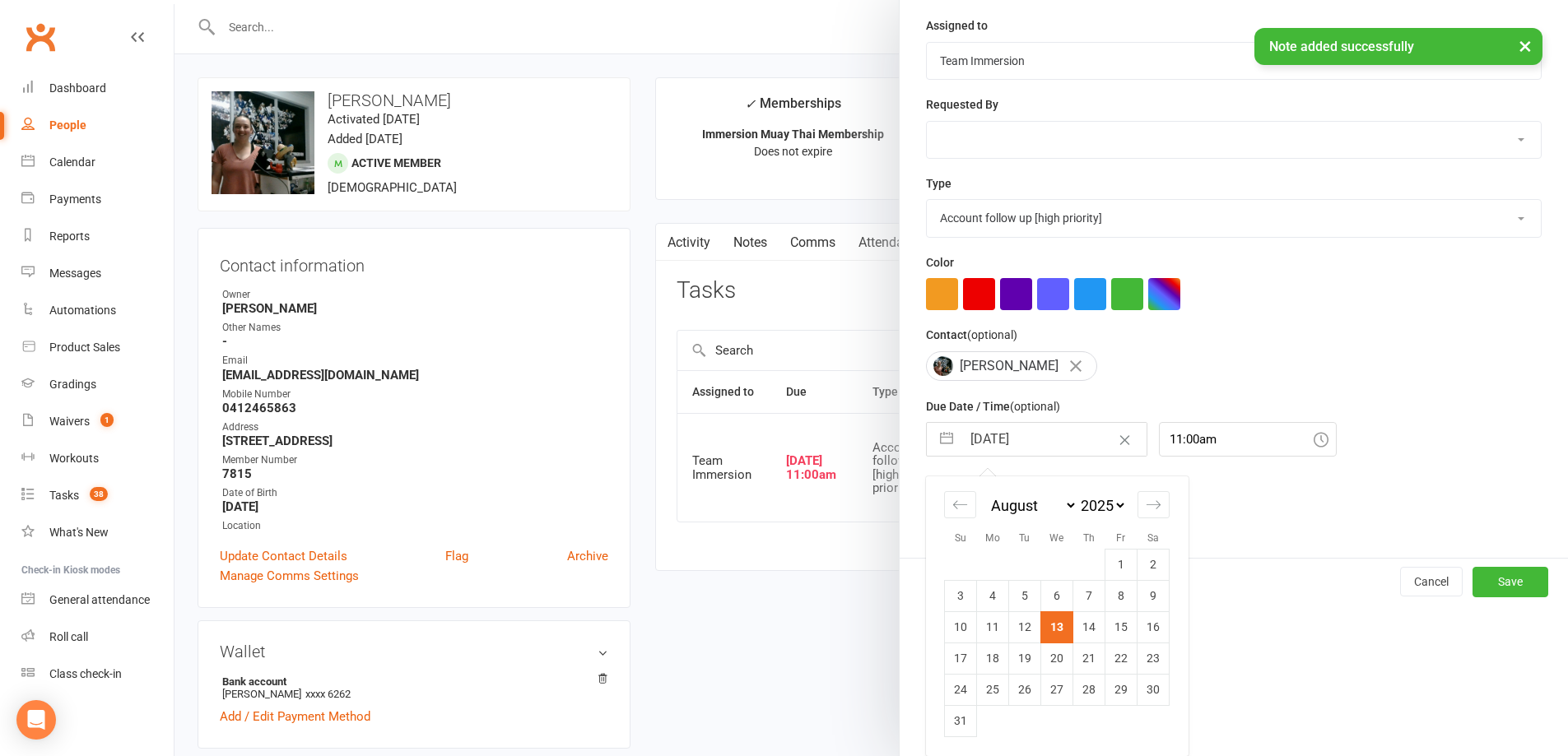
drag, startPoint x: 1084, startPoint y: 626, endPoint x: 1177, endPoint y: 645, distance: 94.9
click at [1084, 624] on td "14" at bounding box center [1089, 627] width 32 height 32
type input "[DATE]"
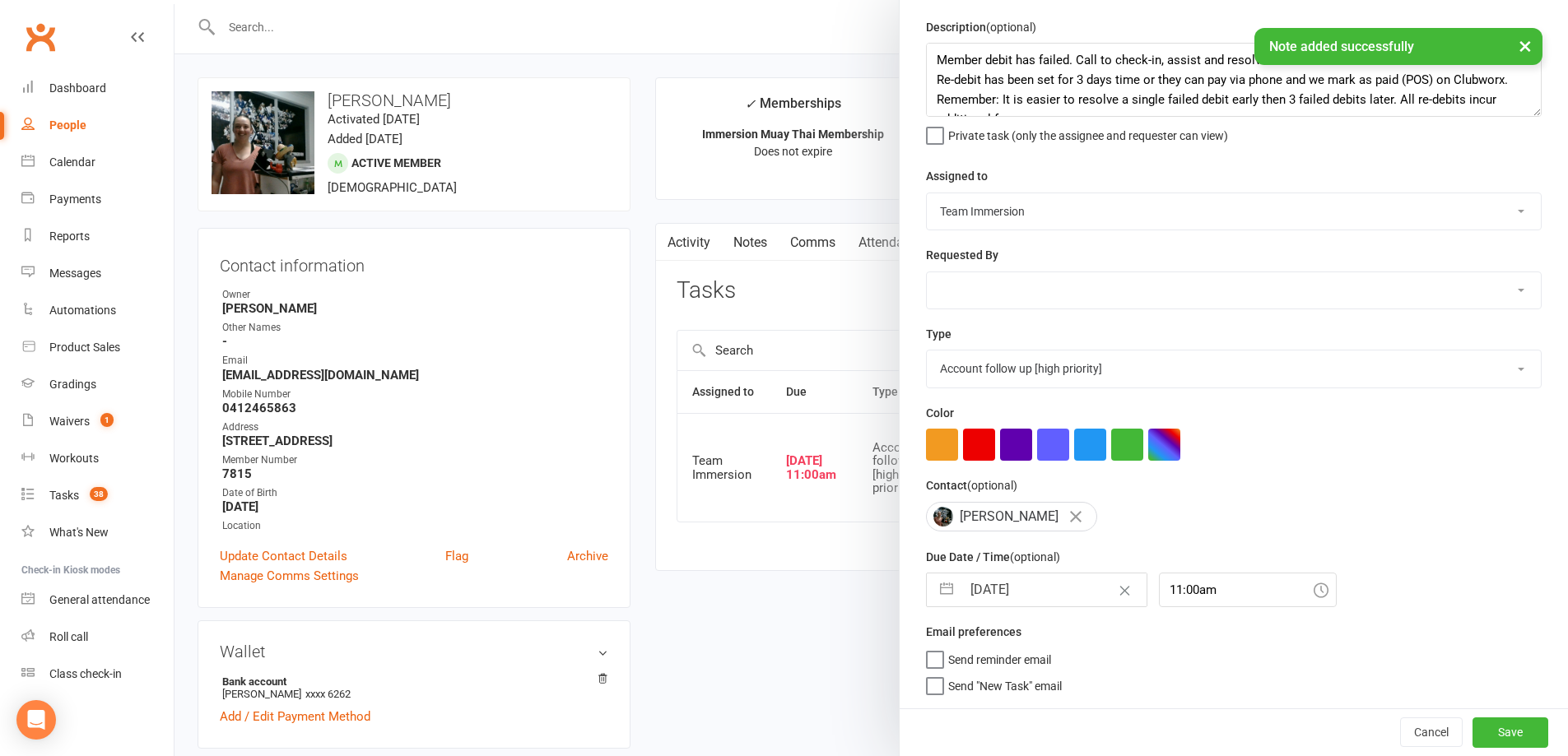
click at [1488, 751] on div "Cancel Save" at bounding box center [1234, 731] width 668 height 47
click at [1497, 738] on button "Save" at bounding box center [1510, 732] width 76 height 30
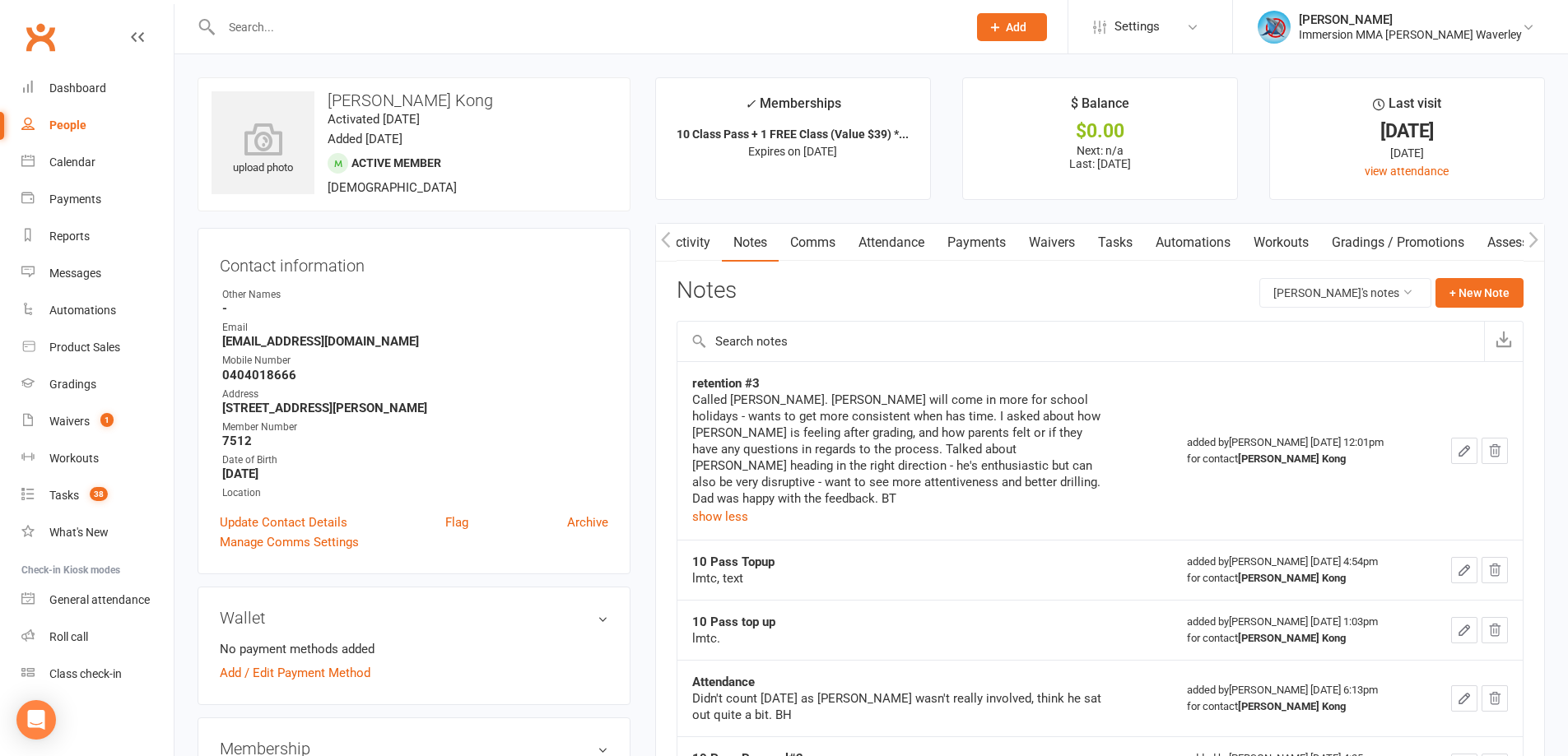
scroll to position [0, 1]
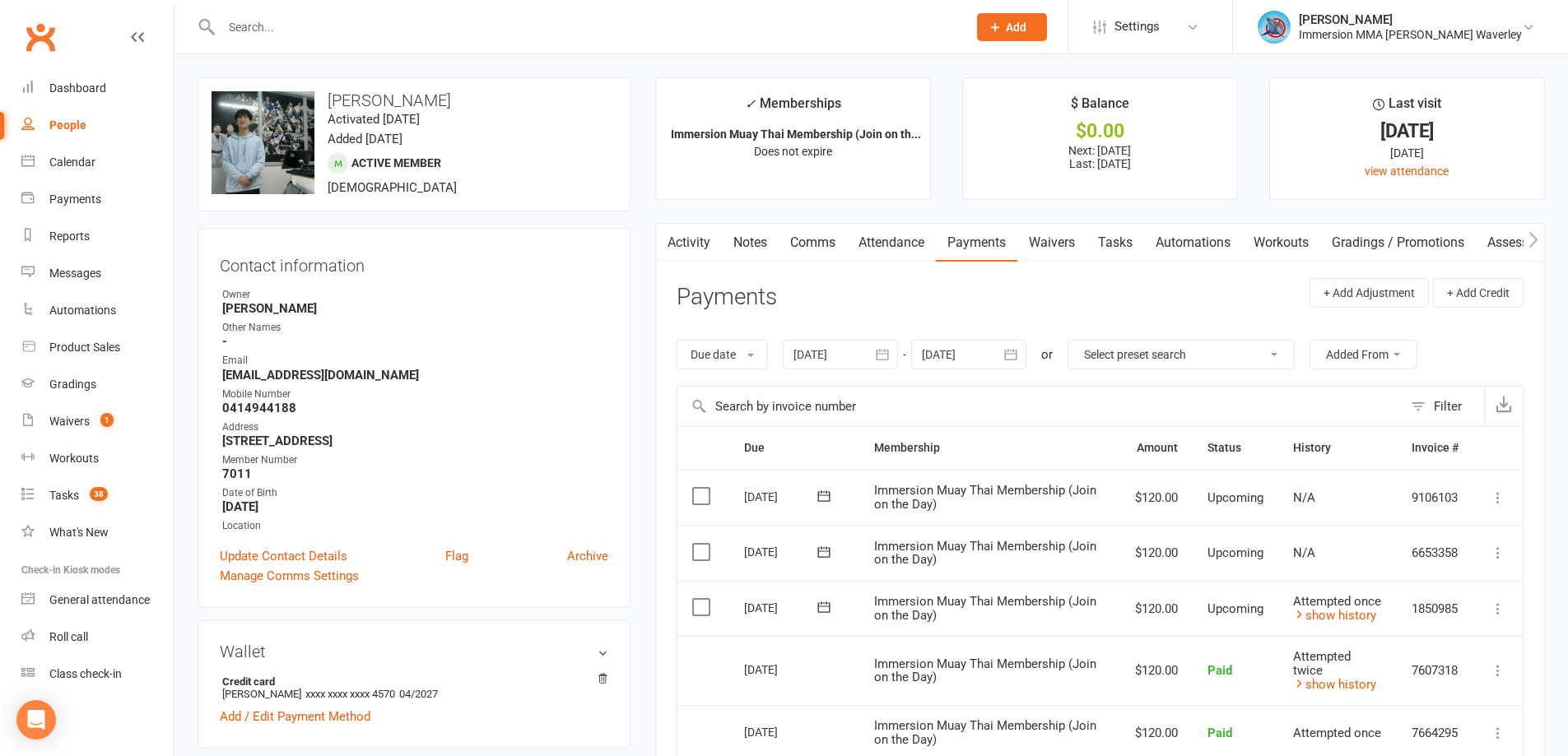
click at [749, 230] on link "Notes" at bounding box center [750, 243] width 56 height 38
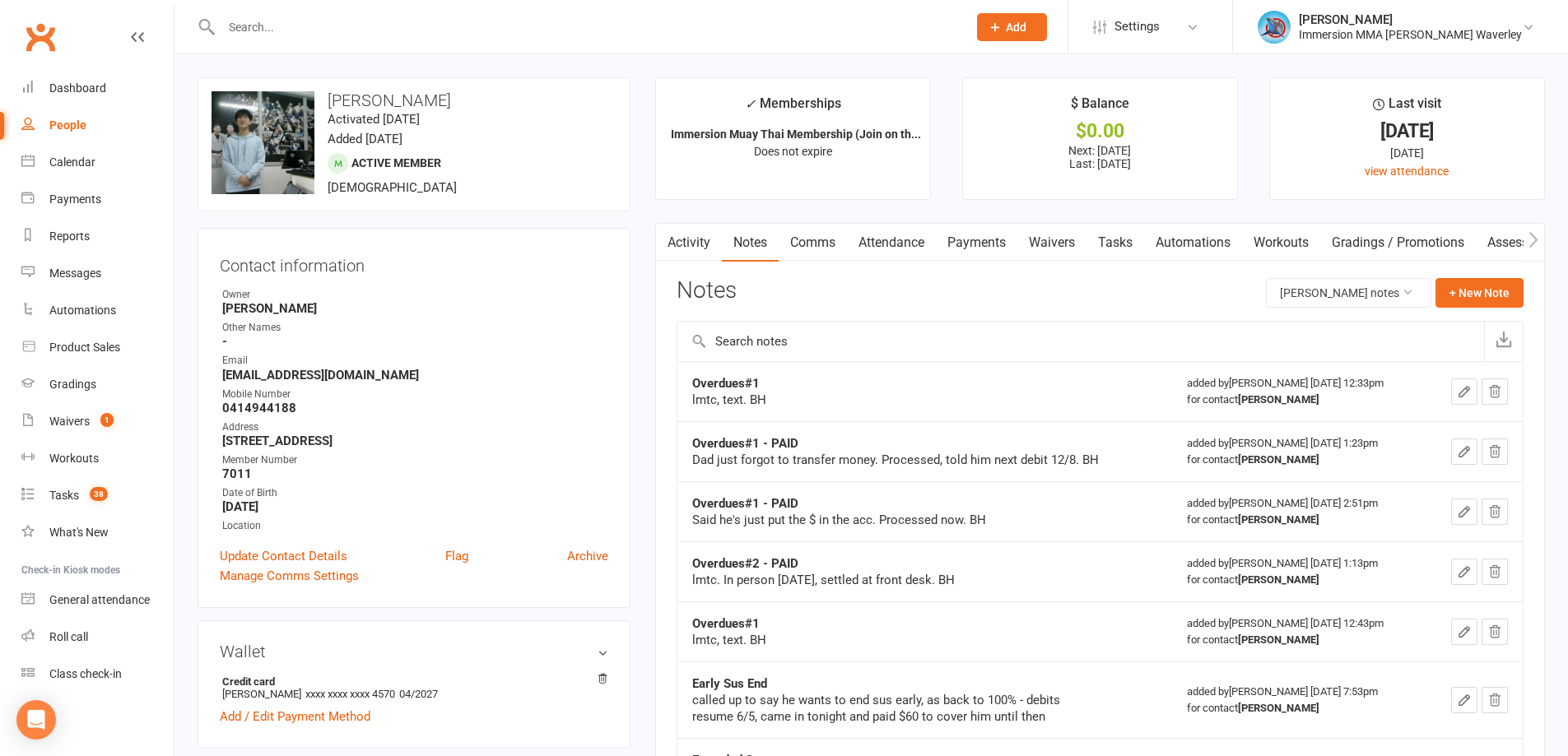
click at [730, 386] on strong "Overdues#1" at bounding box center [725, 383] width 68 height 15
drag, startPoint x: 730, startPoint y: 397, endPoint x: 737, endPoint y: 402, distance: 8.6
drag, startPoint x: 737, startPoint y: 402, endPoint x: 726, endPoint y: 386, distance: 19.4
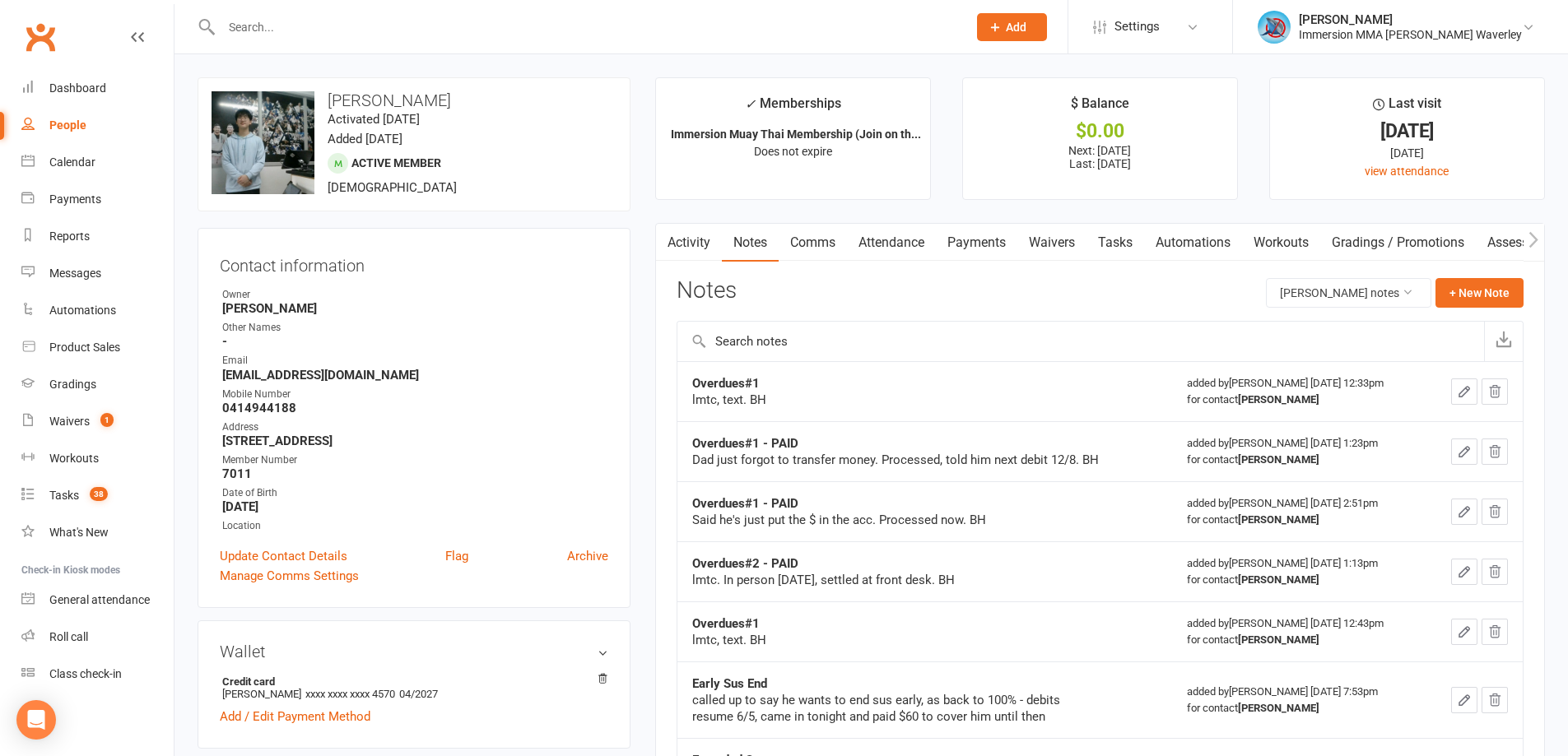
click at [726, 386] on strong "Overdues#1" at bounding box center [725, 383] width 68 height 15
click at [726, 384] on strong "Overdues#1" at bounding box center [725, 383] width 68 height 15
copy strong "Overdues#1"
click at [1464, 282] on button "+ New Note" at bounding box center [1479, 293] width 88 height 30
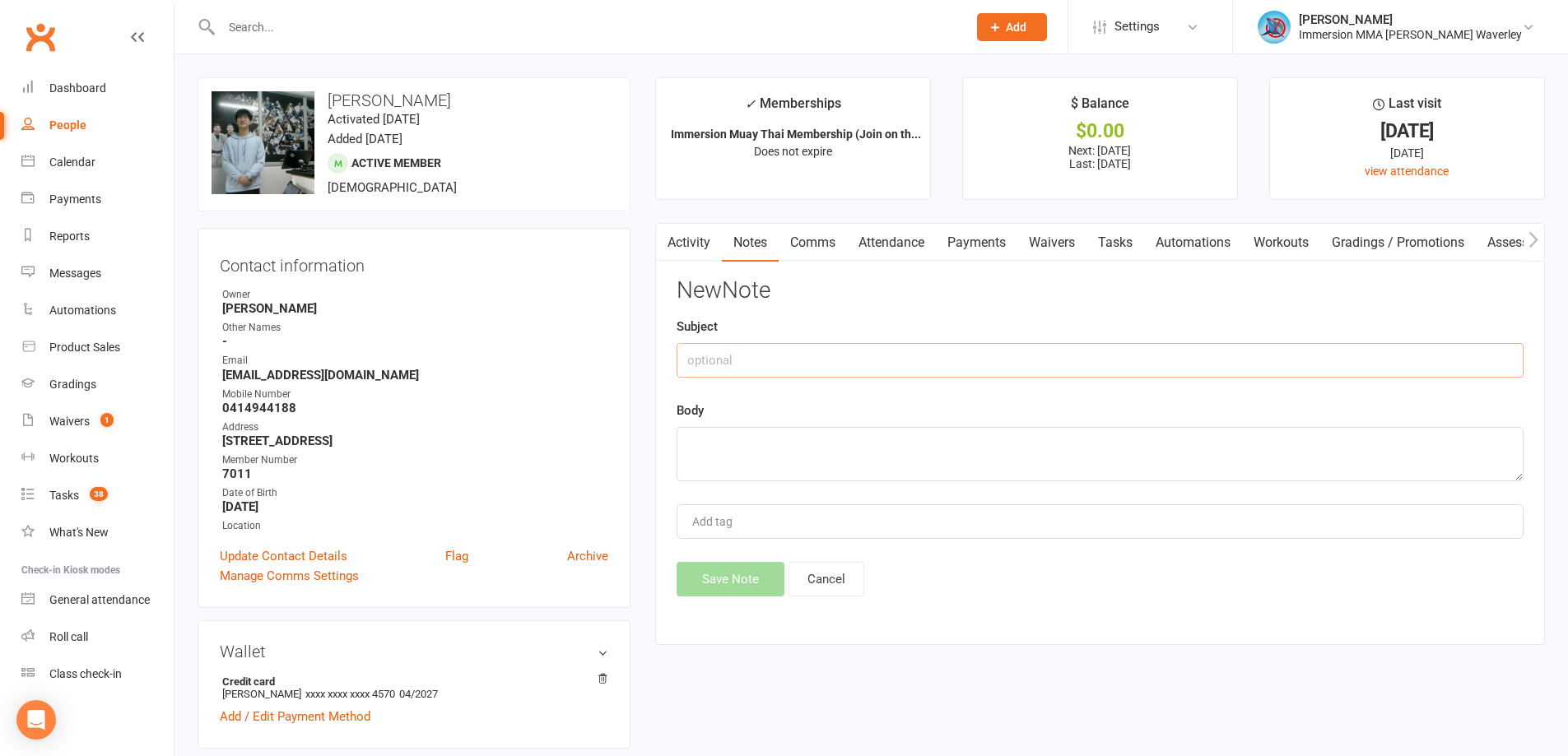
click at [989, 349] on input "text" at bounding box center [1100, 360] width 847 height 34
paste input "Overdues#1"
type input "Overdues#2"
type textarea "lmtc"
click at [708, 566] on button "Save Note" at bounding box center [731, 579] width 108 height 34
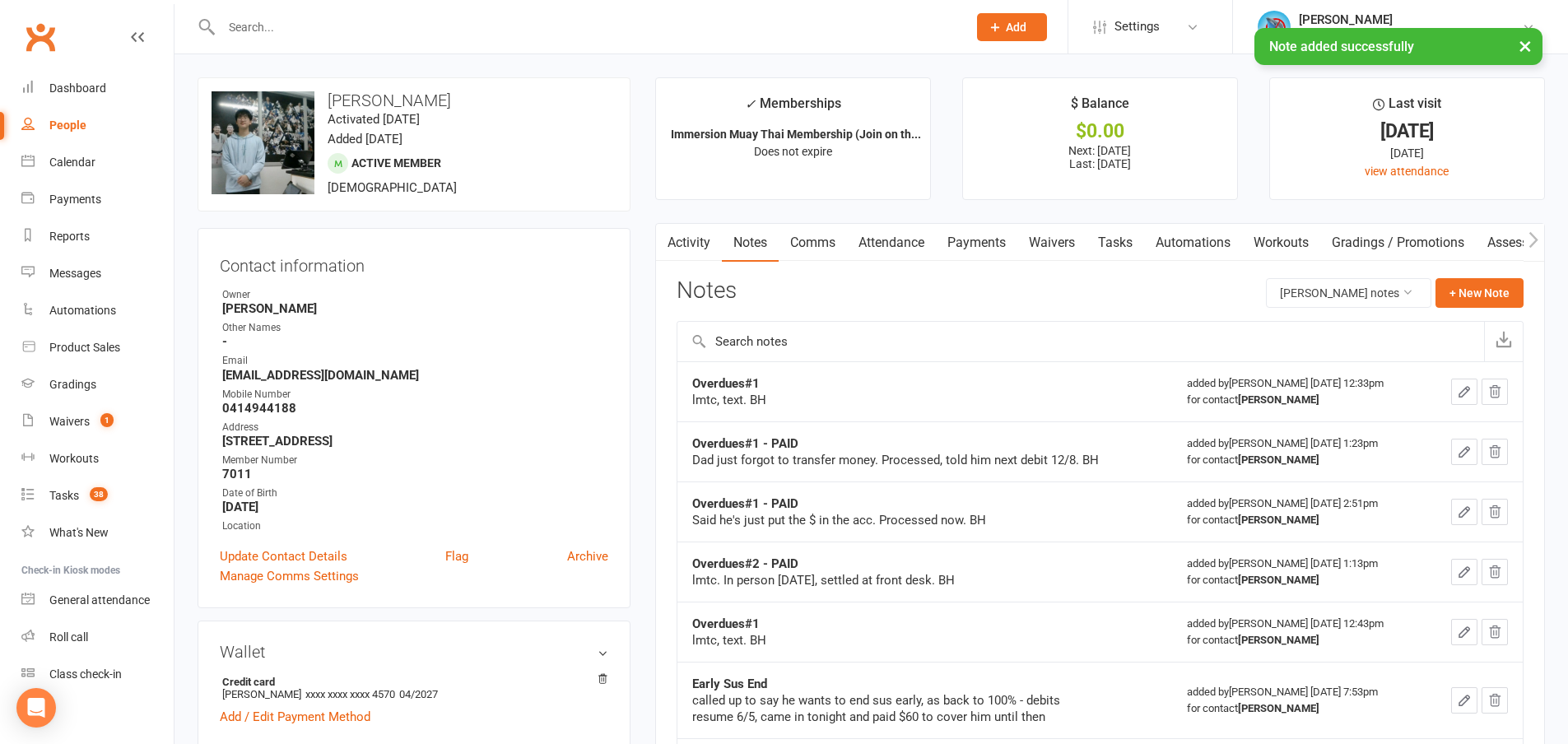
click at [1117, 231] on link "Tasks" at bounding box center [1115, 243] width 57 height 38
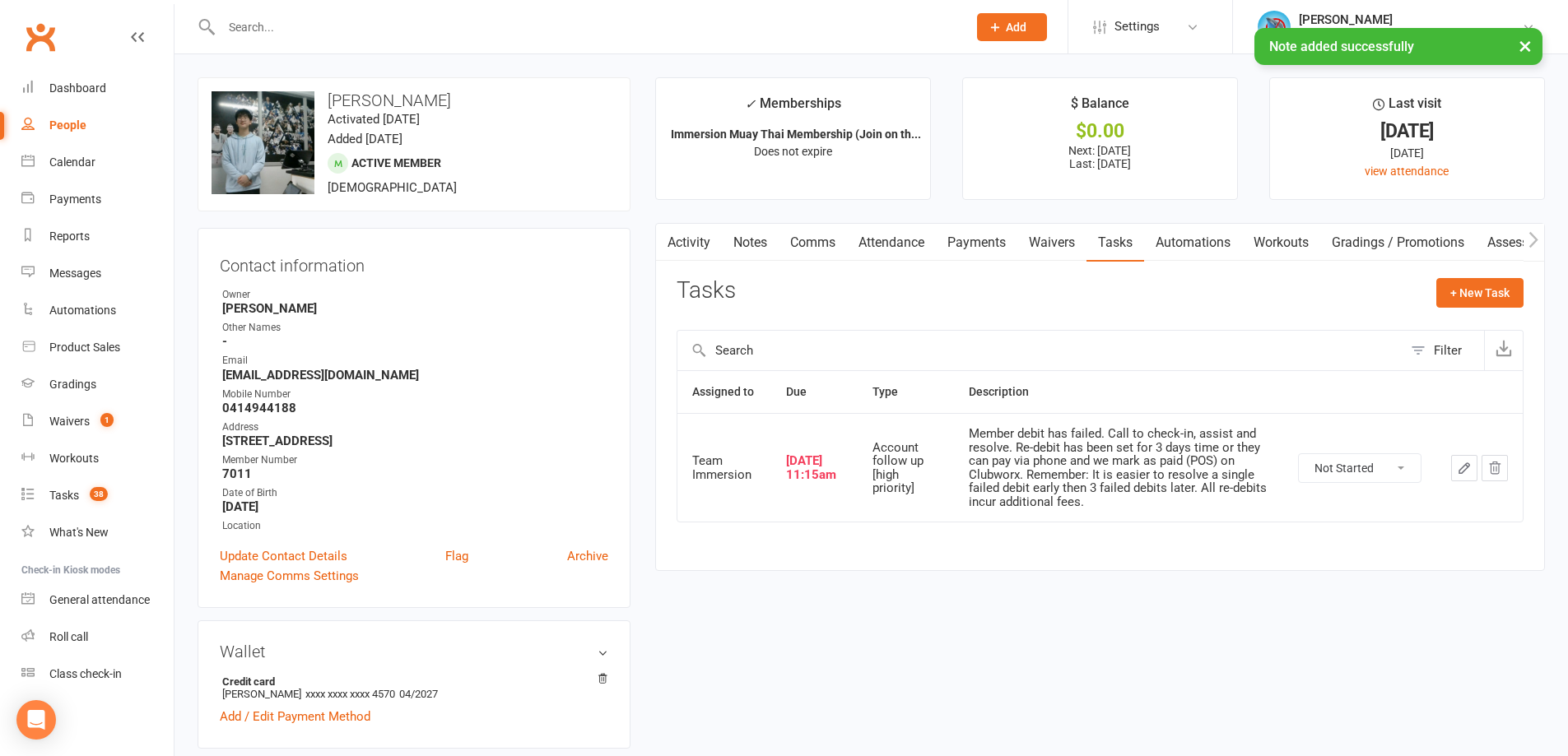
click at [1463, 470] on icon "button" at bounding box center [1464, 467] width 15 height 15
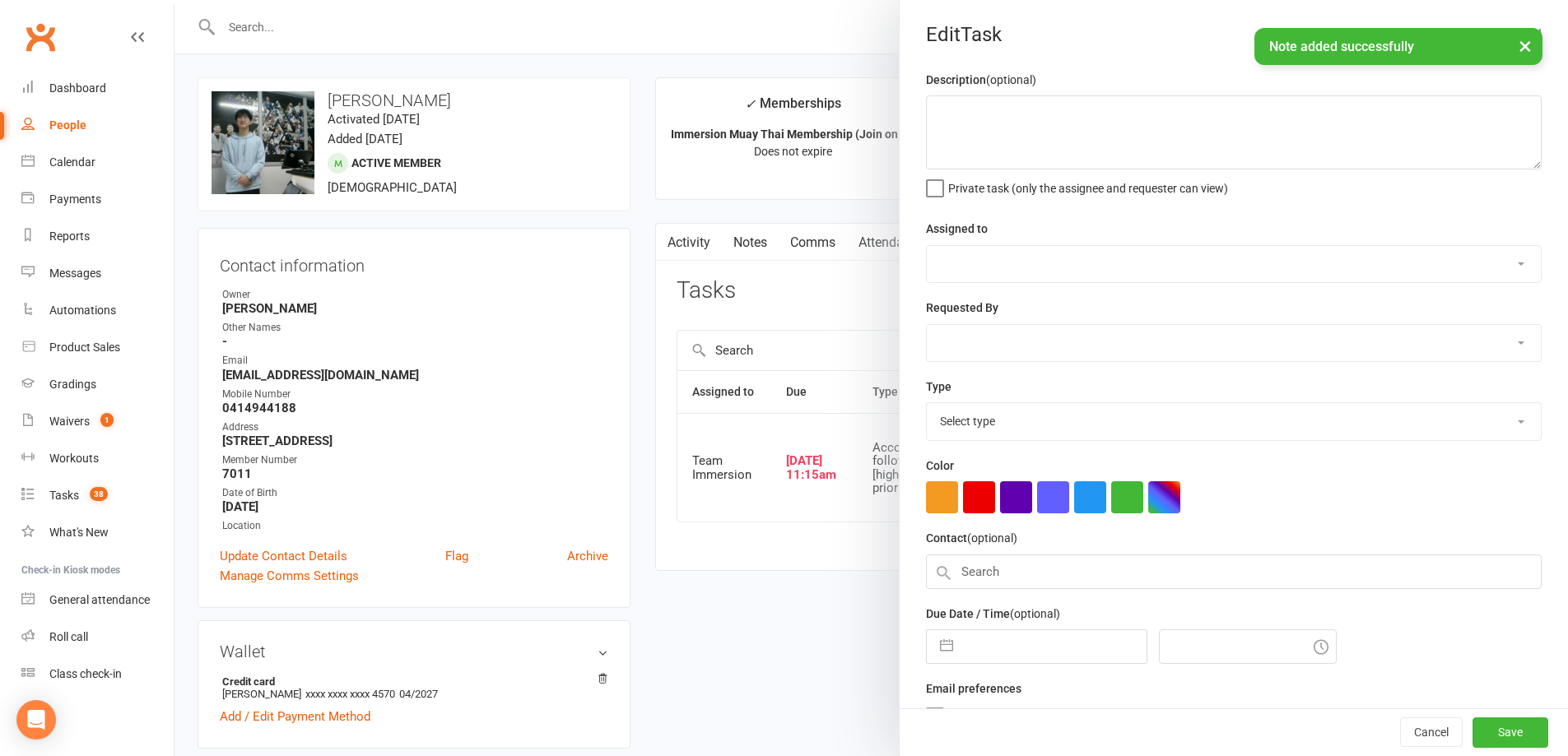
type textarea "Member debit has failed. Call to check-in, assist and resolve. Re-debit has bee…"
select select "48837"
type input "[DATE]"
type input "11:15am"
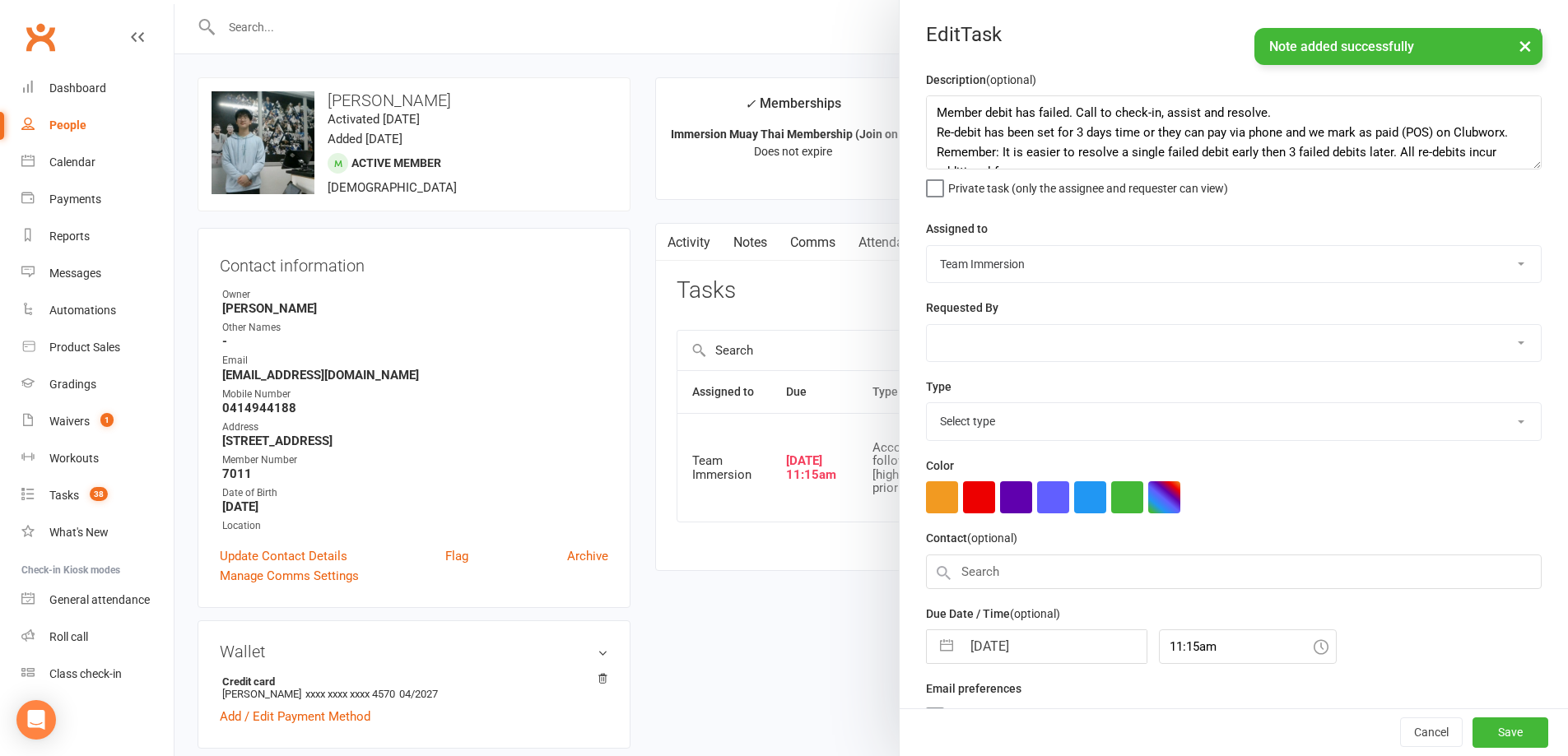
select select "27317"
click at [989, 660] on div "13 Aug 2025 Navigate forward to interact with the calendar and select a date. P…" at bounding box center [1037, 642] width 221 height 34
select select "6"
select select "2025"
select select "7"
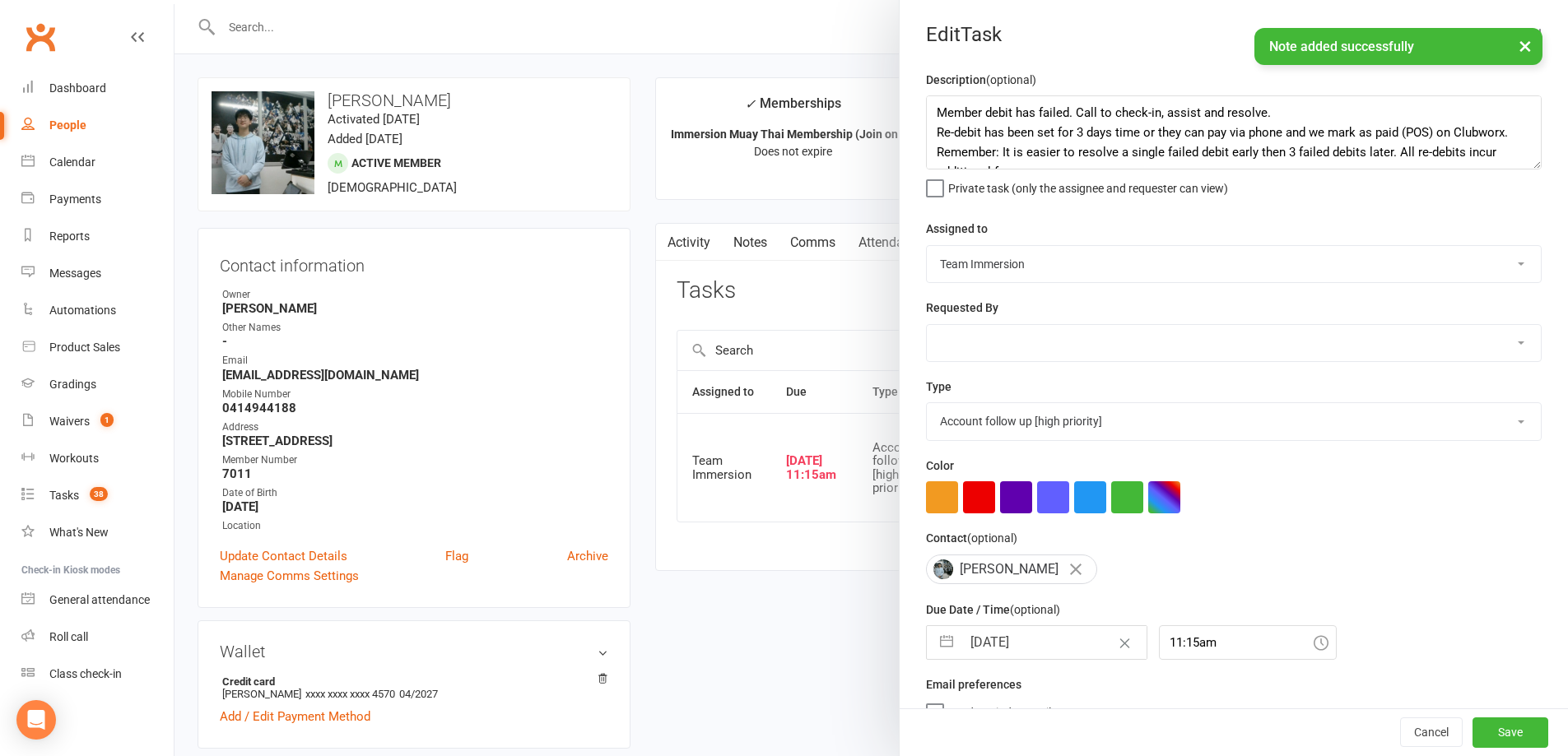
select select "2025"
select select "8"
select select "2025"
drag, startPoint x: 988, startPoint y: 658, endPoint x: 996, endPoint y: 653, distance: 9.4
click at [995, 653] on input "[DATE]" at bounding box center [1054, 642] width 185 height 33
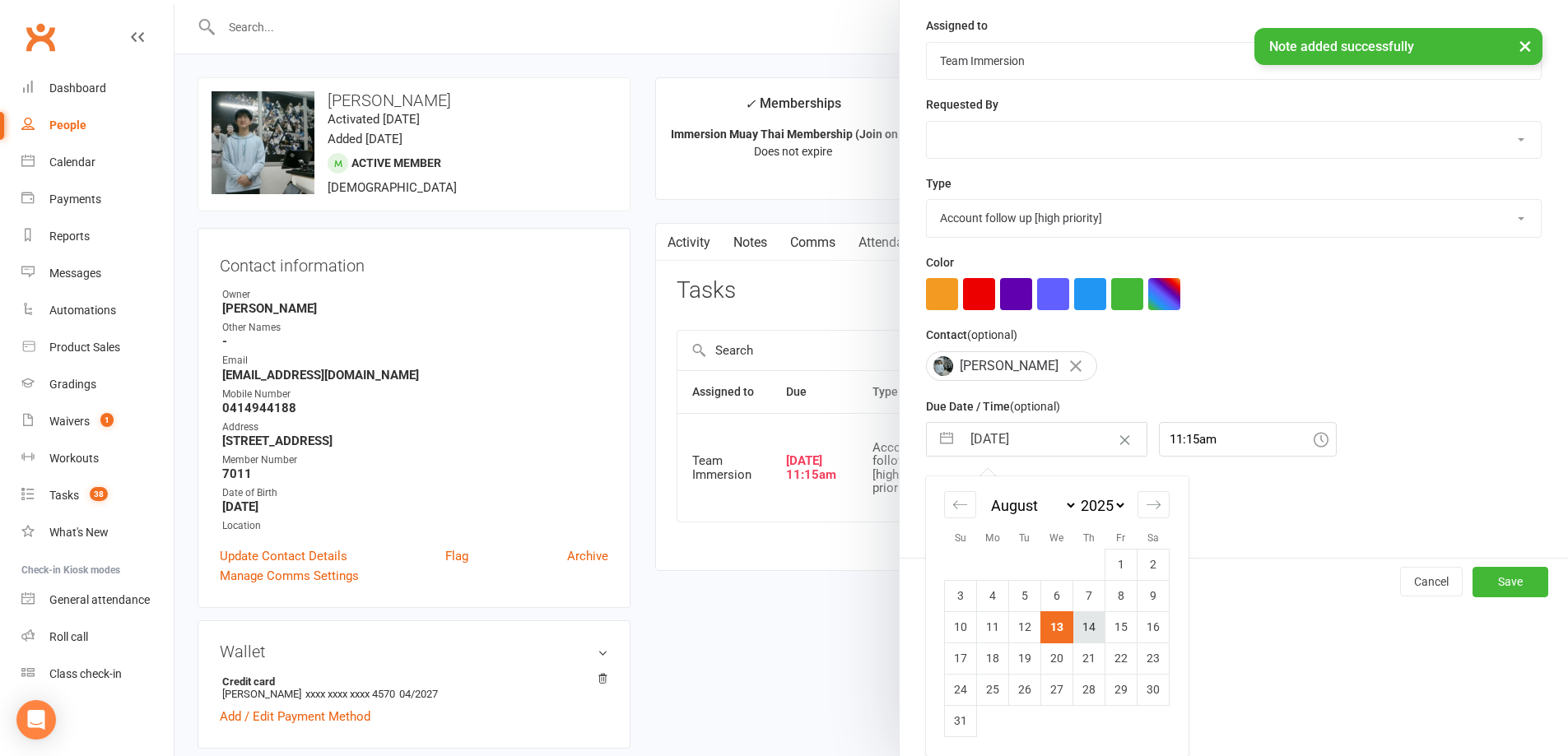
click at [1083, 624] on td "14" at bounding box center [1089, 627] width 32 height 32
type input "14 Aug 2025"
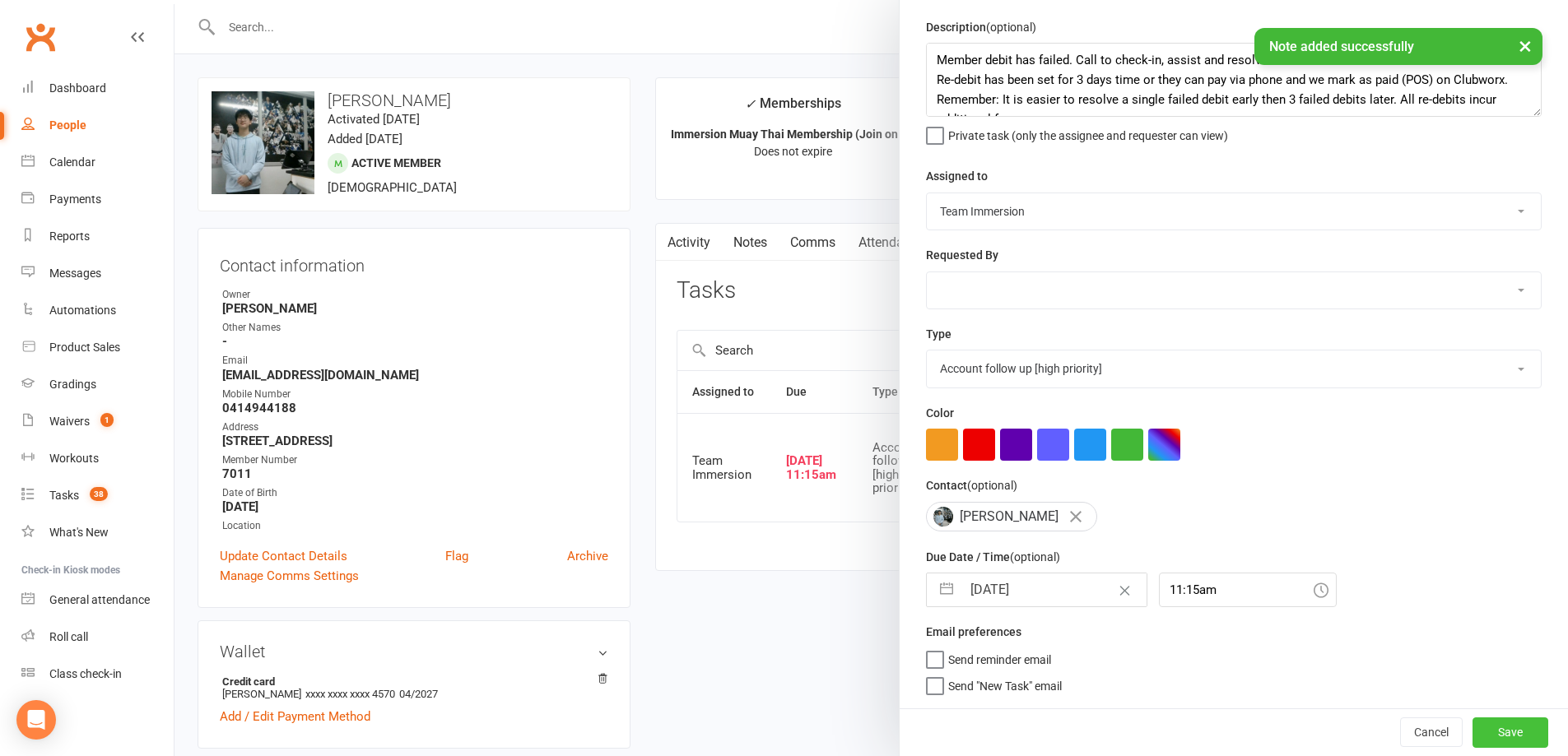
click at [1490, 727] on button "Save" at bounding box center [1510, 732] width 76 height 30
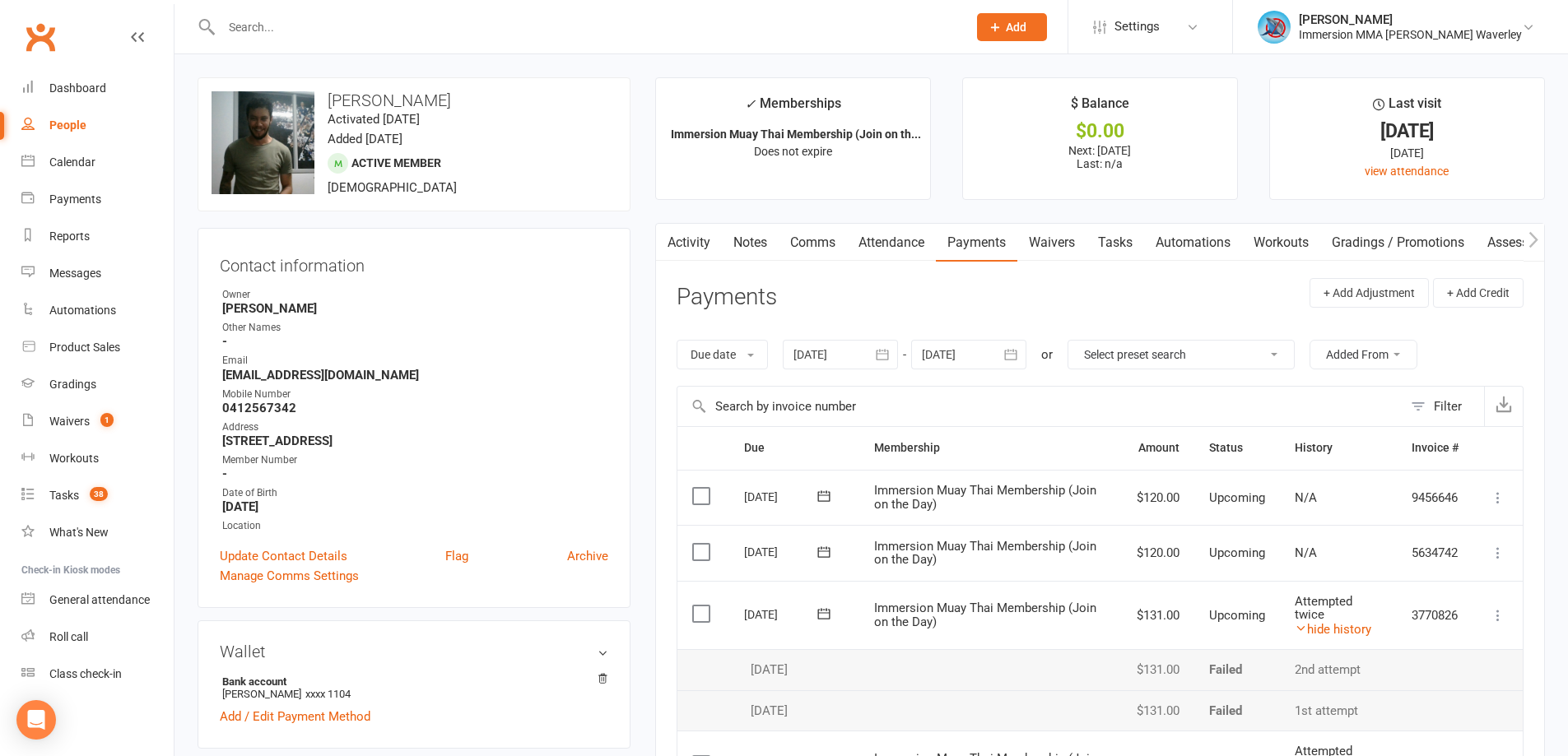
click at [740, 261] on link "Notes" at bounding box center [750, 243] width 56 height 38
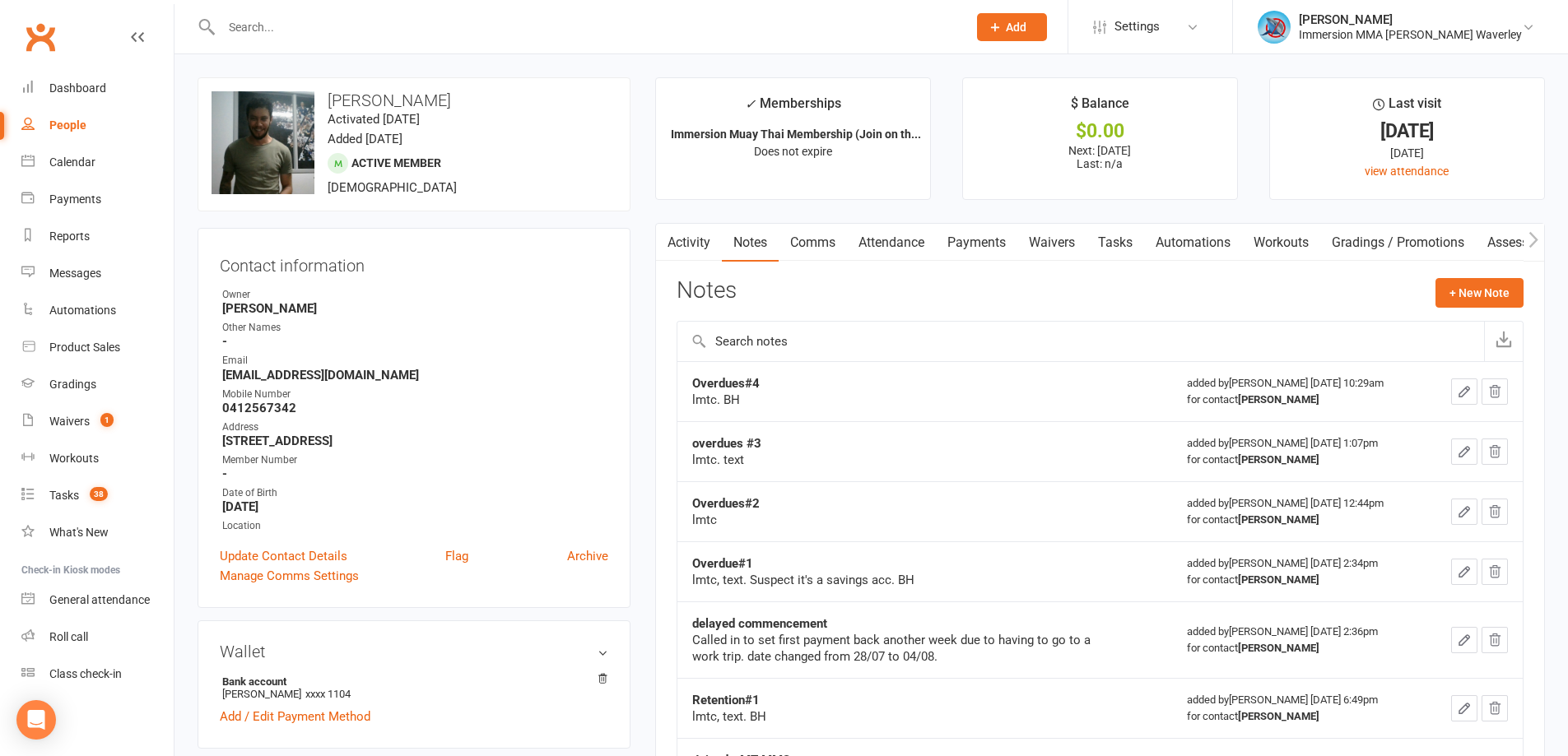
click at [944, 234] on link "Payments" at bounding box center [976, 243] width 81 height 38
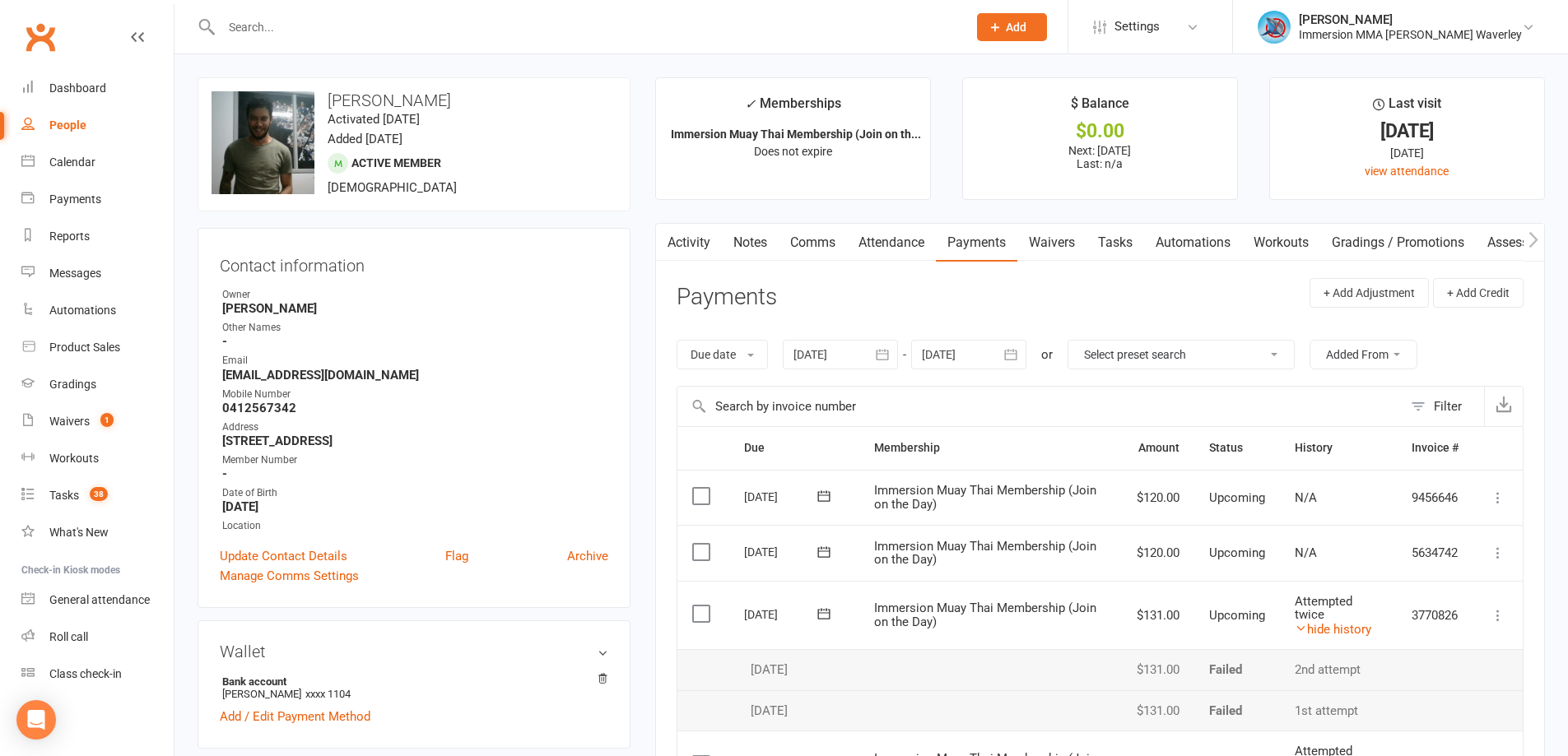
click at [1122, 243] on link "Tasks" at bounding box center [1115, 243] width 57 height 38
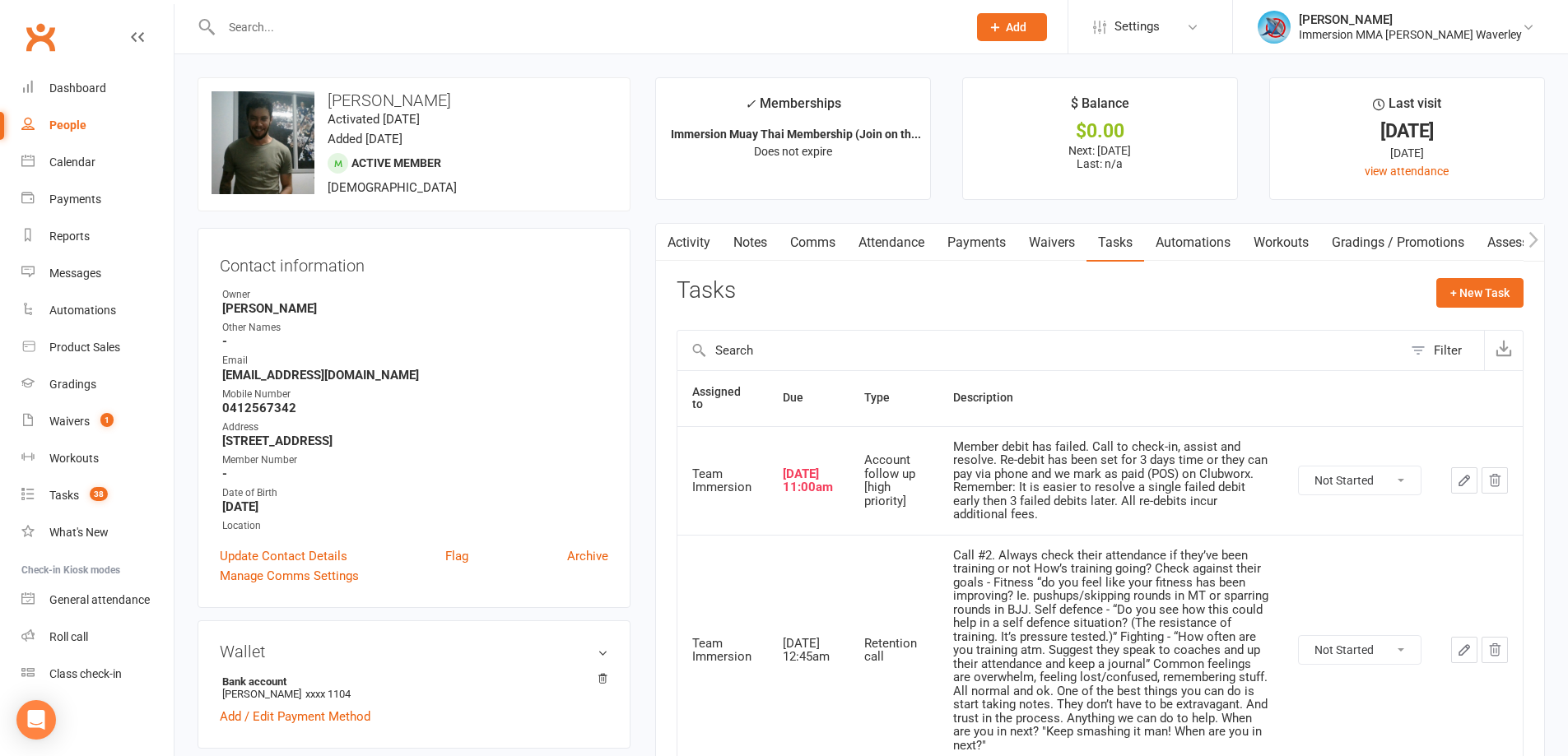
click at [1473, 485] on button "button" at bounding box center [1464, 480] width 26 height 26
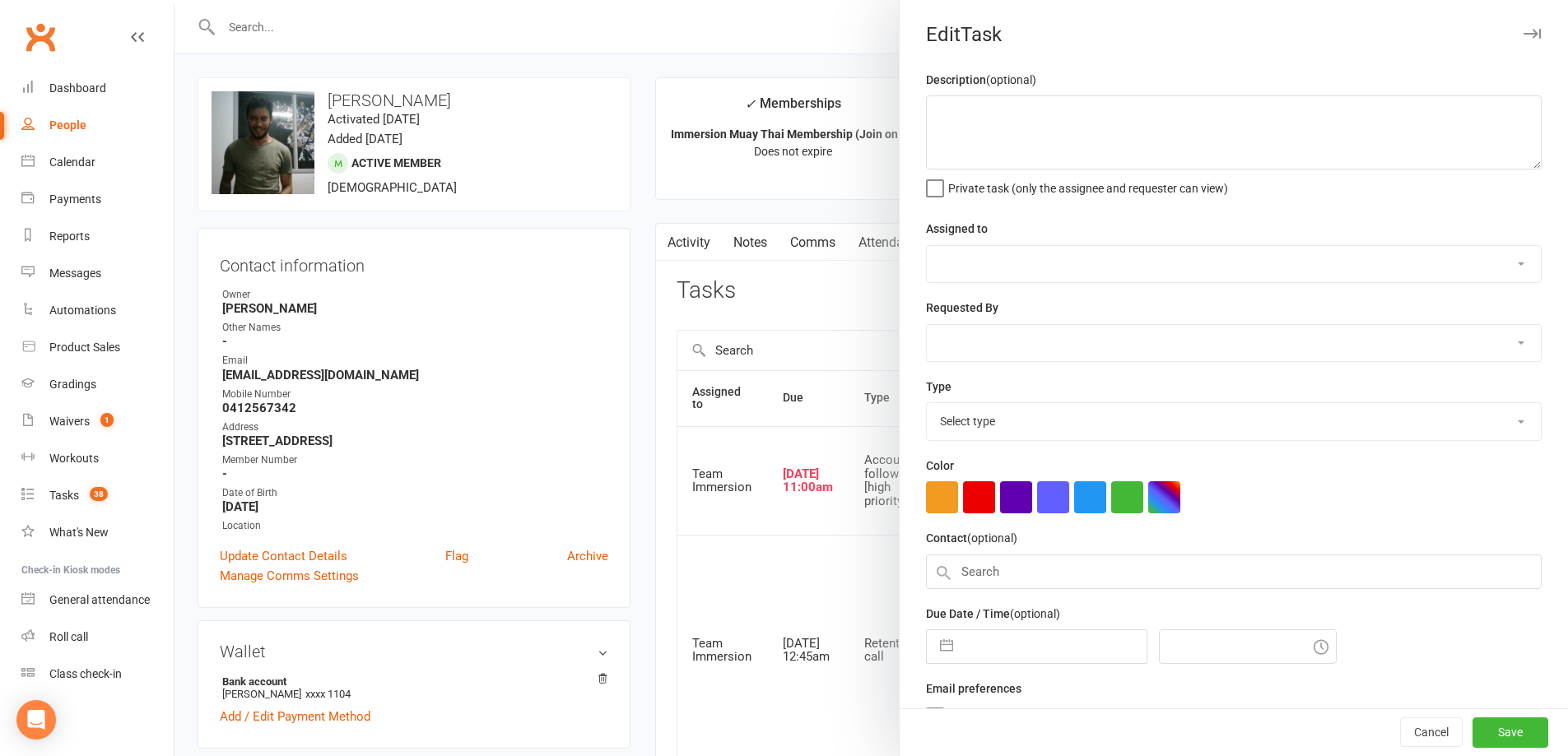
type textarea "Member debit has failed. Call to check-in, assist and resolve. Re-debit has bee…"
select select "48837"
type input "[DATE]"
type input "11:00am"
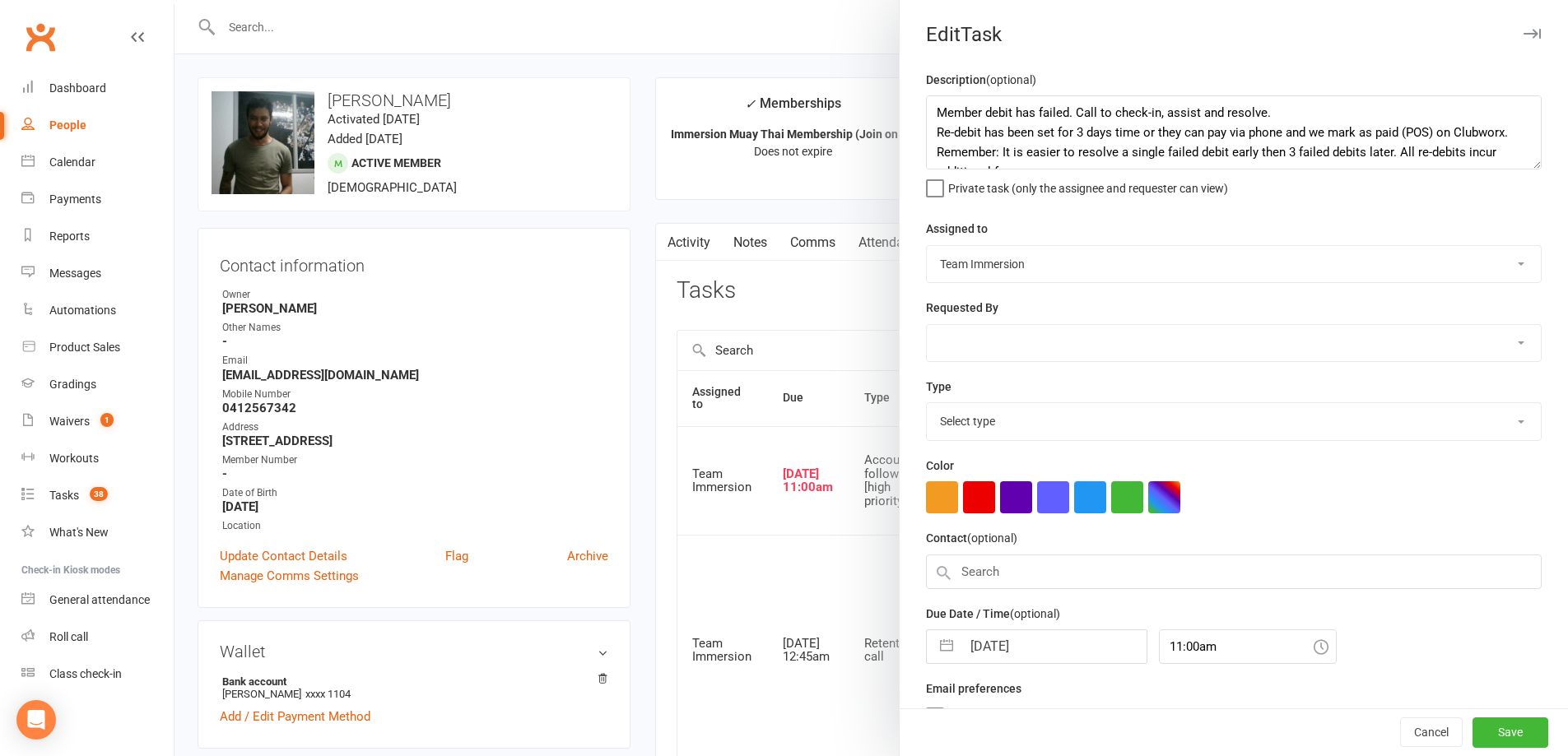
select select "27317"
click at [926, 118] on textarea "Member debit has failed. Call to check-in, assist and resolve. Re-debit has bee…" at bounding box center [1234, 132] width 616 height 74
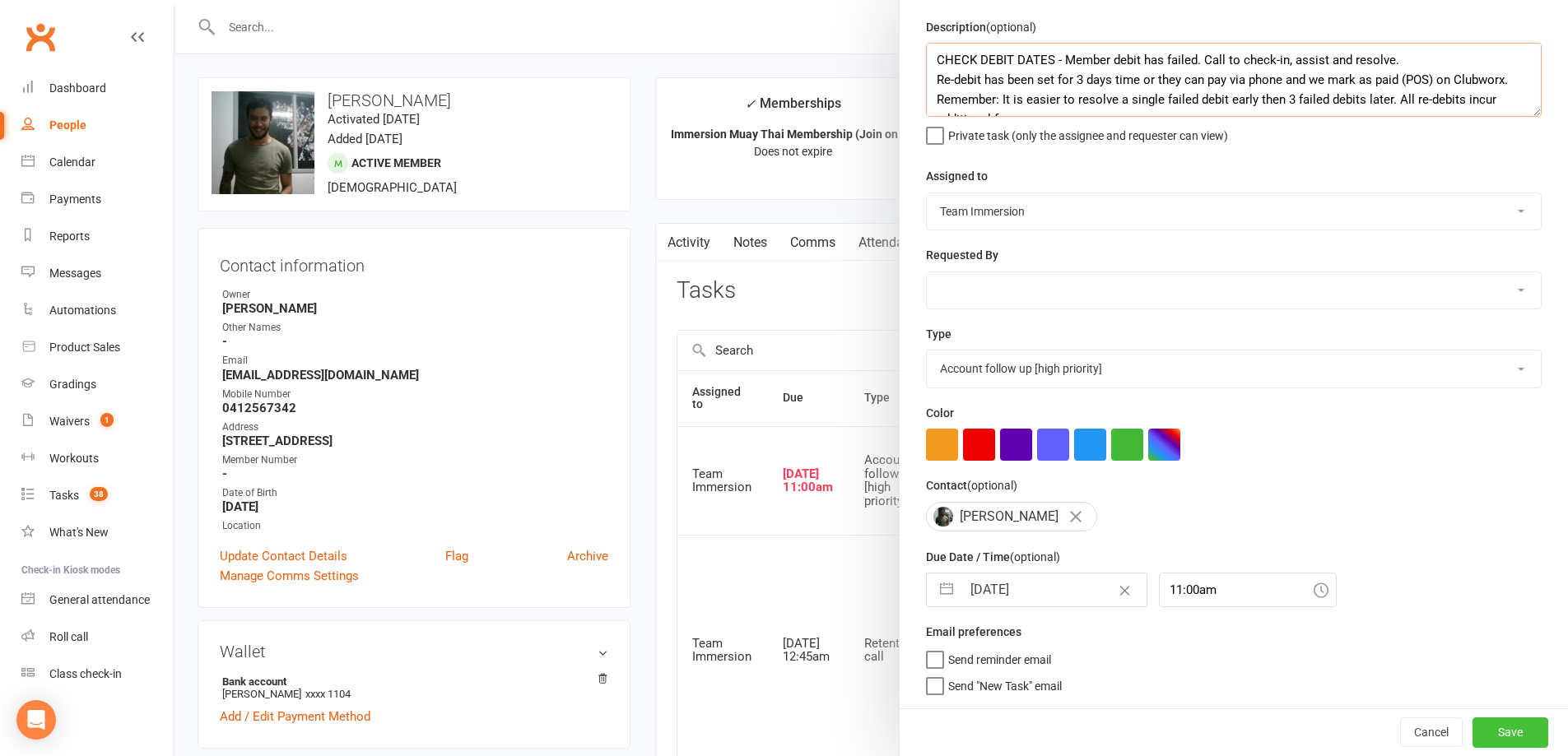
type textarea "CHECK DEBIT DATES - Member debit has failed. Call to check-in, assist and resol…"
click at [1491, 722] on button "Save" at bounding box center [1510, 732] width 76 height 30
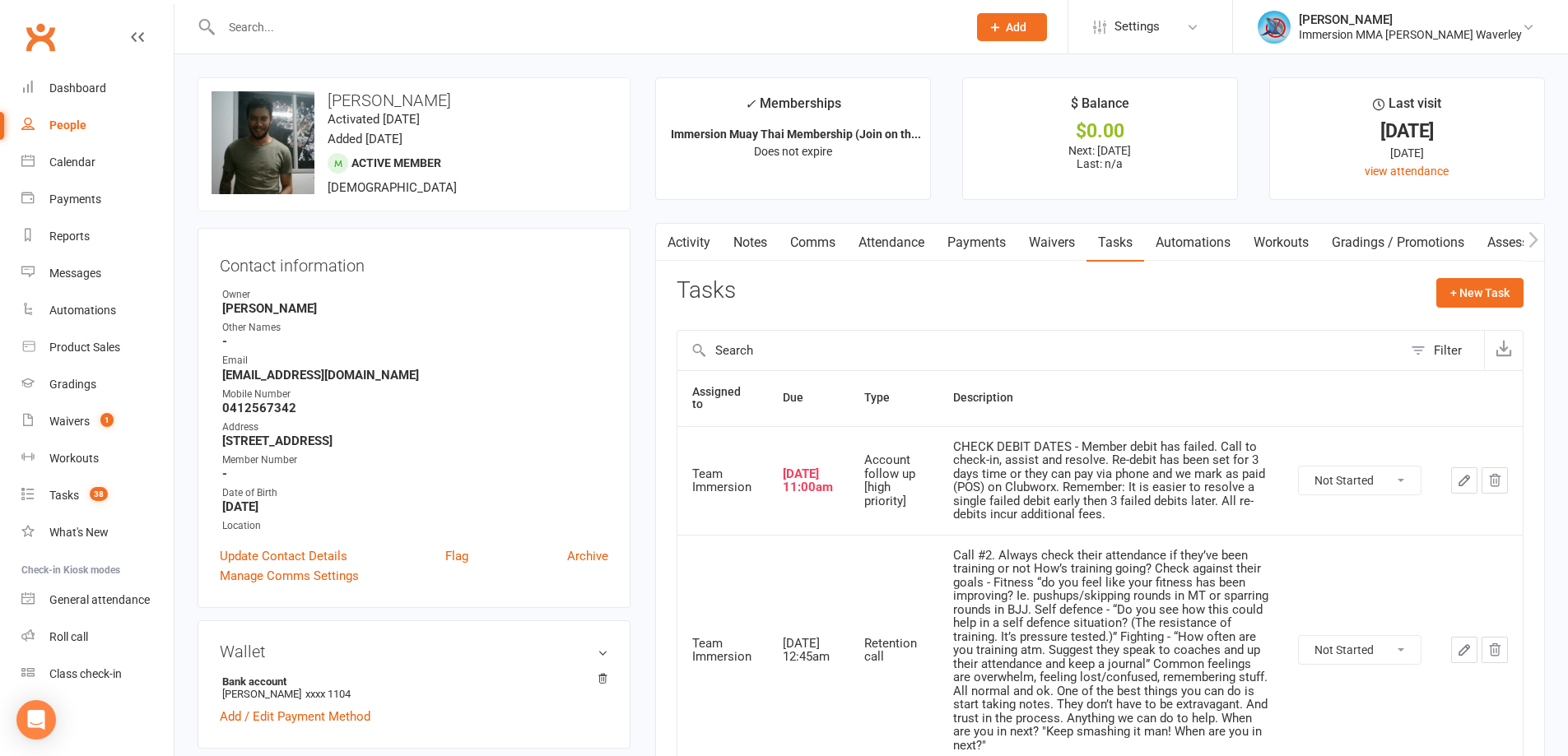
click at [960, 245] on link "Payments" at bounding box center [976, 243] width 81 height 38
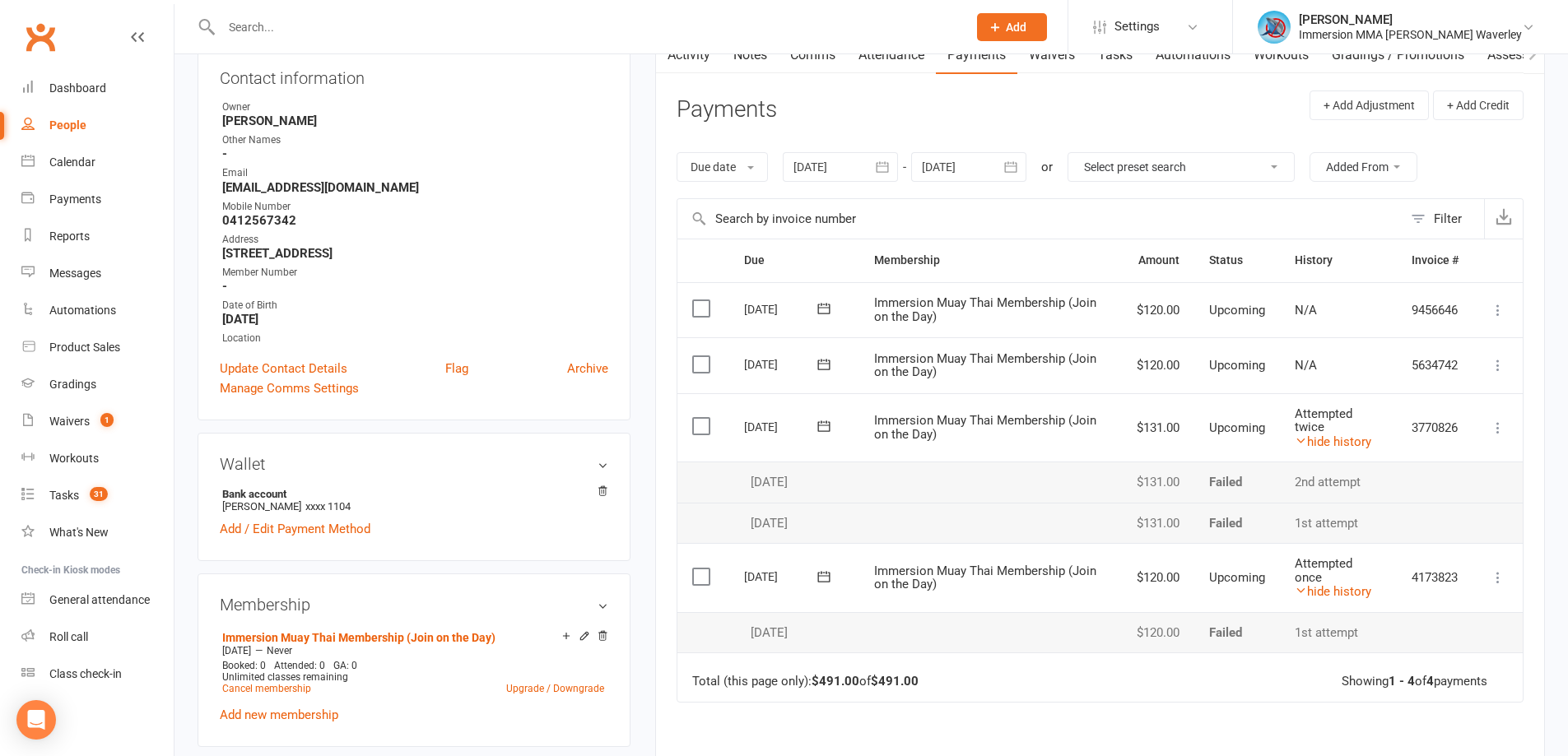
scroll to position [220, 0]
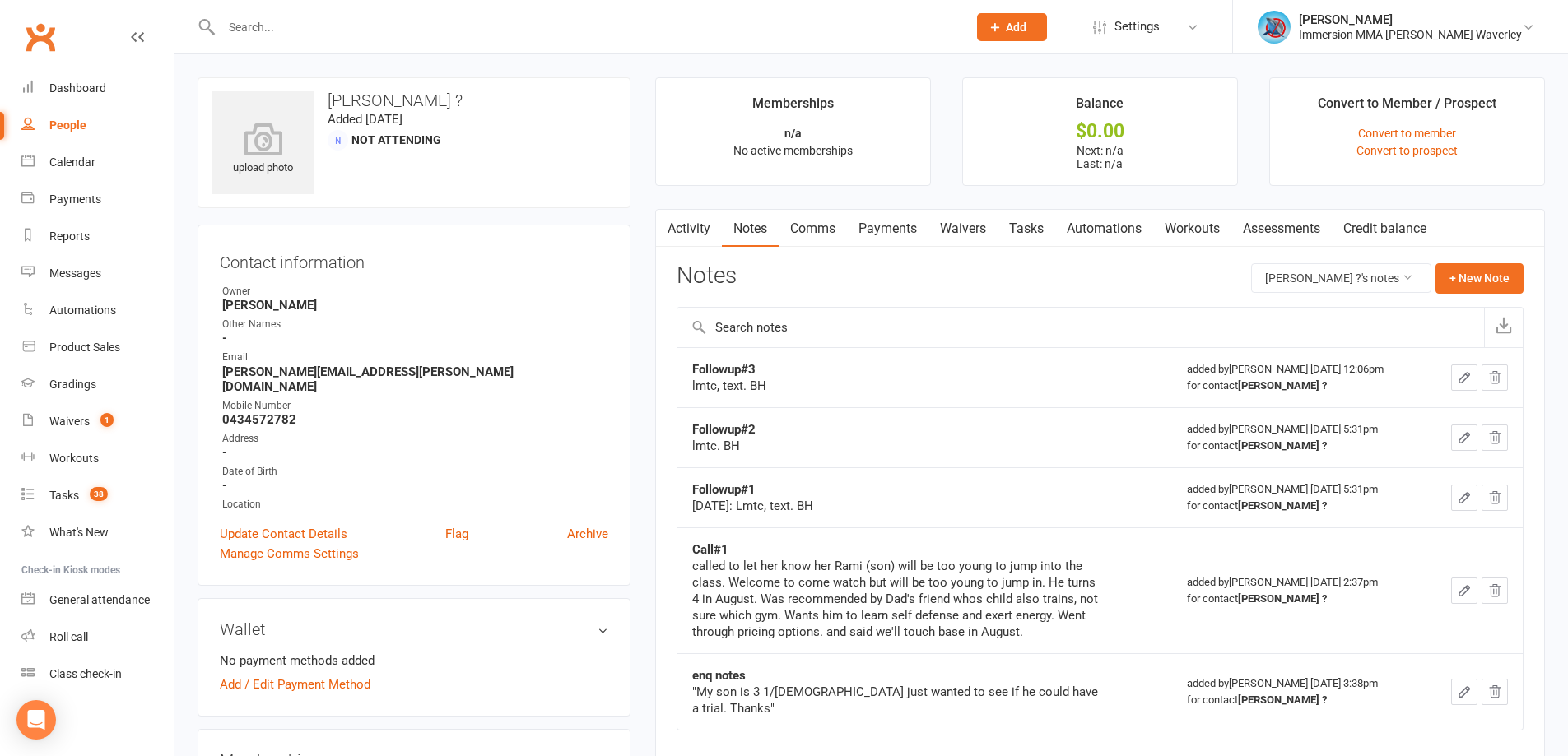
click at [725, 366] on strong "Followup#3" at bounding box center [724, 369] width 63 height 15
click at [725, 365] on strong "Followup#3" at bounding box center [724, 369] width 63 height 15
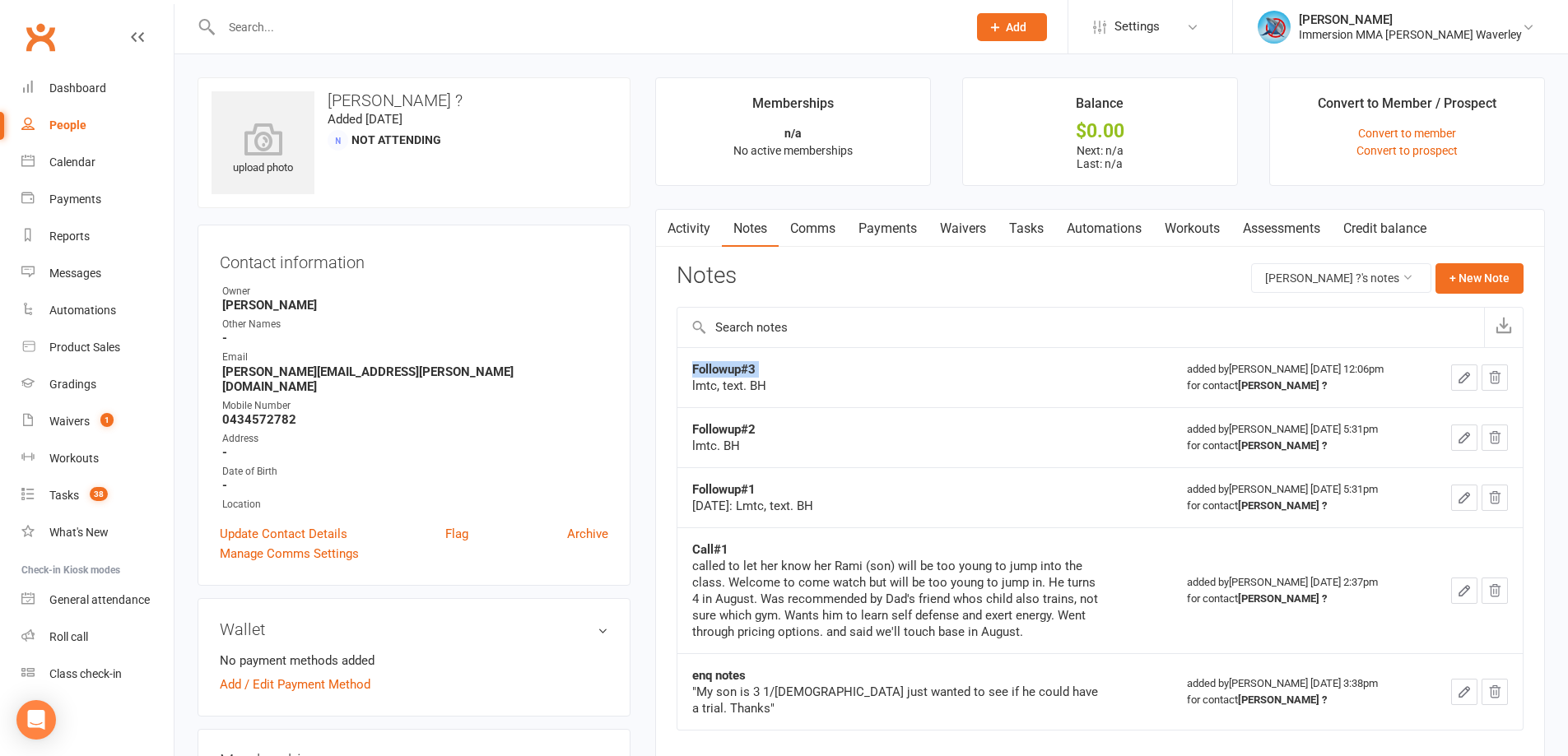
copy strong "Followup#3"
click at [1490, 273] on button "+ New Note" at bounding box center [1479, 278] width 88 height 30
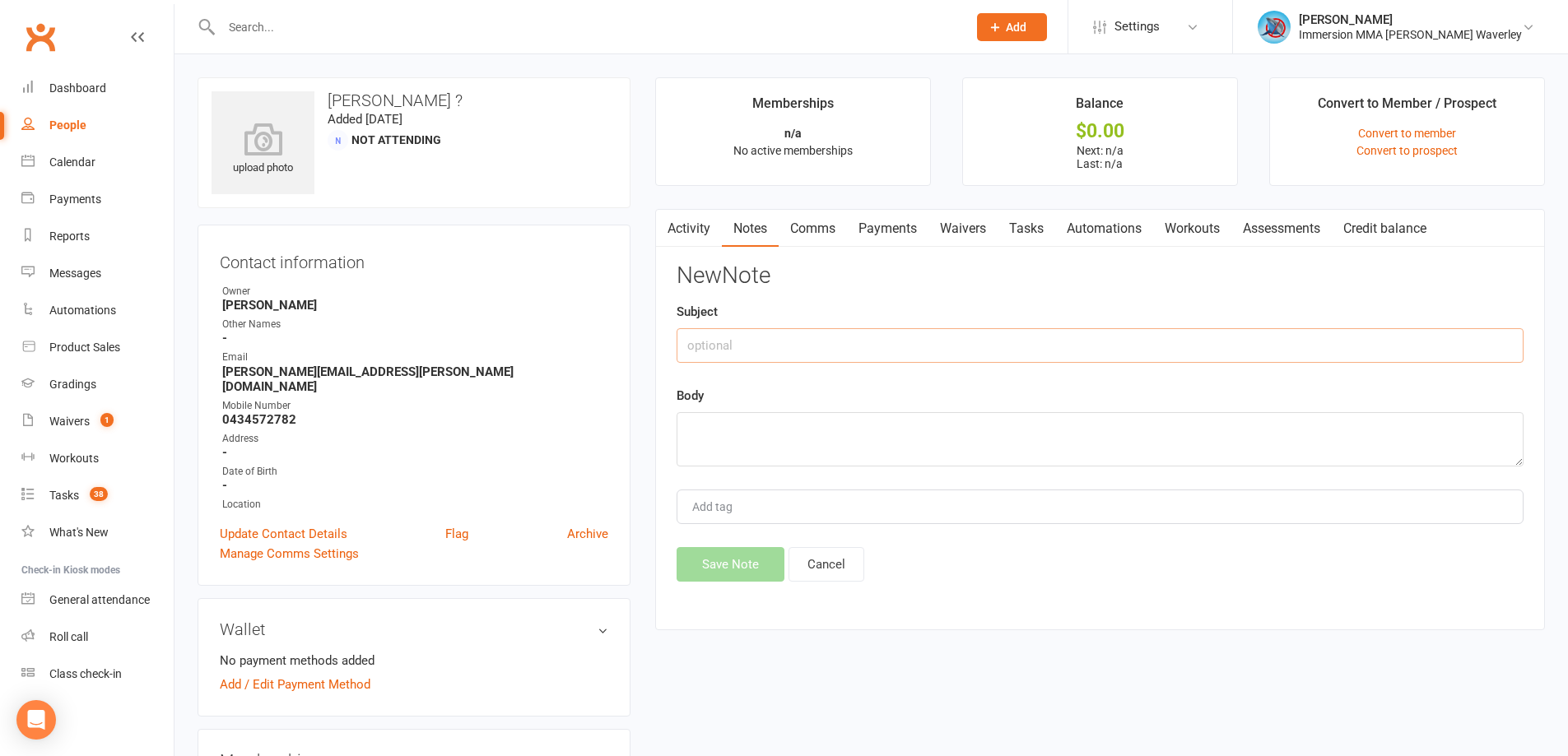
click at [766, 356] on input "text" at bounding box center [1100, 345] width 847 height 34
paste input "Followup#3"
type input "Followup#4"
type textarea "lmtc"
click at [731, 569] on button "Save Note" at bounding box center [731, 565] width 108 height 34
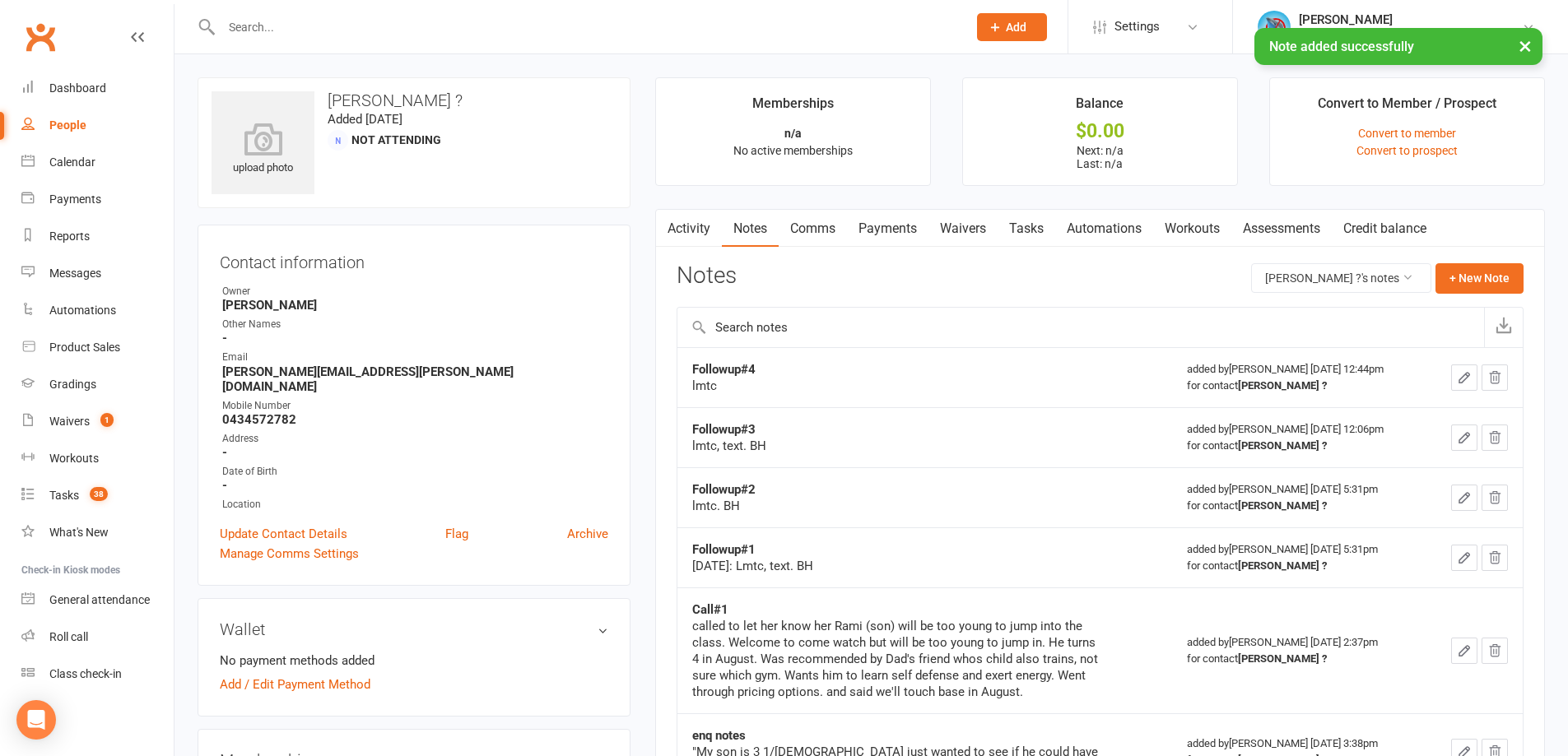
click at [1045, 219] on link "Tasks" at bounding box center [1026, 229] width 57 height 38
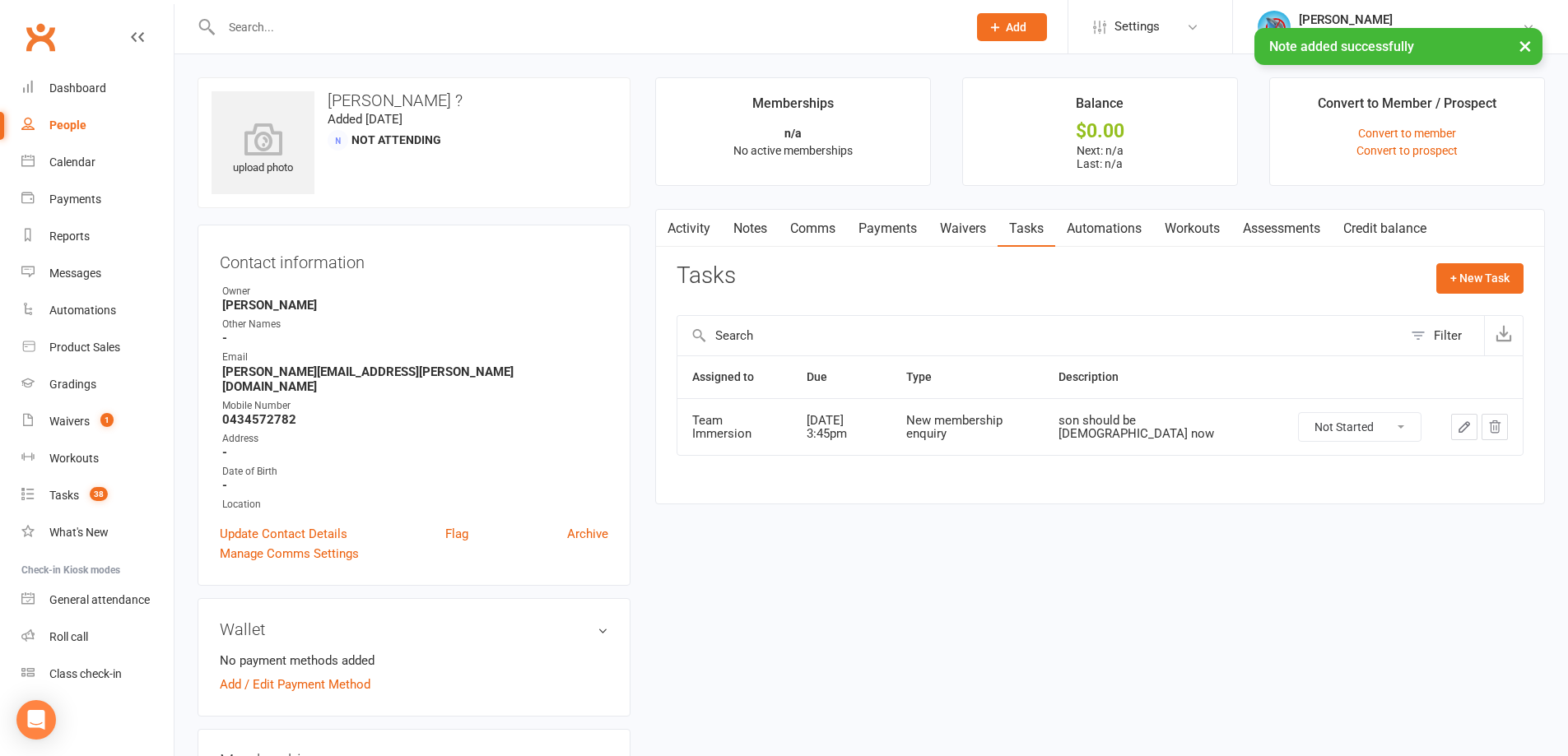
click at [1463, 426] on icon "button" at bounding box center [1465, 427] width 10 height 10
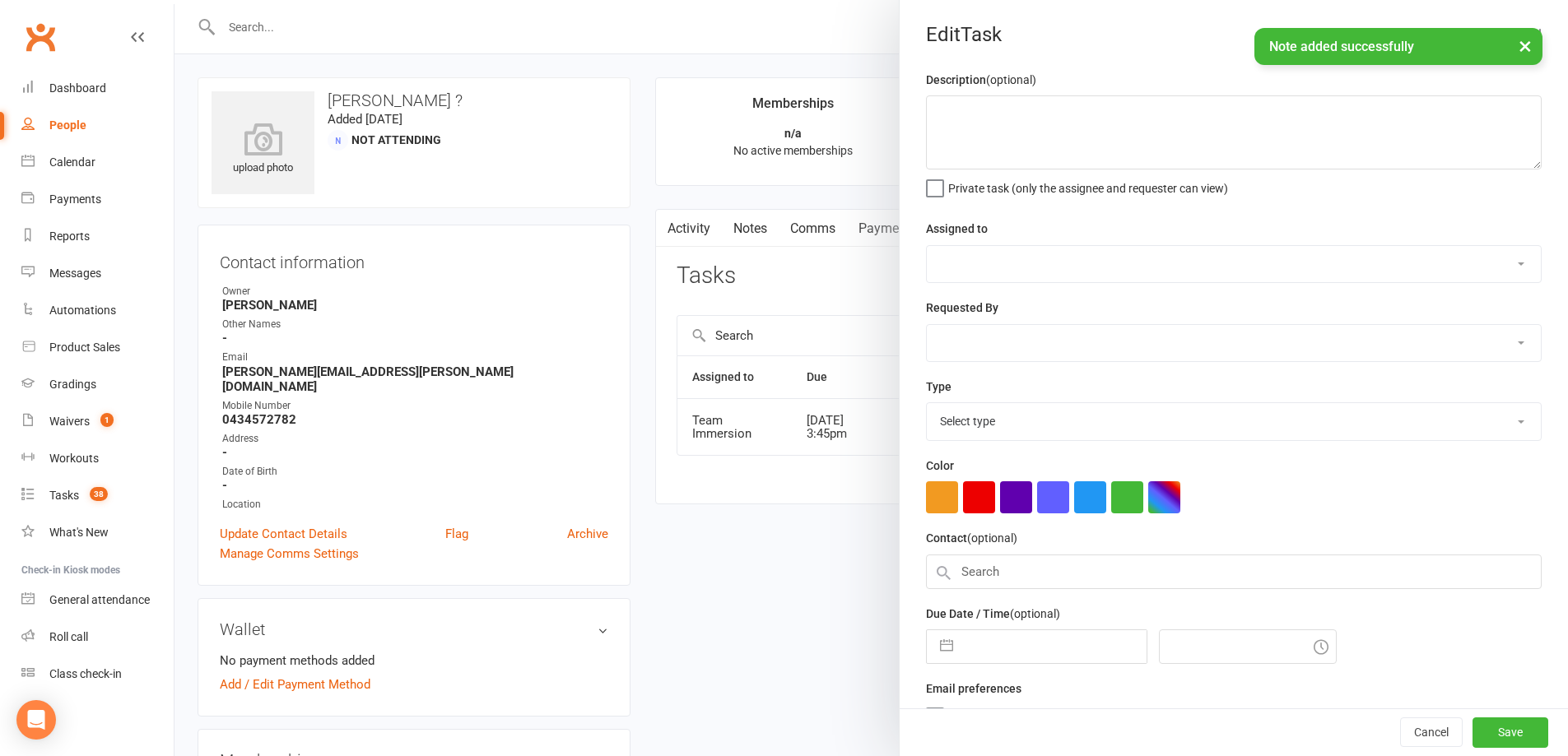
type textarea "son should be 4yo now"
select select "48837"
select select "51741"
type input "13 Aug 2025"
type input "3:45pm"
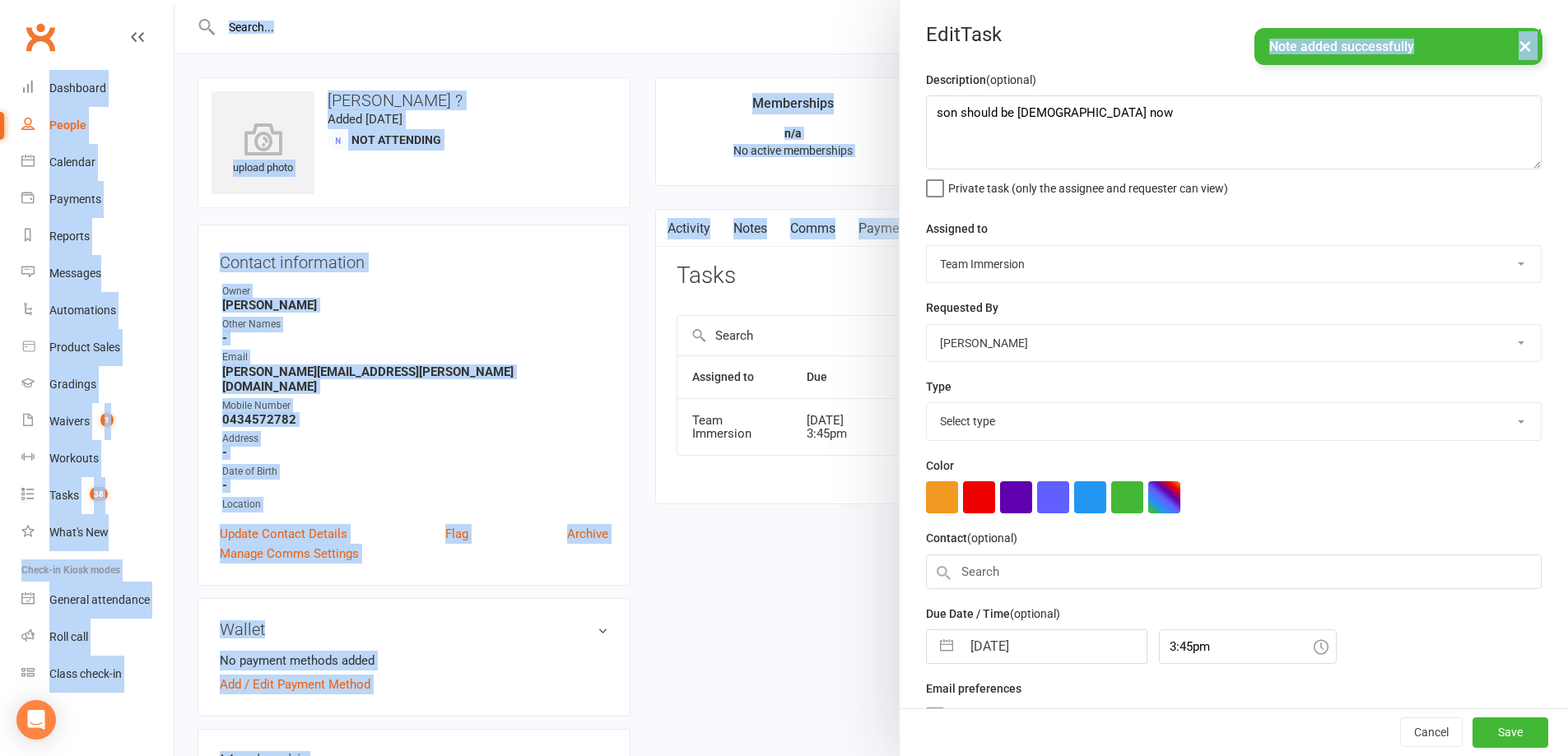
select select "27312"
click at [965, 655] on input "13 Aug 2025" at bounding box center [1054, 642] width 185 height 33
select select "6"
select select "2025"
select select "7"
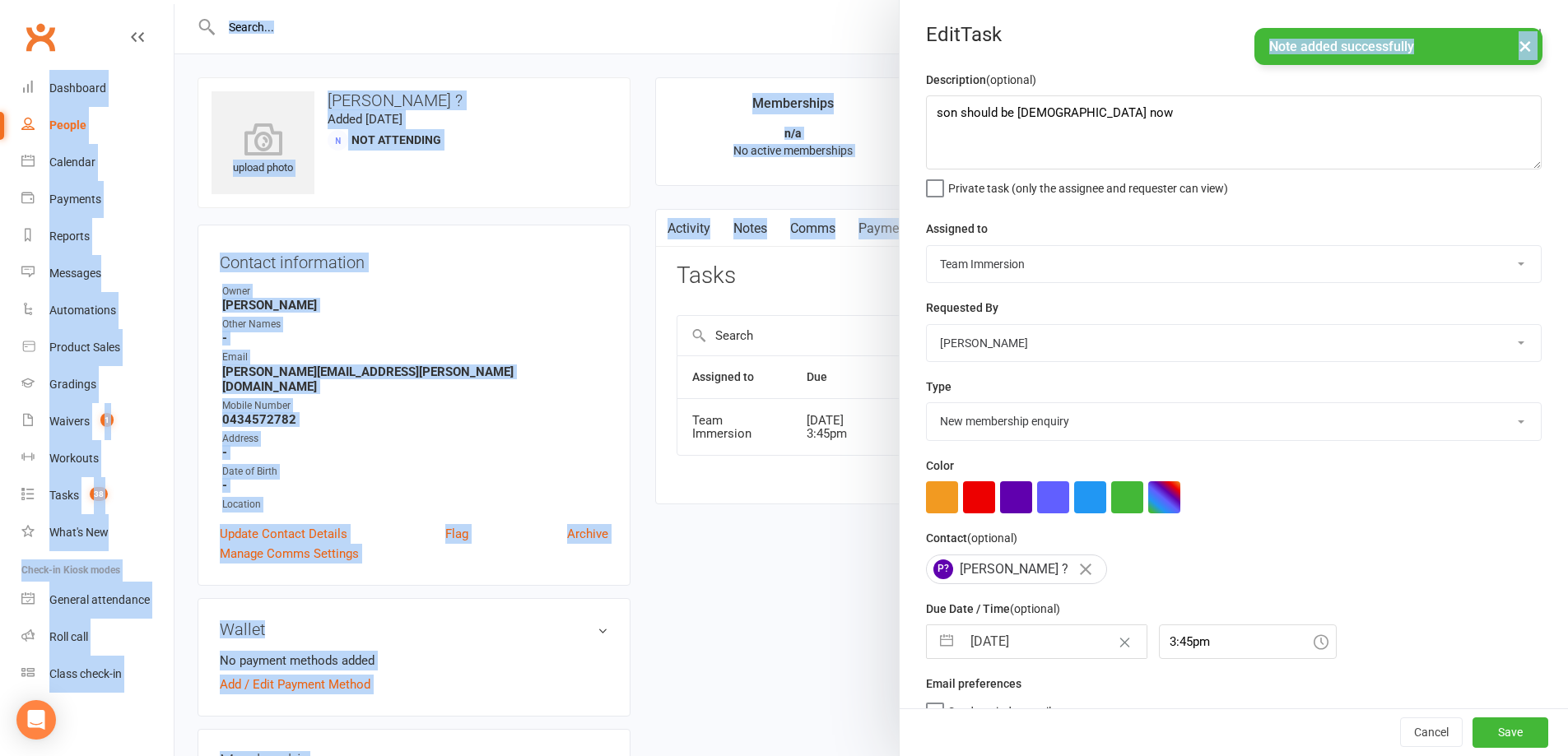
select select "2025"
select select "8"
select select "2025"
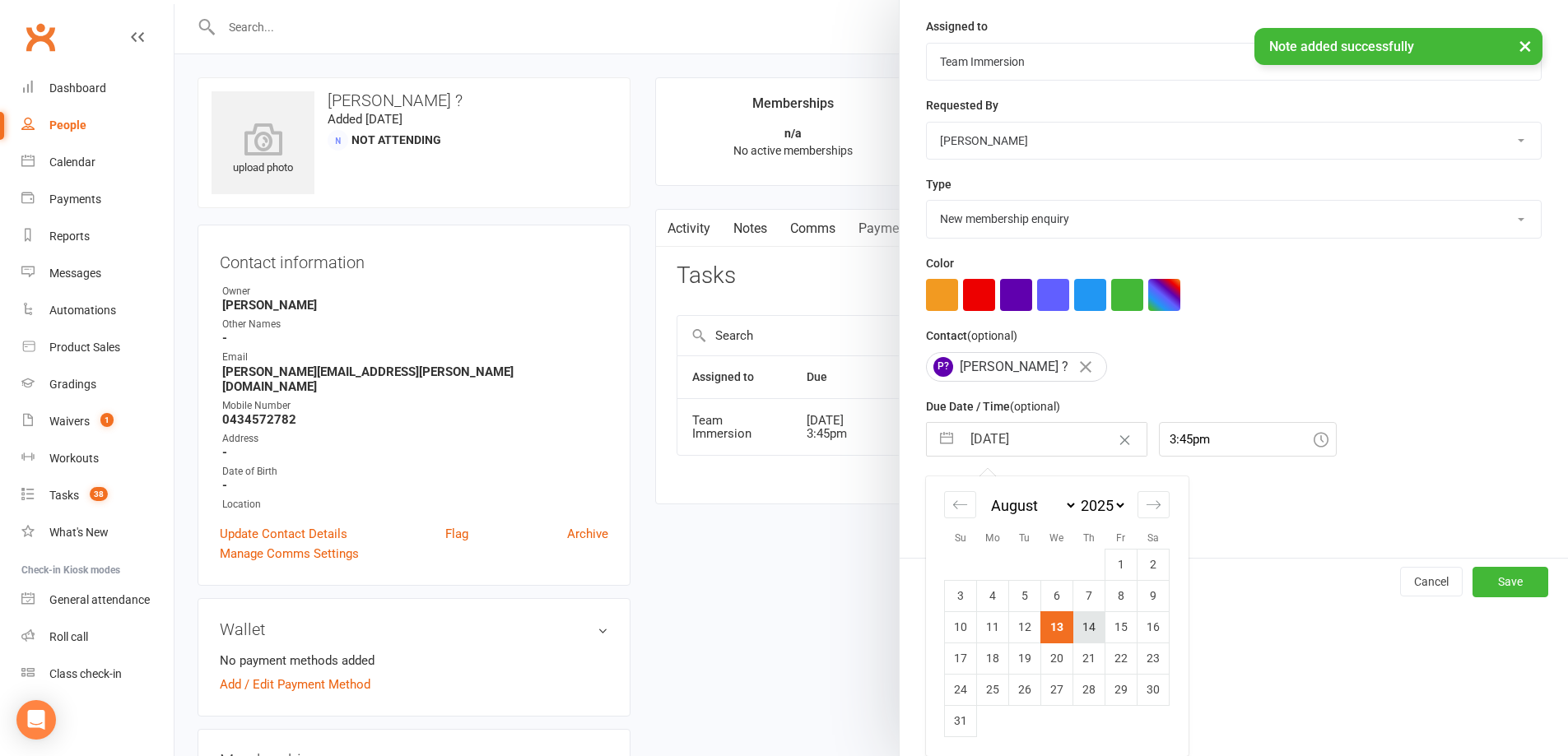
click at [1084, 631] on td "14" at bounding box center [1089, 627] width 32 height 32
type input "14 Aug 2025"
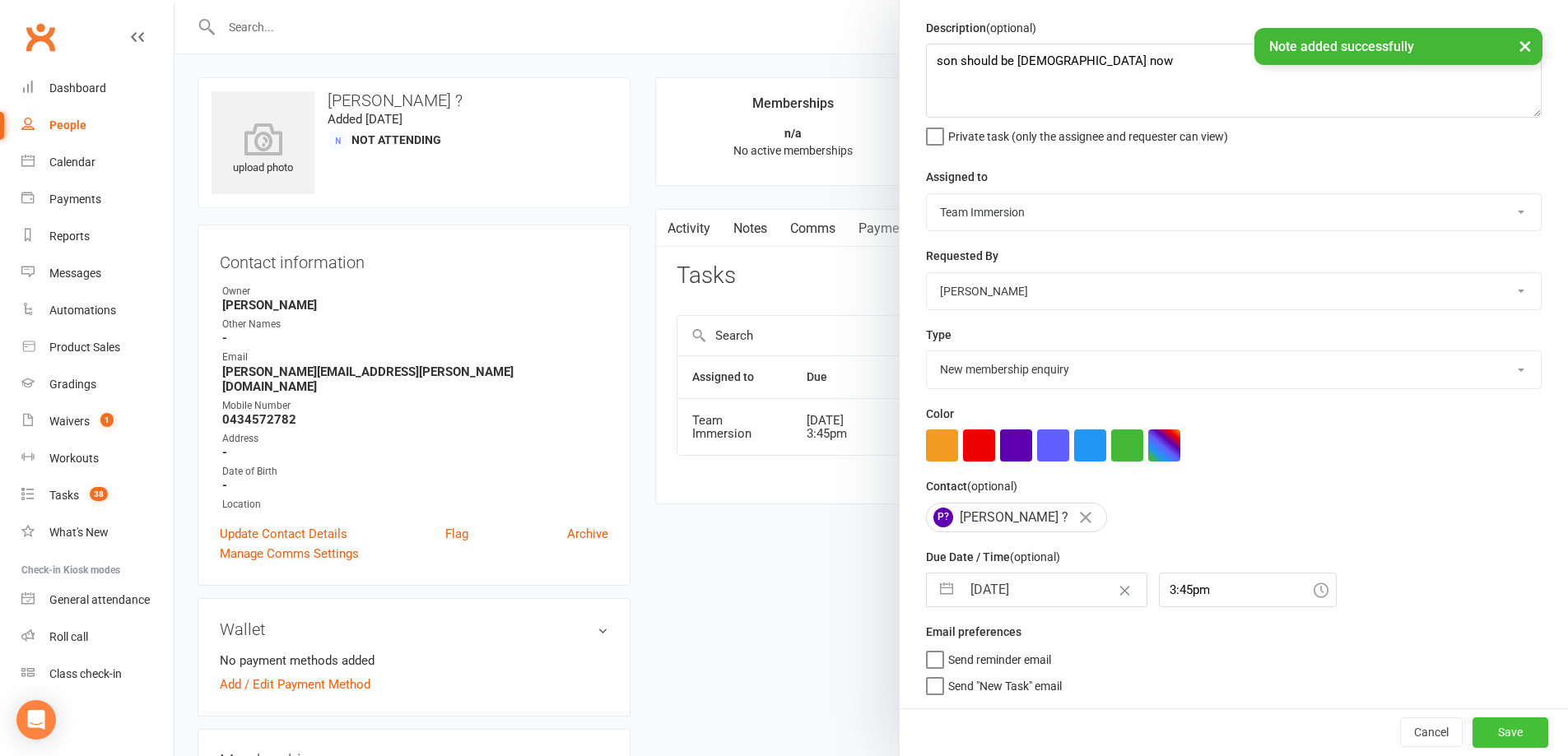
click at [1472, 730] on button "Save" at bounding box center [1510, 732] width 76 height 30
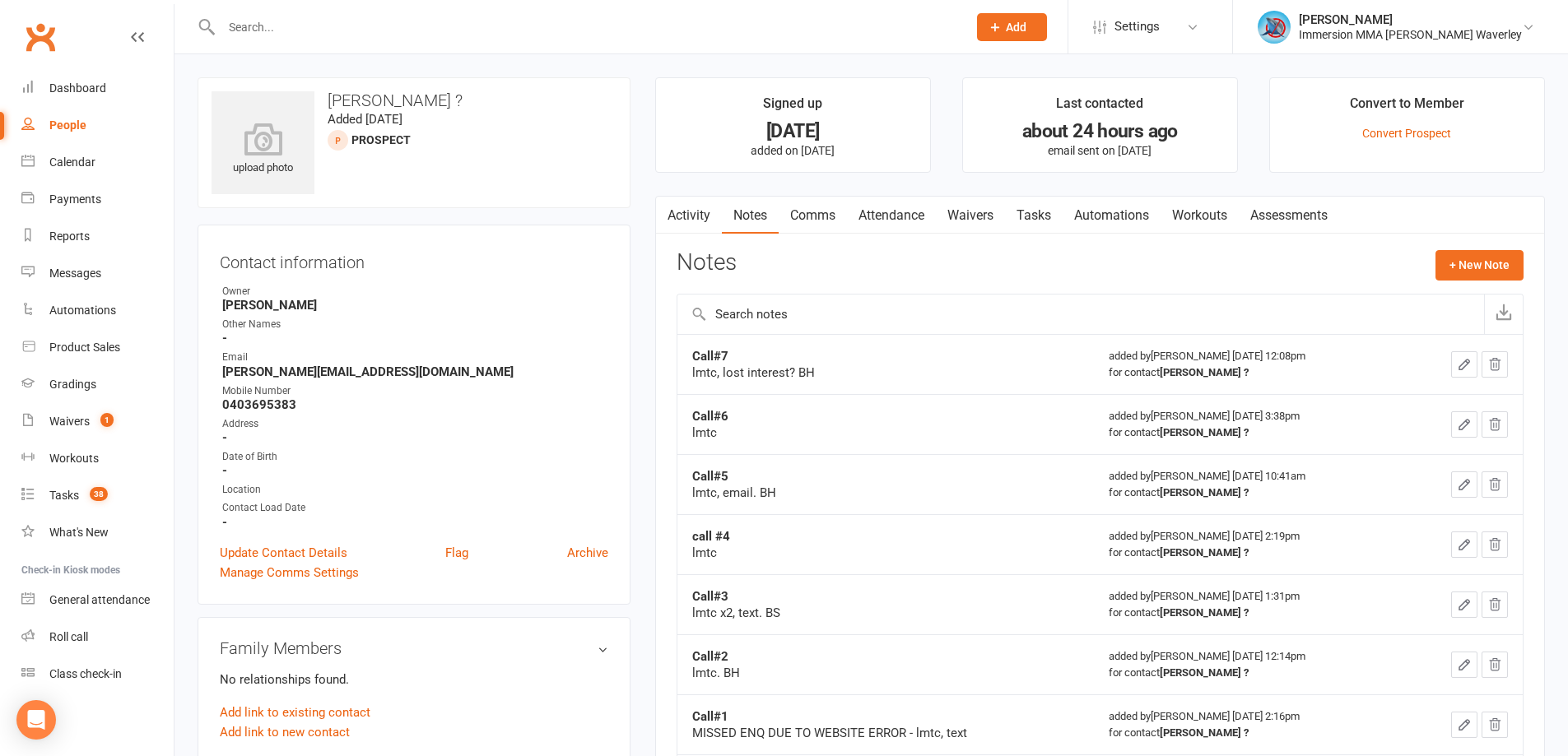
click at [683, 204] on link "Activity" at bounding box center [689, 215] width 66 height 38
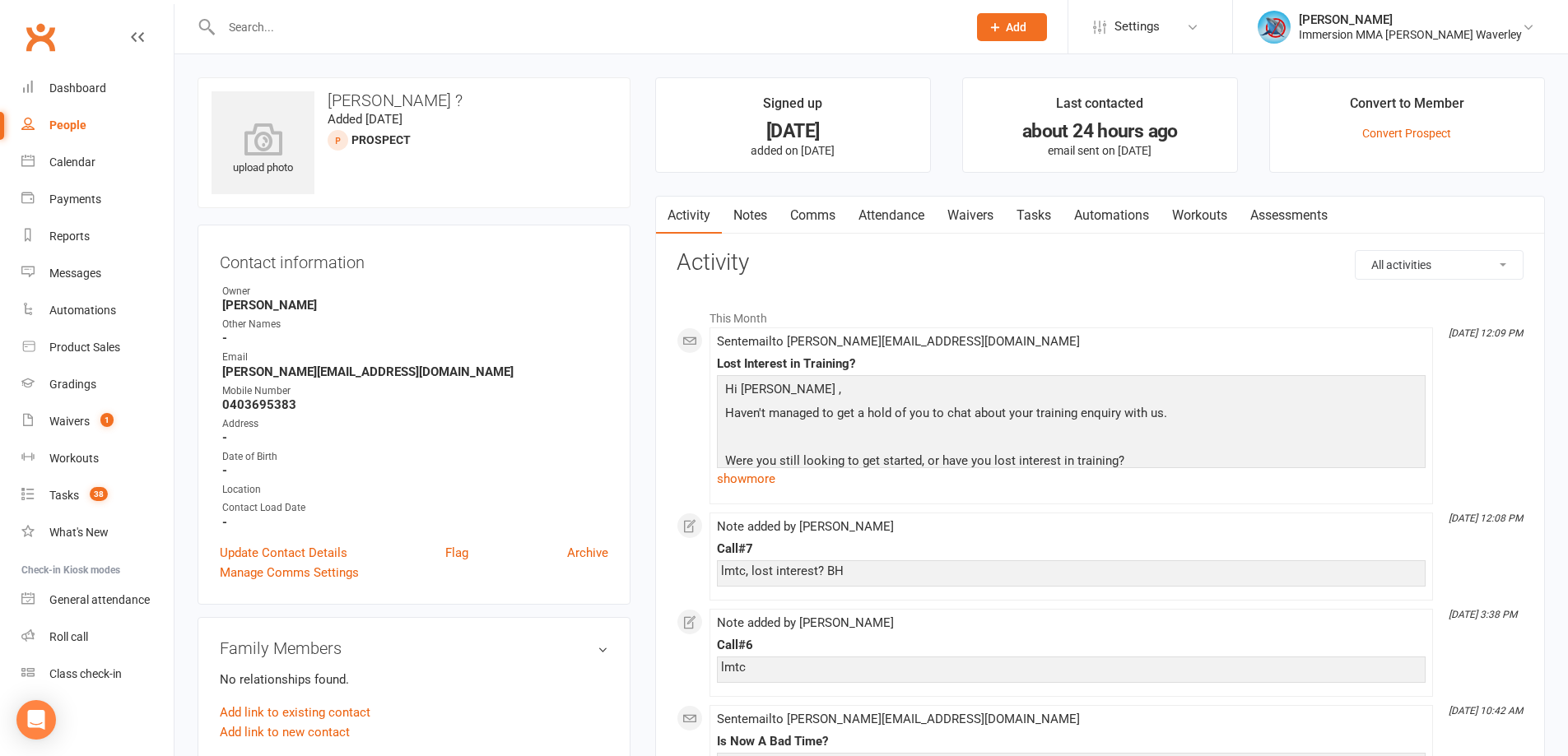
click at [768, 209] on link "Notes" at bounding box center [750, 215] width 56 height 38
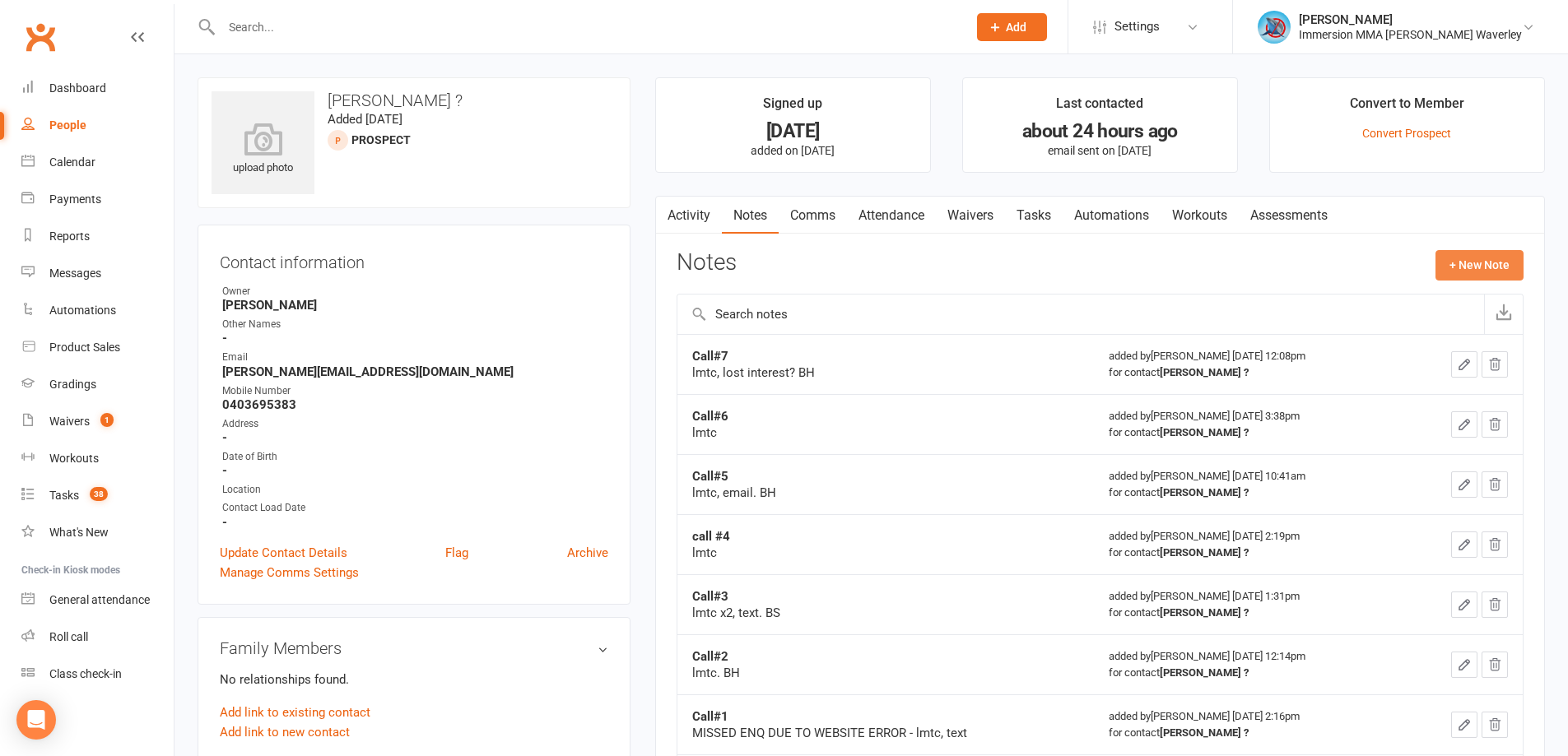
click at [1490, 260] on button "+ New Note" at bounding box center [1479, 265] width 88 height 30
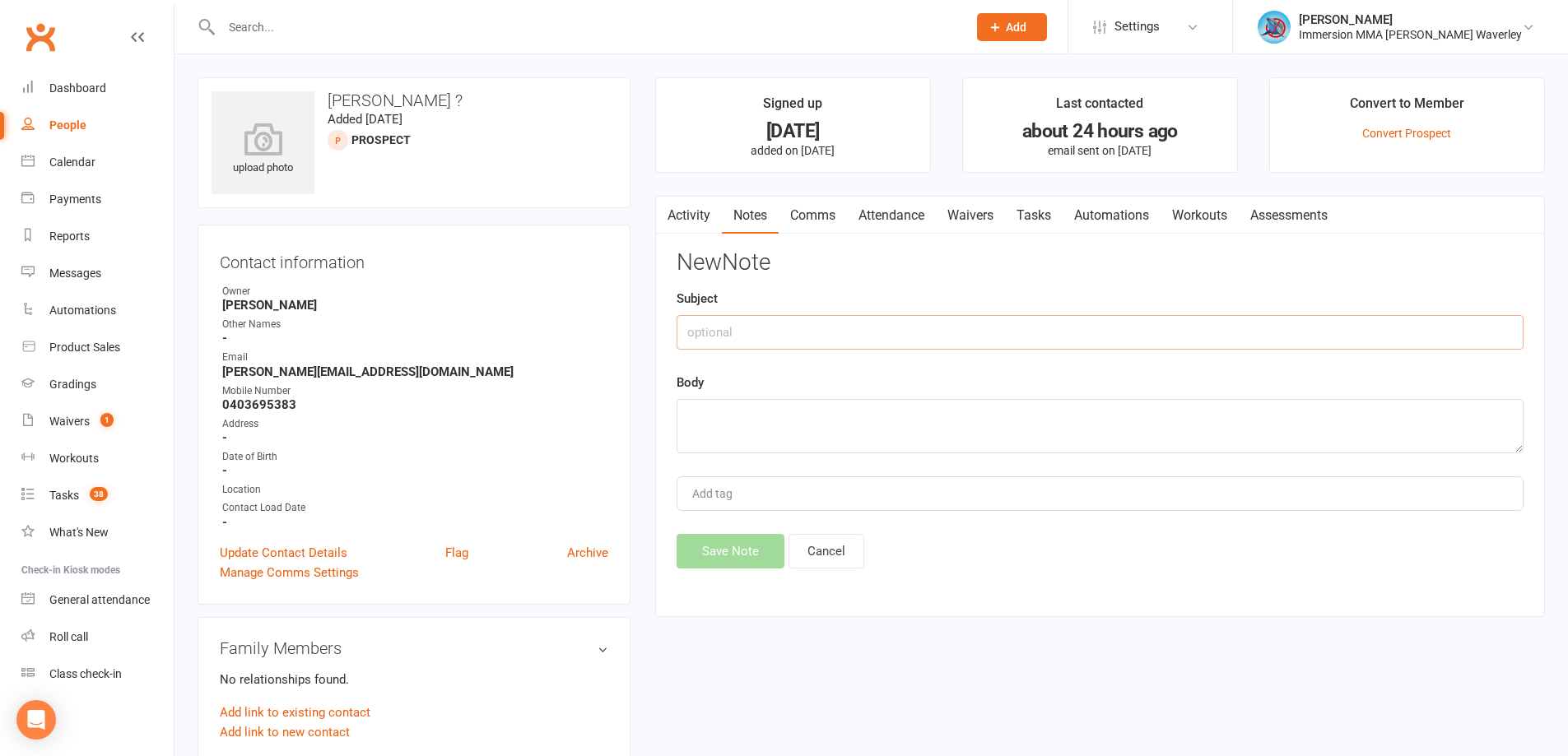
click at [938, 323] on input "text" at bounding box center [1100, 332] width 847 height 34
type input "Call#8"
type textarea "lmtc"
click at [749, 566] on button "Save Note" at bounding box center [731, 551] width 108 height 34
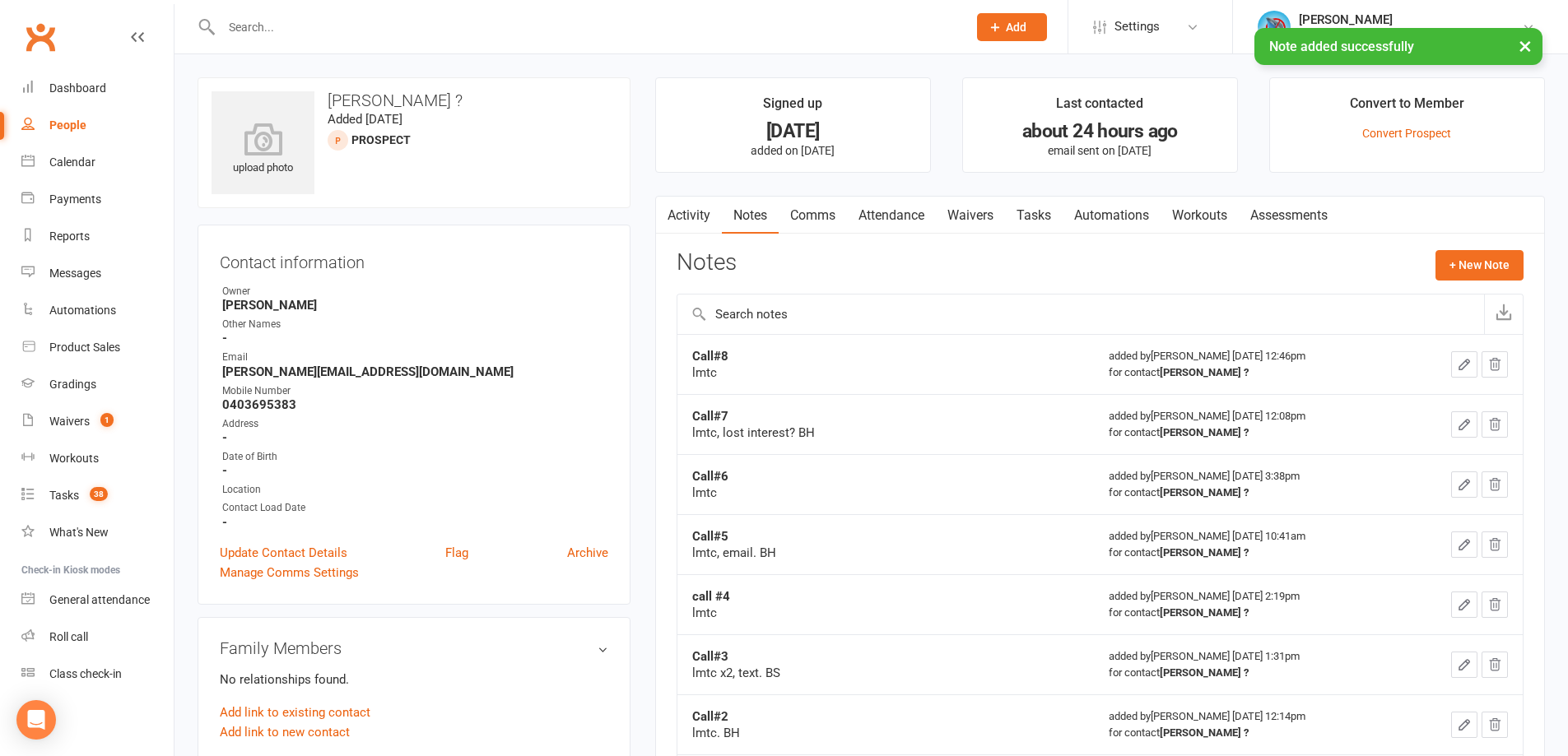
click at [1028, 207] on link "Tasks" at bounding box center [1033, 215] width 57 height 38
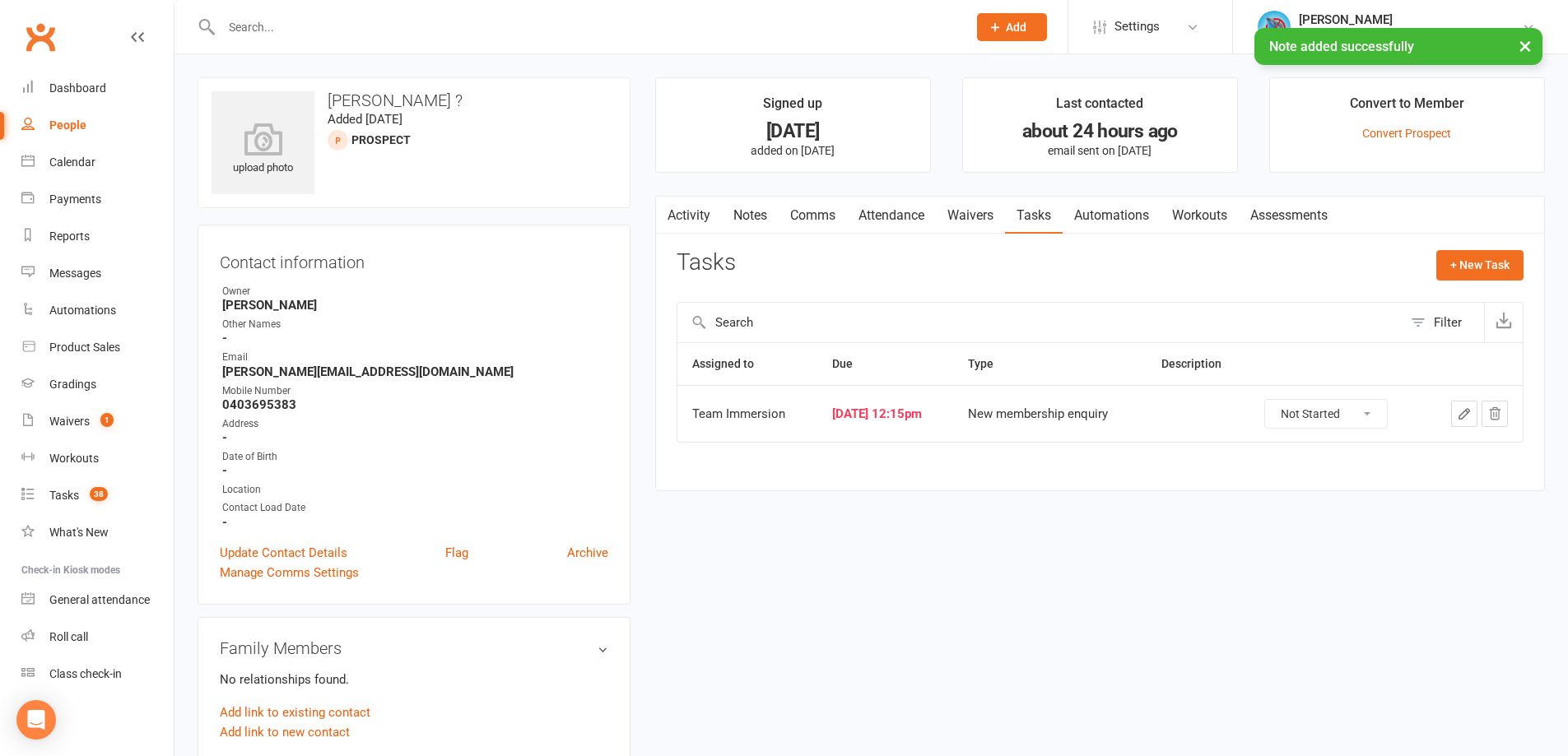
click at [1450, 407] on div at bounding box center [1473, 413] width 69 height 26
click at [1455, 407] on button "button" at bounding box center [1464, 413] width 26 height 26
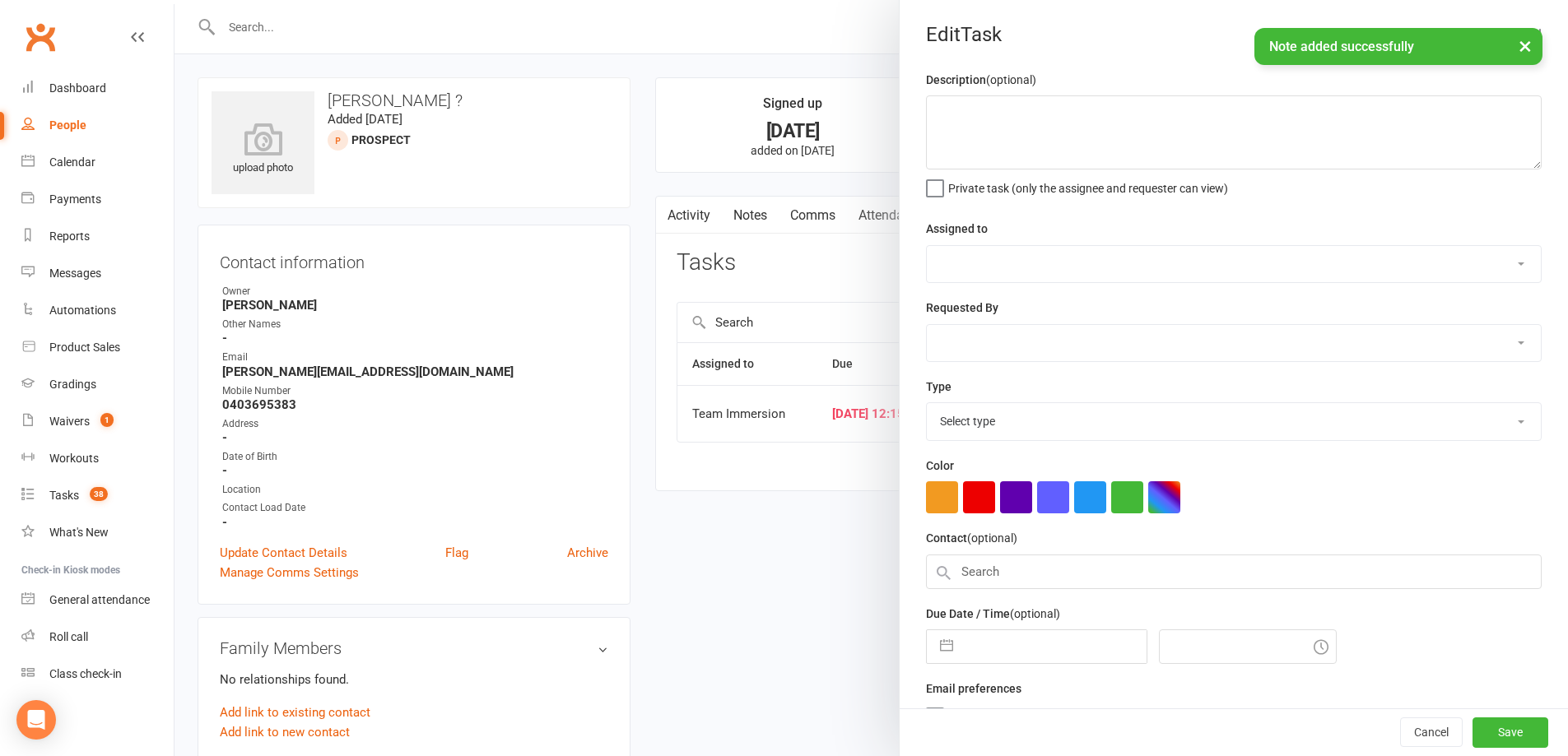
select select "48837"
select select "48839"
type input "[DATE]"
type input "12:15pm"
select select "27312"
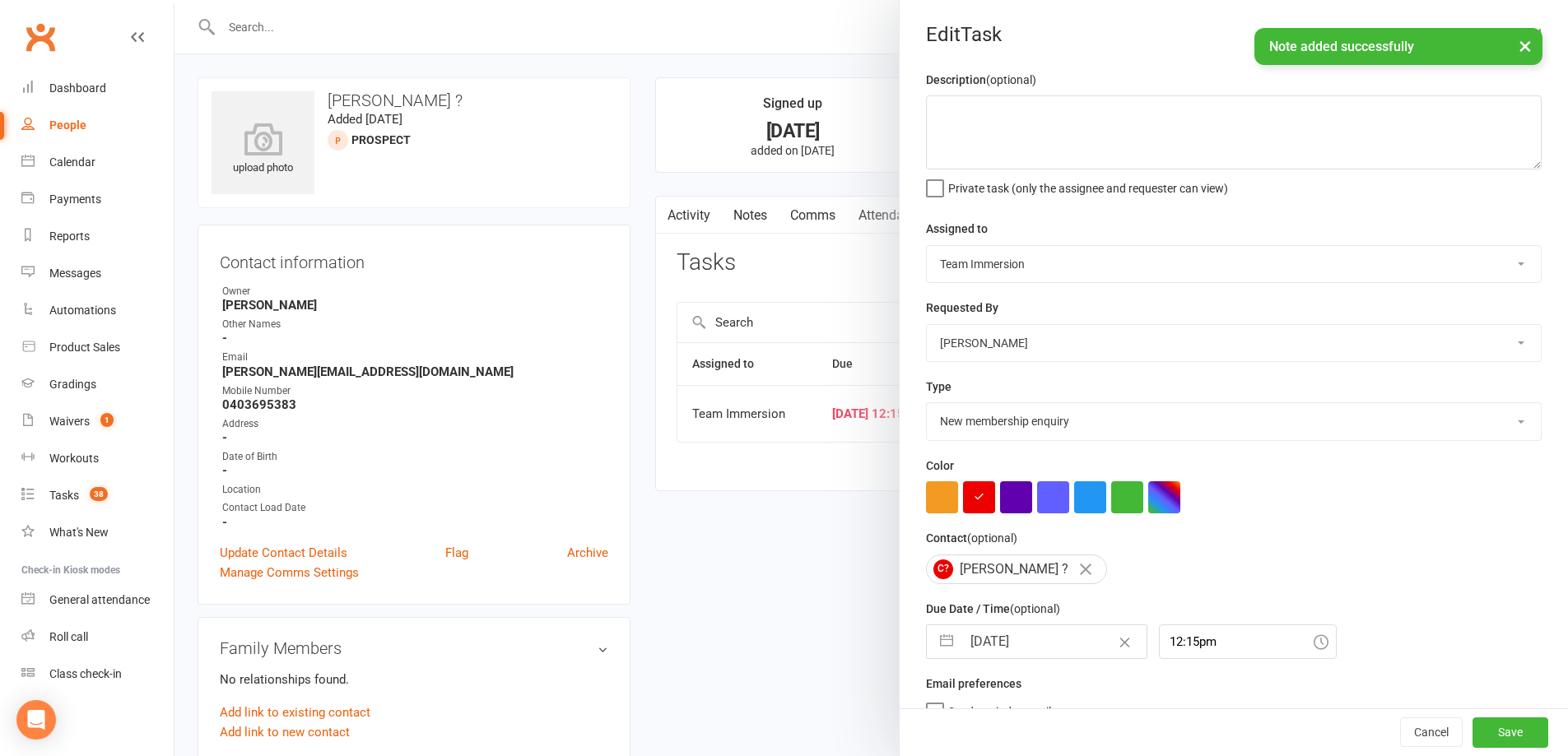
select select "6"
select select "2025"
select select "7"
select select "2025"
select select "8"
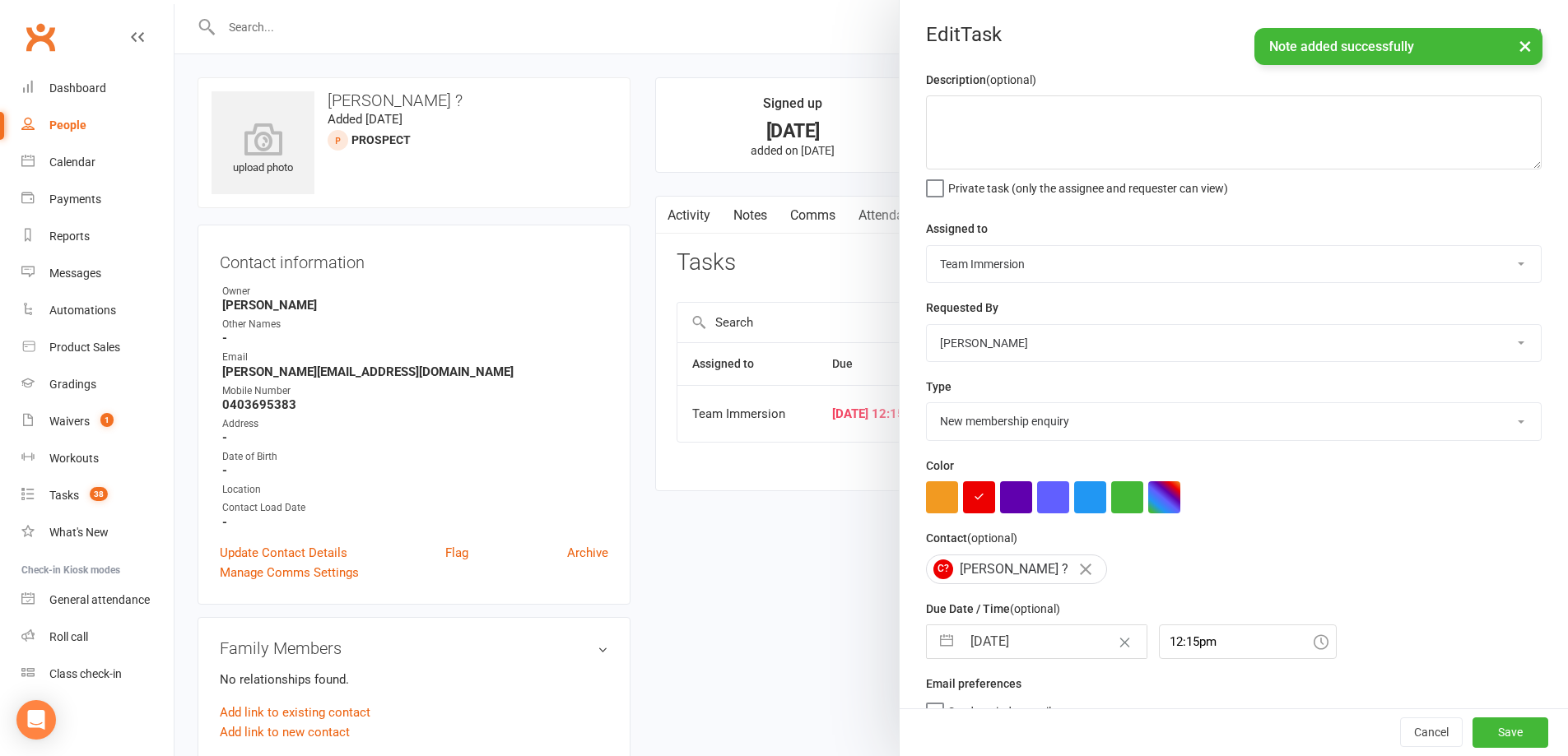
select select "2025"
click at [1006, 648] on input "[DATE]" at bounding box center [1054, 642] width 185 height 33
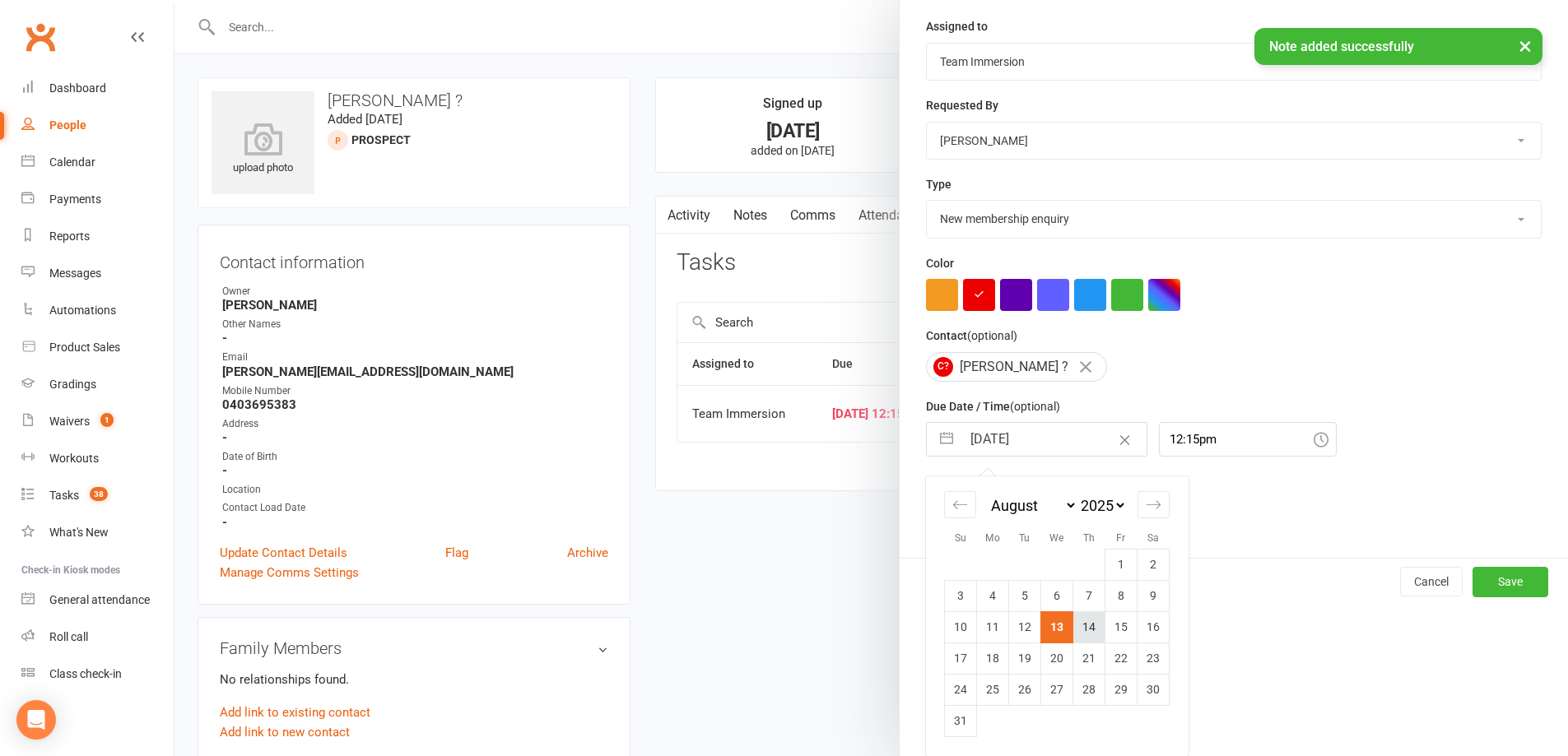
click at [1085, 633] on td "14" at bounding box center [1089, 627] width 32 height 32
type input "14 Aug 2025"
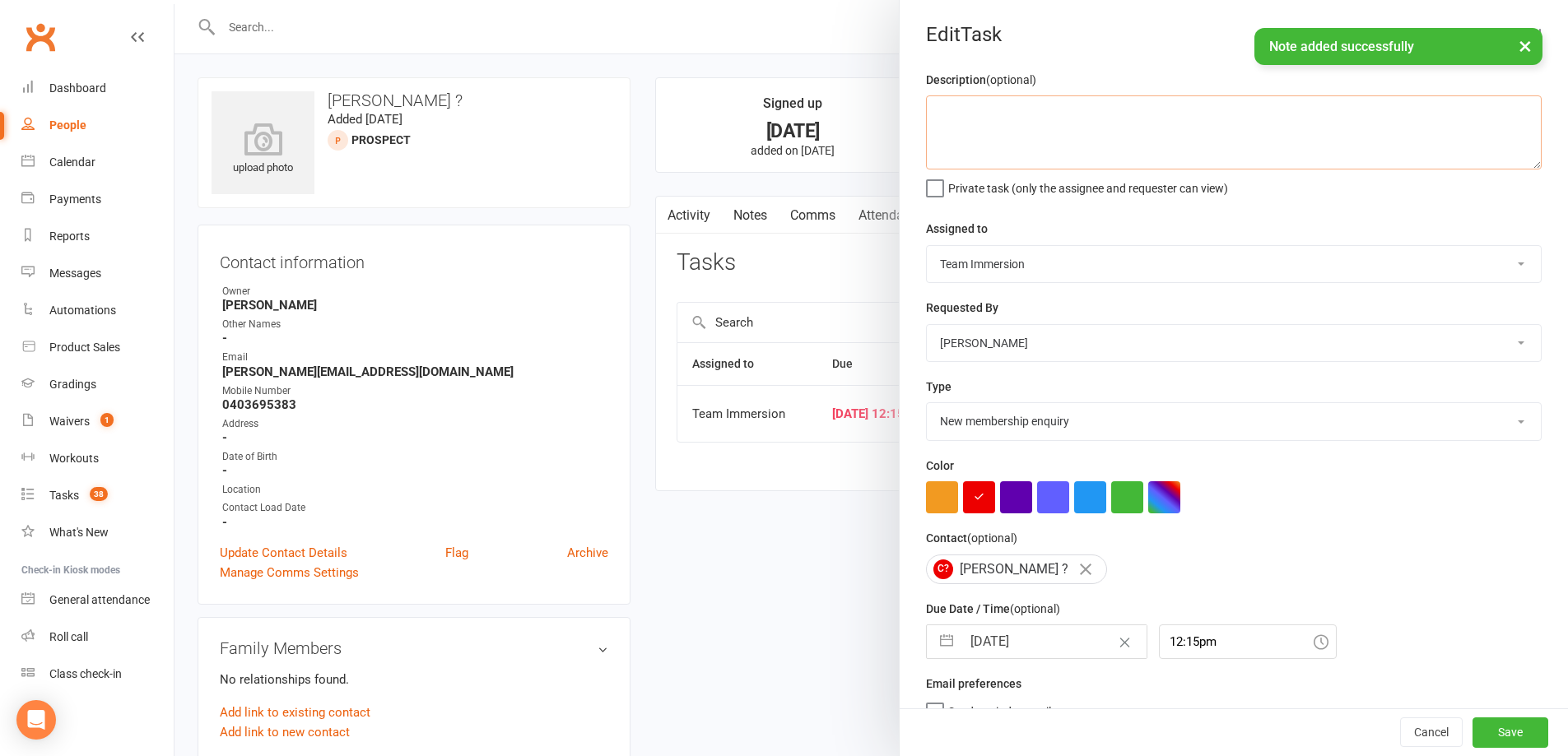
click at [1066, 129] on textarea at bounding box center [1234, 132] width 616 height 74
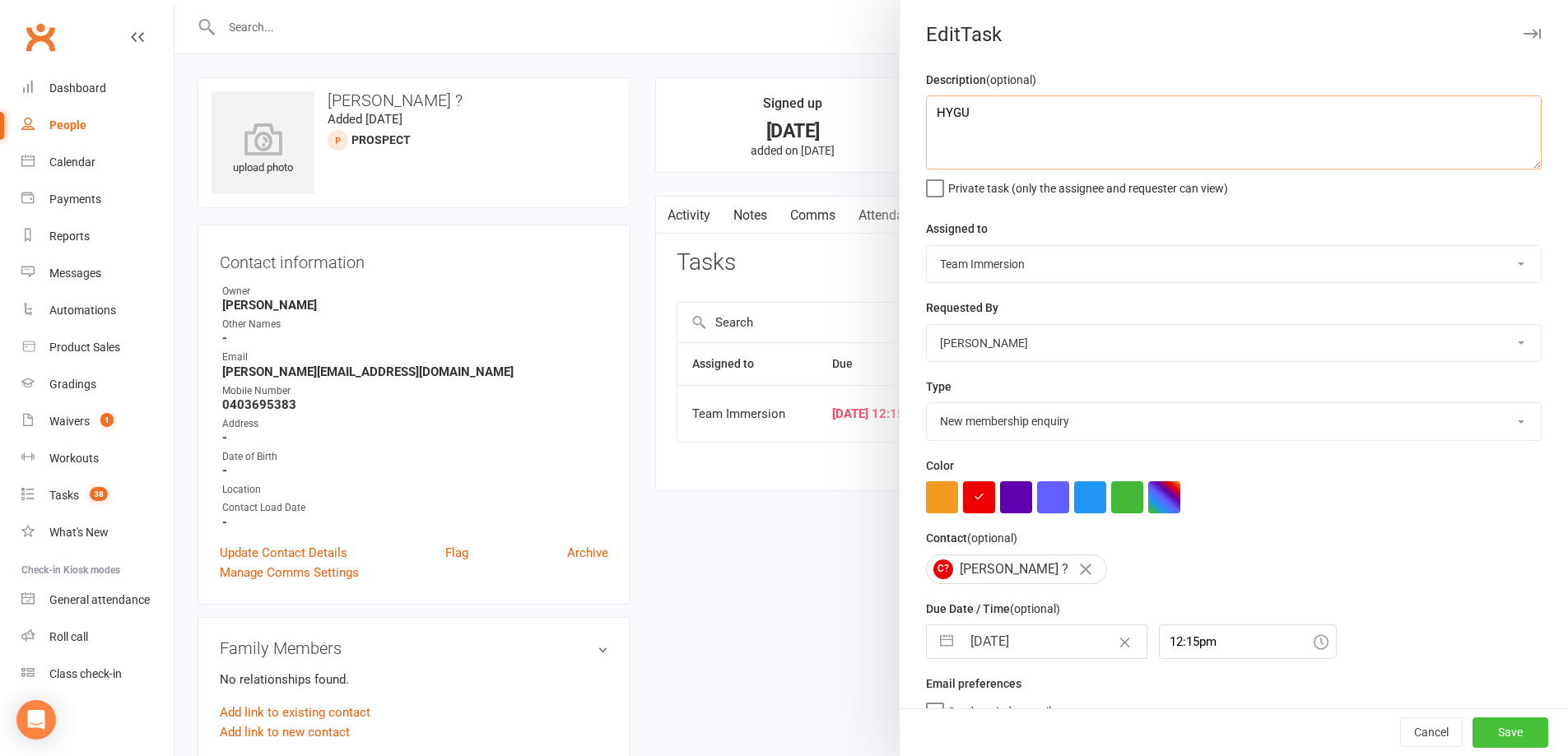
type textarea "HYGU"
click at [1479, 739] on button "Save" at bounding box center [1510, 733] width 76 height 30
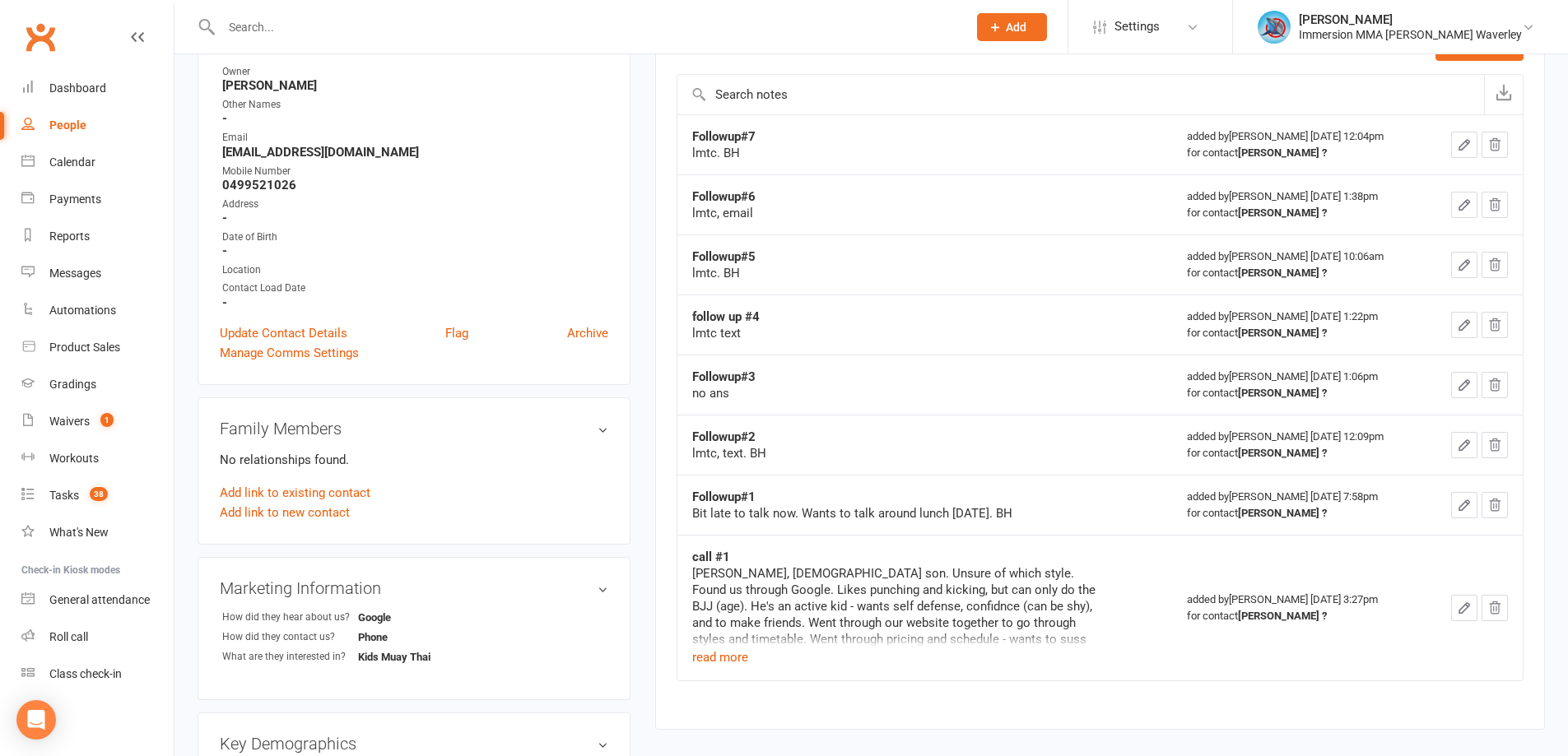
scroll to position [220, 0]
click at [714, 665] on button "read more" at bounding box center [720, 657] width 56 height 20
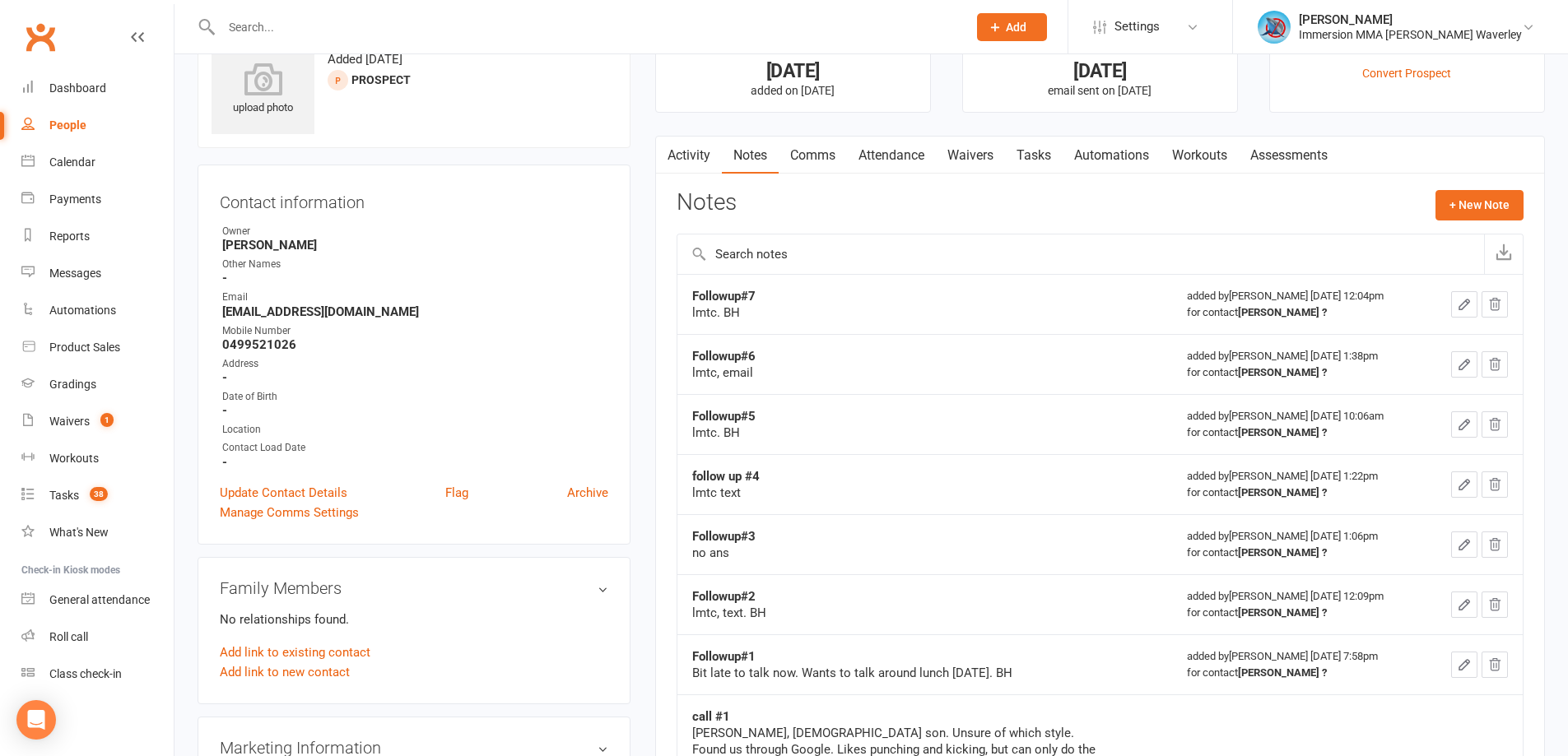
scroll to position [0, 0]
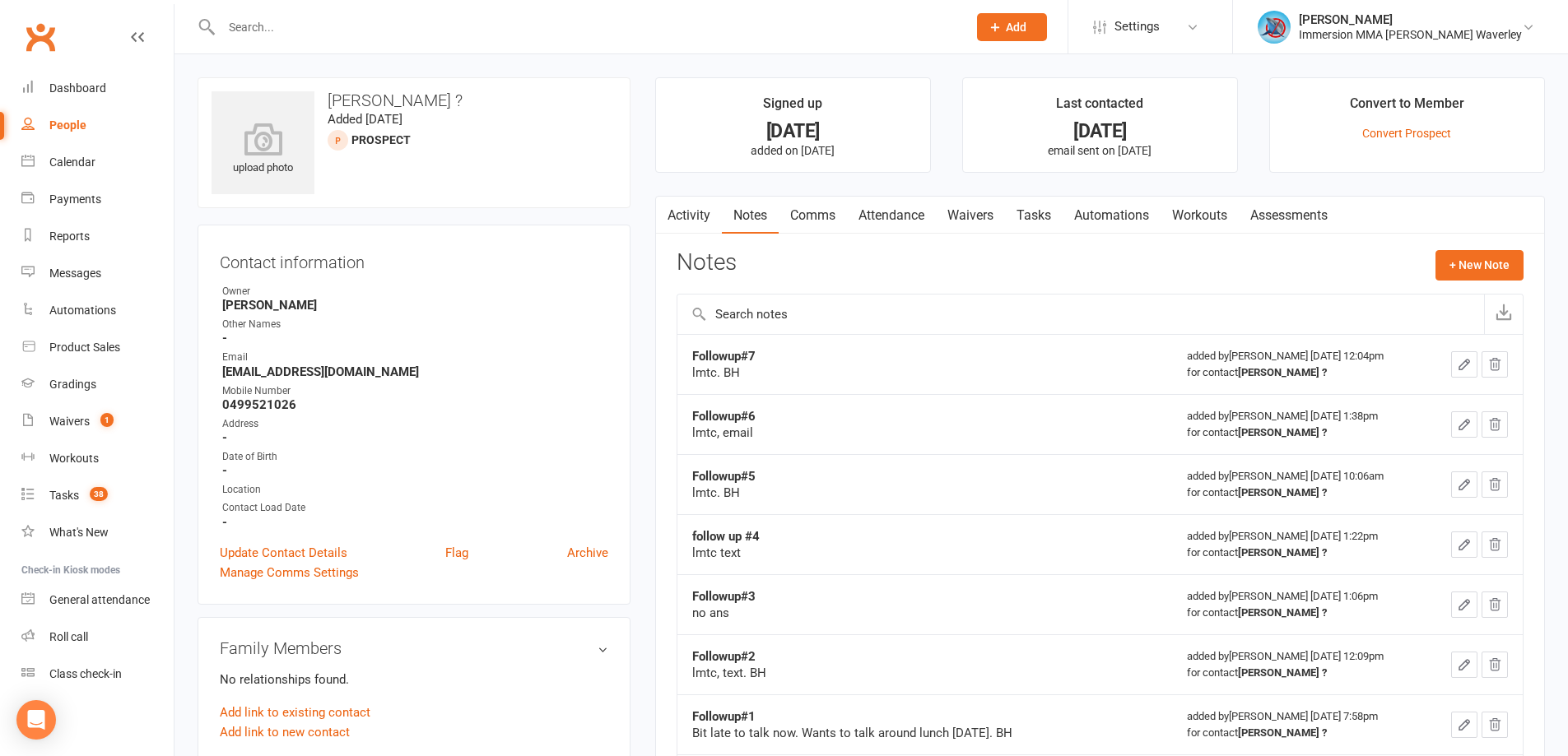
click at [809, 208] on link "Comms" at bounding box center [813, 215] width 68 height 38
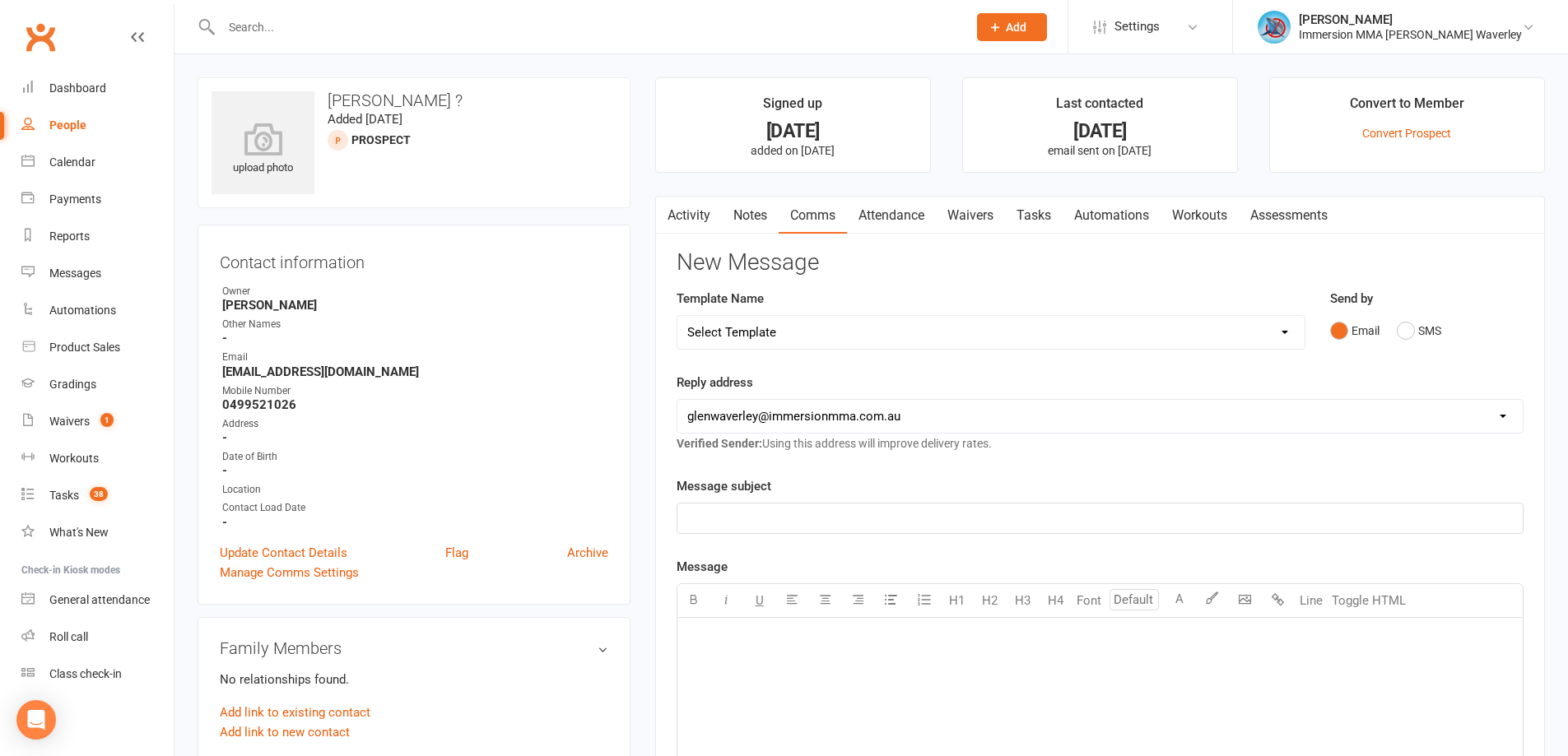
click at [778, 313] on div "Template Name Select Template [Email] Adult Appt Confirmation Email [SMS] Booki…" at bounding box center [991, 319] width 629 height 61
click at [782, 320] on select "Select Template [Email] Adult Appt Confirmation Email [SMS] Booking Confirmatio…" at bounding box center [991, 332] width 627 height 33
click at [717, 338] on select "Select Template [Email] Adult Appt Confirmation Email [SMS] Booking Confirmatio…" at bounding box center [991, 332] width 627 height 33
click at [546, 355] on div "Email" at bounding box center [415, 357] width 386 height 15
click at [754, 220] on link "Notes" at bounding box center [750, 215] width 56 height 38
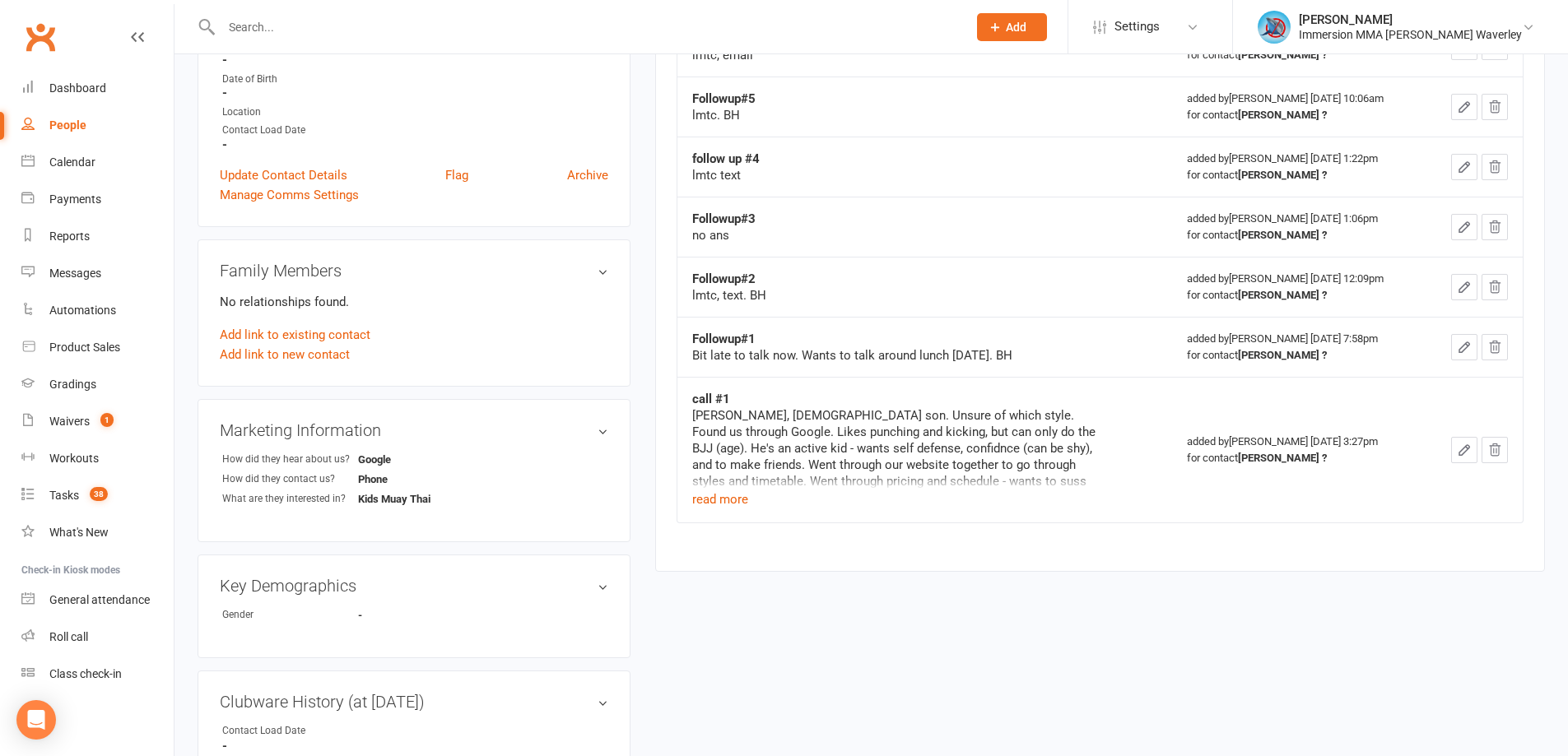
scroll to position [438, 0]
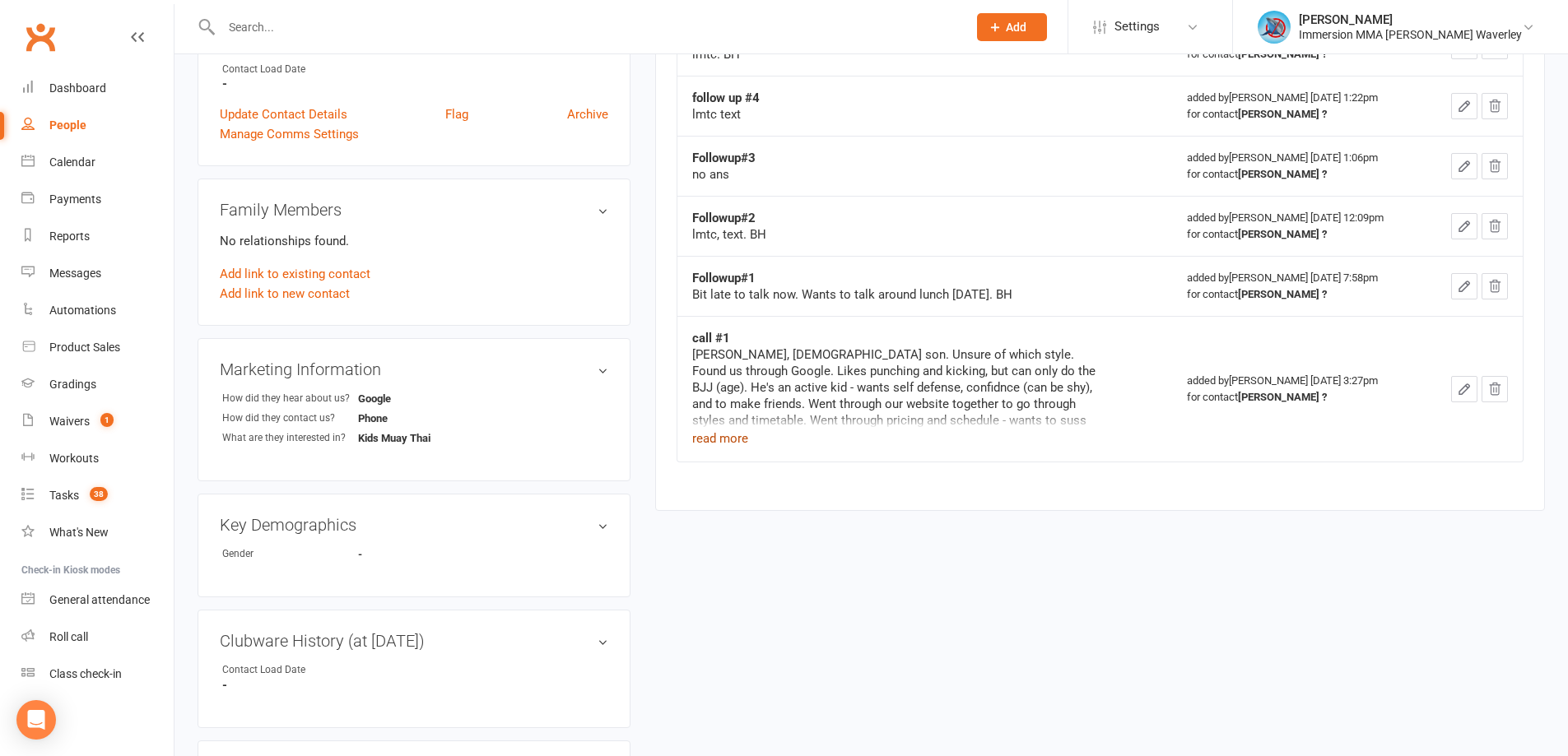
click at [720, 435] on button "read more" at bounding box center [720, 438] width 56 height 20
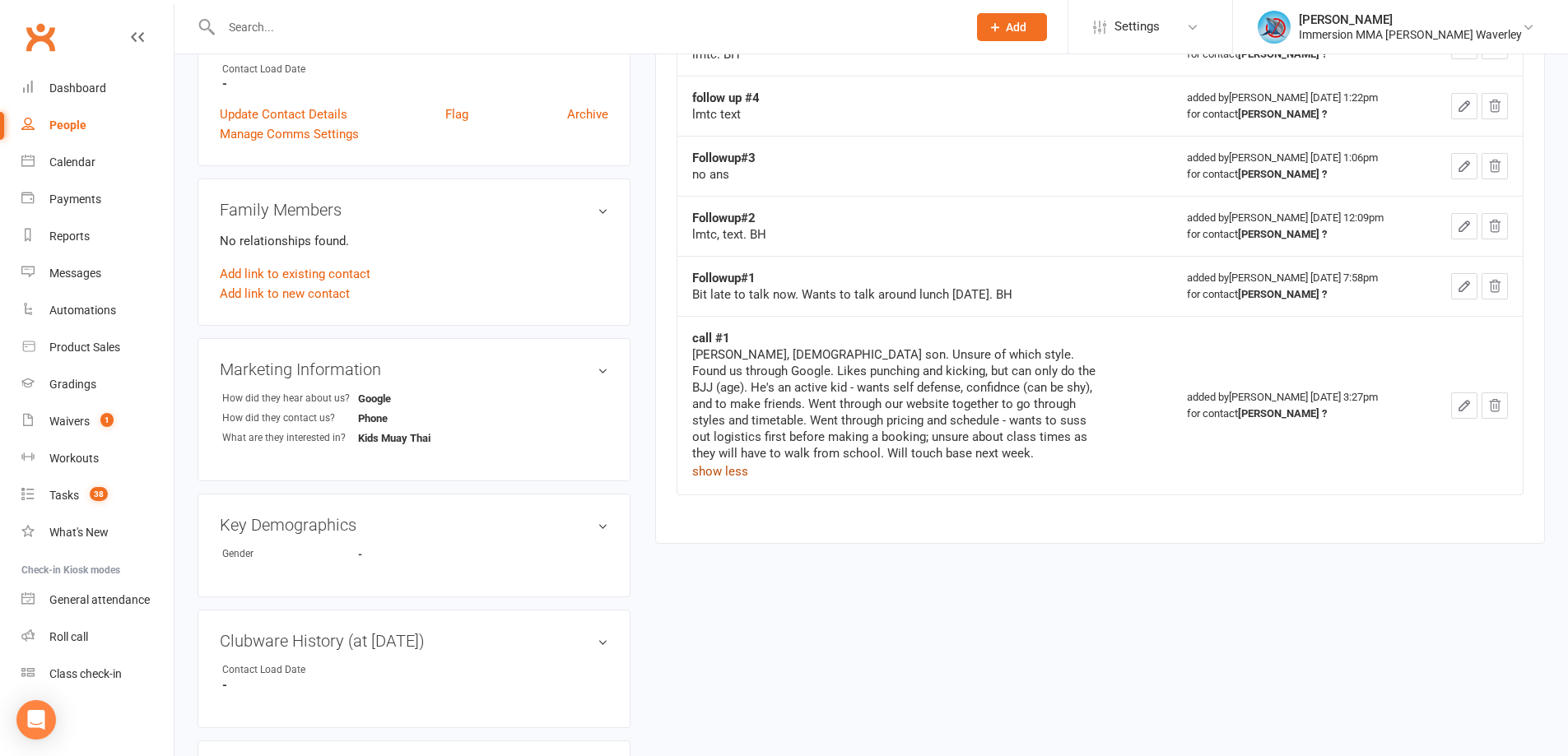
scroll to position [0, 0]
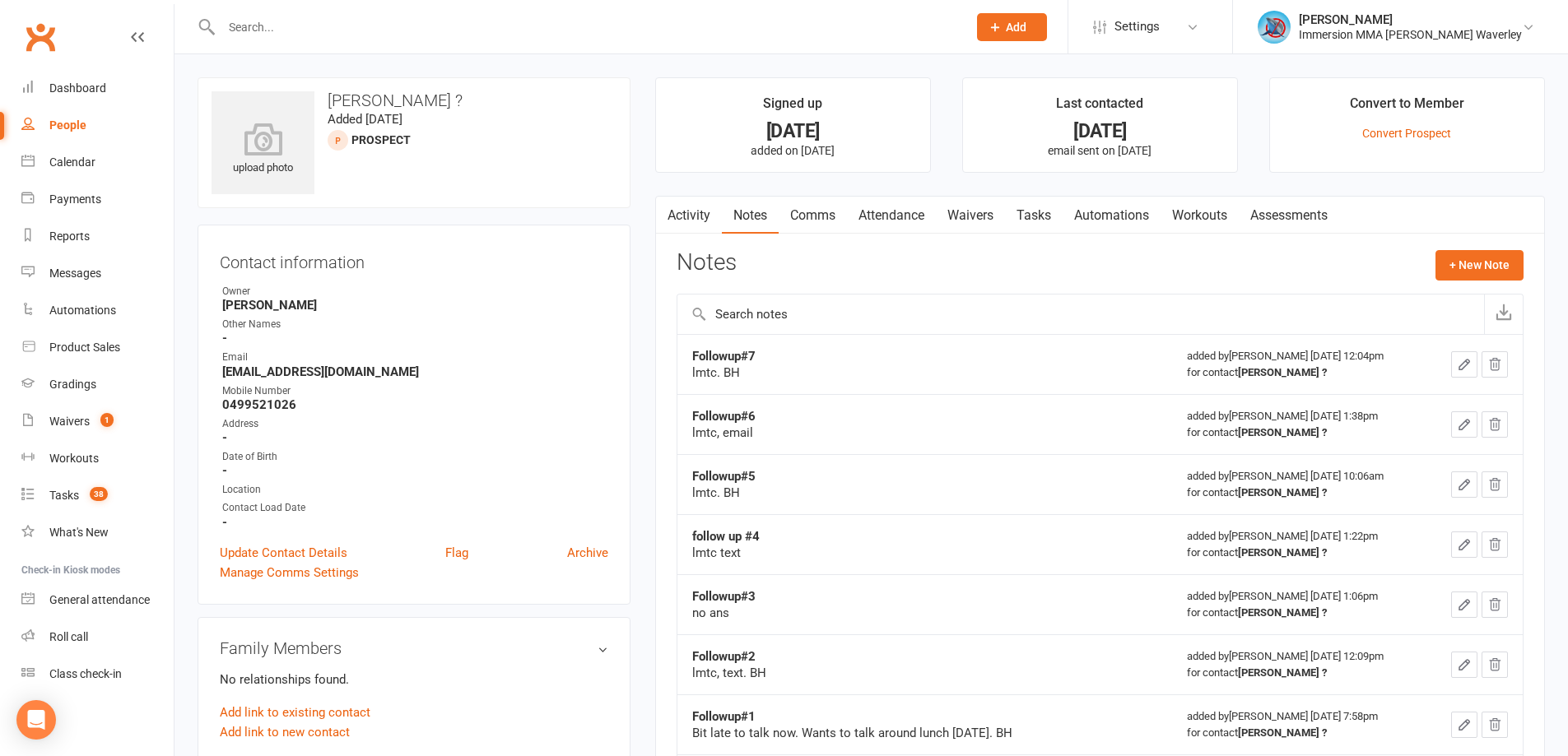
click at [804, 218] on link "Comms" at bounding box center [813, 215] width 68 height 38
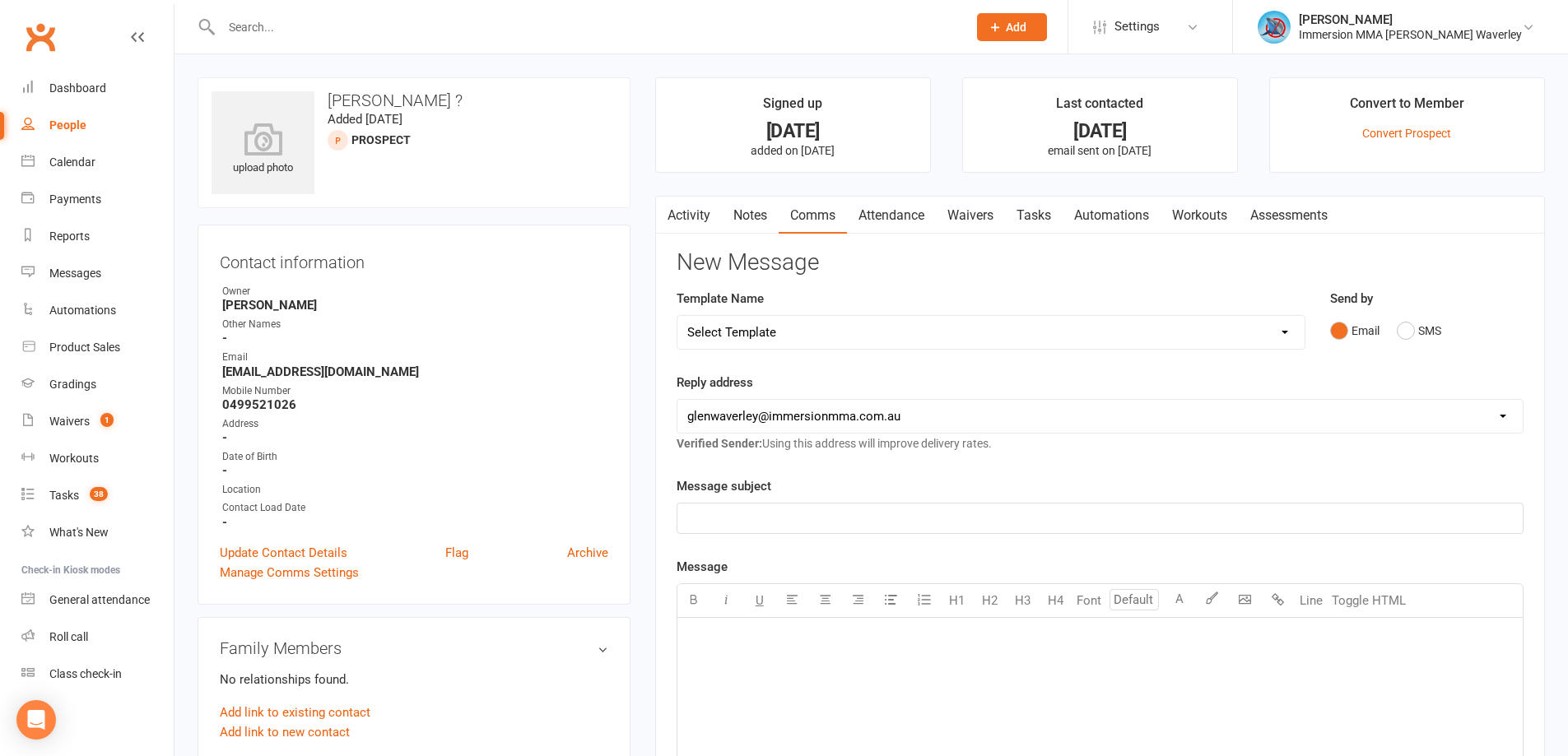
click at [802, 349] on select "Select Template [Email] Adult Appt Confirmation Email [SMS] Booking Confirmatio…" at bounding box center [991, 332] width 627 height 33
select select "16"
click at [678, 316] on select "Select Template [Email] Adult Appt Confirmation Email [SMS] Booking Confirmatio…" at bounding box center [991, 332] width 627 height 33
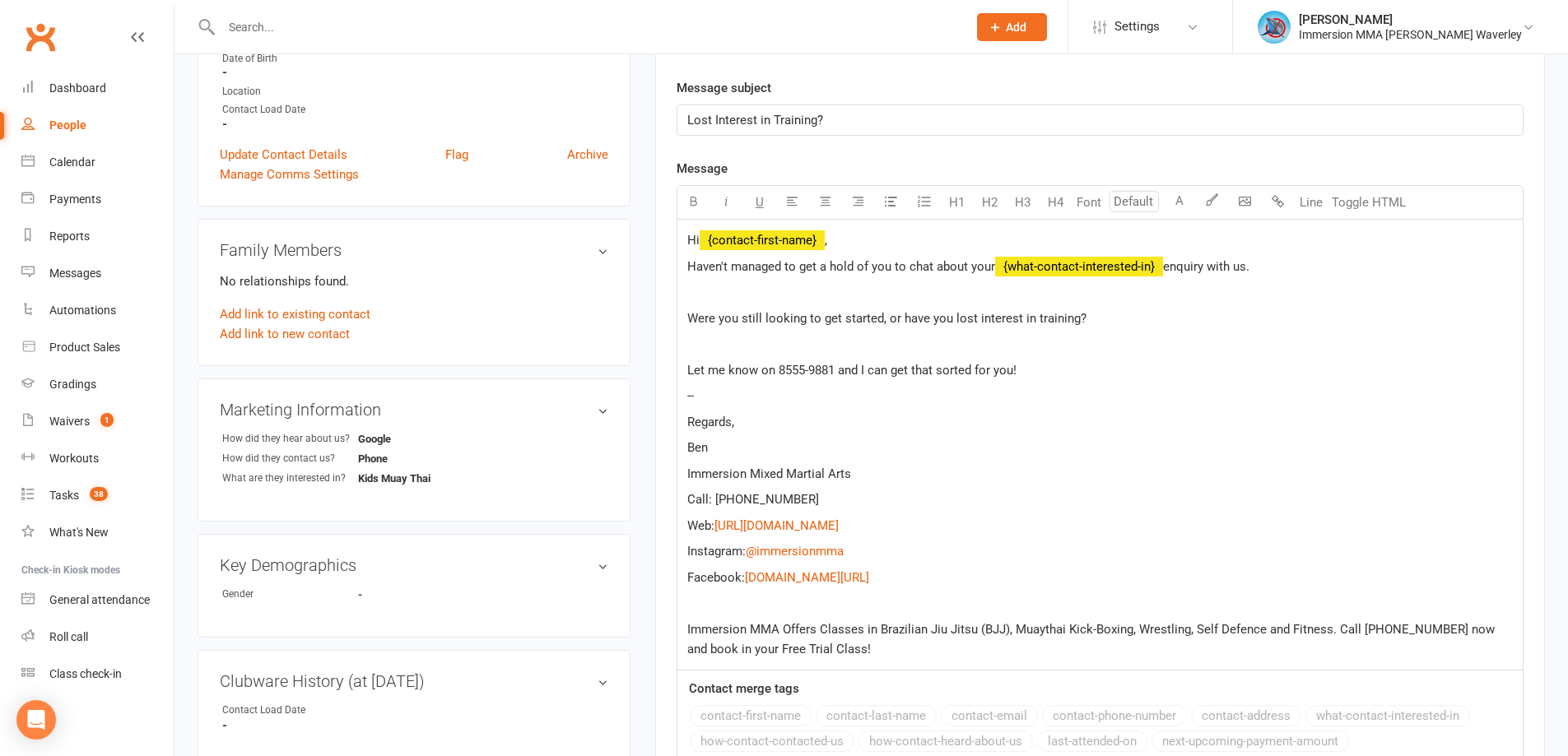
scroll to position [220, 0]
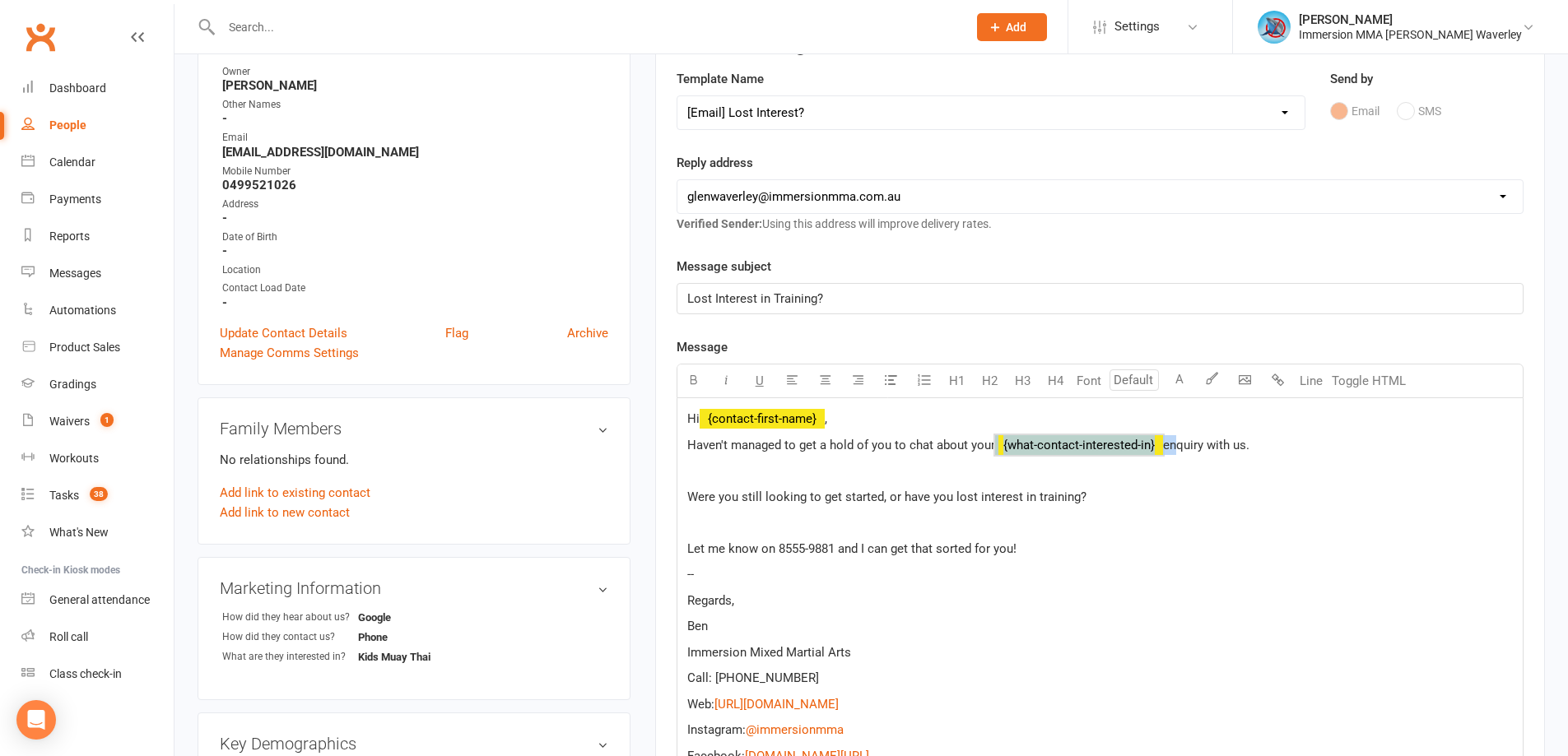
drag, startPoint x: 1172, startPoint y: 454, endPoint x: 991, endPoint y: 452, distance: 181.0
click at [991, 452] on p "Haven't managed to get a hold of you to chat about your ﻿ {what-contact-interes…" at bounding box center [1100, 445] width 825 height 20
click at [838, 495] on span "Were you still looking to get started, or have you lost interest in training?" at bounding box center [886, 496] width 399 height 15
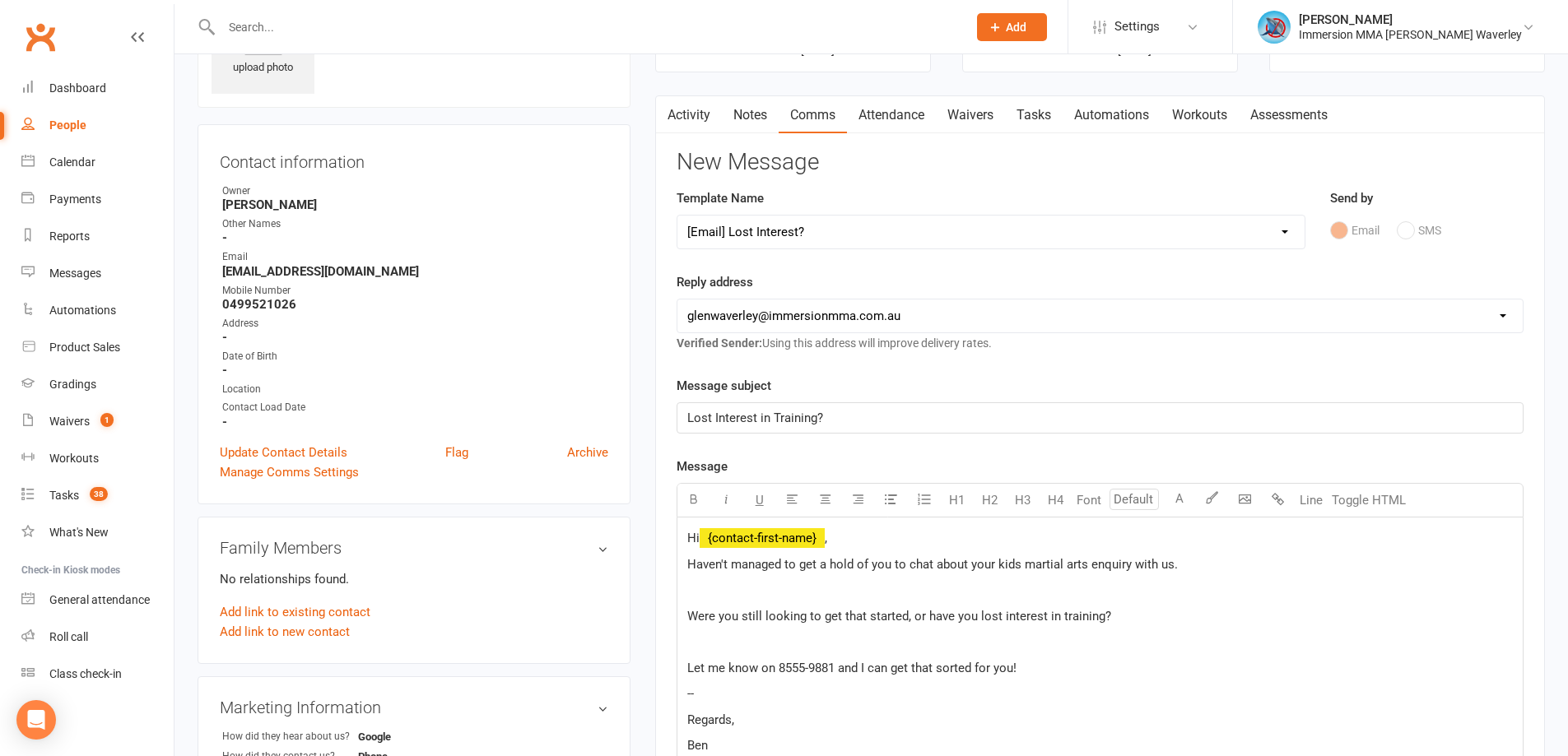
scroll to position [0, 0]
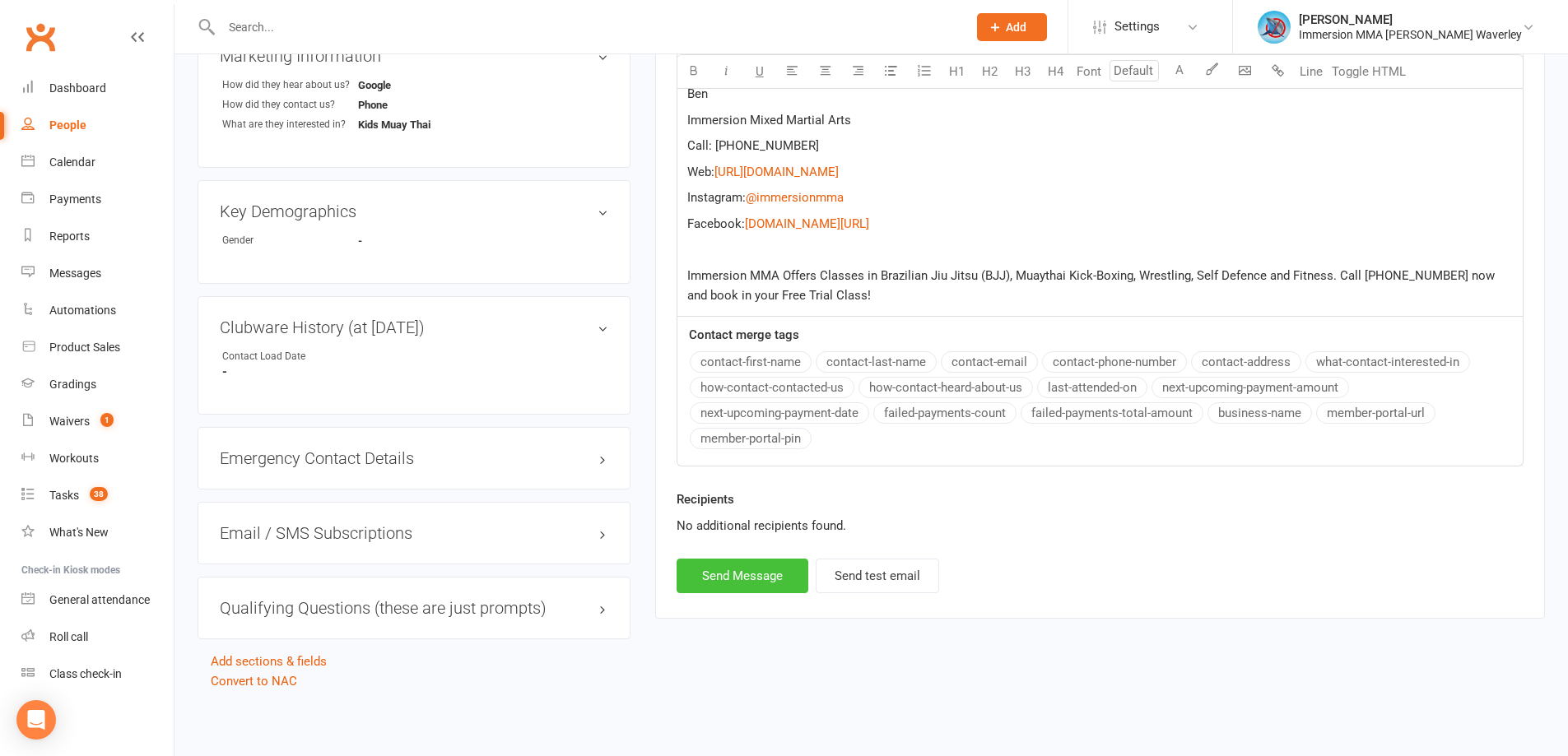
click at [773, 575] on button "Send Message" at bounding box center [743, 576] width 132 height 34
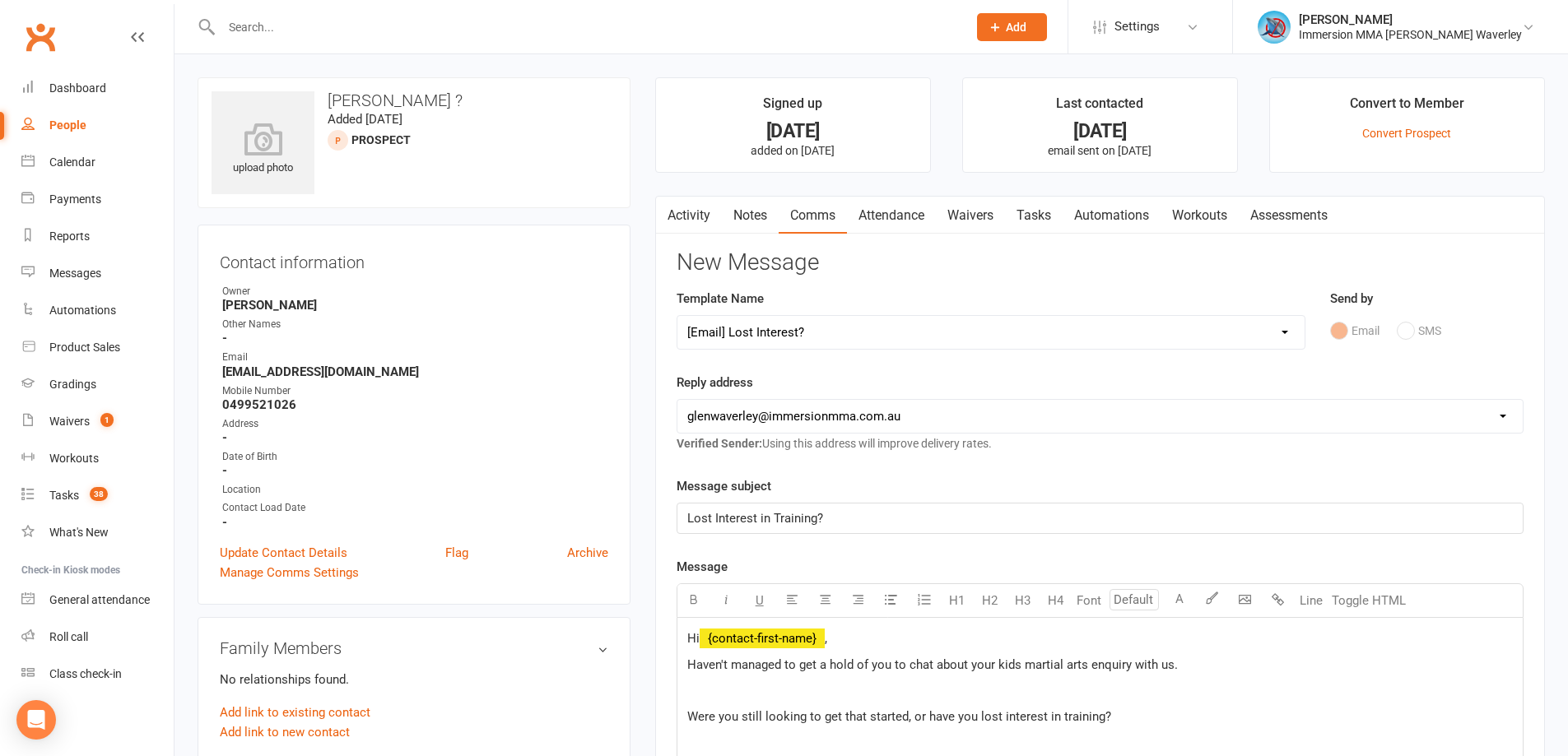
select select
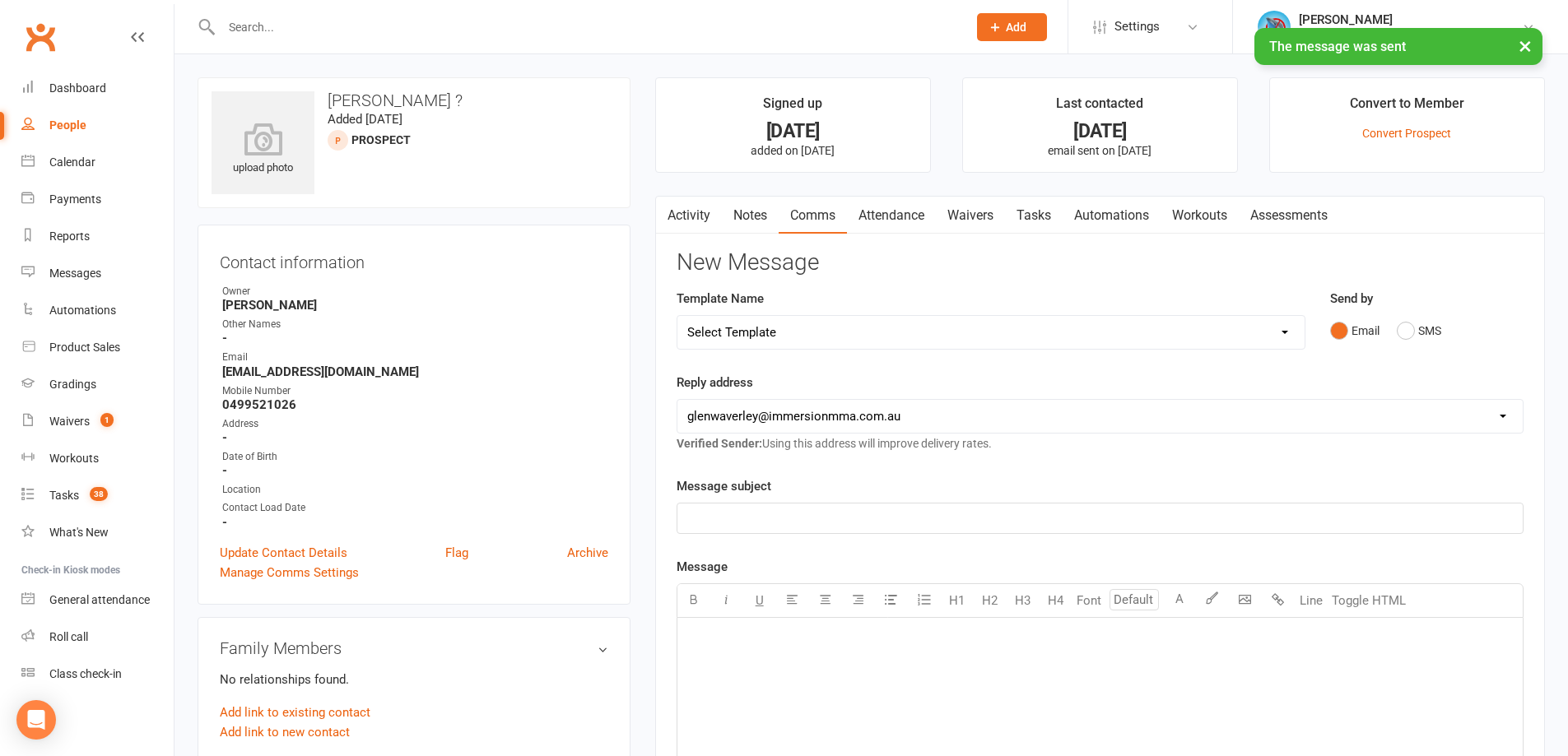
click at [747, 210] on link "Notes" at bounding box center [750, 215] width 56 height 38
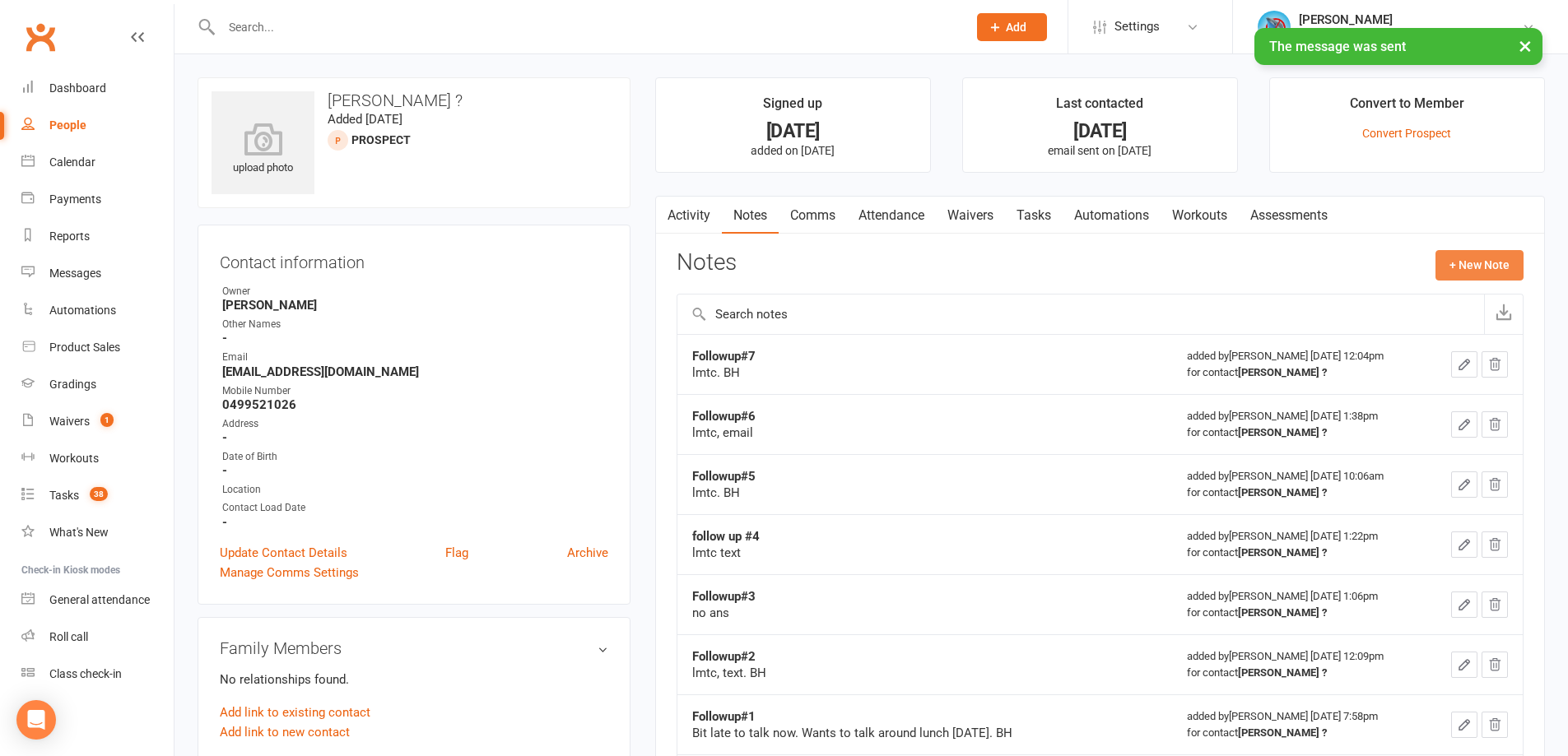
click at [1477, 258] on button "+ New Note" at bounding box center [1479, 265] width 88 height 30
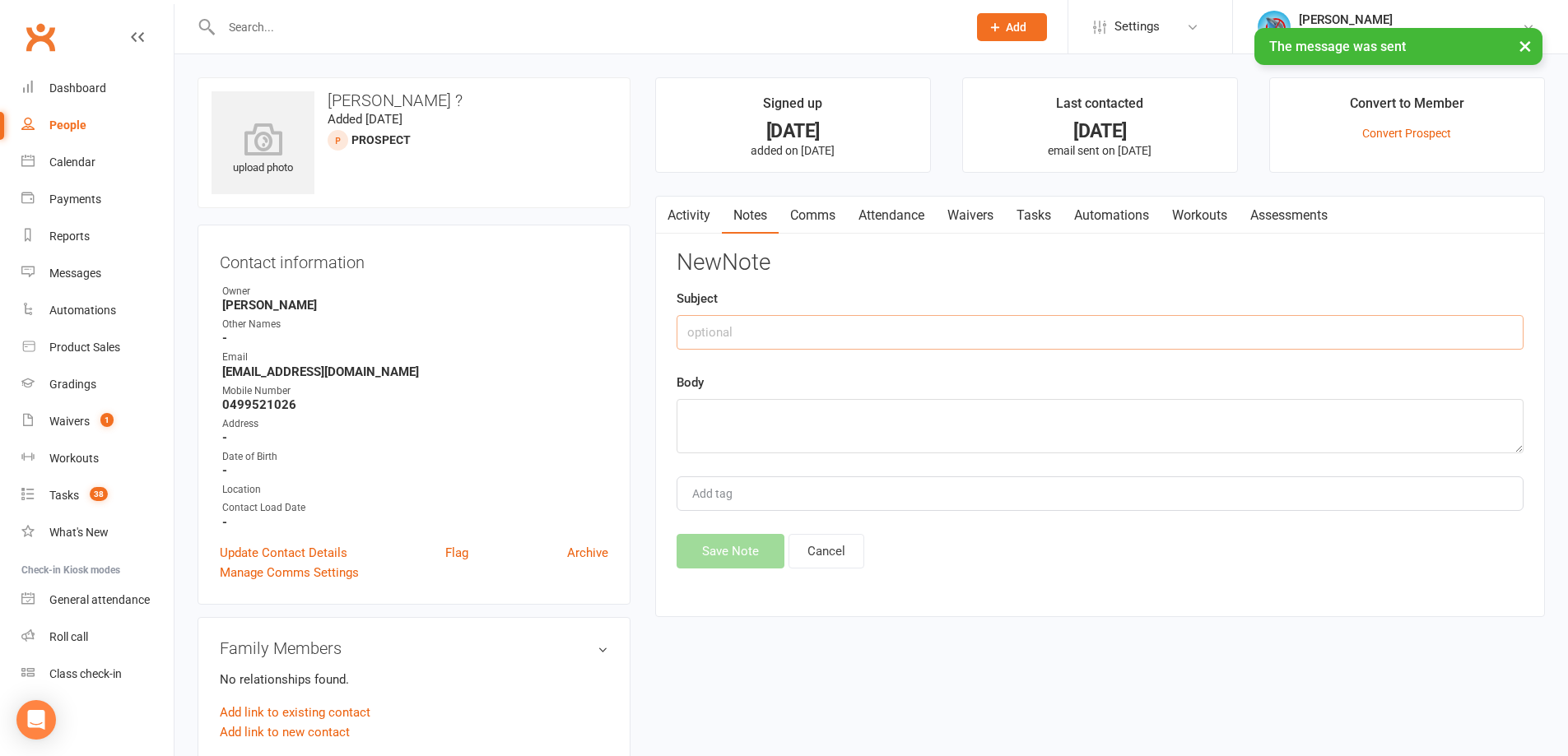
click at [899, 326] on input "text" at bounding box center [1100, 332] width 847 height 34
type input "Followup#8"
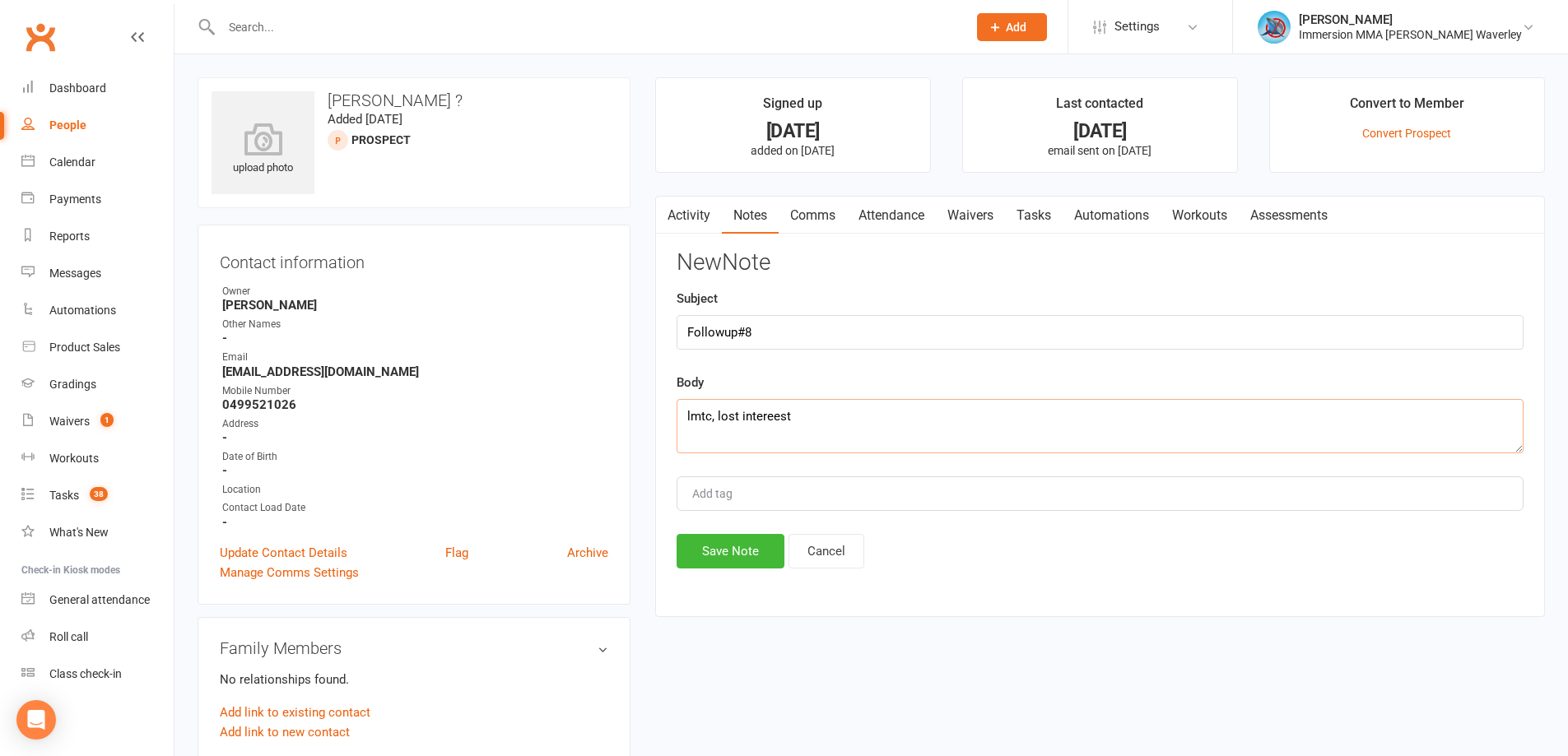
click at [778, 411] on textarea "lmtc, lost intereest" at bounding box center [1100, 426] width 847 height 55
type textarea "lmtc, lost interest"
click at [725, 546] on button "Save Note" at bounding box center [731, 551] width 108 height 34
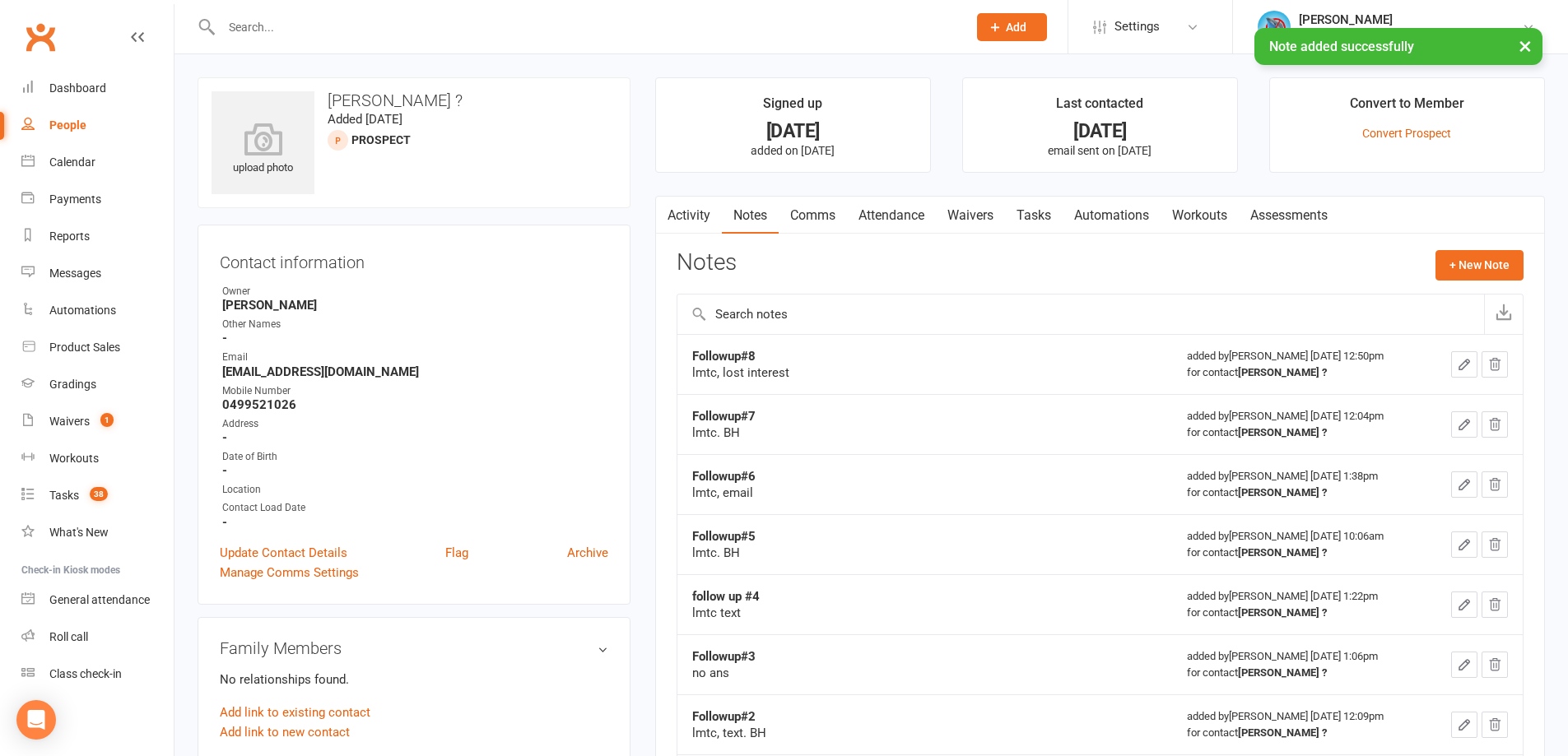
click at [1054, 231] on link "Tasks" at bounding box center [1033, 215] width 57 height 38
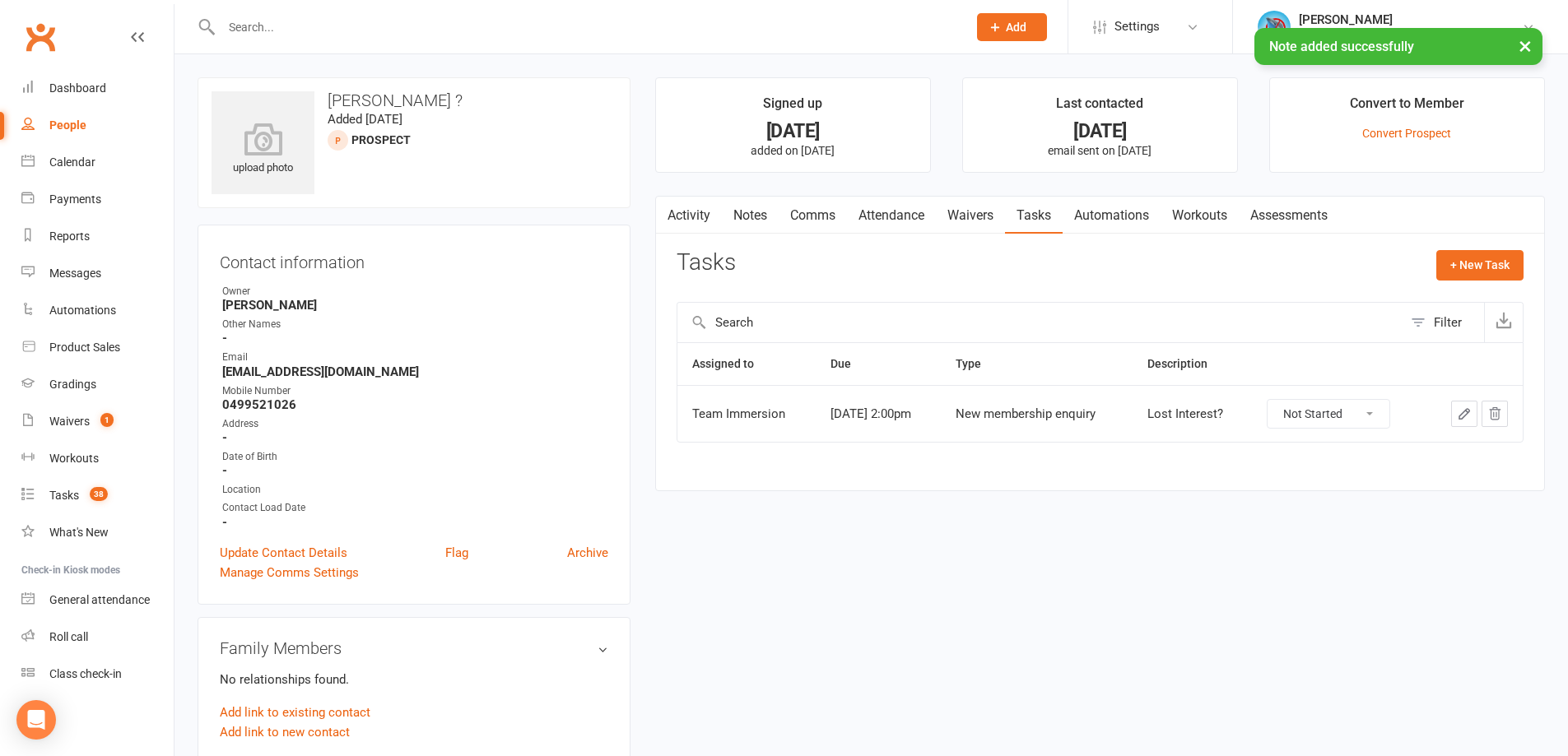
click at [1465, 421] on icon "button" at bounding box center [1464, 413] width 15 height 15
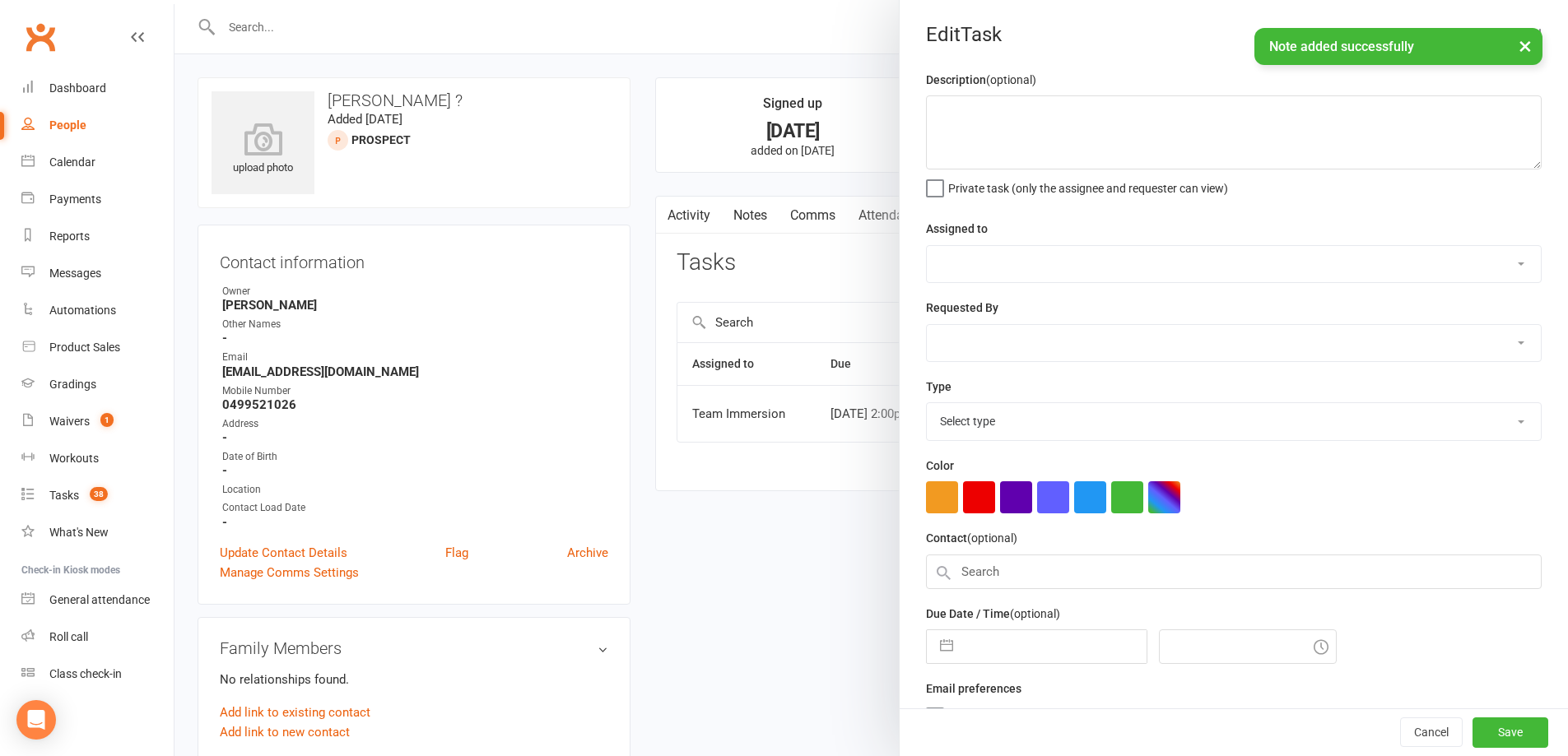
type textarea "Lost Interest?"
select select "48837"
select select "51741"
type input "[DATE]"
type input "2:00pm"
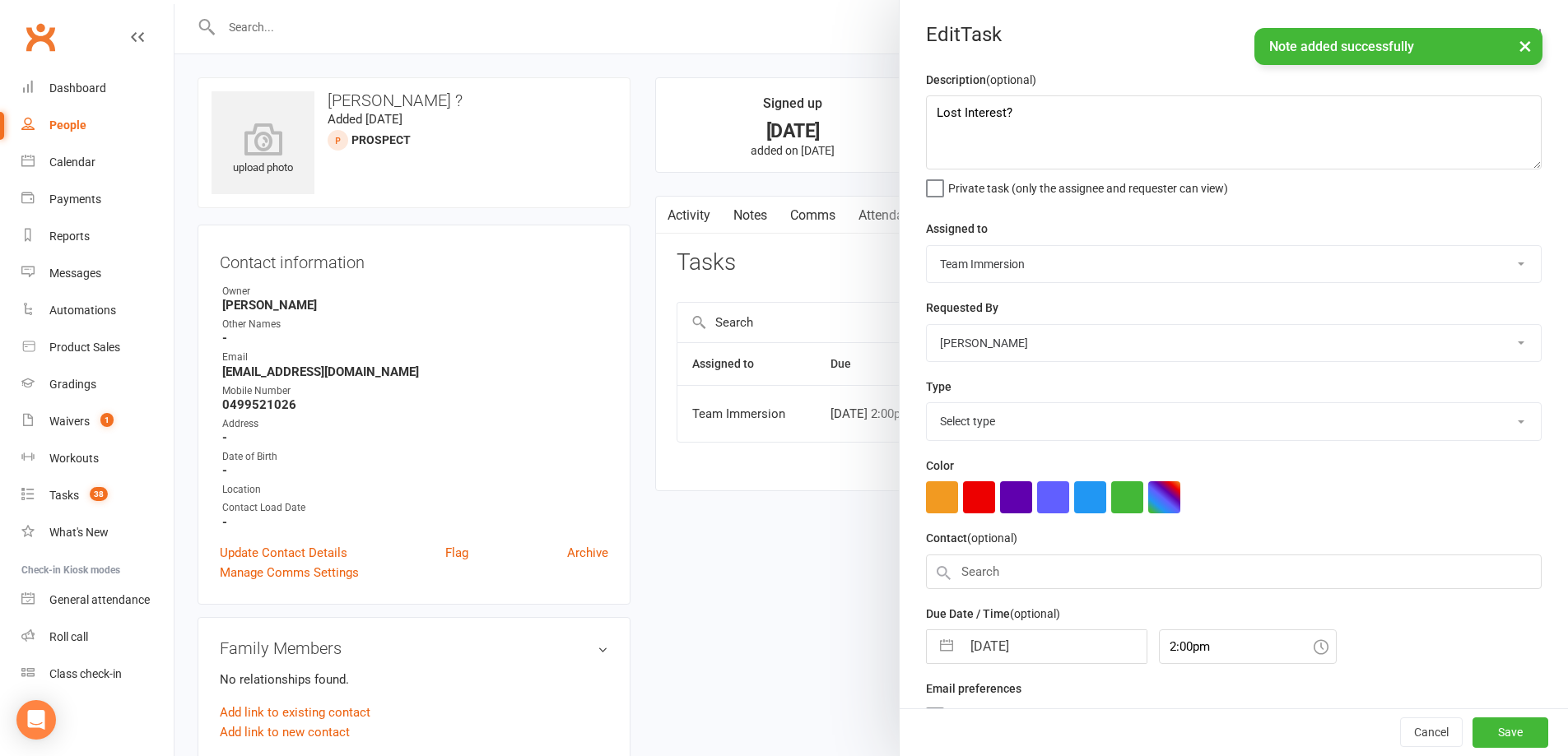
select select "27312"
click at [1012, 639] on input "[DATE]" at bounding box center [1054, 642] width 185 height 33
select select "6"
select select "2025"
select select "7"
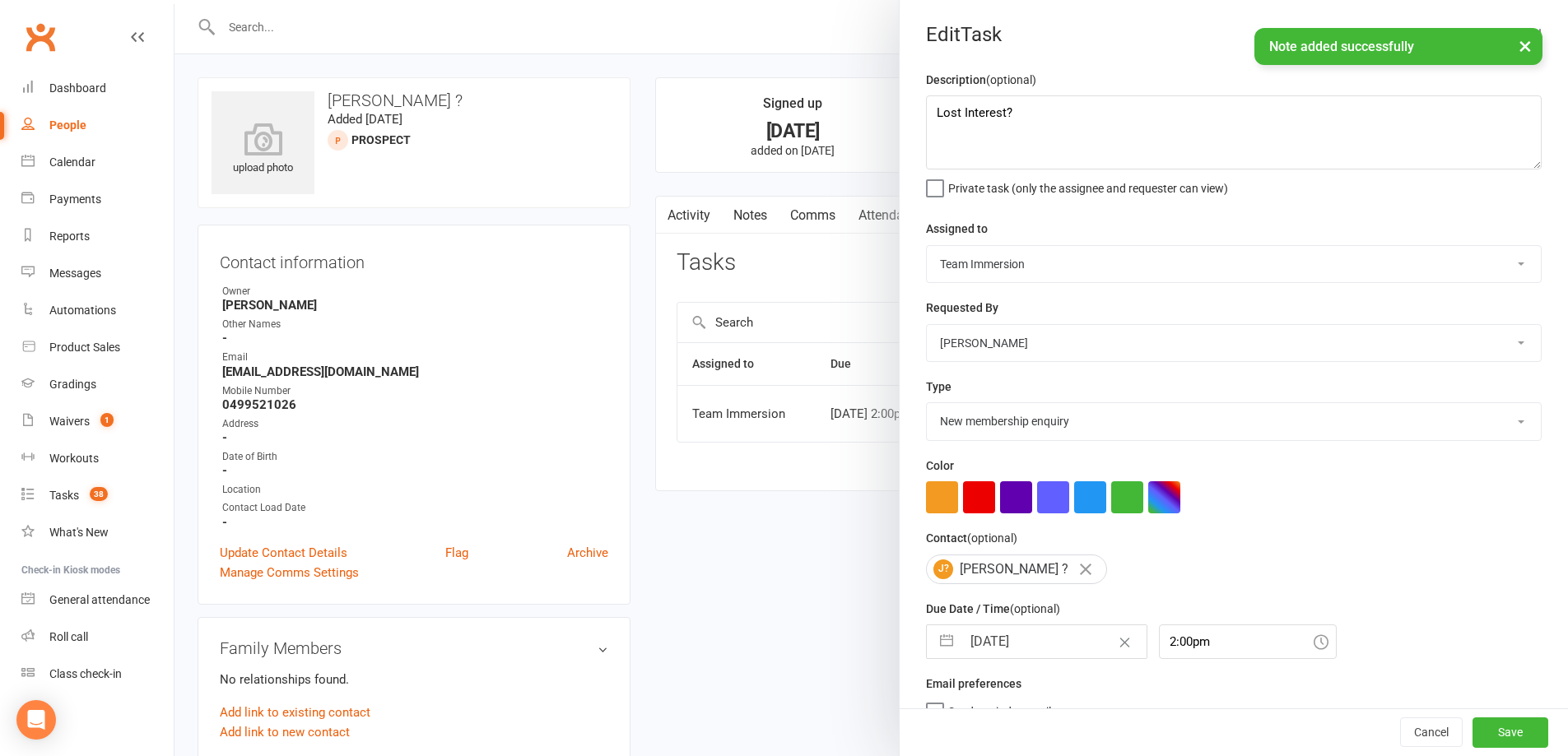
select select "2025"
select select "8"
select select "2025"
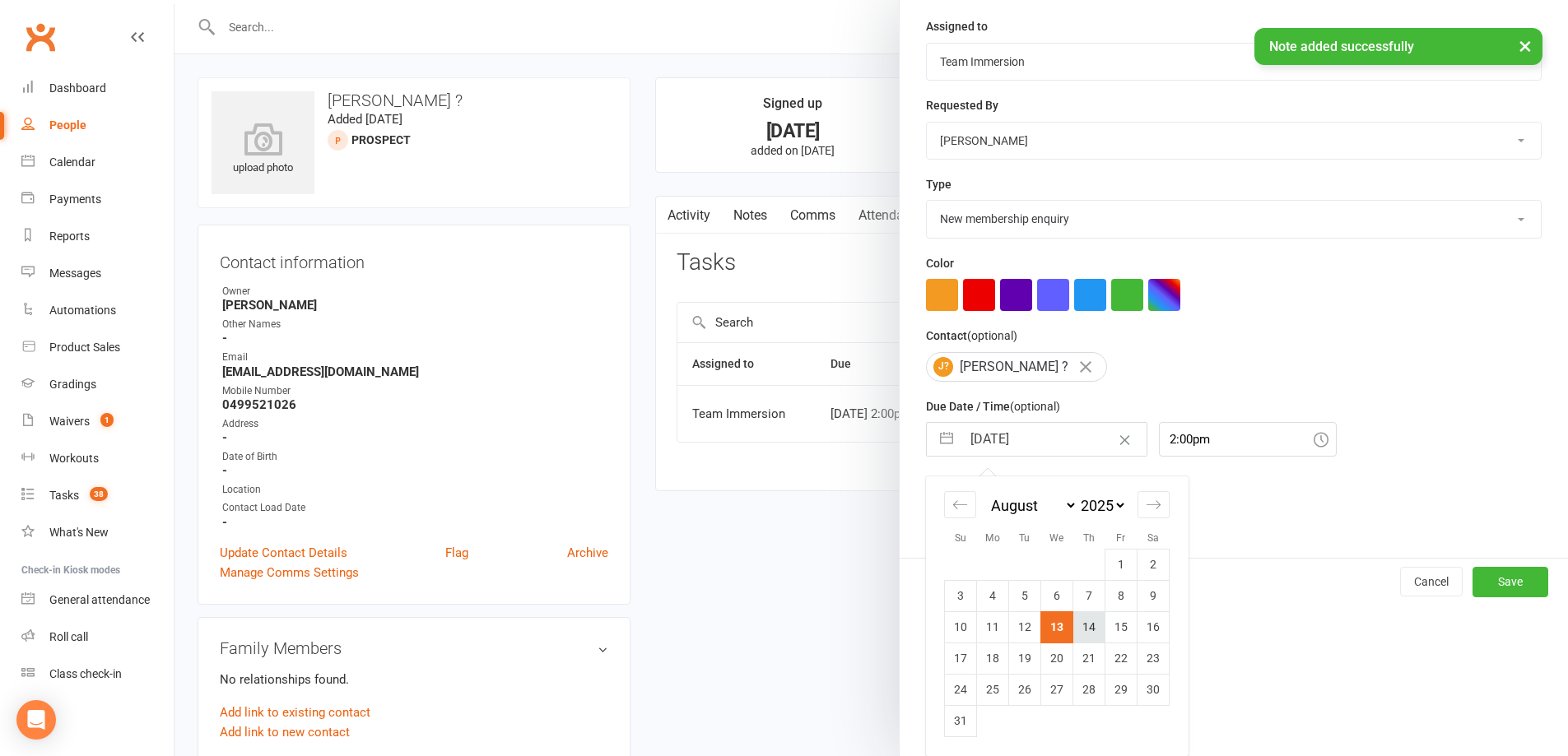
click at [1095, 621] on td "14" at bounding box center [1089, 627] width 32 height 32
type input "14 Aug 2025"
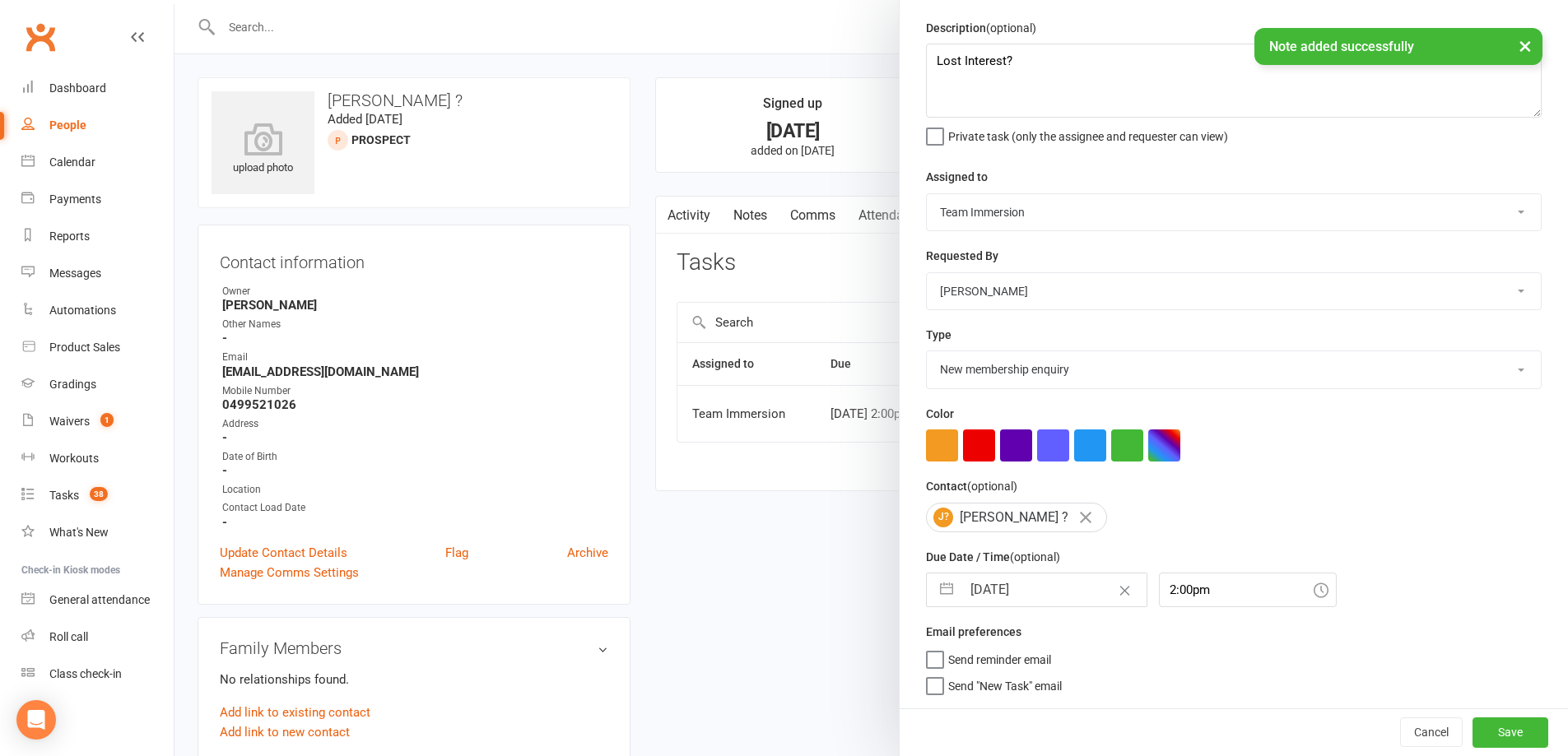
scroll to position [58, 0]
click at [1485, 722] on button "Save" at bounding box center [1510, 732] width 76 height 30
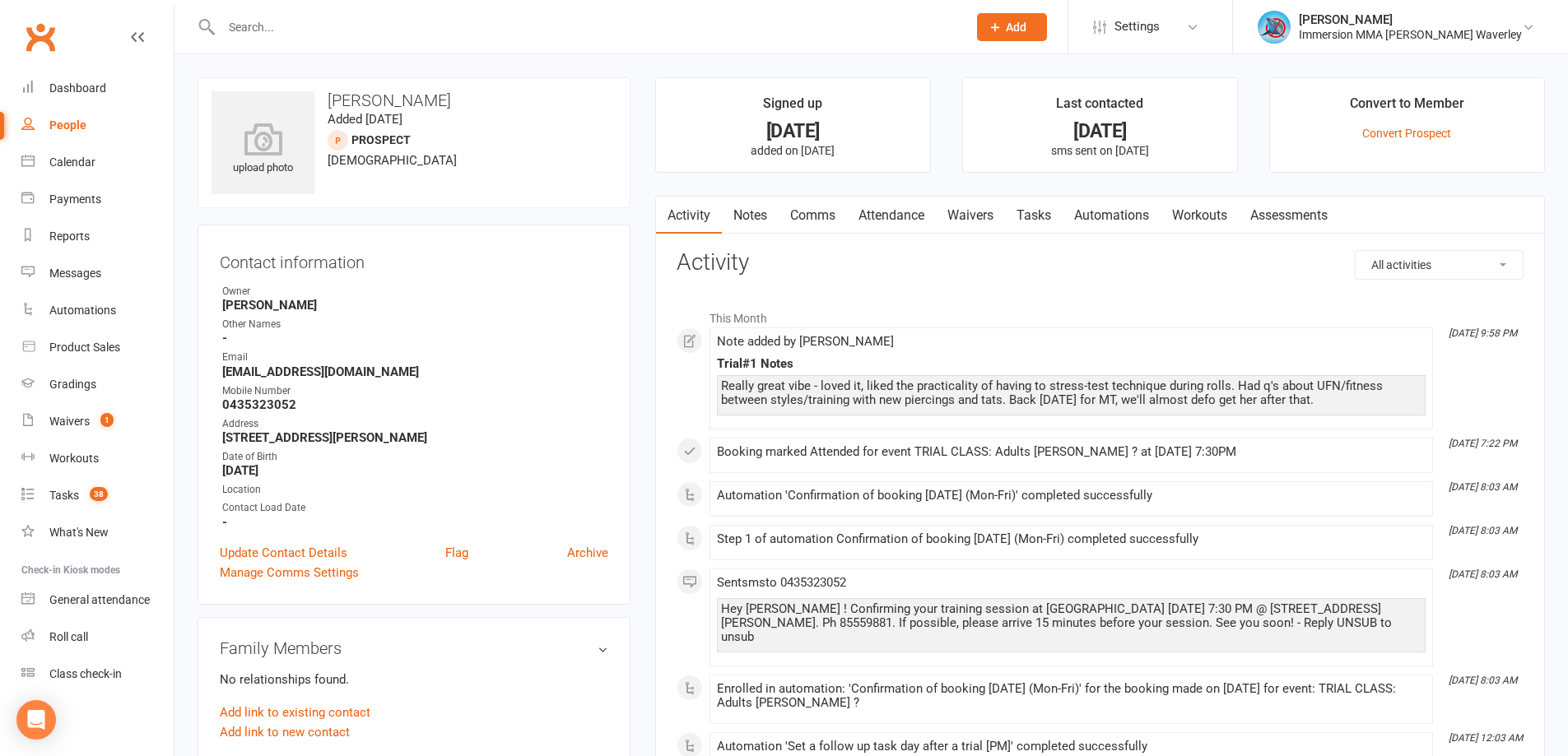
click at [897, 214] on link "Attendance" at bounding box center [891, 215] width 89 height 38
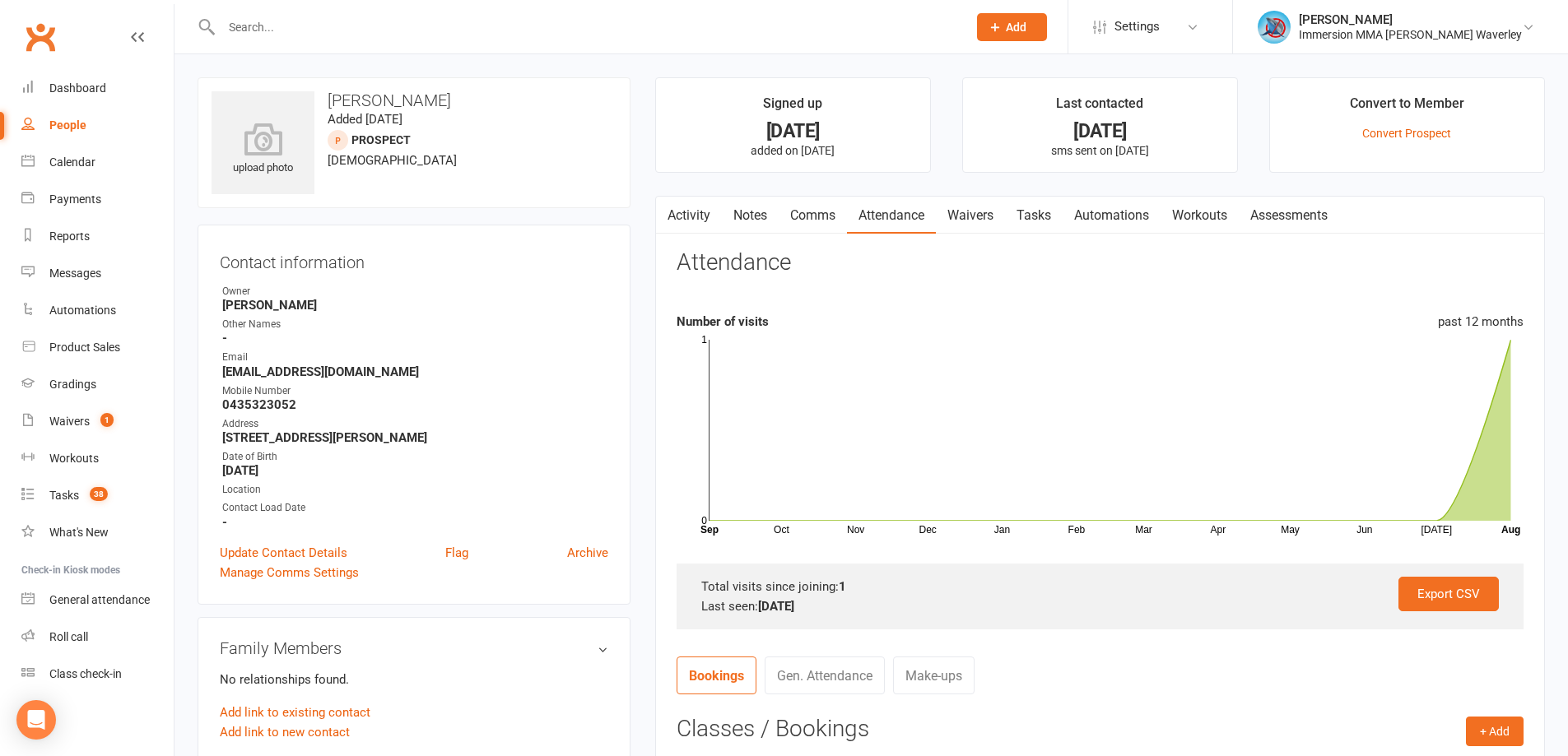
click at [1045, 214] on link "Tasks" at bounding box center [1033, 215] width 57 height 38
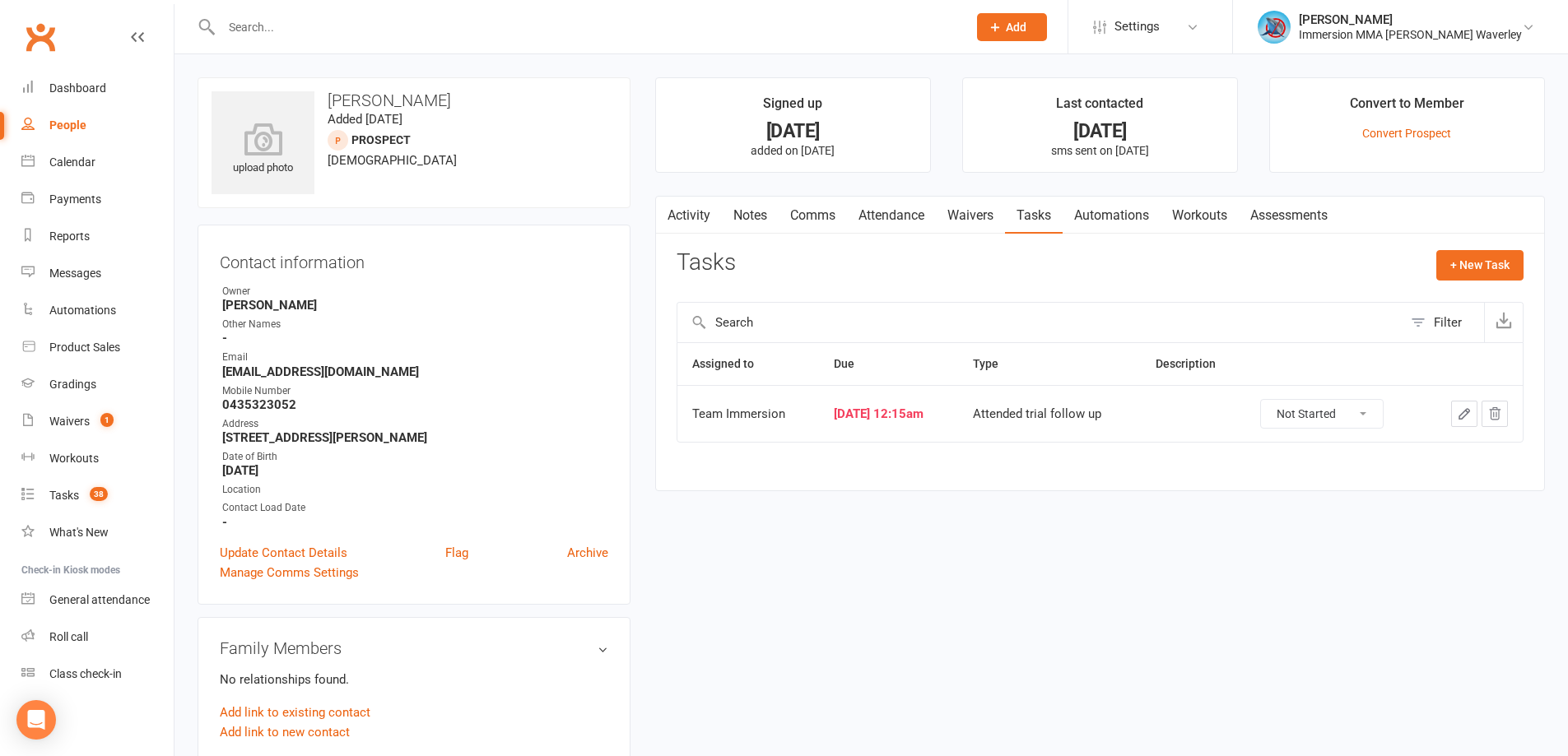
click at [1342, 413] on select "Not Started In Progress Waiting Complete" at bounding box center [1322, 413] width 122 height 28
click at [1272, 400] on select "Not Started In Progress Waiting Complete" at bounding box center [1322, 413] width 122 height 28
select select "unstarted"
click at [758, 226] on link "Notes" at bounding box center [750, 215] width 56 height 38
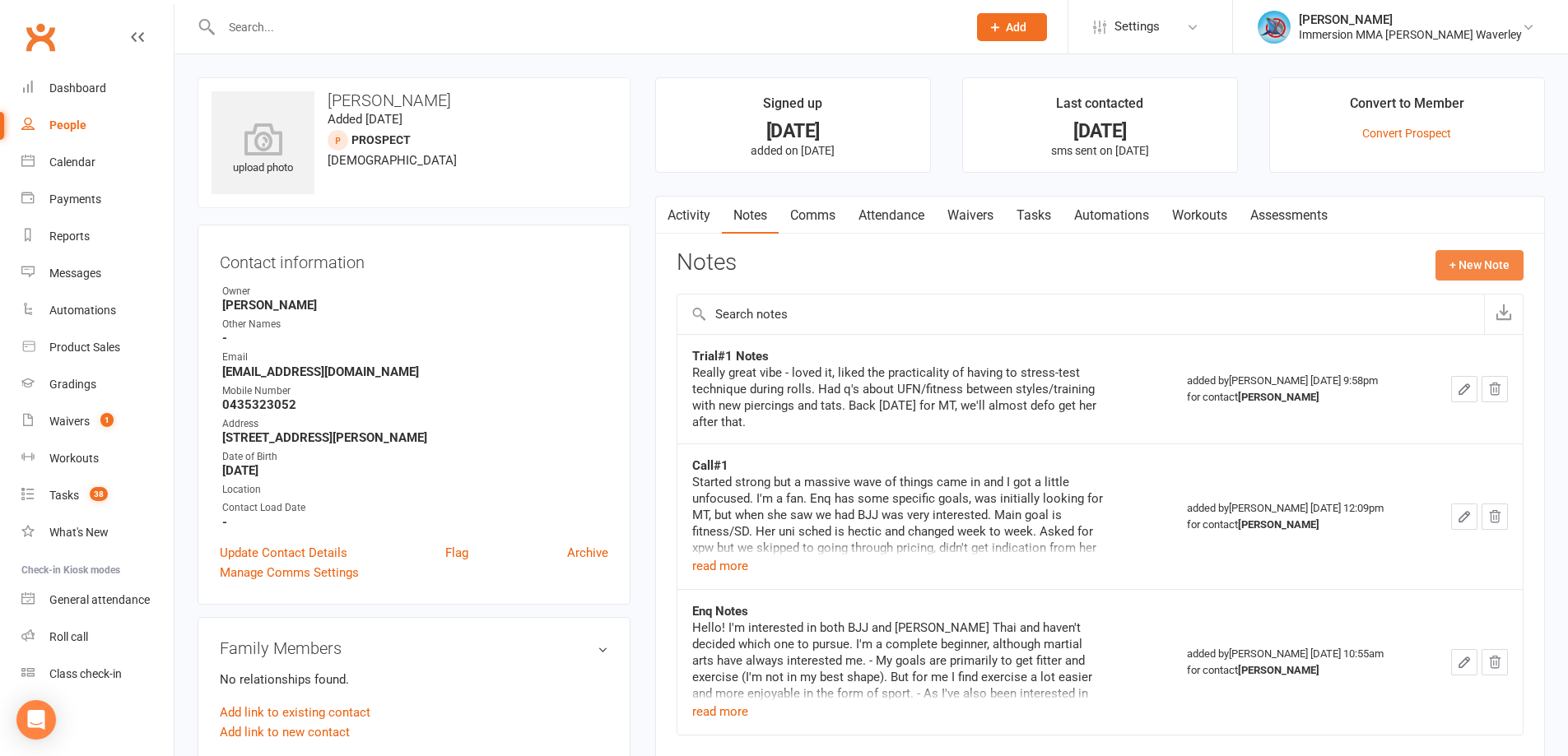
click at [1513, 270] on button "+ New Note" at bounding box center [1479, 265] width 88 height 30
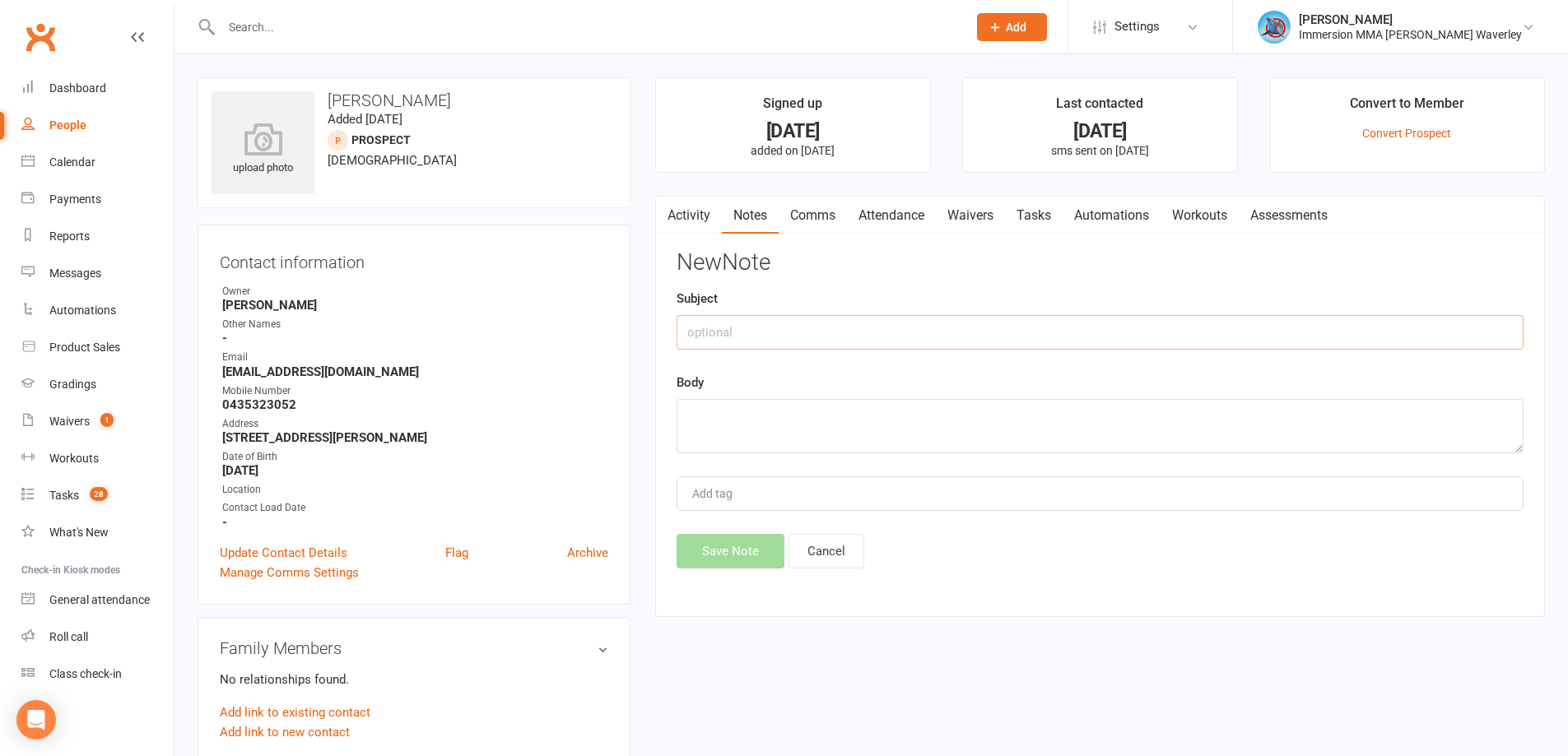
click at [1019, 317] on input "text" at bounding box center [1100, 332] width 847 height 34
type input "Trial Followup#1"
click at [860, 424] on textarea at bounding box center [1100, 426] width 847 height 55
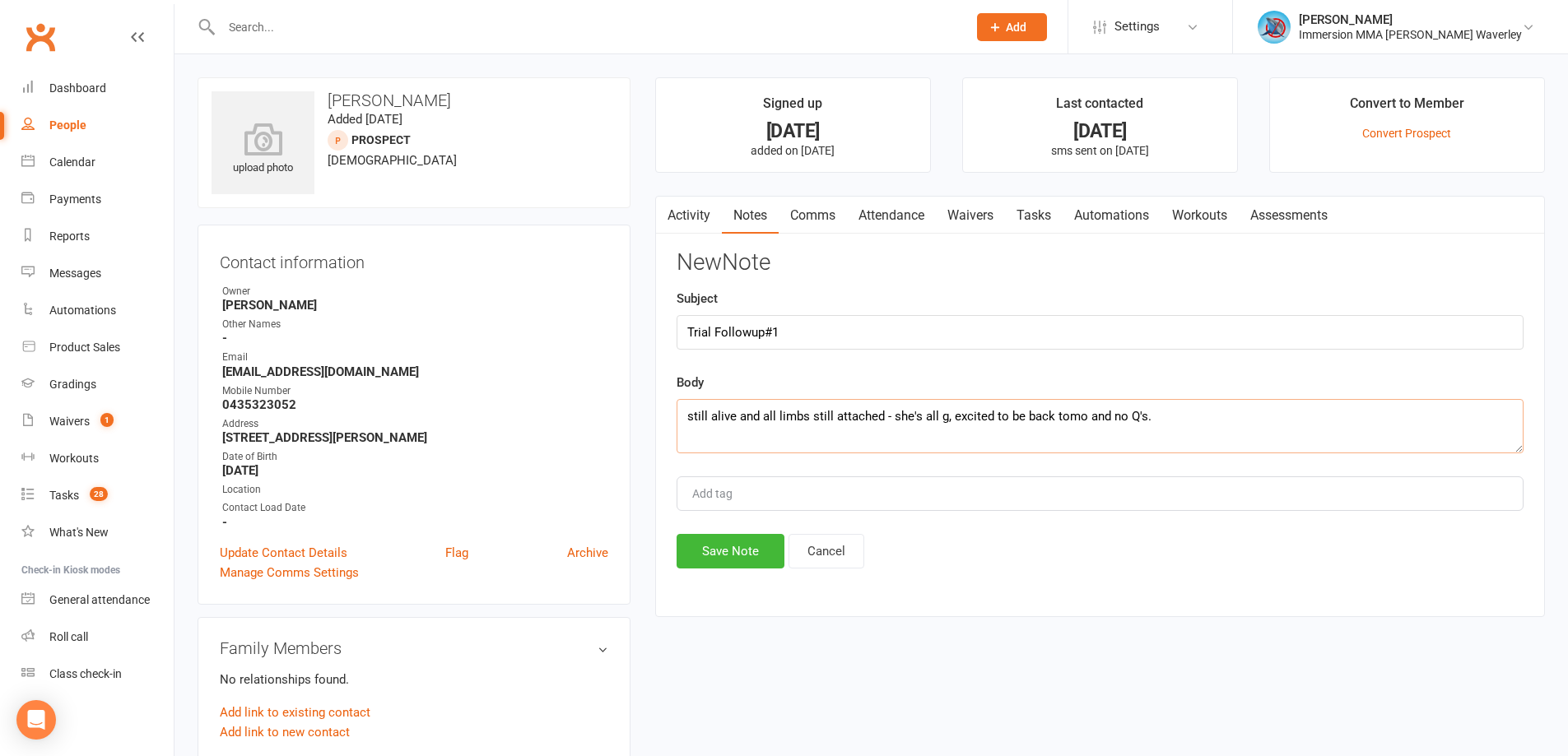
type textarea "still alive and all limbs still attached - she's all g, excited to be back tomo…"
click at [731, 551] on button "Save Note" at bounding box center [731, 551] width 108 height 34
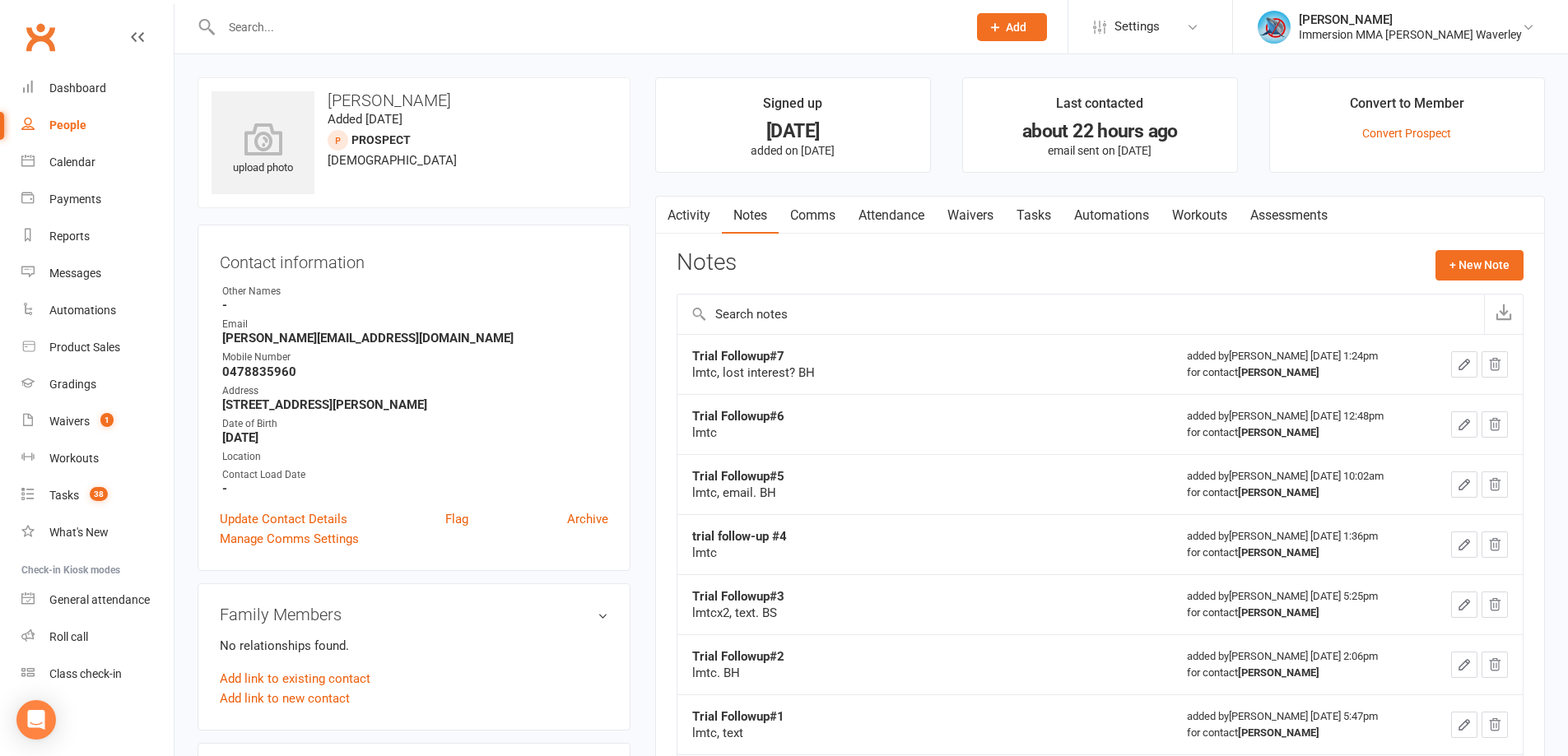
click at [772, 349] on strong "Trial Followup#7" at bounding box center [738, 355] width 92 height 15
click at [772, 349] on strong "Trial Followup#7" at bounding box center [738, 355] width 92 height 15
click at [774, 349] on strong "Trial Followup#7" at bounding box center [738, 355] width 92 height 15
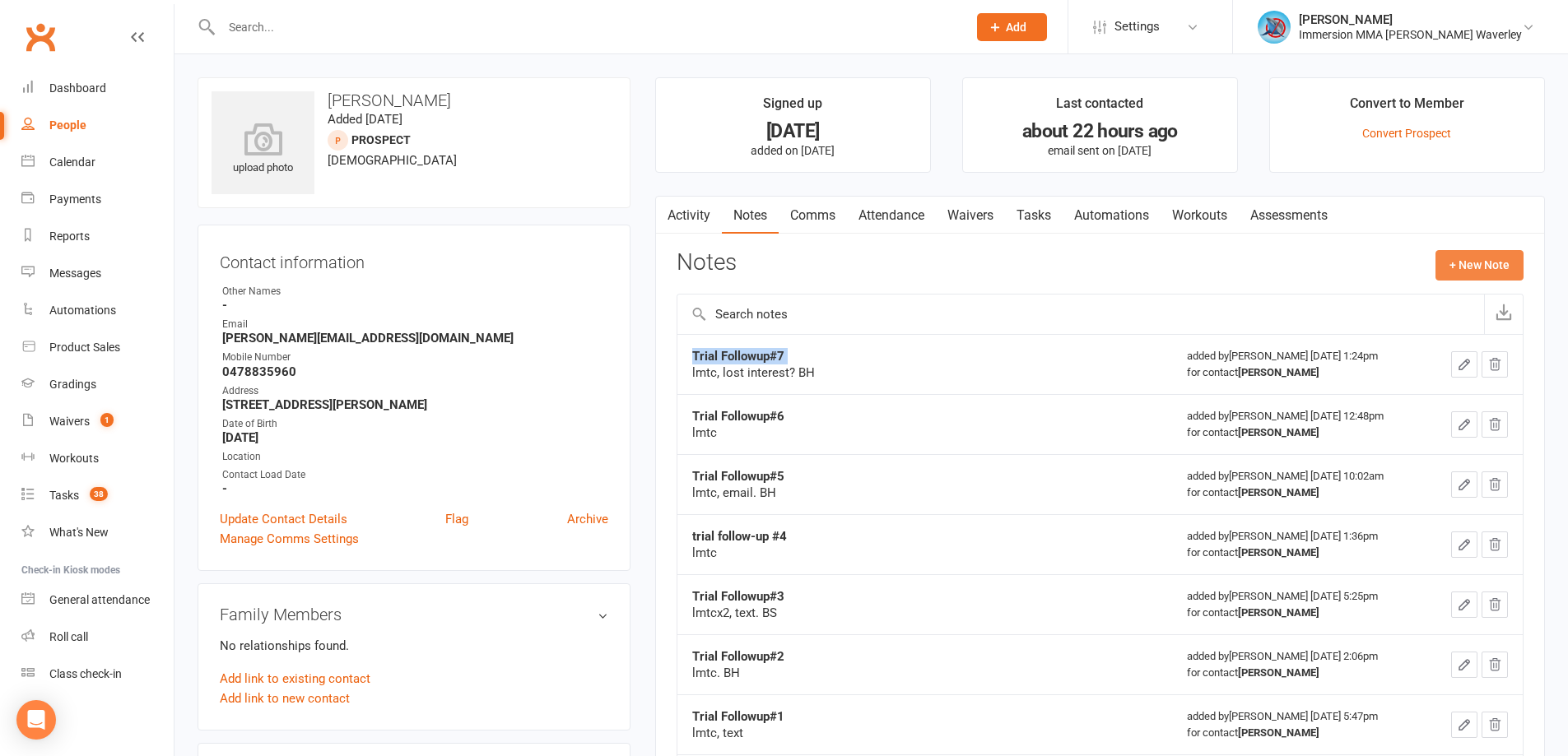
click at [1490, 277] on button "+ New Note" at bounding box center [1479, 265] width 88 height 30
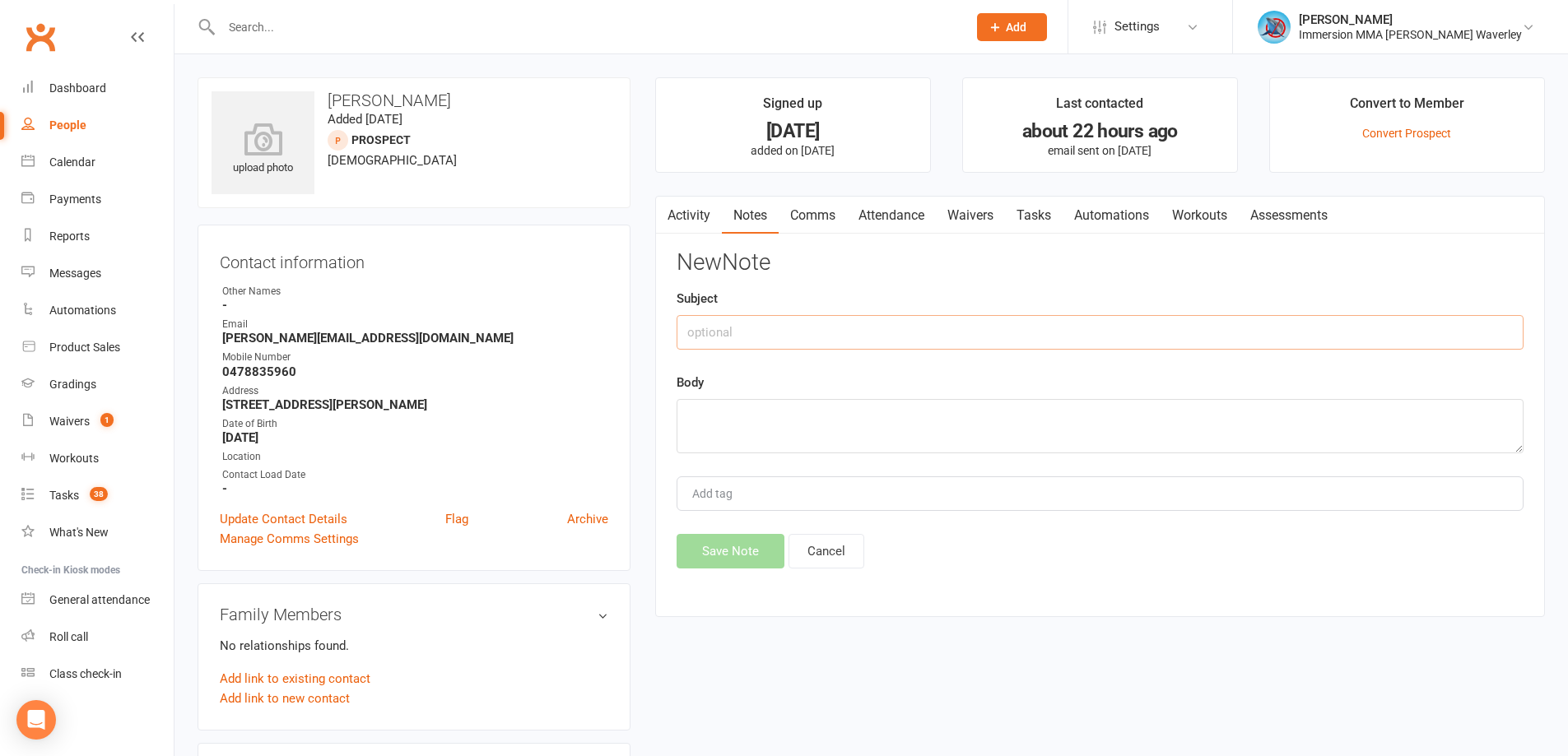
click at [793, 337] on input "text" at bounding box center [1100, 332] width 847 height 34
paste input "Trial Followup#7"
type input "Trial Followup#8"
type textarea "lmtc"
click at [746, 571] on div "Activity Notes Comms Attendance Waivers Tasks Automations Workouts Assessments …" at bounding box center [1100, 407] width 890 height 422
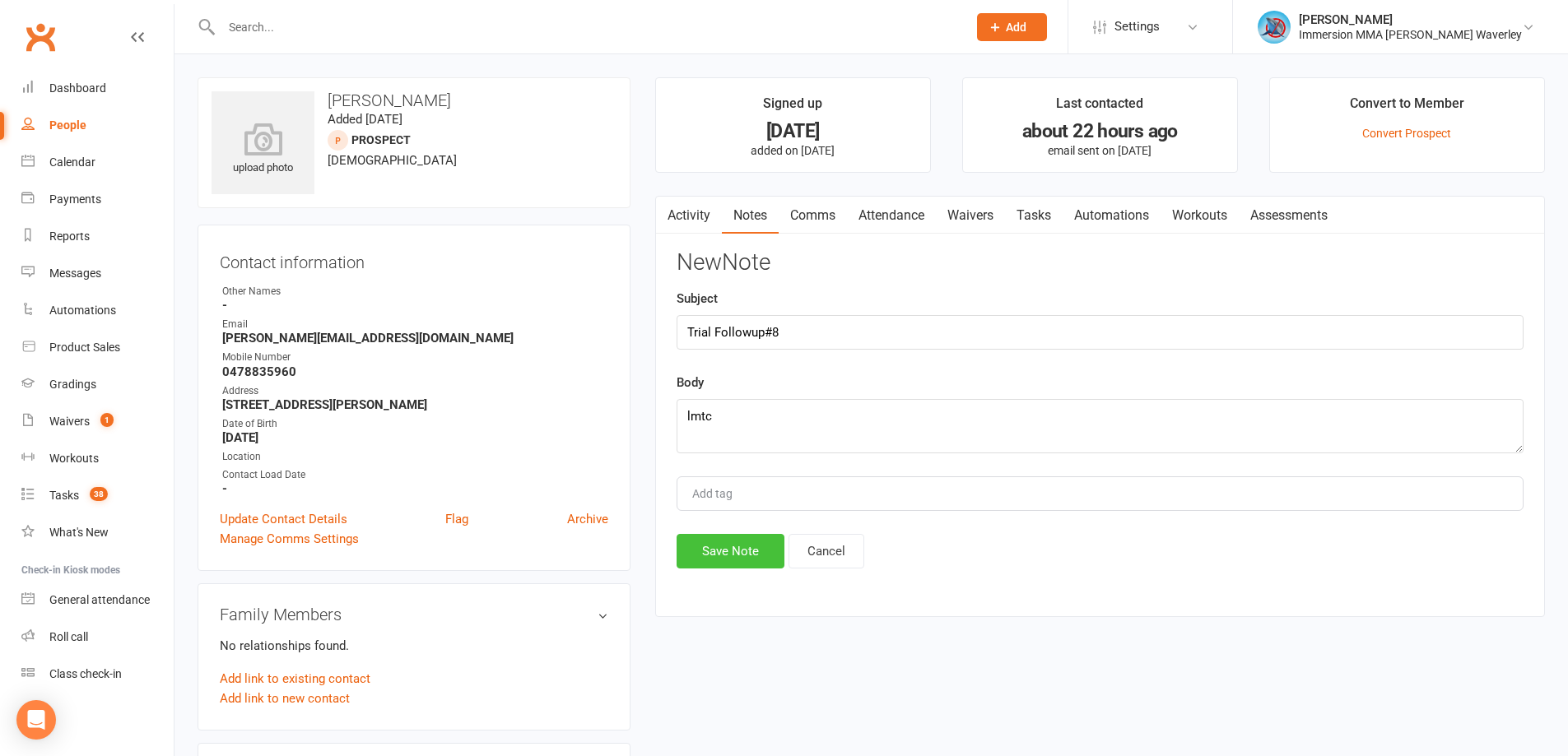
click at [736, 565] on button "Save Note" at bounding box center [731, 551] width 108 height 34
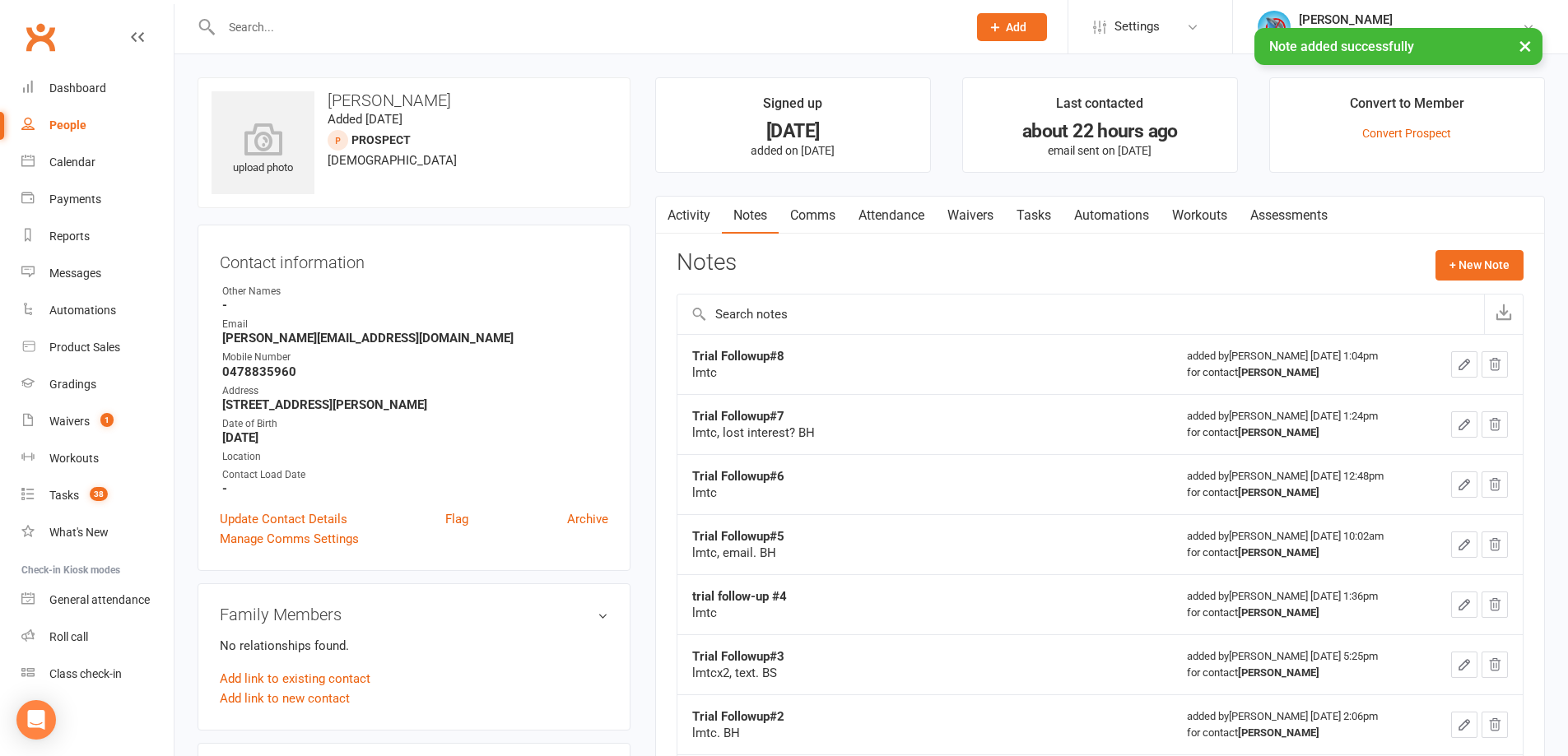
click at [1033, 214] on link "Tasks" at bounding box center [1033, 215] width 57 height 38
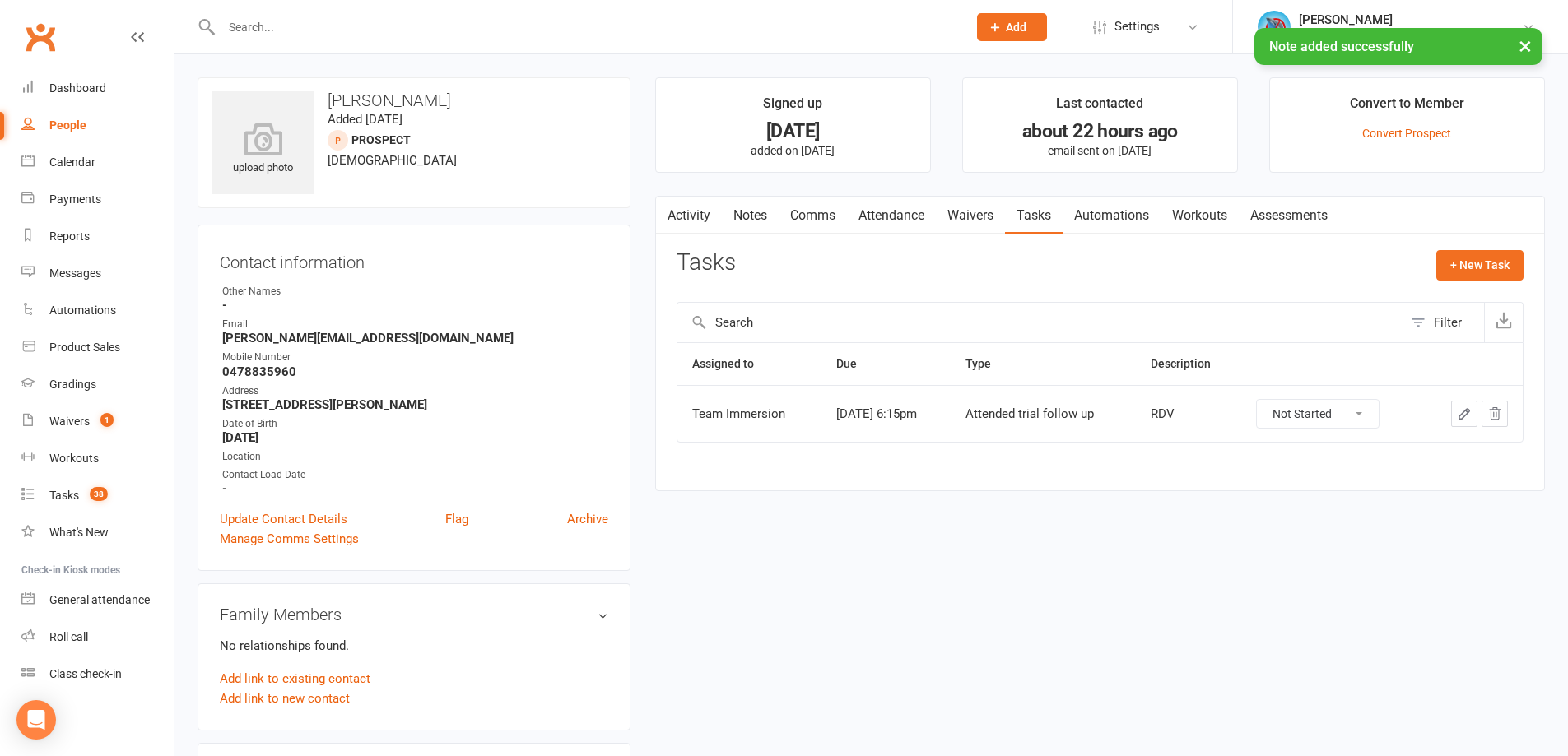
click at [1468, 412] on icon "button" at bounding box center [1464, 413] width 15 height 15
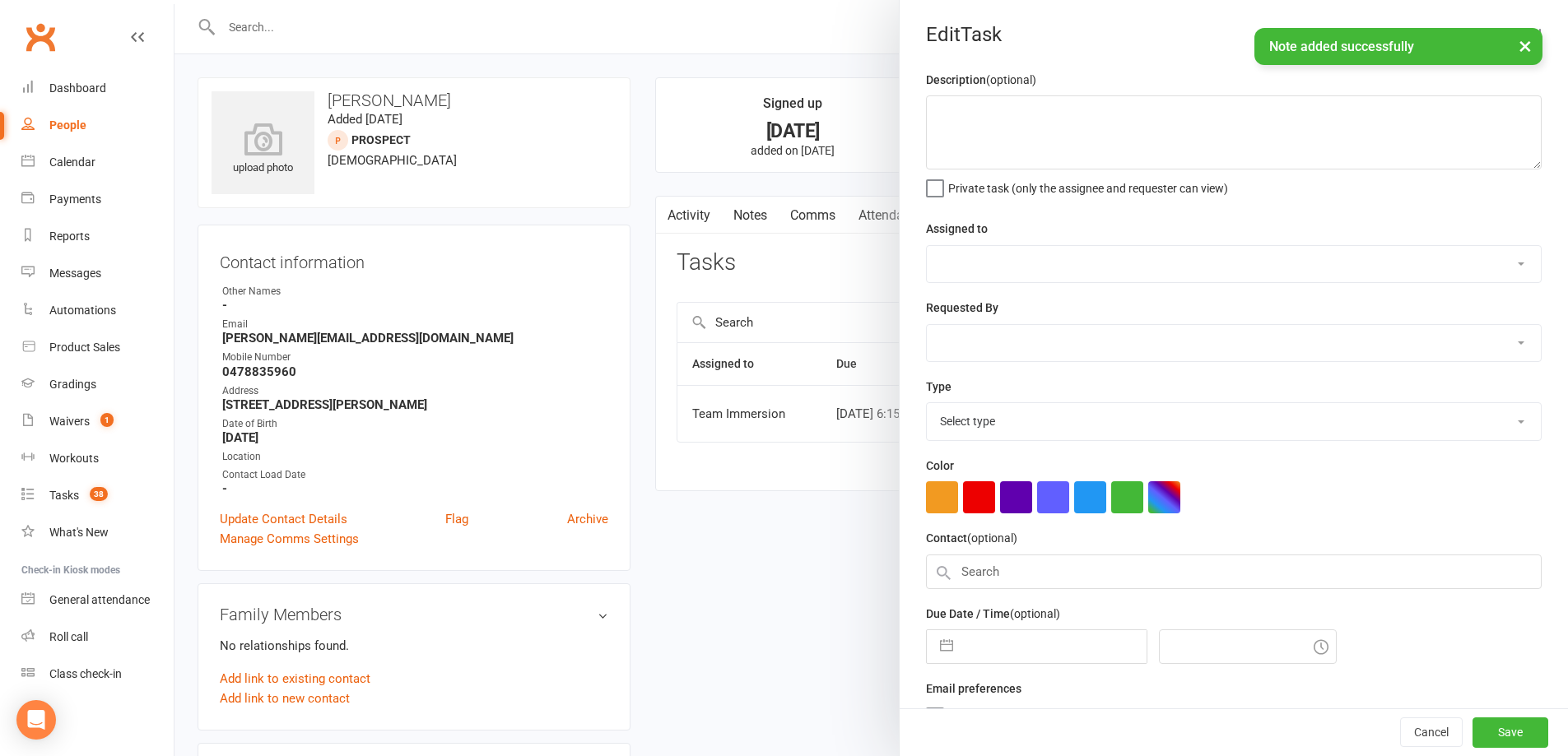
type textarea "RDV"
select select "48837"
type input "[DATE]"
type input "6:15pm"
select select "27313"
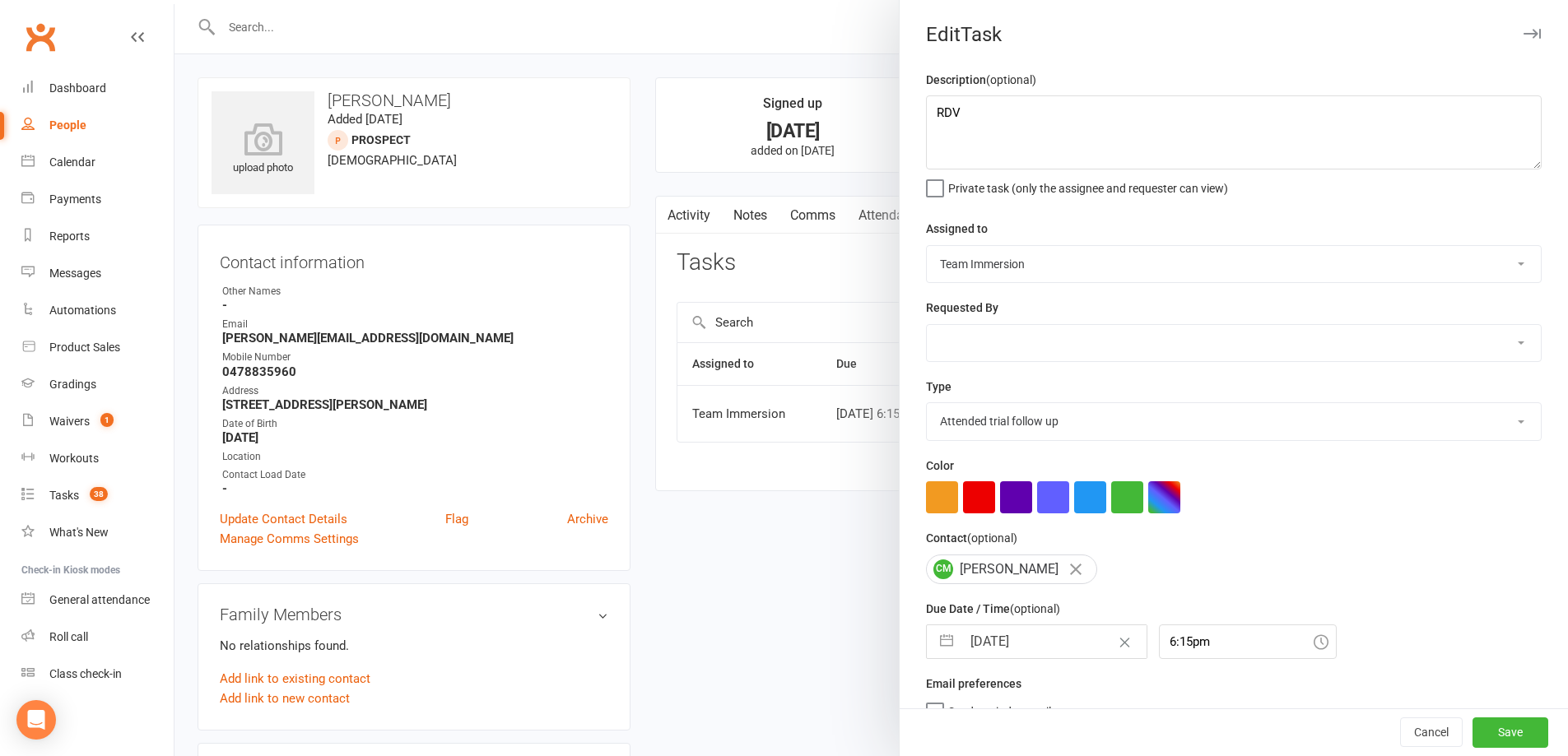
click at [991, 659] on div "[DATE] Navigate forward to interact with the calendar and select a date. Press …" at bounding box center [1037, 642] width 221 height 34
click at [1012, 640] on input "[DATE]" at bounding box center [1054, 642] width 185 height 33
select select "6"
select select "2025"
select select "7"
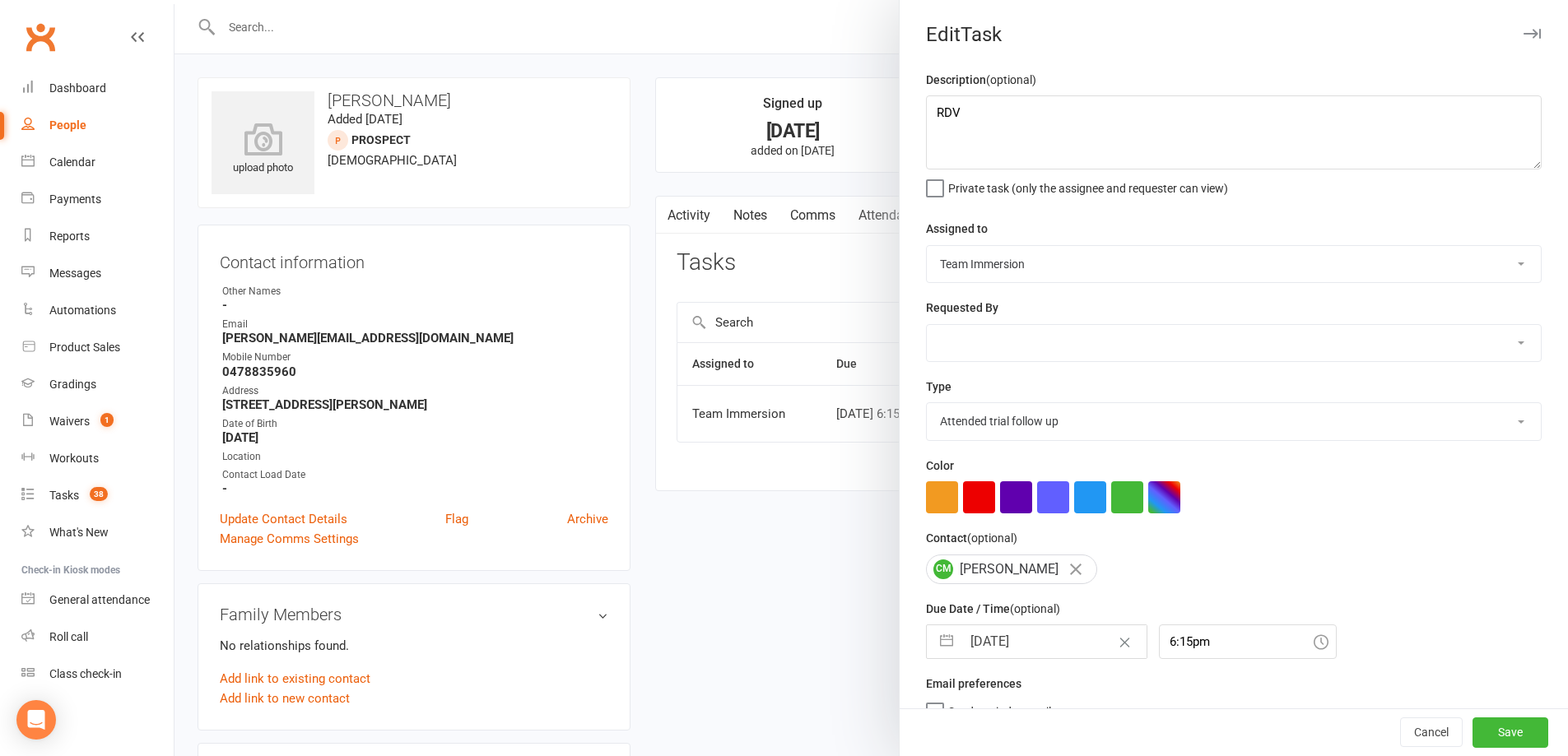
select select "2025"
select select "8"
select select "2025"
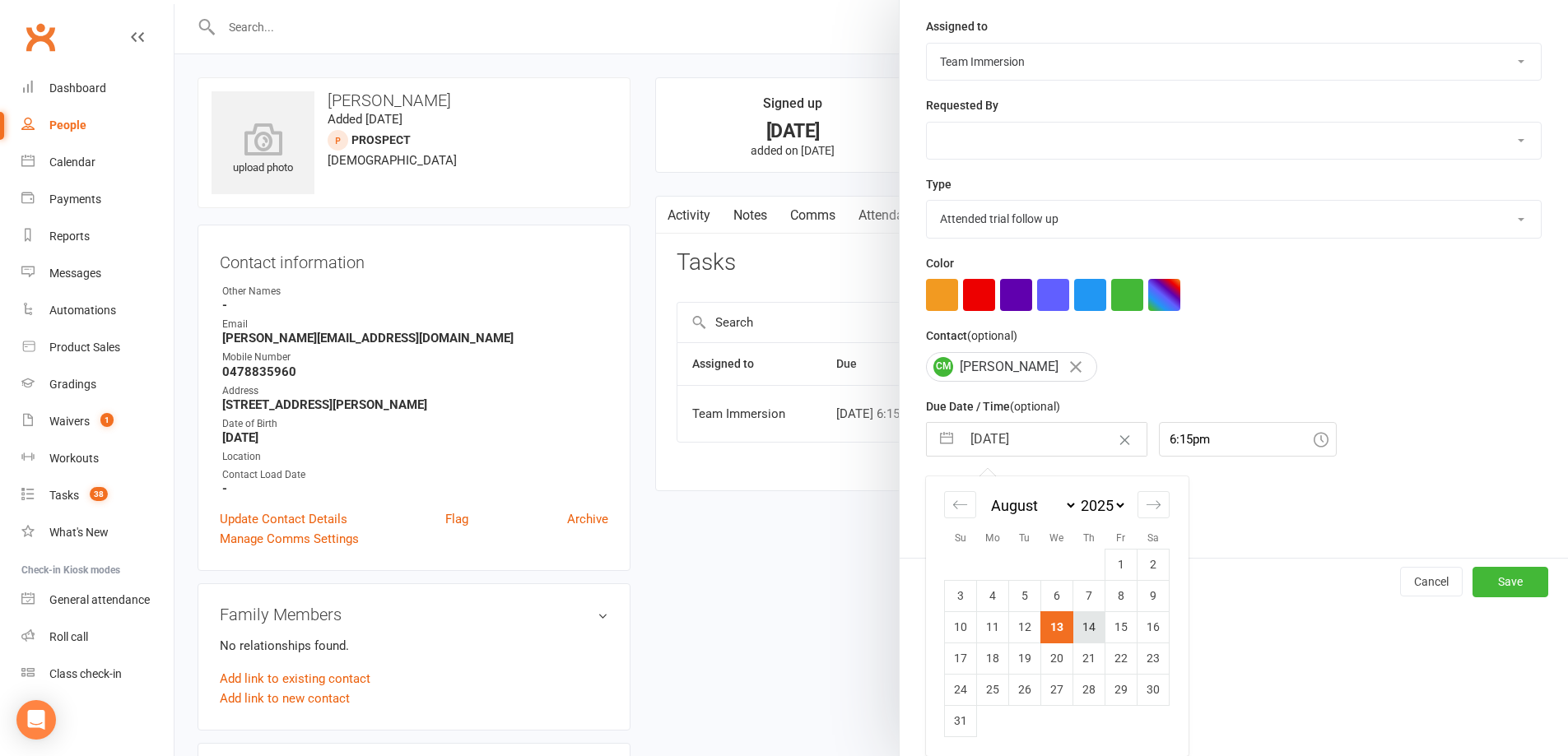
click at [1083, 624] on td "14" at bounding box center [1089, 627] width 32 height 32
type input "[DATE]"
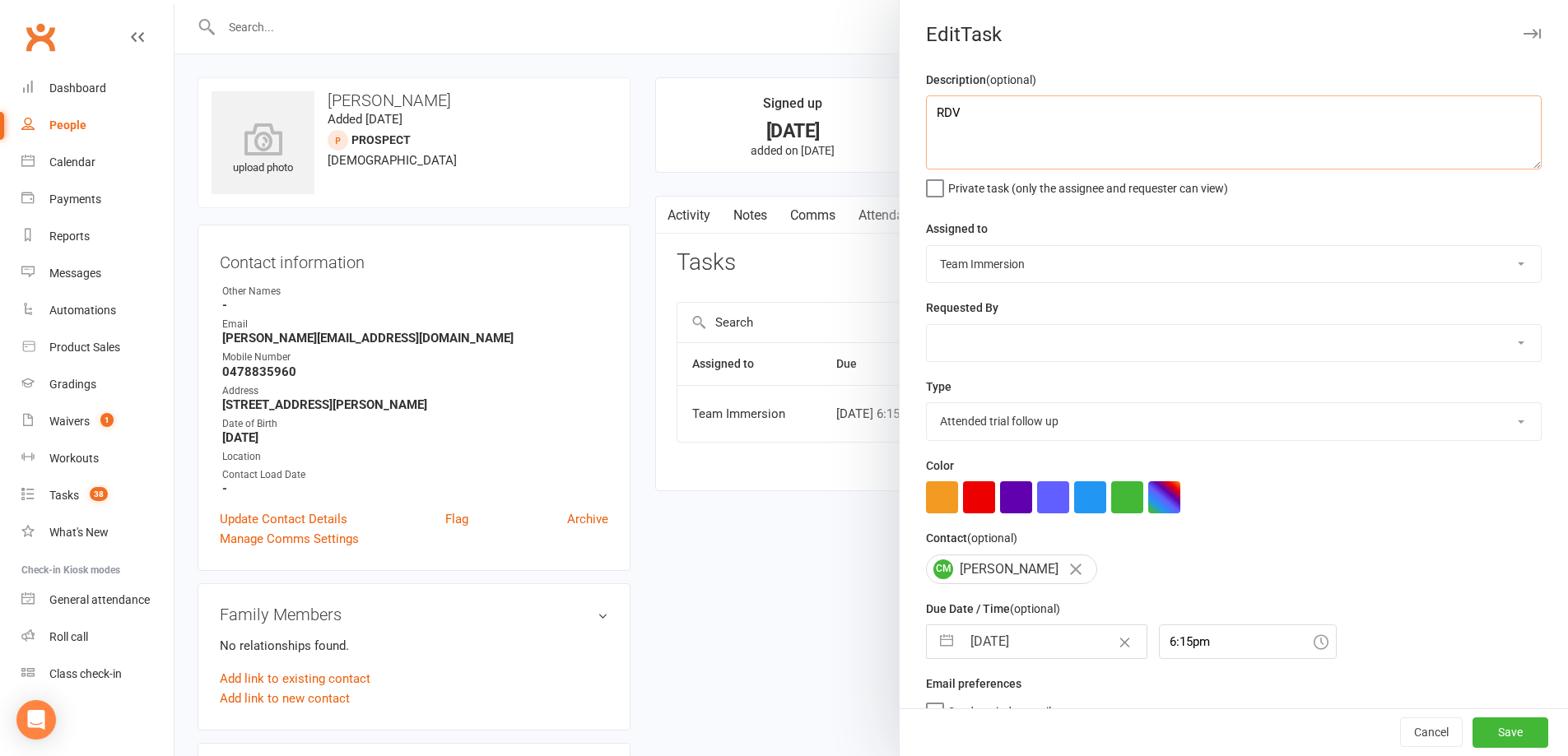
click at [1140, 103] on textarea "RDV" at bounding box center [1234, 132] width 616 height 74
type textarea "RDV - HYGU"
click at [1495, 724] on button "Save" at bounding box center [1510, 733] width 76 height 30
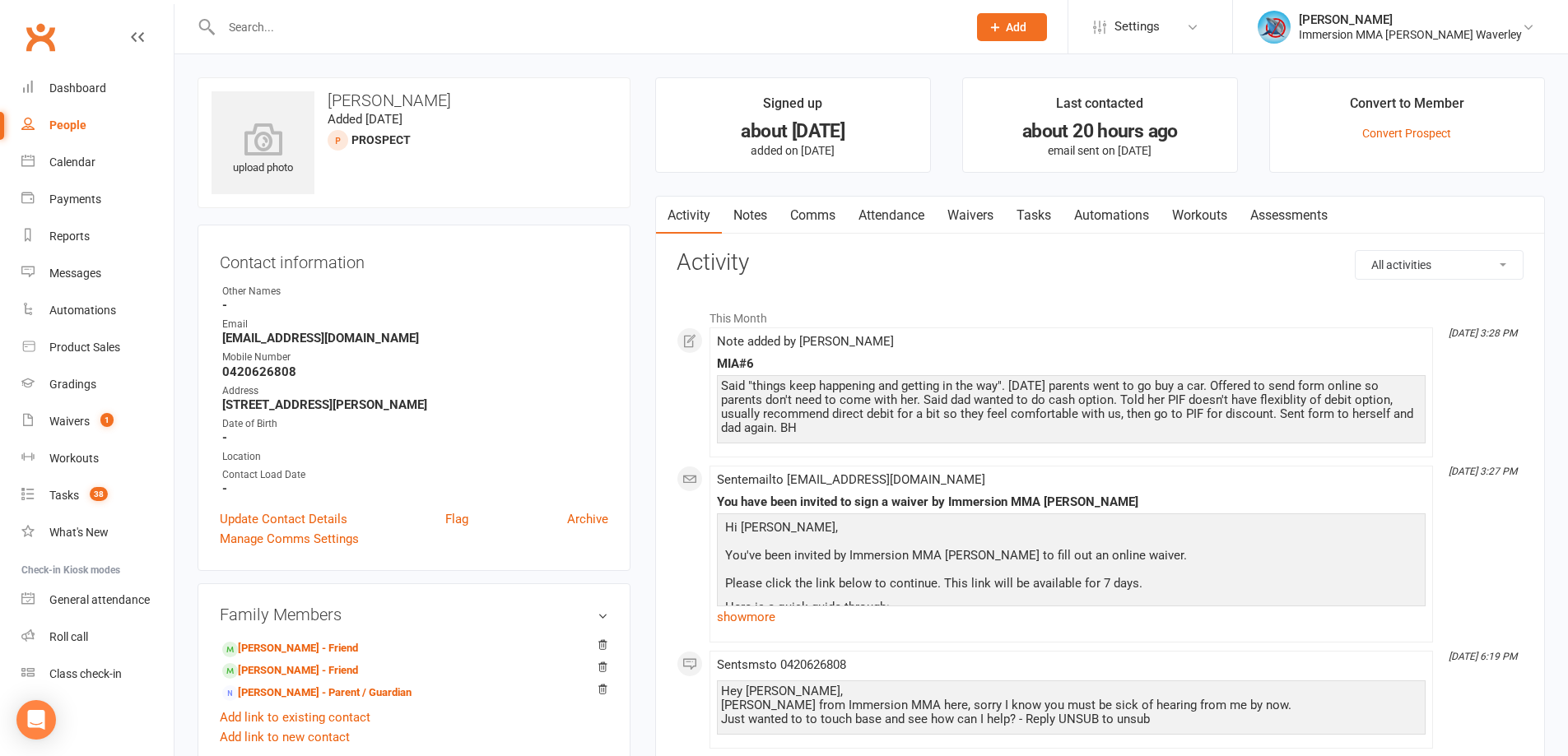
click at [763, 209] on link "Notes" at bounding box center [750, 215] width 56 height 38
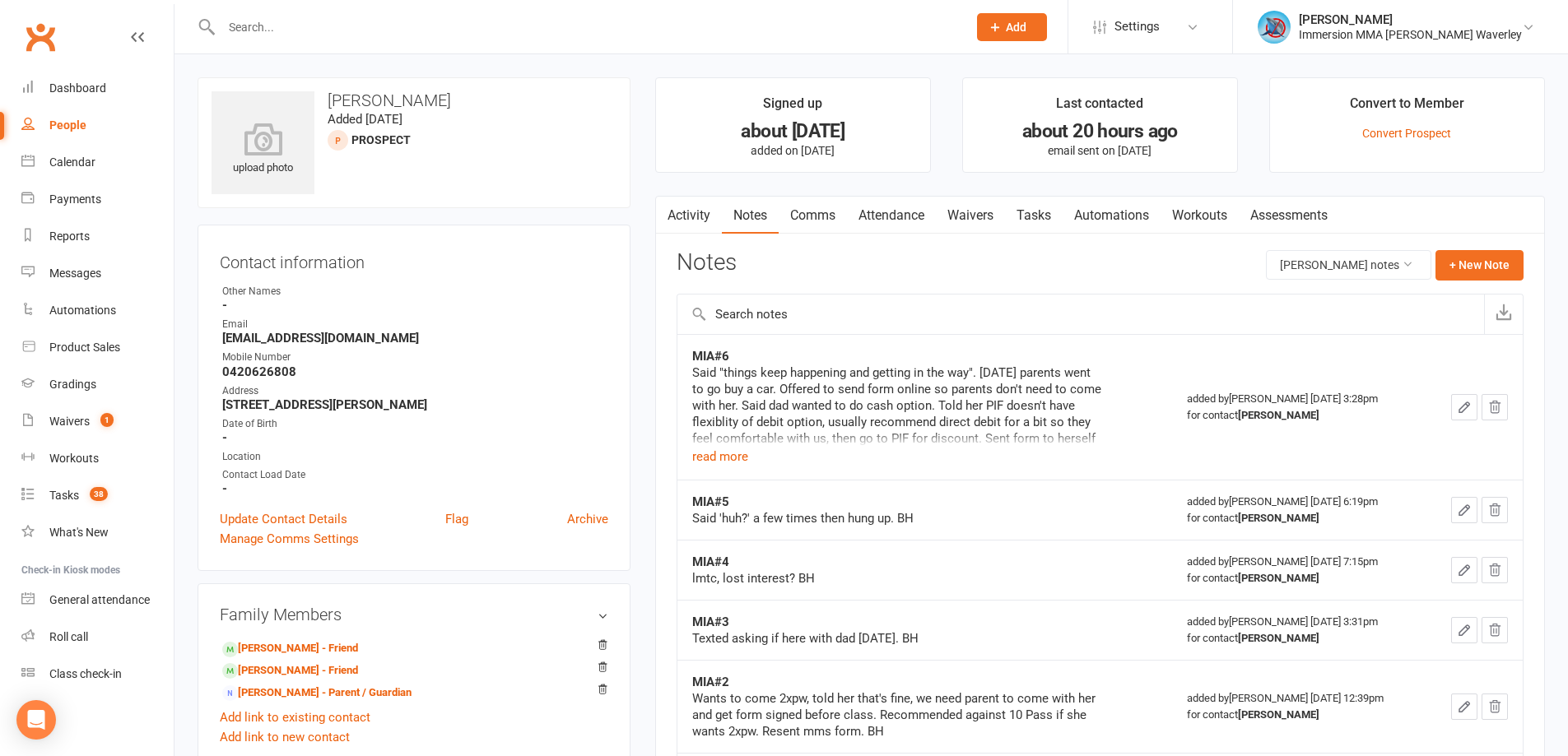
click at [1039, 207] on link "Tasks" at bounding box center [1033, 215] width 57 height 38
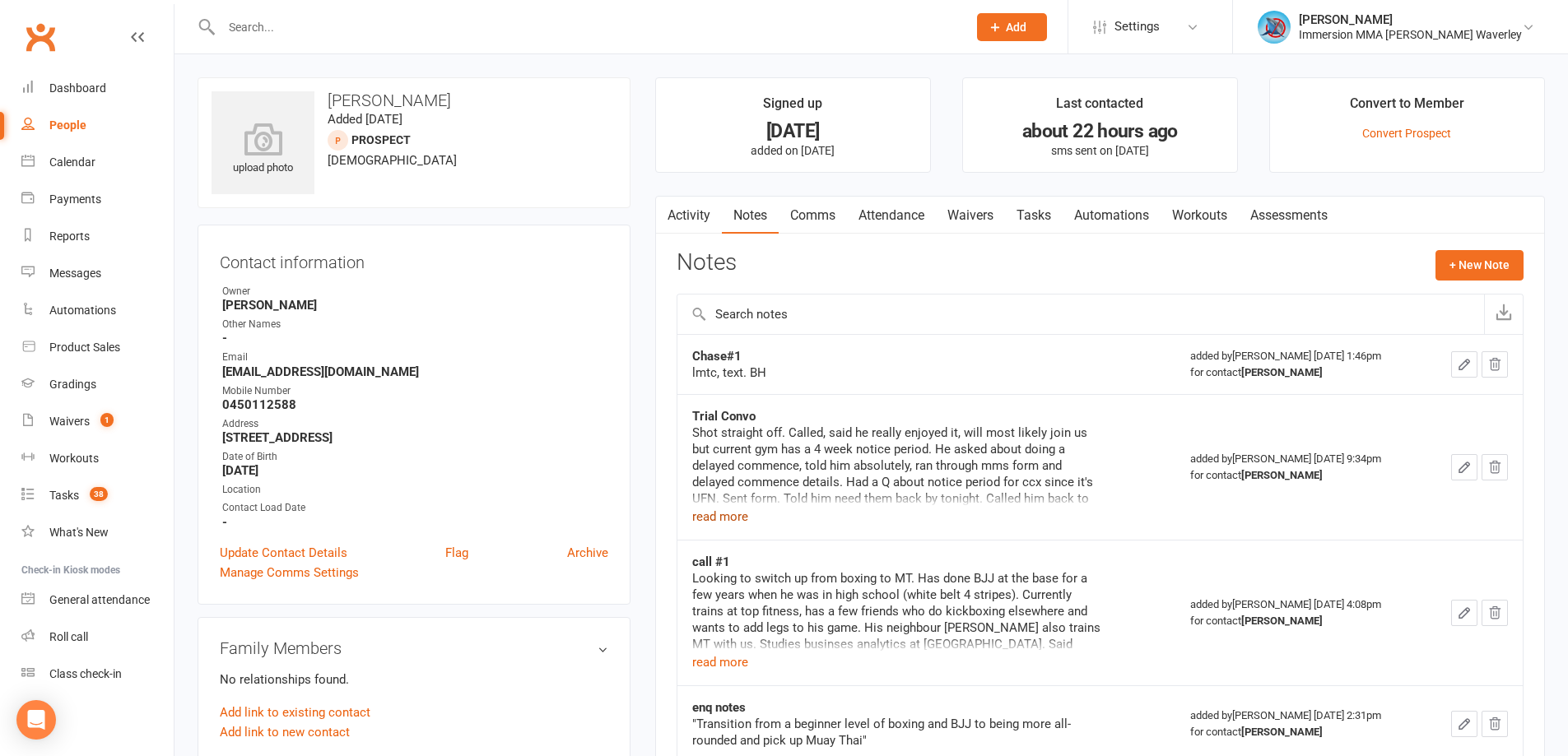
click at [742, 515] on button "read more" at bounding box center [720, 516] width 56 height 20
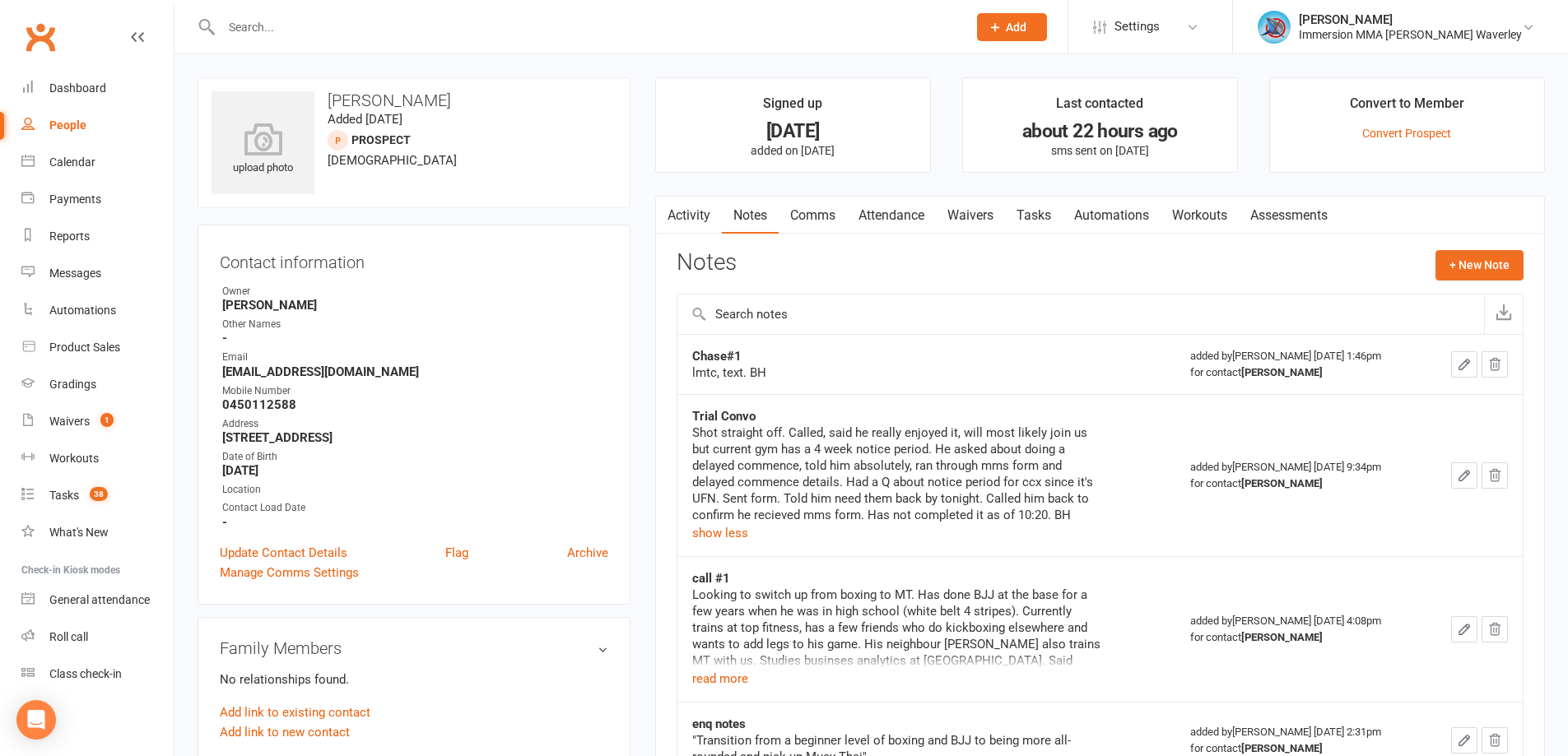
click at [727, 352] on strong "Chase#1" at bounding box center [717, 355] width 50 height 15
copy strong "Chase#1"
click at [1459, 249] on div "Activity Notes Comms Attendance Waivers Tasks Automations Workouts Assessments …" at bounding box center [1100, 512] width 890 height 632
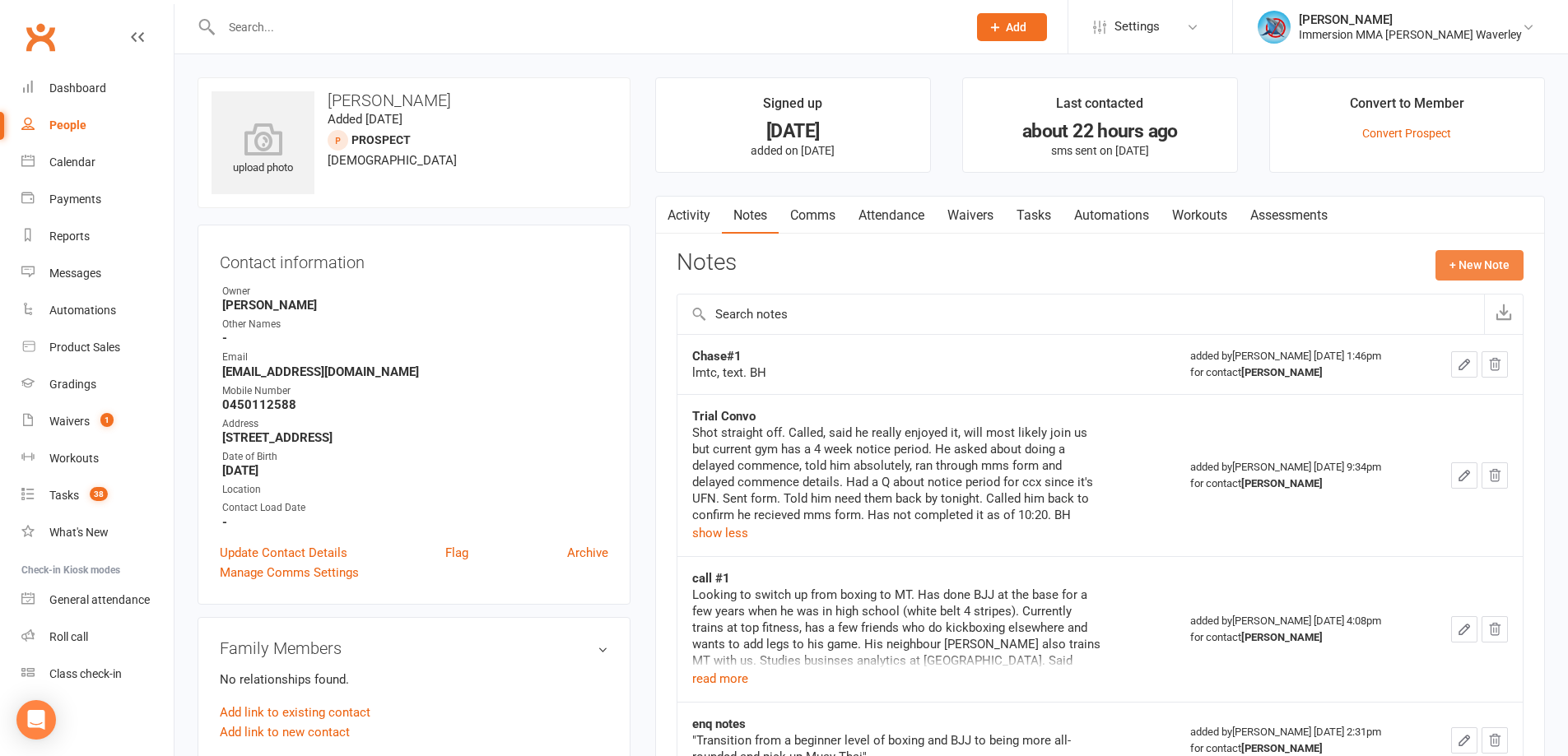
click at [1477, 256] on button "+ New Note" at bounding box center [1479, 265] width 88 height 30
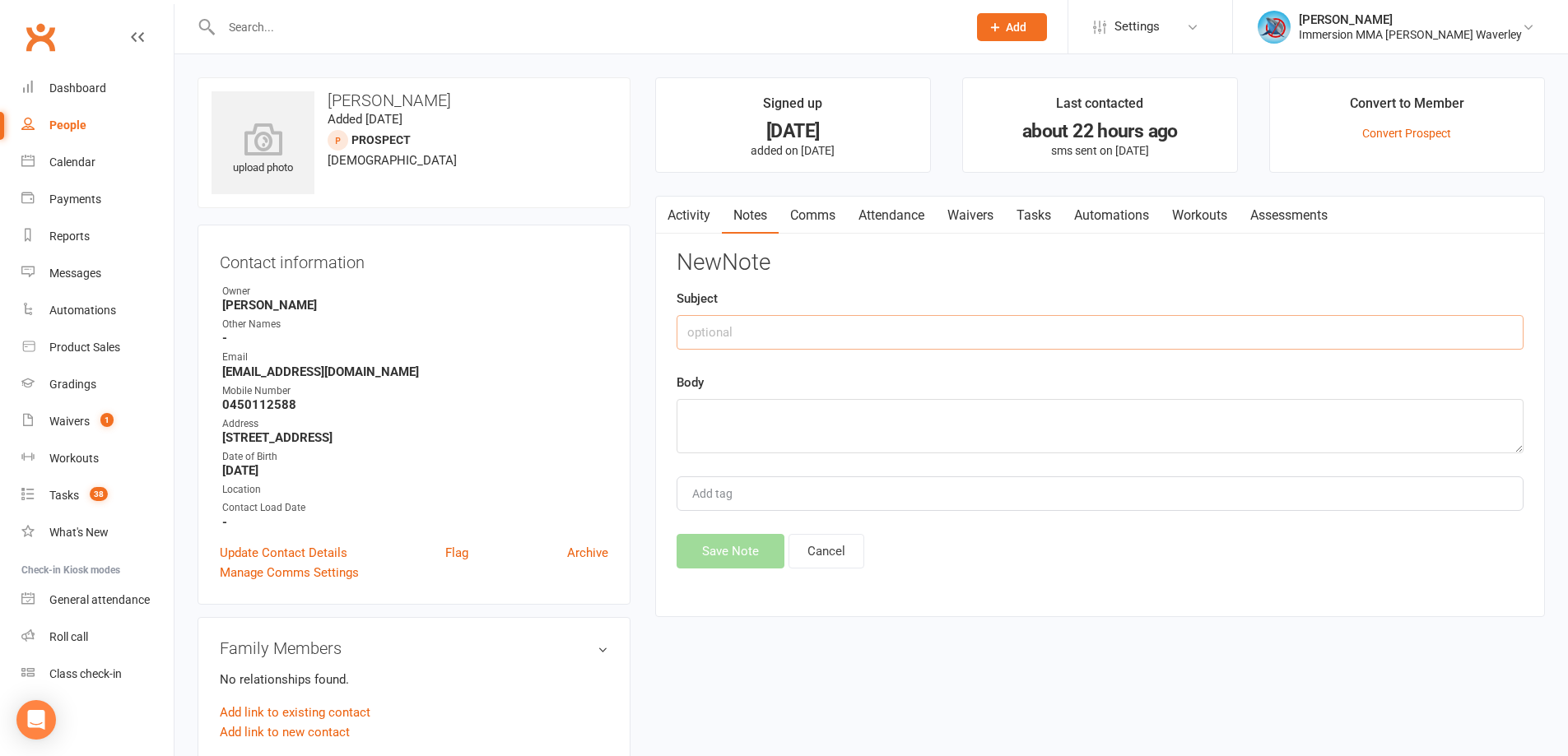
click at [776, 343] on input "text" at bounding box center [1100, 332] width 847 height 34
paste input "Chase#1"
type input "Chase#2"
type textarea "lmtc"
click at [723, 554] on button "Save Note" at bounding box center [731, 551] width 108 height 34
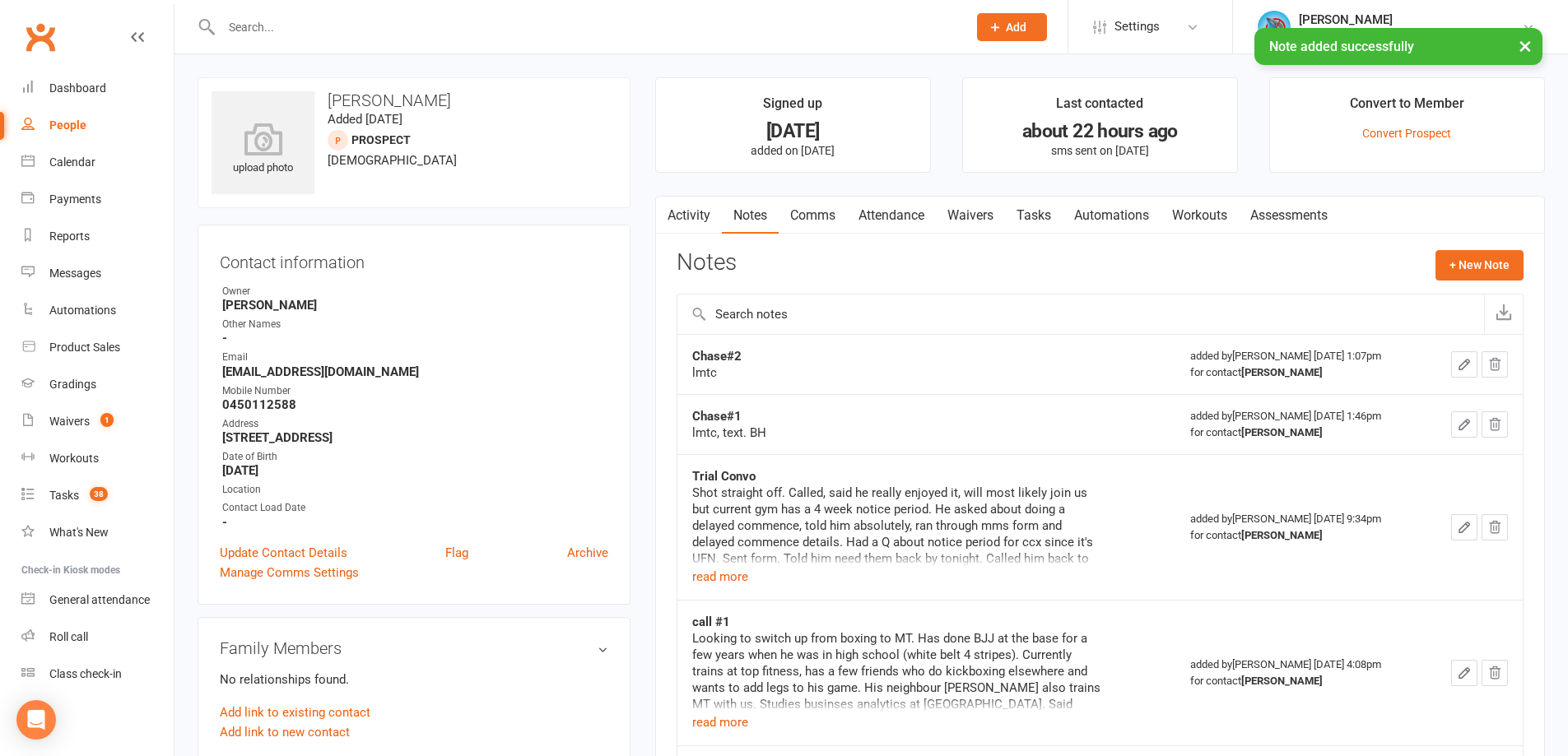
click at [1038, 208] on link "Tasks" at bounding box center [1033, 215] width 57 height 38
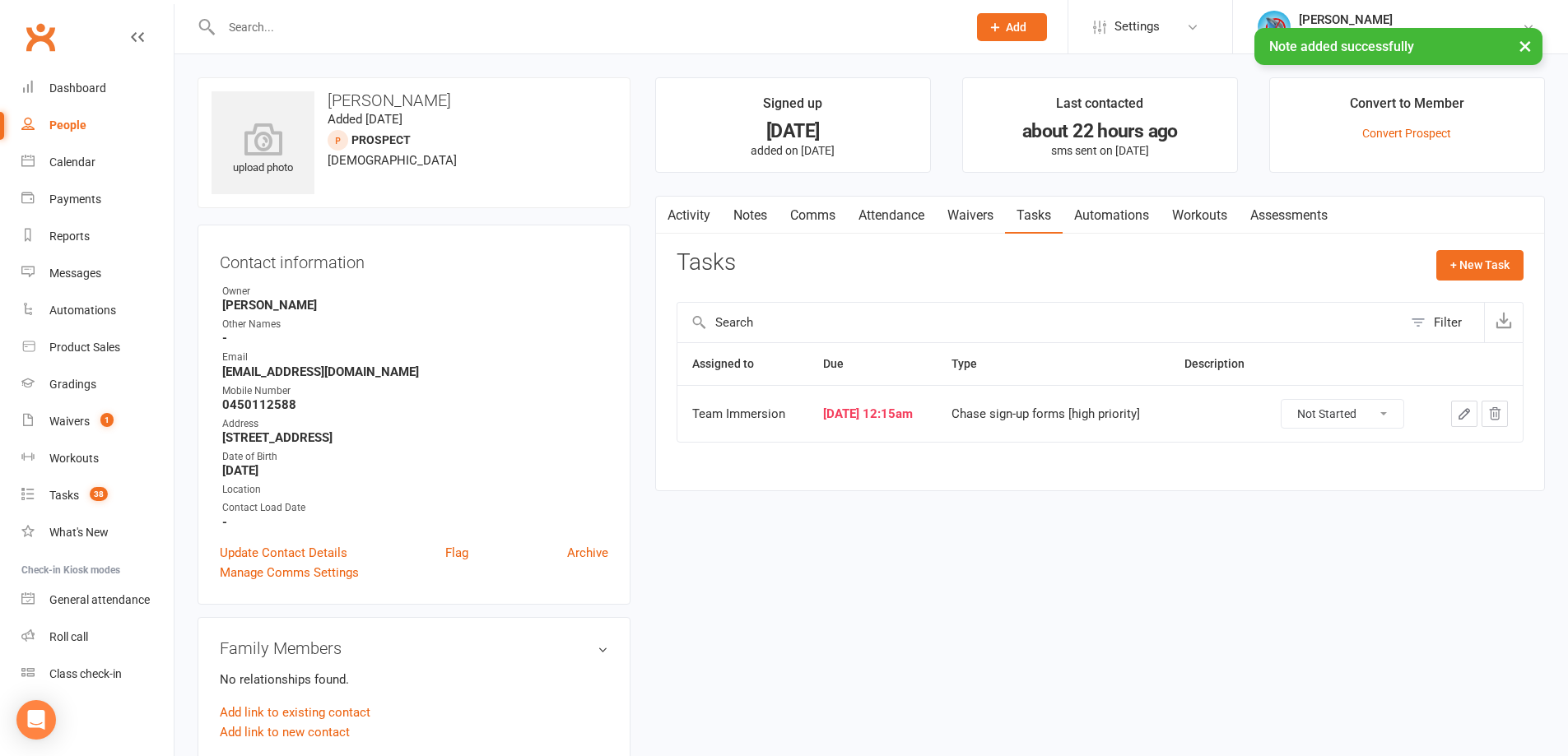
click at [1469, 413] on icon "button" at bounding box center [1465, 414] width 10 height 10
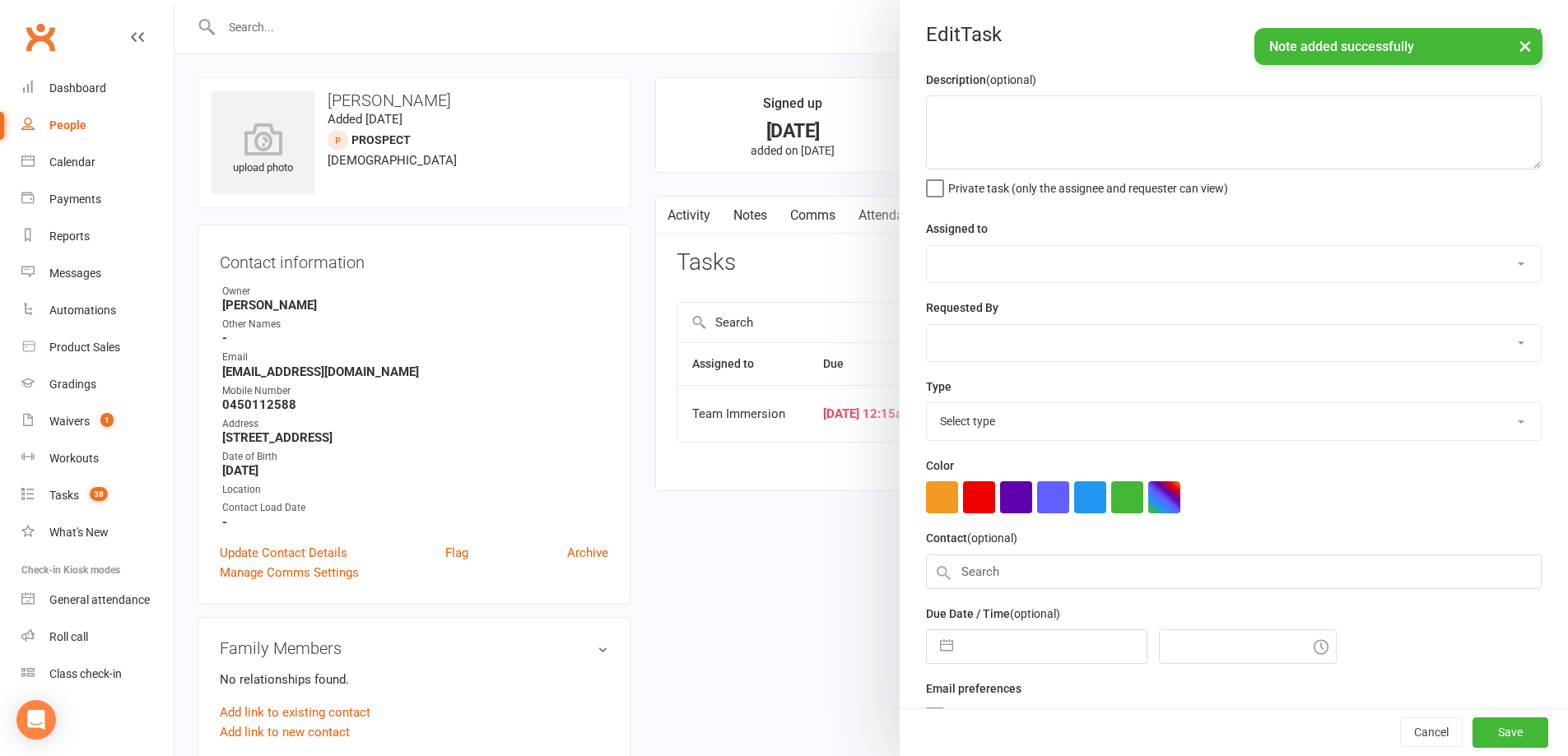
select select "48837"
type input "[DATE]"
type input "12:15am"
select select "27319"
select select "6"
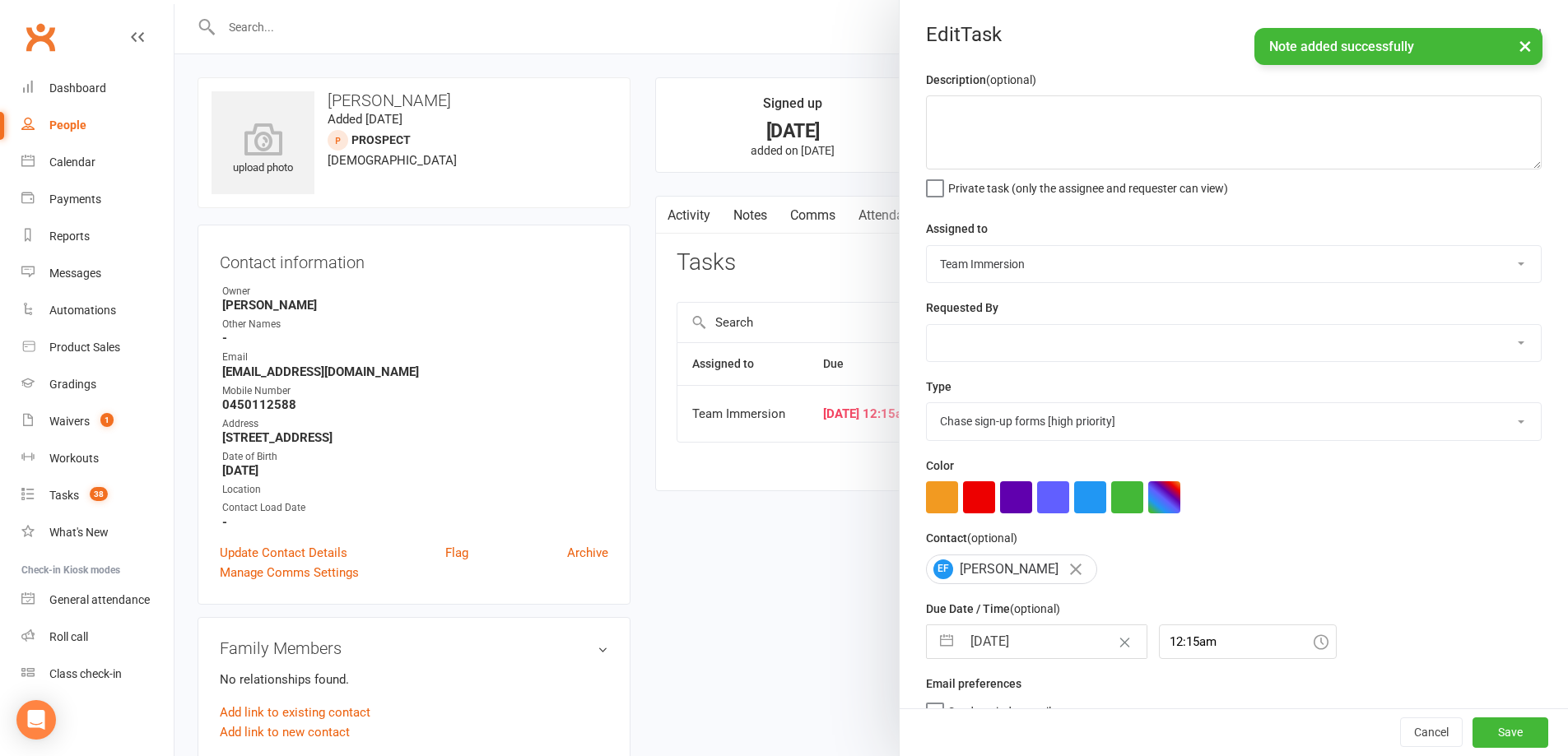
select select "2025"
select select "7"
select select "2025"
select select "8"
select select "2025"
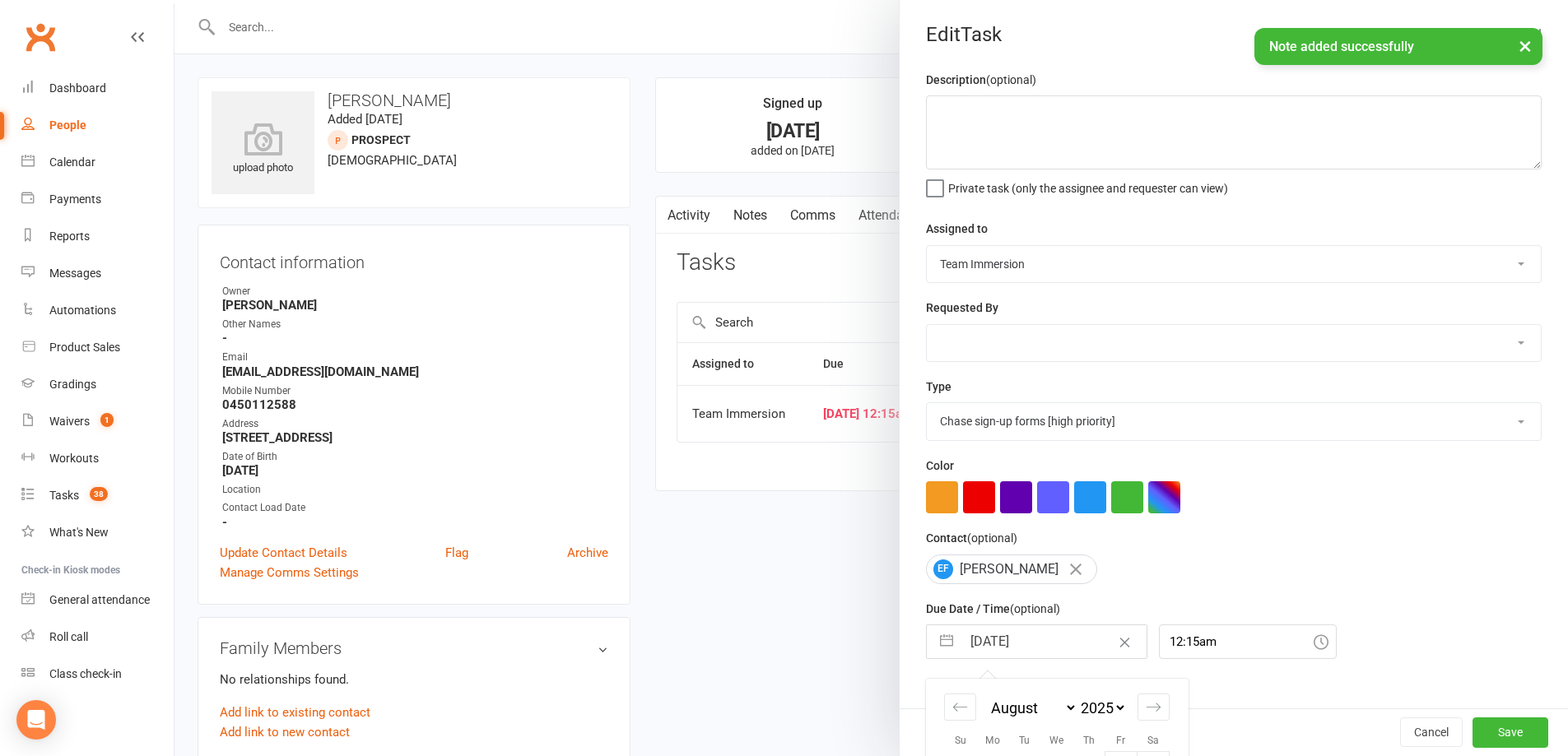
click at [969, 647] on input "[DATE]" at bounding box center [1054, 642] width 185 height 33
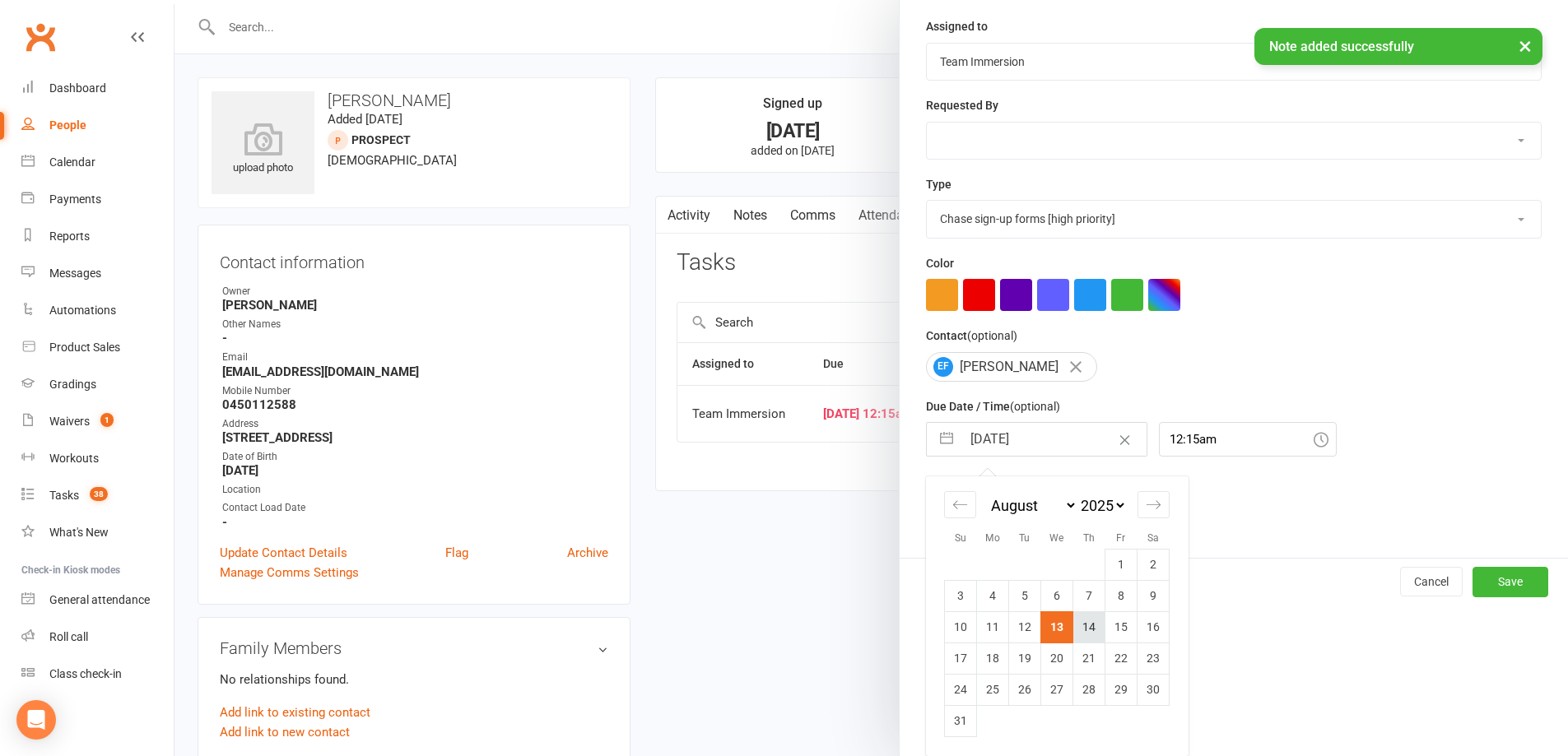
click at [1089, 633] on td "14" at bounding box center [1089, 627] width 32 height 32
type input "[DATE]"
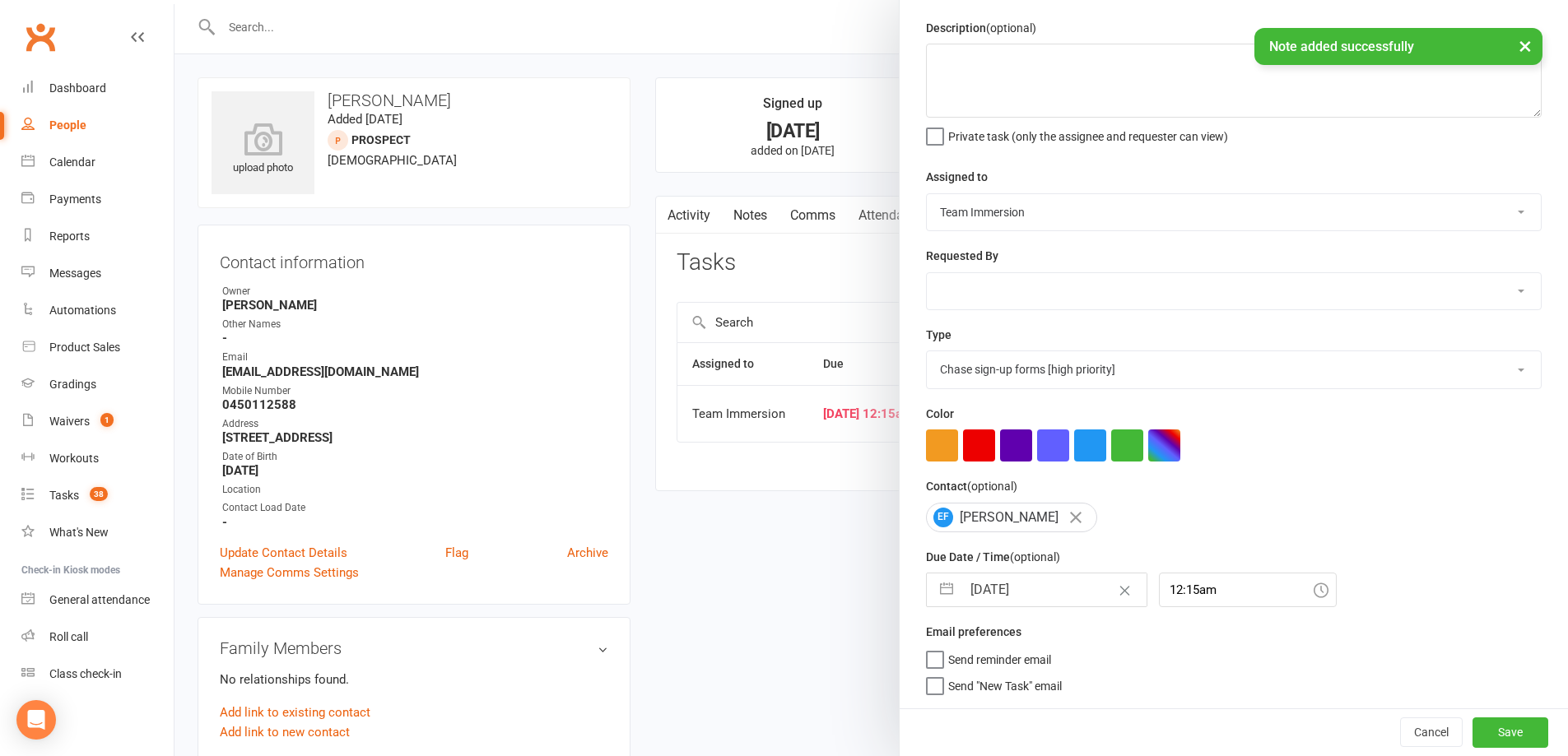
scroll to position [58, 0]
click at [1472, 721] on button "Save" at bounding box center [1510, 732] width 76 height 30
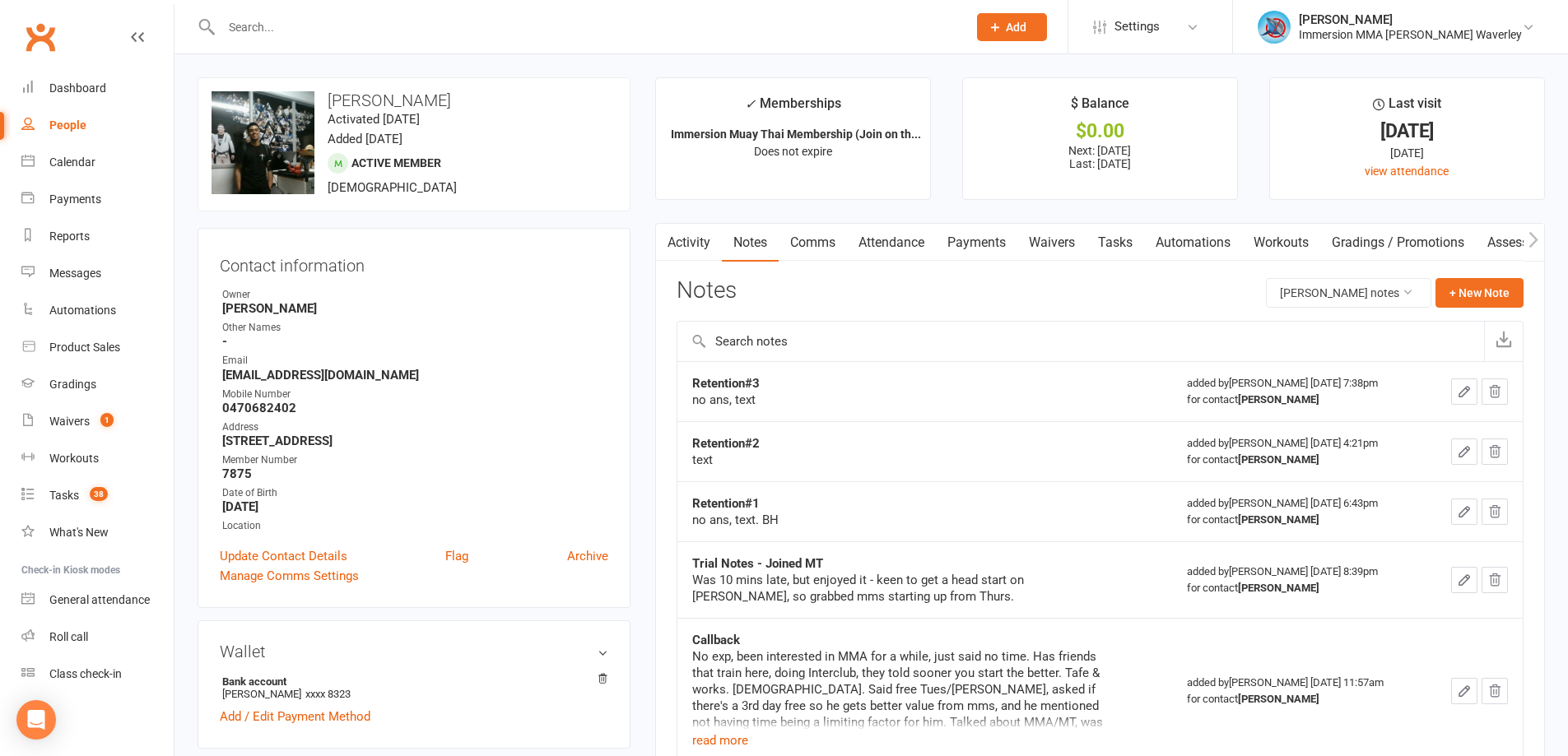
click at [705, 241] on link "Activity" at bounding box center [689, 243] width 66 height 38
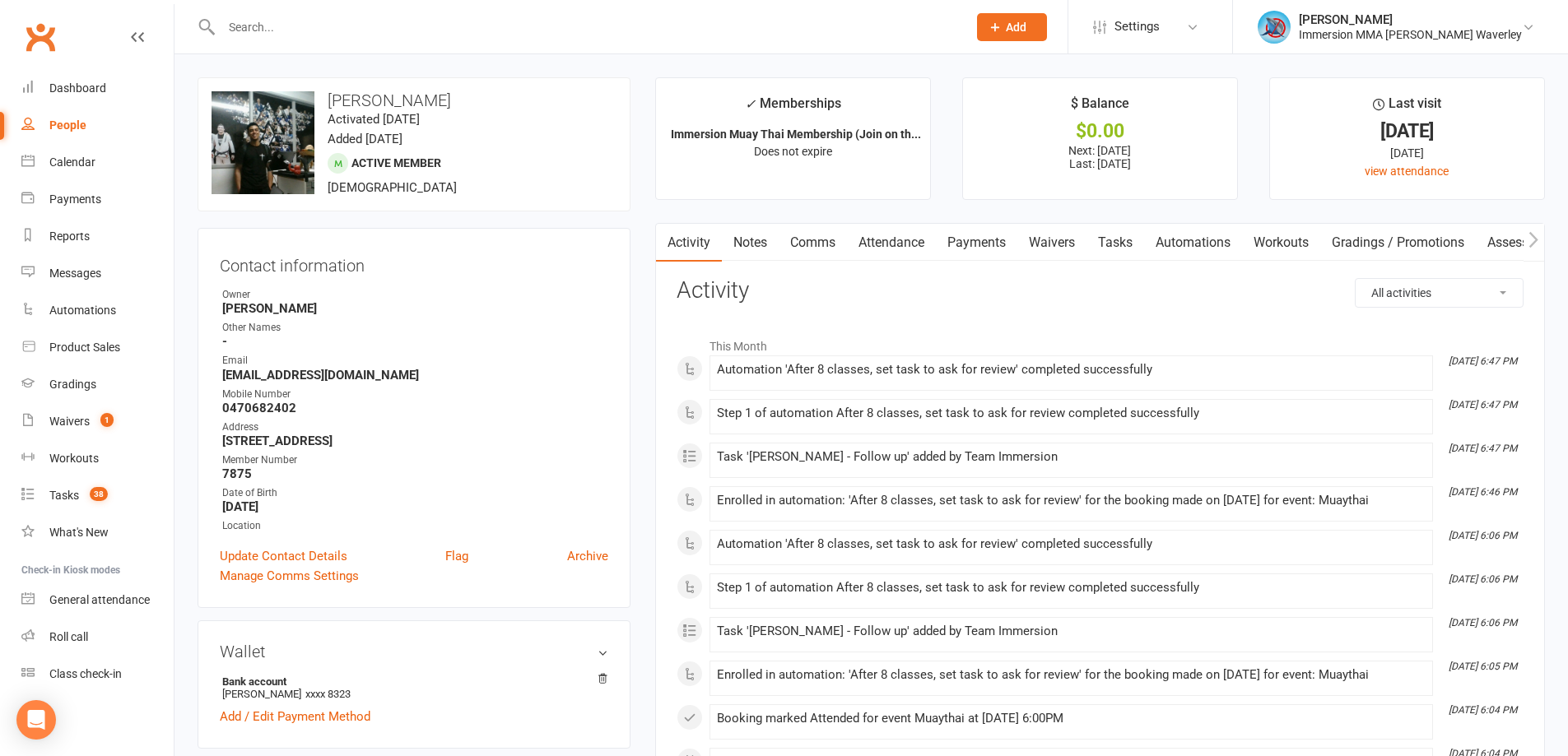
click at [778, 244] on link "Notes" at bounding box center [750, 243] width 56 height 38
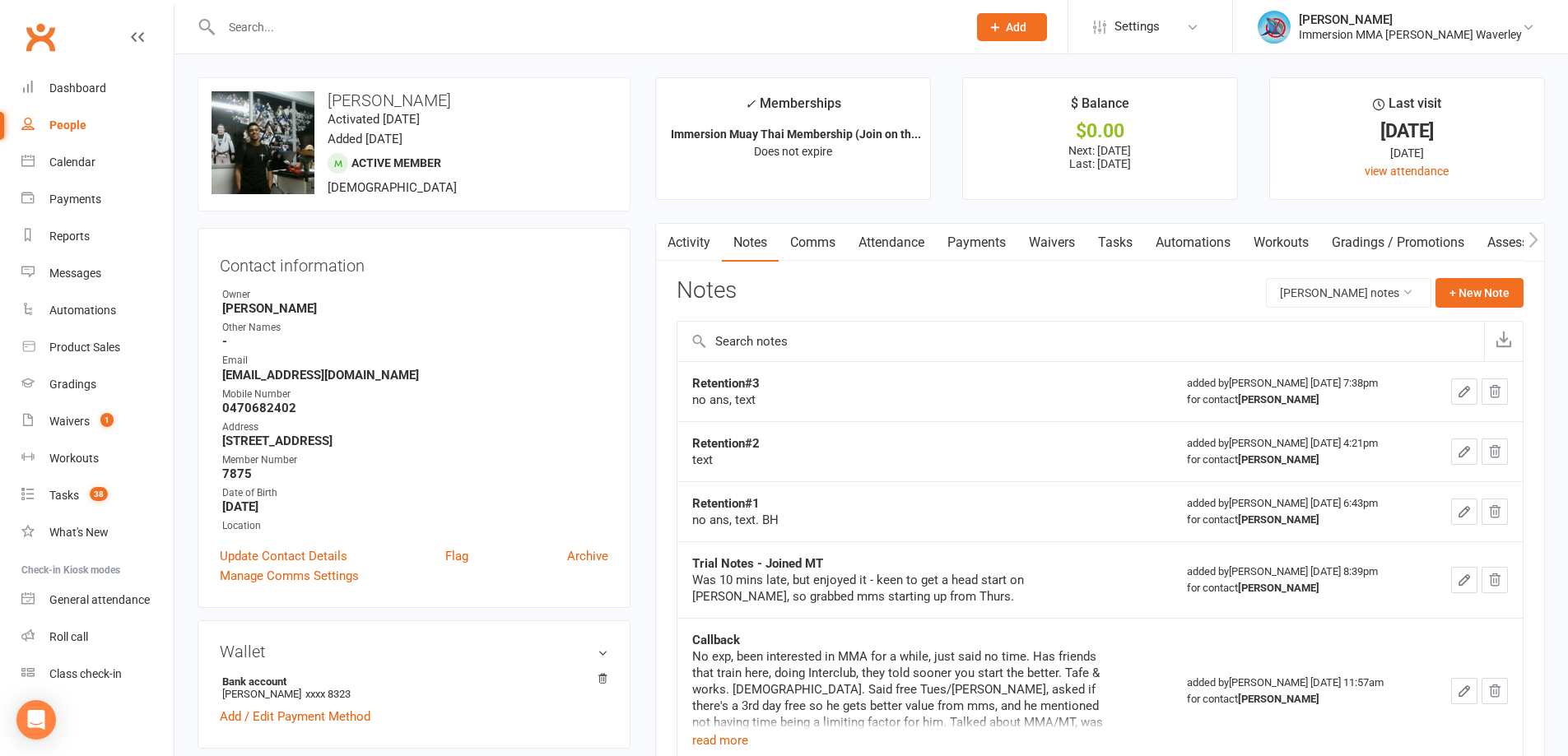
click at [791, 226] on link "Comms" at bounding box center [813, 243] width 68 height 38
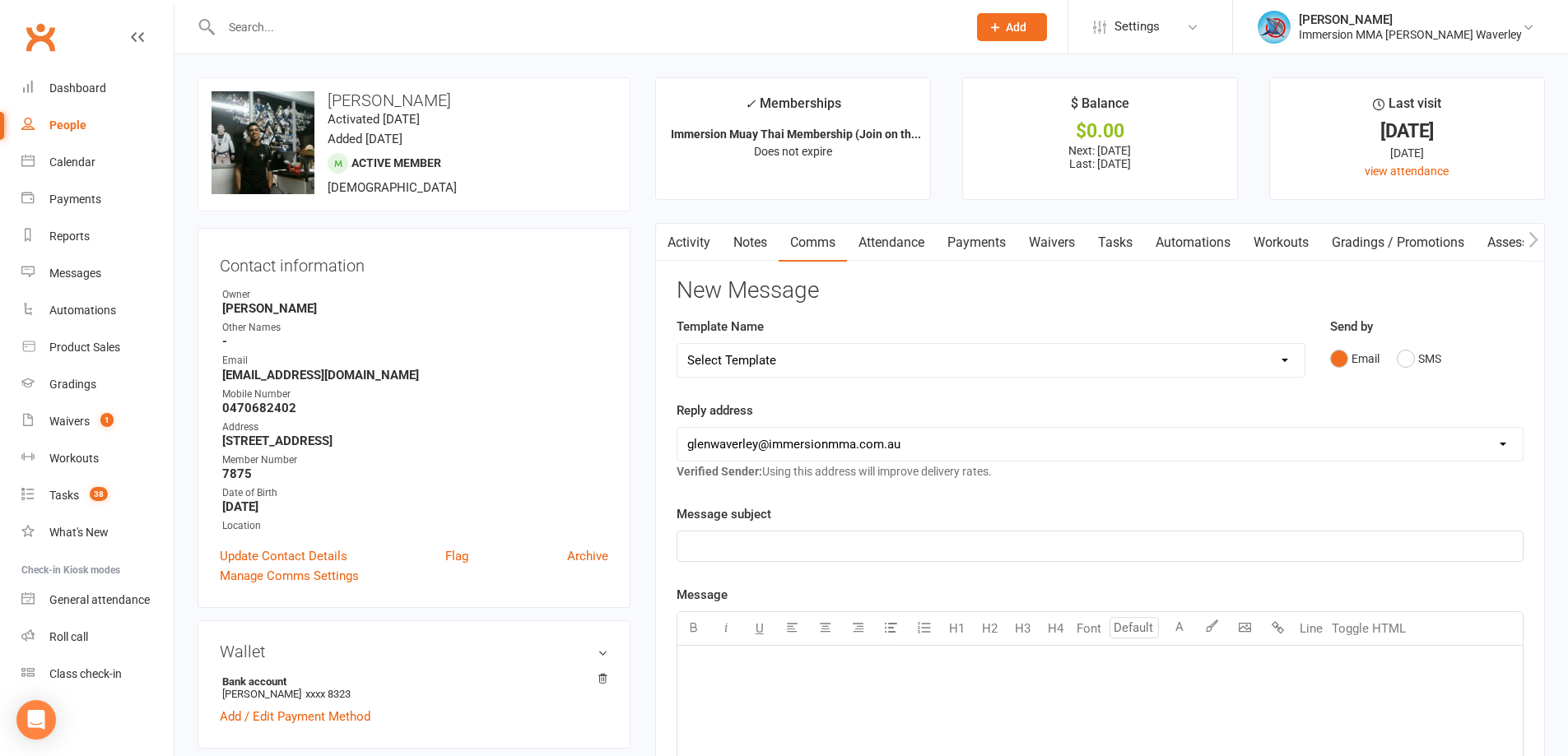
click at [762, 369] on select "Select Template [Email] Adult Appt Confirmation Email [SMS] Booking Confirmatio…" at bounding box center [991, 360] width 627 height 33
select select "5"
click at [678, 344] on select "Select Template [Email] Adult Appt Confirmation Email [SMS] Booking Confirmatio…" at bounding box center [991, 360] width 627 height 33
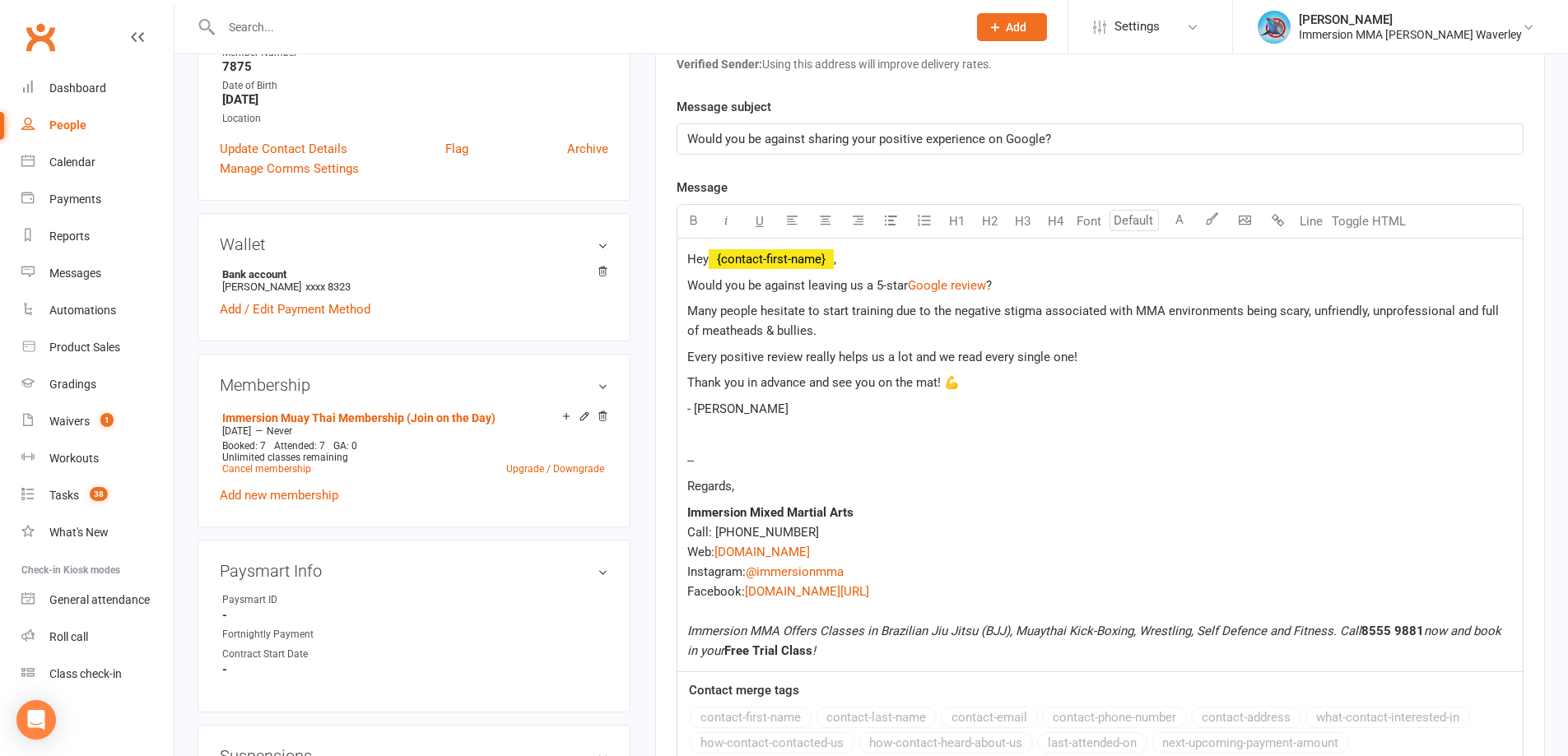
scroll to position [438, 0]
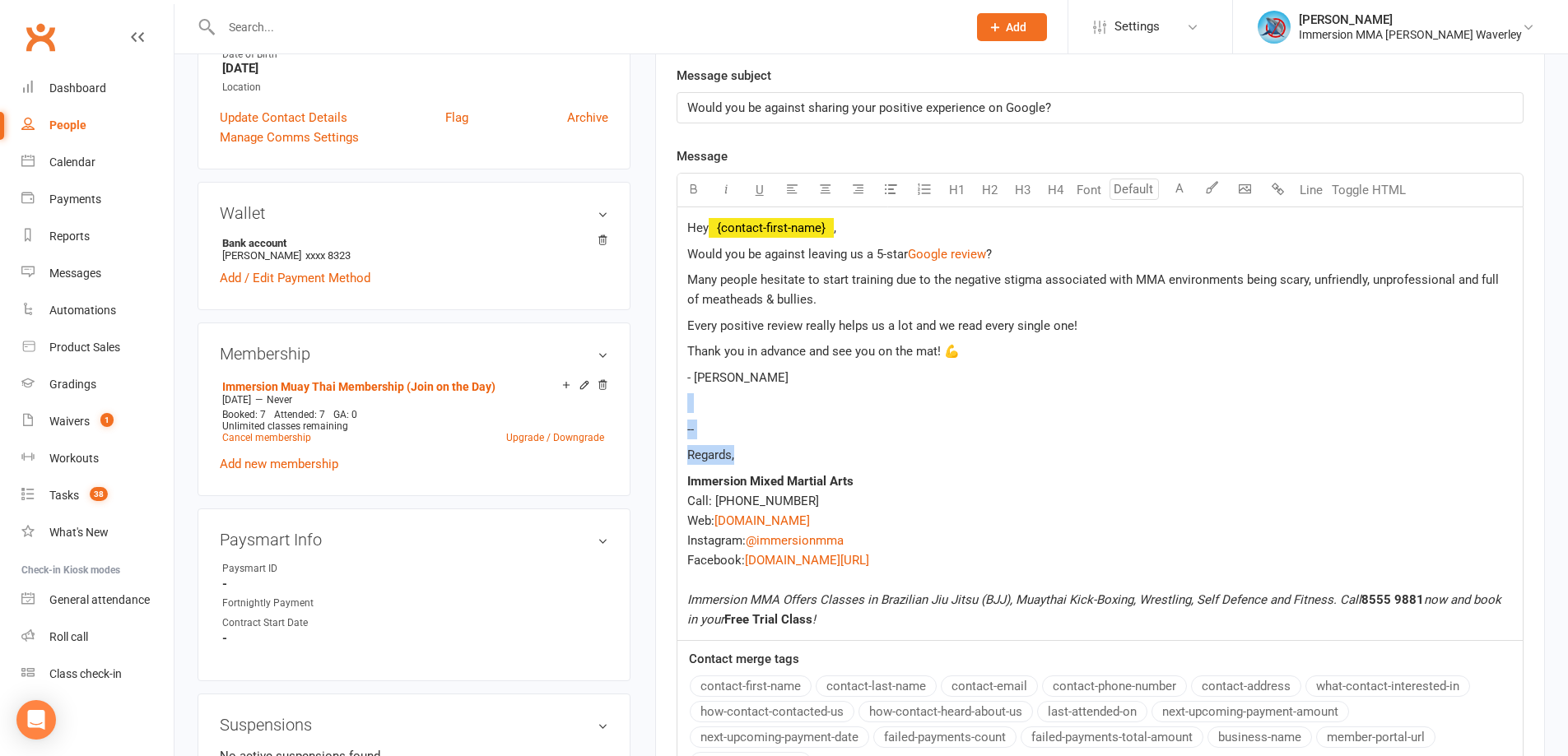
drag, startPoint x: 780, startPoint y: 448, endPoint x: 675, endPoint y: 392, distance: 119.0
click at [675, 392] on div "Activity Notes Comms Attendance Payments Waivers Tasks Automations Workouts Gra…" at bounding box center [1100, 364] width 890 height 1158
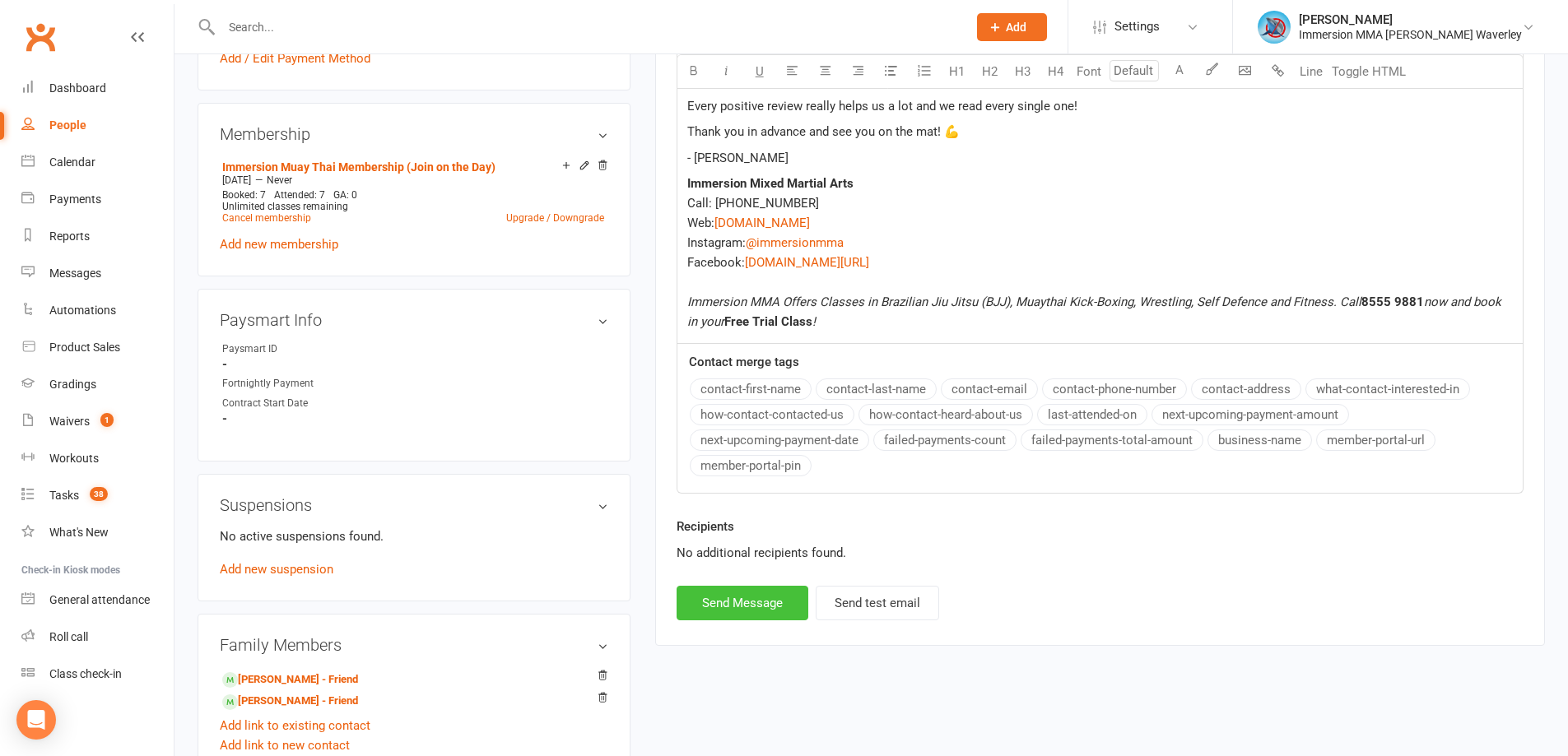
click at [716, 600] on button "Send Message" at bounding box center [743, 603] width 132 height 34
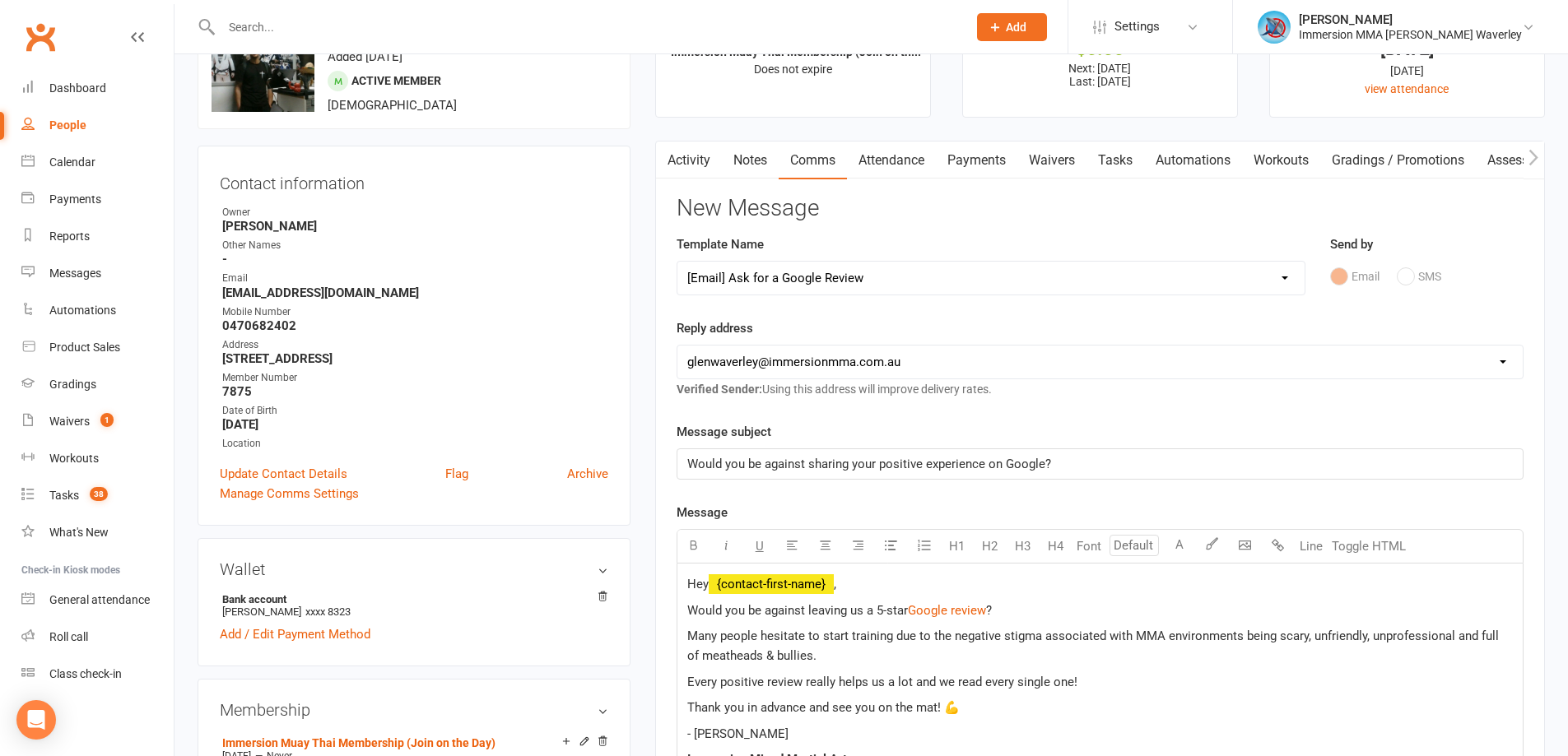
scroll to position [0, 0]
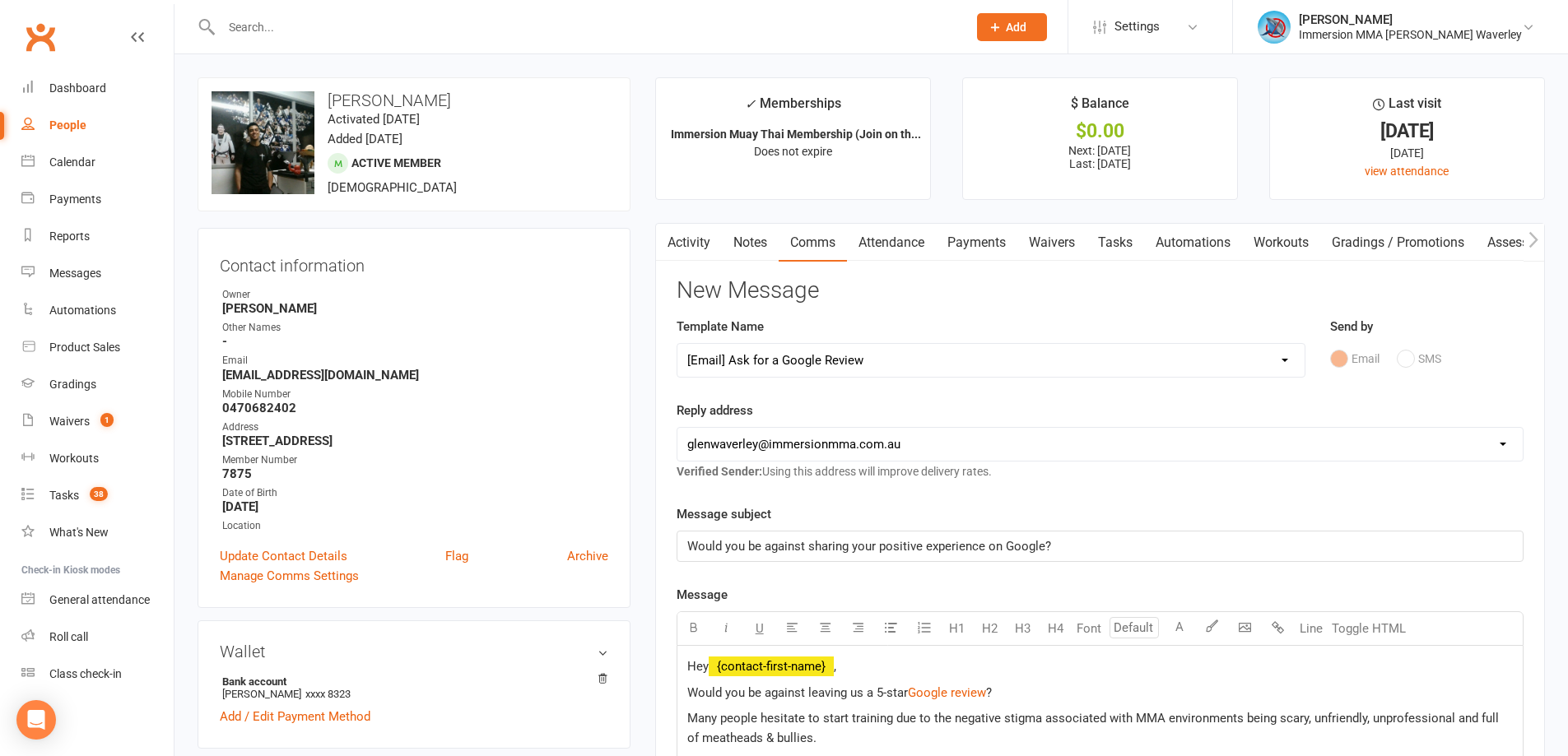
select select
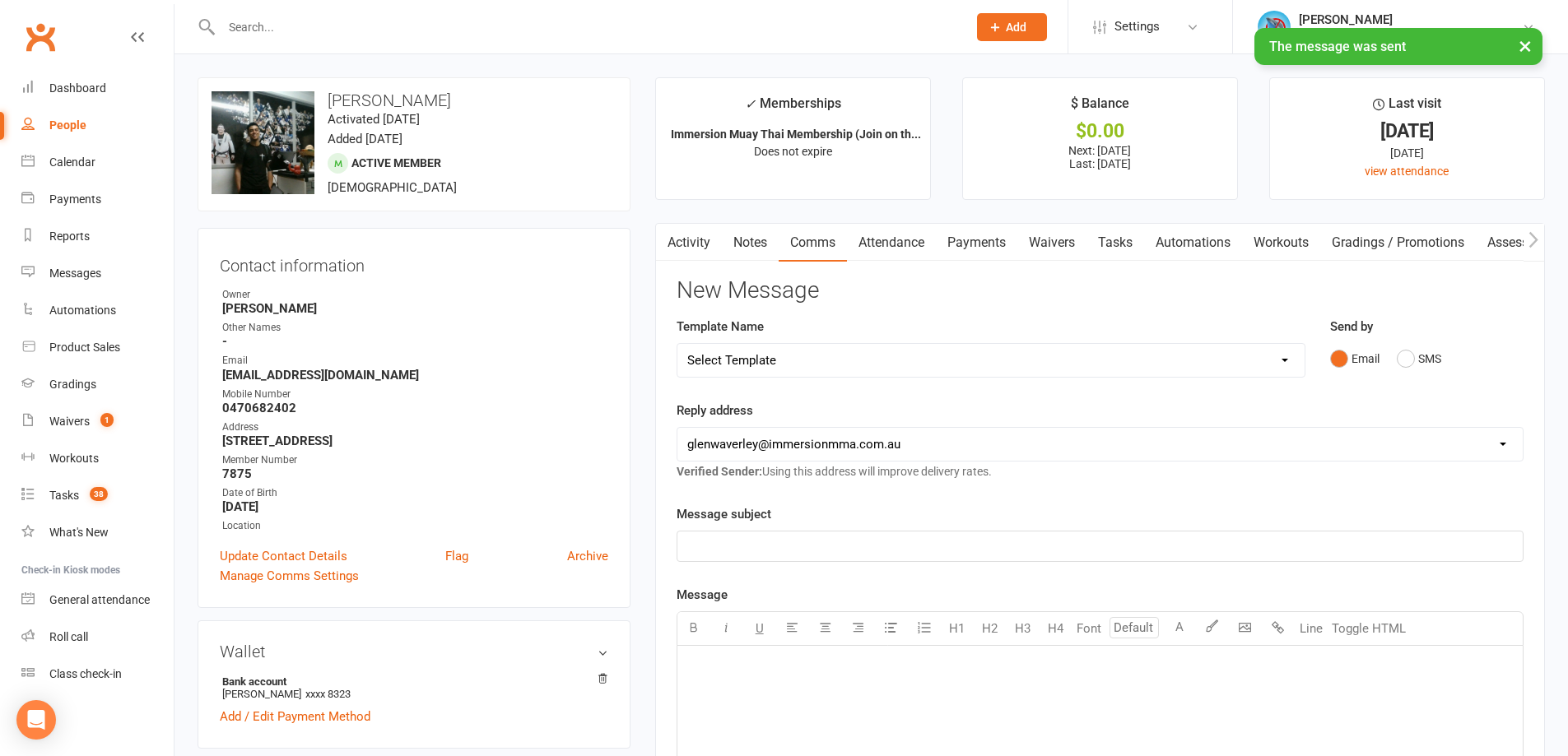
click at [735, 233] on link "Notes" at bounding box center [750, 243] width 56 height 38
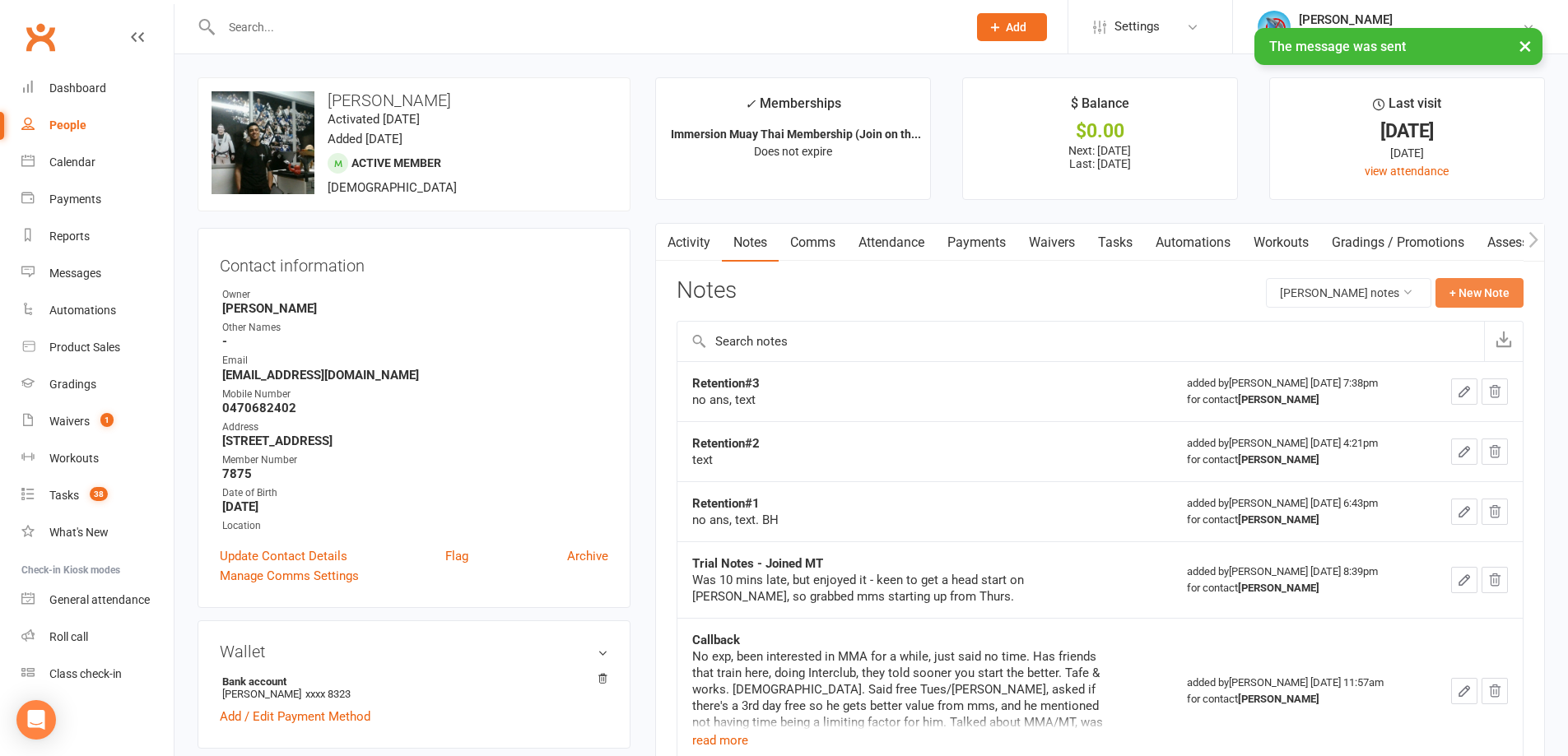
click at [1451, 294] on button "+ New Note" at bounding box center [1479, 293] width 88 height 30
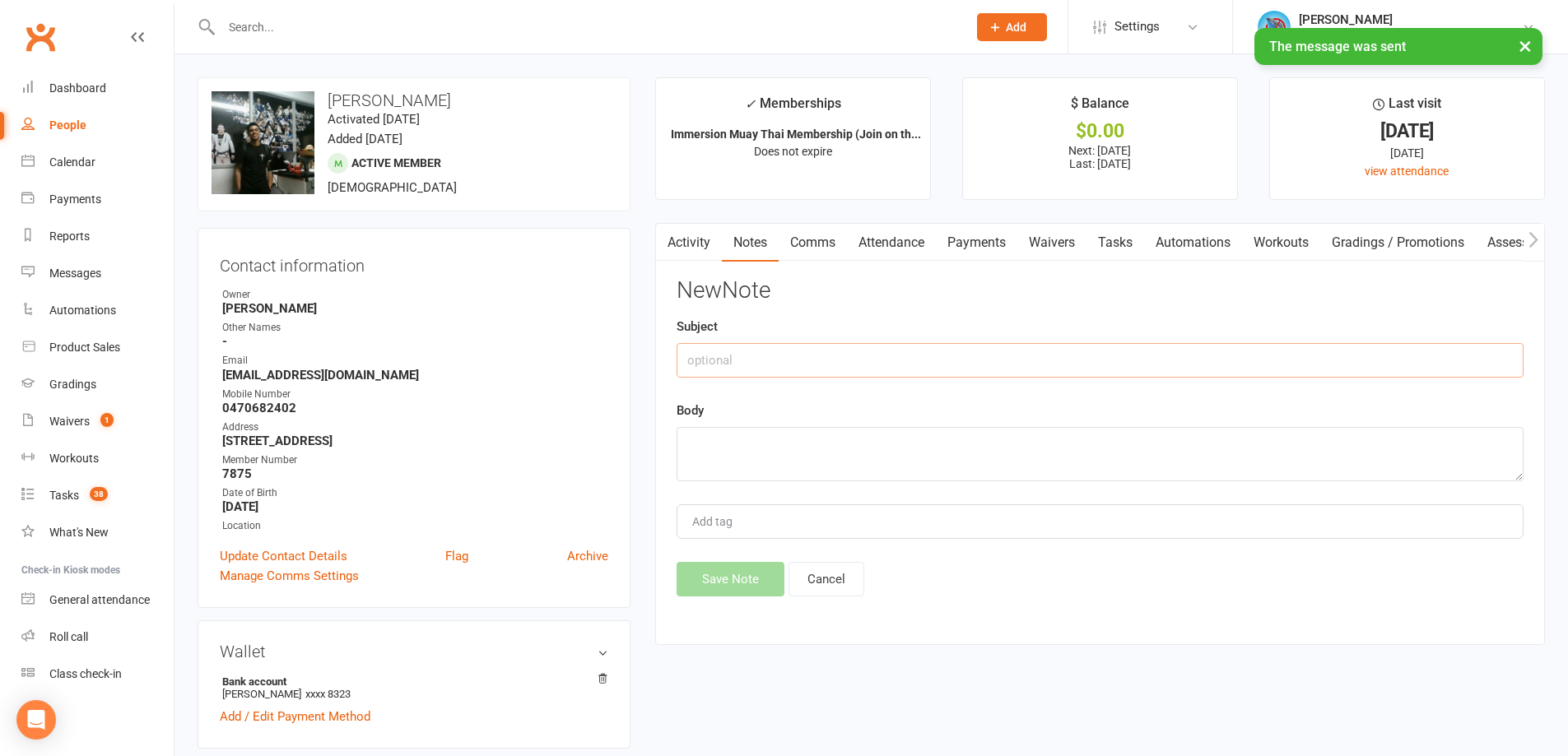
click at [739, 364] on input "text" at bounding box center [1100, 360] width 847 height 34
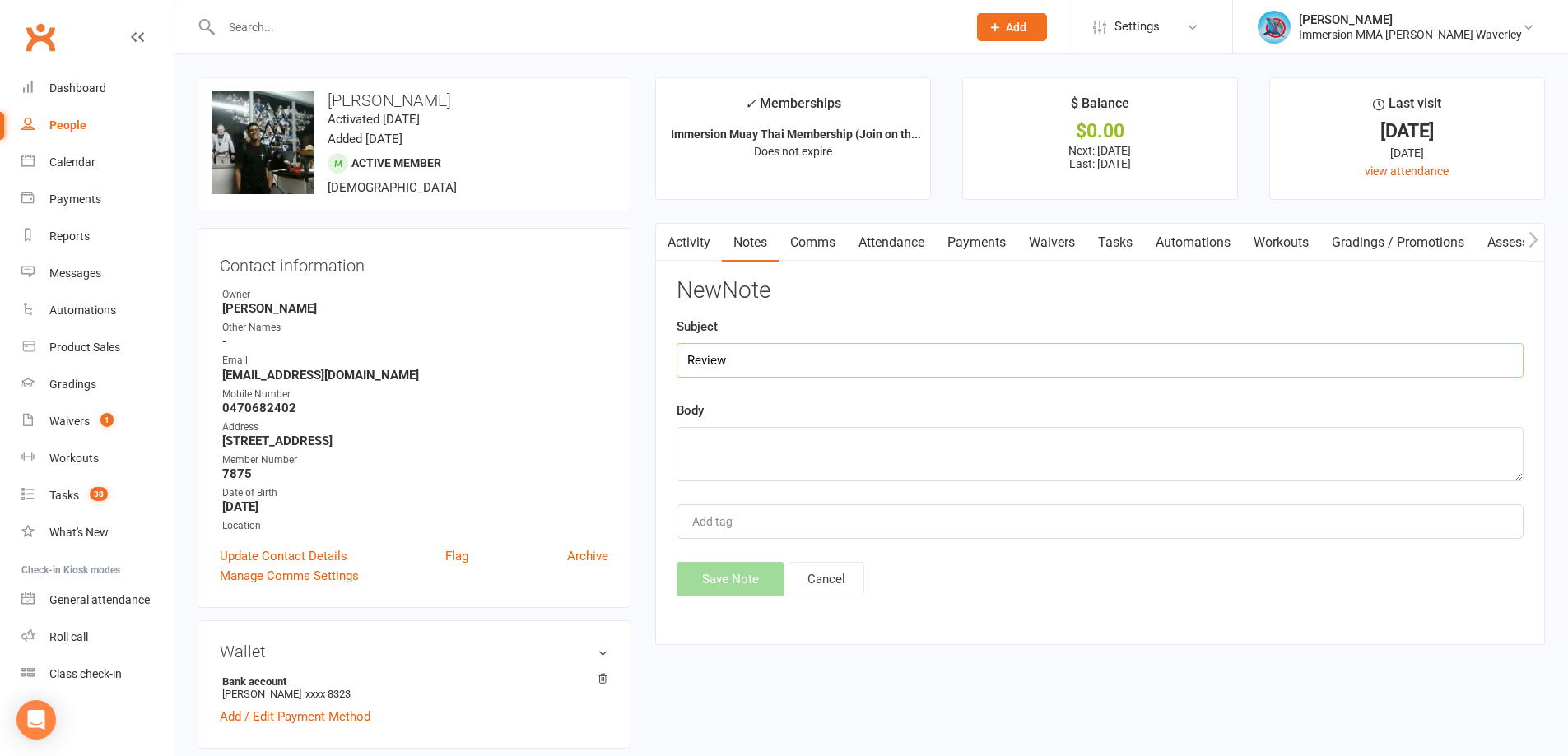
type input "Review"
type textarea "No ans, email"
click at [762, 587] on button "Save Note" at bounding box center [731, 579] width 108 height 34
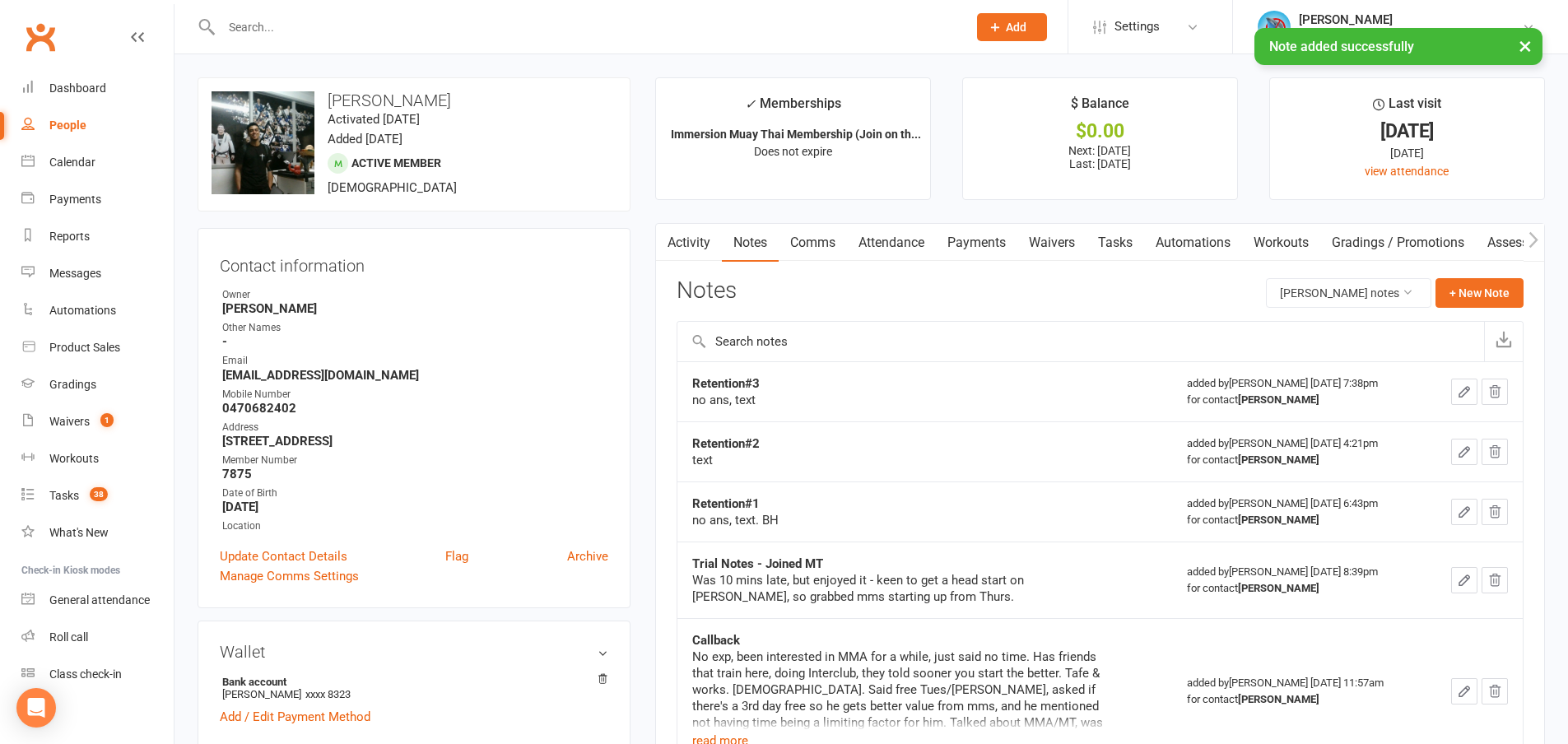
click at [1130, 234] on link "Tasks" at bounding box center [1115, 243] width 57 height 38
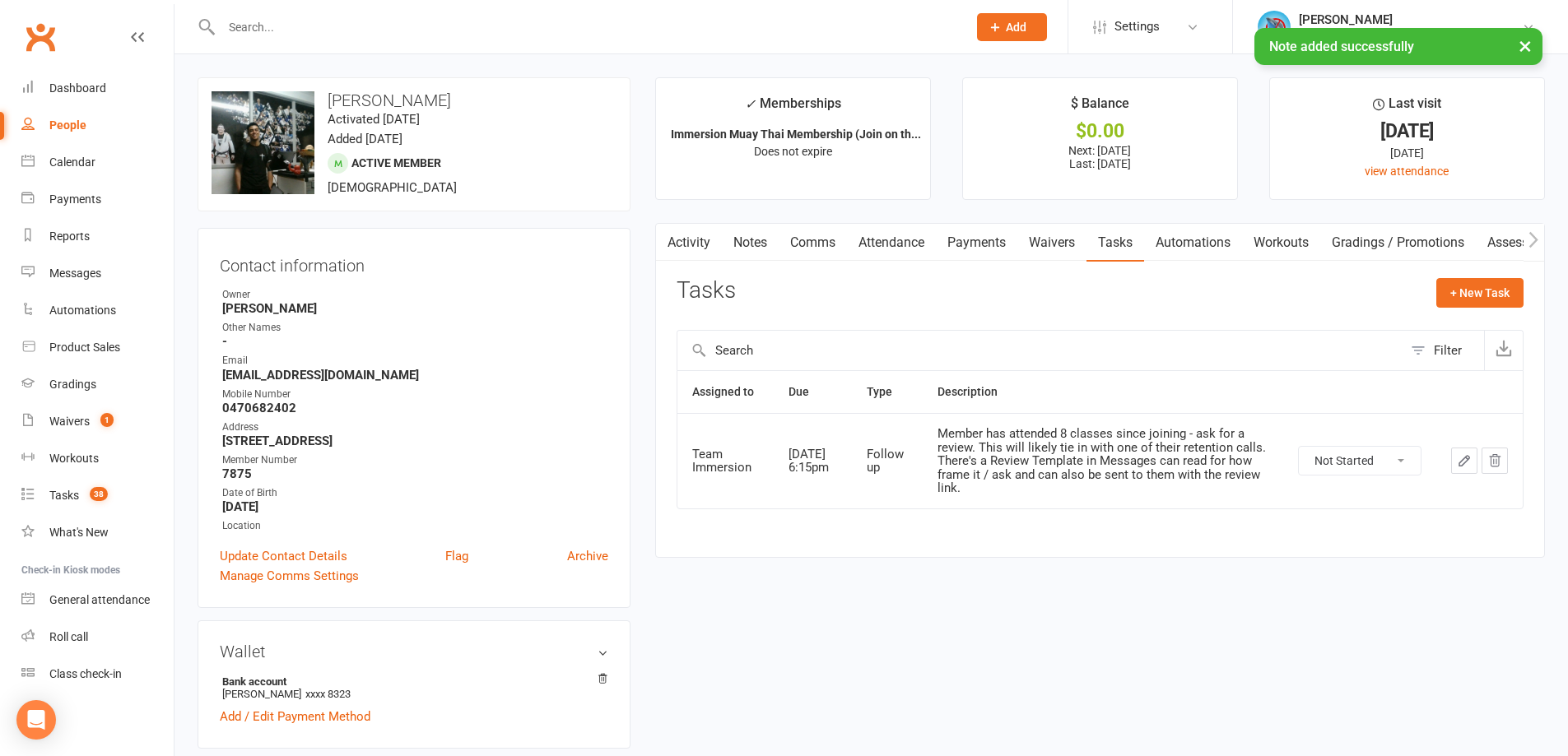
click at [1472, 464] on button "button" at bounding box center [1464, 460] width 26 height 26
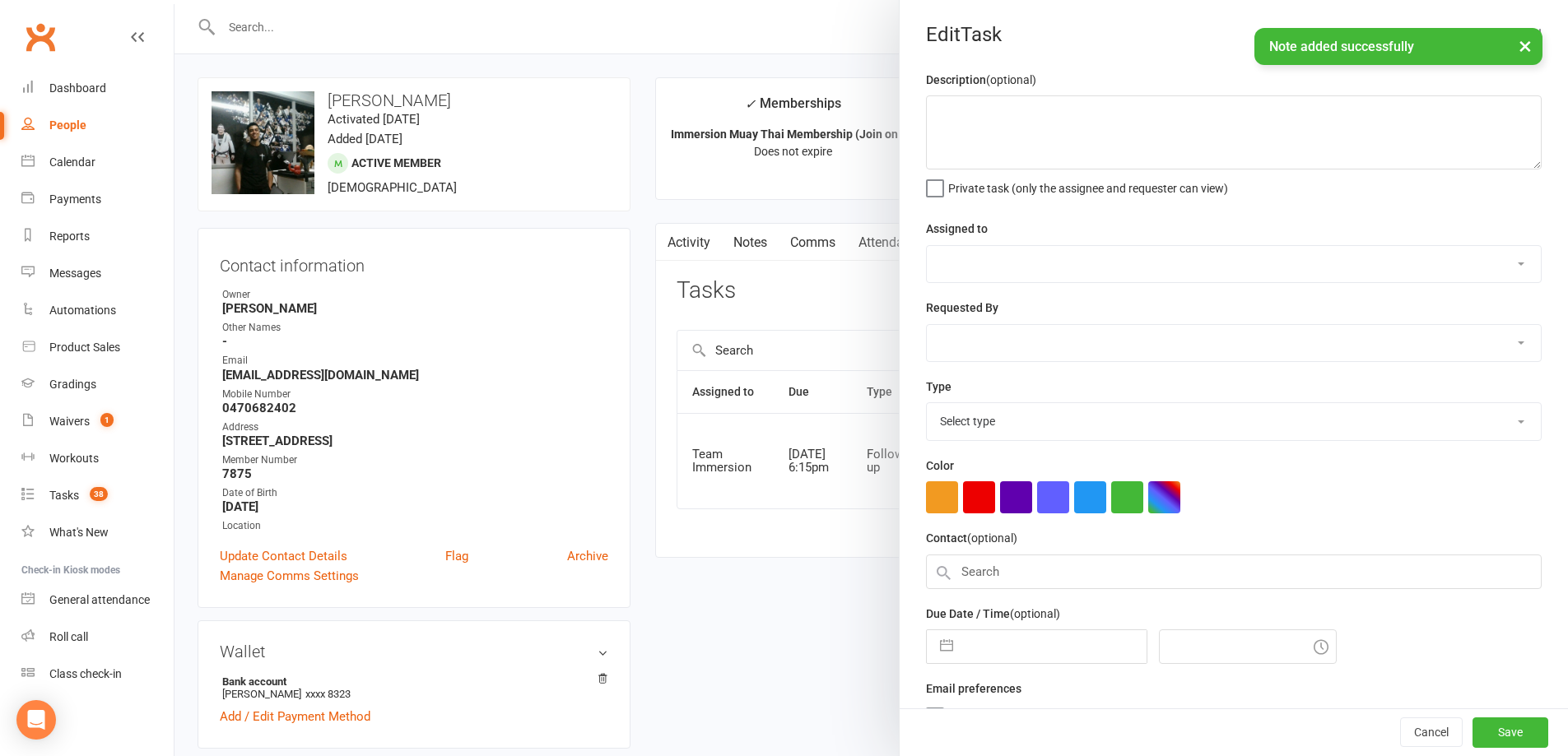
type textarea "Member has attended 8 classes since joining - ask for a review. This will likel…"
select select "48837"
type input "[DATE]"
type input "6:15pm"
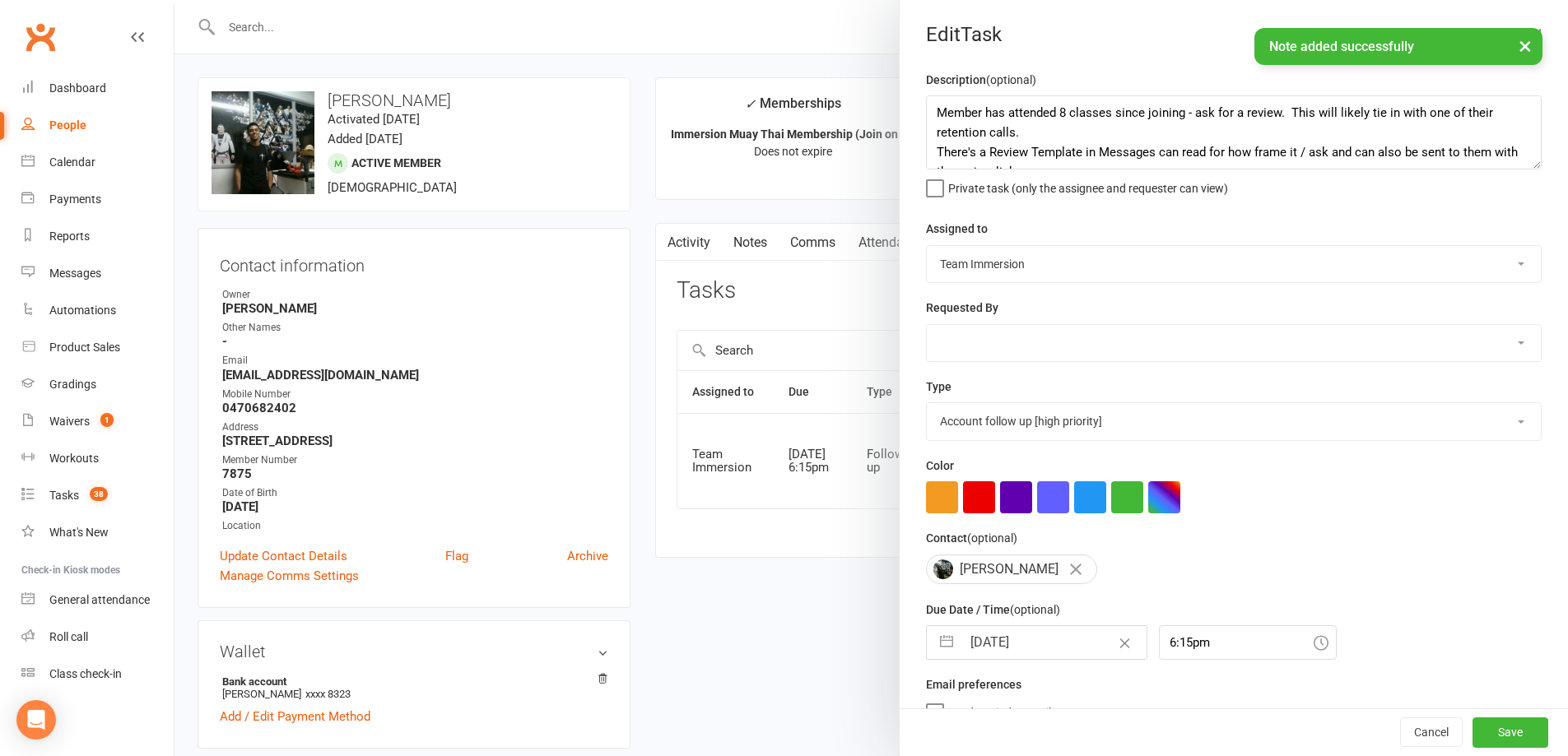
select select "27318"
click at [1025, 654] on input "[DATE]" at bounding box center [1054, 642] width 185 height 33
select select "6"
select select "2025"
select select "7"
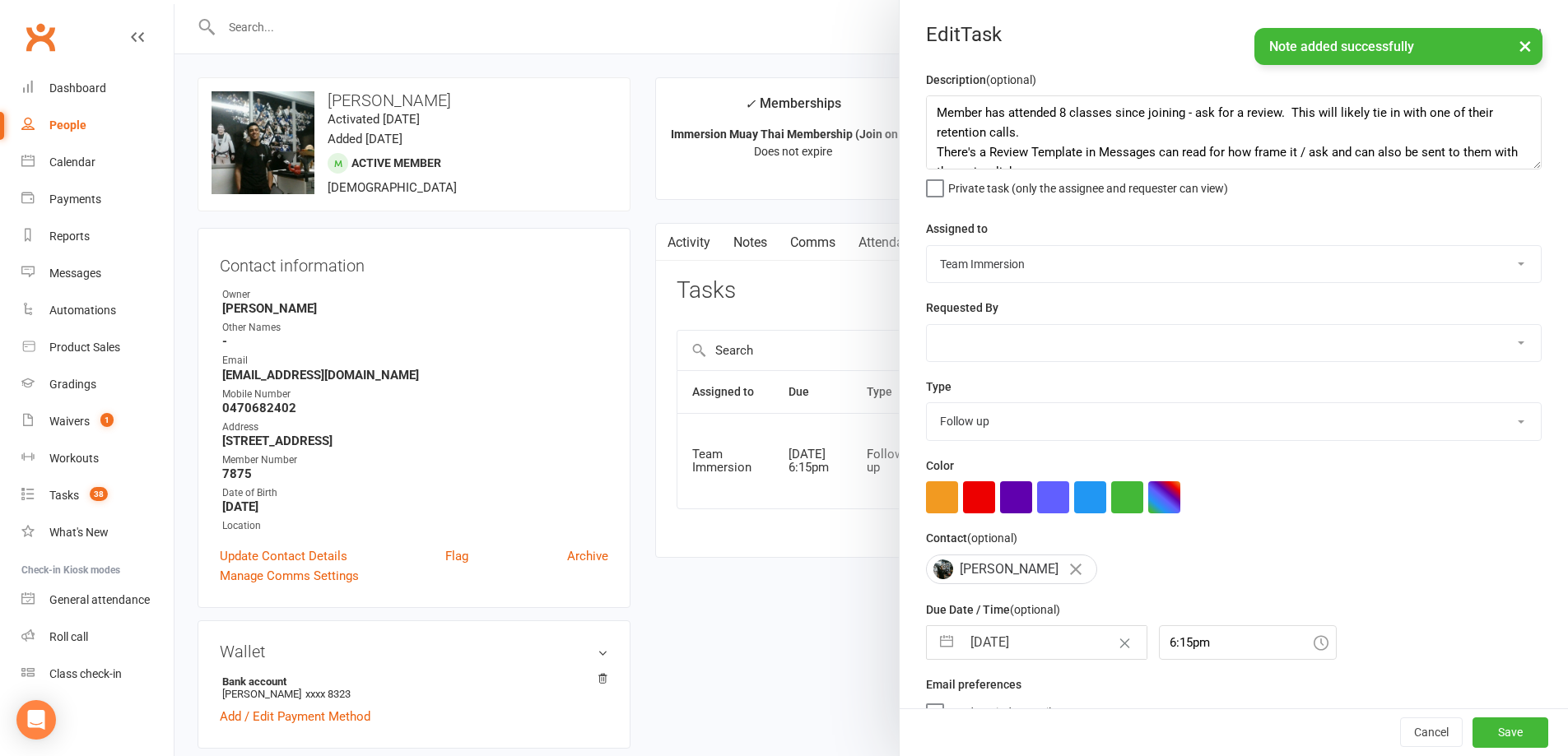
select select "2025"
select select "8"
select select "2025"
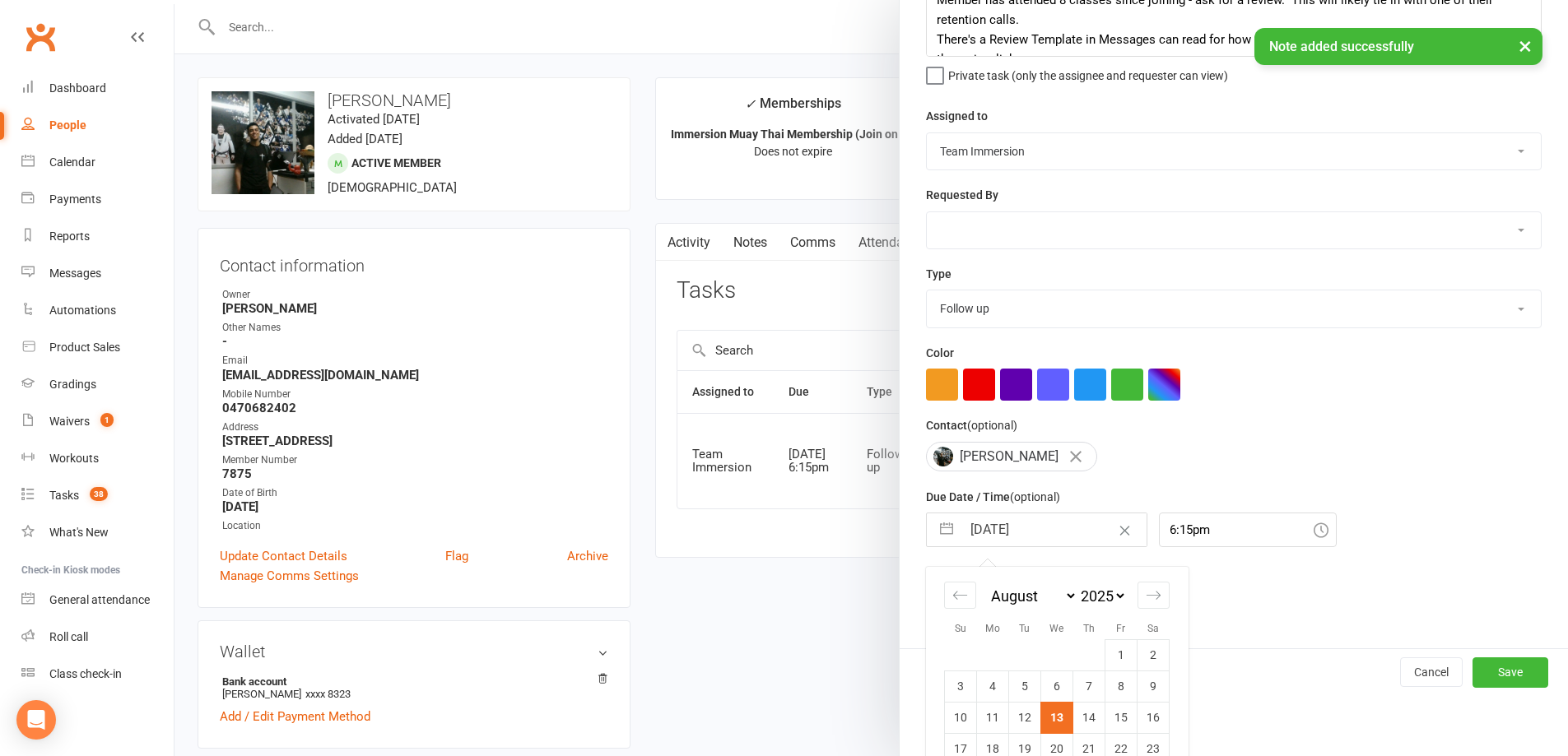
scroll to position [209, 0]
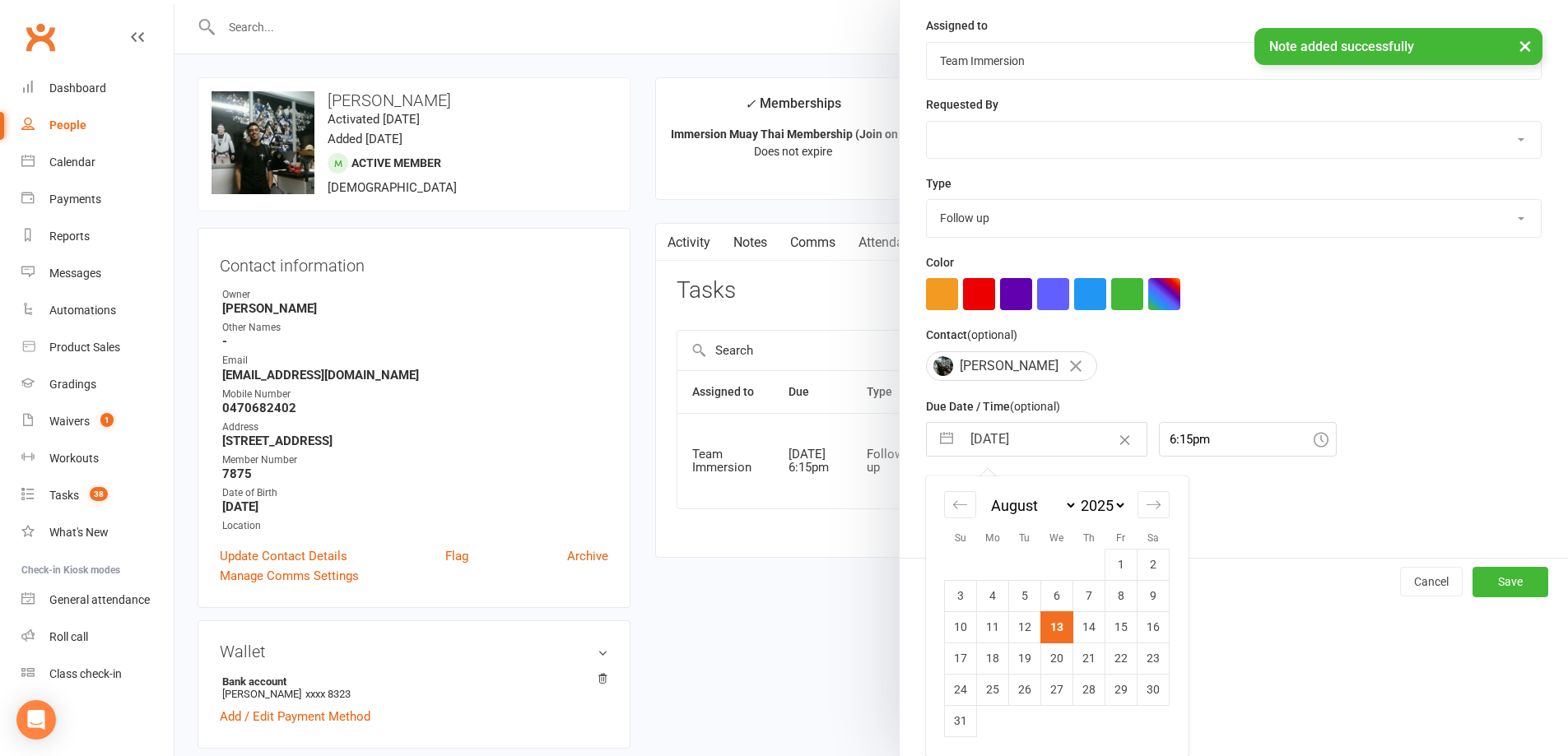
click at [766, 663] on div at bounding box center [871, 378] width 1394 height 756
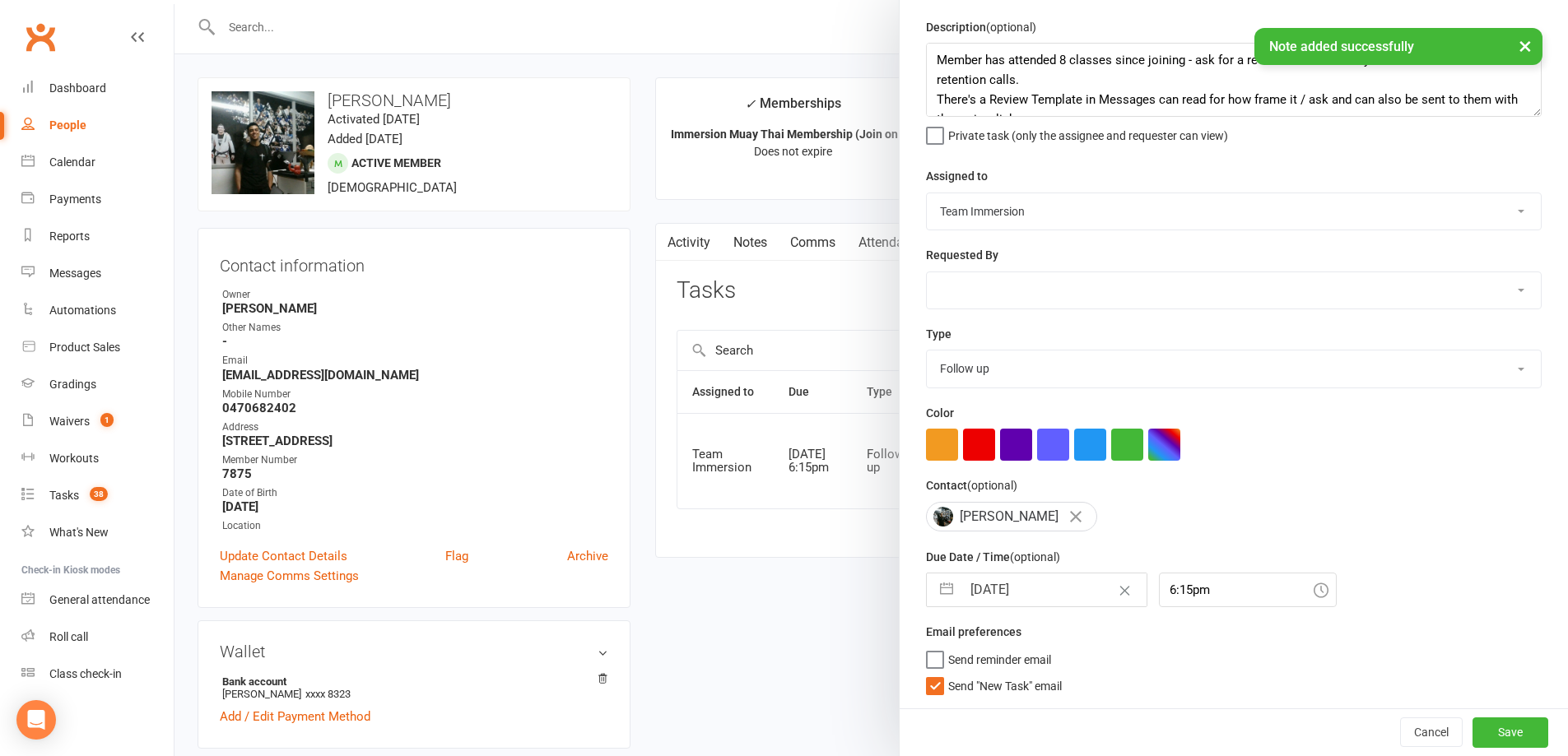
scroll to position [59, 0]
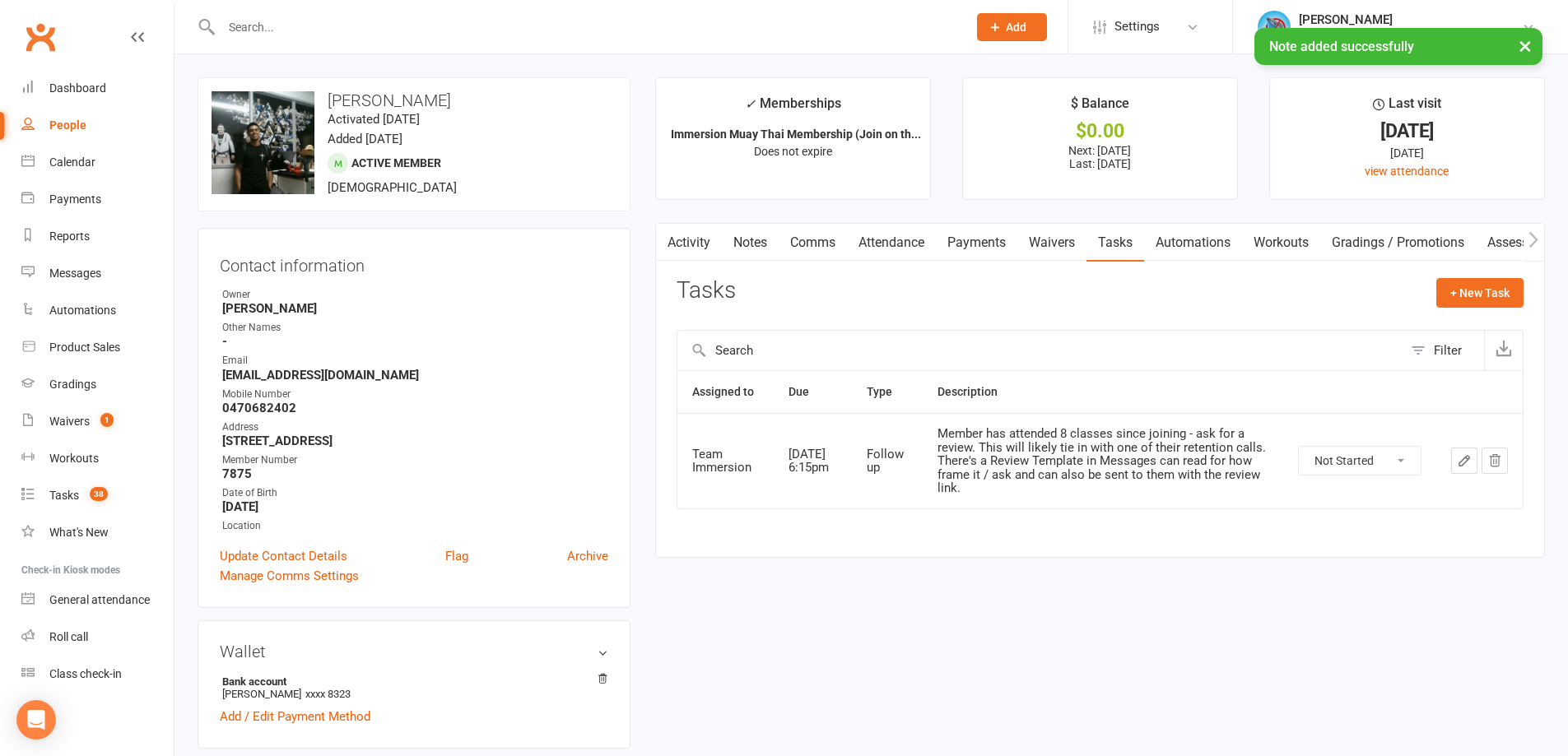
click at [1344, 454] on select "Not Started In Progress Waiting Complete" at bounding box center [1360, 460] width 122 height 28
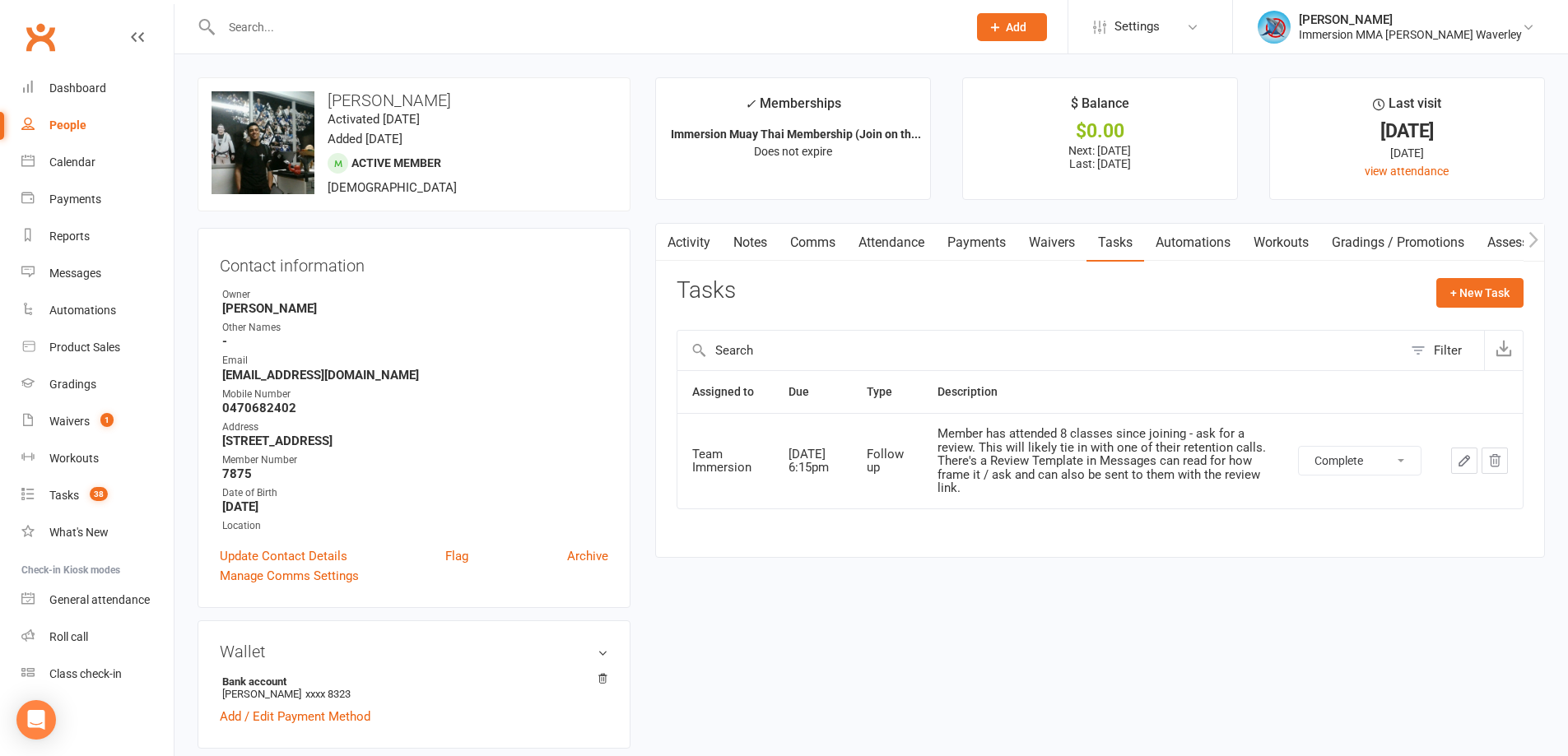
click at [1299, 447] on select "Not Started In Progress Waiting Complete" at bounding box center [1360, 460] width 122 height 28
select select "unstarted"
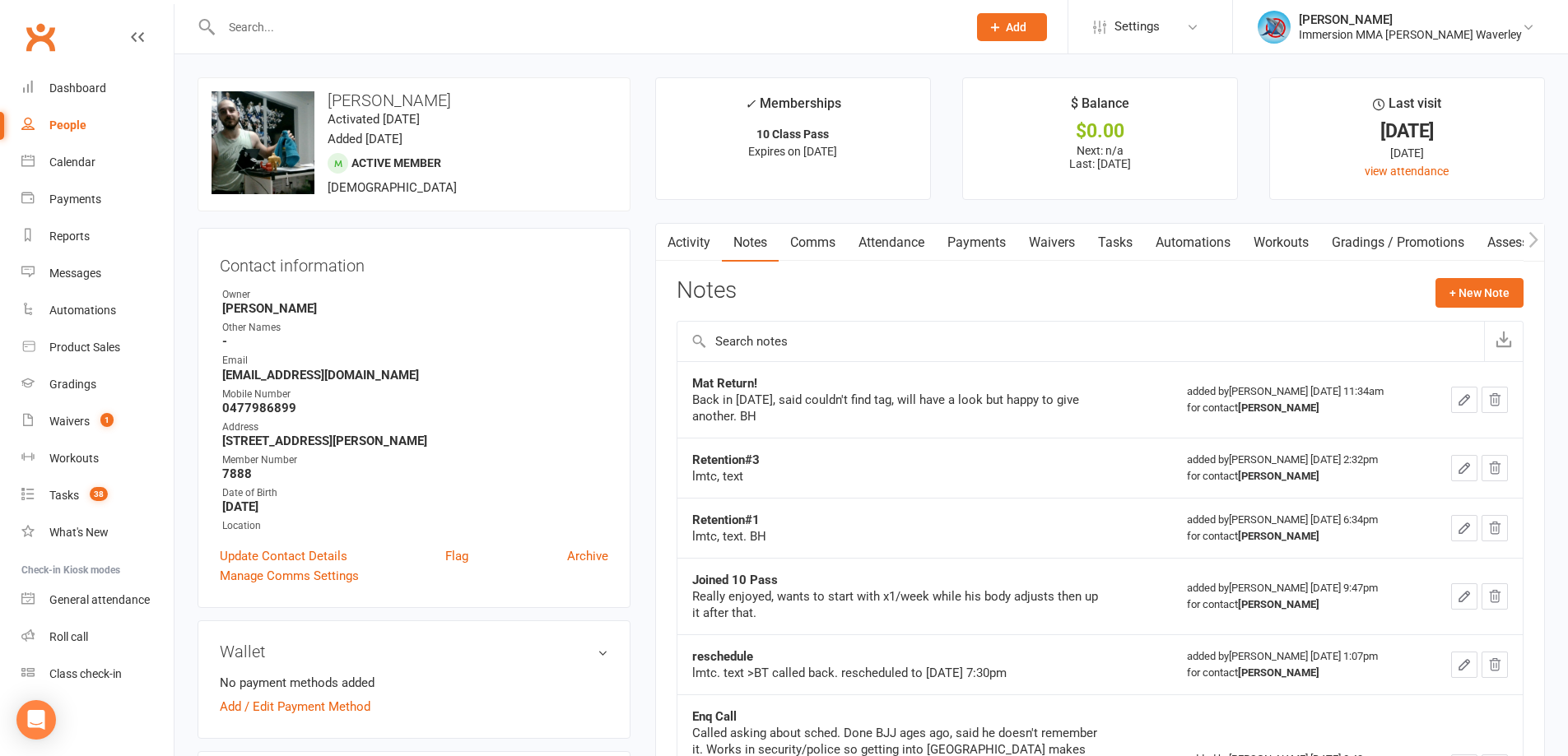
scroll to position [220, 0]
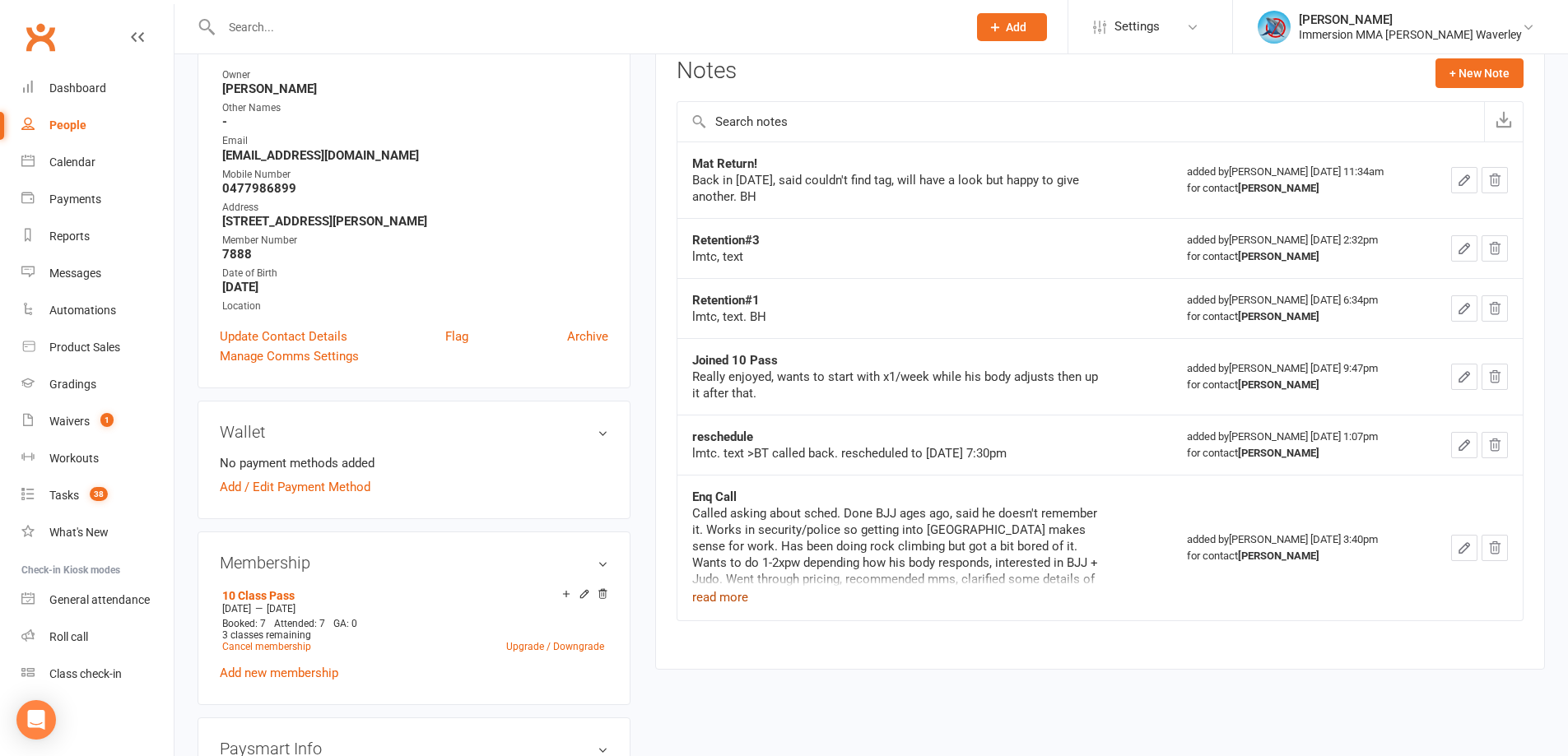
click at [732, 595] on button "read more" at bounding box center [720, 597] width 56 height 20
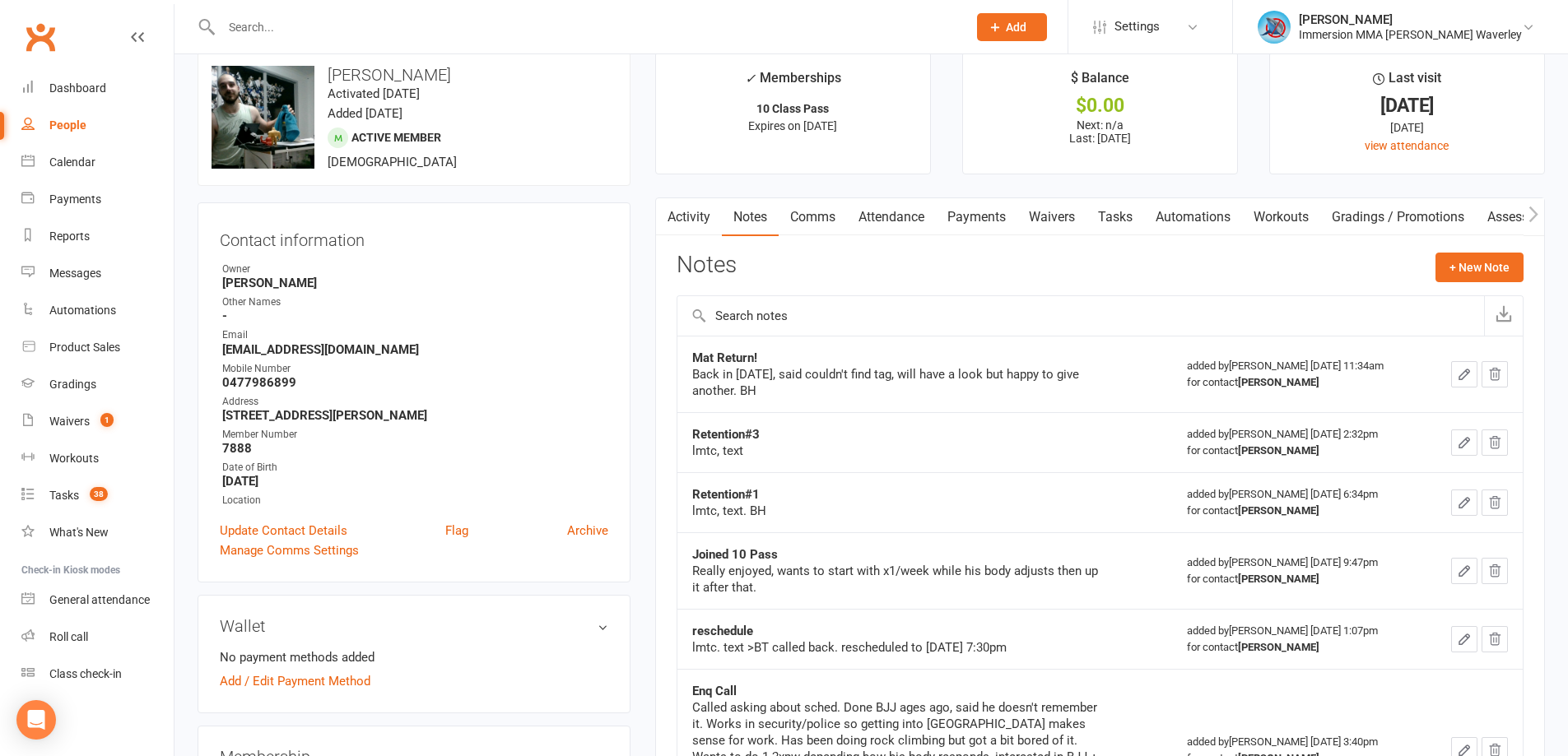
scroll to position [0, 0]
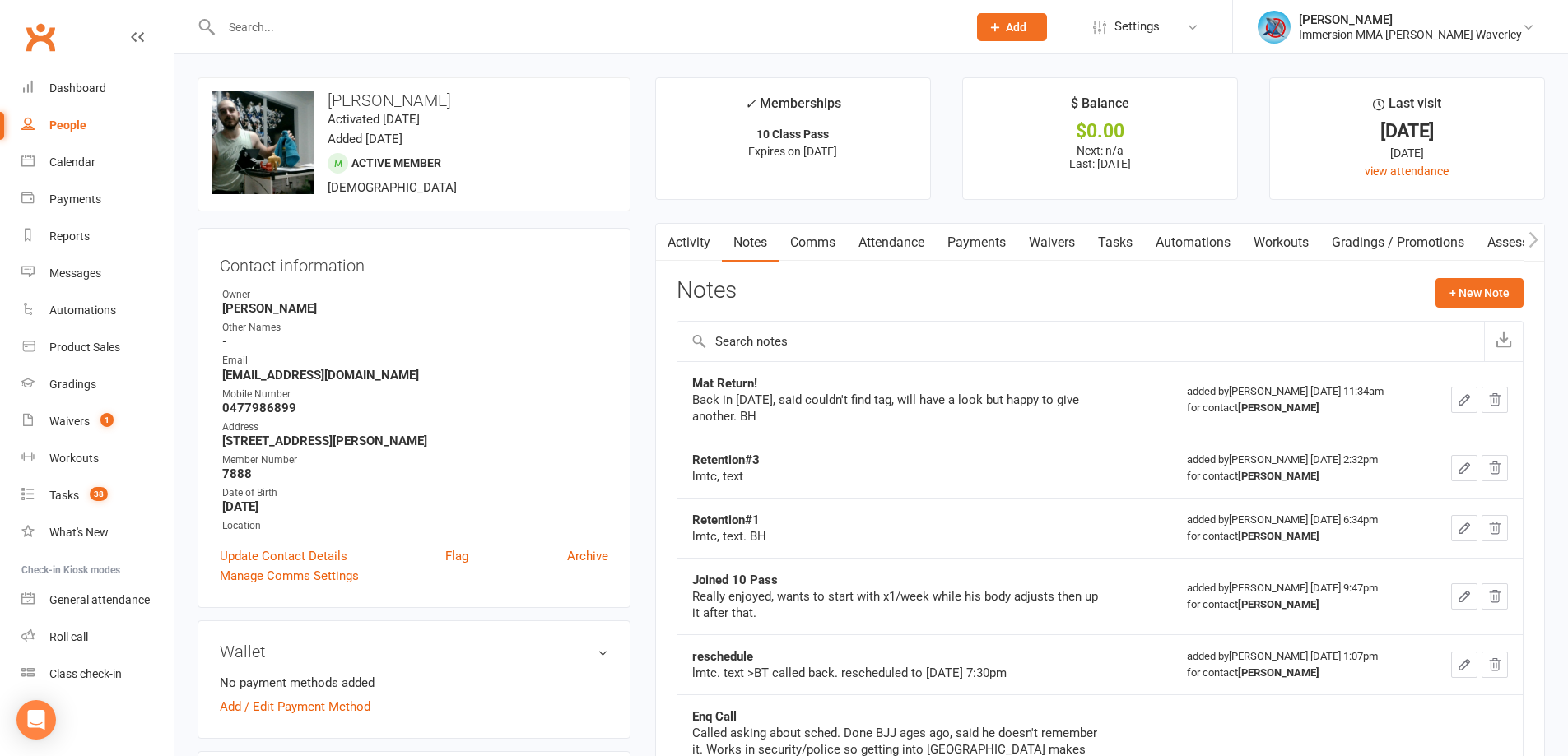
click at [831, 249] on link "Comms" at bounding box center [813, 243] width 68 height 38
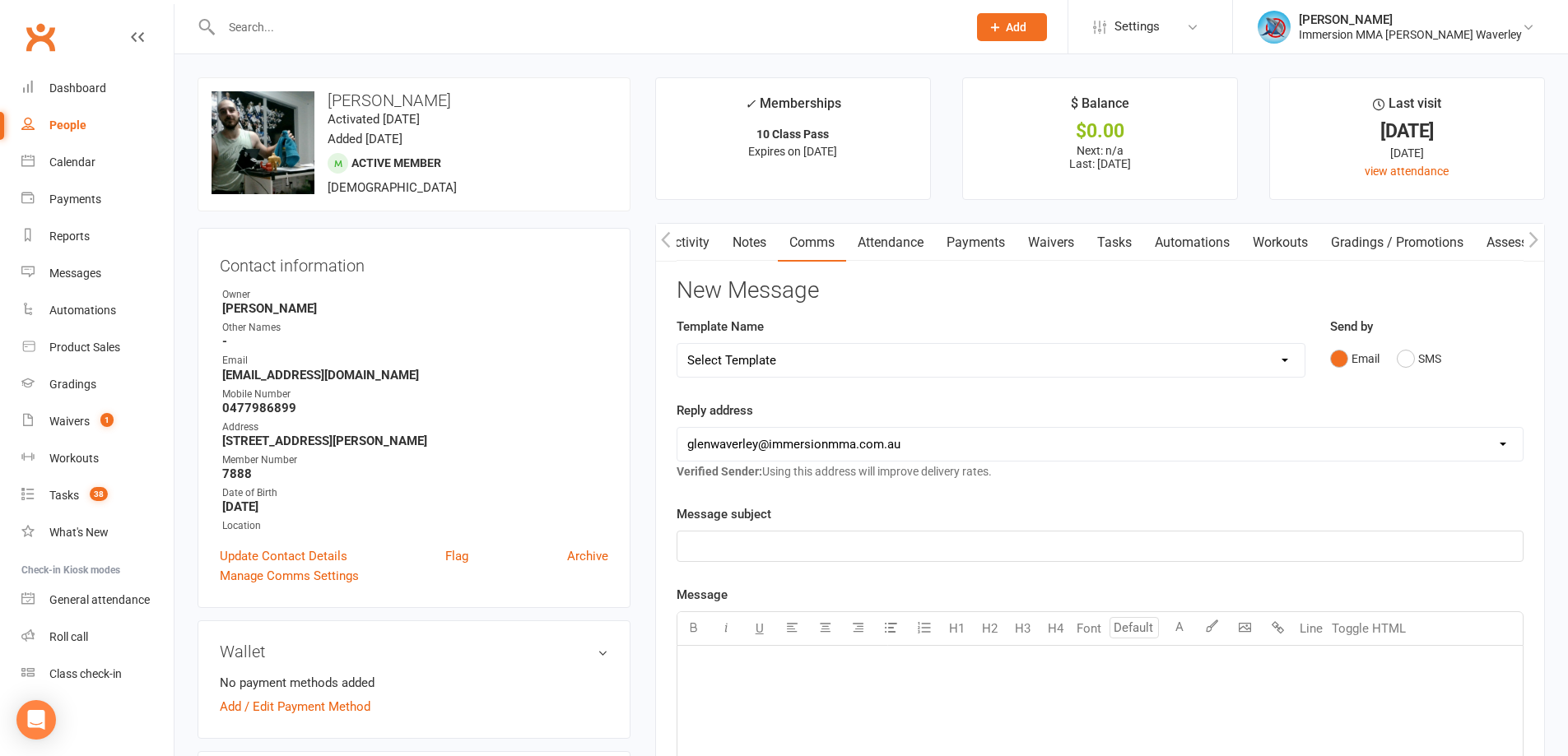
click at [767, 366] on select "Select Template [Email] Adult Appt Confirmation Email [SMS] Booking Confirmatio…" at bounding box center [991, 360] width 627 height 33
select select "5"
click at [678, 344] on select "Select Template [Email] Adult Appt Confirmation Email [SMS] Booking Confirmatio…" at bounding box center [991, 360] width 627 height 33
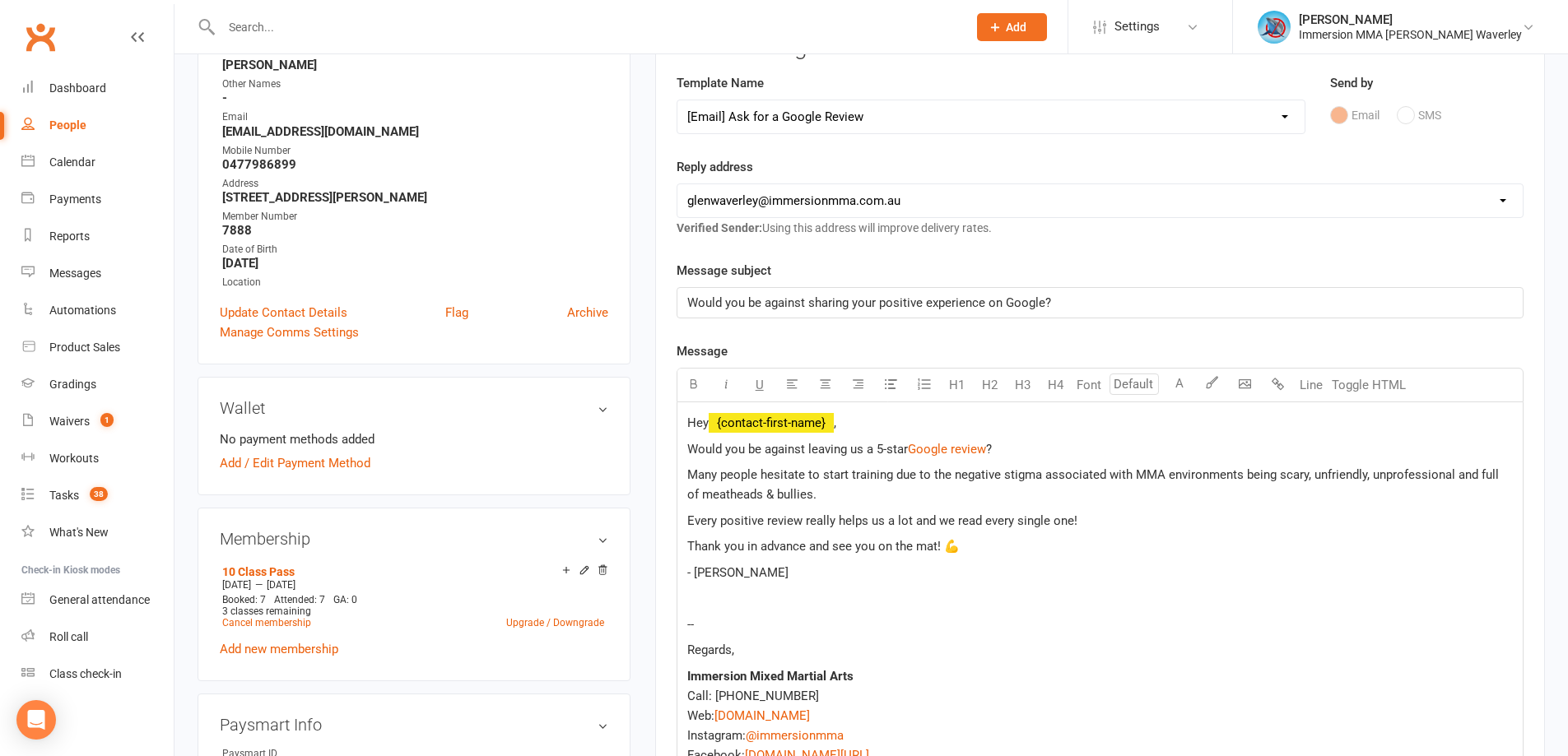
scroll to position [220, 0]
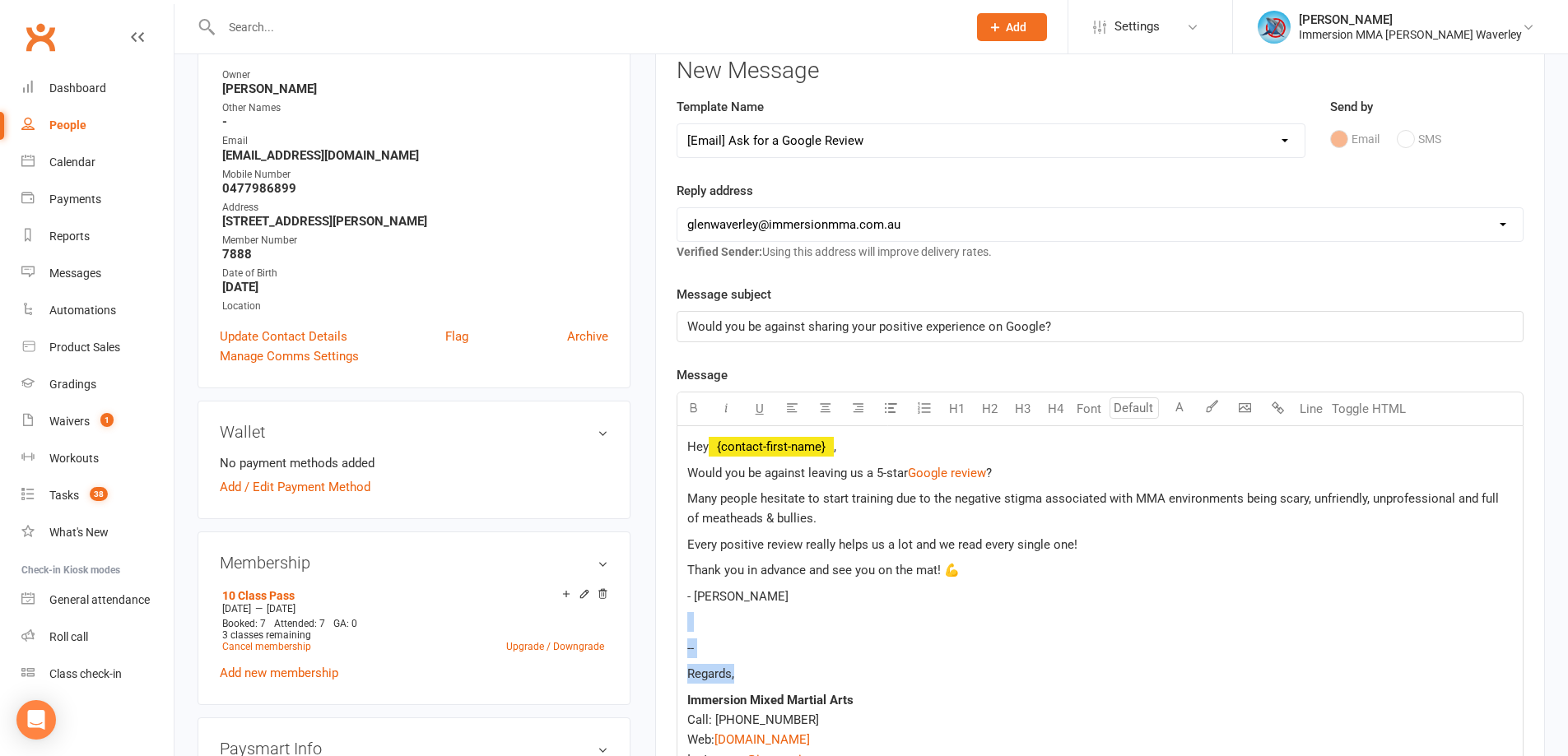
drag, startPoint x: 758, startPoint y: 675, endPoint x: 682, endPoint y: 630, distance: 88.3
click at [682, 630] on div "Hey ﻿ {contact-first-name} , Would you be against leaving us a 5-star $ Google …" at bounding box center [1100, 643] width 845 height 434
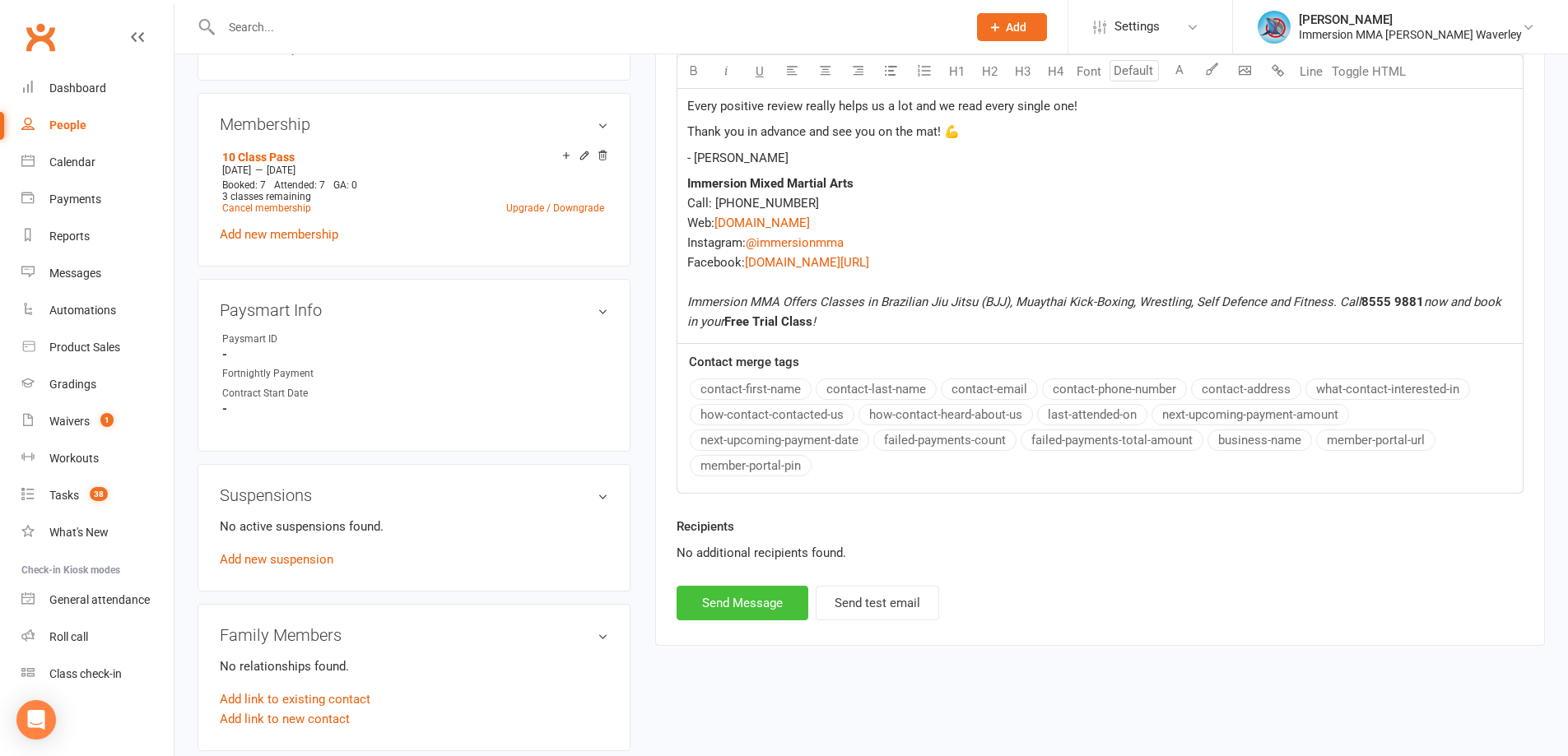
click at [744, 595] on button "Send Message" at bounding box center [743, 603] width 132 height 34
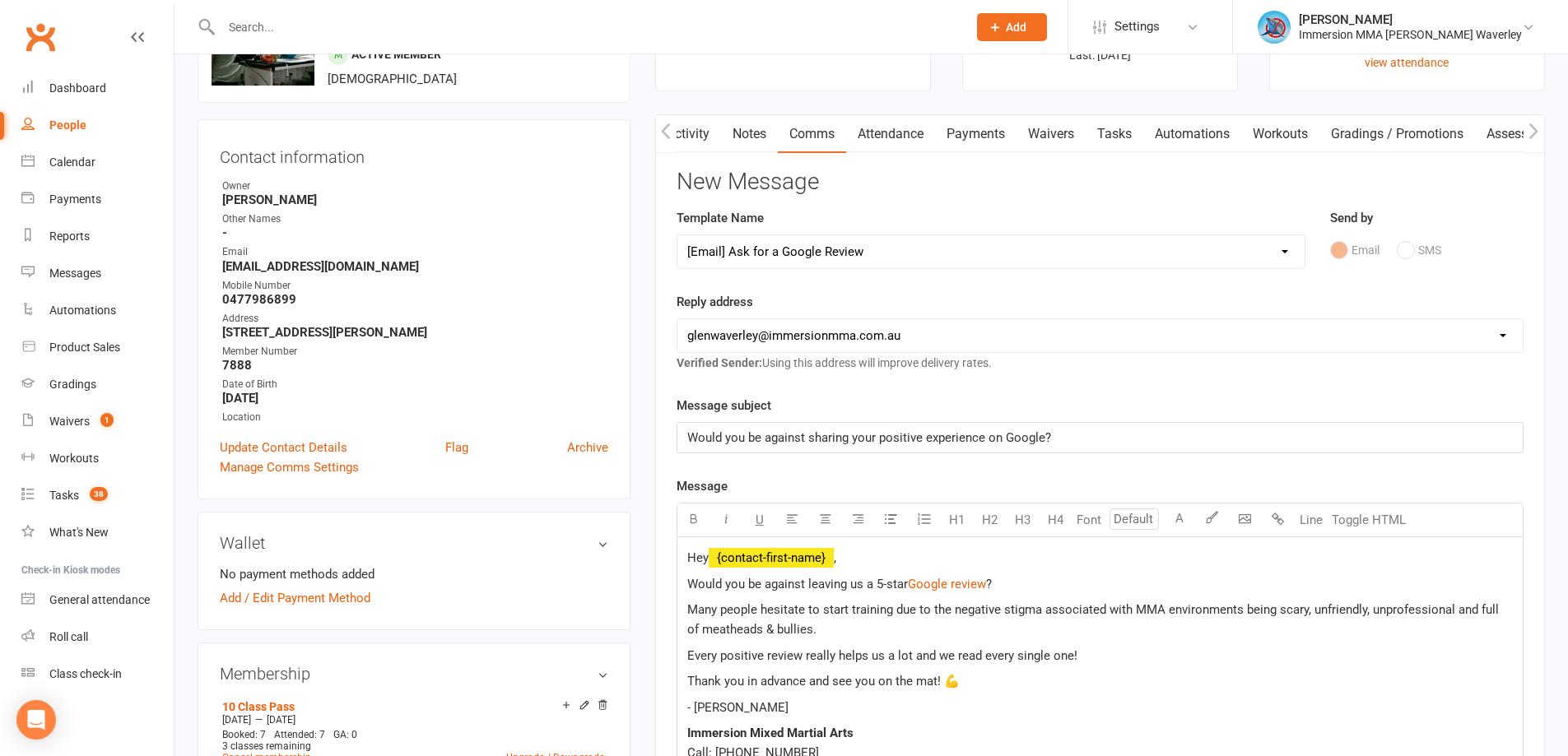
scroll to position [0, 0]
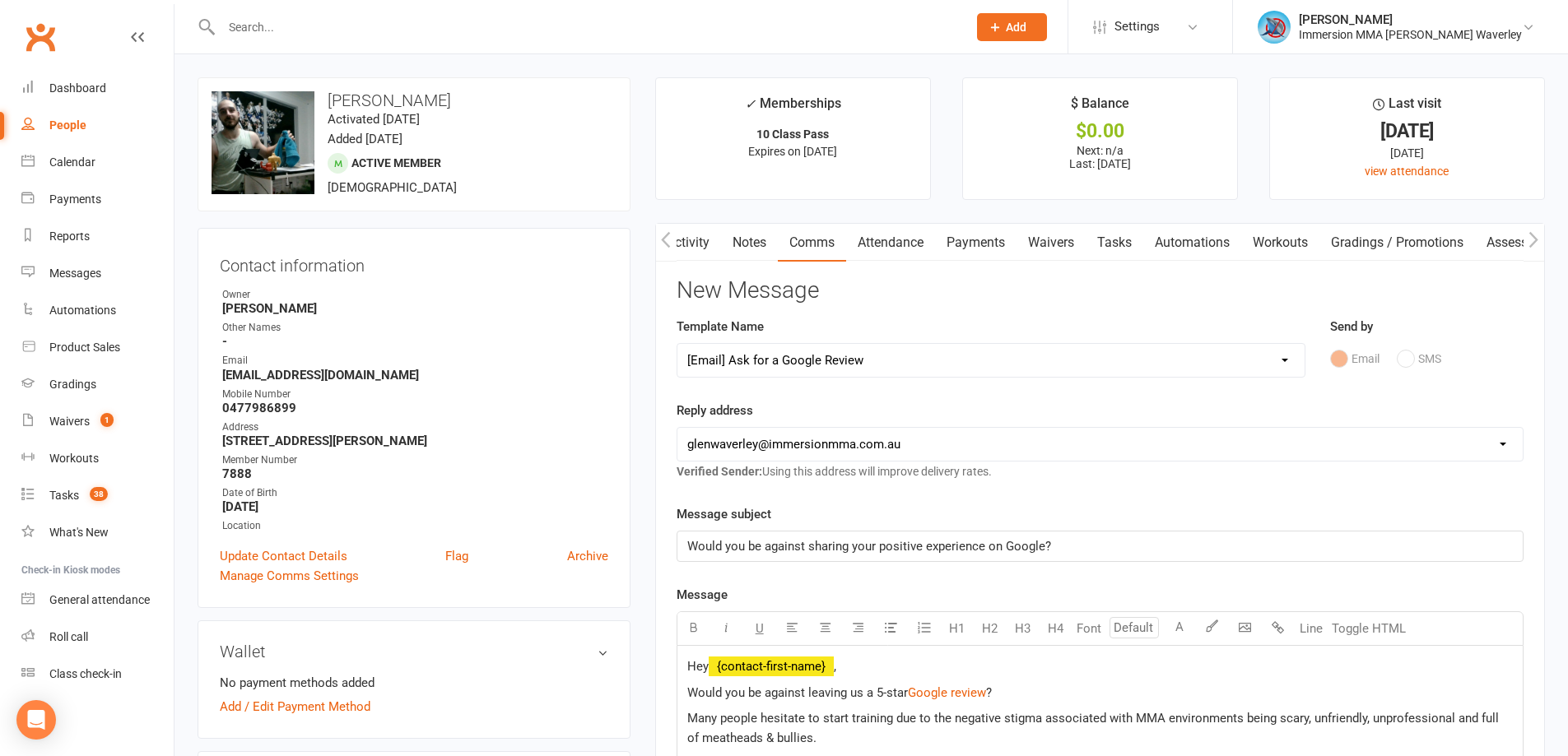
select select
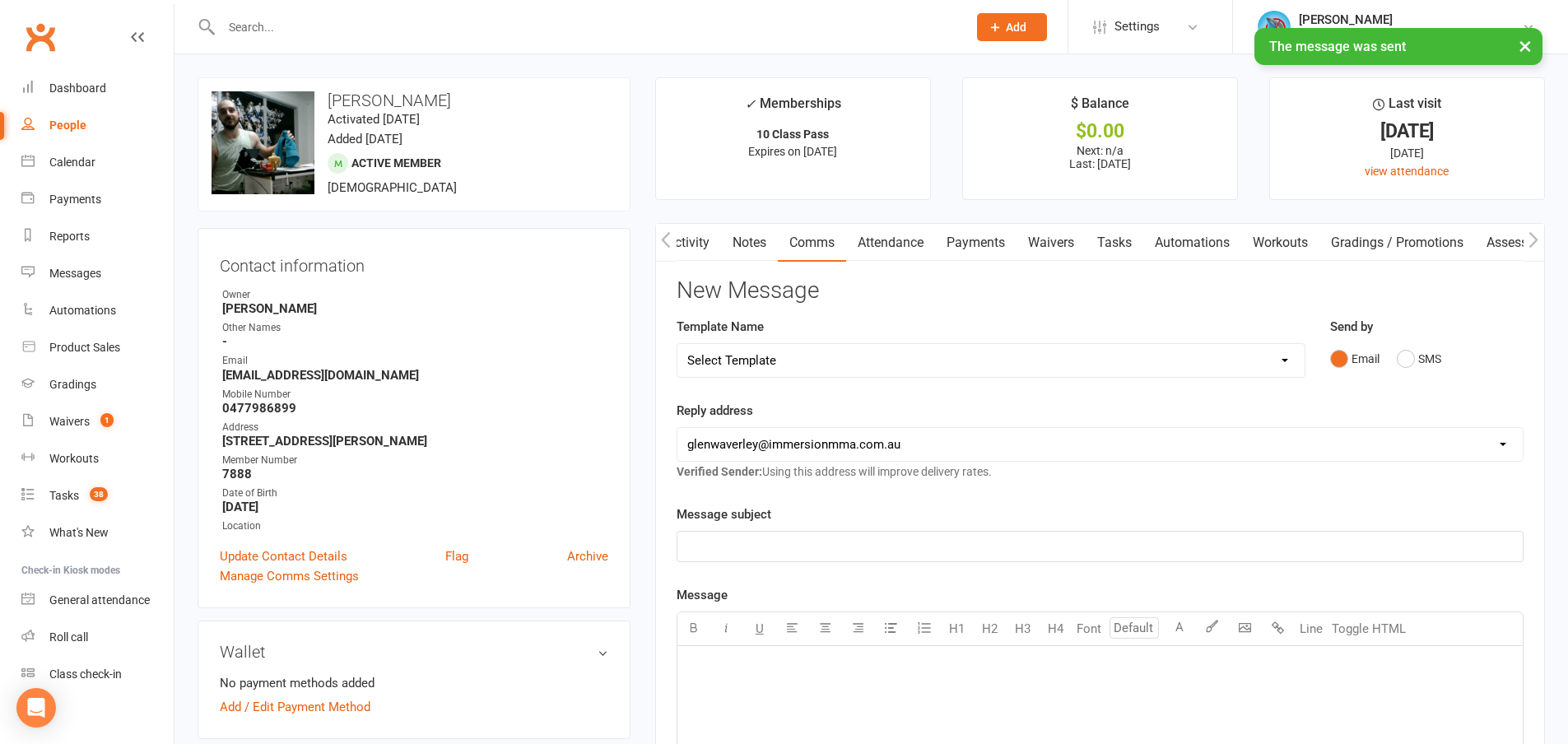
click at [755, 247] on link "Notes" at bounding box center [749, 243] width 56 height 38
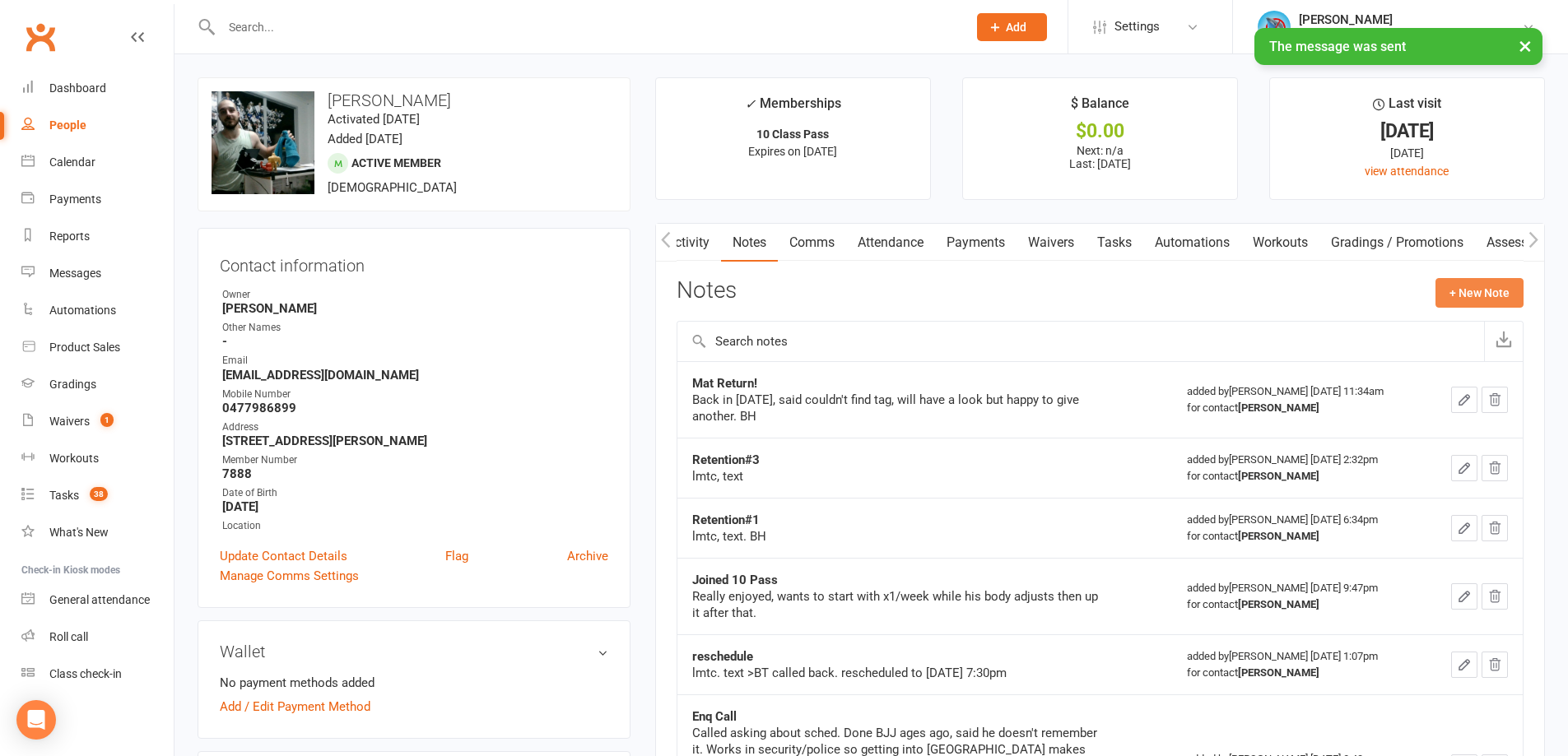
click at [1489, 289] on button "+ New Note" at bounding box center [1479, 293] width 88 height 30
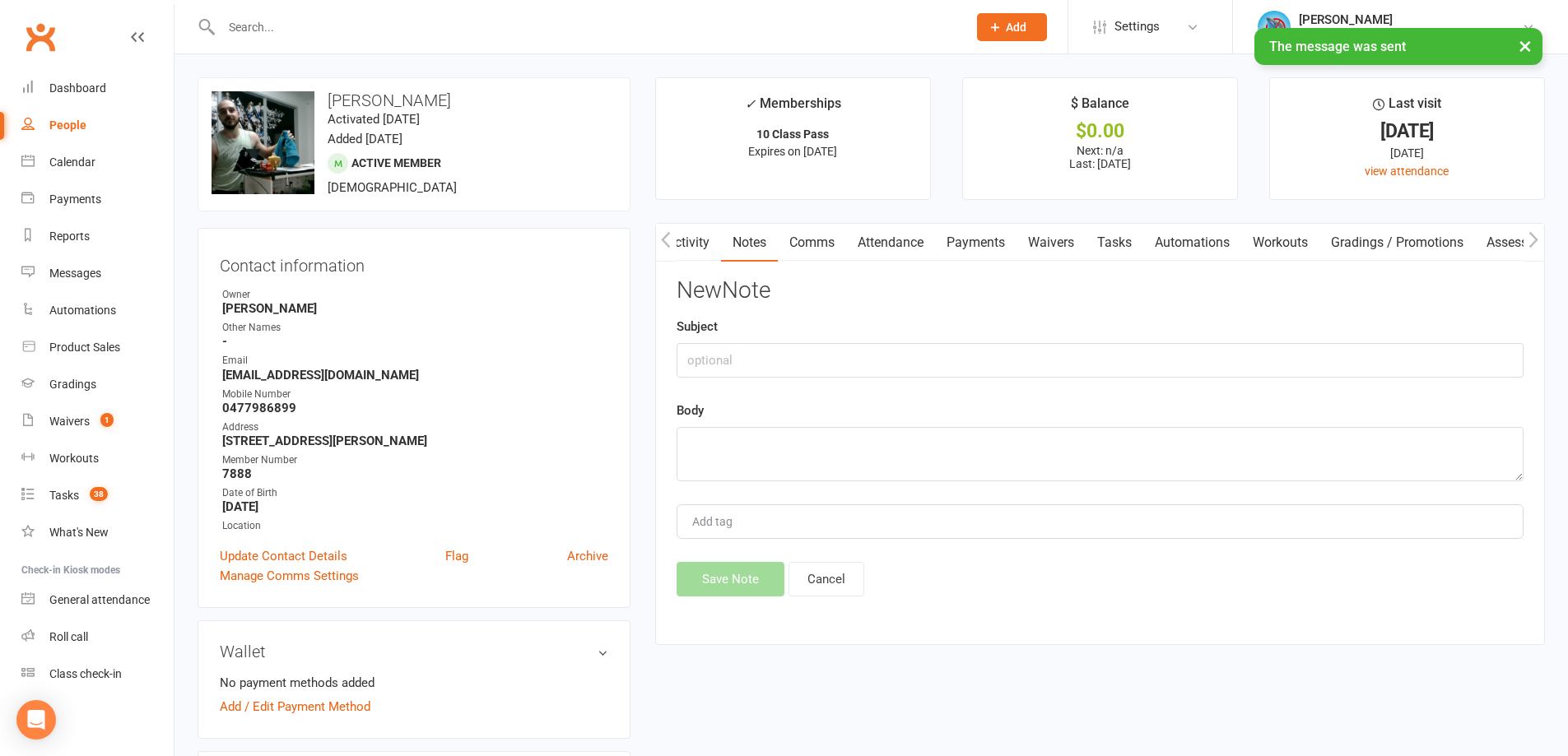
click at [829, 337] on div "Subject" at bounding box center [1100, 347] width 847 height 61
click at [829, 338] on div "Subject" at bounding box center [1100, 347] width 847 height 61
click at [825, 349] on input "text" at bounding box center [1100, 360] width 847 height 34
type input "Review"
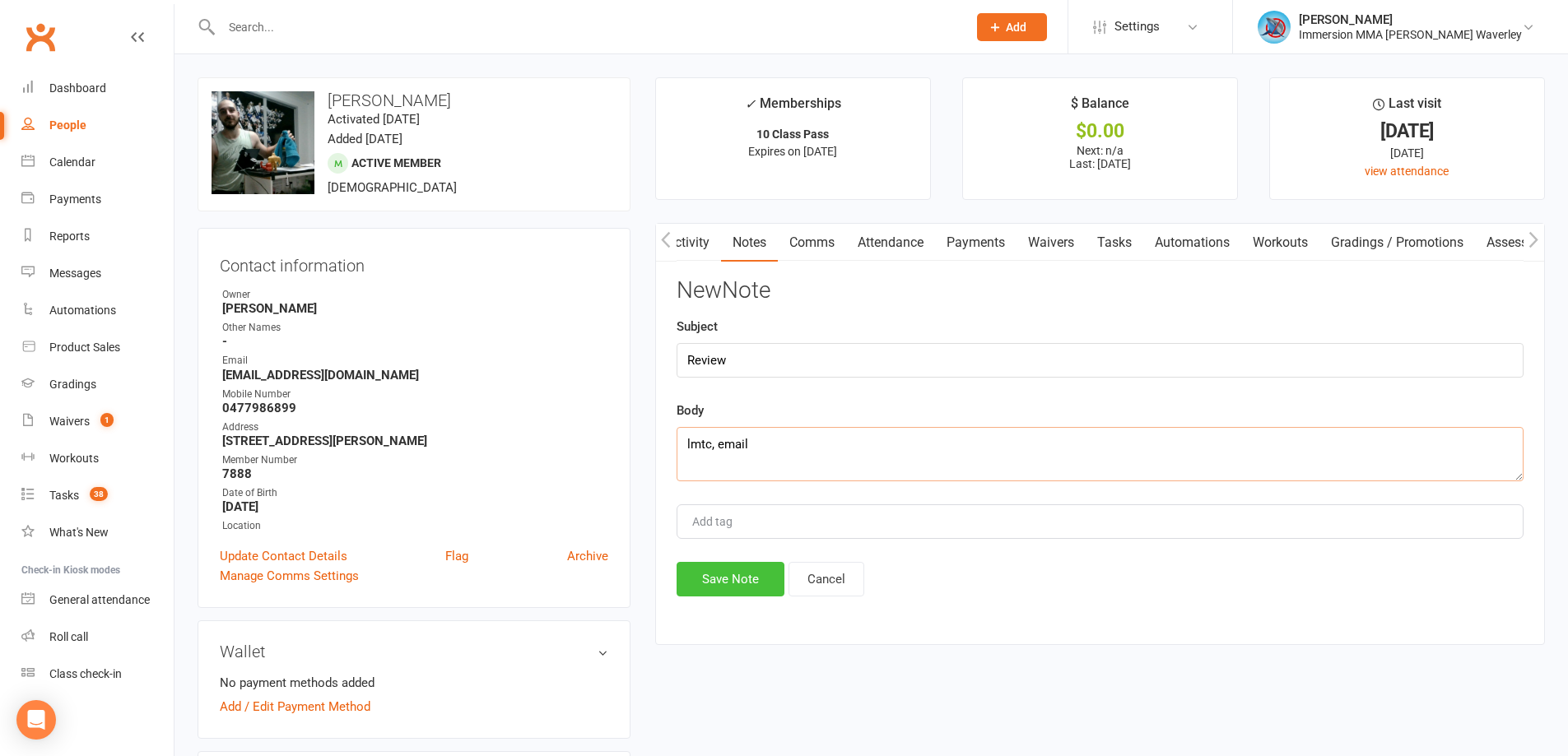
type textarea "lmtc, email"
drag, startPoint x: 755, startPoint y: 577, endPoint x: 784, endPoint y: 589, distance: 31.4
click at [755, 577] on button "Save Note" at bounding box center [731, 579] width 108 height 34
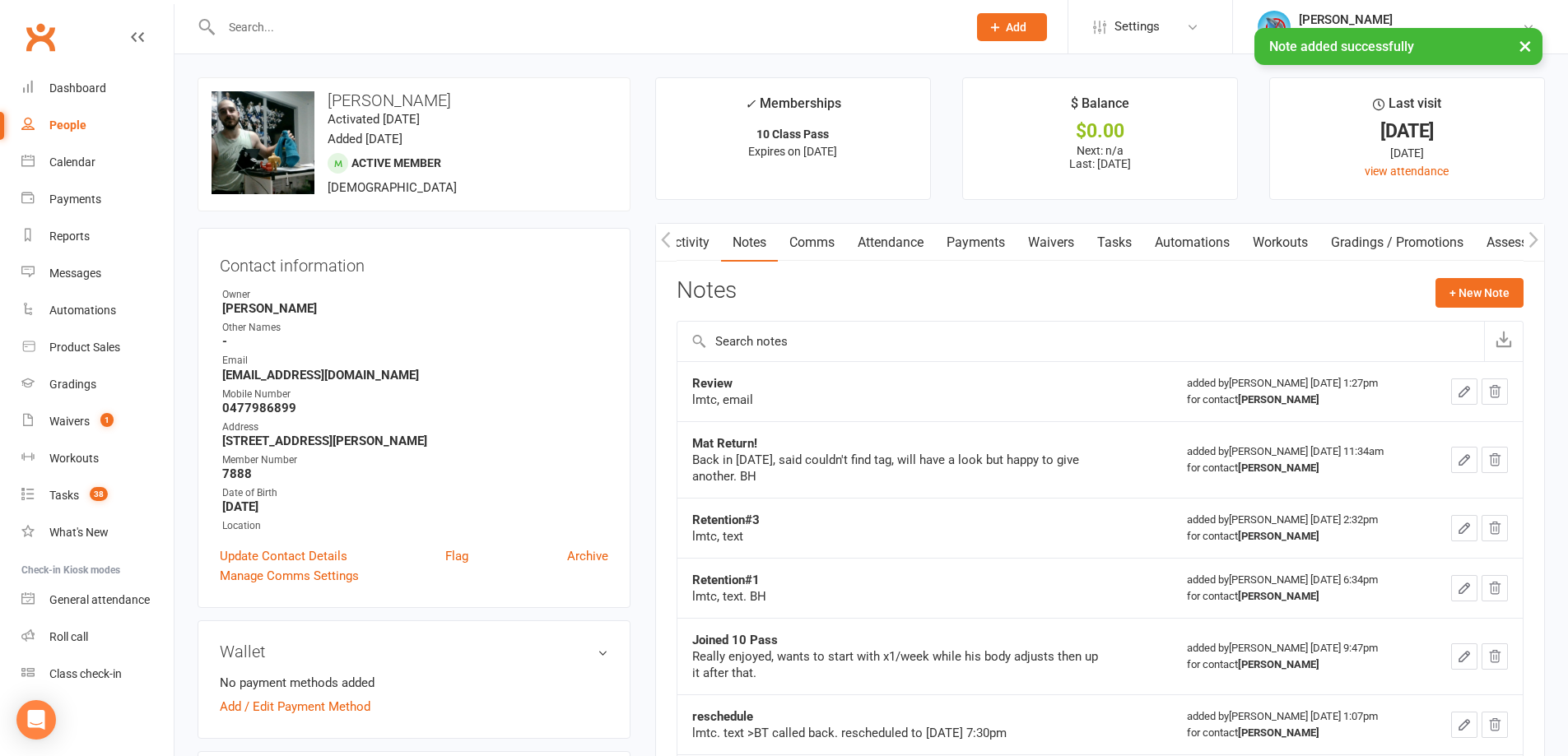
click at [1104, 232] on link "Tasks" at bounding box center [1114, 243] width 57 height 38
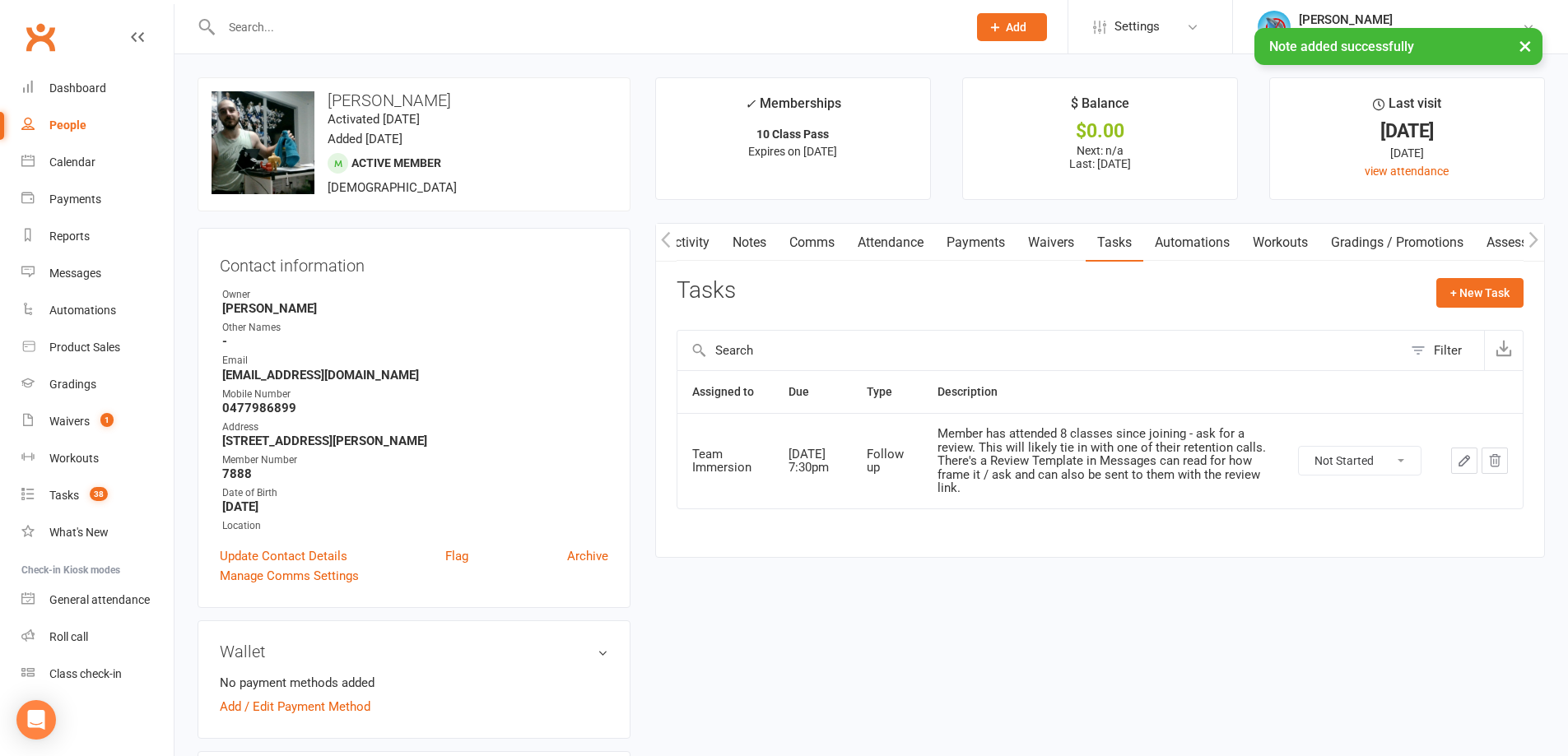
click at [1361, 463] on select "Not Started In Progress Waiting Complete" at bounding box center [1360, 460] width 122 height 28
click at [1299, 447] on select "Not Started In Progress Waiting Complete" at bounding box center [1360, 460] width 122 height 28
select select "unstarted"
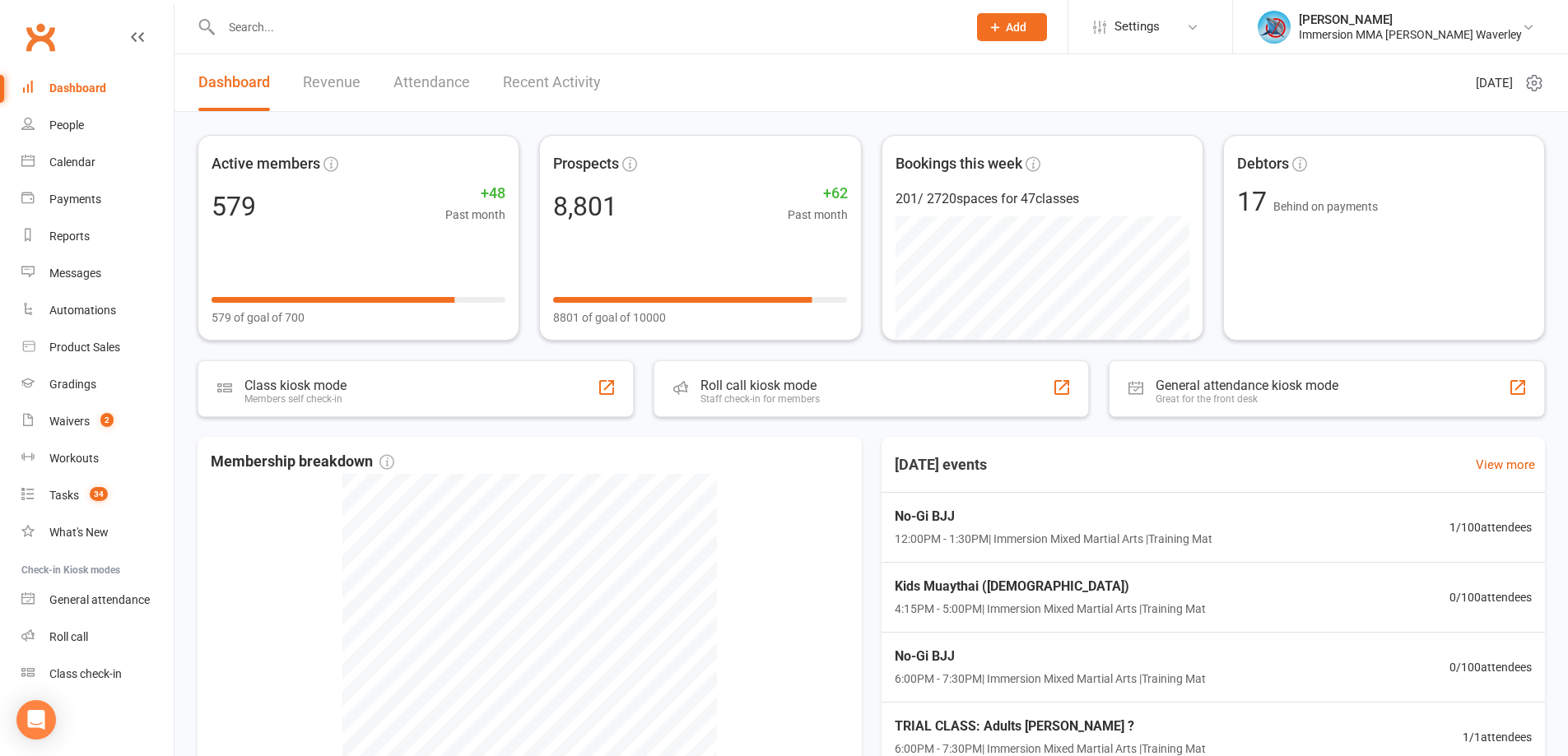
click at [365, 37] on input "text" at bounding box center [585, 26] width 739 height 23
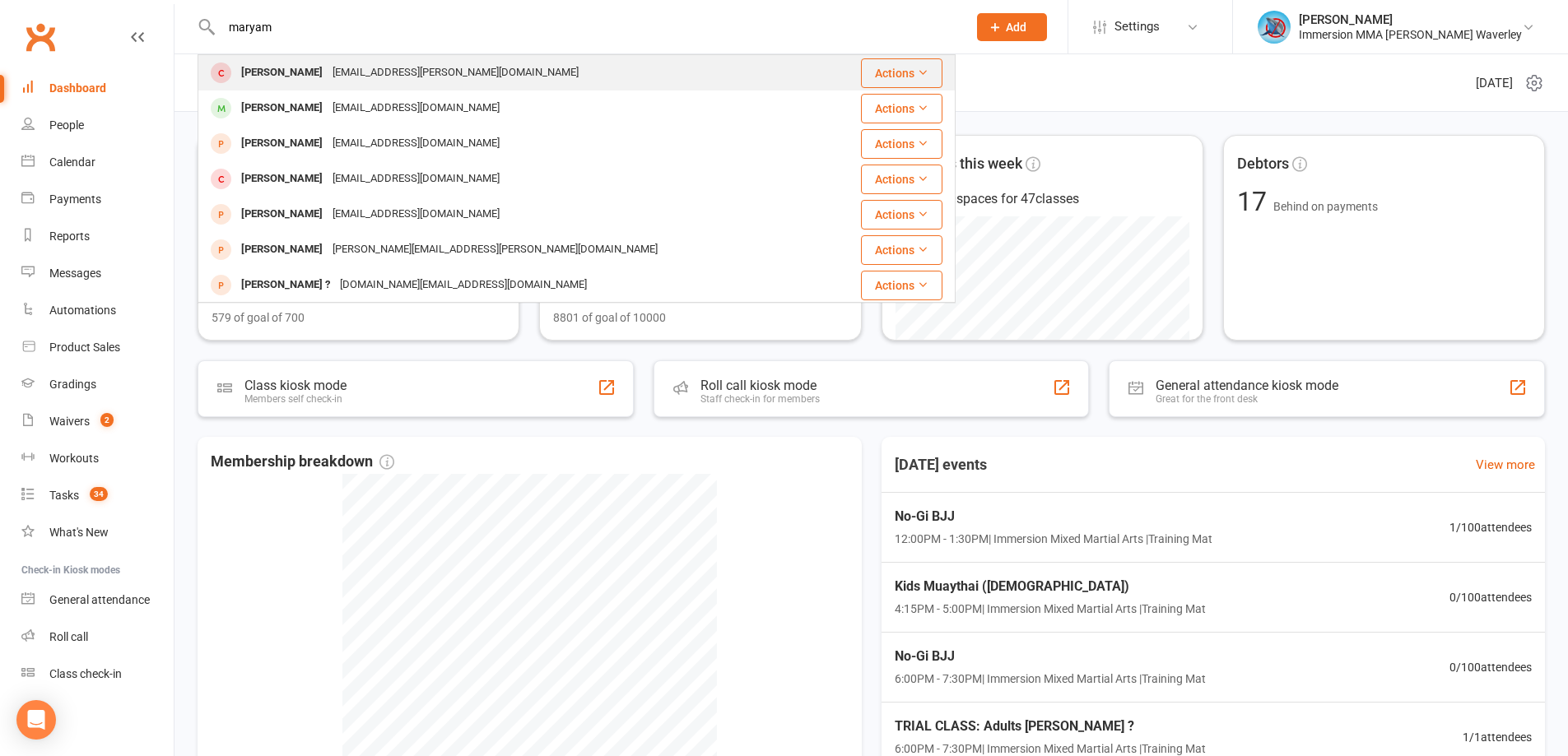
type input "maryam"
click at [315, 87] on div "[PERSON_NAME] [EMAIL_ADDRESS][PERSON_NAME][DOMAIN_NAME]" at bounding box center [513, 73] width 628 height 33
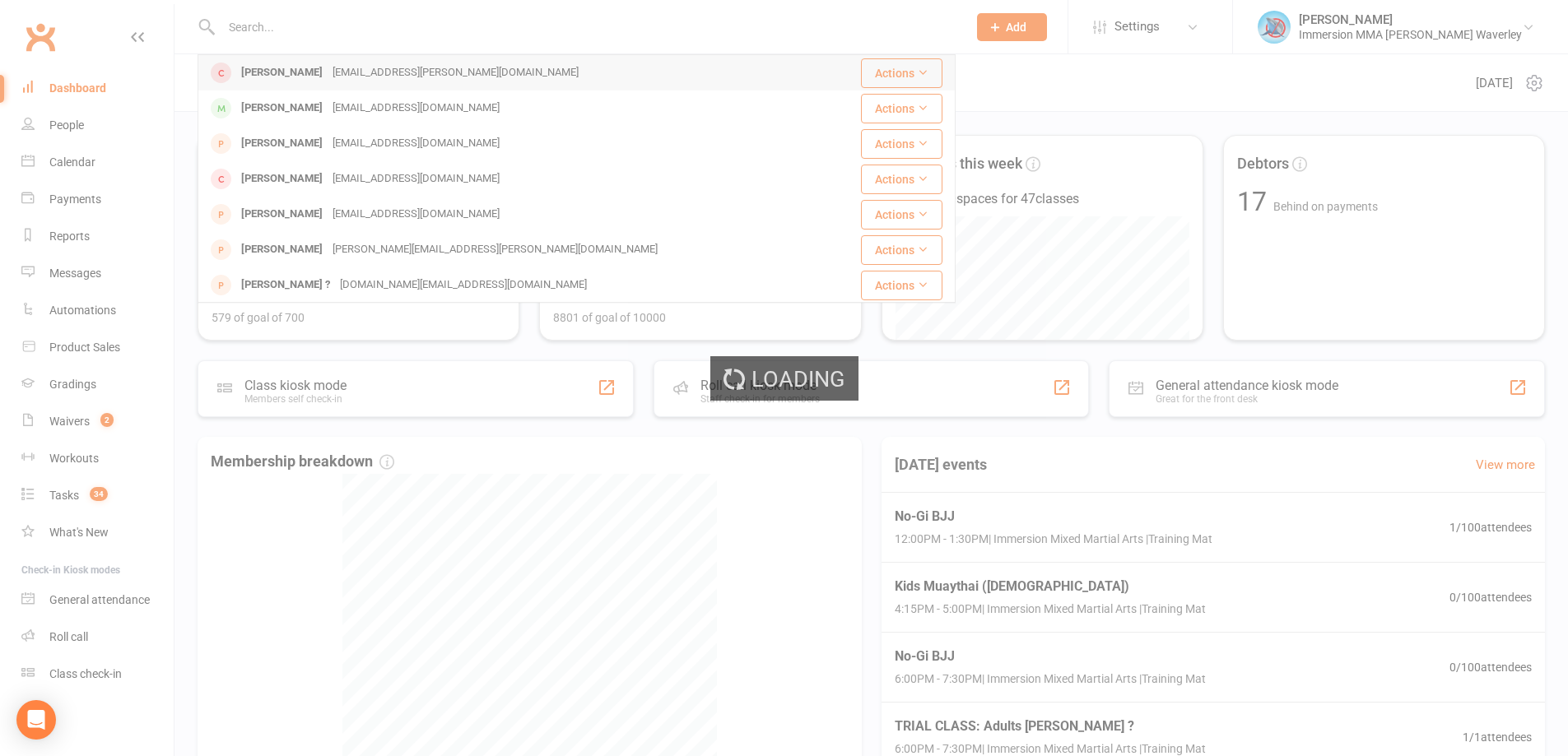
click at [315, 87] on div "Loading" at bounding box center [784, 378] width 1568 height 756
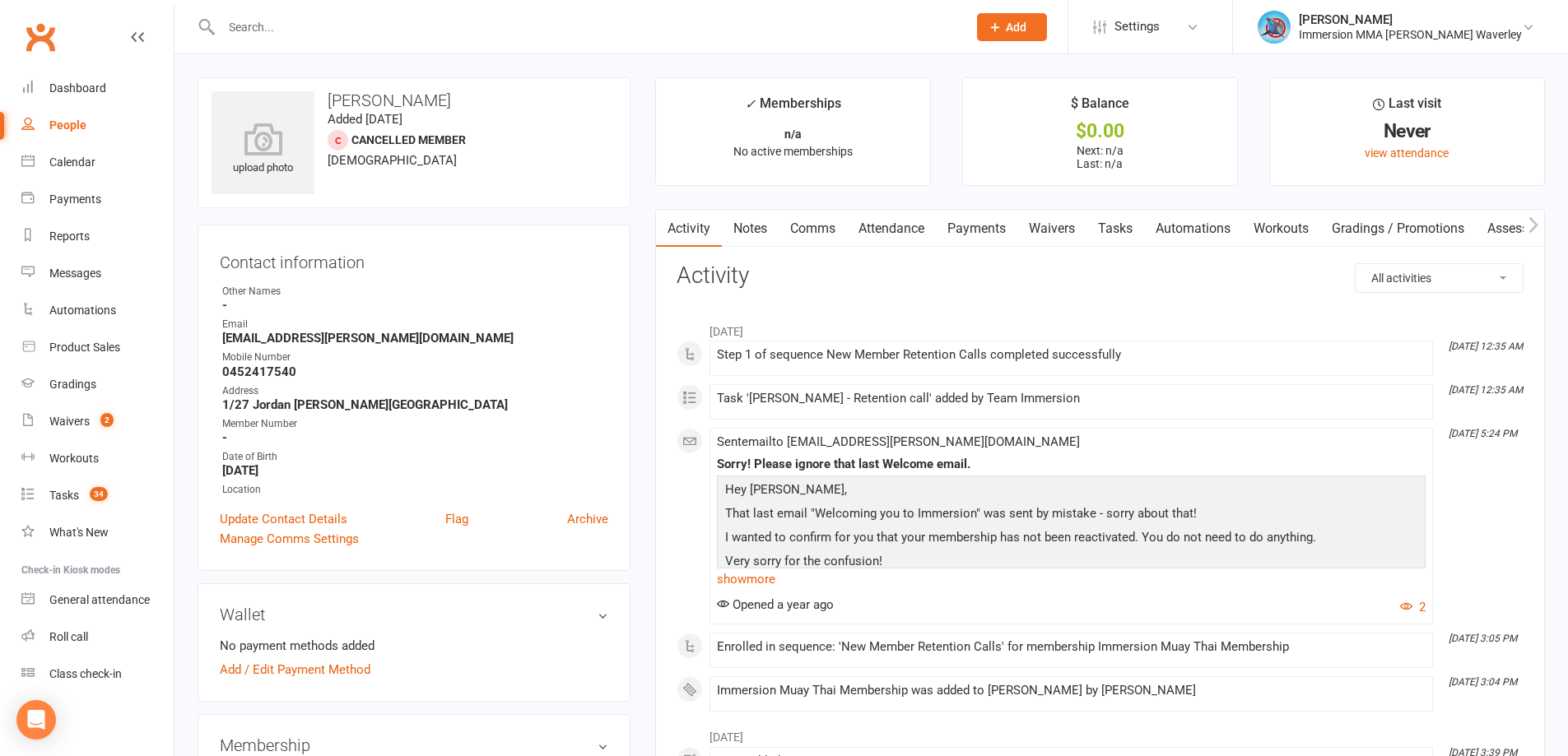
click at [277, 23] on input "text" at bounding box center [585, 26] width 739 height 23
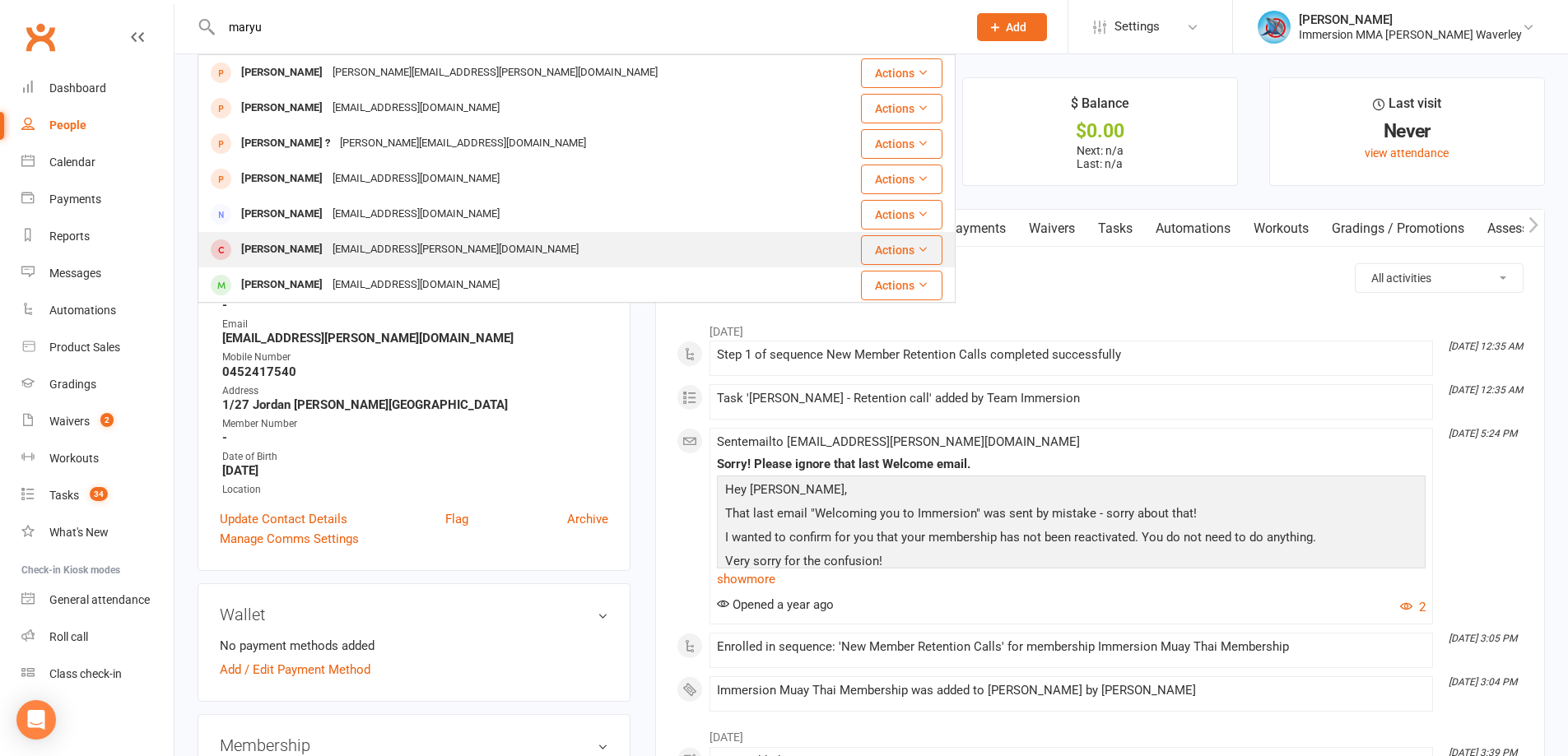
type input "maryu"
click at [288, 267] on div "[PERSON_NAME] [EMAIL_ADDRESS][PERSON_NAME][DOMAIN_NAME]" at bounding box center [521, 249] width 644 height 33
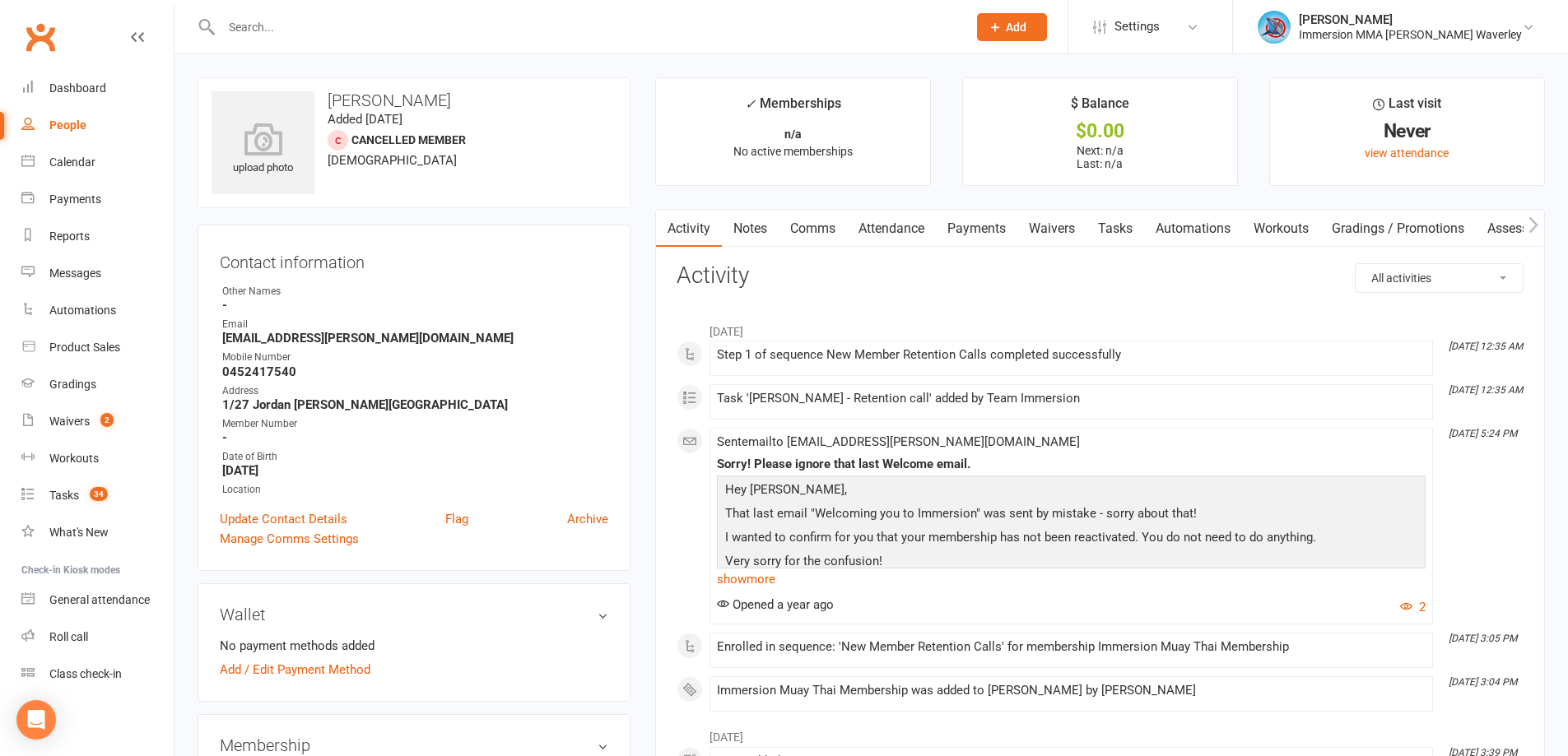
click at [286, 22] on input "text" at bounding box center [585, 26] width 739 height 23
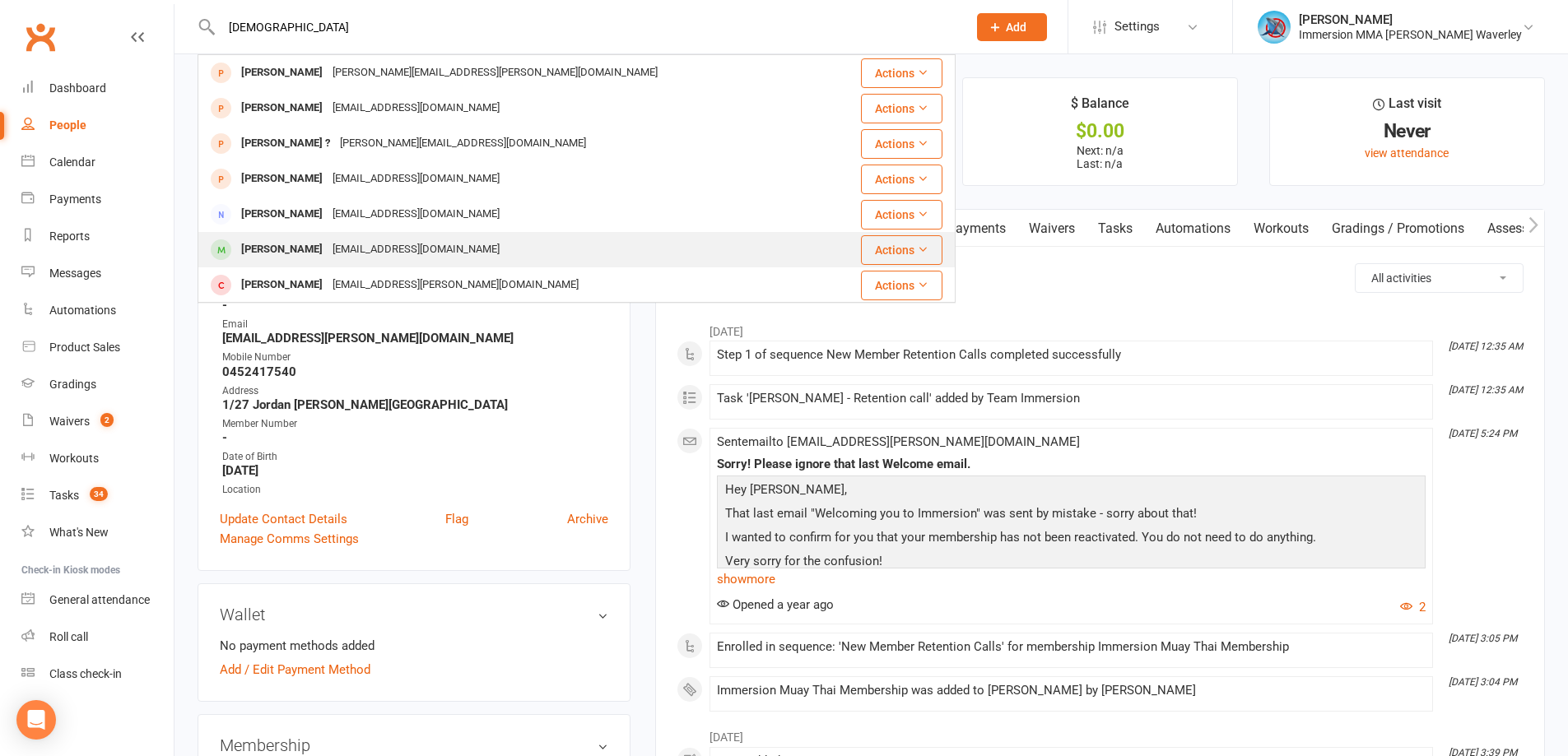
type input "[DEMOGRAPHIC_DATA]"
click at [297, 248] on div "[PERSON_NAME]" at bounding box center [281, 249] width 91 height 24
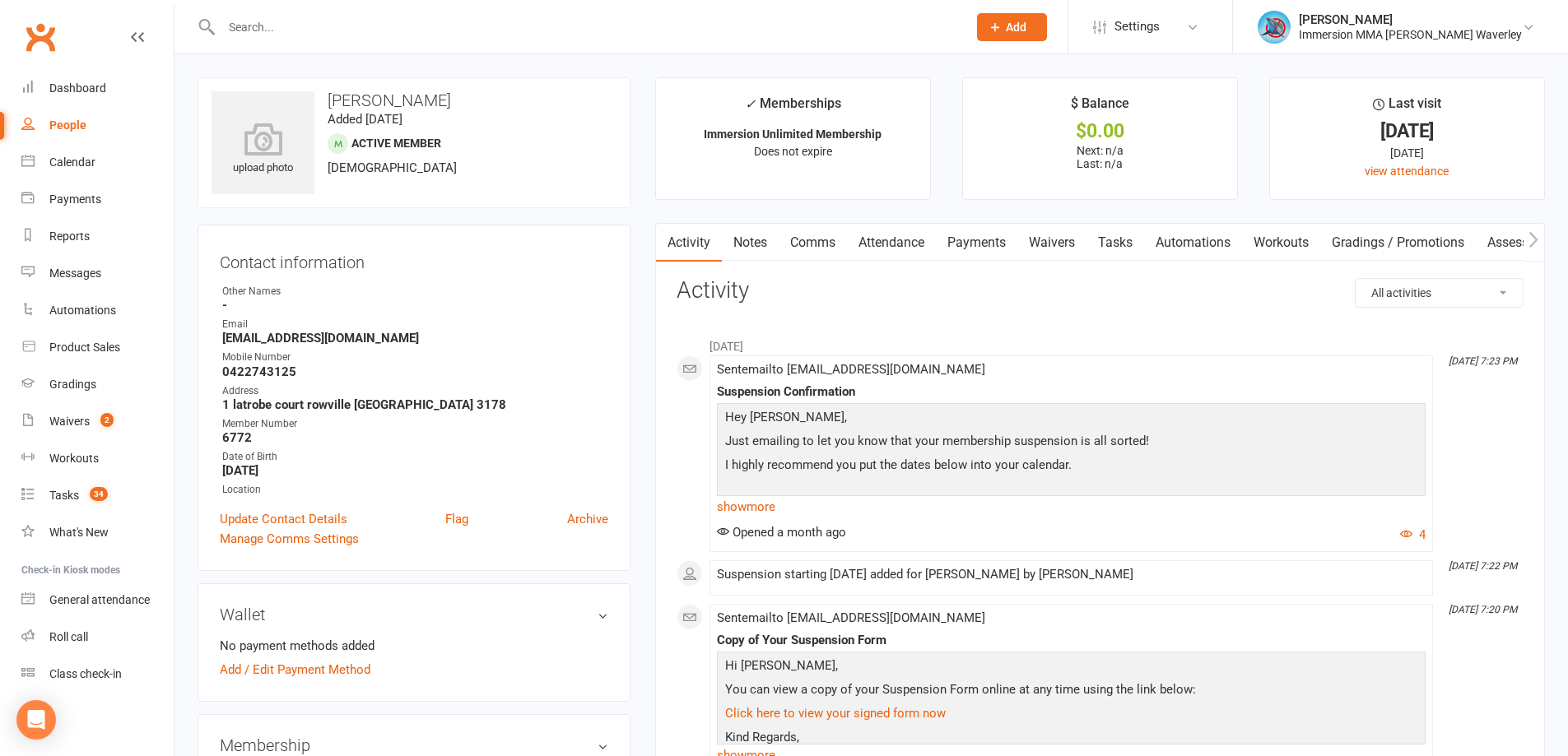
click at [760, 249] on link "Notes" at bounding box center [750, 243] width 56 height 38
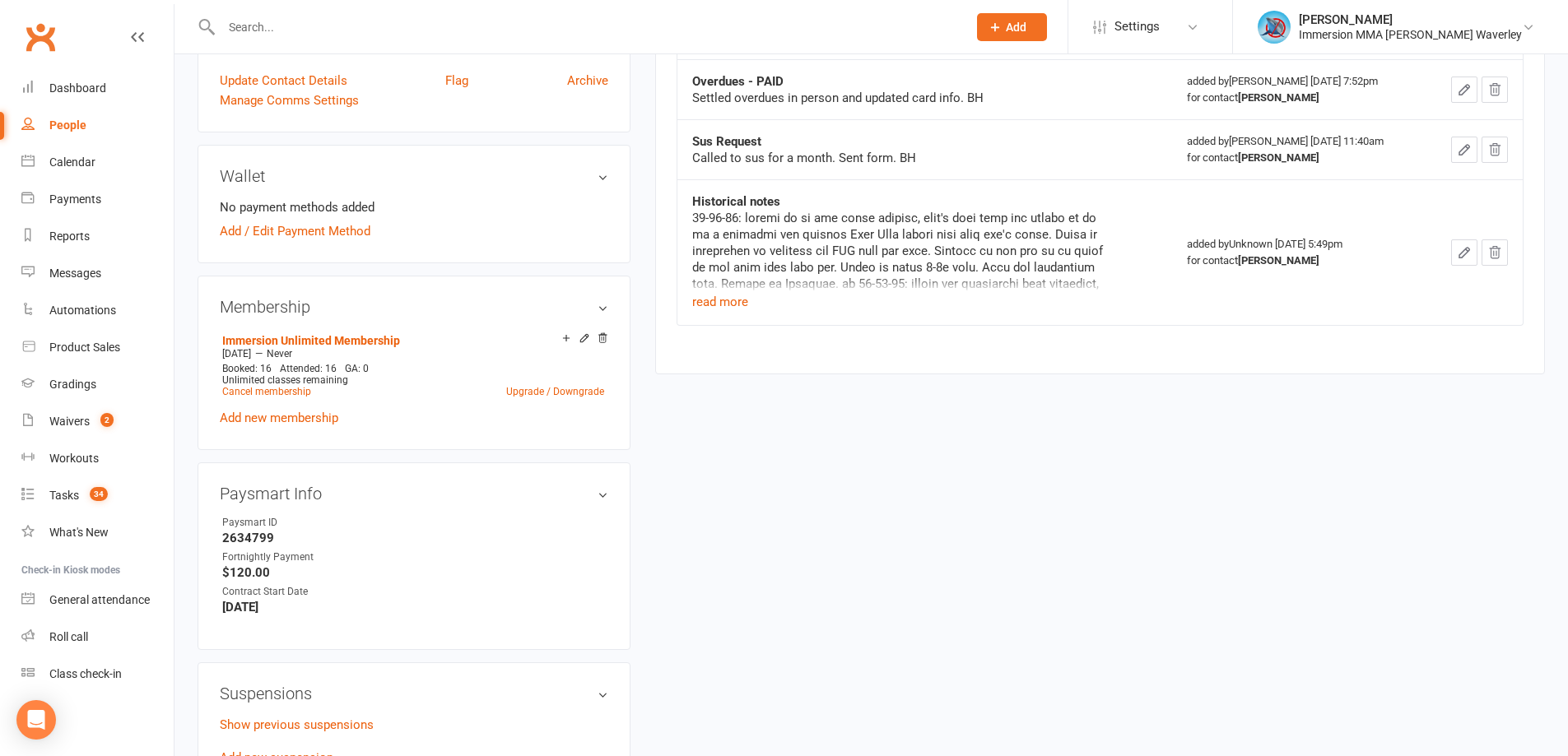
scroll to position [659, 0]
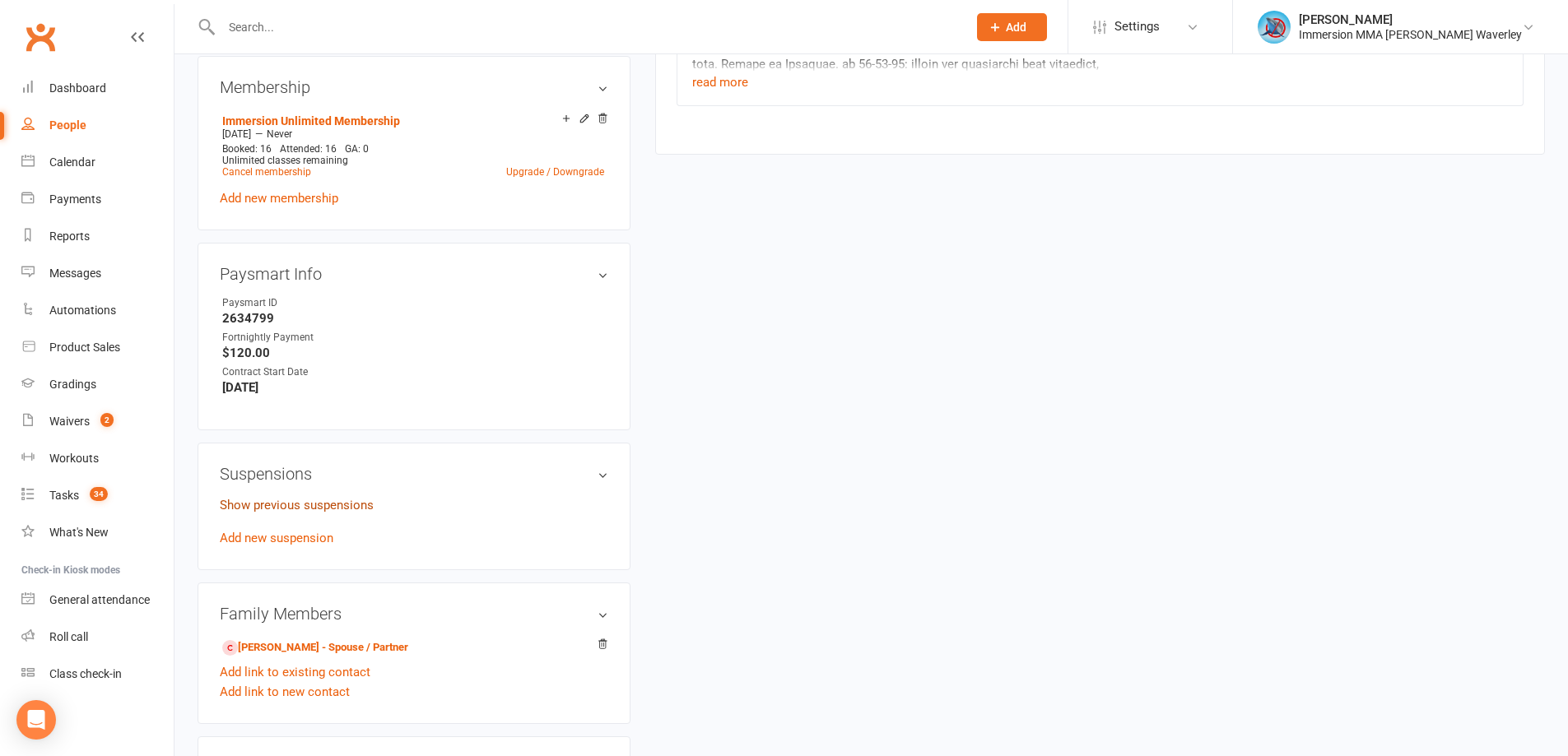
click at [283, 509] on link "Show previous suspensions" at bounding box center [297, 505] width 154 height 15
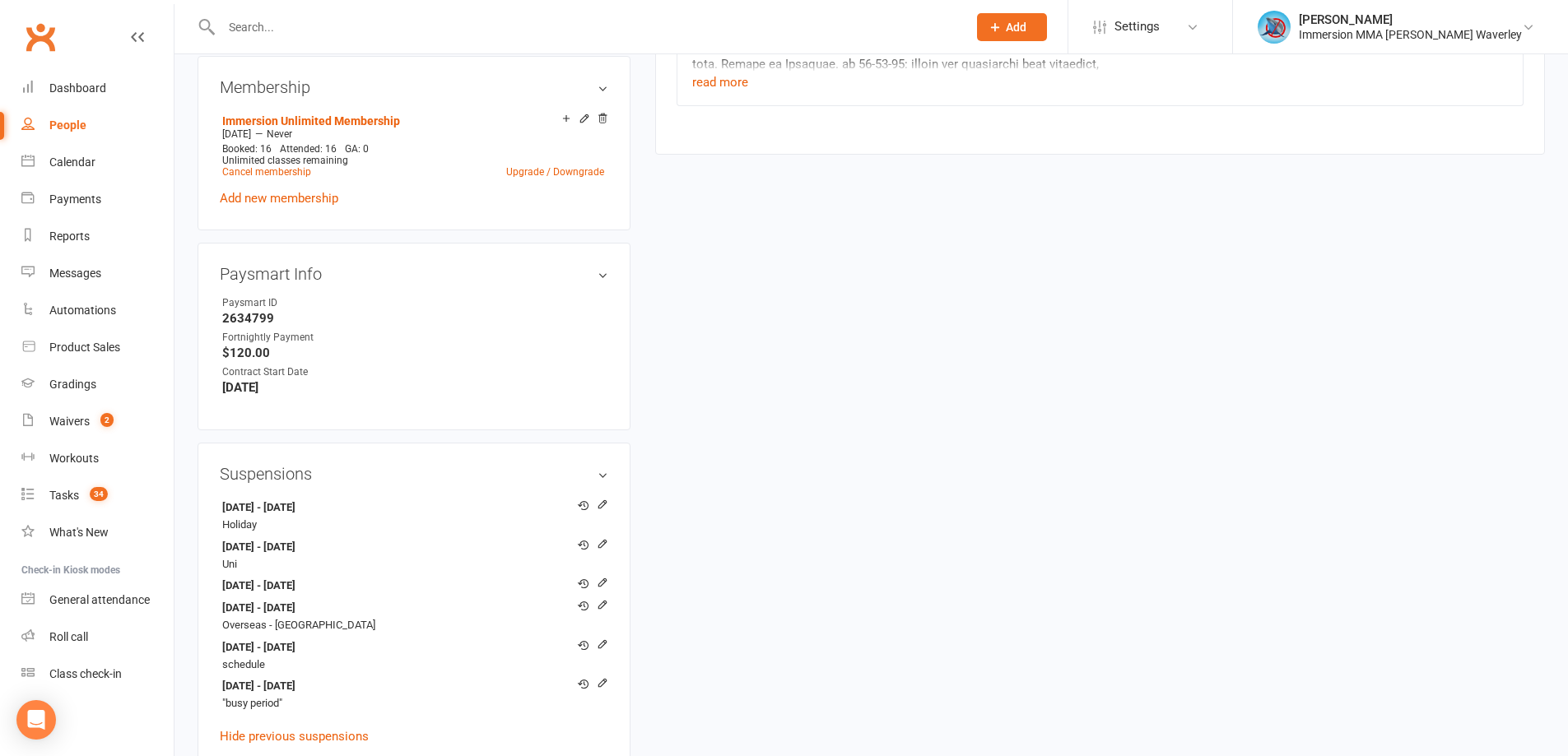
scroll to position [0, 0]
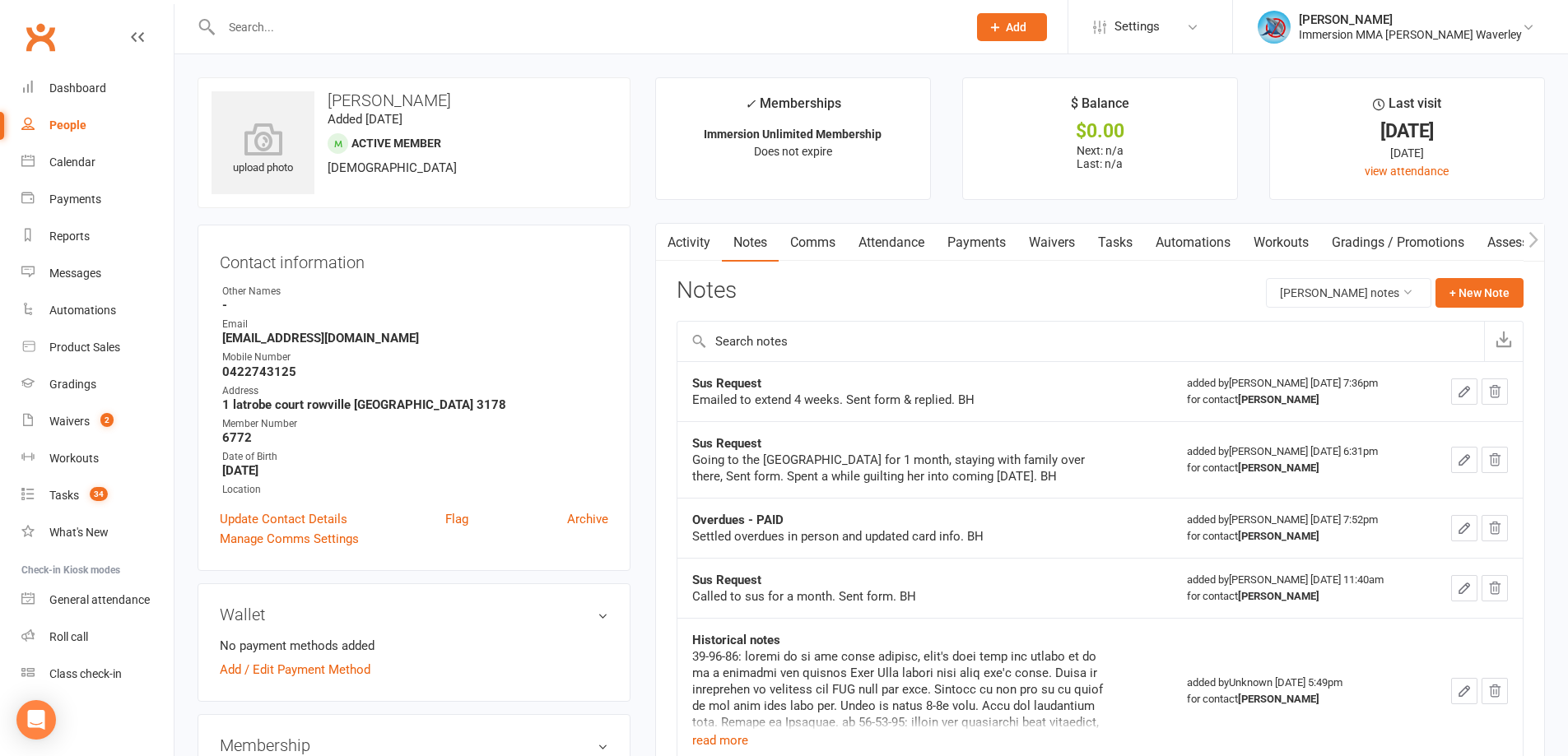
click at [1046, 337] on input "text" at bounding box center [1081, 342] width 807 height 39
click at [1048, 242] on link "Waivers" at bounding box center [1052, 243] width 69 height 38
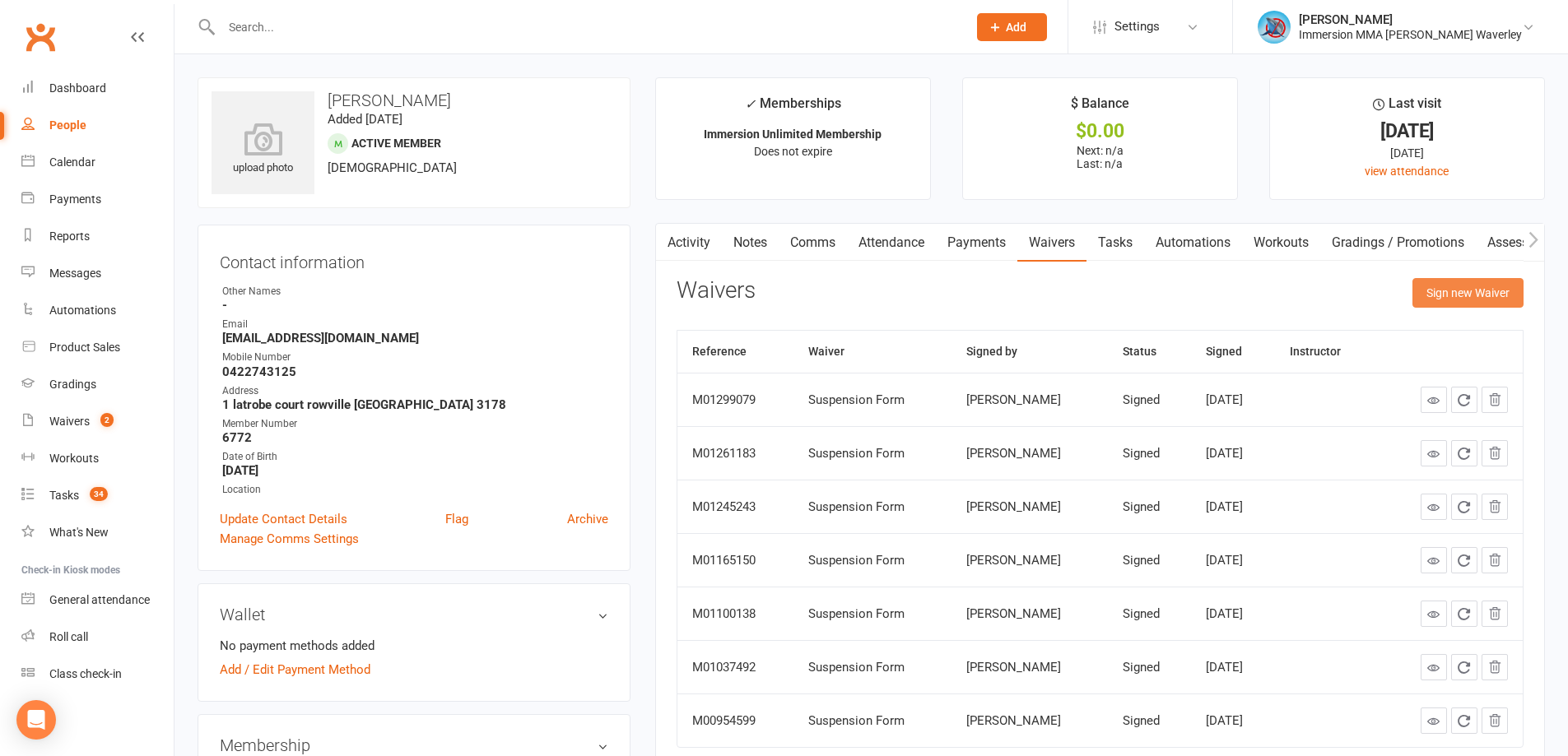
click at [1500, 294] on button "Sign new Waiver" at bounding box center [1468, 293] width 111 height 30
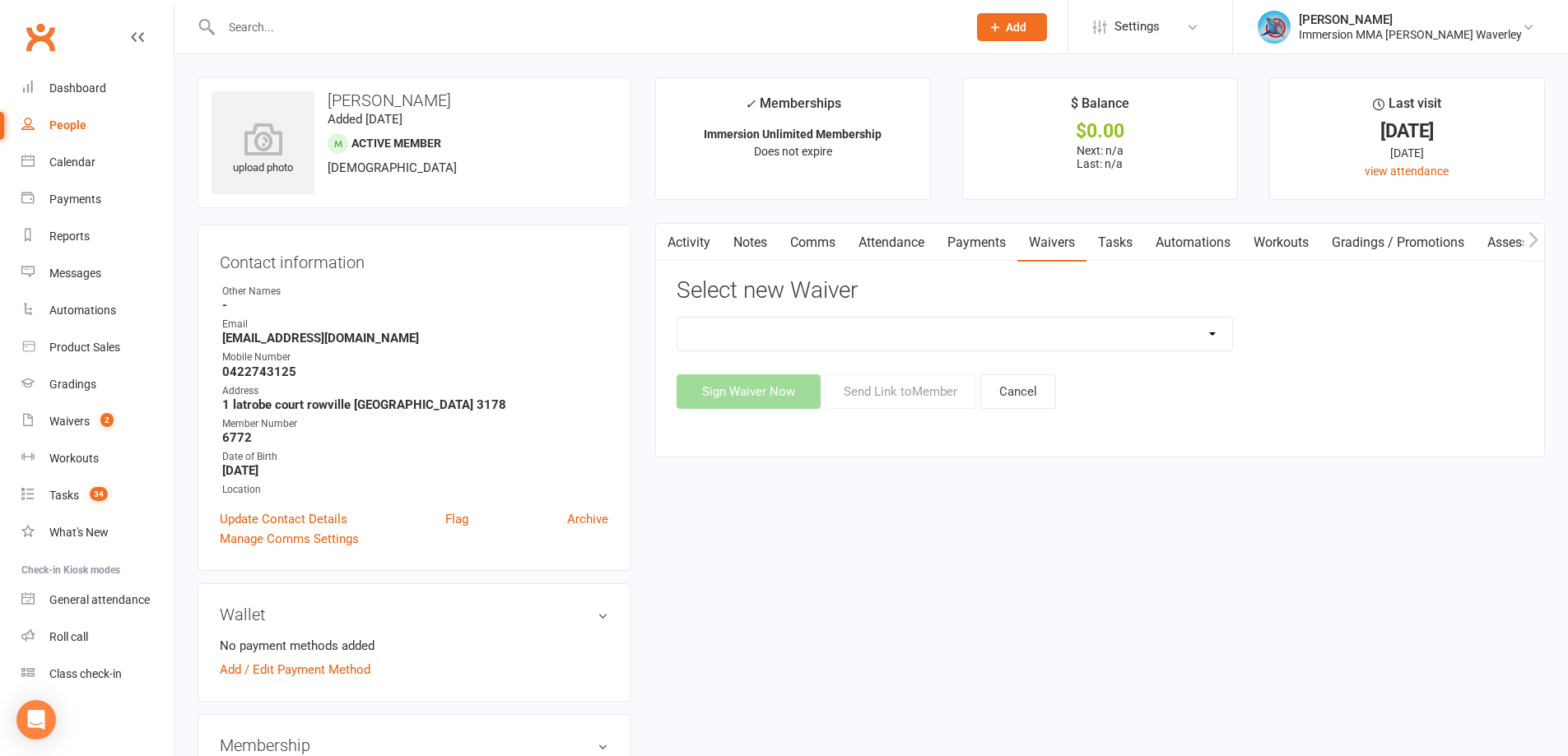
click at [890, 334] on select "Cancellation Form Immersion 10 Class Pass Form Immersion 10 Class Pass Form (Pa…" at bounding box center [954, 334] width 555 height 33
select select "10640"
click at [678, 318] on select "Cancellation Form Immersion 10 Class Pass Form Immersion 10 Class Pass Form (Pa…" at bounding box center [954, 334] width 555 height 33
click at [884, 402] on button "Send Link to Member" at bounding box center [900, 391] width 151 height 34
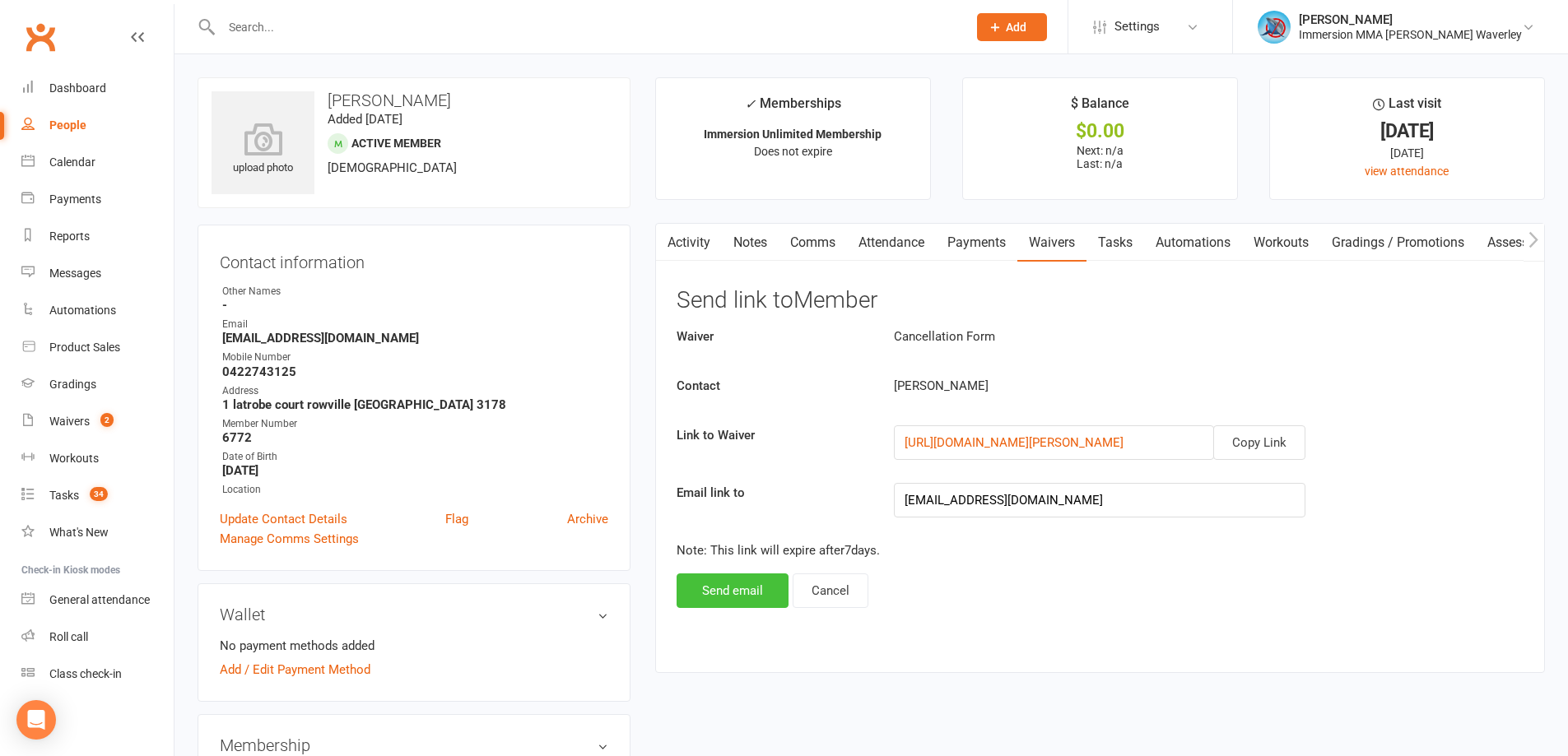
click at [725, 584] on button "Send email" at bounding box center [732, 590] width 112 height 34
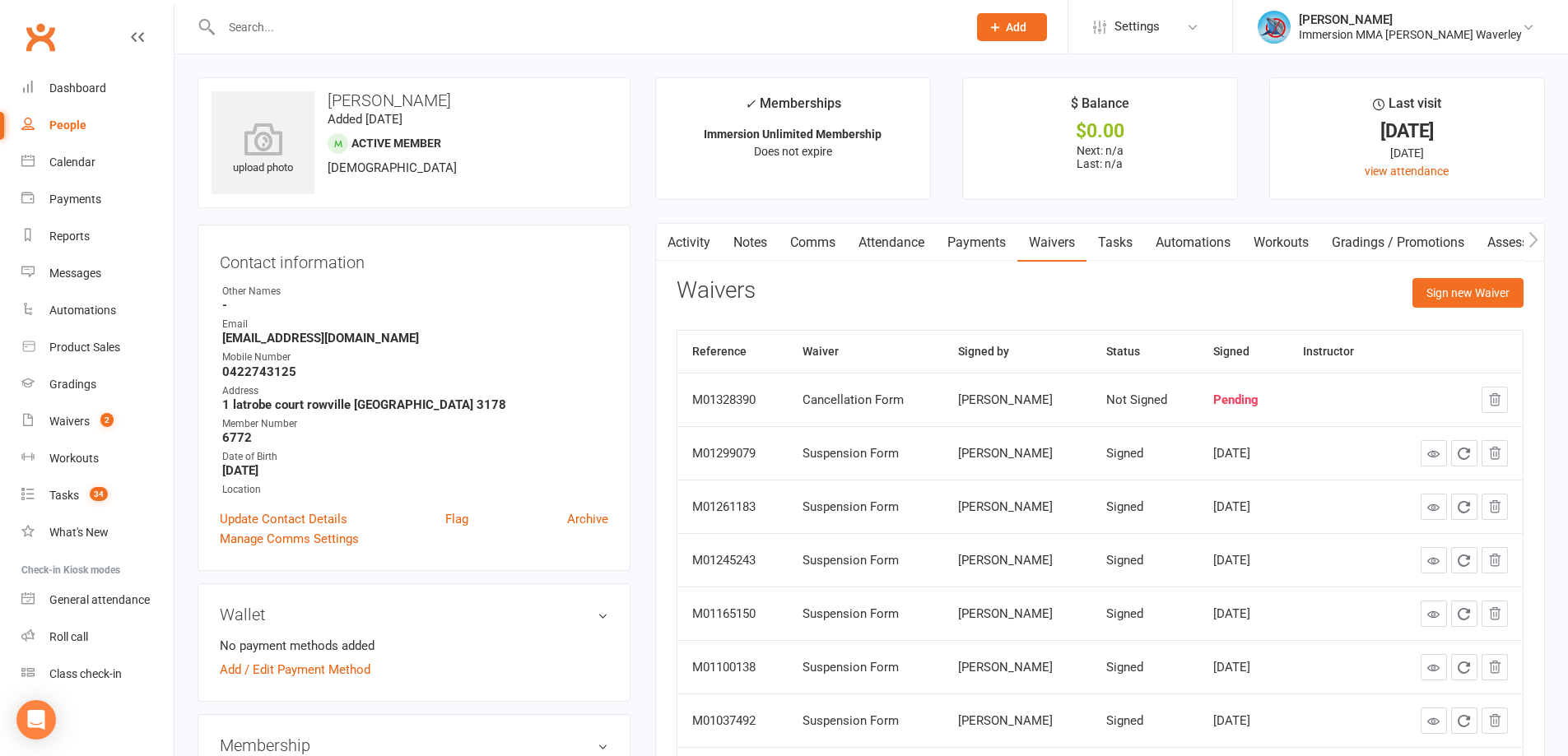
click at [764, 249] on link "Notes" at bounding box center [750, 243] width 56 height 38
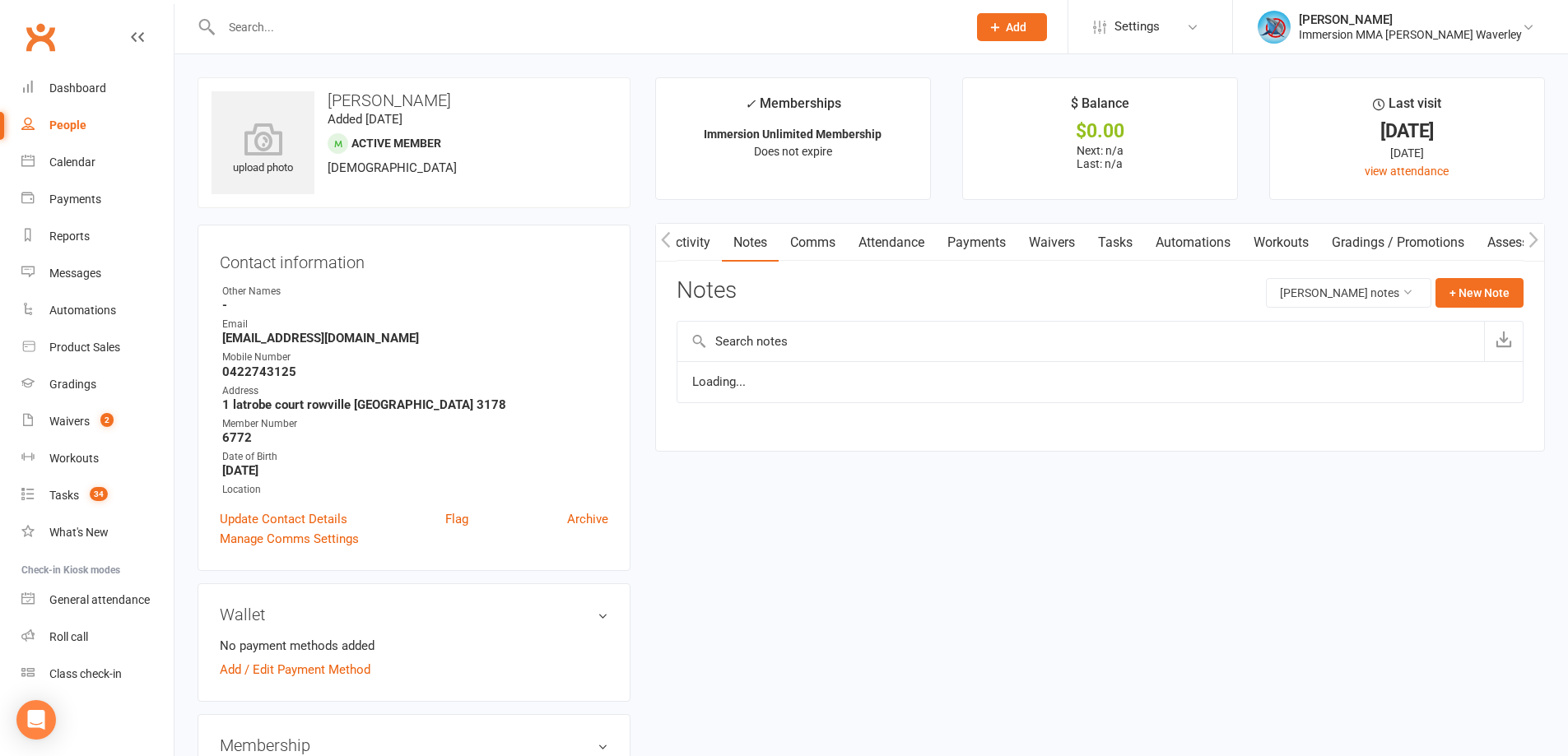
scroll to position [0, 1]
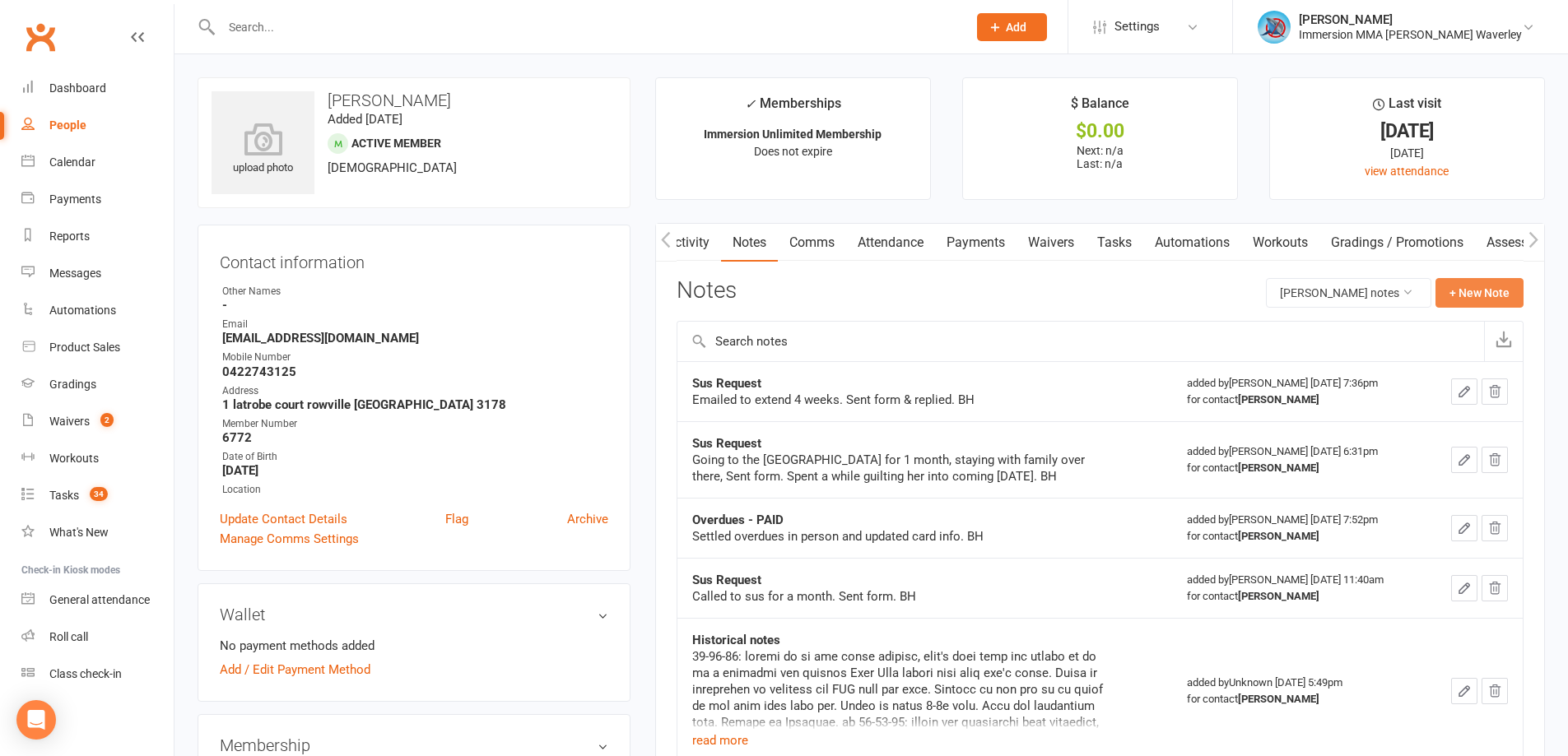
click at [1480, 295] on button "+ New Note" at bounding box center [1479, 293] width 88 height 30
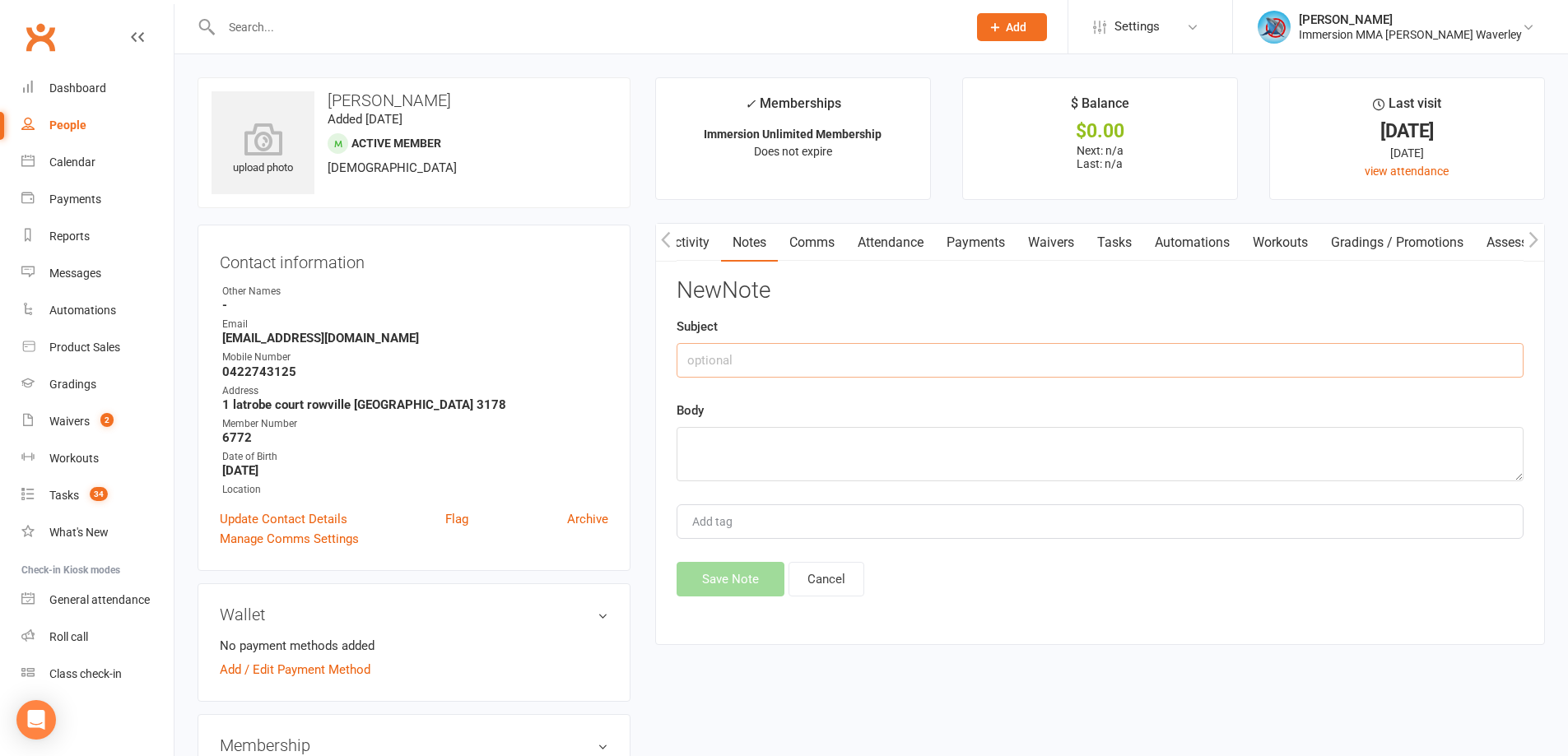
click at [819, 345] on input "text" at bounding box center [1100, 360] width 847 height 34
type input "CCX Request"
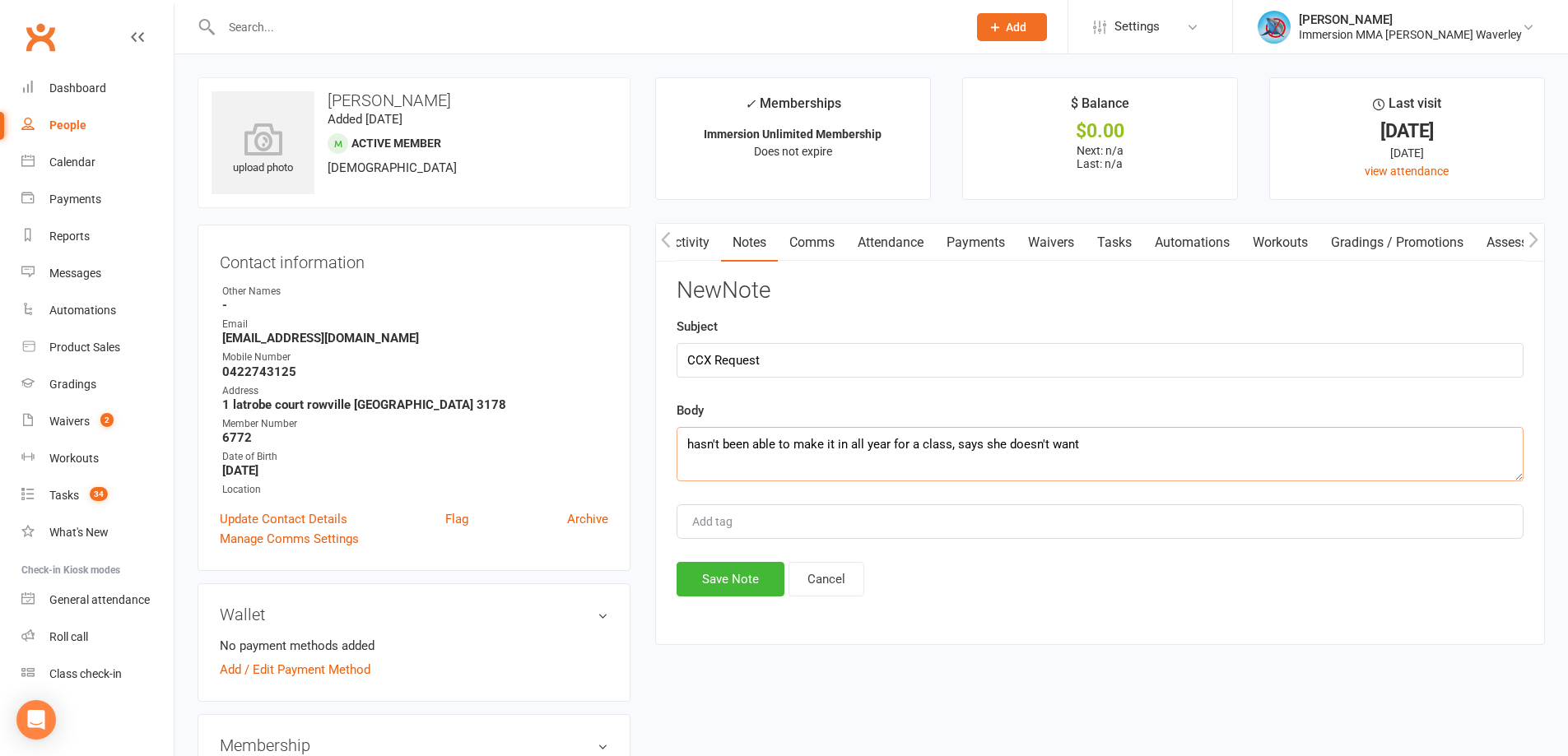
click at [1090, 455] on textarea "hasn't been able to make it in all year for a class, says she doesn't want" at bounding box center [1100, 454] width 847 height 55
click at [1209, 445] on textarea "hasn't been able to make it in all year for a class, says she doesn't want to p…" at bounding box center [1100, 454] width 847 height 55
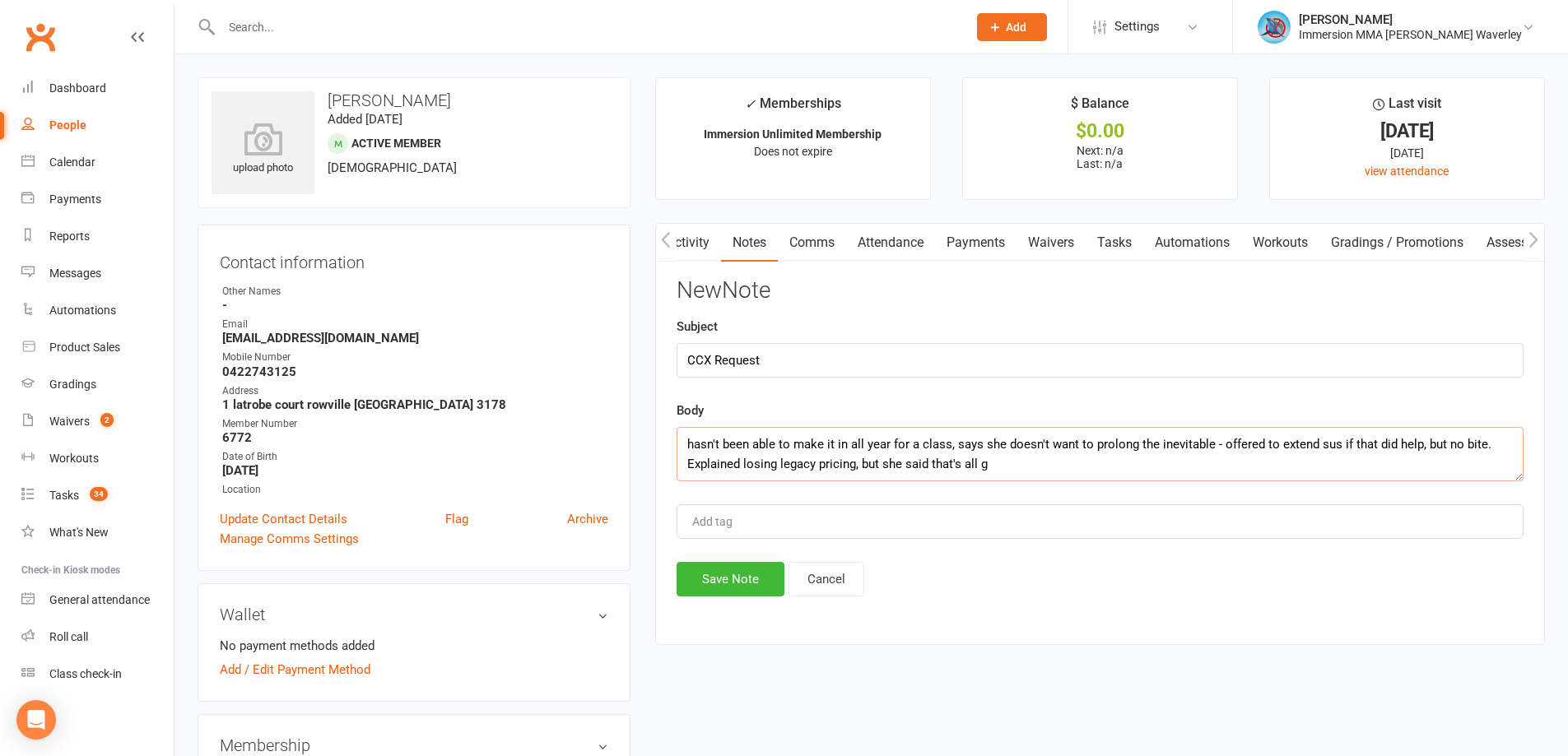
click at [1025, 461] on textarea "hasn't been able to make it in all year for a class, says she doesn't want to p…" at bounding box center [1100, 454] width 847 height 55
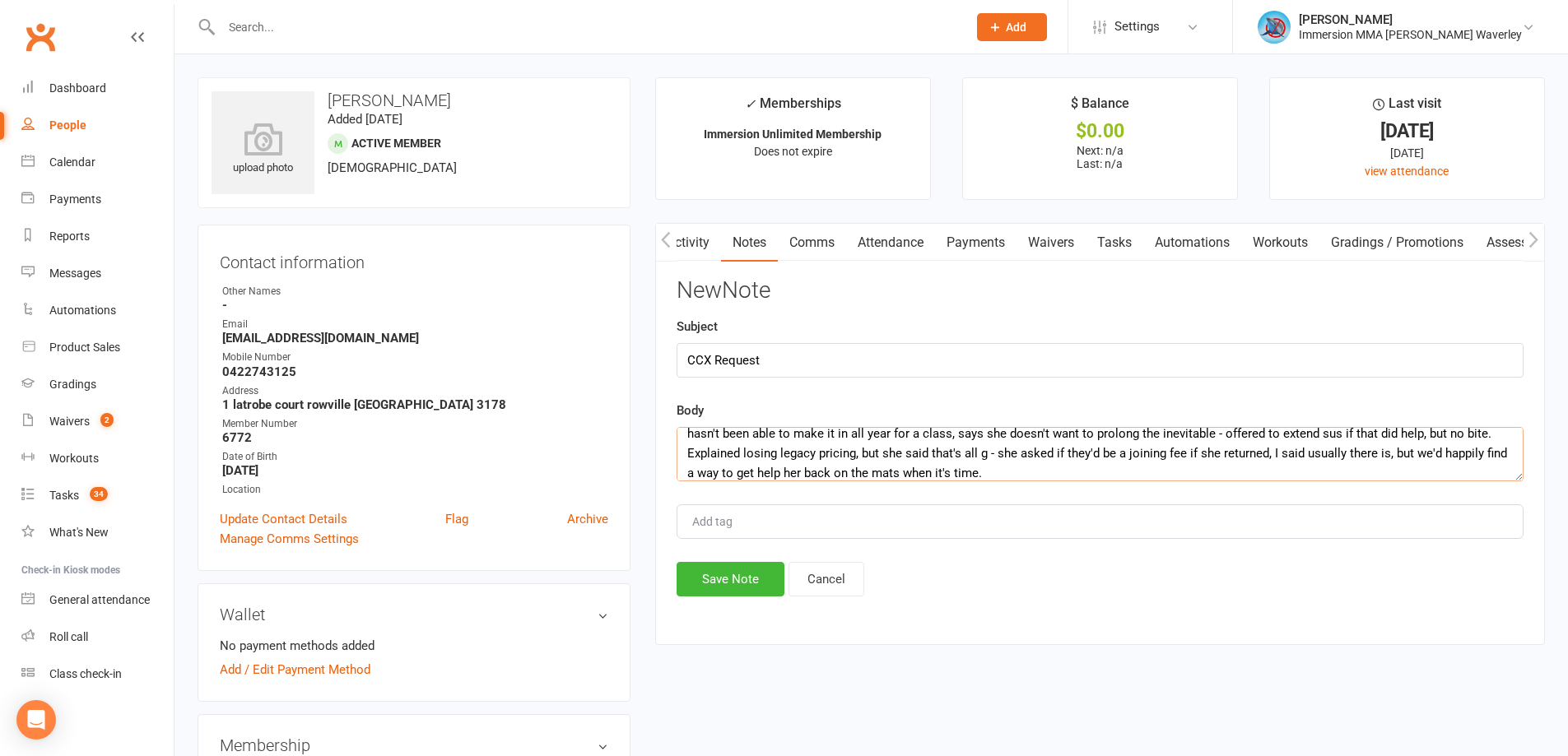
click at [755, 470] on textarea "hasn't been able to make it in all year for a class, says she doesn't want to p…" at bounding box center [1100, 454] width 847 height 55
click at [760, 470] on textarea "hasn't been able to make it in all year for a class, says she doesn't want to p…" at bounding box center [1100, 454] width 847 height 55
click at [760, 471] on textarea "hasn't been able to make it in all year for a class, says she doesn't want to p…" at bounding box center [1100, 454] width 847 height 55
type textarea "hasn't been able to make it in all year for a class, says she doesn't want to p…"
click at [732, 587] on button "Save Note" at bounding box center [731, 579] width 108 height 34
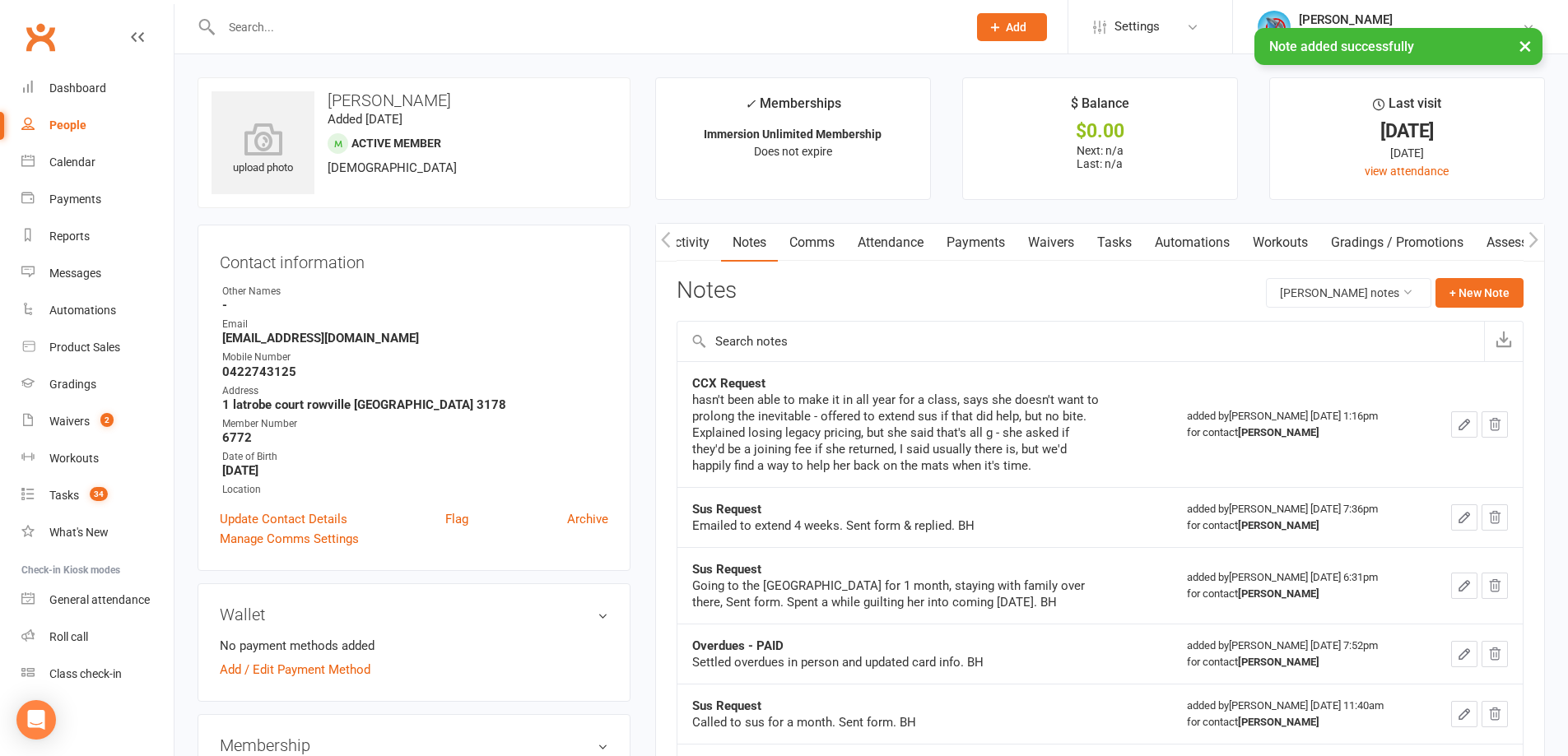
click at [1076, 237] on link "Waivers" at bounding box center [1051, 243] width 69 height 38
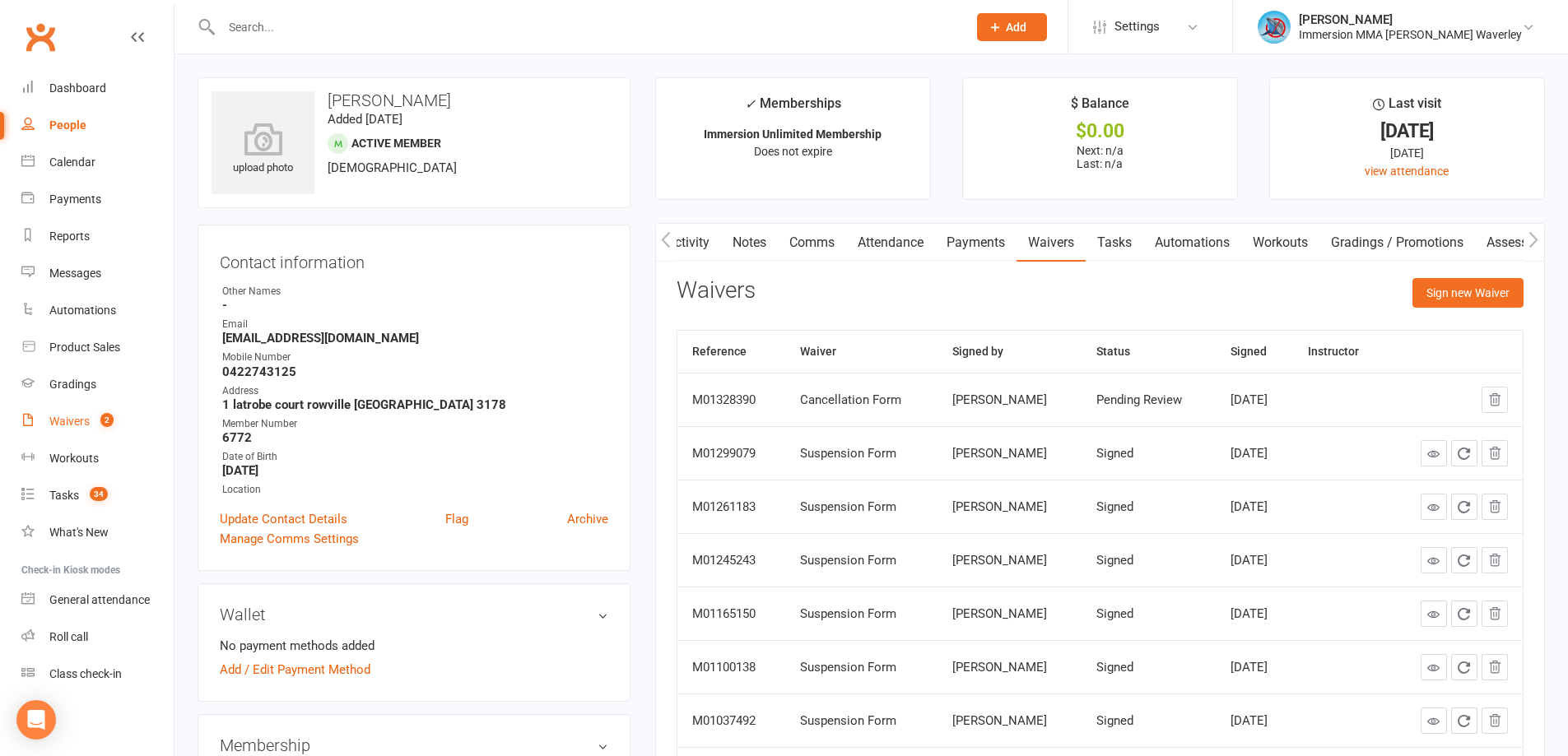
click at [104, 419] on span "2" at bounding box center [107, 420] width 13 height 14
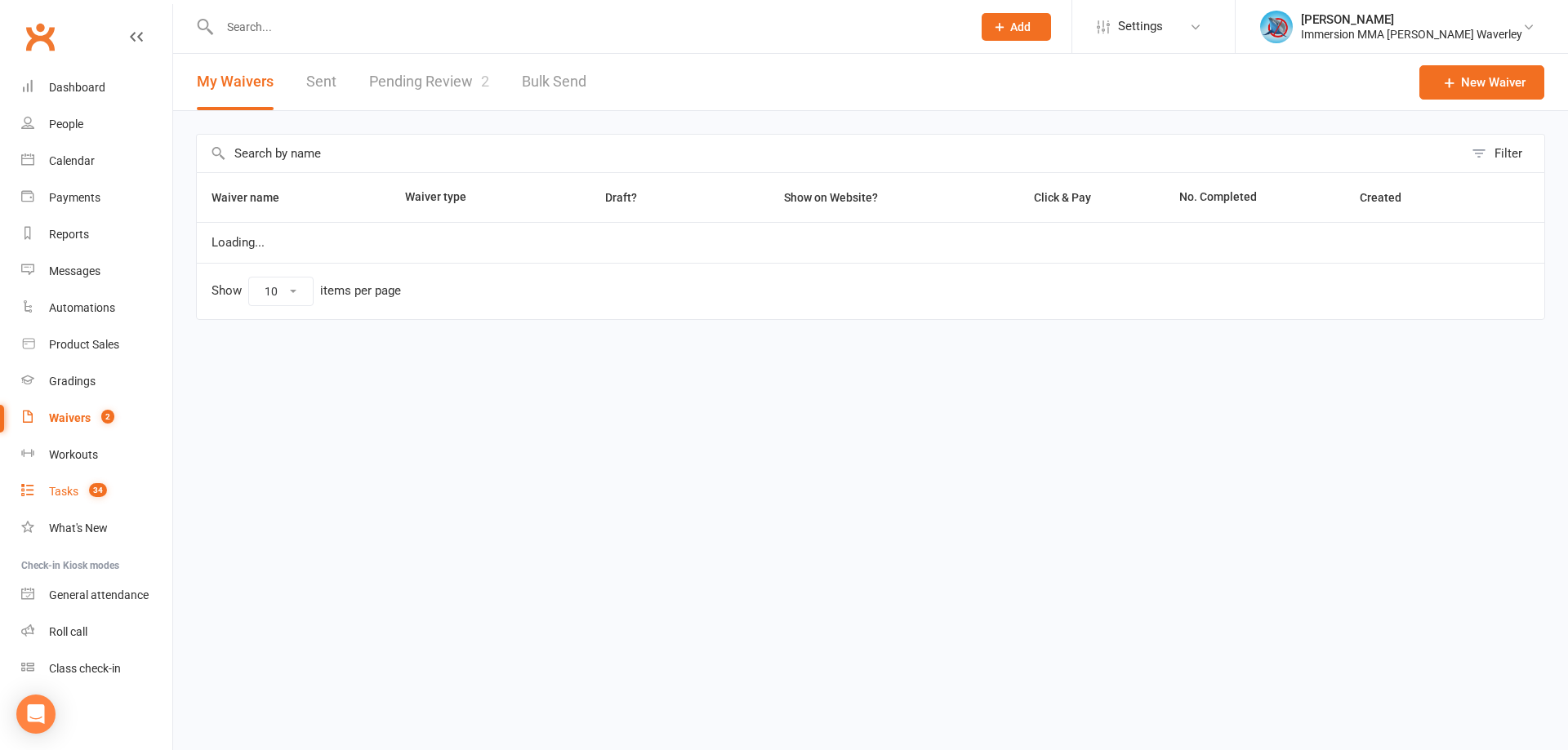
click at [88, 497] on count-badge "34" at bounding box center [93, 491] width 26 height 13
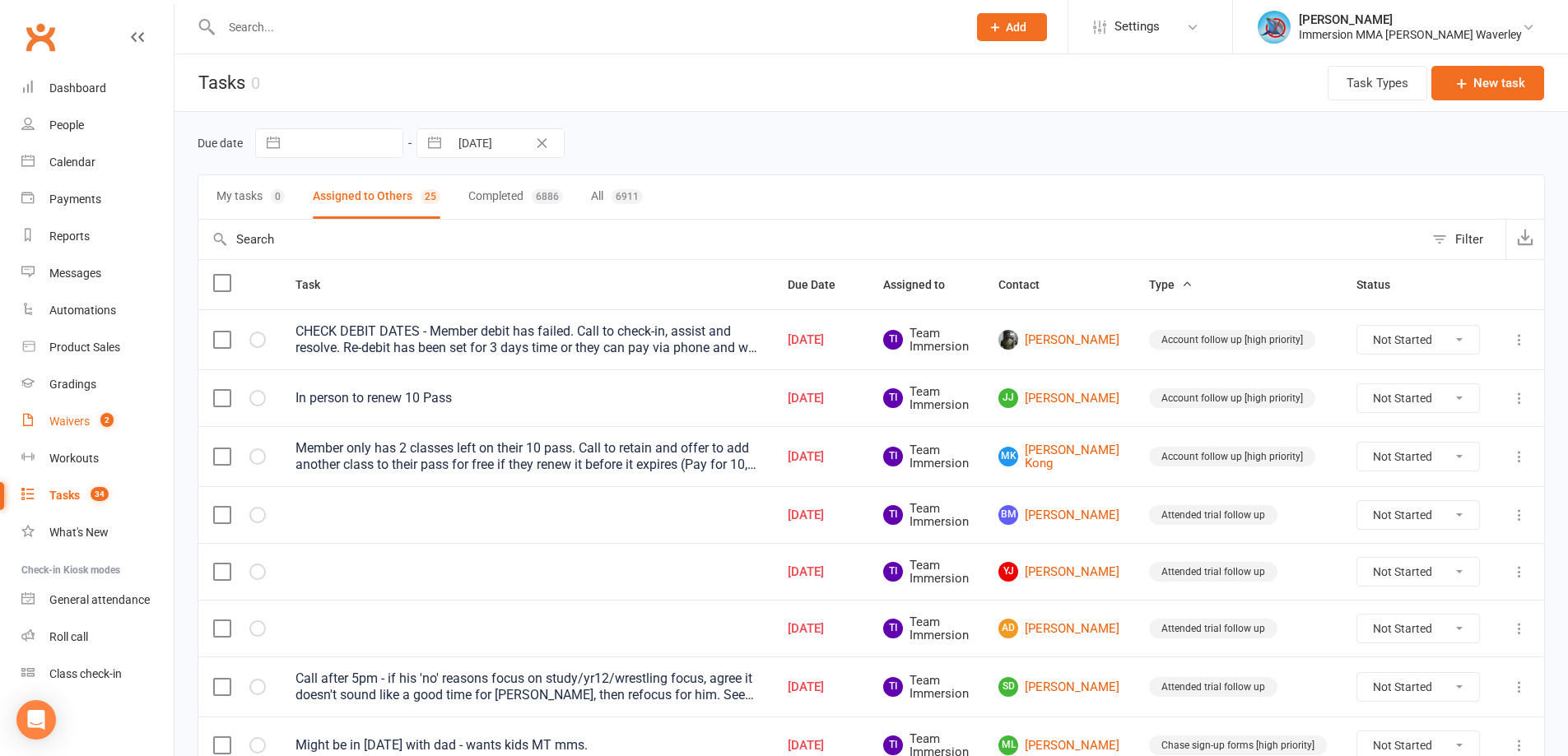
drag, startPoint x: 100, startPoint y: 432, endPoint x: 165, endPoint y: 421, distance: 65.9
click at [100, 431] on link "Waivers 2" at bounding box center [97, 421] width 152 height 37
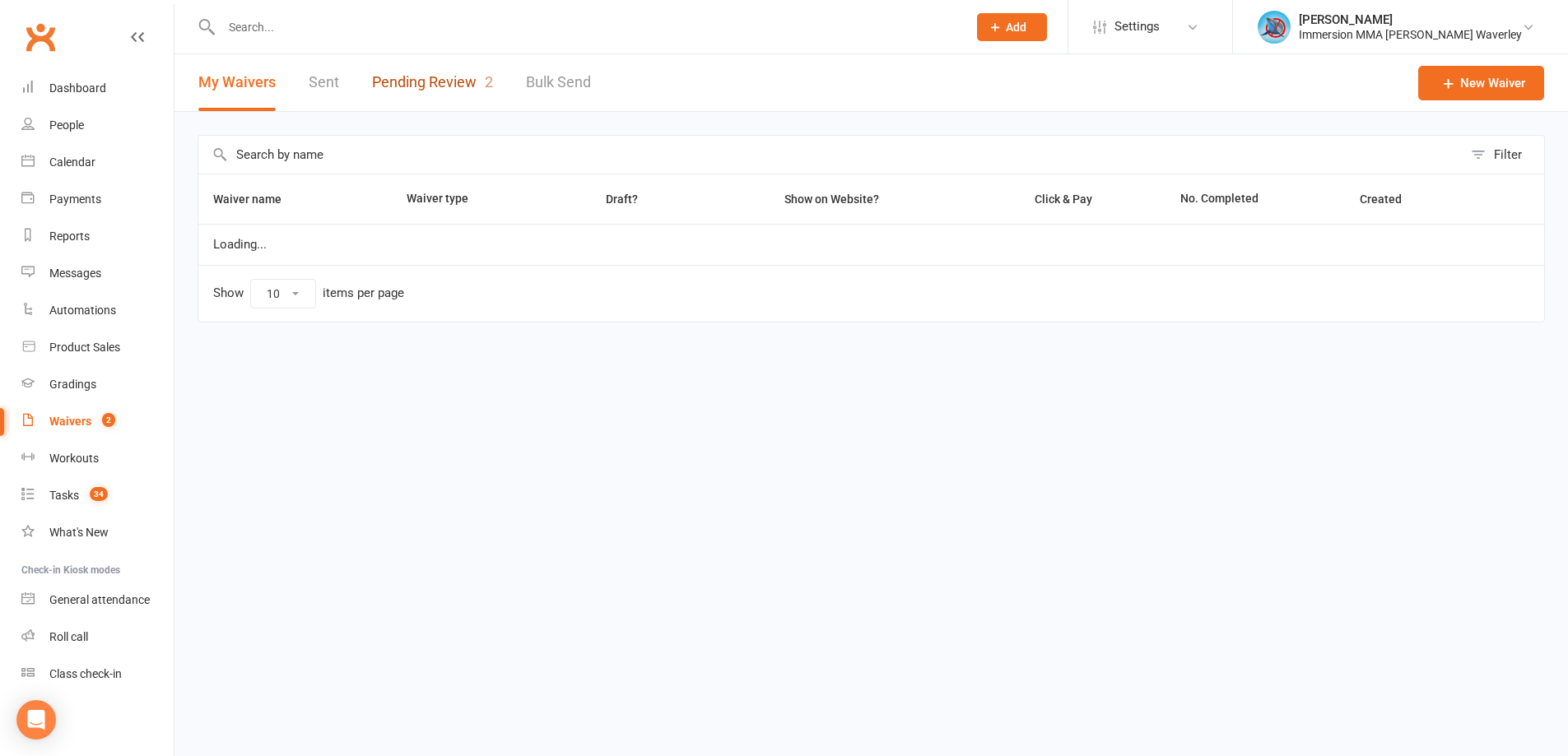
click at [461, 73] on link "Pending Review 2" at bounding box center [432, 83] width 121 height 56
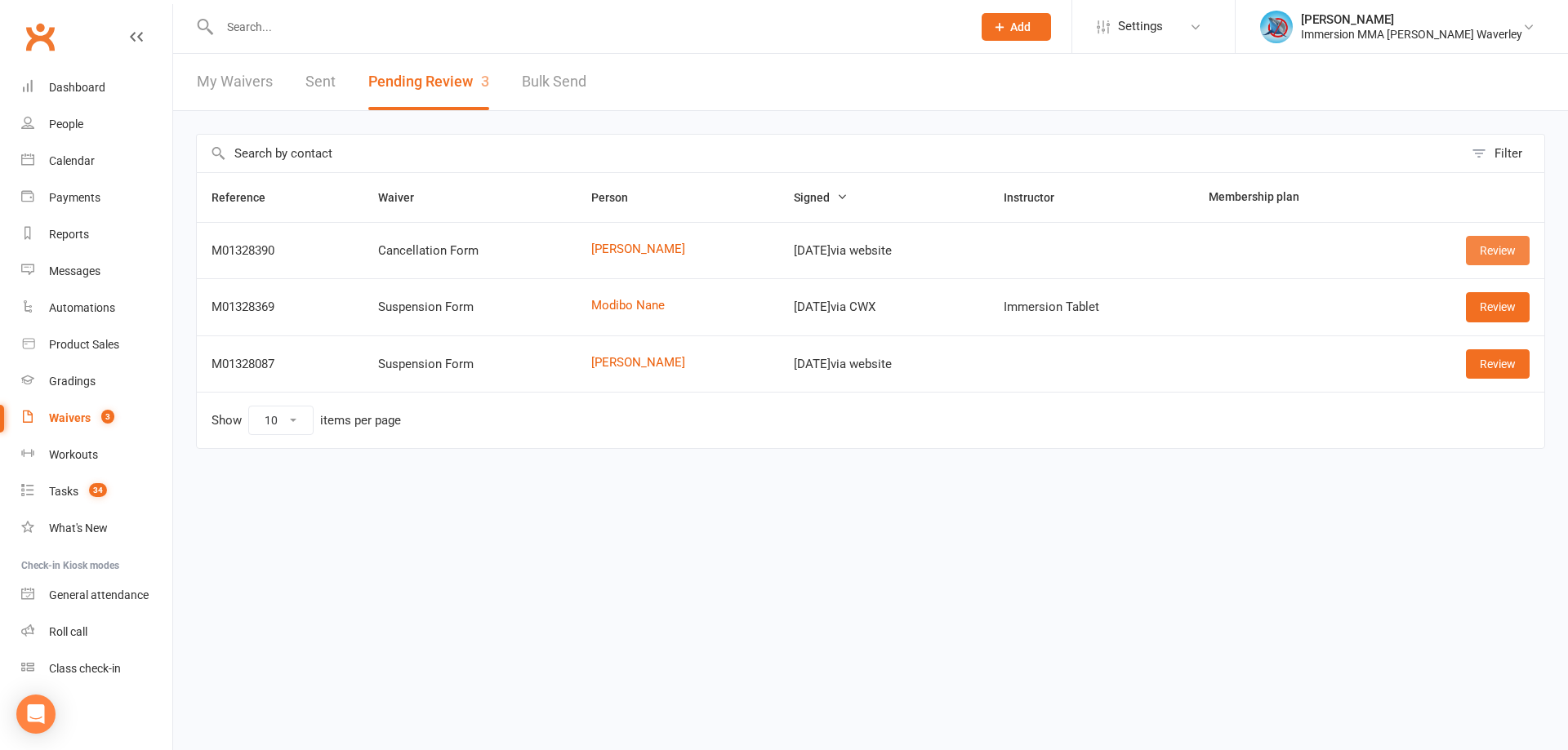
drag, startPoint x: 1487, startPoint y: 256, endPoint x: 1477, endPoint y: 277, distance: 23.3
click at [1487, 256] on link "Review" at bounding box center [1497, 250] width 64 height 30
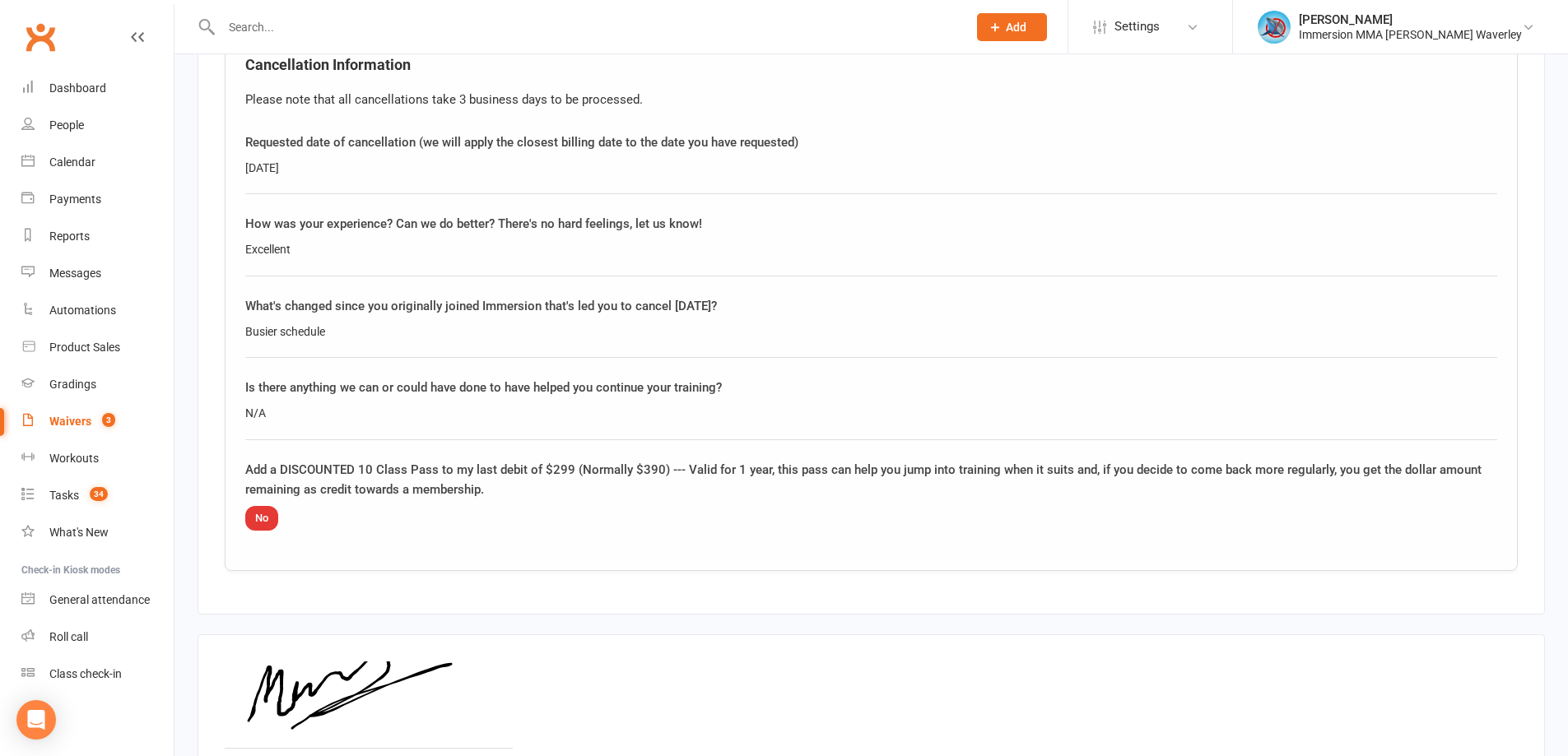
scroll to position [803, 0]
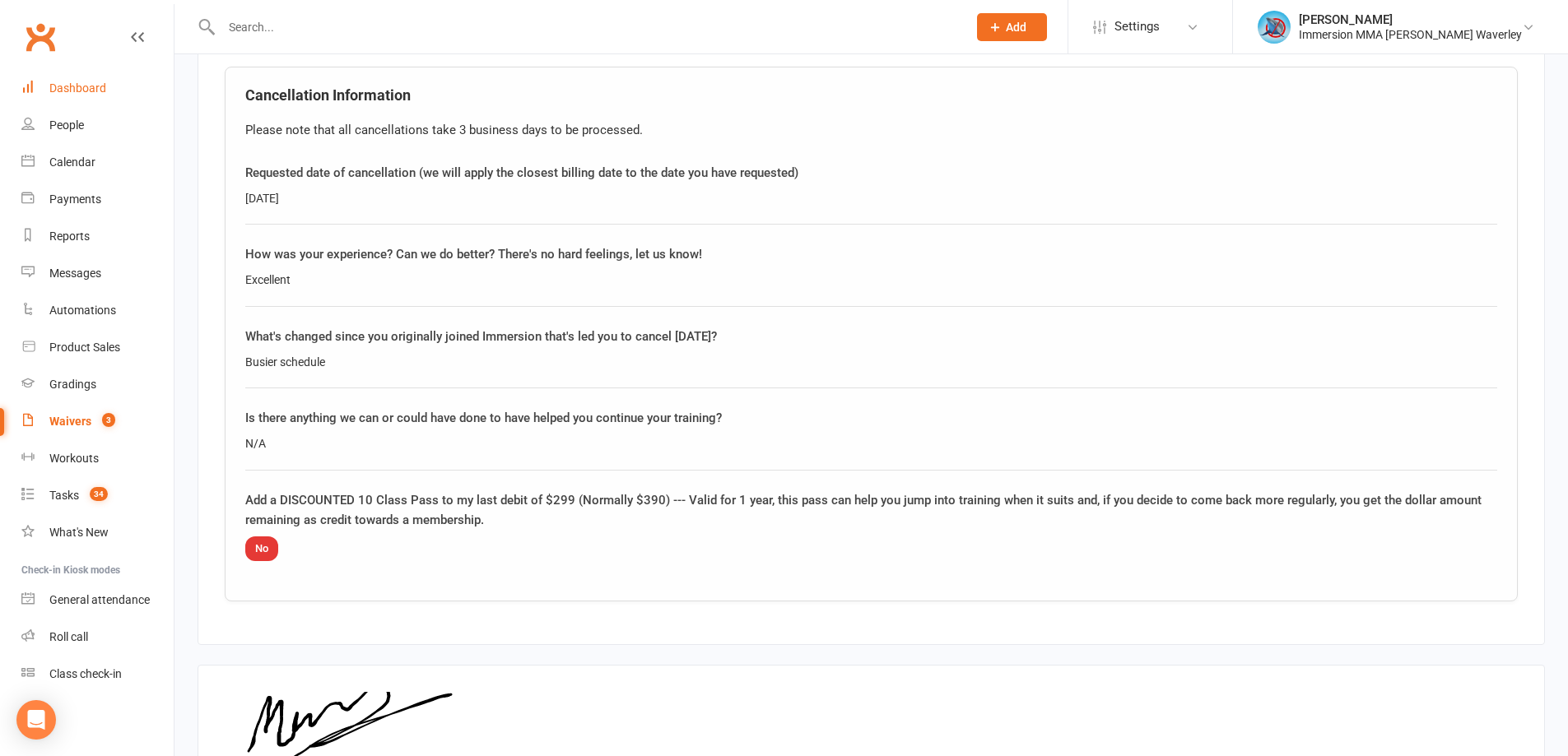
click at [101, 97] on link "Dashboard" at bounding box center [97, 88] width 152 height 37
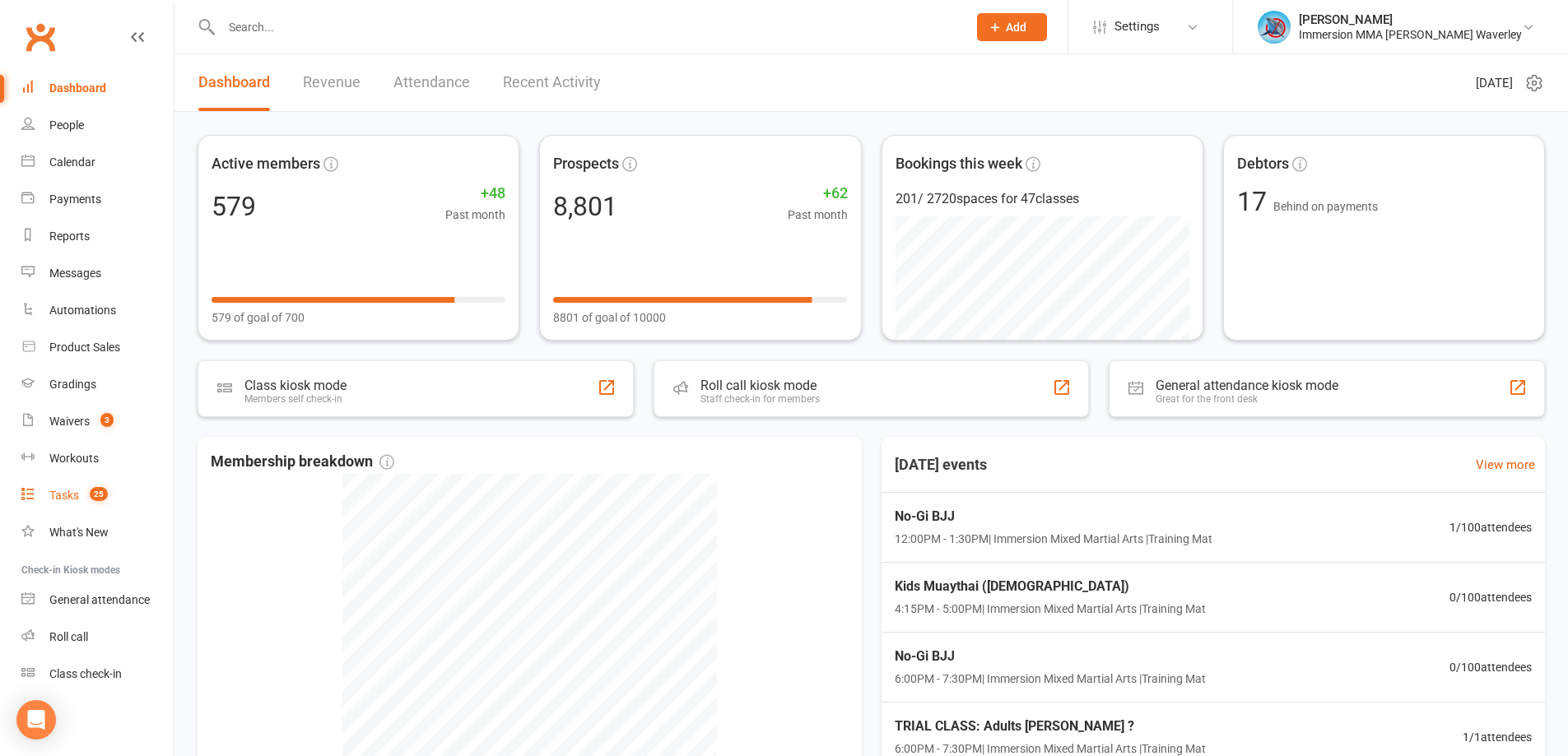
click at [79, 505] on link "Tasks 25" at bounding box center [97, 495] width 152 height 37
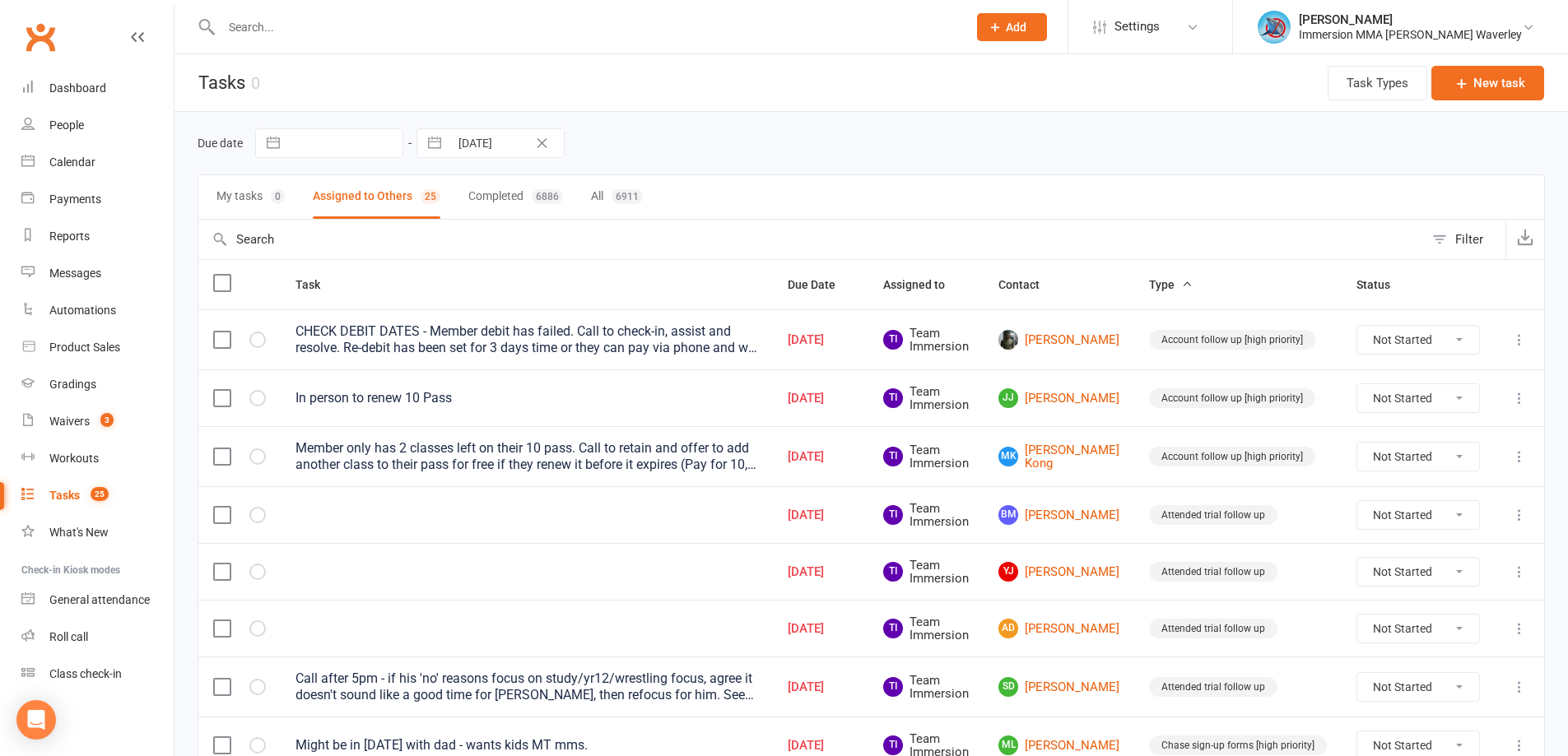
click at [352, 16] on input "text" at bounding box center [585, 26] width 739 height 23
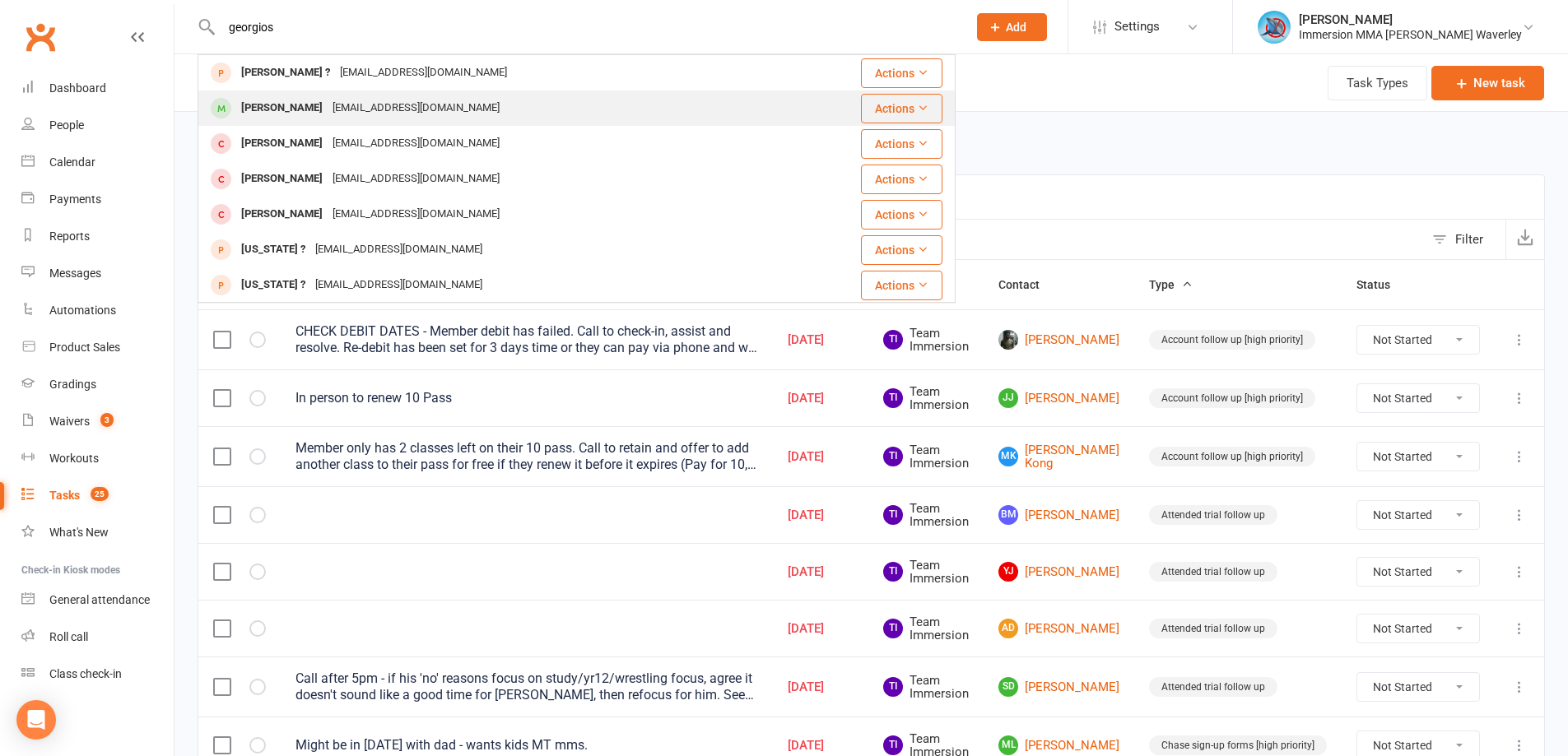
type input "georgios"
click at [327, 108] on div "[PERSON_NAME]" at bounding box center [281, 108] width 91 height 24
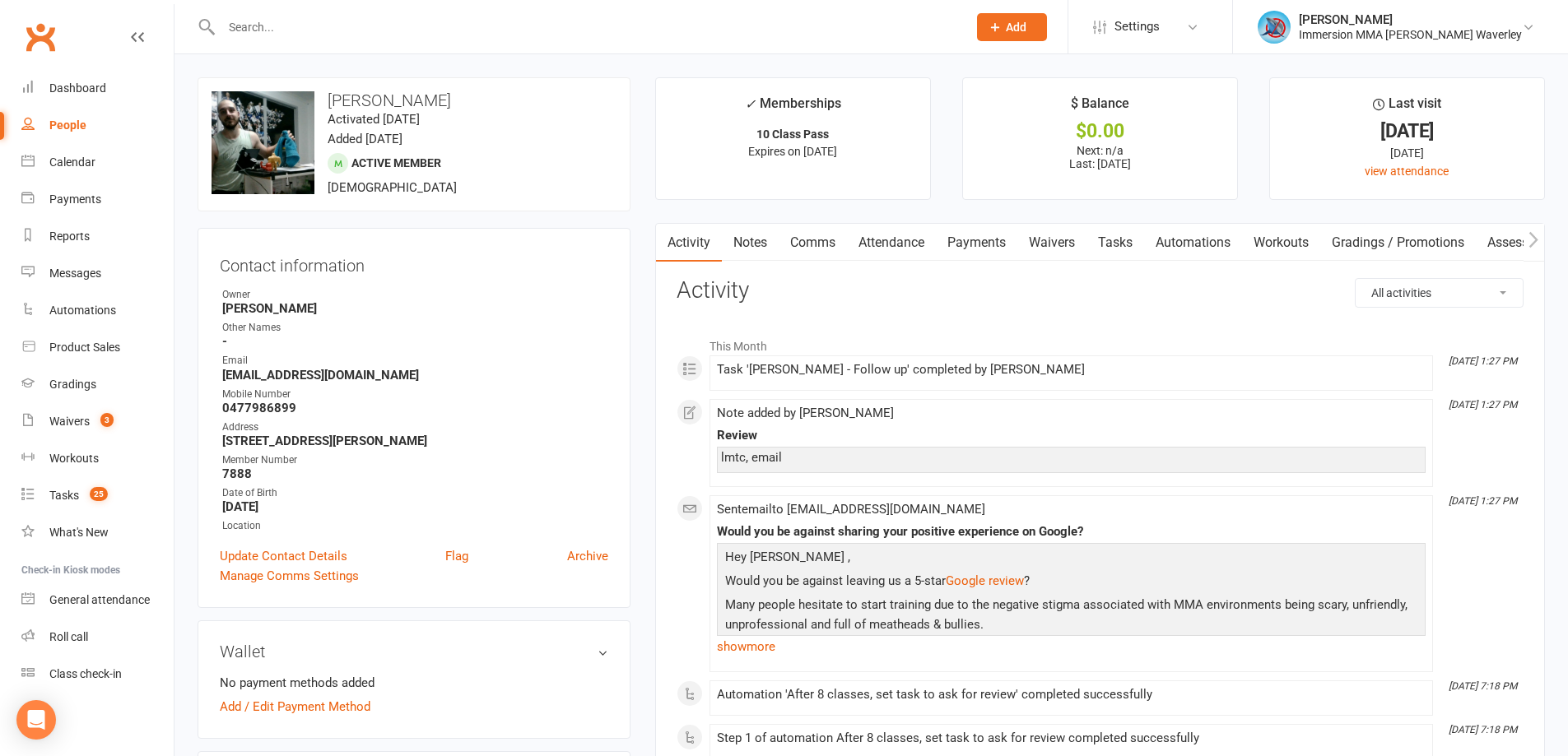
click at [756, 244] on link "Notes" at bounding box center [750, 243] width 56 height 38
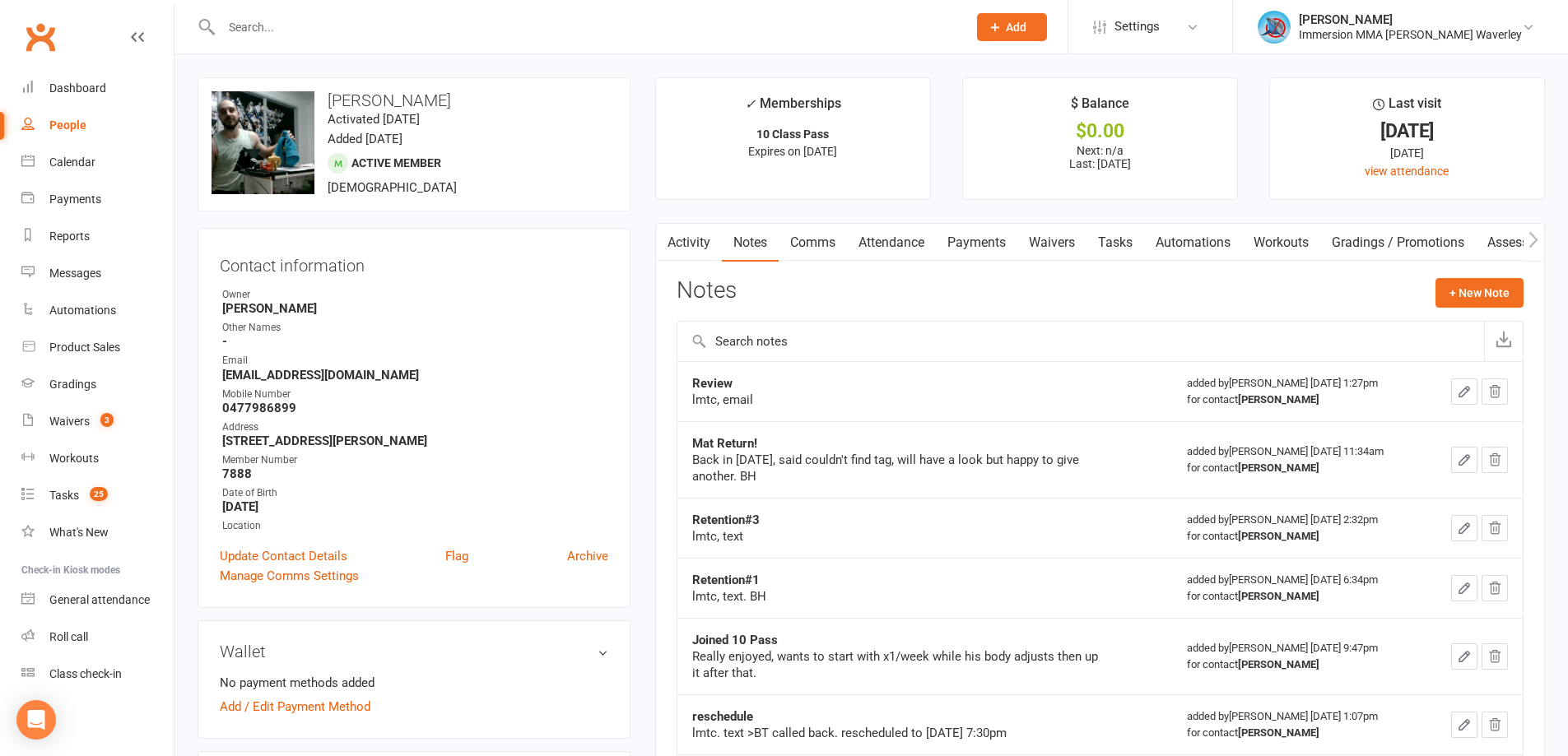
click at [1458, 401] on button "button" at bounding box center [1464, 391] width 26 height 26
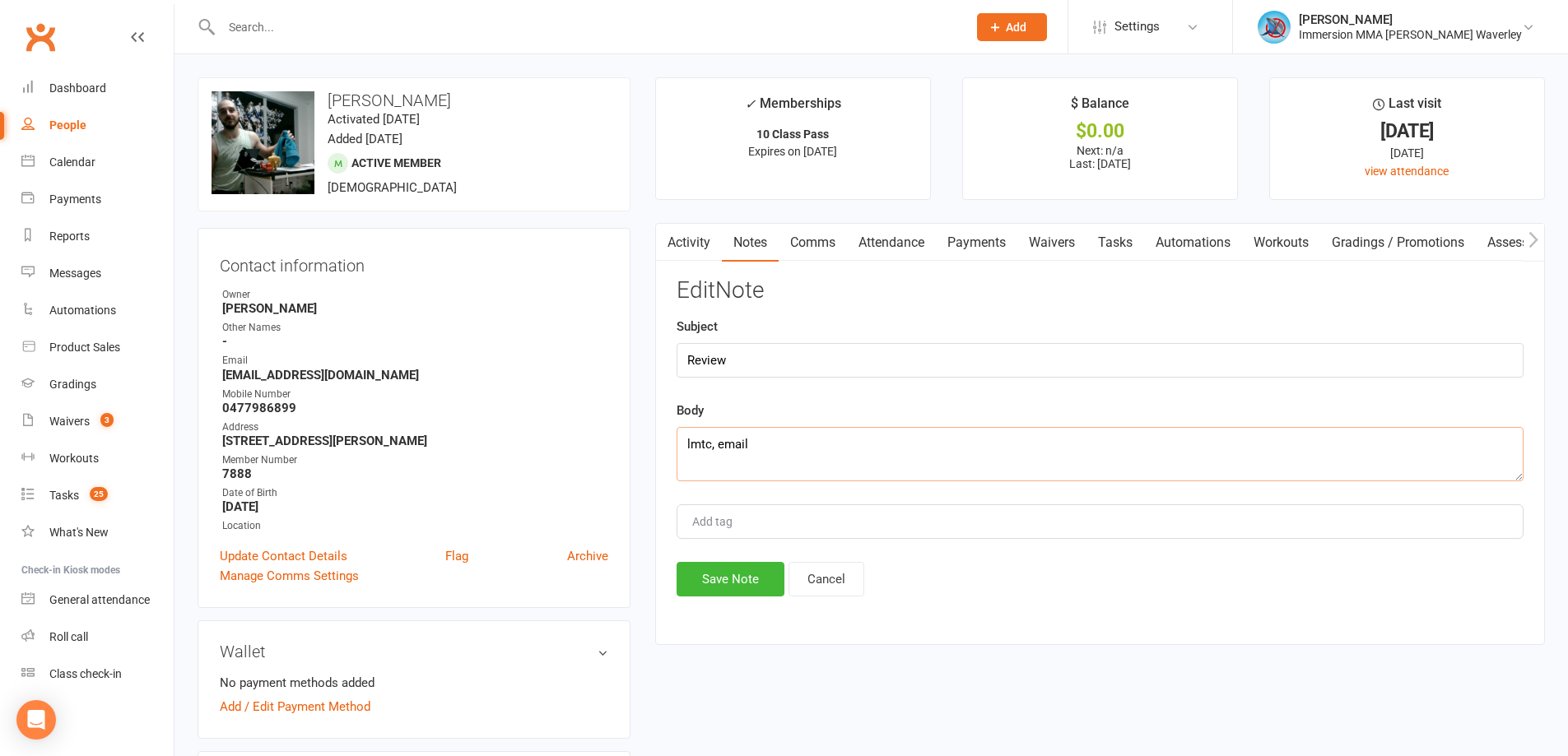
click at [865, 448] on textarea "lmtc, email" at bounding box center [1100, 454] width 847 height 55
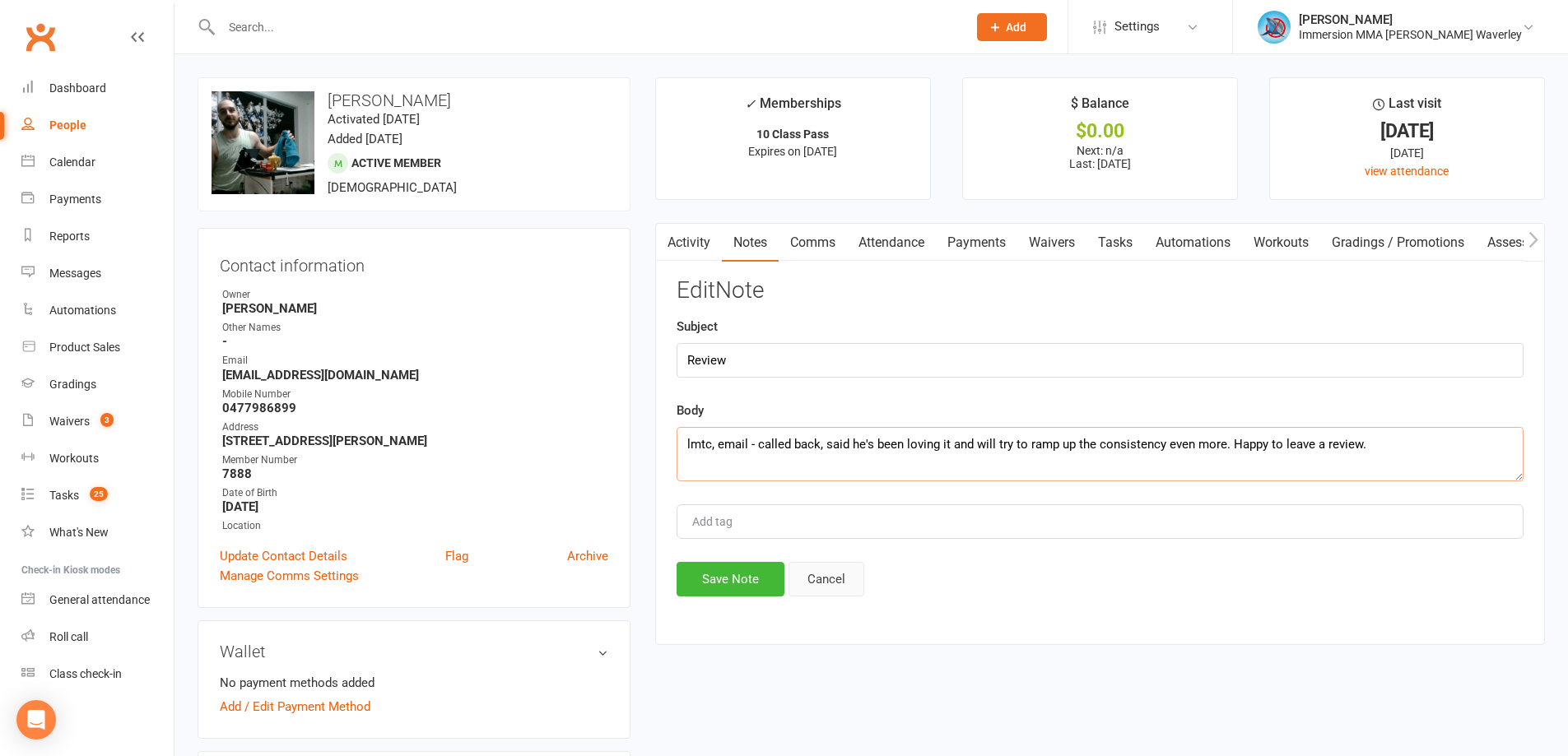
type textarea "lmtc, email - called back, said he's been loving it and will try to ramp up the…"
click at [789, 588] on button "Cancel" at bounding box center [826, 579] width 76 height 34
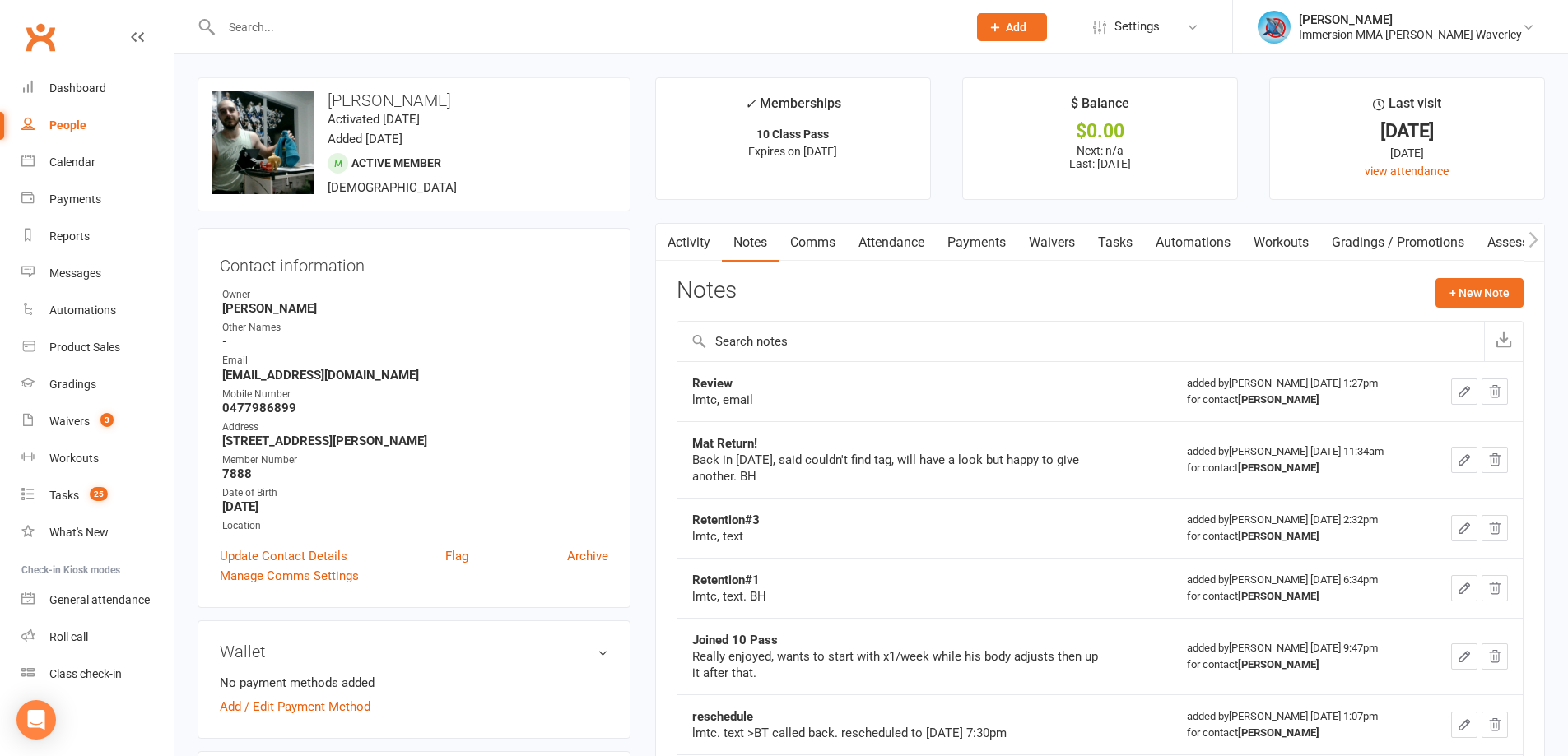
click at [1475, 395] on button "button" at bounding box center [1464, 391] width 26 height 26
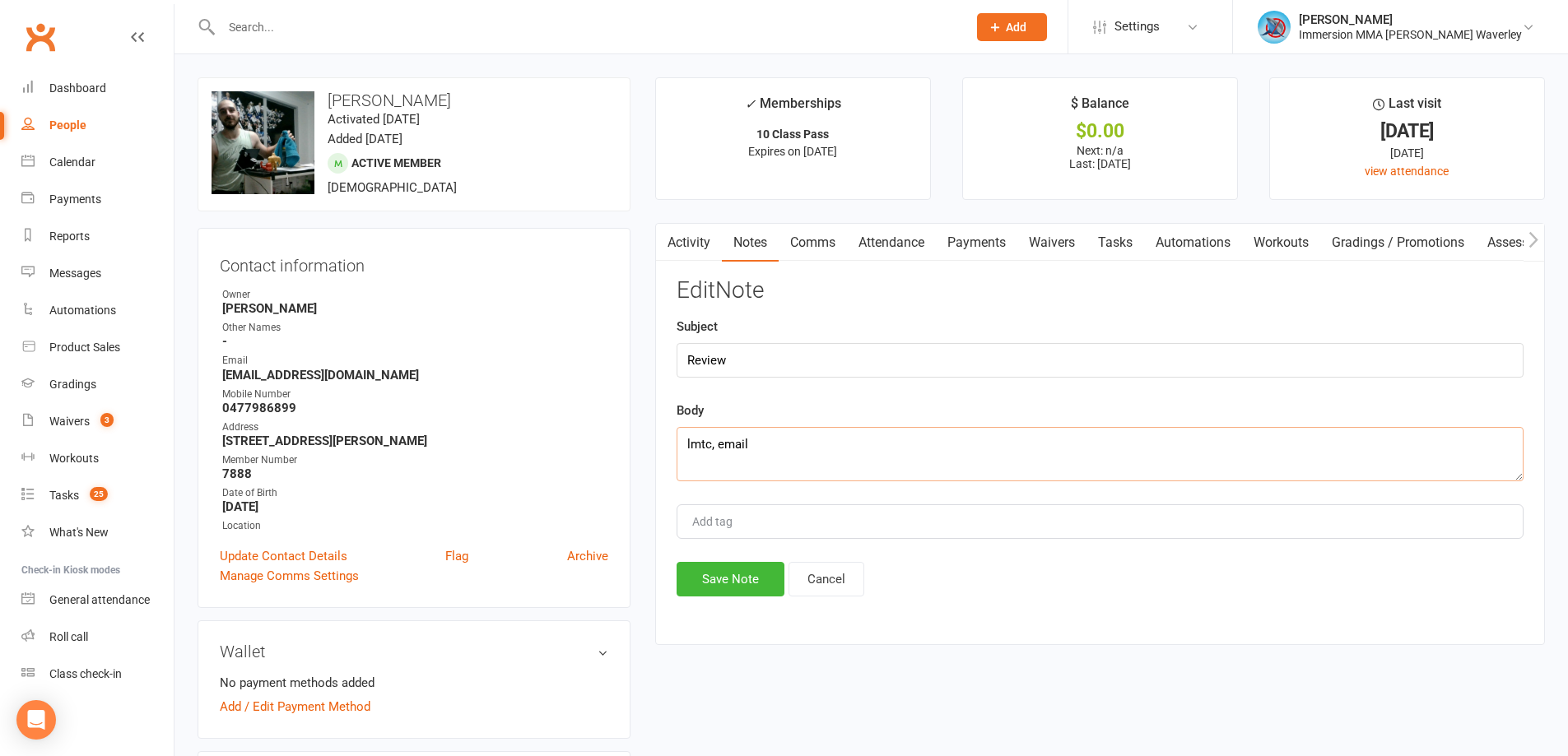
drag, startPoint x: 954, startPoint y: 459, endPoint x: 968, endPoint y: 469, distance: 17.2
click at [967, 466] on textarea "lmtc, email" at bounding box center [1100, 454] width 847 height 55
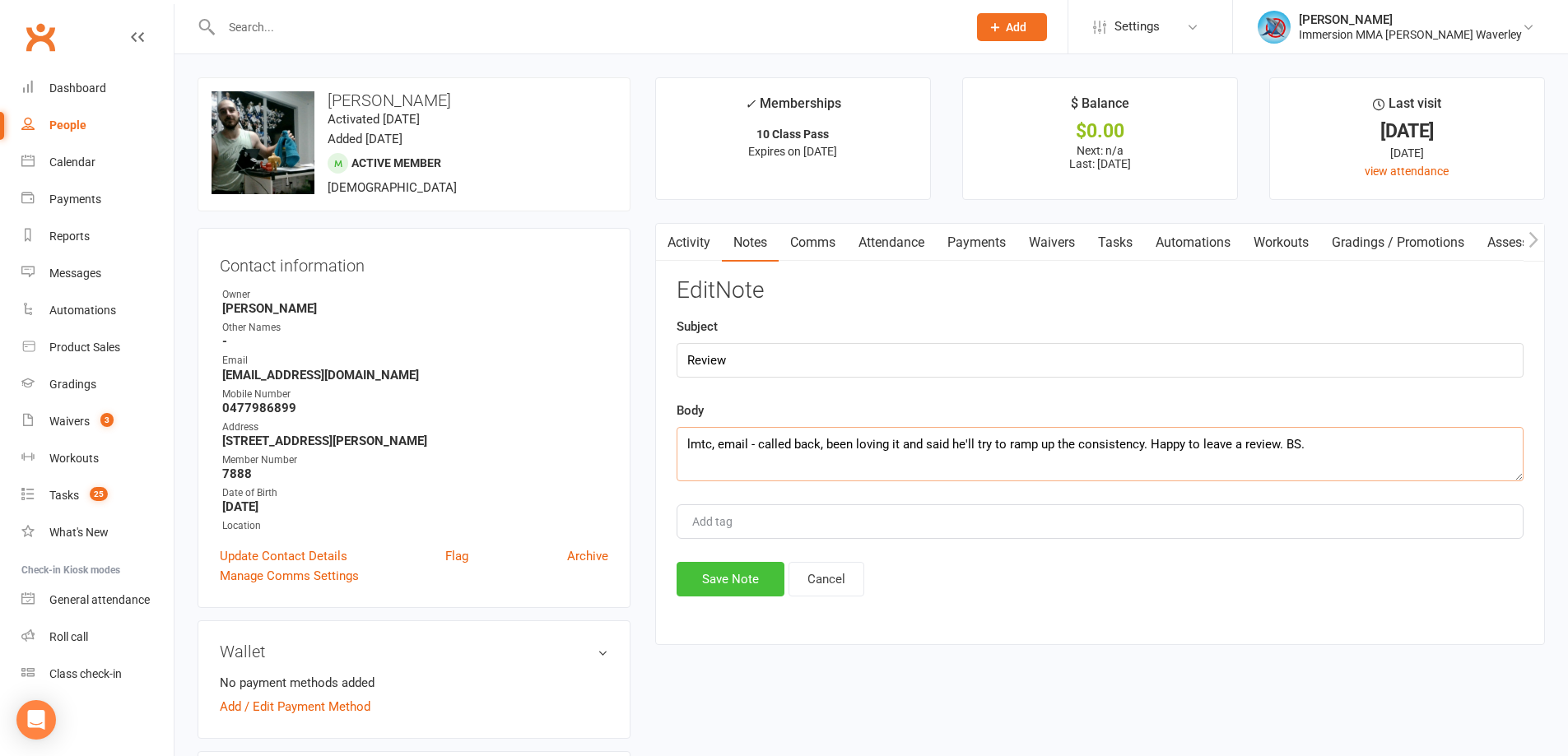
type textarea "lmtc, email - called back, been loving it and said he'll try to ramp up the con…"
click at [710, 581] on button "Save Note" at bounding box center [731, 579] width 108 height 34
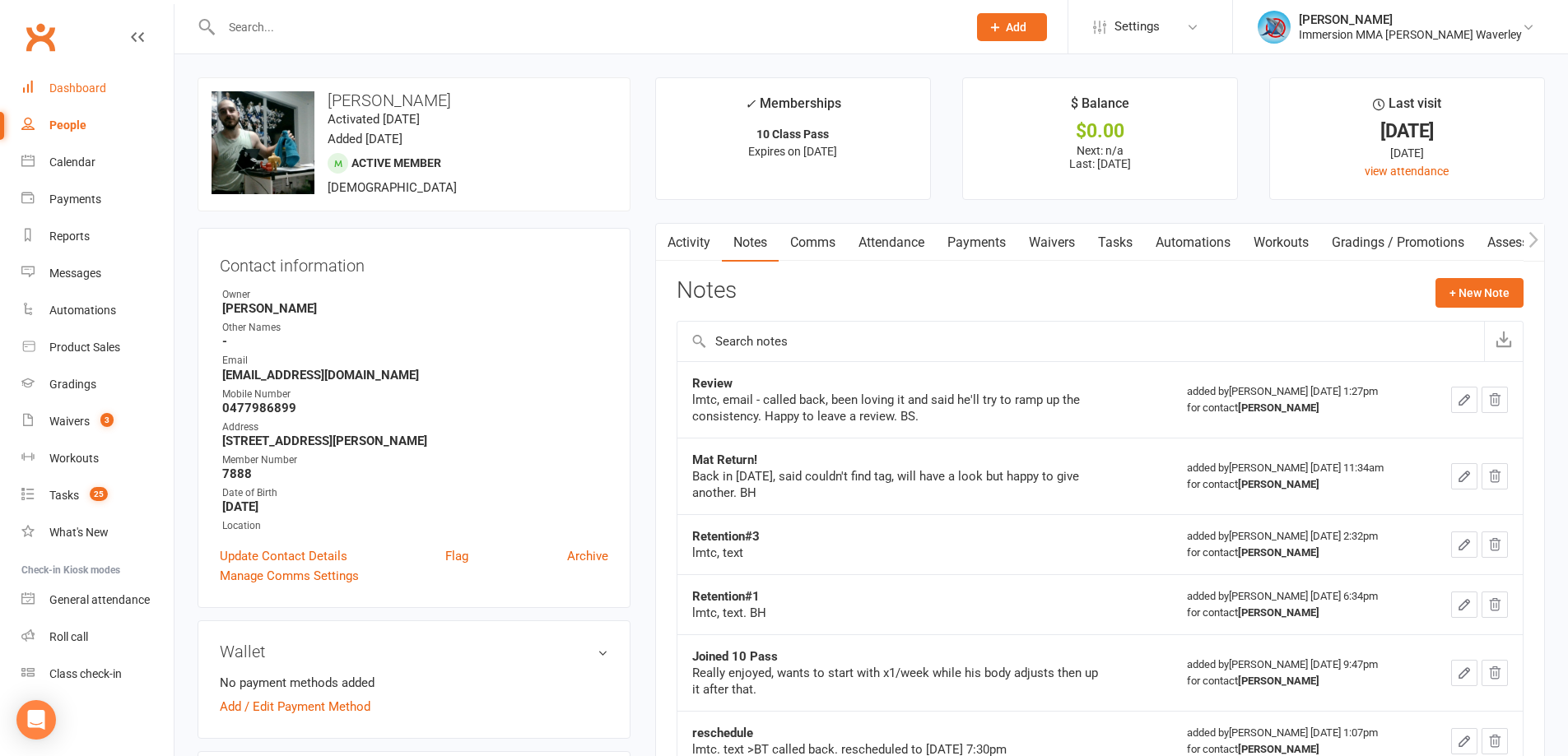
click at [82, 86] on div "Dashboard" at bounding box center [78, 87] width 56 height 13
